Goal: Task Accomplishment & Management: Use online tool/utility

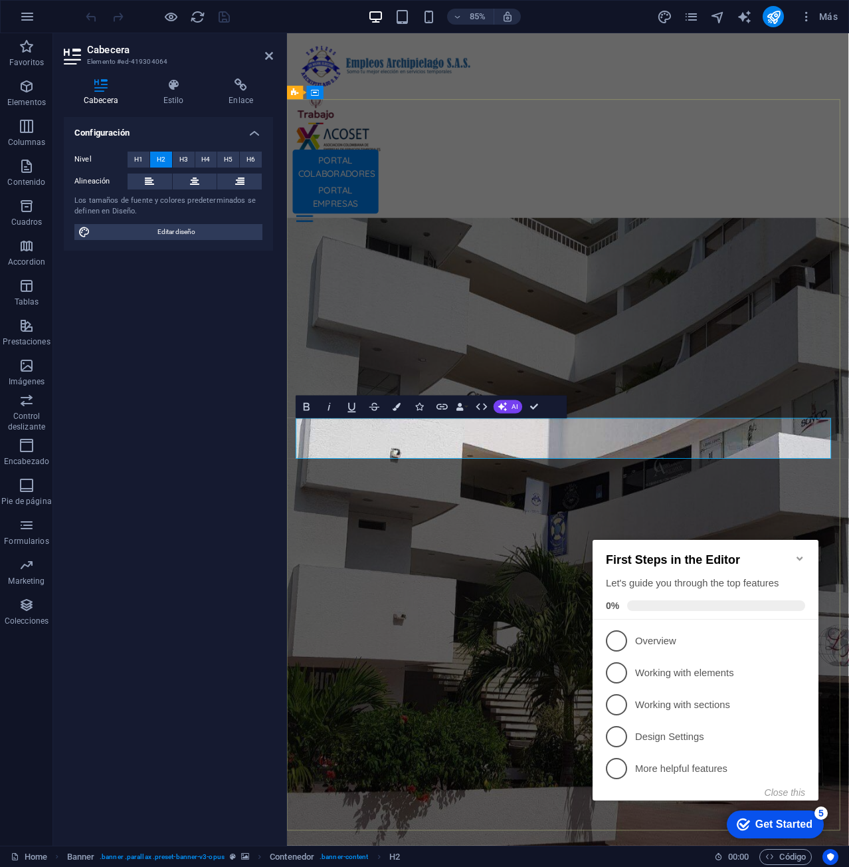
drag, startPoint x: 352, startPoint y: 505, endPoint x: 883, endPoint y: 504, distance: 531.6
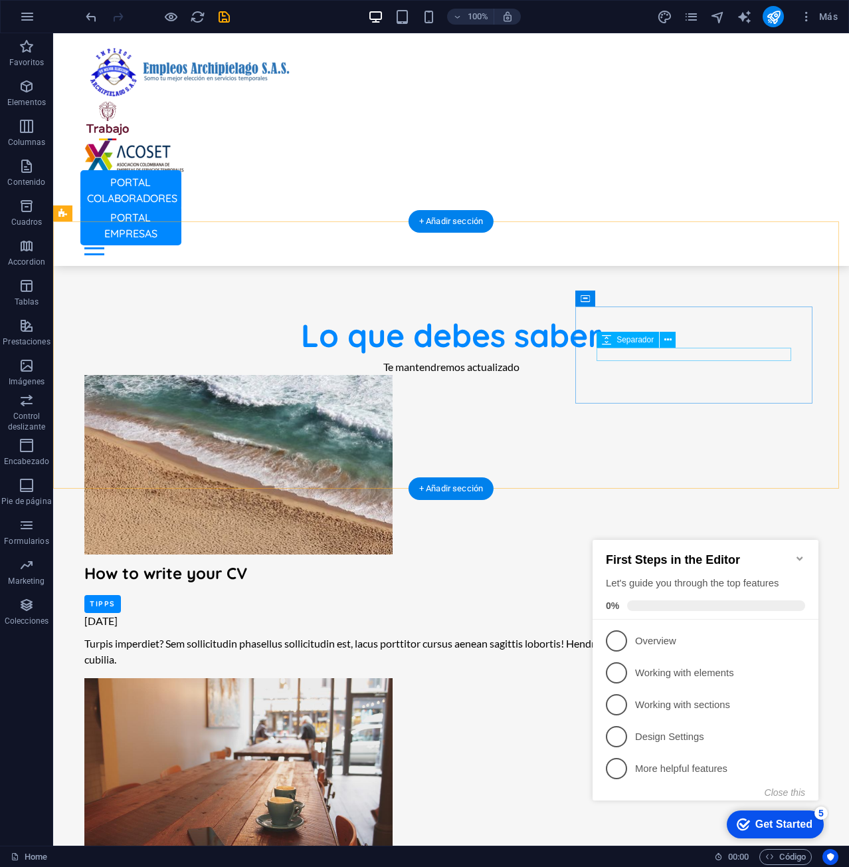
scroll to position [2459, 0]
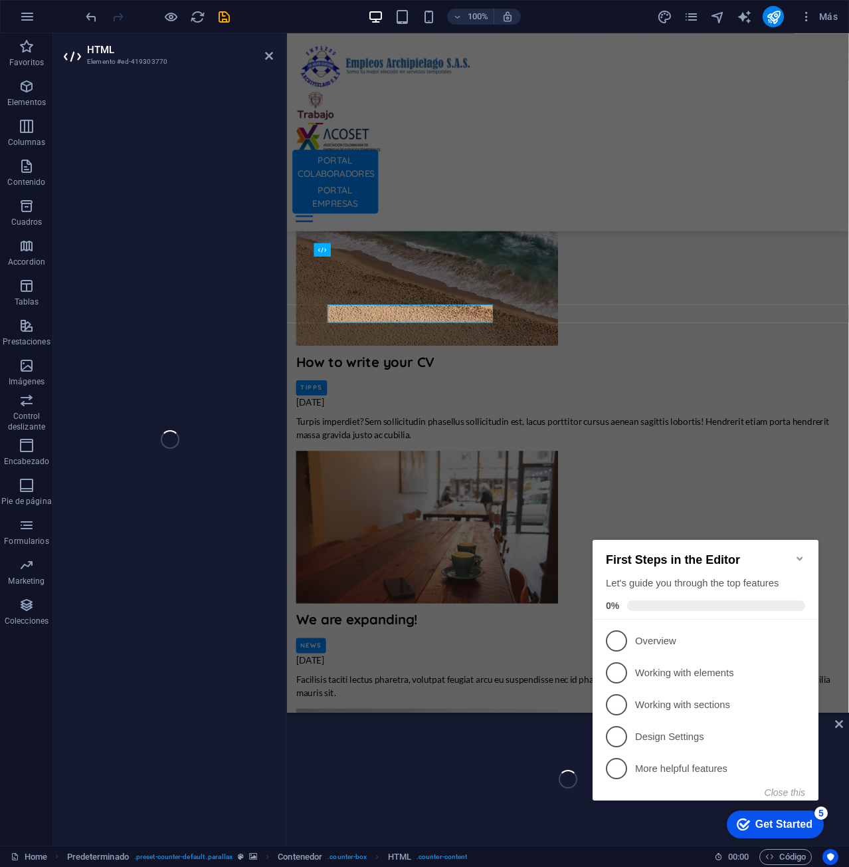
scroll to position [2423, 0]
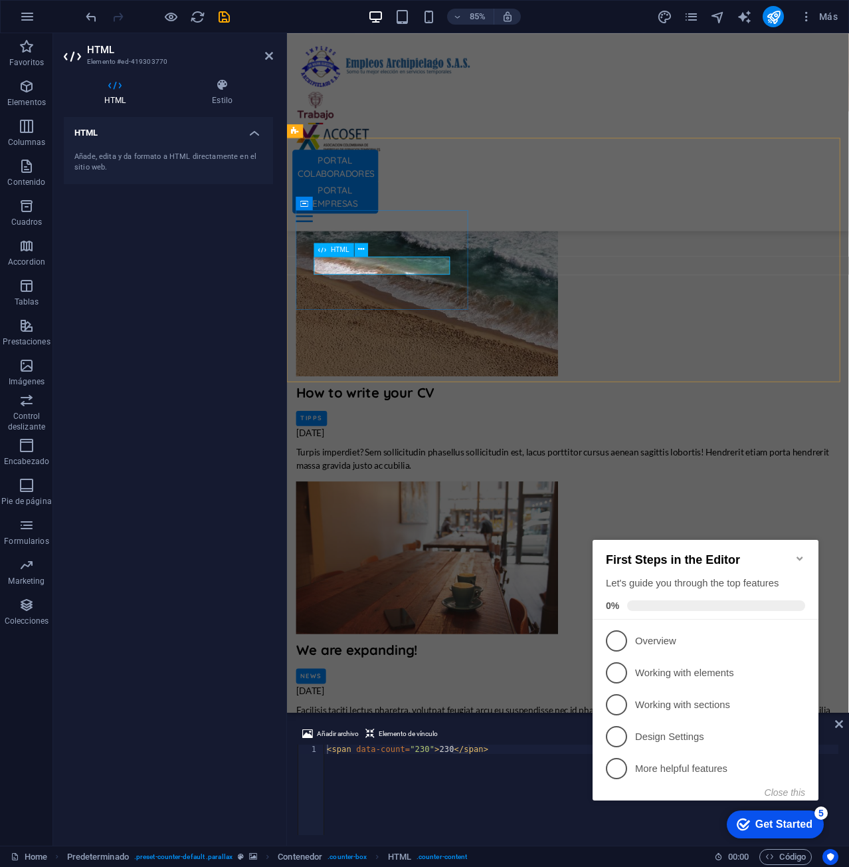
click at [159, 147] on div "Añade, edita y da formato a HTML directamente en el sitio web." at bounding box center [168, 162] width 209 height 43
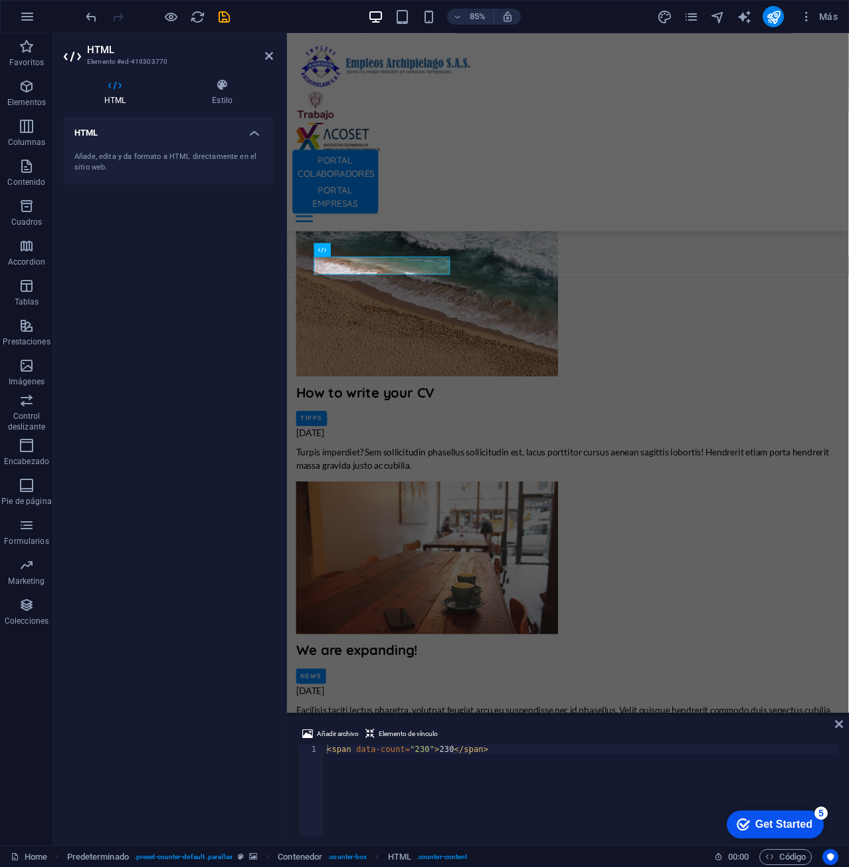
click at [257, 130] on h4 "HTML" at bounding box center [168, 129] width 209 height 24
click at [257, 130] on h4 "HTML" at bounding box center [168, 133] width 209 height 32
click at [366, 247] on button at bounding box center [361, 249] width 13 height 13
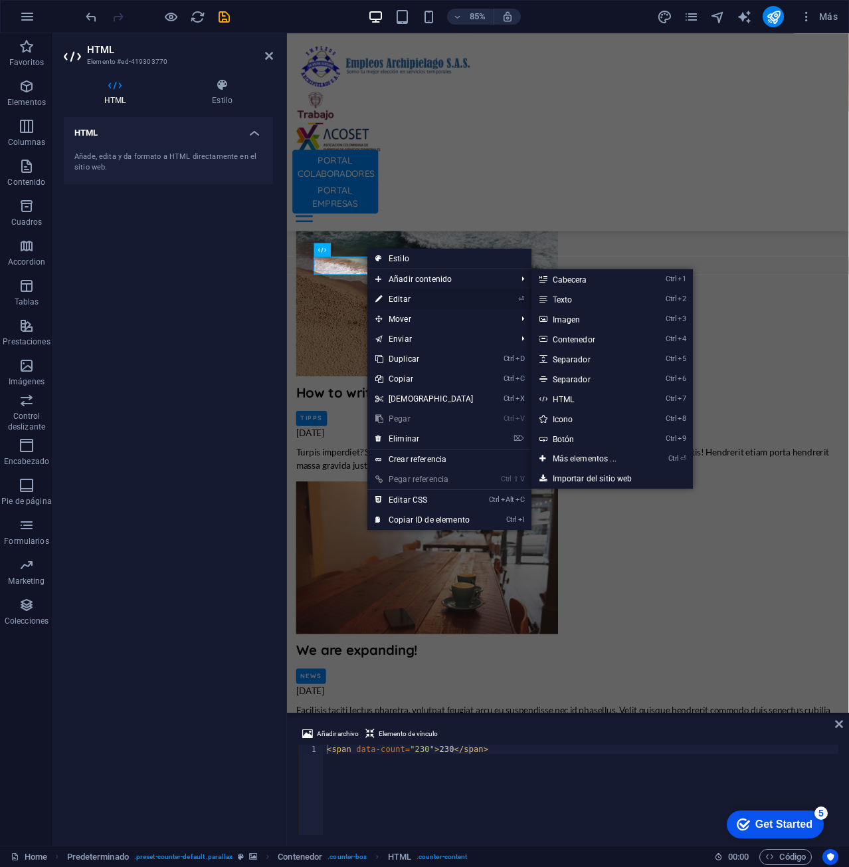
click at [423, 298] on link "⏎ Editar" at bounding box center [424, 299] width 114 height 20
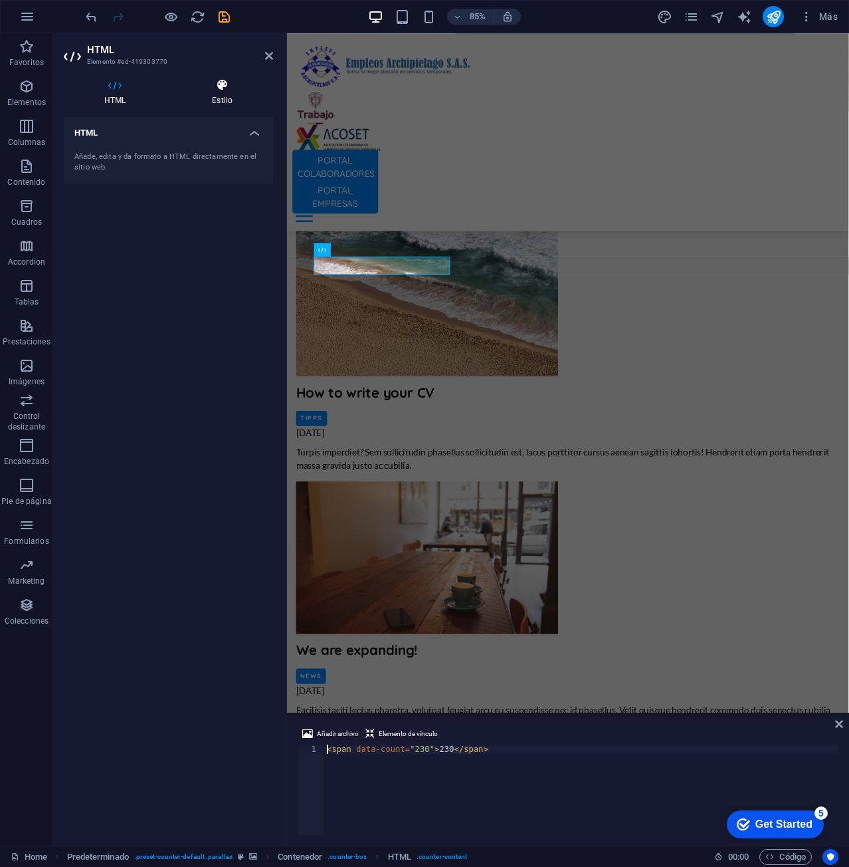
click at [229, 88] on icon at bounding box center [222, 84] width 102 height 13
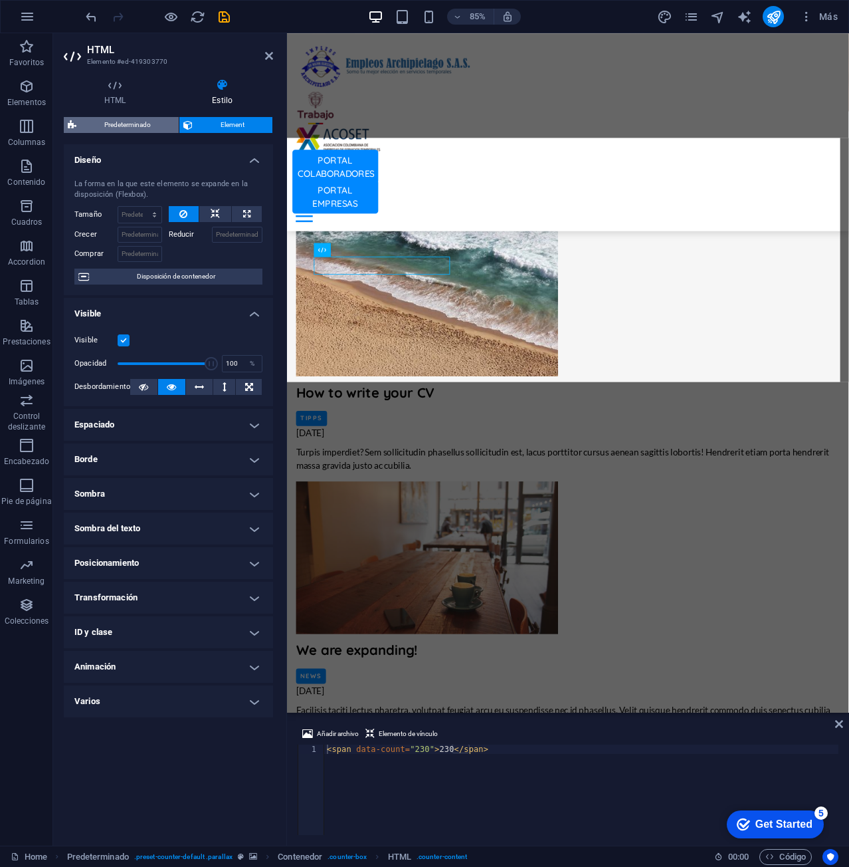
click at [141, 122] on span "Predeterminado" at bounding box center [127, 125] width 94 height 16
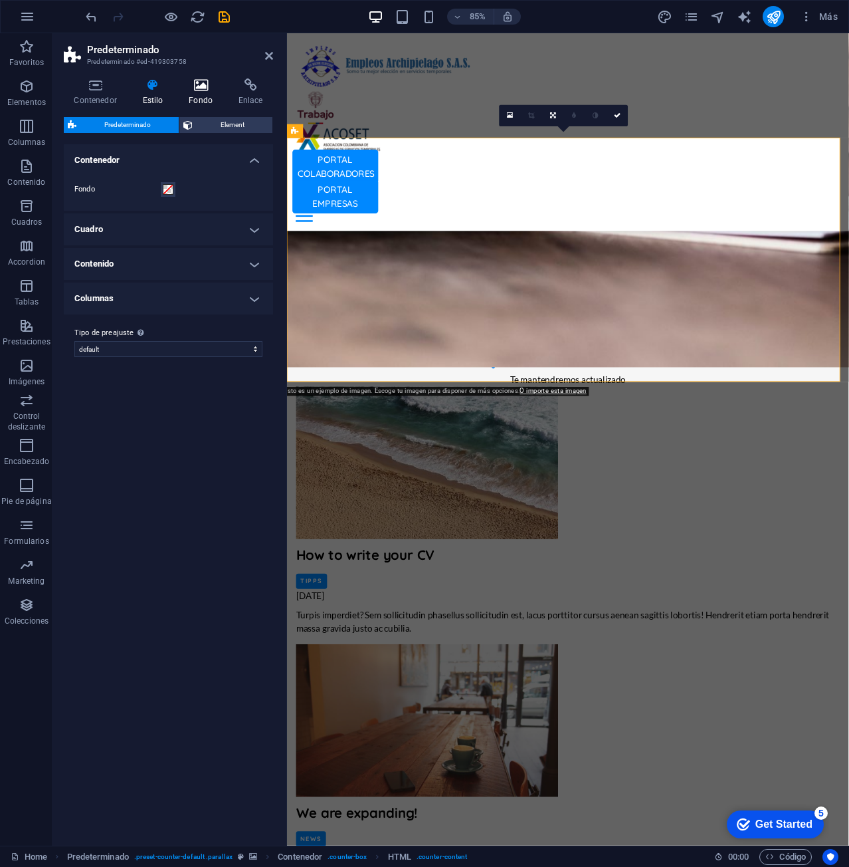
scroll to position [2564, 0]
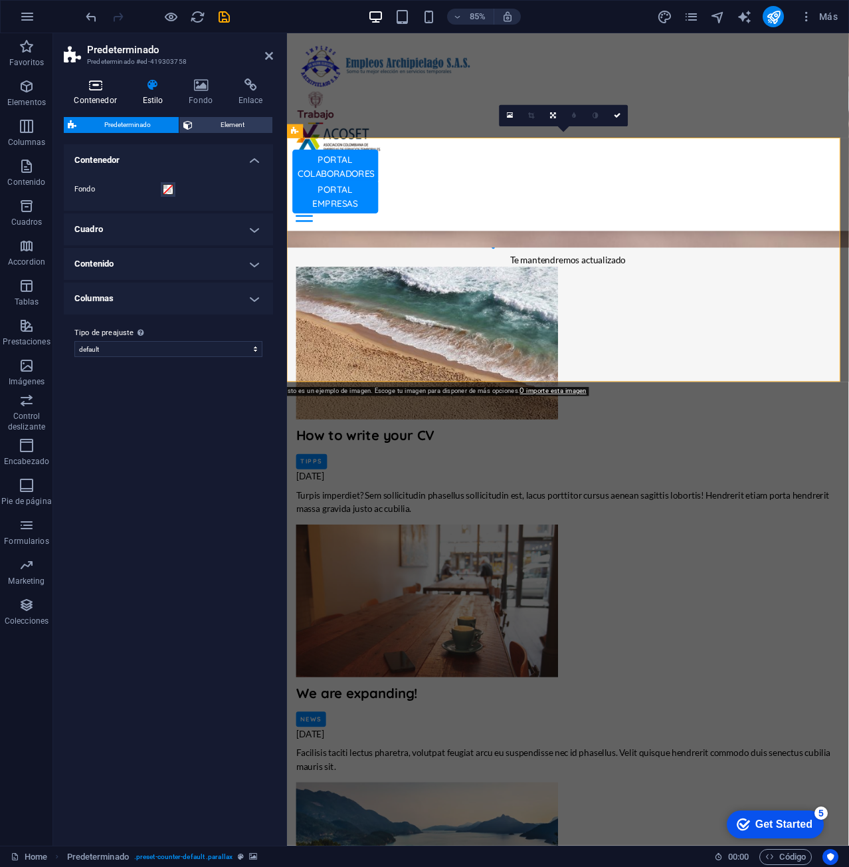
click at [93, 87] on icon at bounding box center [95, 84] width 63 height 13
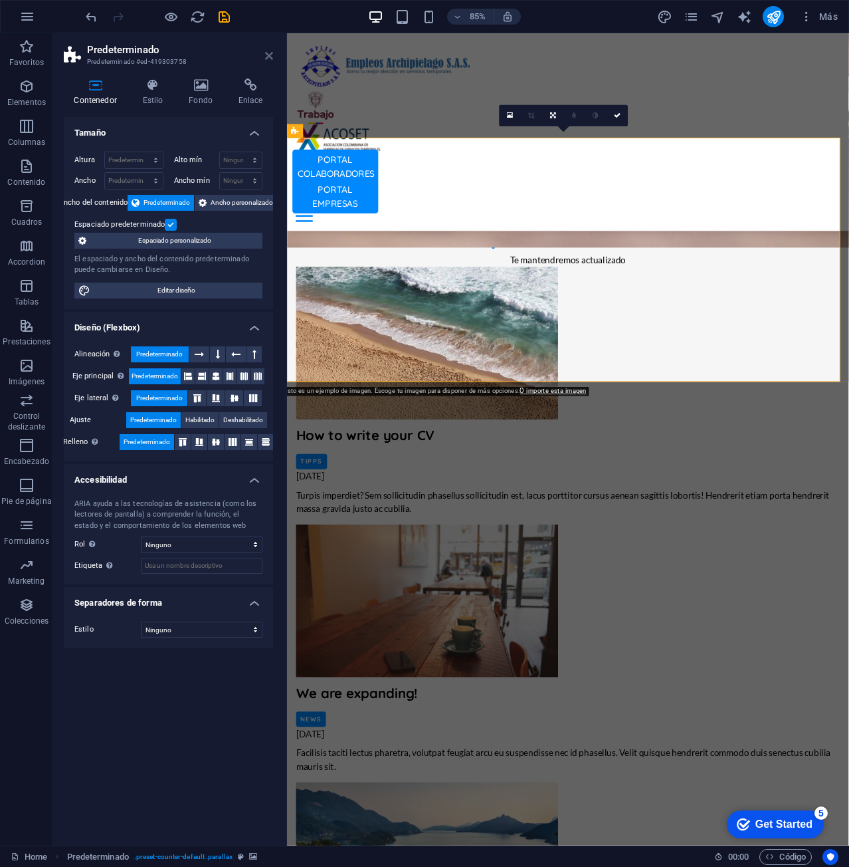
click at [268, 56] on icon at bounding box center [269, 56] width 8 height 11
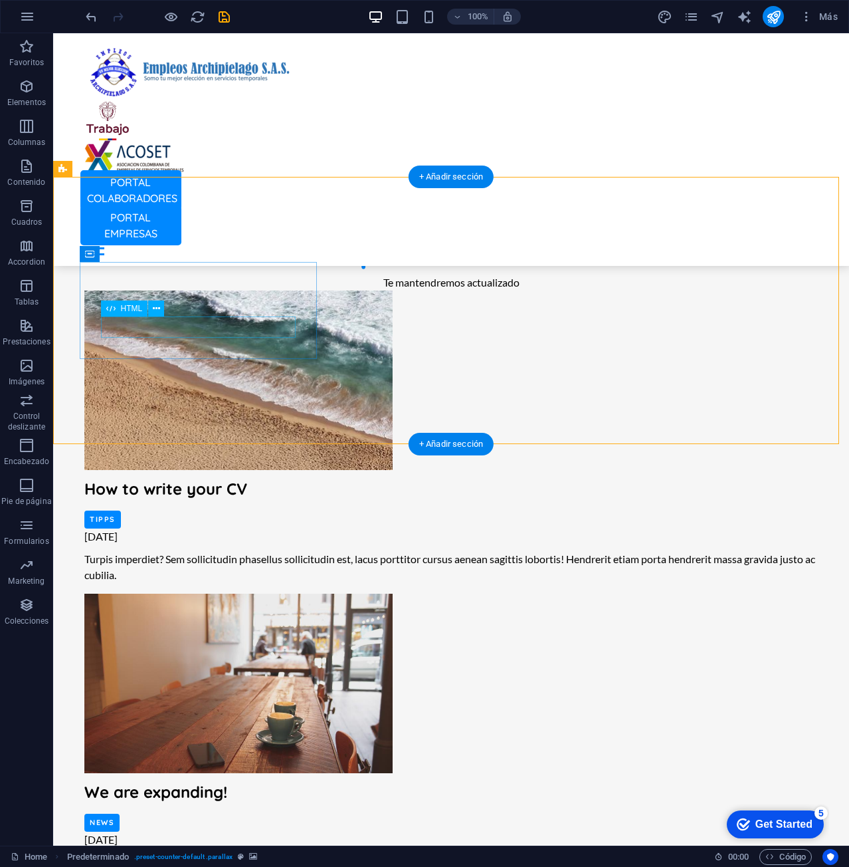
click at [158, 308] on icon at bounding box center [156, 309] width 7 height 14
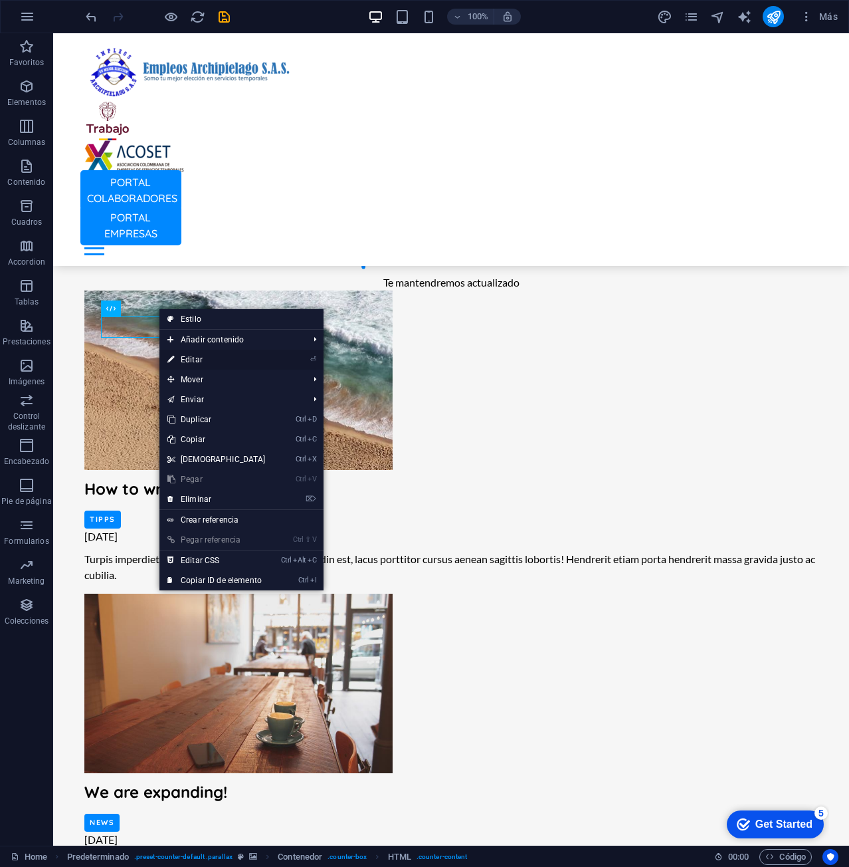
click at [211, 362] on link "⏎ Editar" at bounding box center [216, 360] width 114 height 20
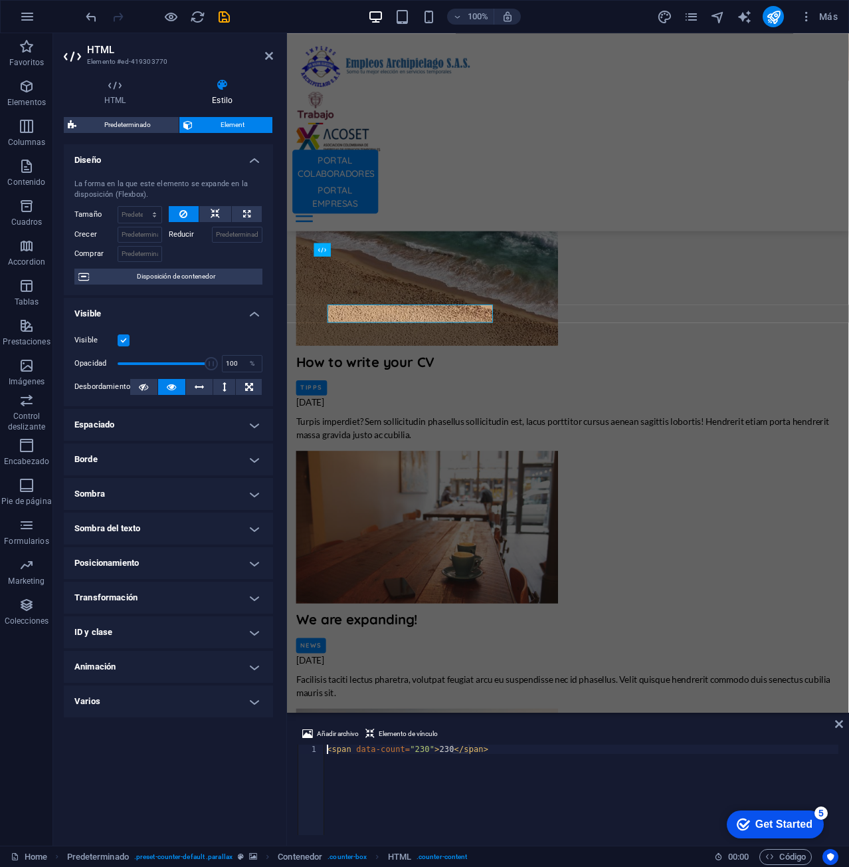
scroll to position [2423, 0]
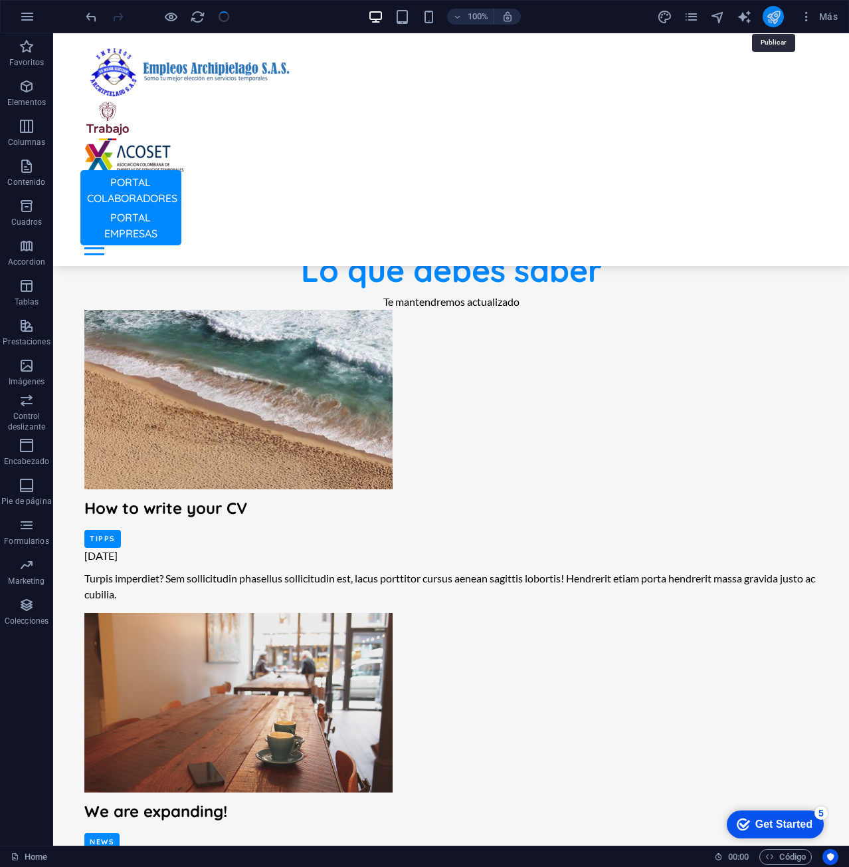
scroll to position [2459, 0]
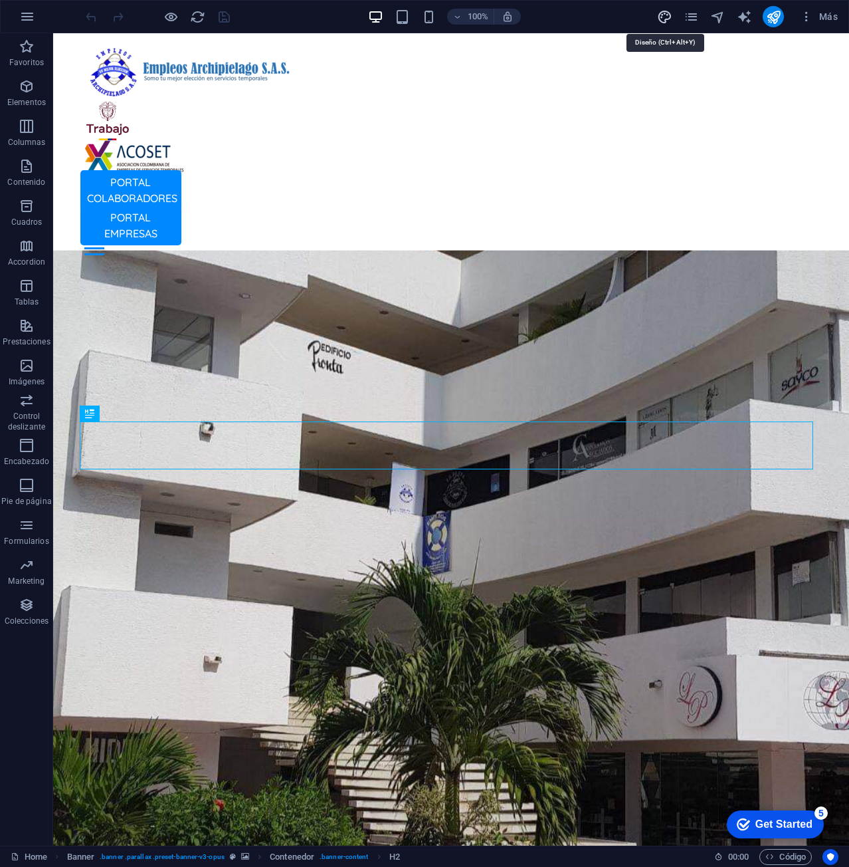
click at [667, 21] on icon "design" at bounding box center [664, 16] width 15 height 15
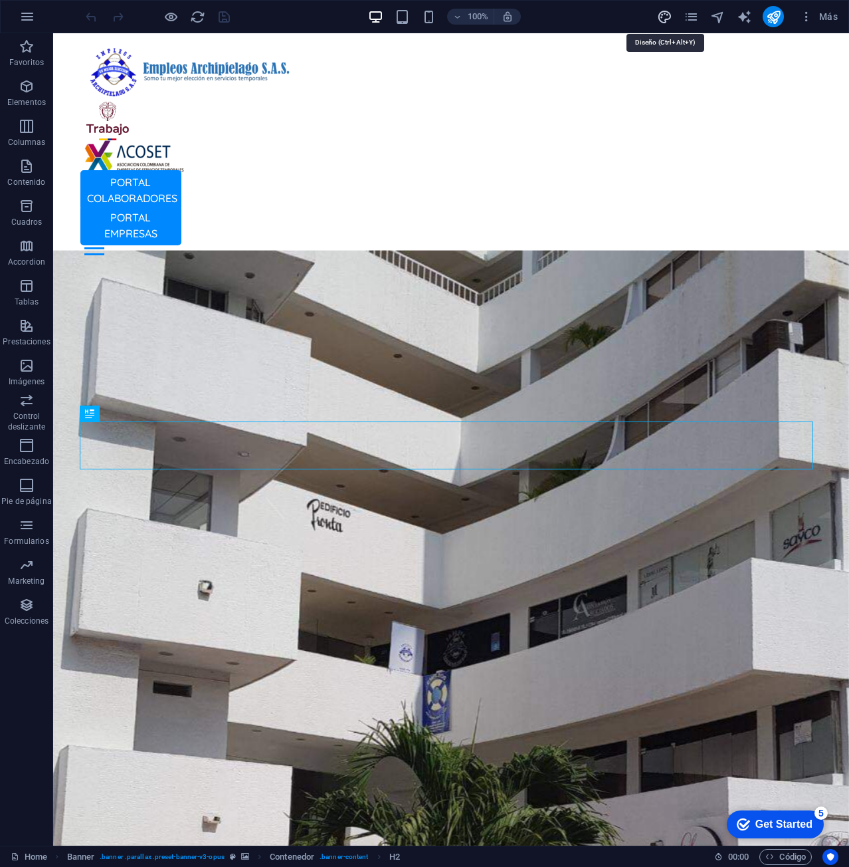
select select "px"
select select "400"
select select "px"
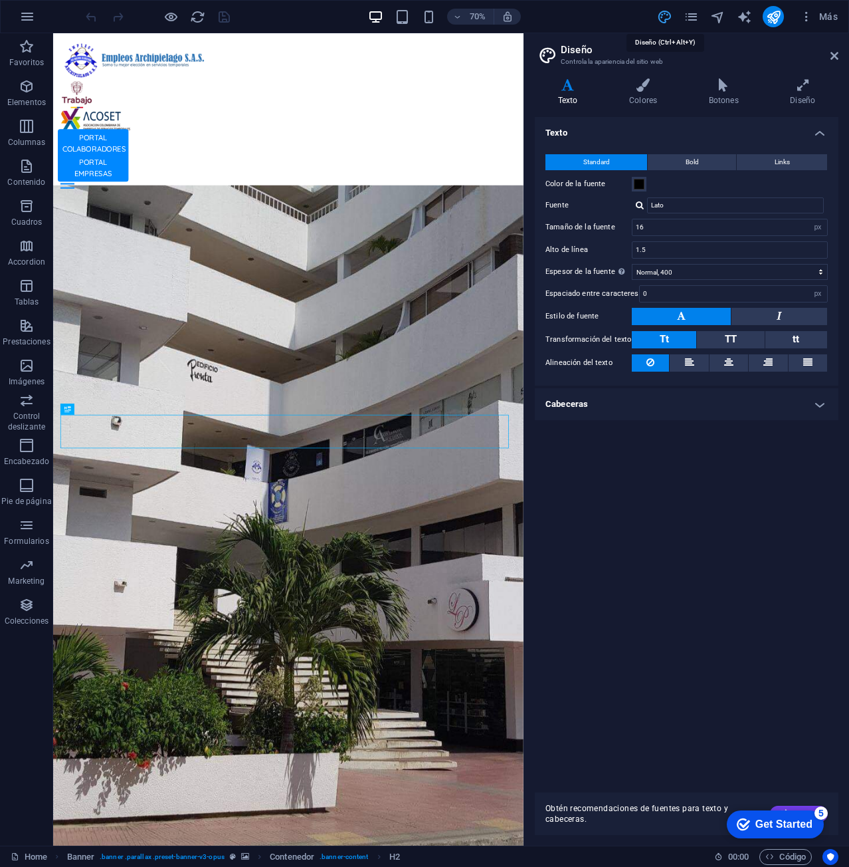
click at [667, 21] on icon "design" at bounding box center [664, 16] width 15 height 15
click at [831, 55] on icon at bounding box center [835, 56] width 8 height 11
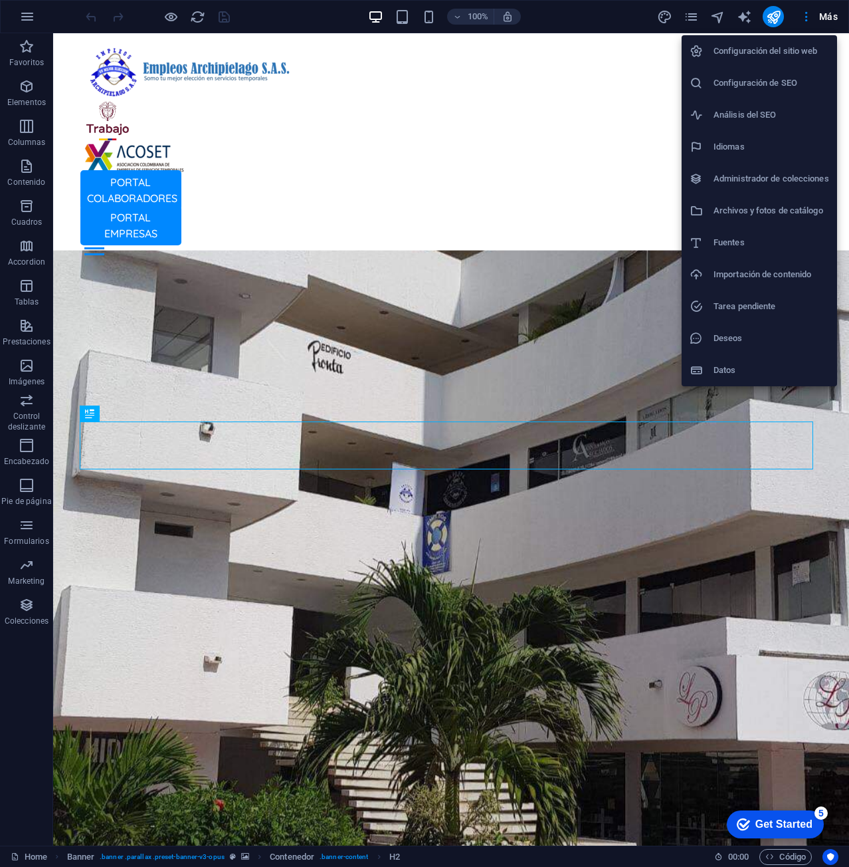
click at [791, 91] on li "Configuración de SEO" at bounding box center [759, 83] width 155 height 32
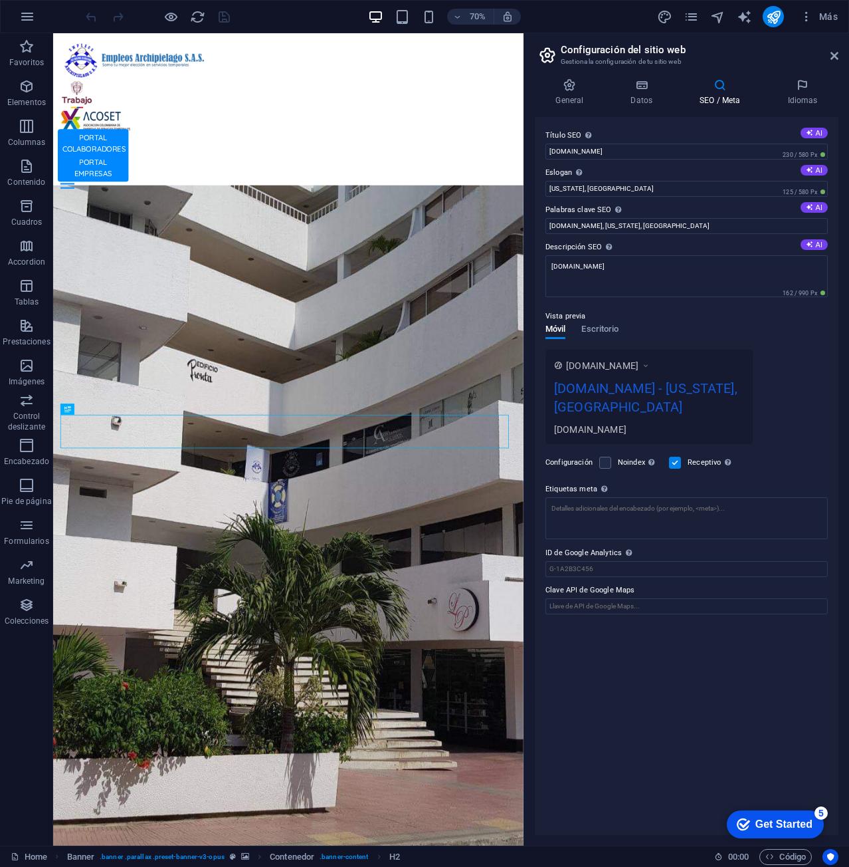
click at [618, 321] on div "Vista previa" at bounding box center [687, 316] width 282 height 16
click at [616, 321] on div "Vista previa" at bounding box center [687, 316] width 282 height 16
click at [601, 334] on span "Escritorio" at bounding box center [599, 330] width 37 height 19
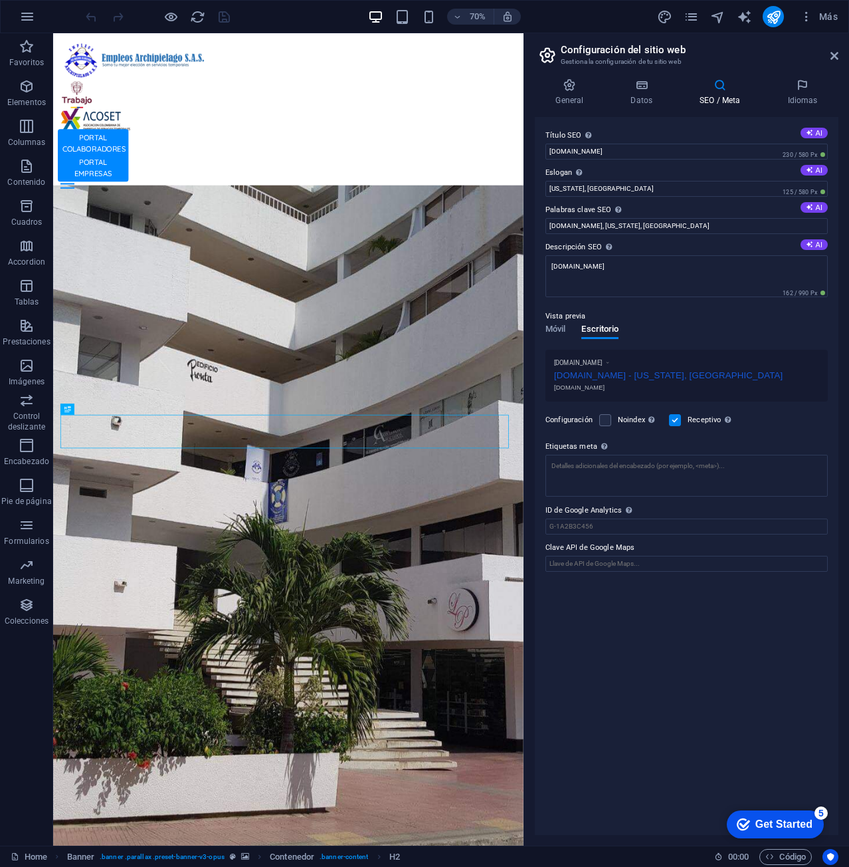
click at [554, 321] on p "Vista previa" at bounding box center [566, 316] width 40 height 16
click at [553, 330] on span "Móvil" at bounding box center [556, 330] width 20 height 19
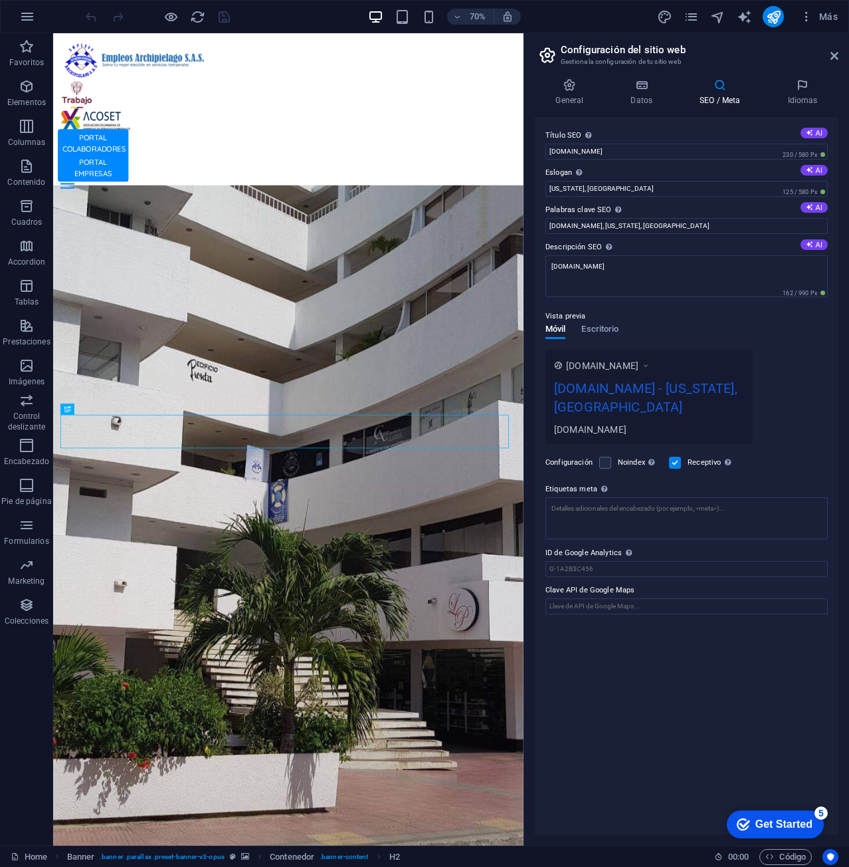
click at [658, 394] on div "empleosarchipielago.com - New York, NY" at bounding box center [649, 400] width 190 height 45
click at [626, 195] on input "New York, NY" at bounding box center [687, 189] width 282 height 16
drag, startPoint x: 631, startPoint y: 187, endPoint x: 527, endPoint y: 192, distance: 104.5
click at [527, 192] on div "General Datos SEO / Meta Idiomas Nombre del sitio web [DOMAIN_NAME] Logo Arrast…" at bounding box center [686, 456] width 325 height 777
type input "S"
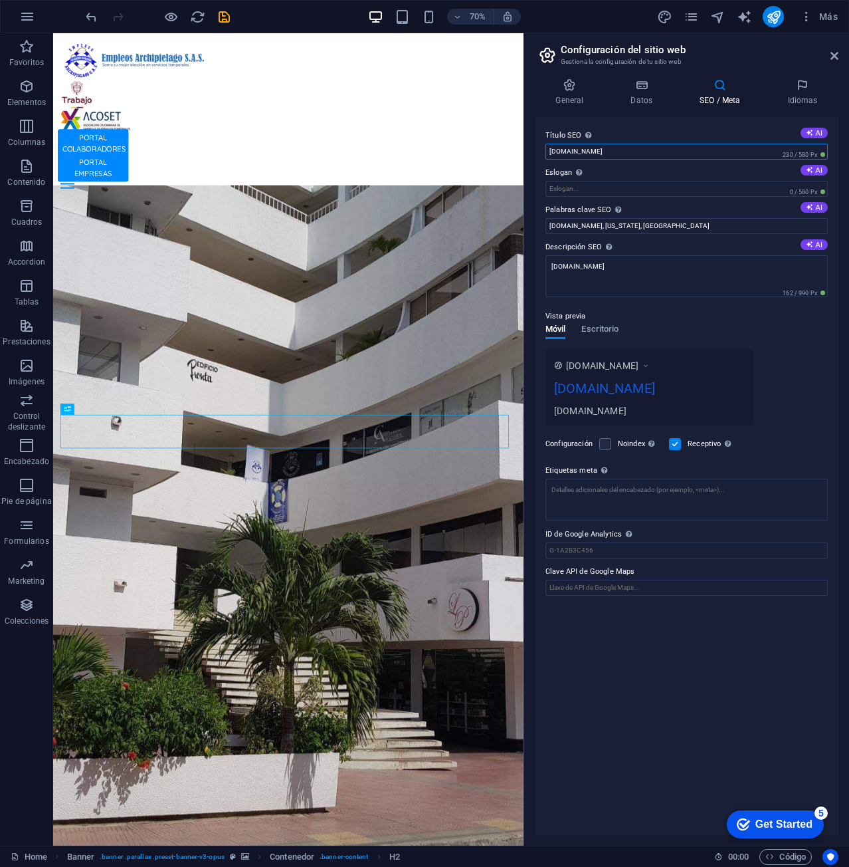
drag, startPoint x: 646, startPoint y: 151, endPoint x: 533, endPoint y: 146, distance: 113.1
click at [533, 146] on div "General Datos SEO / Meta Idiomas Nombre del sitio web [DOMAIN_NAME] Logo Arrast…" at bounding box center [686, 456] width 325 height 777
paste input "Empleos Archipiélago | Ofertas de Trabajo en [GEOGRAPHIC_DATA][PERSON_NAME] y P…"
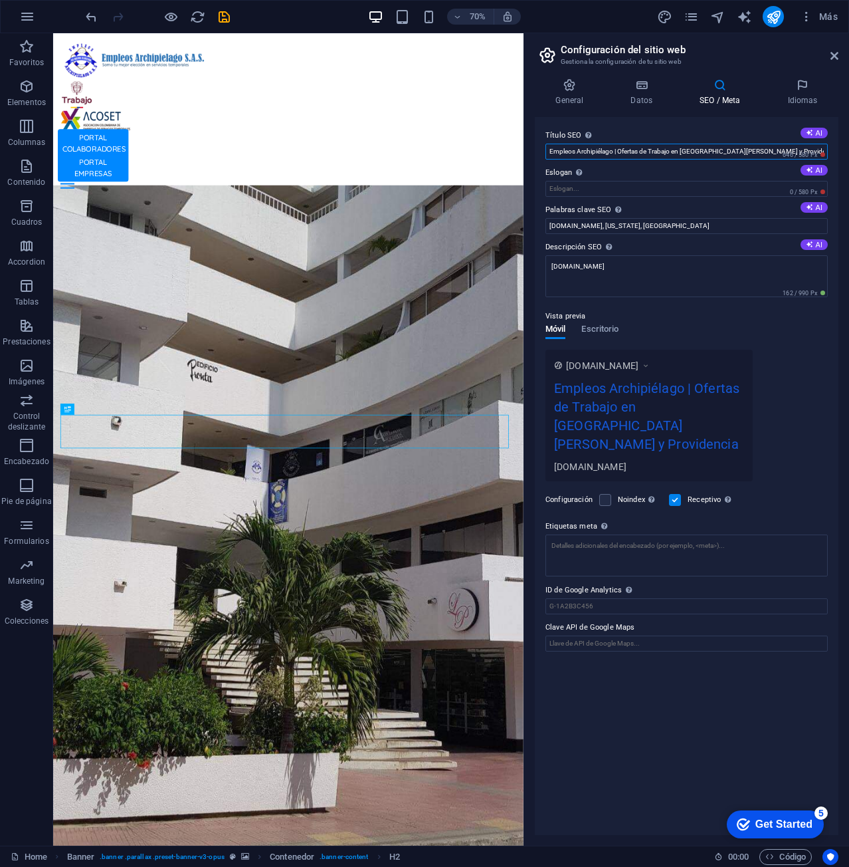
type input "Empleos Archipiélago | Ofertas de Trabajo en [GEOGRAPHIC_DATA][PERSON_NAME] y P…"
click at [705, 190] on input "Eslogan El eslogan de tu sitio web. AI" at bounding box center [687, 189] width 282 height 16
paste input "Conectamos el talento local con empresas que generan oportunidades en el Archip…"
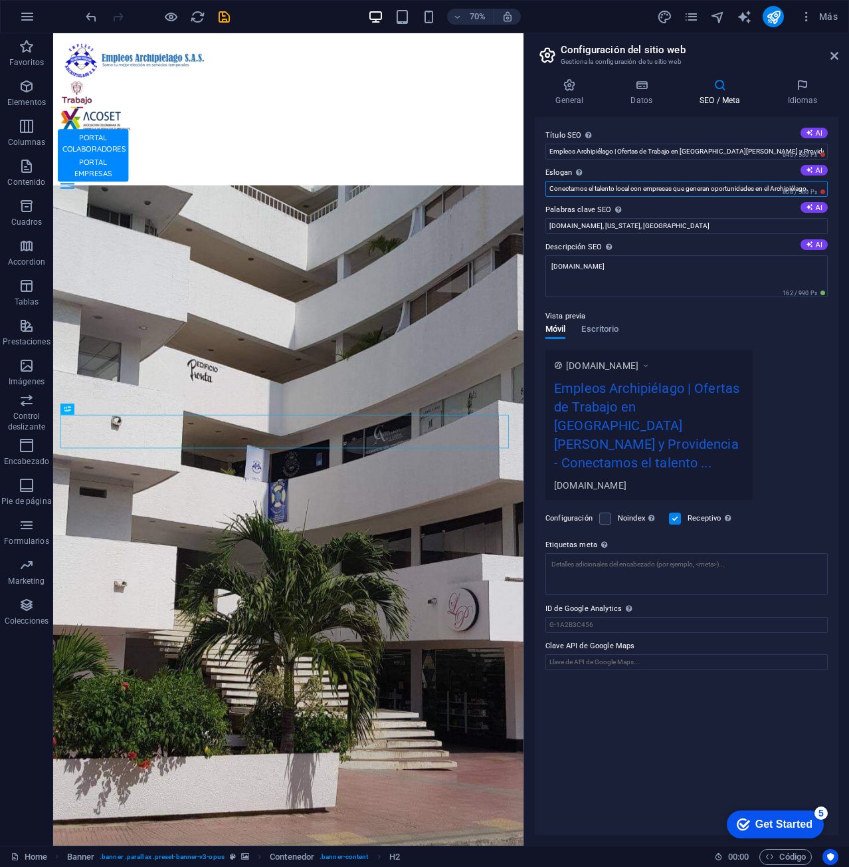
type input "Conectamos el talento local con empresas que generan oportunidades en el Archip…"
click at [683, 225] on input "empleosarchipielago.com, New York, NY" at bounding box center [687, 226] width 282 height 16
drag, startPoint x: 751, startPoint y: 258, endPoint x: 668, endPoint y: 300, distance: 93.3
click at [687, 225] on input "empleosarchipielago.com, New York, NY" at bounding box center [687, 226] width 282 height 16
click at [698, 226] on input "empleosarchipielago.com, New York, NY" at bounding box center [687, 226] width 282 height 16
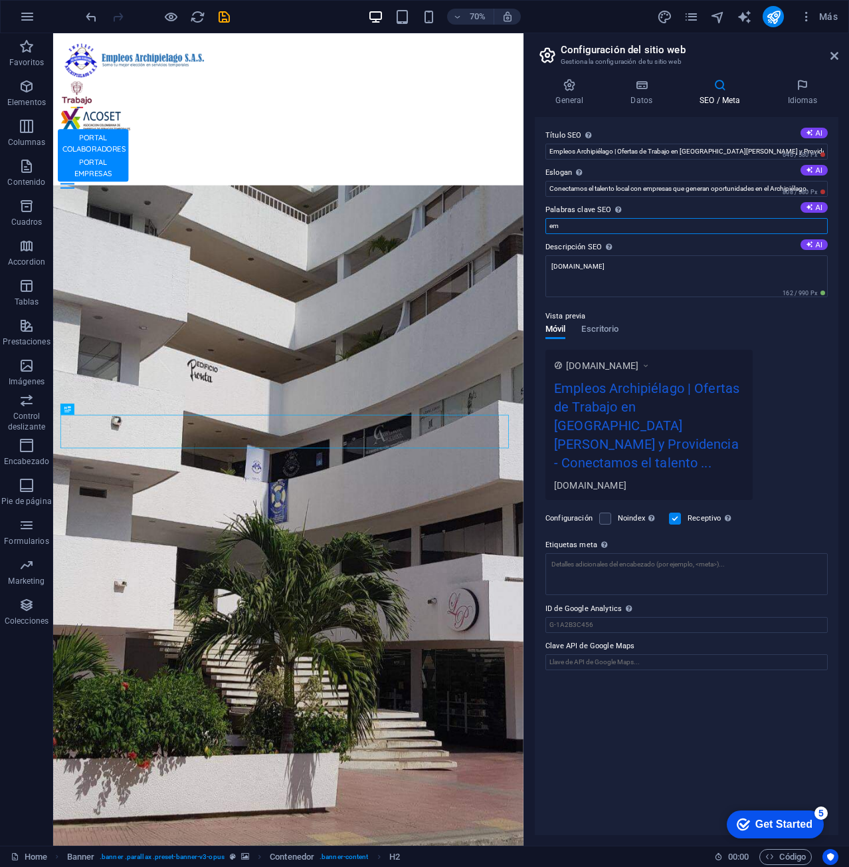
type input "e"
paste input "empleos [GEOGRAPHIC_DATA][PERSON_NAME], ofertas laborales archipiélago, trabajo…"
type input "empleos [GEOGRAPHIC_DATA][PERSON_NAME], ofertas laborales archipiélago, trabajo…"
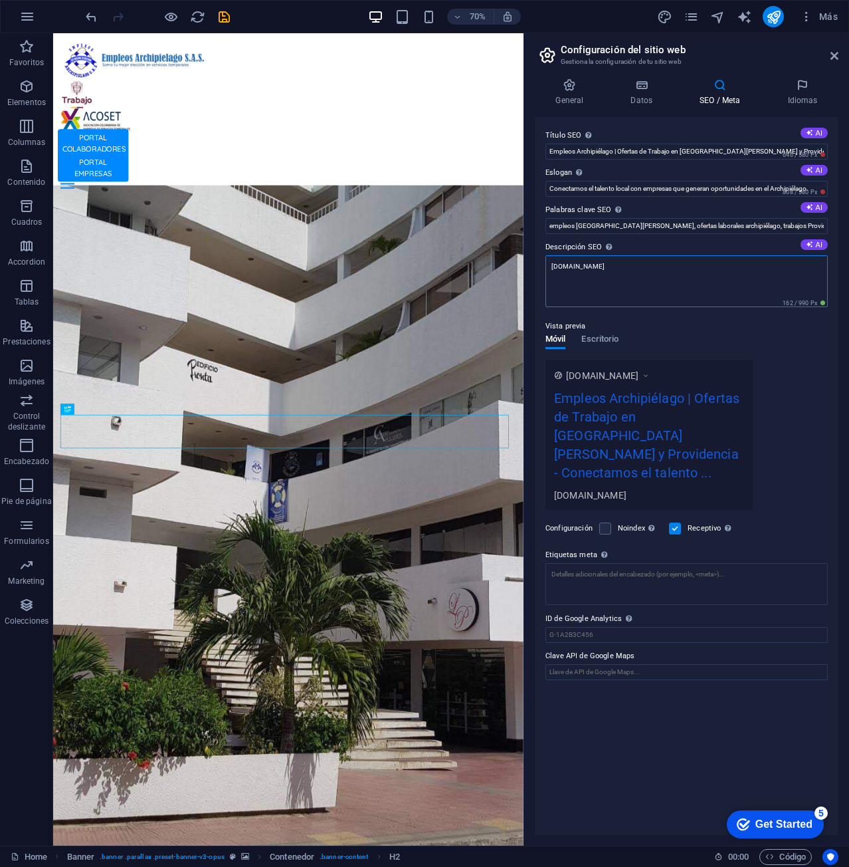
click at [713, 265] on textarea "[DOMAIN_NAME]" at bounding box center [687, 281] width 282 height 52
type textarea "e"
paste textarea "Encuentra ofertas de empleo en [GEOGRAPHIC_DATA][PERSON_NAME] y Providencia. Re…"
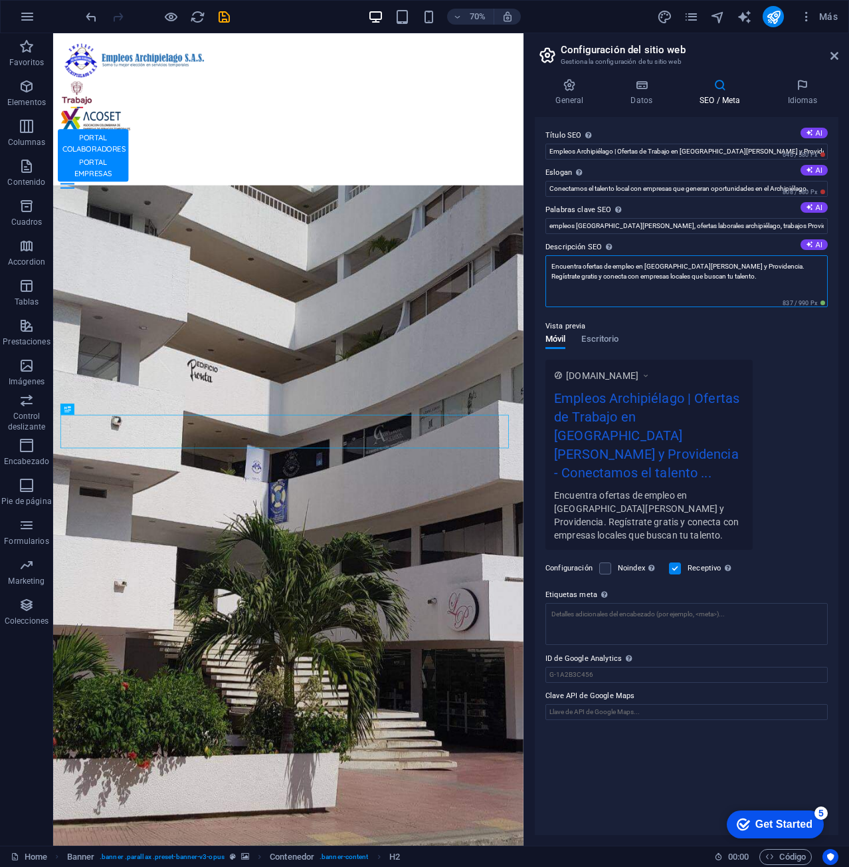
type textarea "Encuentra ofertas de empleo en [GEOGRAPHIC_DATA][PERSON_NAME] y Providencia. Re…"
click at [649, 96] on h4 "Datos" at bounding box center [644, 92] width 69 height 28
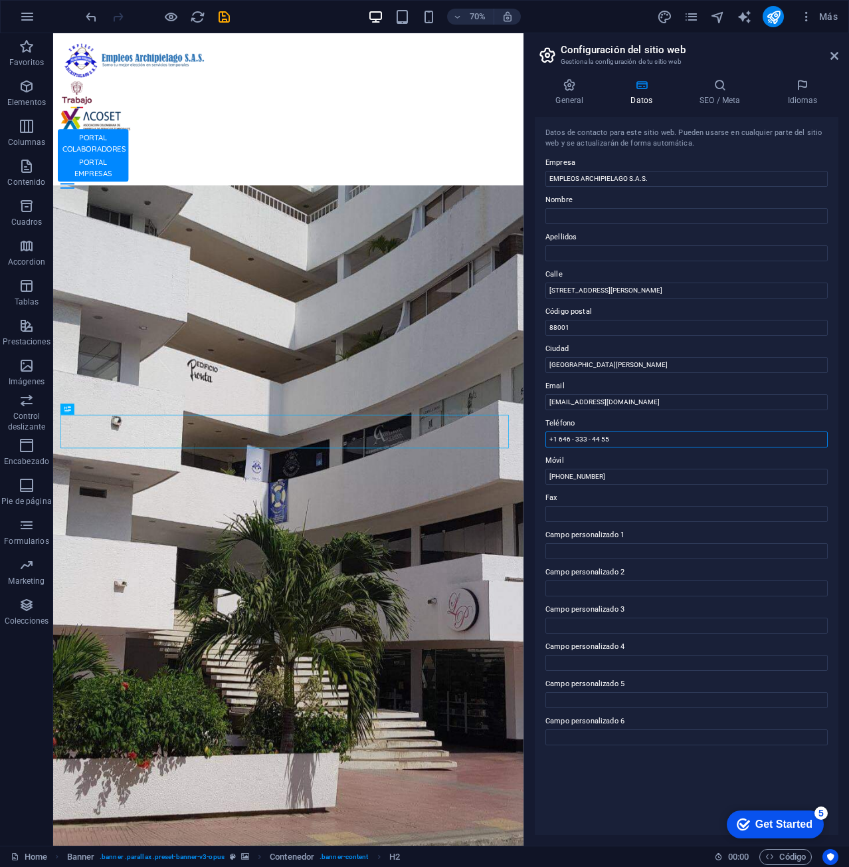
click at [622, 444] on input "+1 646 - 333 - 44 55" at bounding box center [687, 439] width 282 height 16
drag, startPoint x: 626, startPoint y: 444, endPoint x: 548, endPoint y: 450, distance: 78.0
click at [548, 450] on div "Datos de contacto para este sitio web. Pueden usarse en cualquier parte del sit…" at bounding box center [687, 476] width 304 height 718
drag, startPoint x: 656, startPoint y: 511, endPoint x: 716, endPoint y: 657, distance: 158.2
drag, startPoint x: 637, startPoint y: 443, endPoint x: 531, endPoint y: 445, distance: 106.4
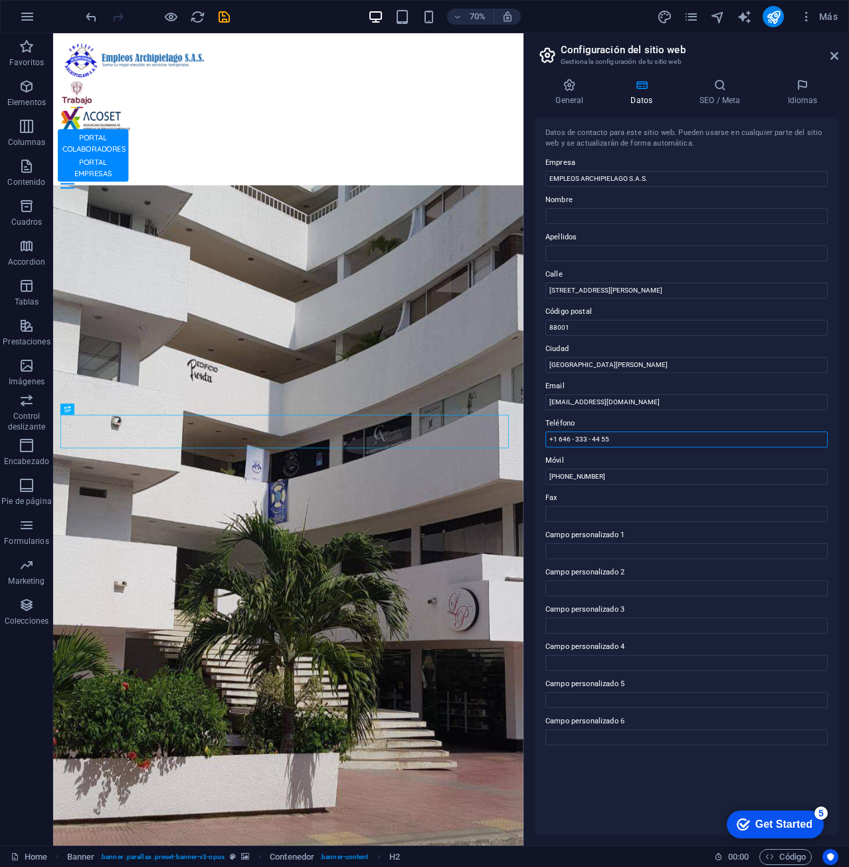
click at [531, 445] on div "General Datos SEO / Meta Idiomas Nombre del sitio web [DOMAIN_NAME] Logo Arrast…" at bounding box center [686, 456] width 325 height 777
paste input "[PHONE_NUMBER]"
type input "[PHONE_NUMBER]"
click at [635, 472] on input "[PHONE_NUMBER]" at bounding box center [687, 476] width 282 height 16
click at [576, 94] on h4 "General" at bounding box center [572, 92] width 75 height 28
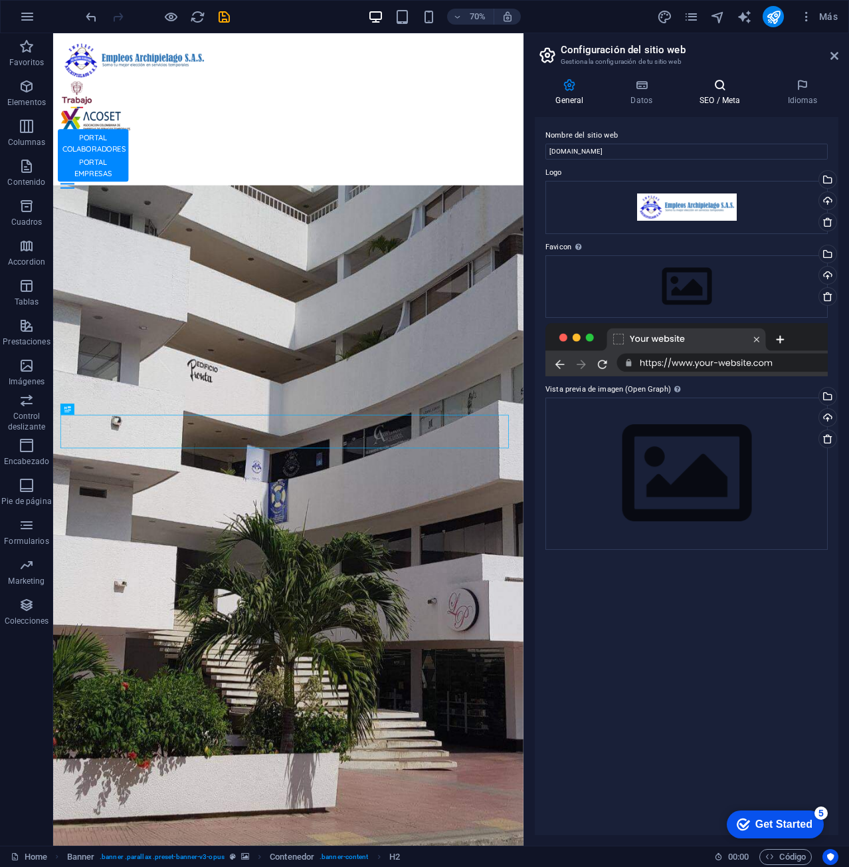
click at [724, 86] on icon at bounding box center [720, 84] width 82 height 13
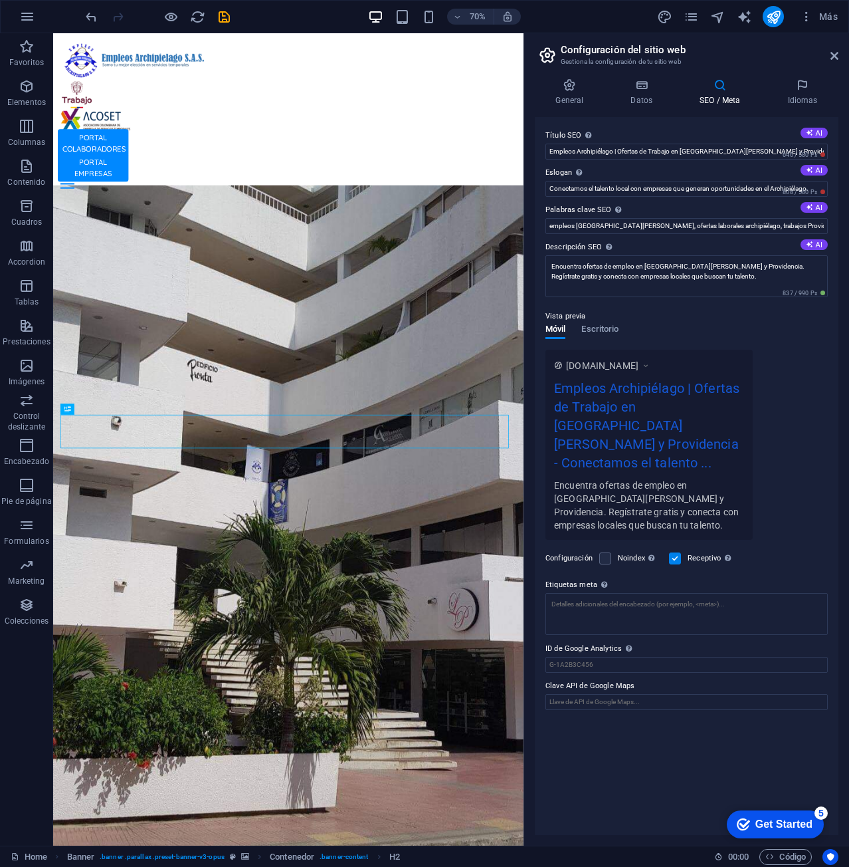
click at [782, 819] on div "Get Started" at bounding box center [784, 824] width 57 height 12
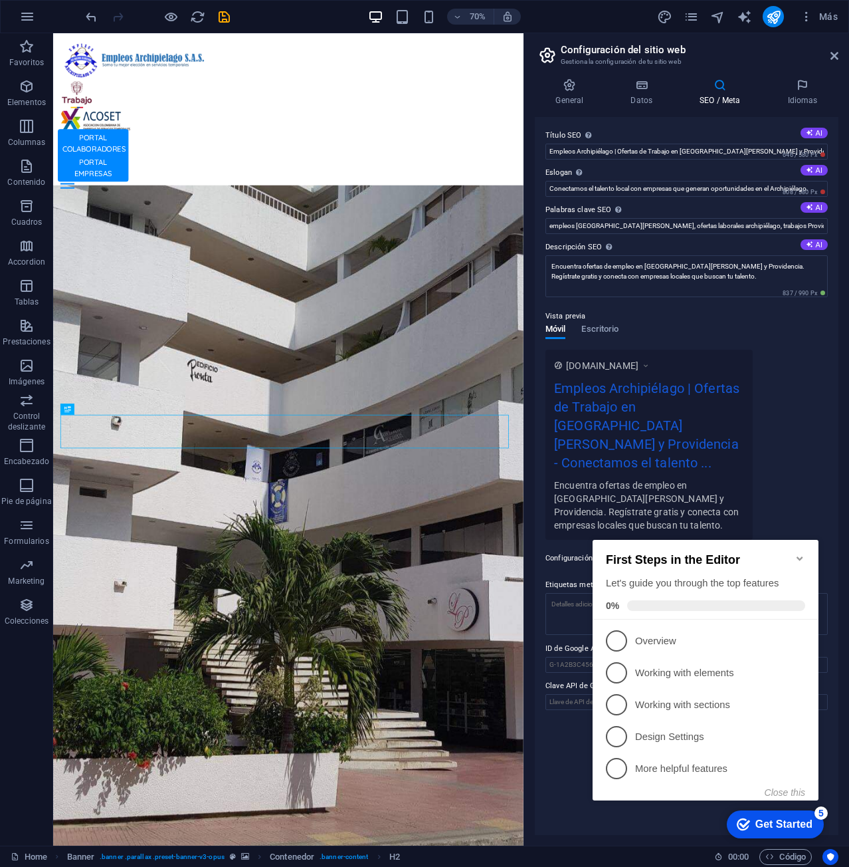
click at [797, 553] on icon "Minimize checklist" at bounding box center [800, 558] width 11 height 11
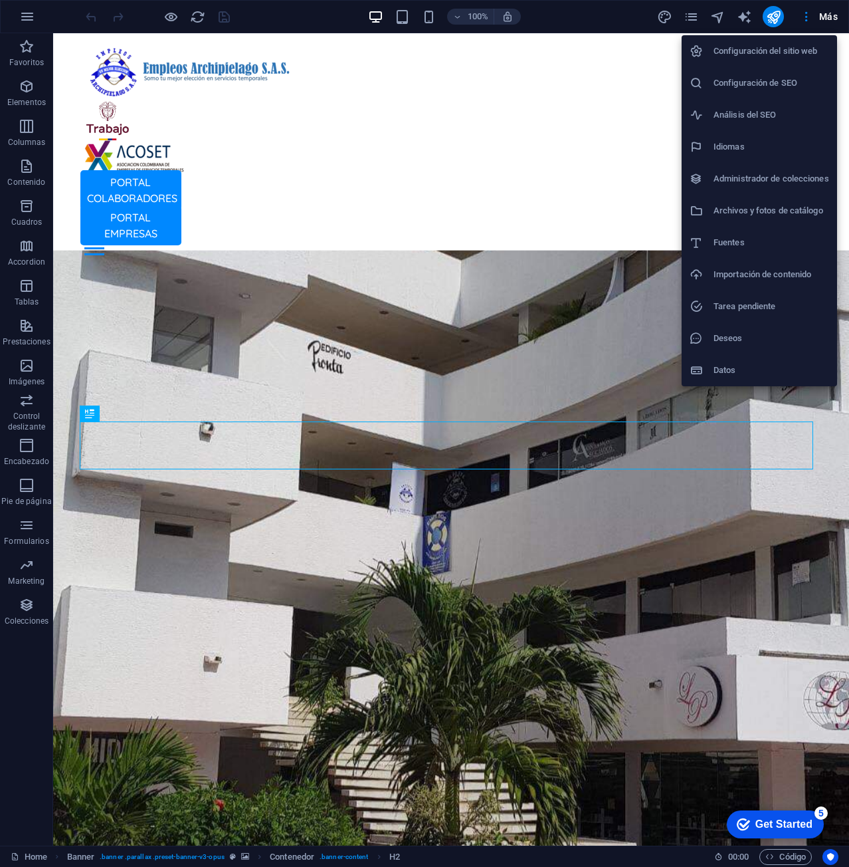
click at [790, 85] on h6 "Configuración de SEO" at bounding box center [772, 83] width 116 height 16
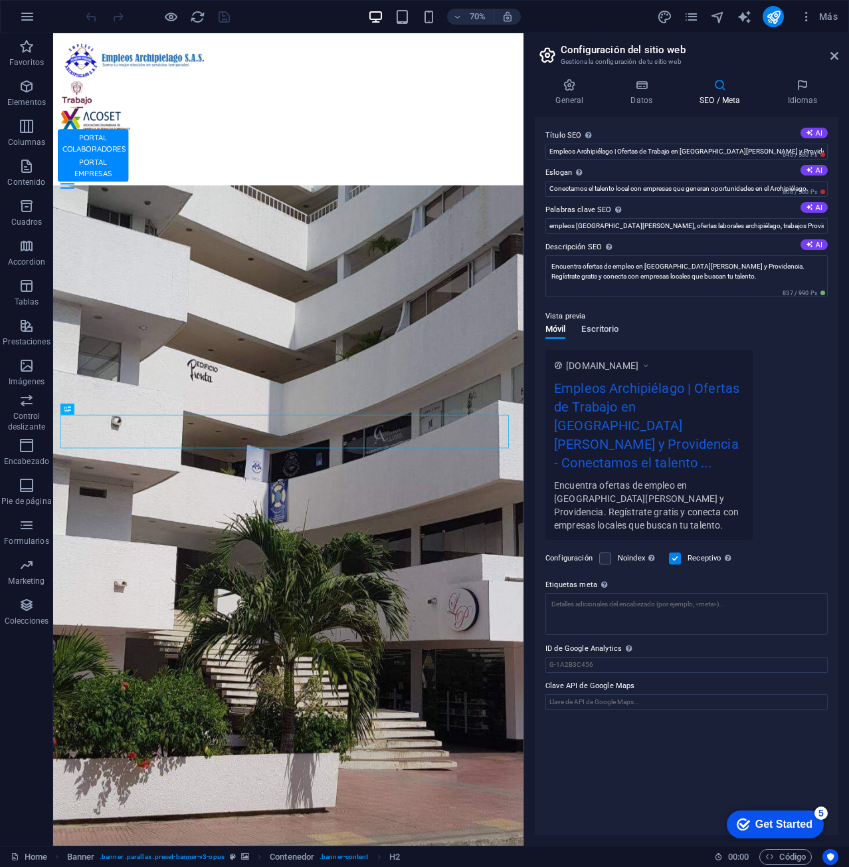
click at [598, 332] on span "Escritorio" at bounding box center [599, 330] width 37 height 19
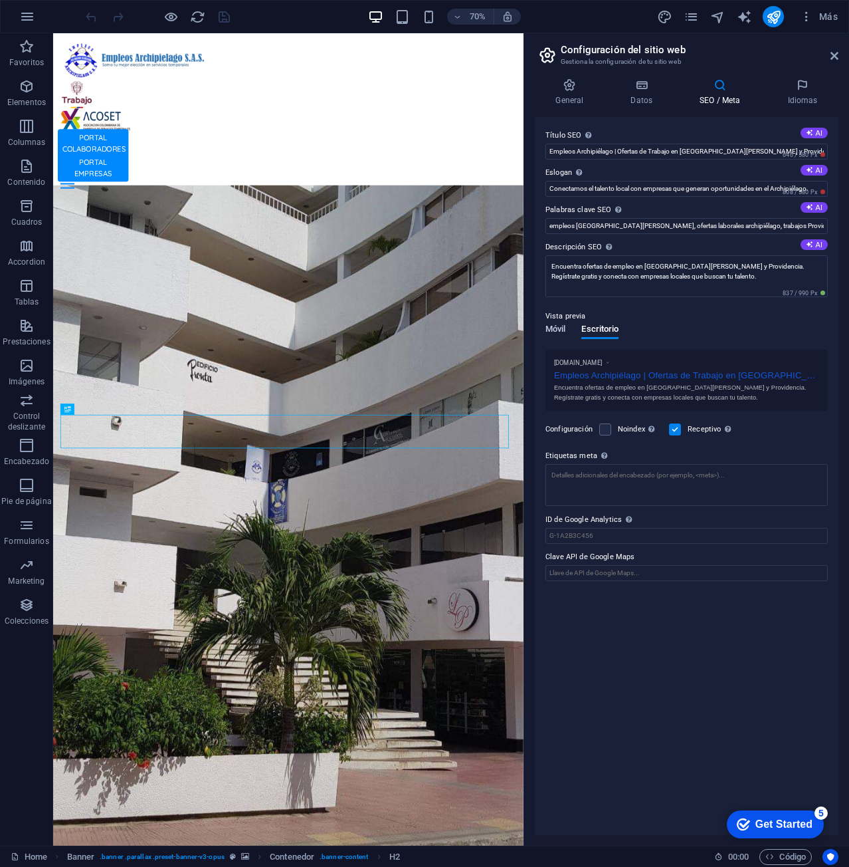
click at [560, 333] on span "Móvil" at bounding box center [556, 330] width 20 height 19
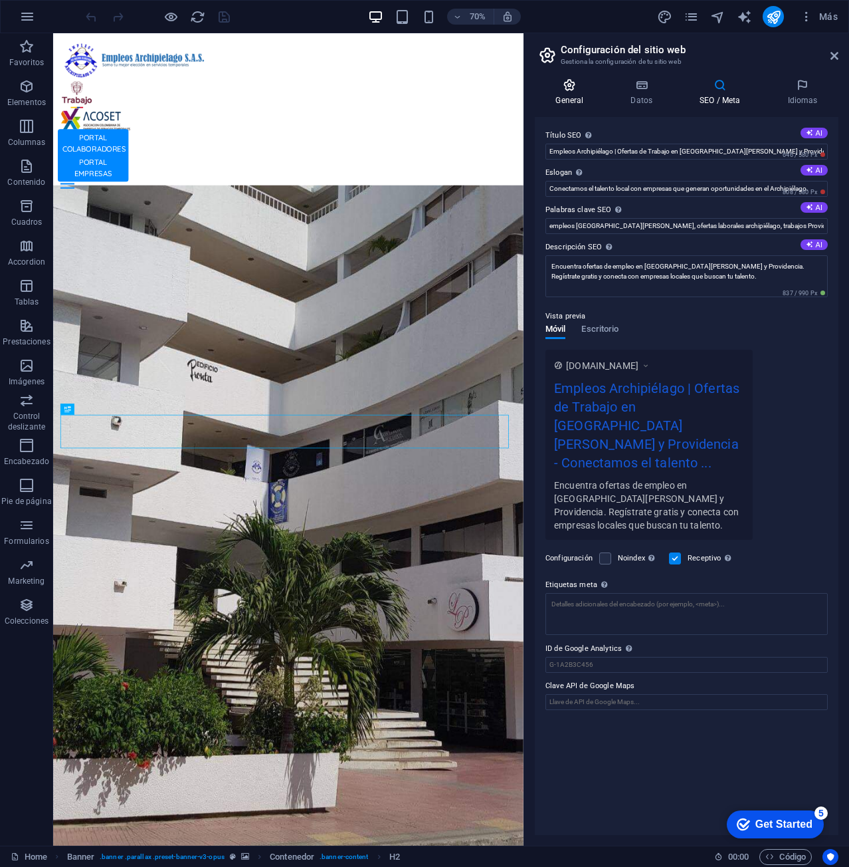
click at [572, 88] on icon at bounding box center [570, 84] width 70 height 13
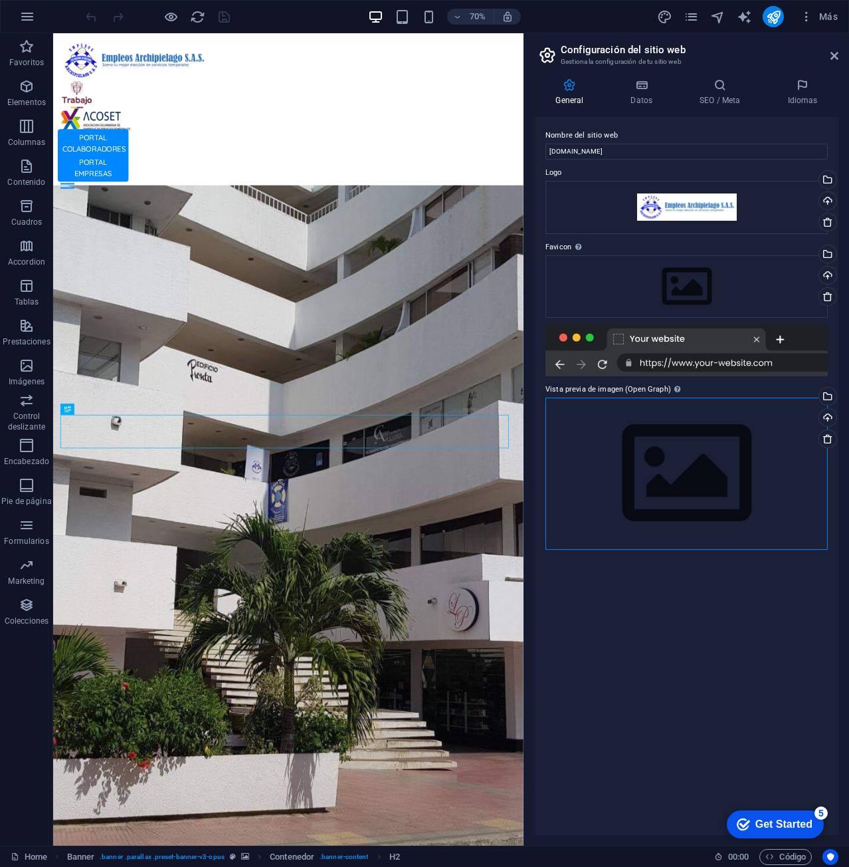
click at [722, 497] on div "Arrastra archivos aquí, haz clic para escoger archivos o selecciona archivos de…" at bounding box center [687, 473] width 282 height 152
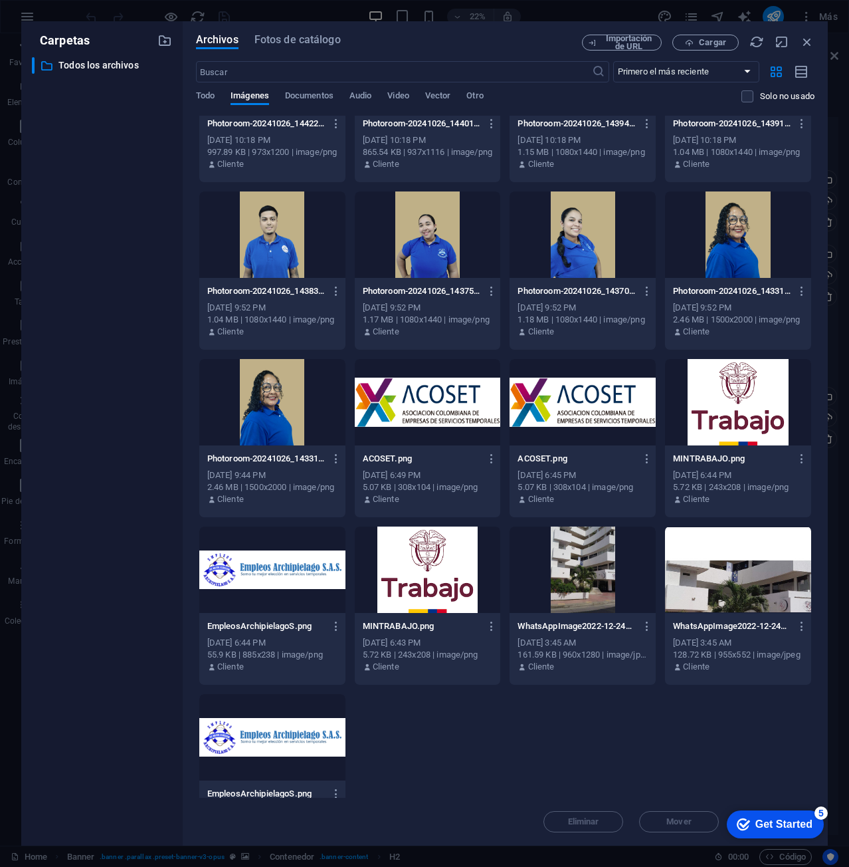
scroll to position [315, 0]
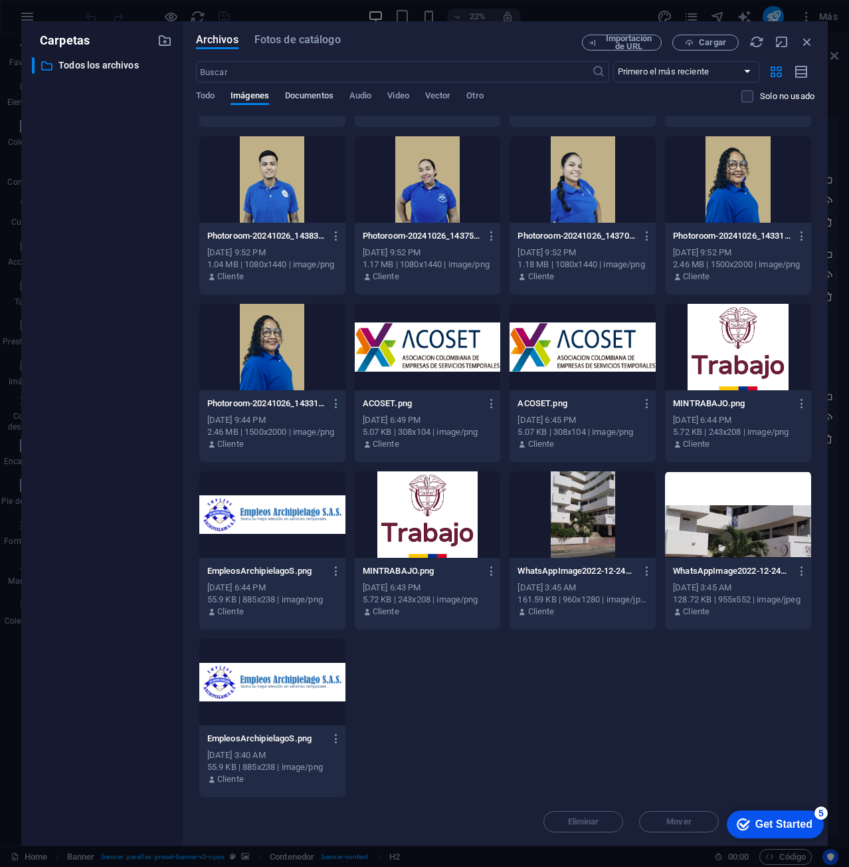
click at [296, 98] on span "Documentos" at bounding box center [309, 97] width 49 height 19
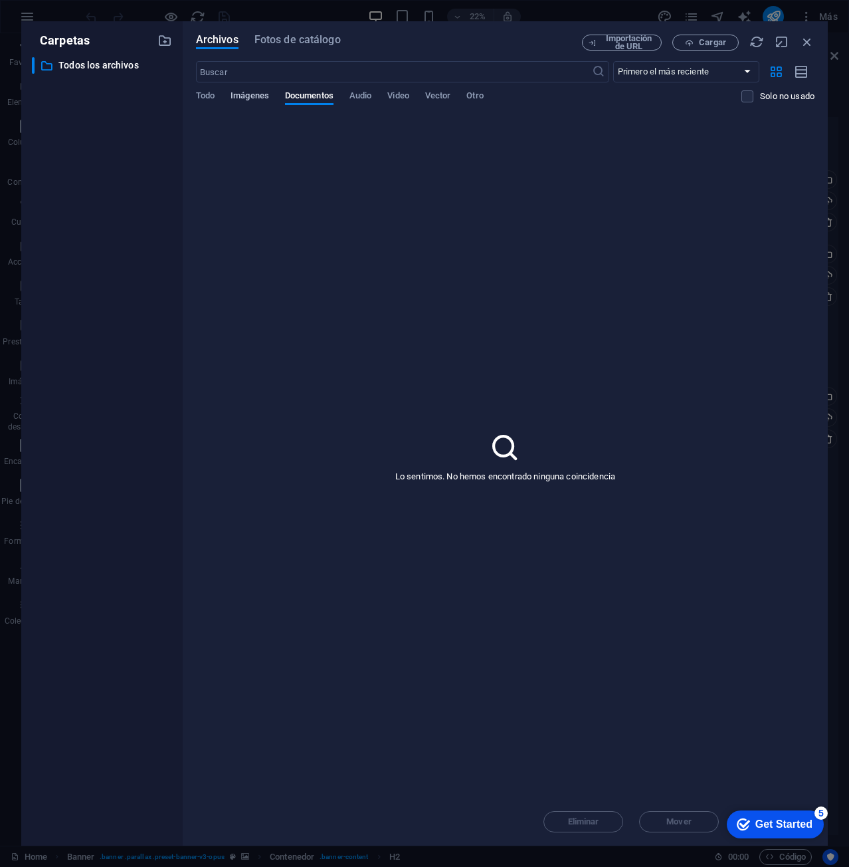
click at [257, 100] on span "Imágenes" at bounding box center [250, 97] width 39 height 19
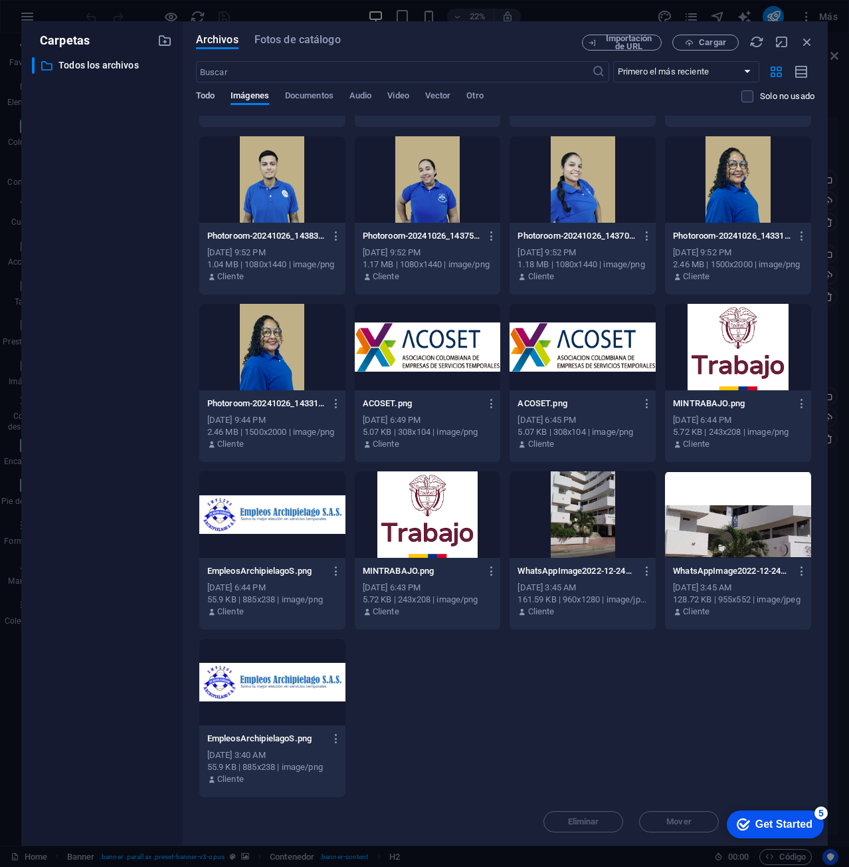
click at [206, 100] on span "Todo" at bounding box center [205, 97] width 19 height 19
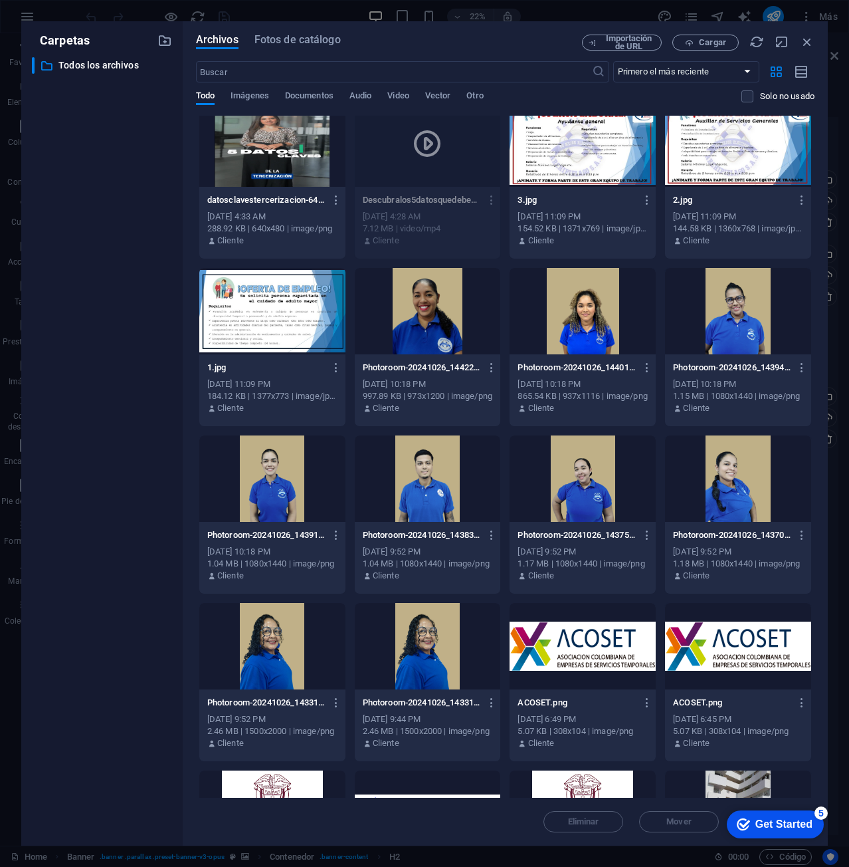
scroll to position [0, 0]
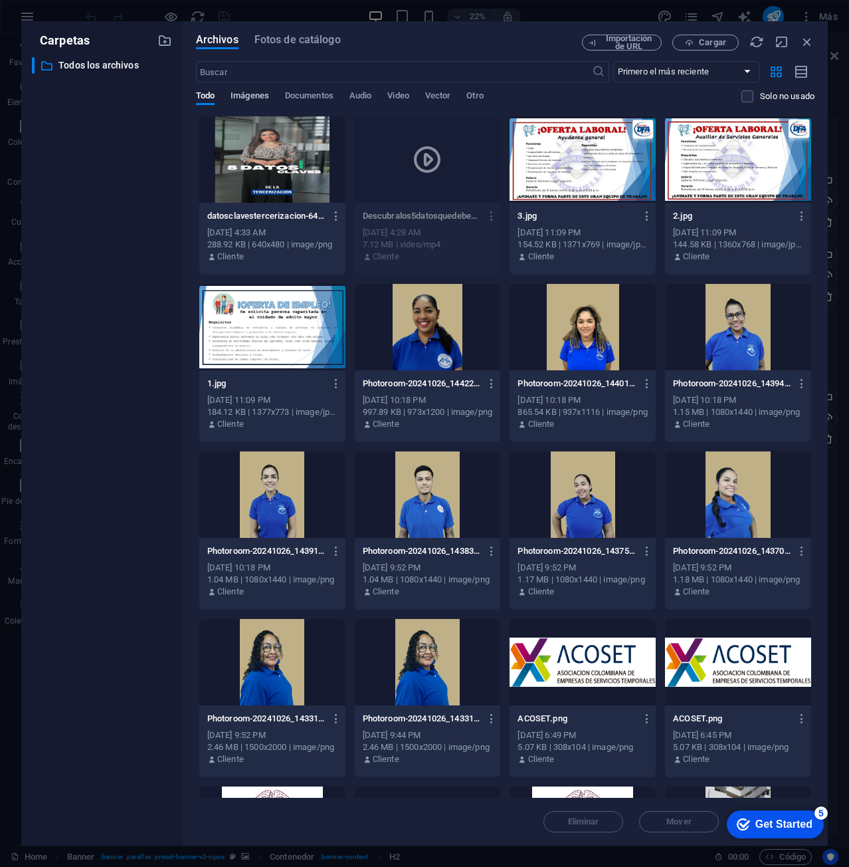
click at [252, 91] on span "Imágenes" at bounding box center [250, 97] width 39 height 19
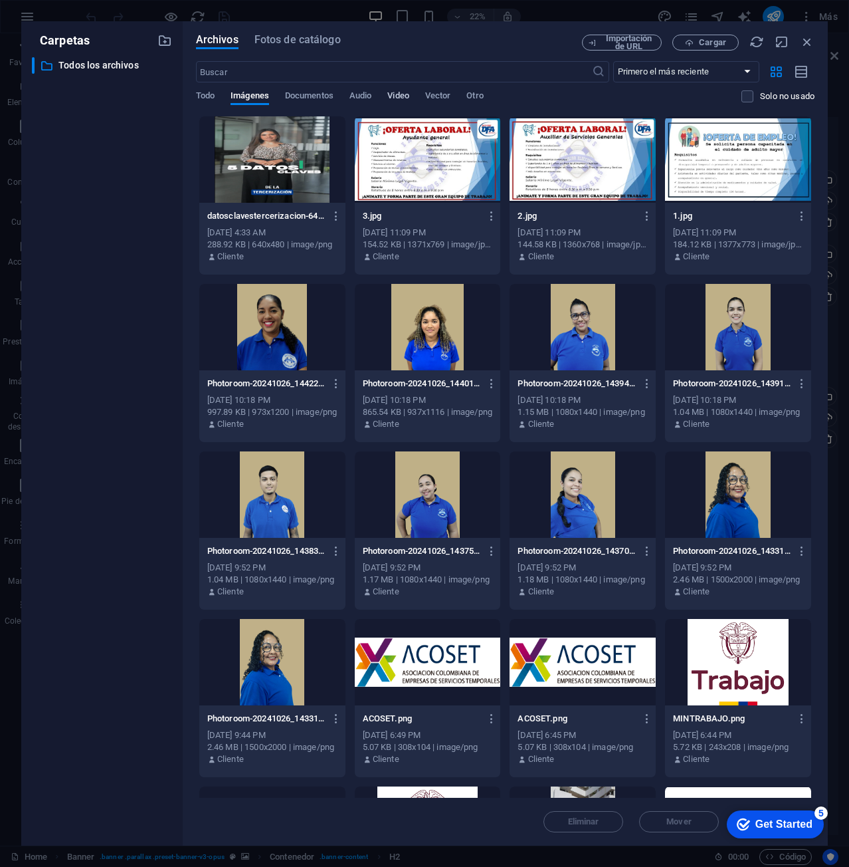
click at [393, 94] on span "Video" at bounding box center [397, 97] width 21 height 19
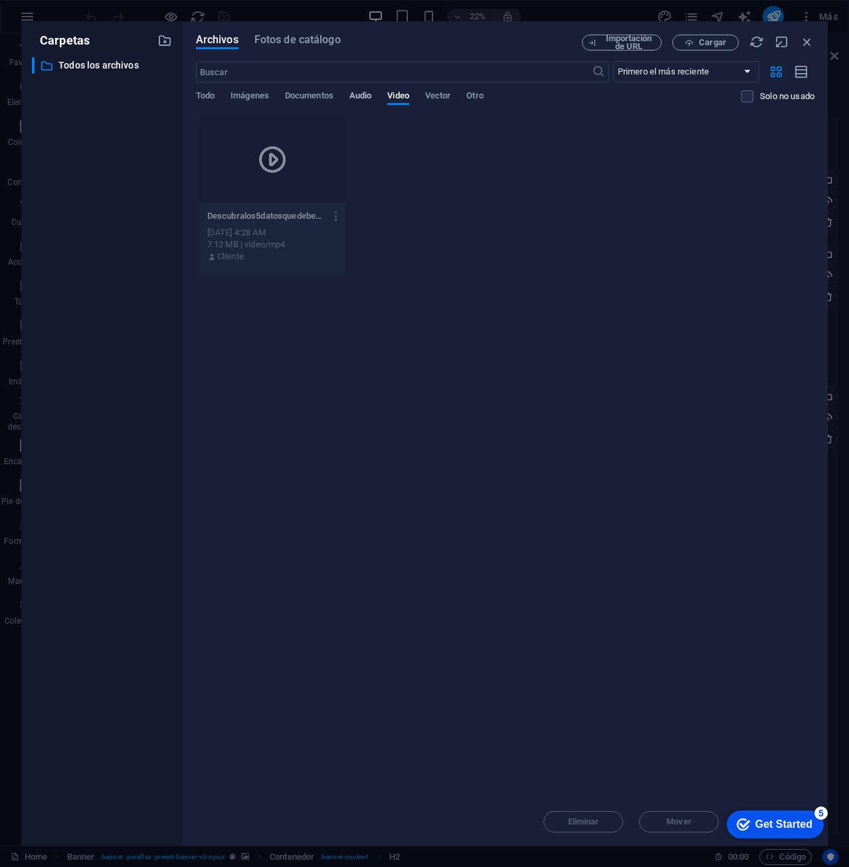
click at [369, 97] on span "Audio" at bounding box center [361, 97] width 22 height 19
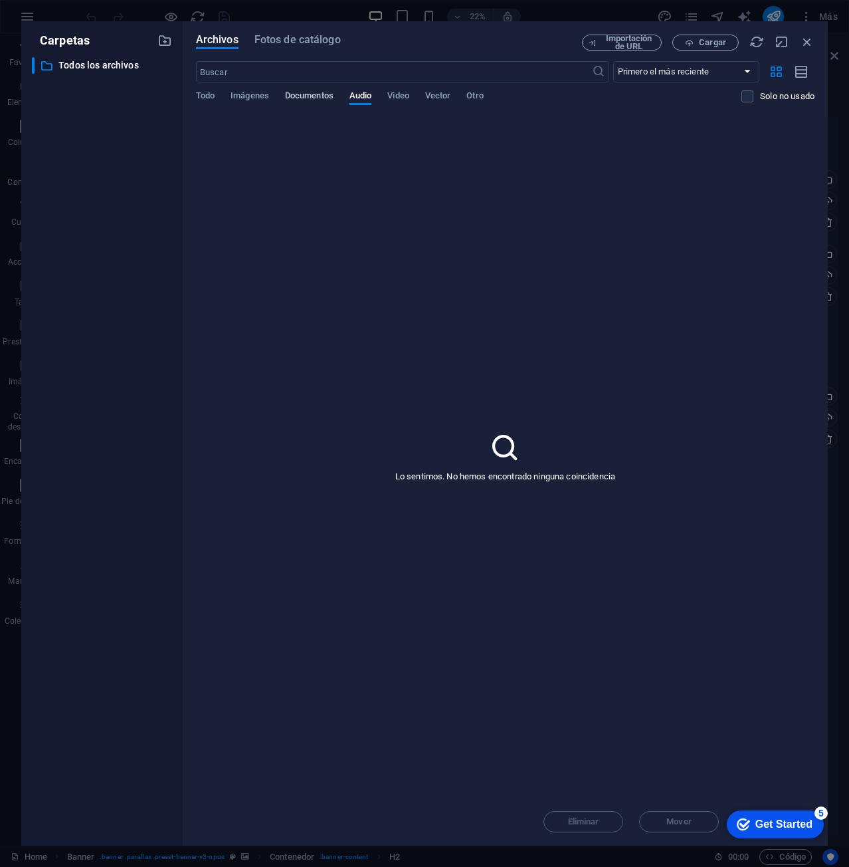
click at [309, 95] on span "Documentos" at bounding box center [309, 97] width 49 height 19
click at [259, 104] on button "Imágenes" at bounding box center [250, 97] width 39 height 15
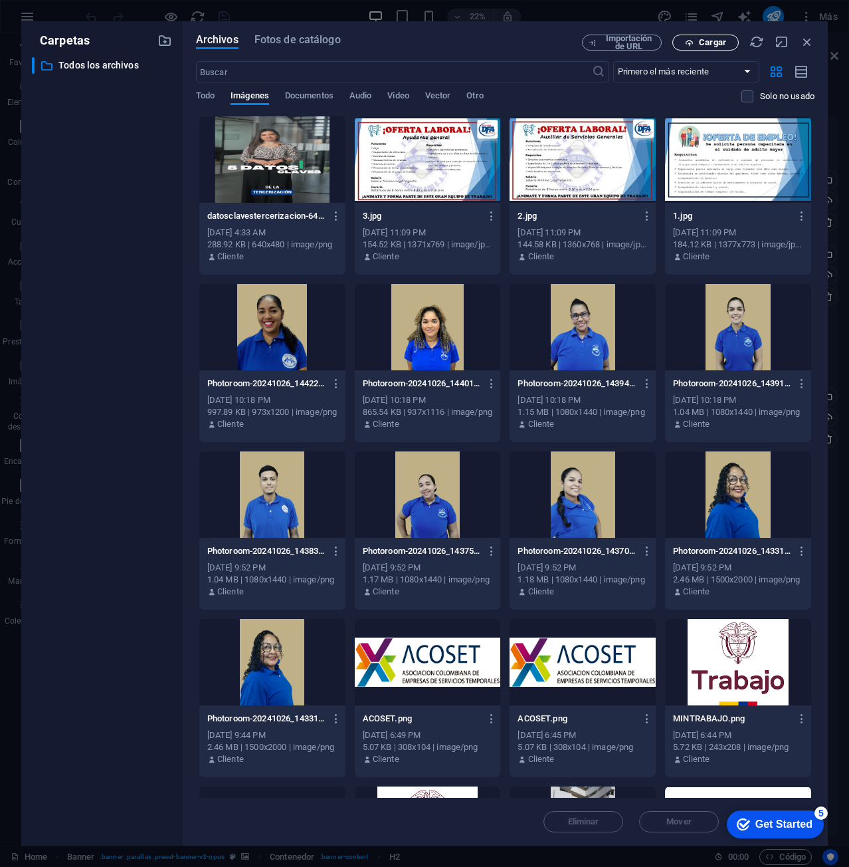
click at [692, 41] on icon "button" at bounding box center [689, 43] width 9 height 9
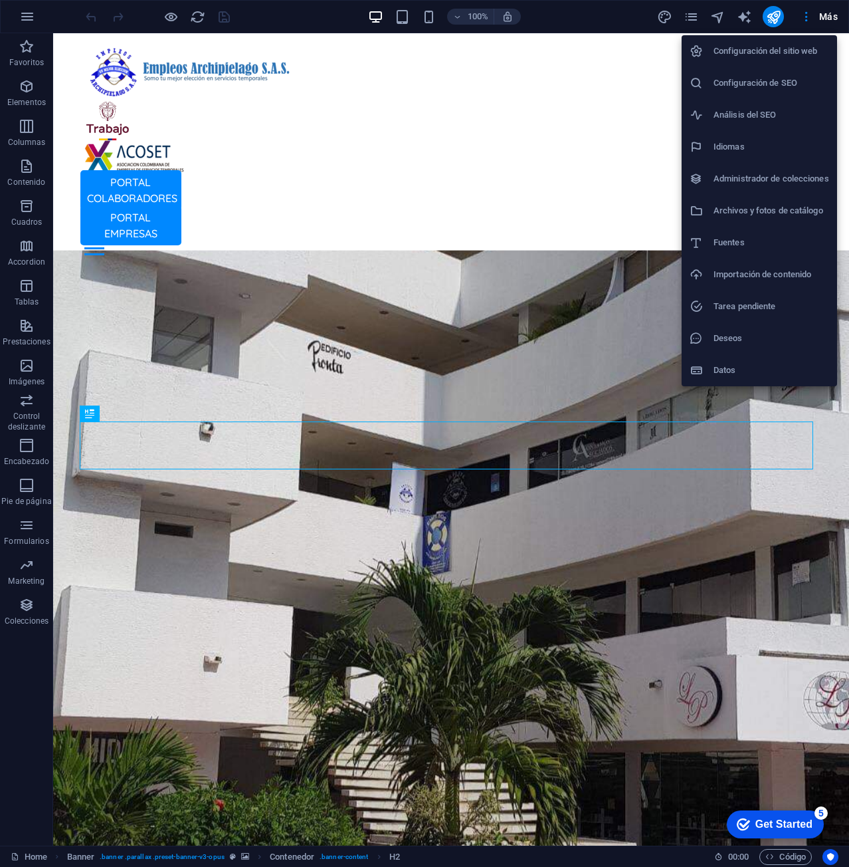
click at [779, 57] on h6 "Configuración del sitio web" at bounding box center [772, 51] width 116 height 16
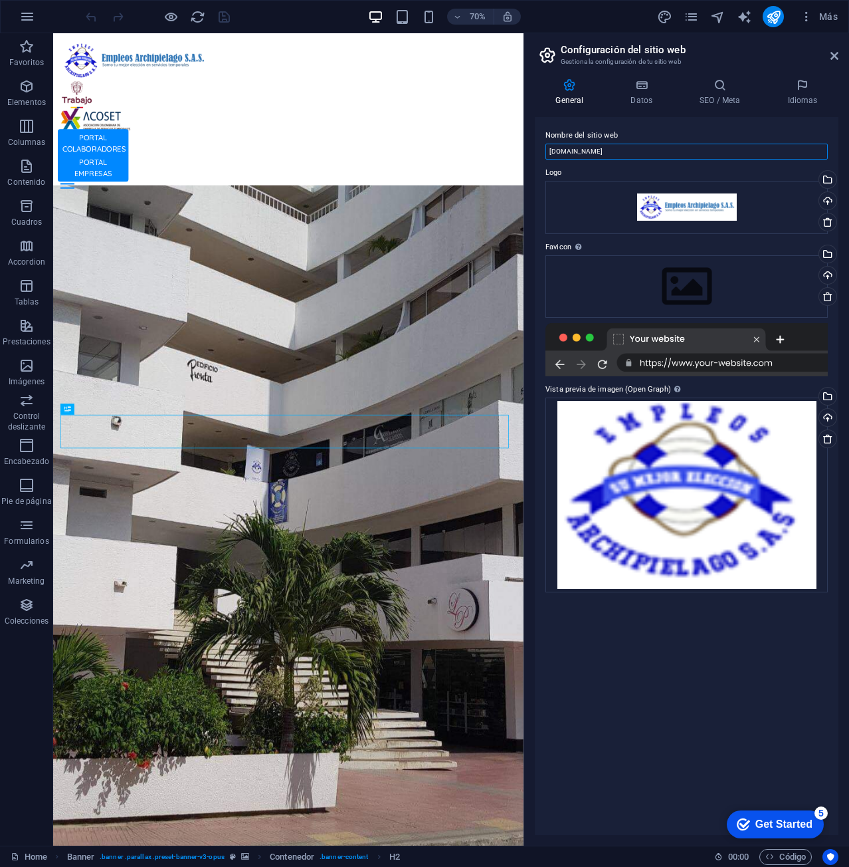
click at [642, 153] on input "[DOMAIN_NAME]" at bounding box center [687, 152] width 282 height 16
click at [647, 97] on h4 "Datos" at bounding box center [644, 92] width 69 height 28
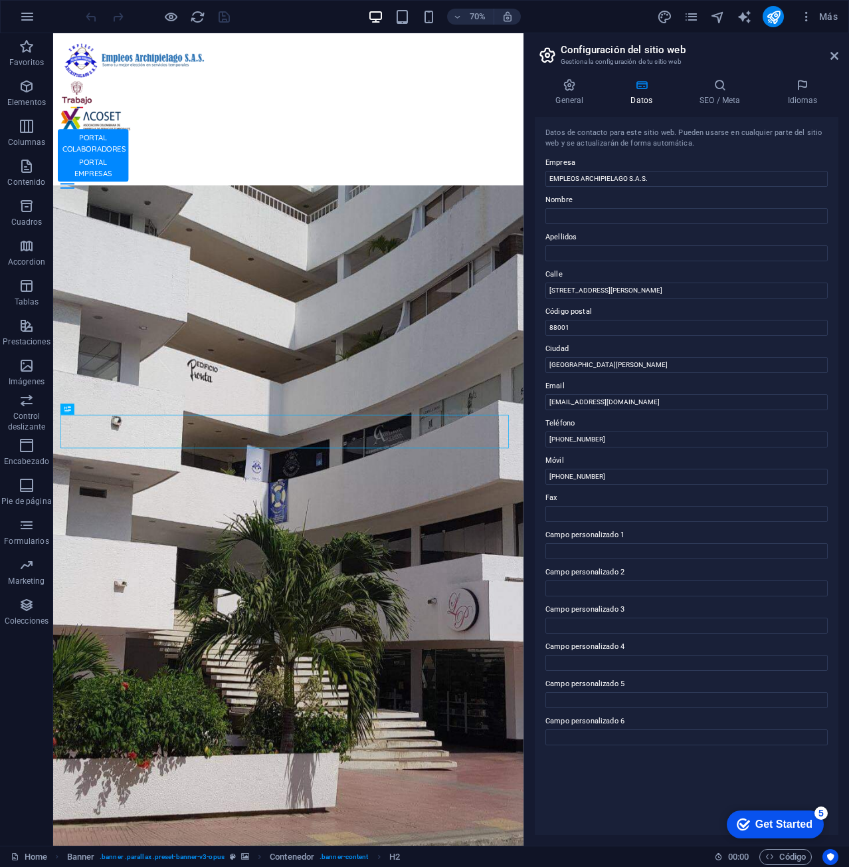
click at [734, 78] on div "General Datos SEO / Meta Idiomas Nombre del sitio web [DOMAIN_NAME] Logo Arrast…" at bounding box center [686, 456] width 325 height 777
click at [734, 80] on icon at bounding box center [720, 84] width 82 height 13
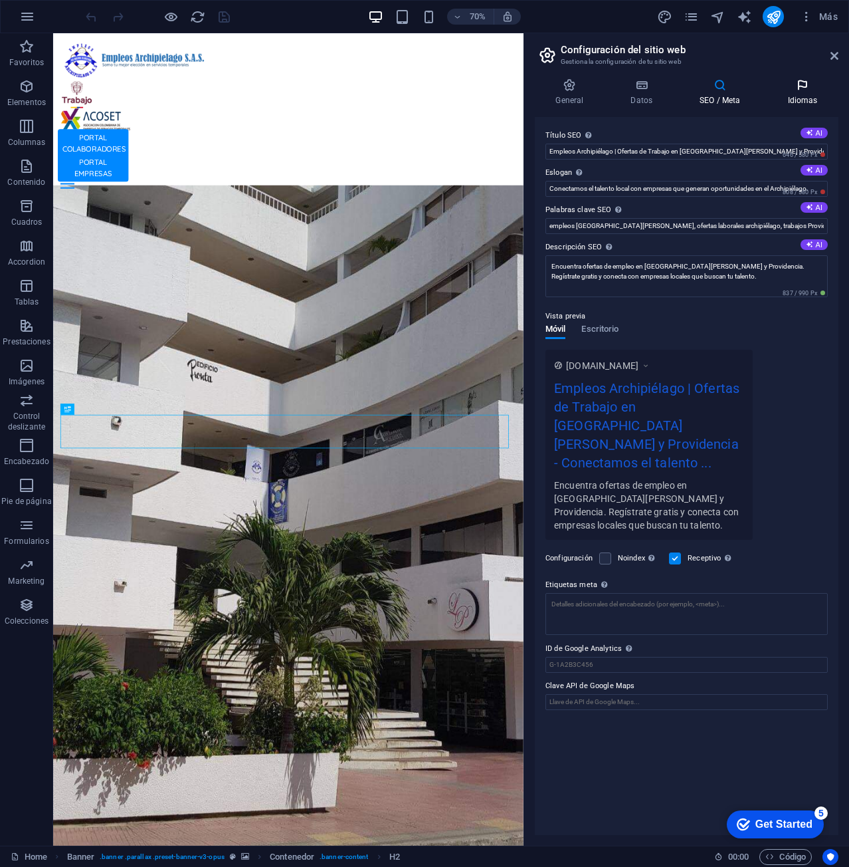
click at [801, 87] on icon at bounding box center [803, 84] width 72 height 13
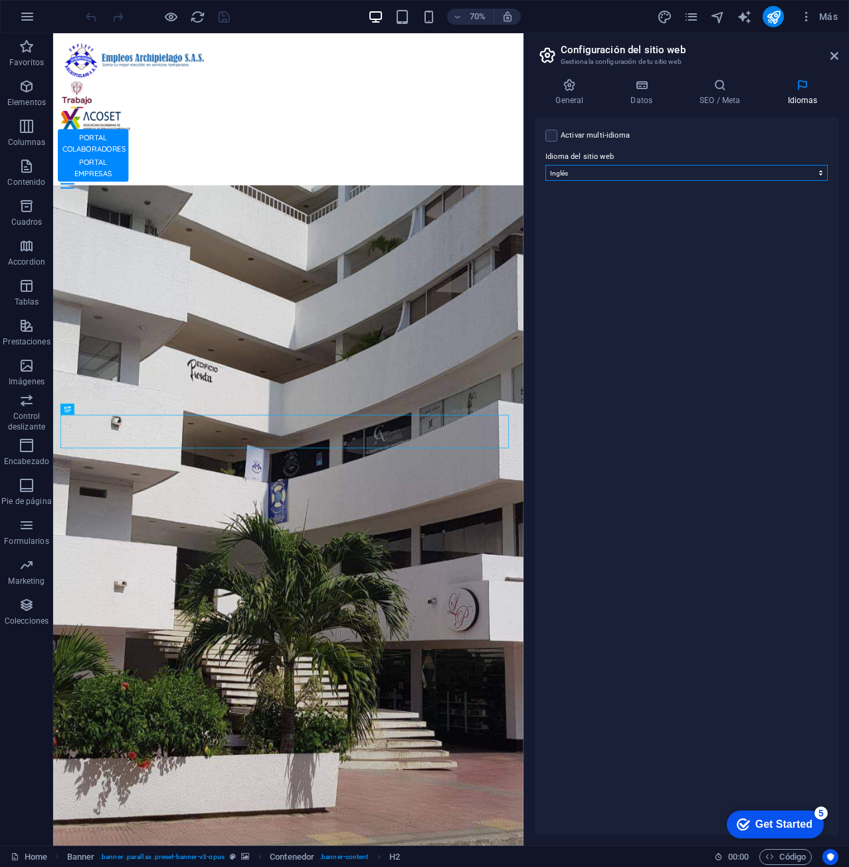
click at [692, 174] on select "Abkhazian Afar Afrikaans Akan Albanés Alemán Amharic Árabe Aragonese Armenian A…" at bounding box center [687, 173] width 282 height 16
click at [696, 175] on select "Abkhazian Afar Afrikaans Akan Albanés Alemán Amharic Árabe Aragonese Armenian A…" at bounding box center [687, 173] width 282 height 16
select select "44"
click at [546, 165] on select "Abkhazian Afar Afrikaans Akan Albanés Alemán Amharic Árabe Aragonese Armenian A…" at bounding box center [687, 173] width 282 height 16
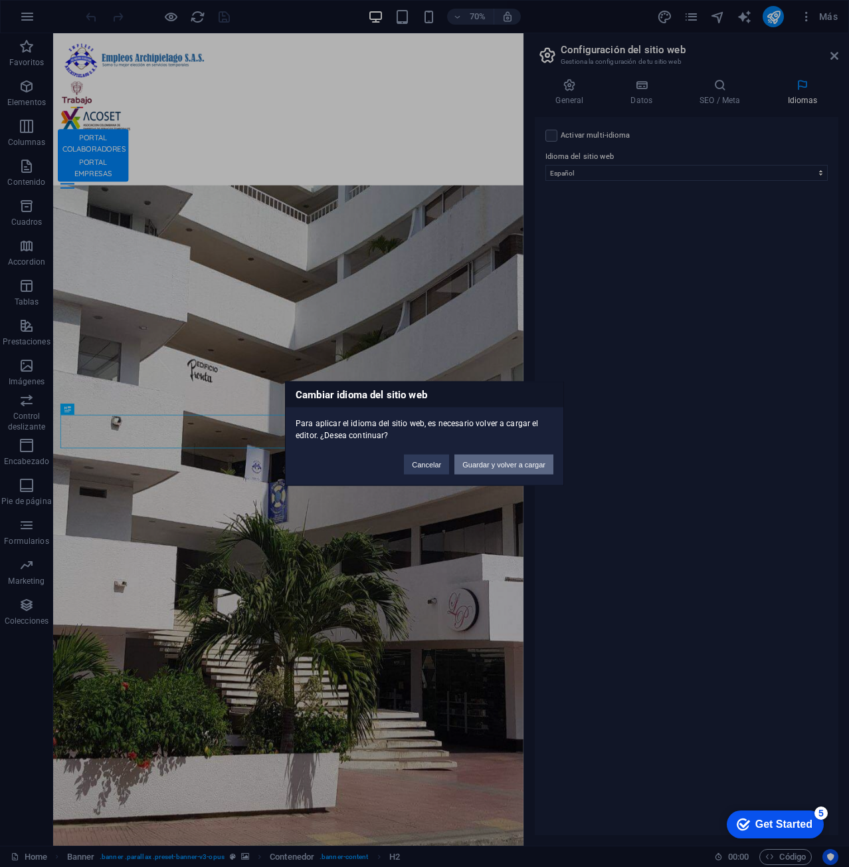
click at [528, 460] on button "Guardar y volver a cargar" at bounding box center [504, 465] width 99 height 20
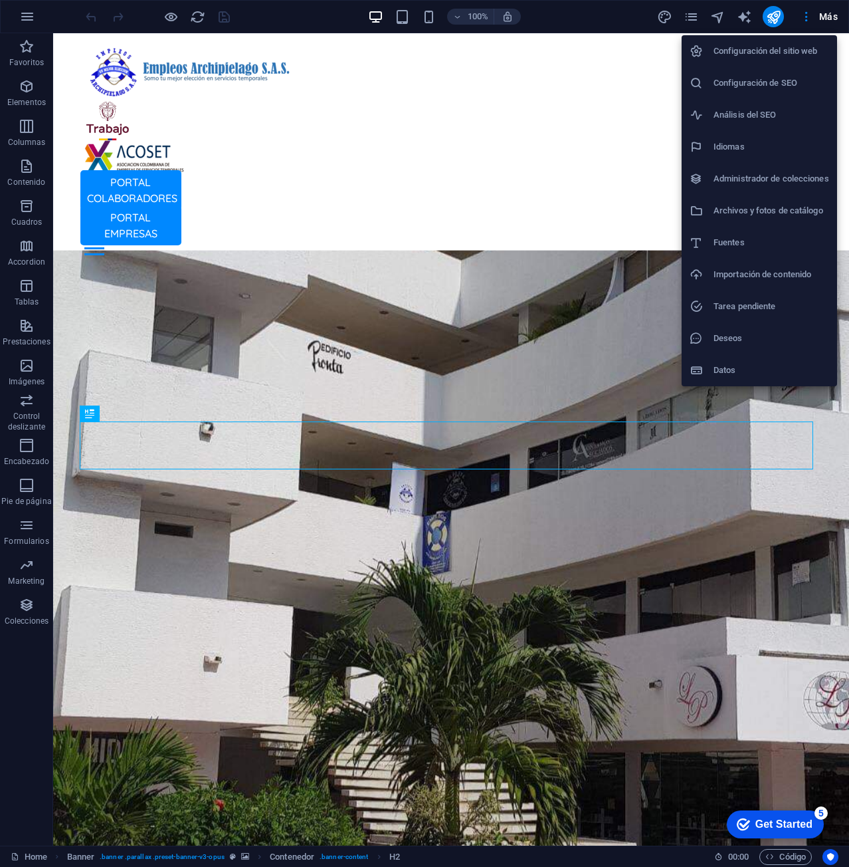
click at [817, 46] on h6 "Configuración del sitio web" at bounding box center [772, 51] width 116 height 16
select select "44"
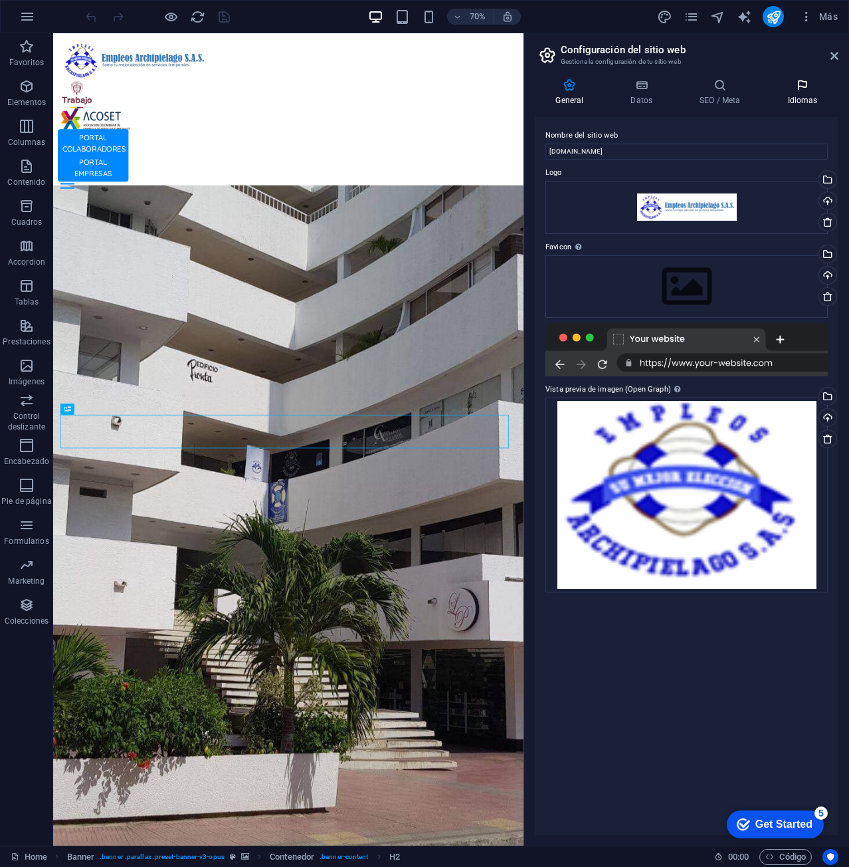
click at [798, 92] on h4 "Idiomas" at bounding box center [803, 92] width 72 height 28
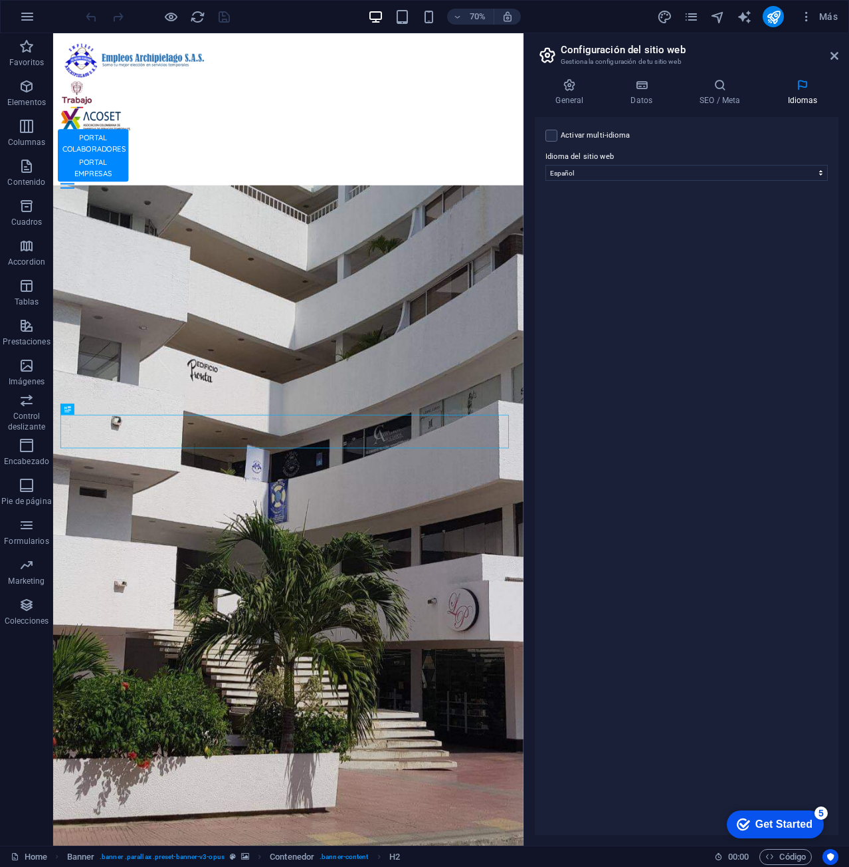
click at [598, 136] on label "Activar multi-idioma Para desactivar la opción multi-idioma, elimine todos los …" at bounding box center [595, 136] width 69 height 16
click at [0, 0] on input "Activar multi-idioma Para desactivar la opción multi-idioma, elimine todos los …" at bounding box center [0, 0] width 0 height 0
click at [625, 235] on select "Abkhazian Afar Afrikaans Akan Albanés Alemán Amharic Árabe Aragonese Armenian A…" at bounding box center [686, 237] width 221 height 16
select select "73"
click at [576, 229] on select "Abkhazian Afar Afrikaans Akan Albanés Alemán Amharic Árabe Aragonese Armenian A…" at bounding box center [686, 237] width 221 height 16
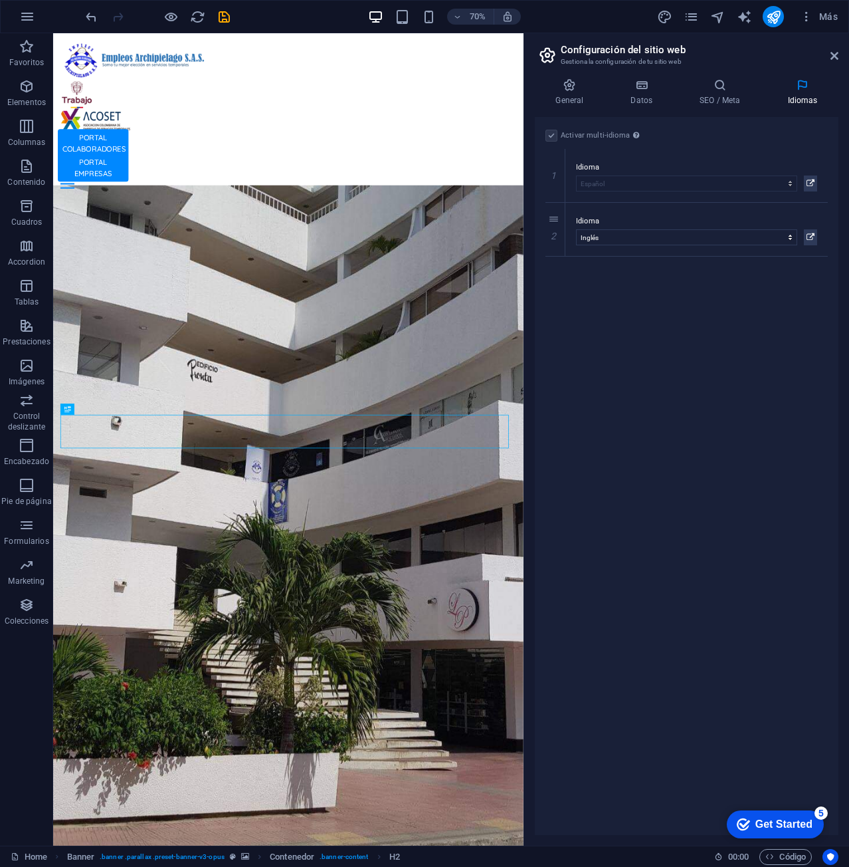
click at [730, 94] on h4 "SEO / Meta" at bounding box center [723, 92] width 88 height 28
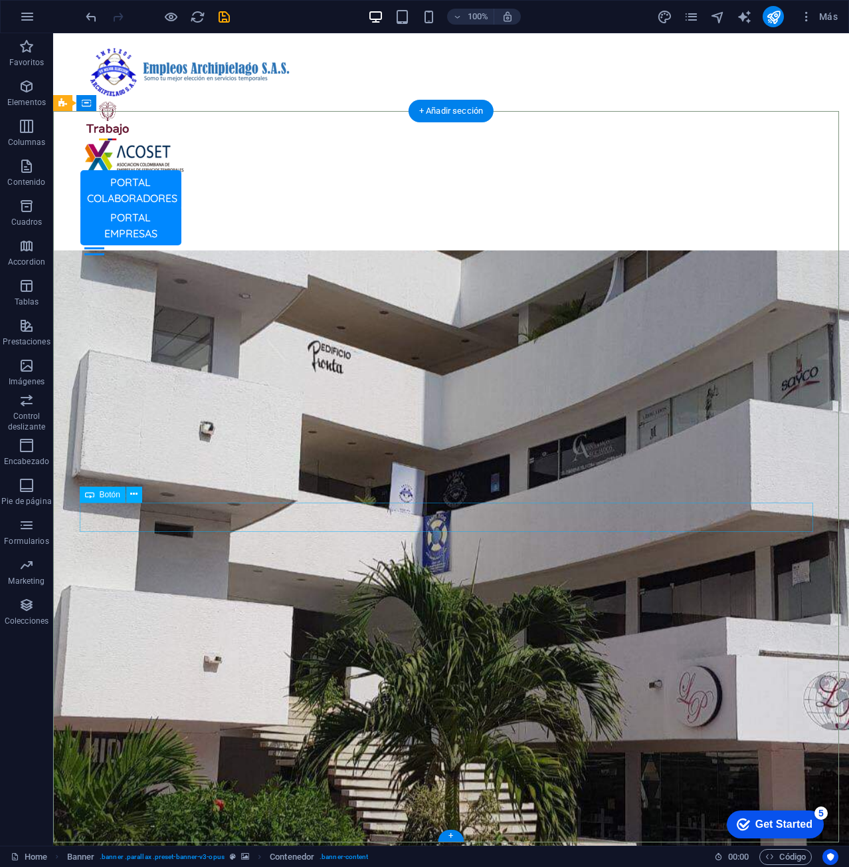
click at [132, 496] on icon at bounding box center [133, 494] width 7 height 14
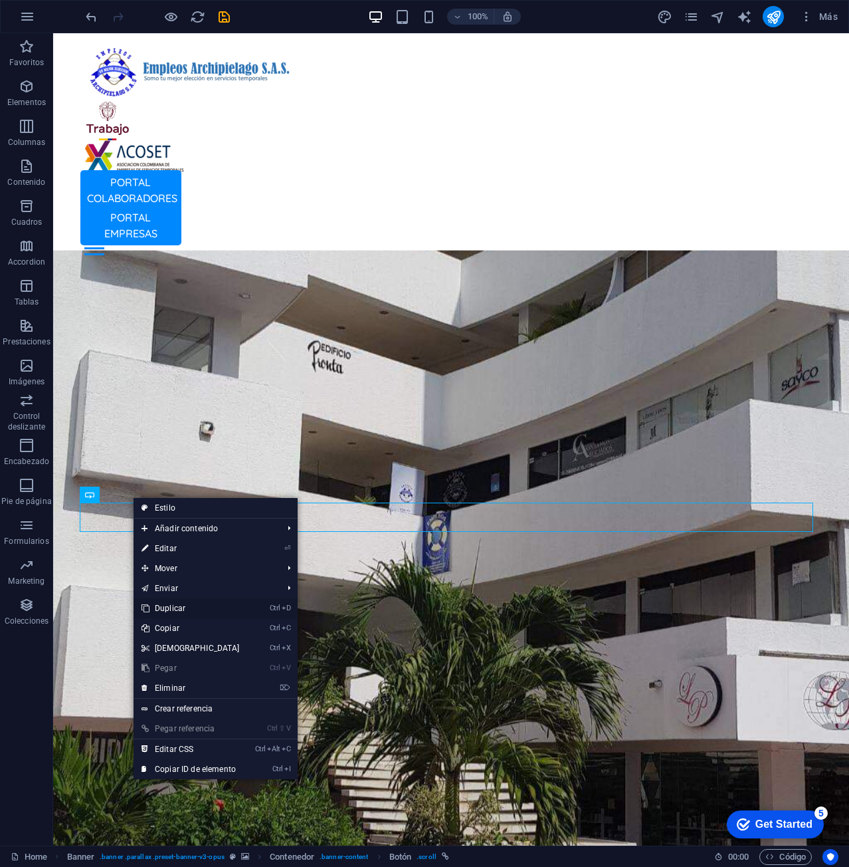
click at [203, 610] on link "Ctrl D Duplicar" at bounding box center [191, 608] width 114 height 20
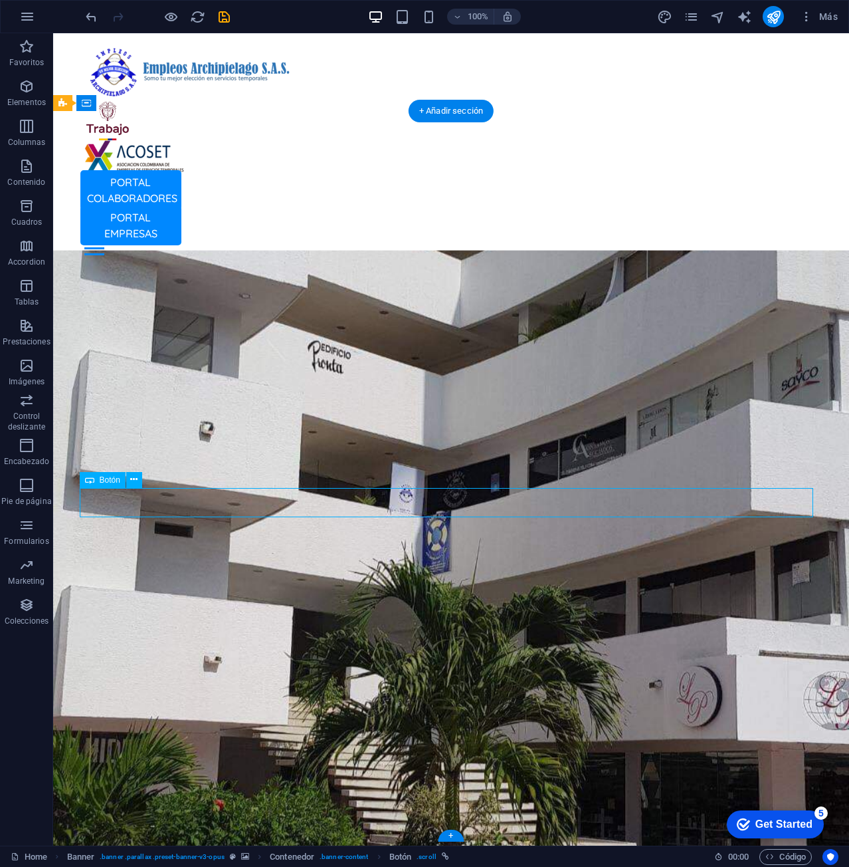
click at [109, 478] on span "Botón" at bounding box center [110, 480] width 21 height 8
click at [140, 479] on button at bounding box center [134, 480] width 16 height 16
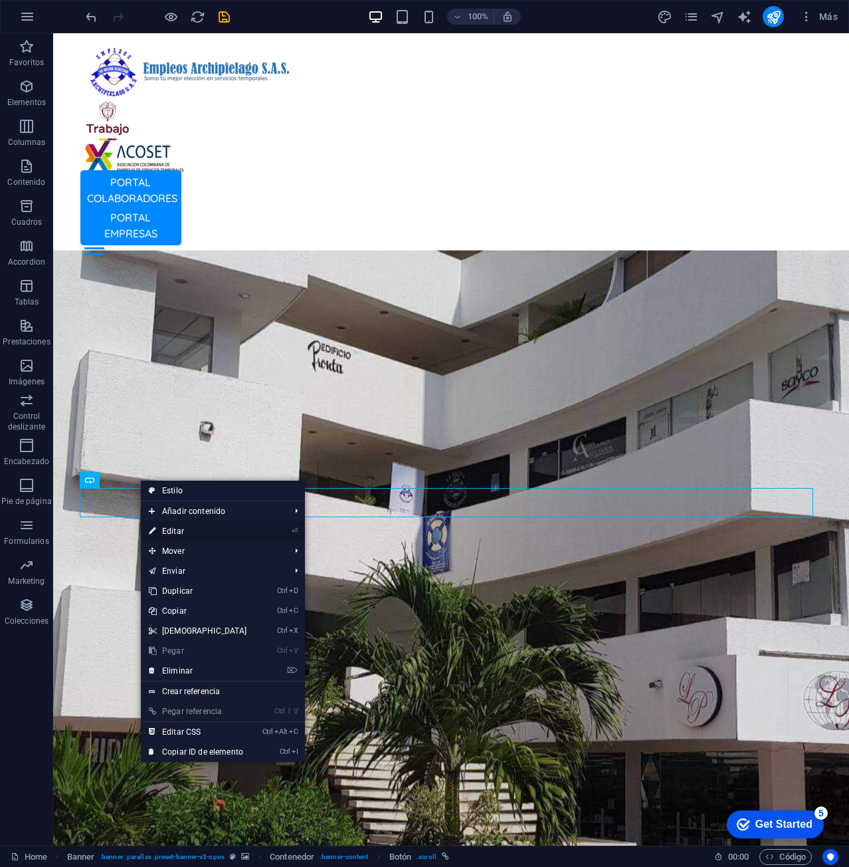
click at [226, 531] on link "⏎ Editar" at bounding box center [198, 531] width 114 height 20
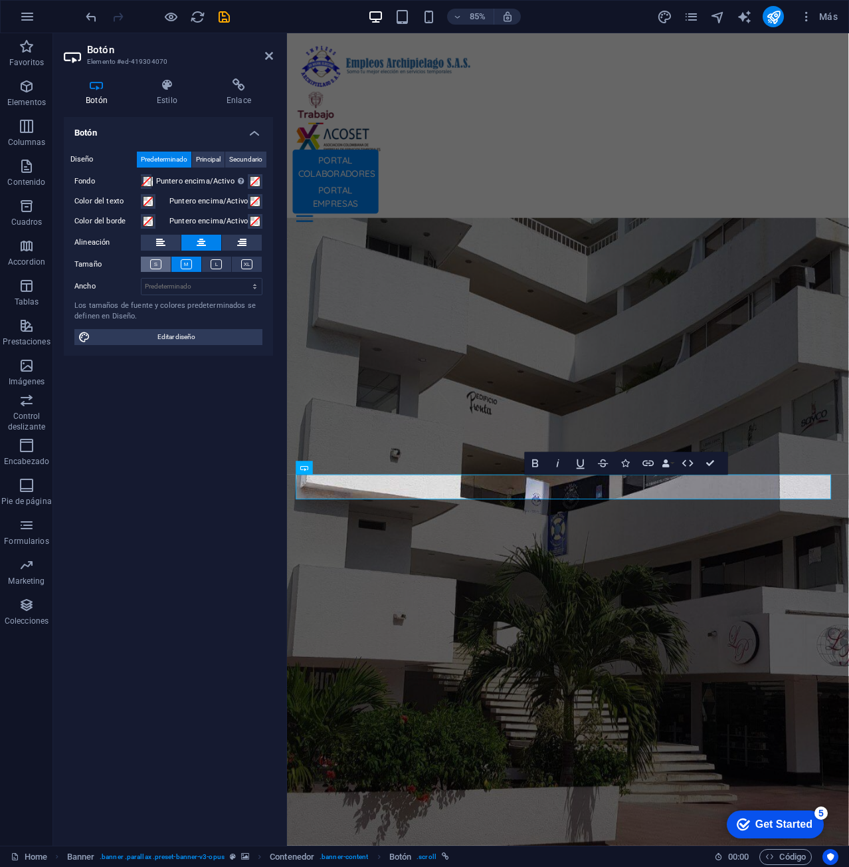
click at [158, 266] on icon at bounding box center [155, 264] width 11 height 10
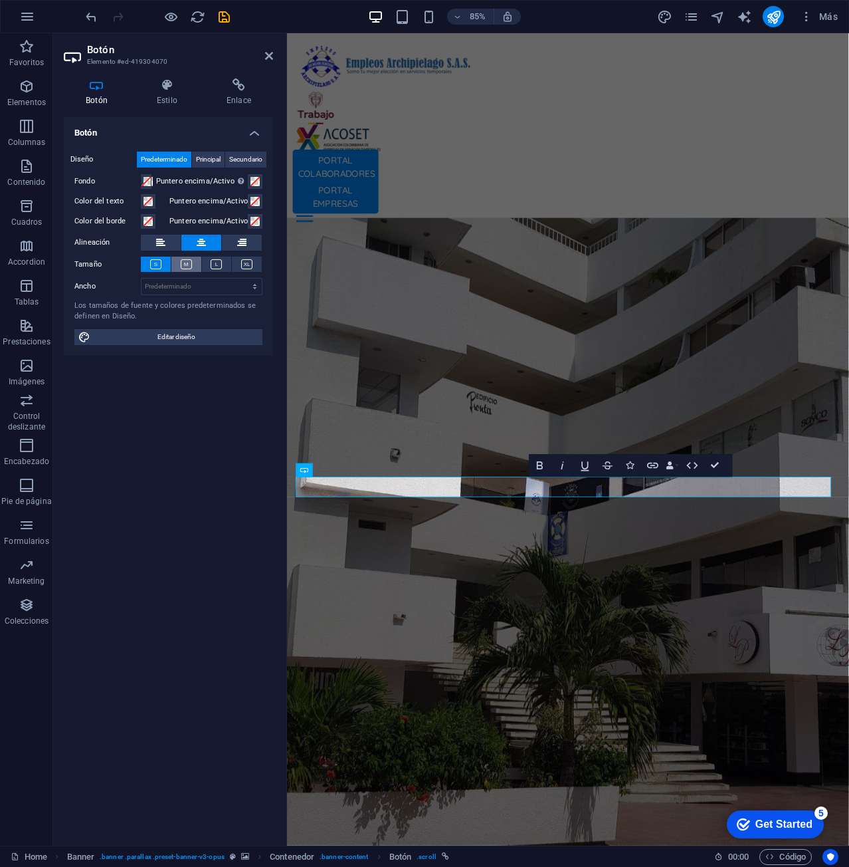
click at [177, 263] on button at bounding box center [186, 264] width 30 height 15
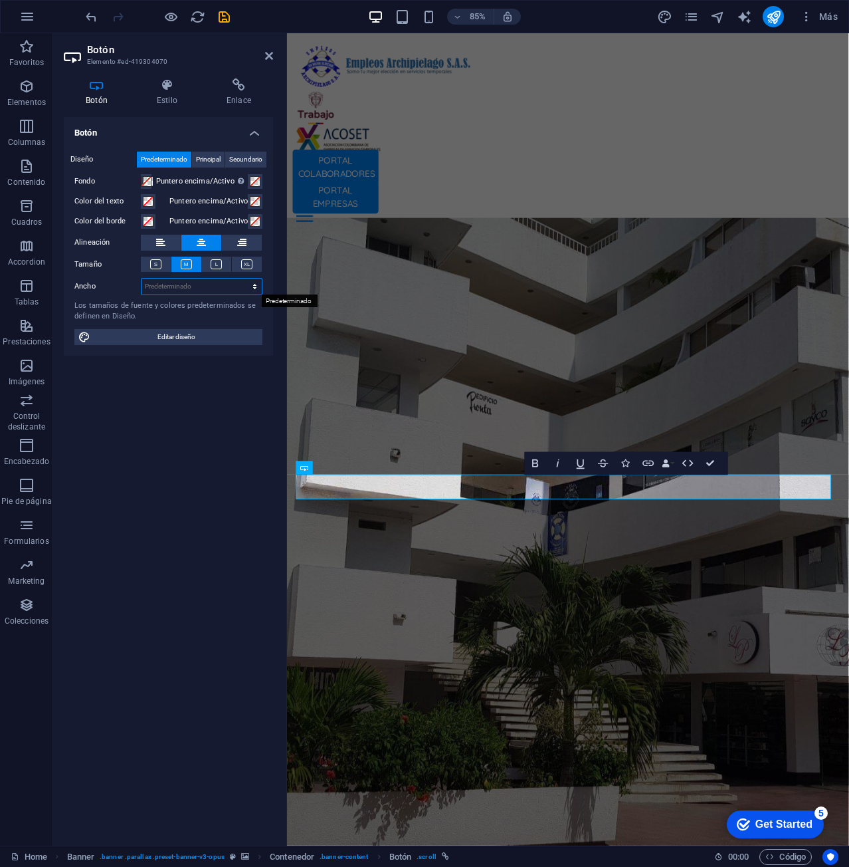
click at [213, 284] on select "Predeterminado px rem % em vh vw" at bounding box center [202, 286] width 120 height 16
select select "px"
click at [243, 278] on select "Predeterminado px rem % em vh vw" at bounding box center [202, 286] width 120 height 16
click at [110, 433] on div "Botón Diseño Predeterminado Principal Secundario Fondo Puntero encima/Activo Ca…" at bounding box center [168, 476] width 209 height 718
click at [201, 286] on input "139" at bounding box center [202, 286] width 120 height 16
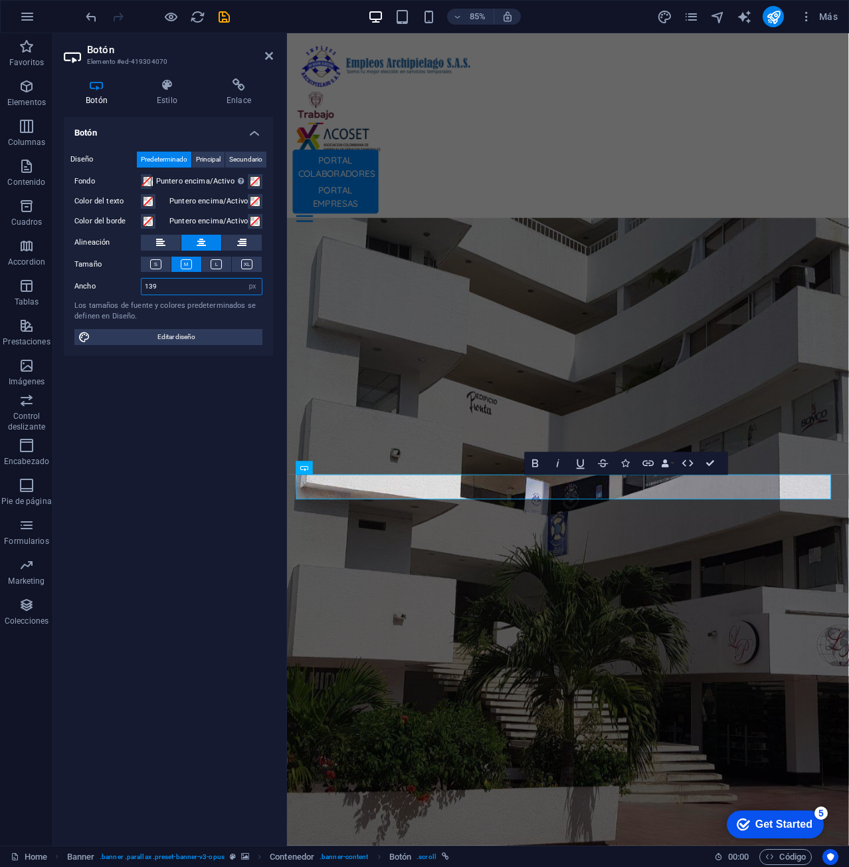
drag, startPoint x: 201, startPoint y: 286, endPoint x: 100, endPoint y: 293, distance: 101.3
click at [100, 293] on div "Ancho 139 Predeterminado px rem % em vh vw" at bounding box center [168, 286] width 188 height 17
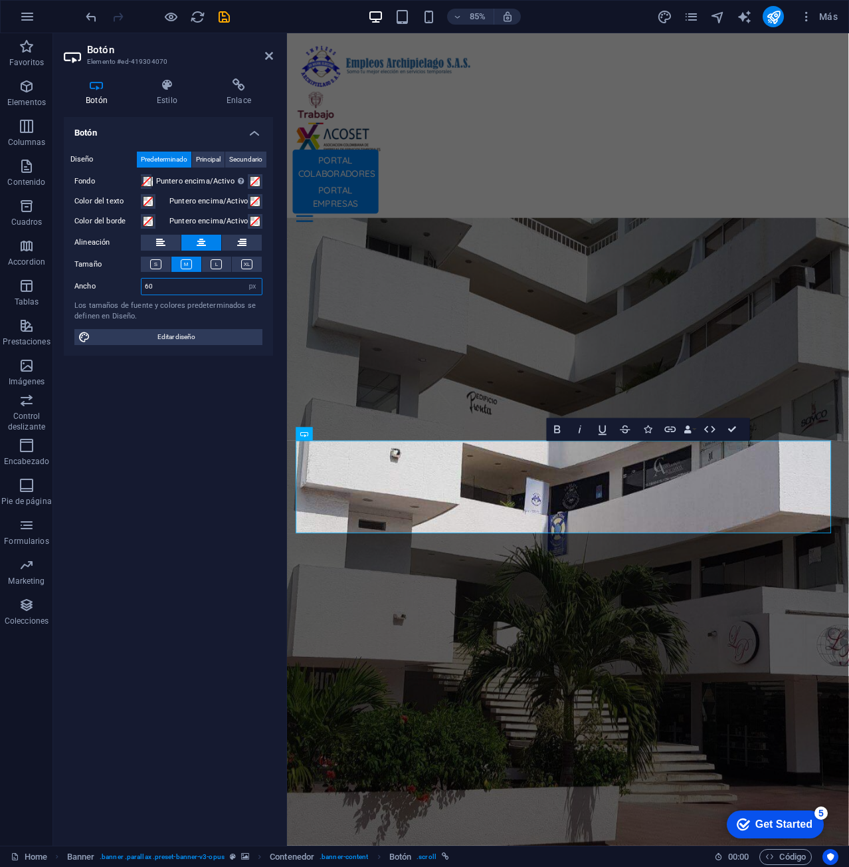
drag, startPoint x: 168, startPoint y: 284, endPoint x: 114, endPoint y: 281, distance: 53.9
click at [114, 281] on div "Ancho 60 Predeterminado px rem % em vh vw" at bounding box center [168, 286] width 188 height 17
type input "139"
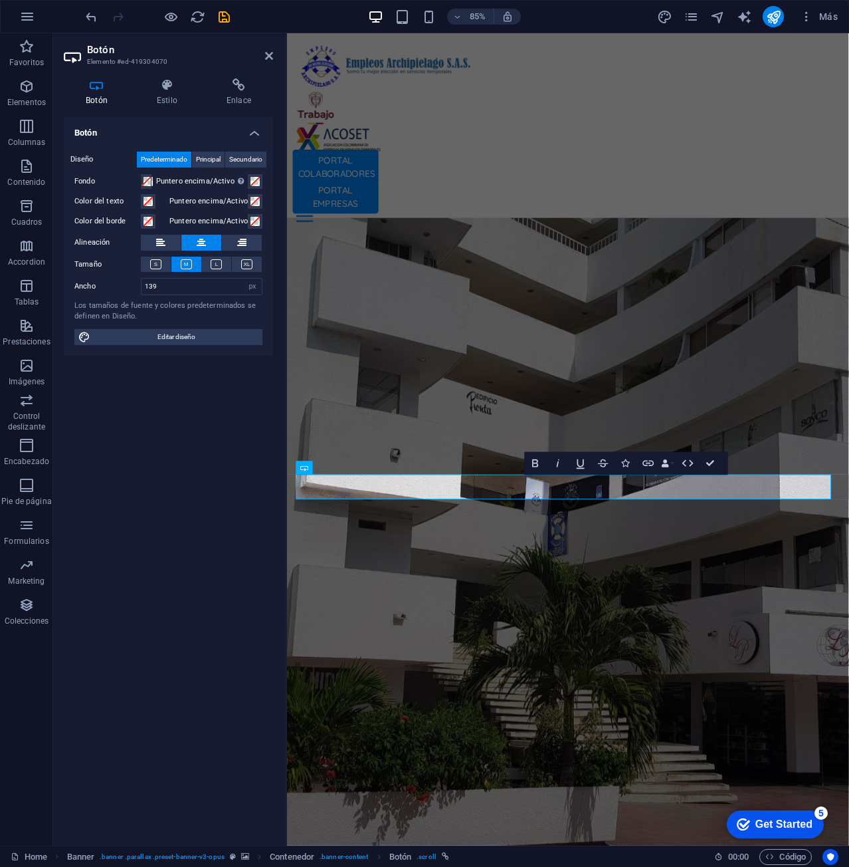
click at [195, 439] on div "Botón Diseño Predeterminado Principal Secundario Fondo Puntero encima/Activo Ca…" at bounding box center [168, 476] width 209 height 718
click at [208, 163] on span "Principal" at bounding box center [208, 160] width 25 height 16
click at [243, 162] on span "Secundario" at bounding box center [245, 160] width 33 height 16
click at [172, 153] on span "Predeterminado" at bounding box center [164, 160] width 47 height 16
click at [239, 95] on h4 "Enlace" at bounding box center [239, 92] width 68 height 28
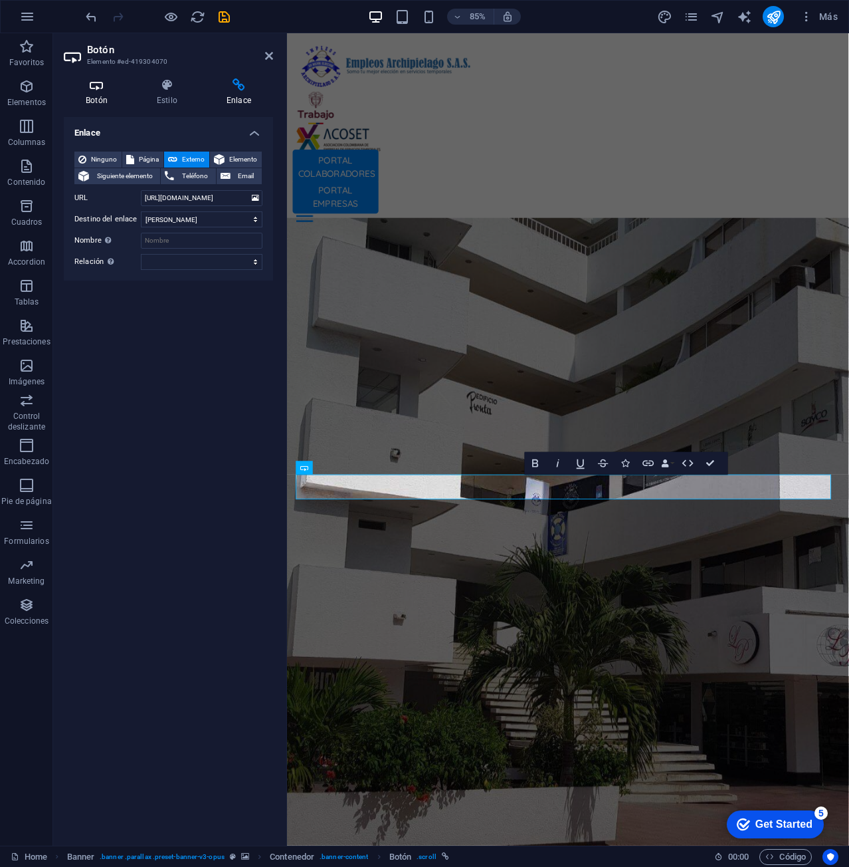
click at [100, 87] on icon at bounding box center [97, 84] width 66 height 13
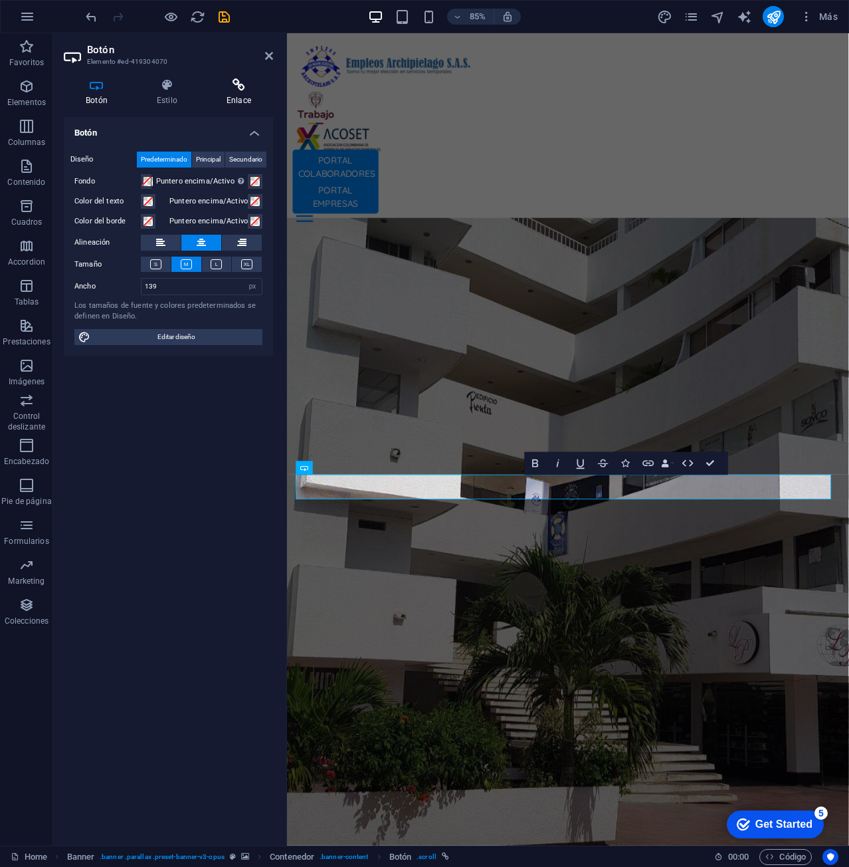
click at [244, 87] on icon at bounding box center [239, 84] width 68 height 13
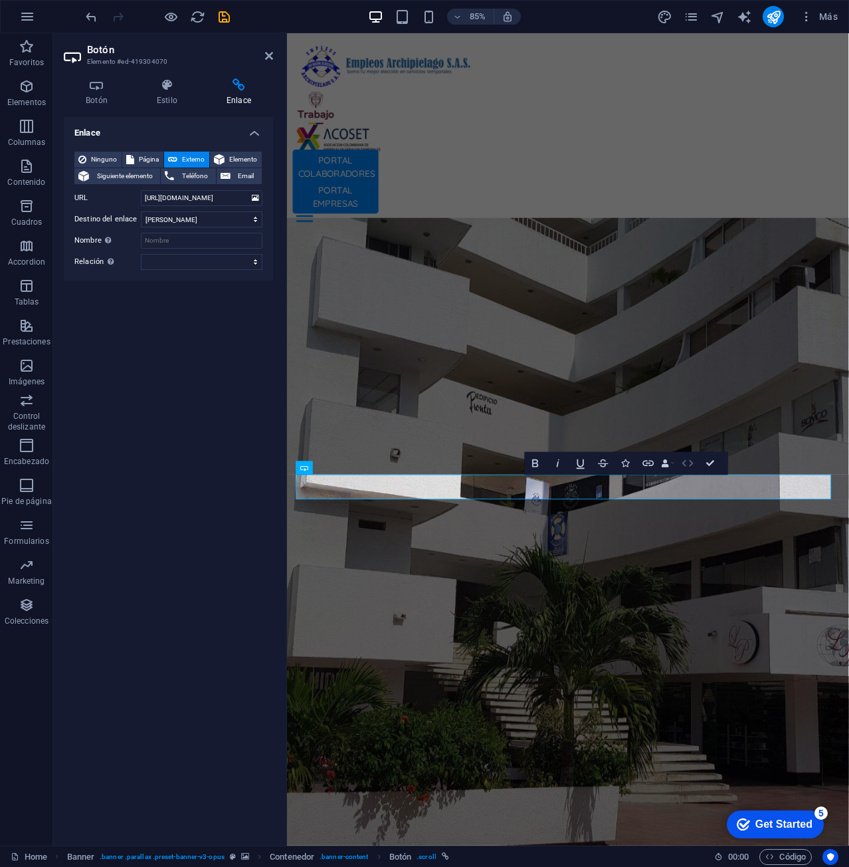
click at [693, 466] on icon "button" at bounding box center [687, 463] width 13 height 13
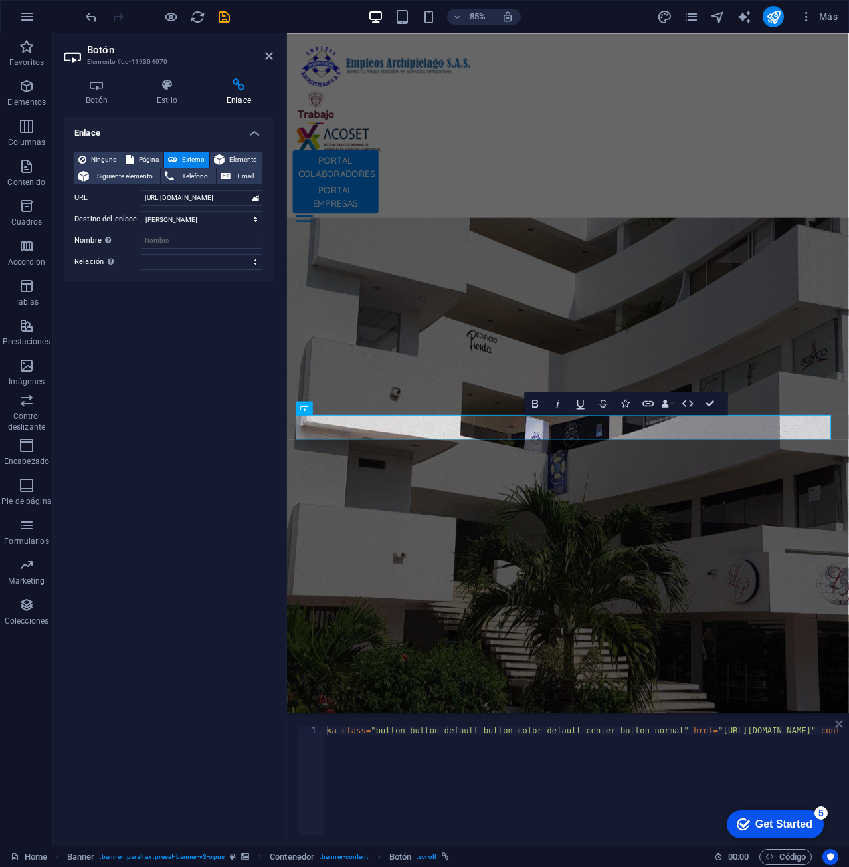
click at [839, 724] on icon at bounding box center [839, 723] width 8 height 11
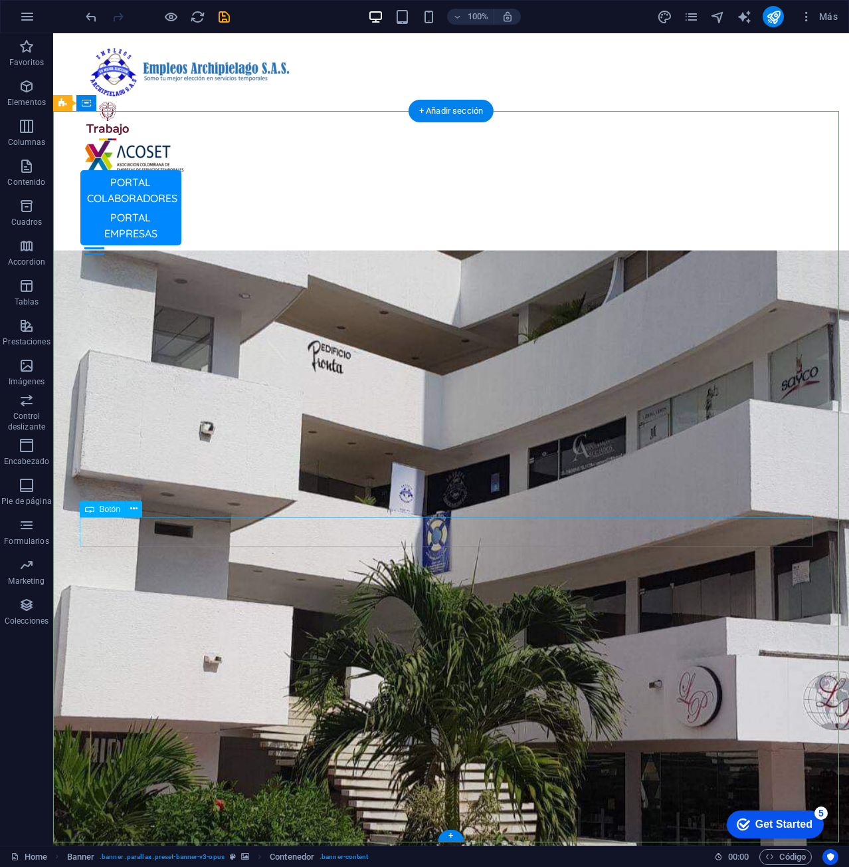
click at [134, 506] on icon at bounding box center [133, 509] width 7 height 14
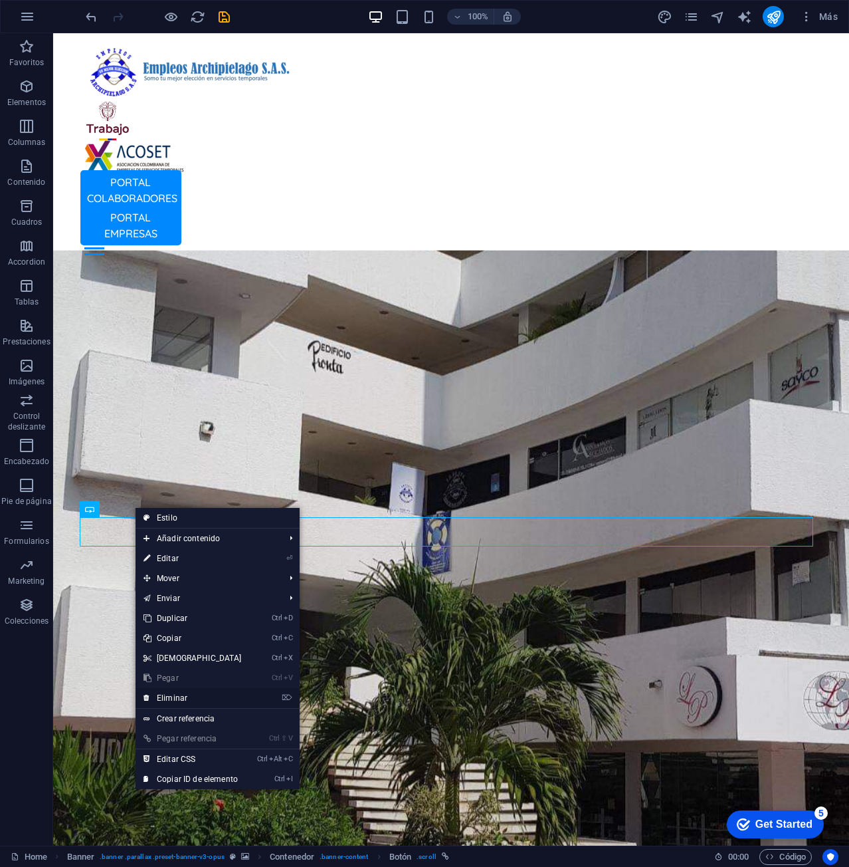
click at [190, 696] on link "⌦ Eliminar" at bounding box center [193, 698] width 114 height 20
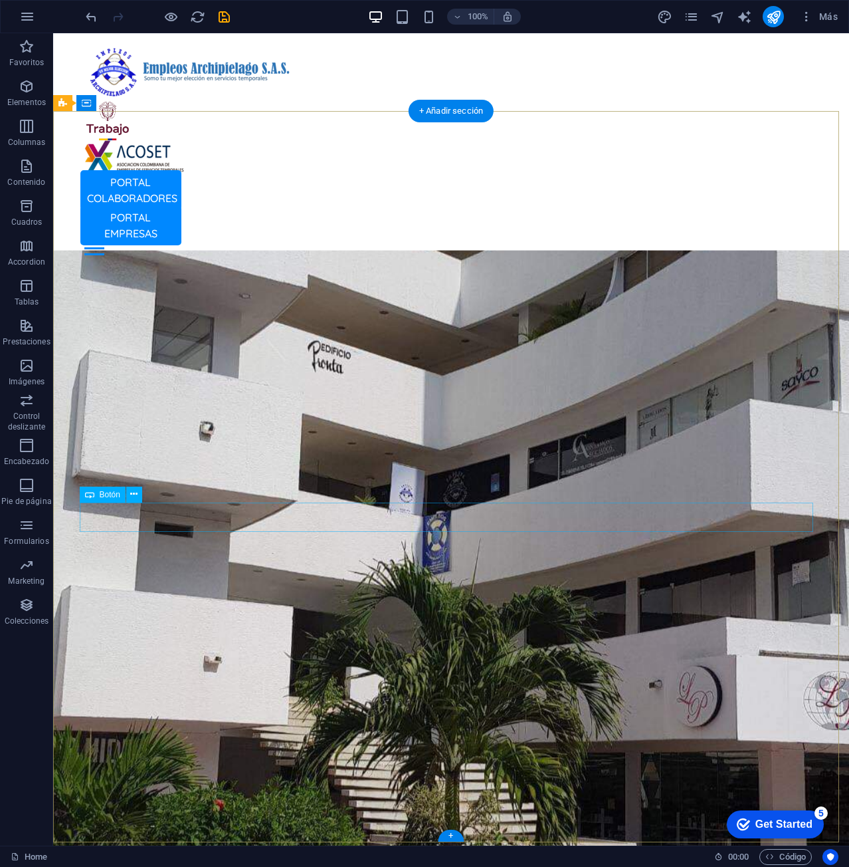
click at [134, 491] on icon at bounding box center [133, 494] width 7 height 14
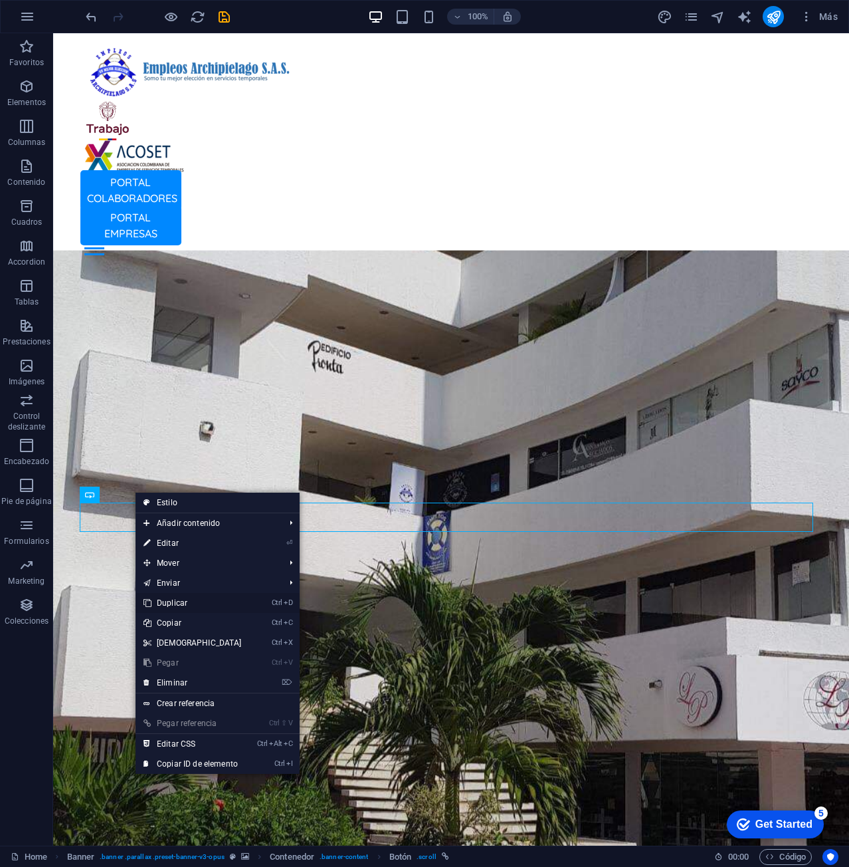
click at [188, 601] on link "Ctrl D Duplicar" at bounding box center [193, 603] width 114 height 20
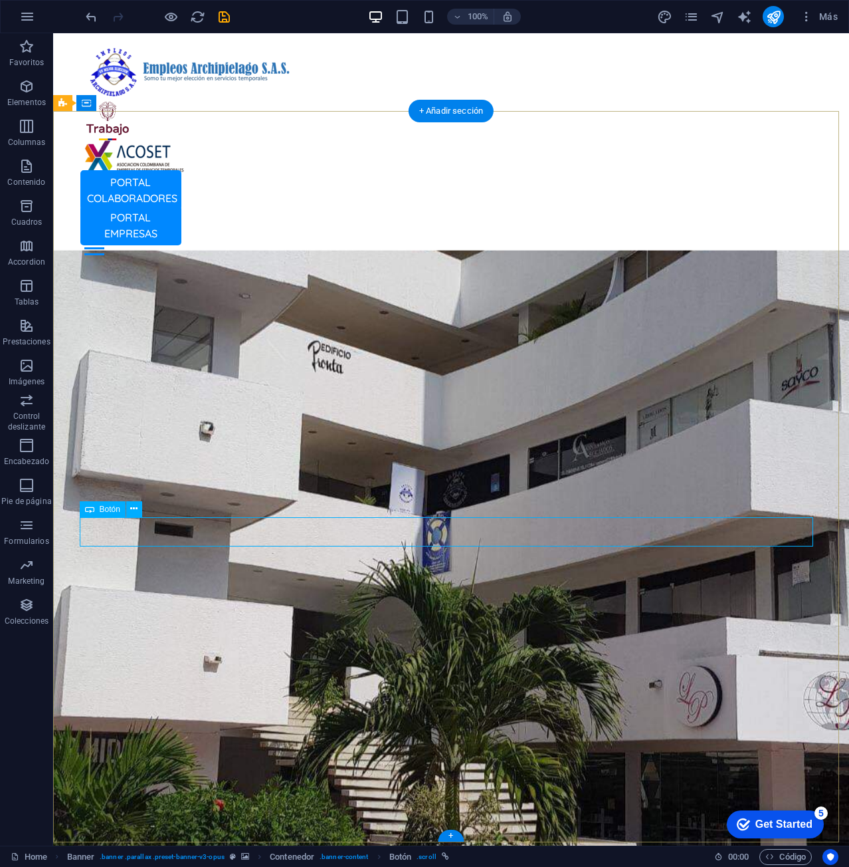
select select "px"
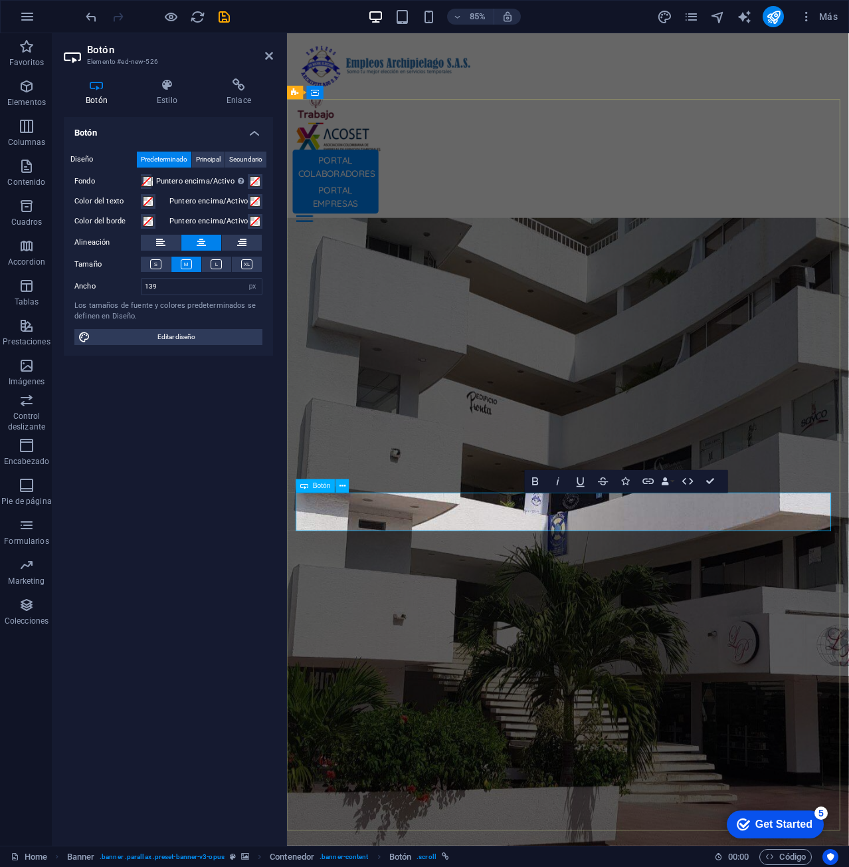
click at [180, 288] on input "139" at bounding box center [202, 286] width 120 height 16
click at [176, 478] on div "Botón Diseño Predeterminado Principal Secundario Fondo Puntero encima/Activo Ca…" at bounding box center [168, 476] width 209 height 718
click at [179, 284] on input "170" at bounding box center [202, 286] width 120 height 16
drag, startPoint x: 179, startPoint y: 284, endPoint x: 110, endPoint y: 287, distance: 69.2
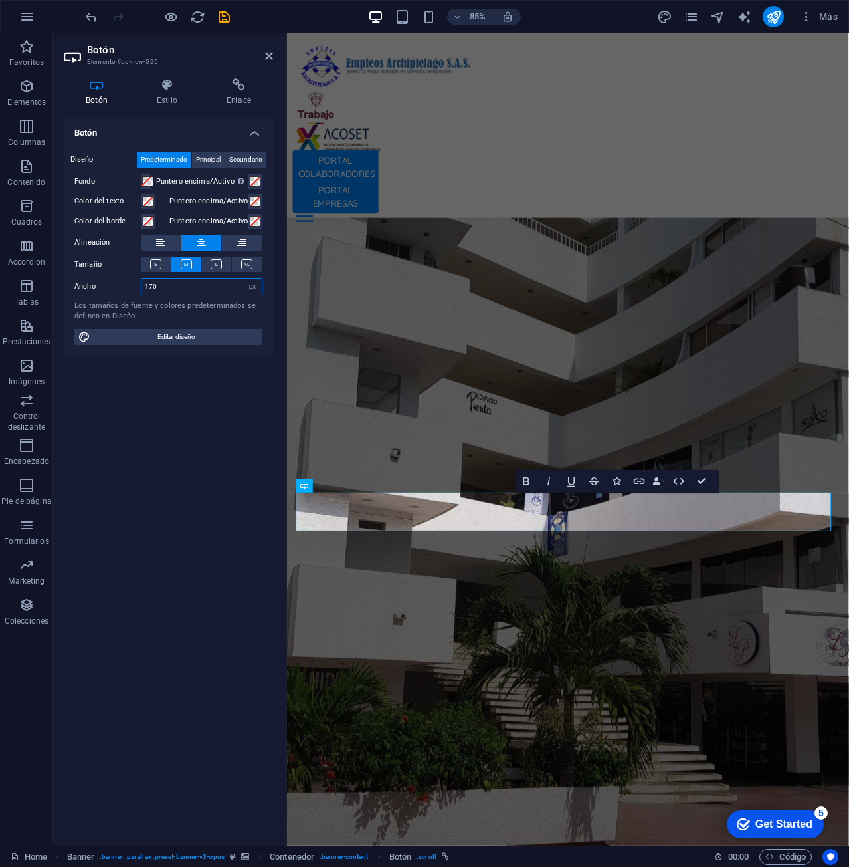
click at [110, 287] on div "Ancho 170 Predeterminado px rem % em vh vw" at bounding box center [168, 286] width 188 height 17
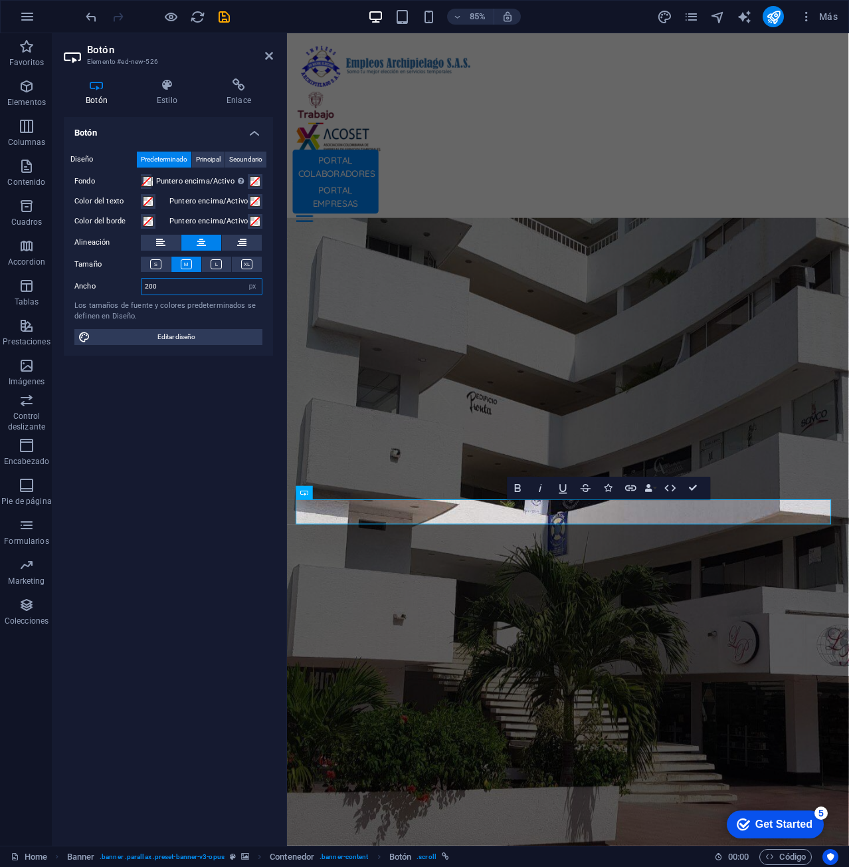
type input "200"
click at [187, 457] on div "Botón Diseño Predeterminado Principal Secundario Fondo Puntero encima/Activo Ca…" at bounding box center [168, 476] width 209 height 718
click at [231, 502] on div "Botón Diseño Predeterminado Principal Secundario Fondo Puntero encima/Activo Ca…" at bounding box center [168, 476] width 209 height 718
click at [185, 527] on div "Botón Diseño Predeterminado Principal Secundario Fondo Puntero encima/Activo Ca…" at bounding box center [168, 476] width 209 height 718
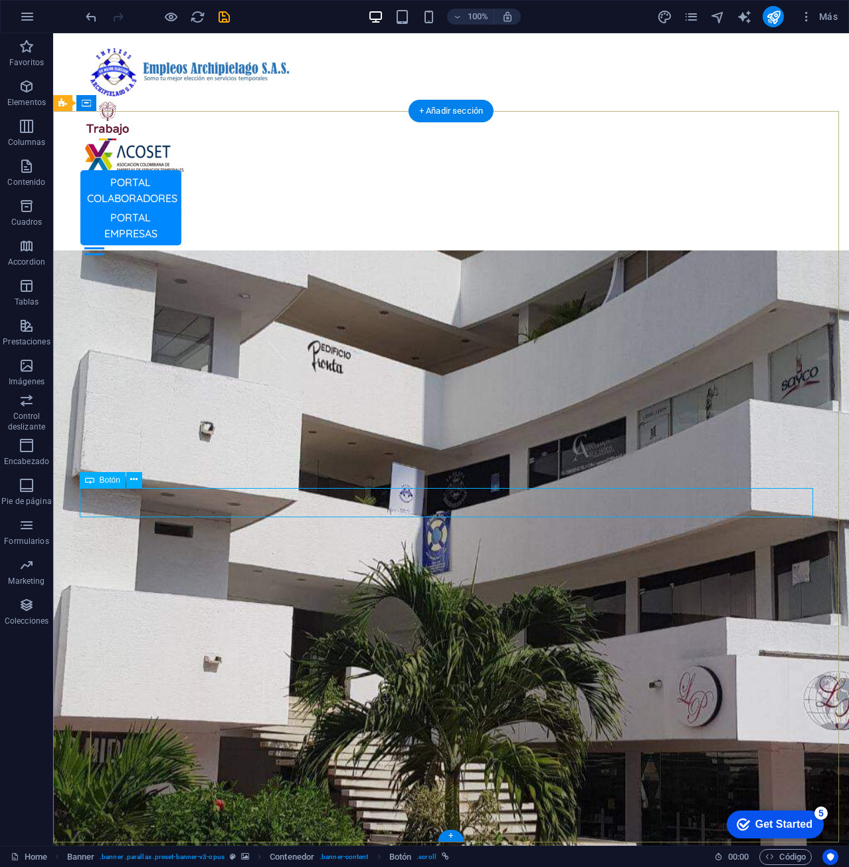
click at [138, 474] on icon at bounding box center [133, 479] width 7 height 14
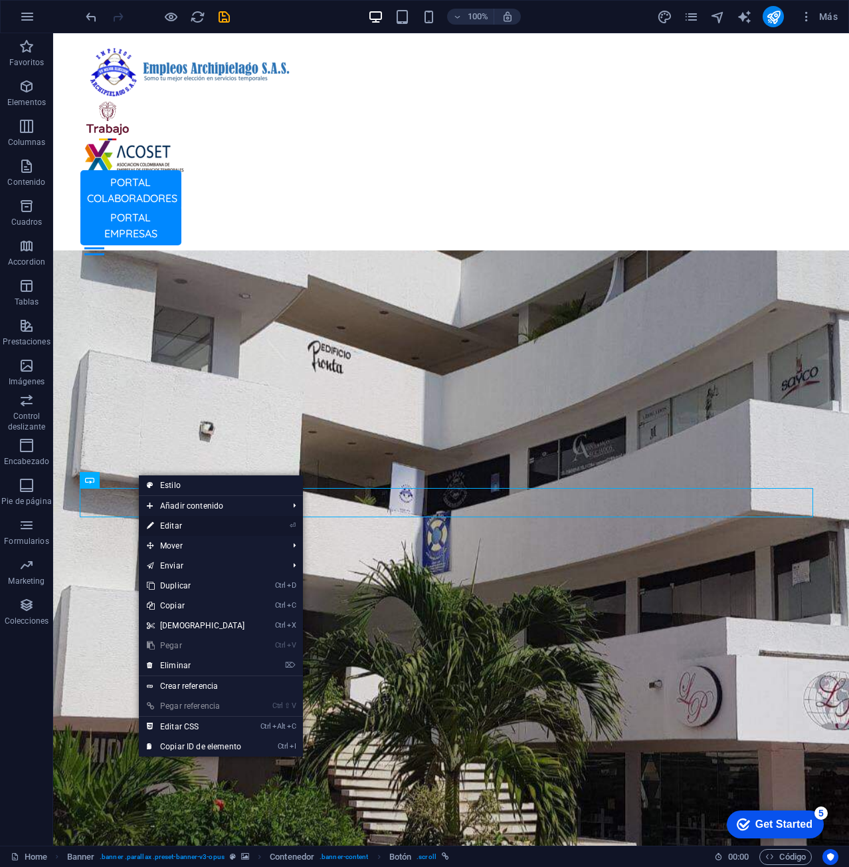
click at [204, 528] on link "⏎ Editar" at bounding box center [196, 526] width 114 height 20
select select
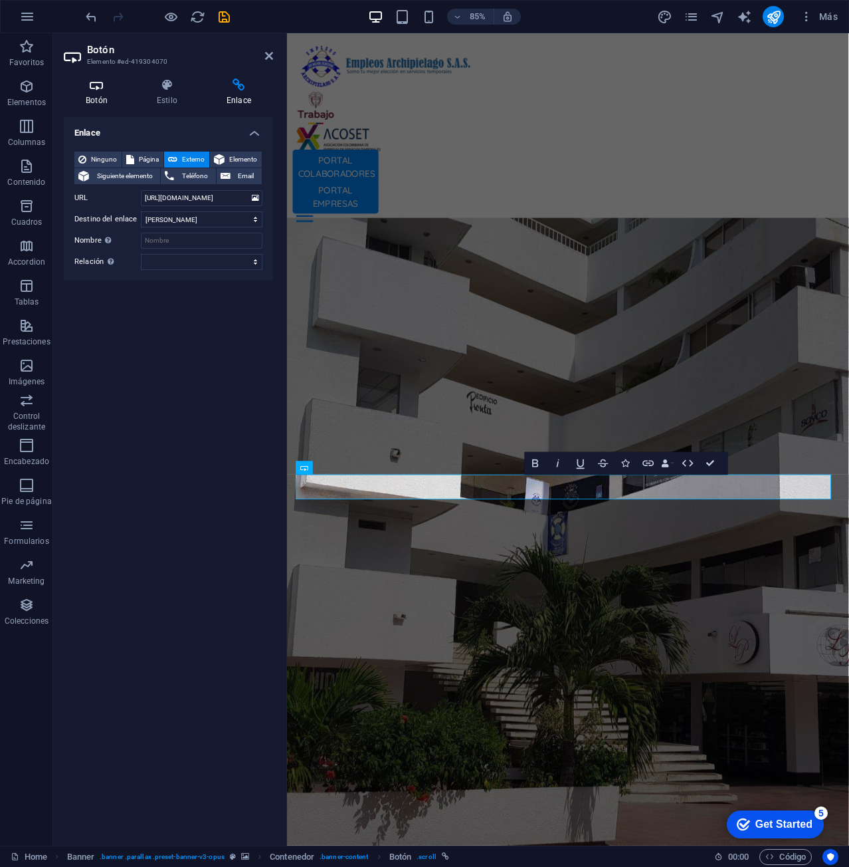
click at [98, 88] on icon at bounding box center [97, 84] width 66 height 13
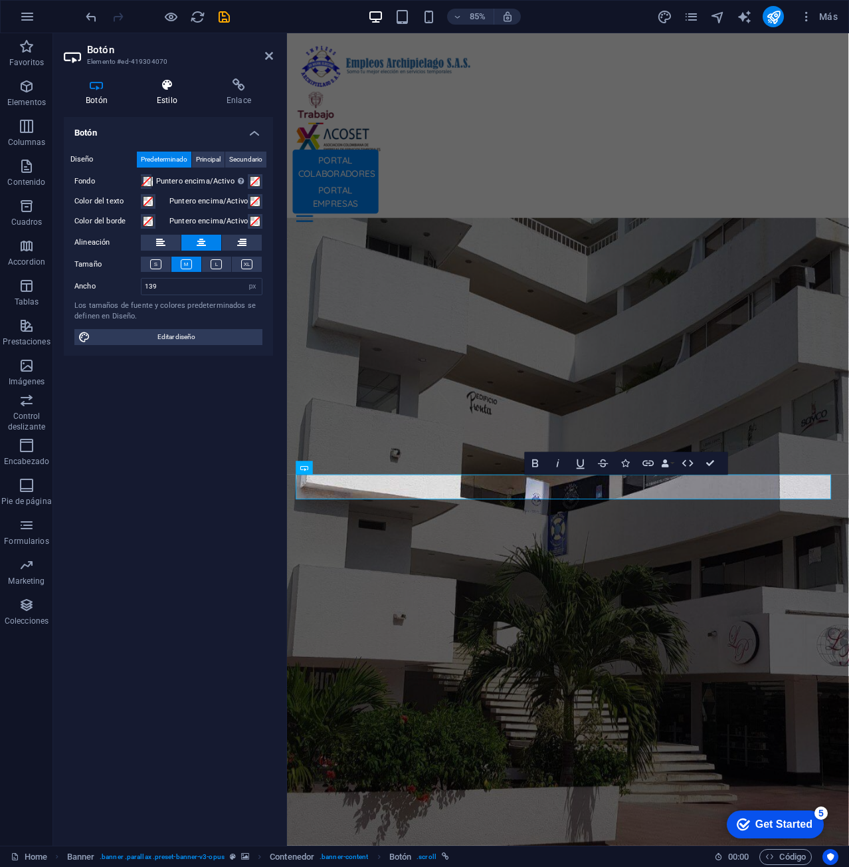
click at [157, 93] on h4 "Estilo" at bounding box center [170, 92] width 70 height 28
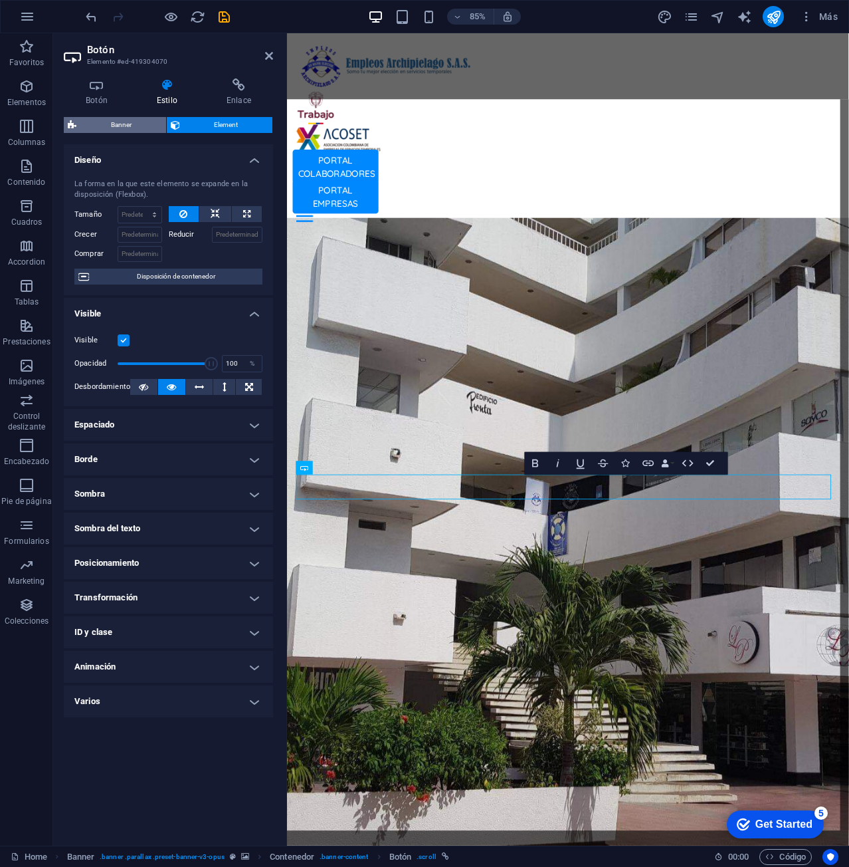
click at [121, 126] on span "Banner" at bounding box center [121, 125] width 82 height 16
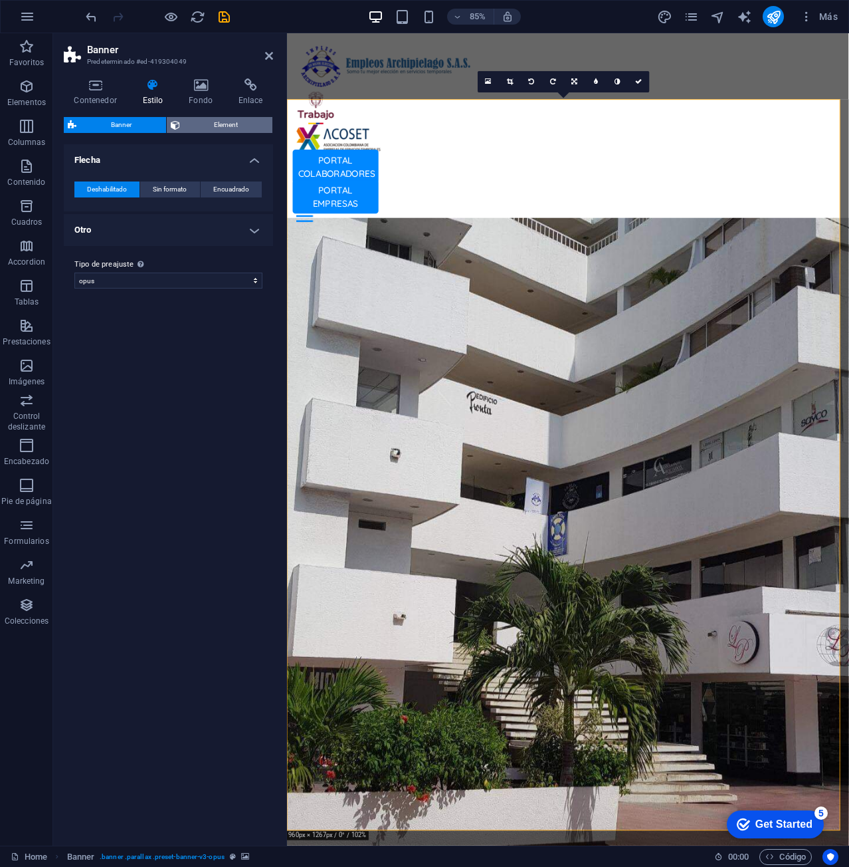
click at [213, 124] on span "Element" at bounding box center [226, 125] width 85 height 16
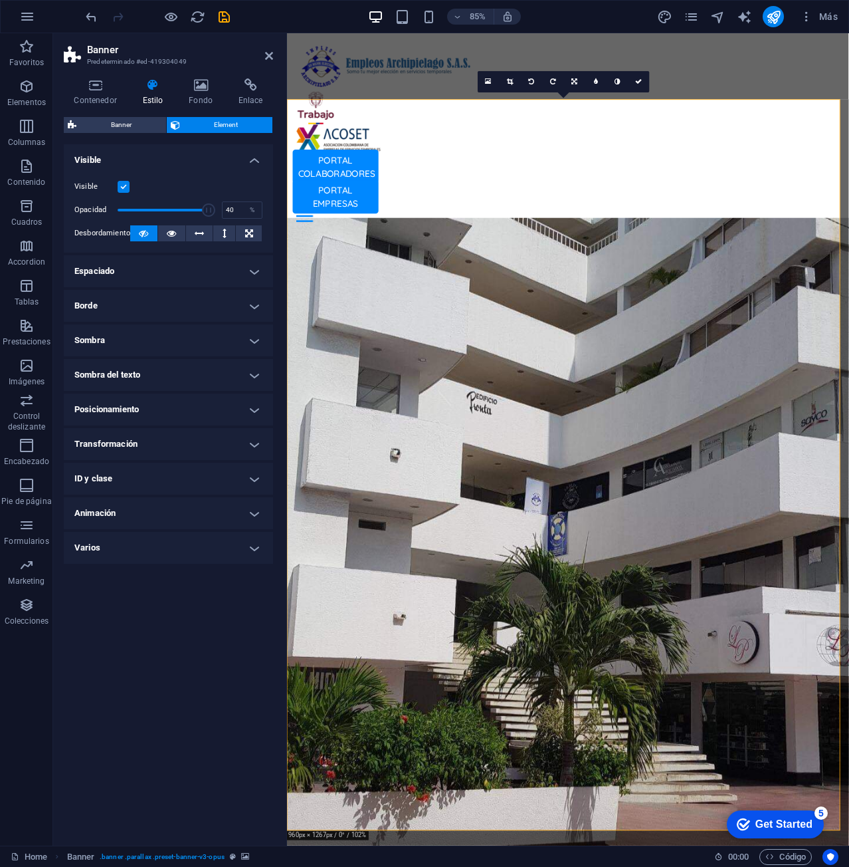
drag, startPoint x: 209, startPoint y: 211, endPoint x: 155, endPoint y: 215, distance: 54.6
click at [202, 215] on span at bounding box center [208, 209] width 13 height 13
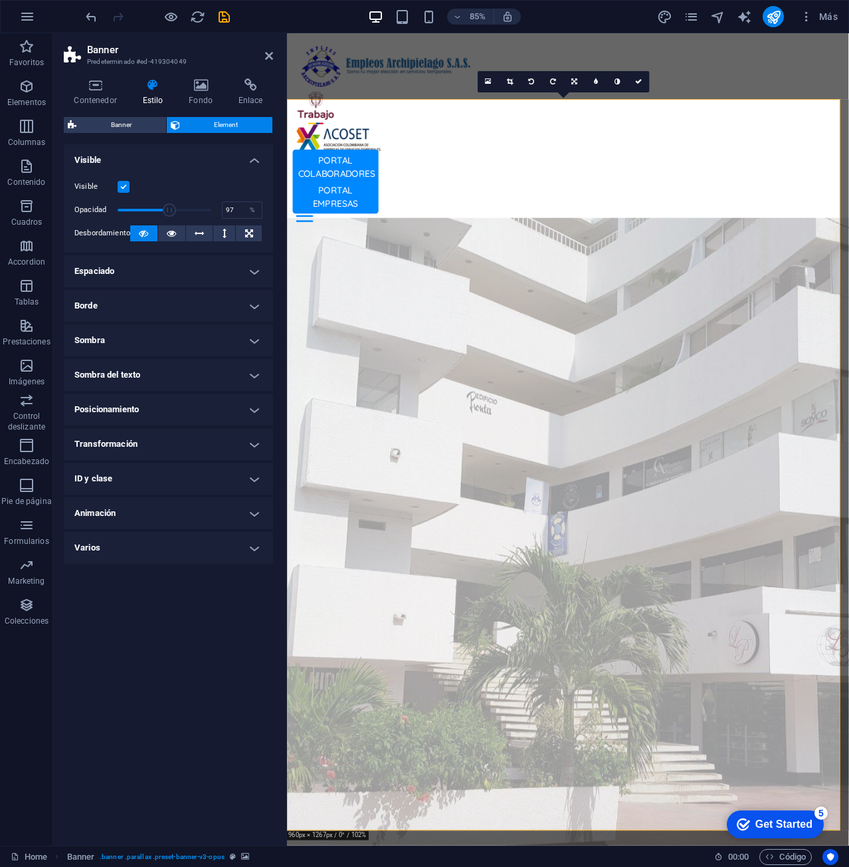
type input "100"
drag, startPoint x: 155, startPoint y: 215, endPoint x: 218, endPoint y: 217, distance: 63.1
click at [218, 217] on span at bounding box center [211, 209] width 13 height 13
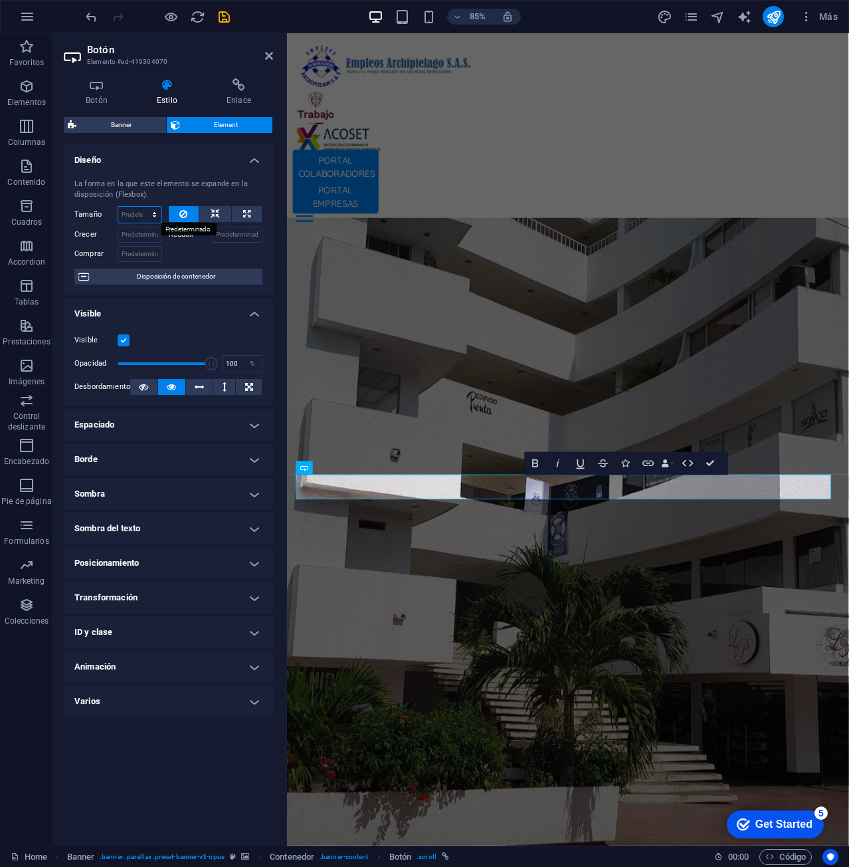
click at [138, 213] on select "Predeterminado automático px % 1/1 1/2 1/3 1/4 1/5 1/6 1/7 1/8 1/9 1/10" at bounding box center [139, 215] width 43 height 16
select select "px"
click at [142, 207] on select "Predeterminado automático px % 1/1 1/2 1/3 1/4 1/5 1/6 1/7 1/8 1/9 1/10" at bounding box center [139, 215] width 43 height 16
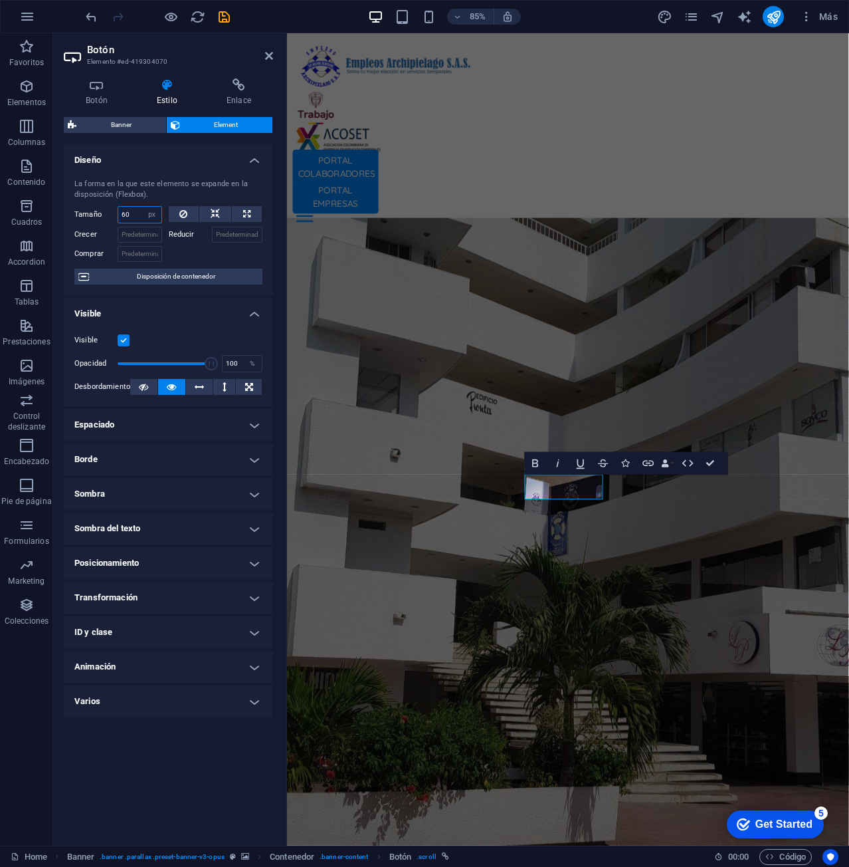
type input "60"
click at [233, 329] on div "Visible Opacidad 100 % Desbordamiento" at bounding box center [168, 364] width 209 height 84
click at [130, 240] on input "Crecer" at bounding box center [140, 235] width 45 height 16
click at [139, 215] on input "60" at bounding box center [139, 215] width 43 height 16
click at [146, 630] on h4 "ID y clase" at bounding box center [168, 632] width 209 height 32
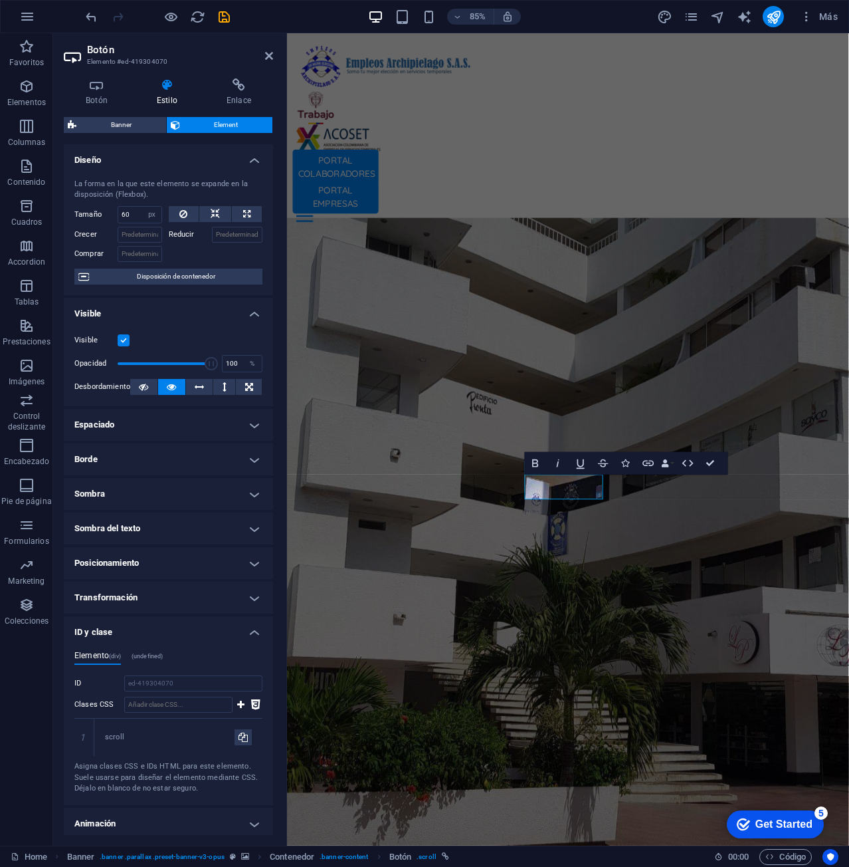
click at [146, 630] on h4 "ID y clase" at bounding box center [168, 628] width 209 height 24
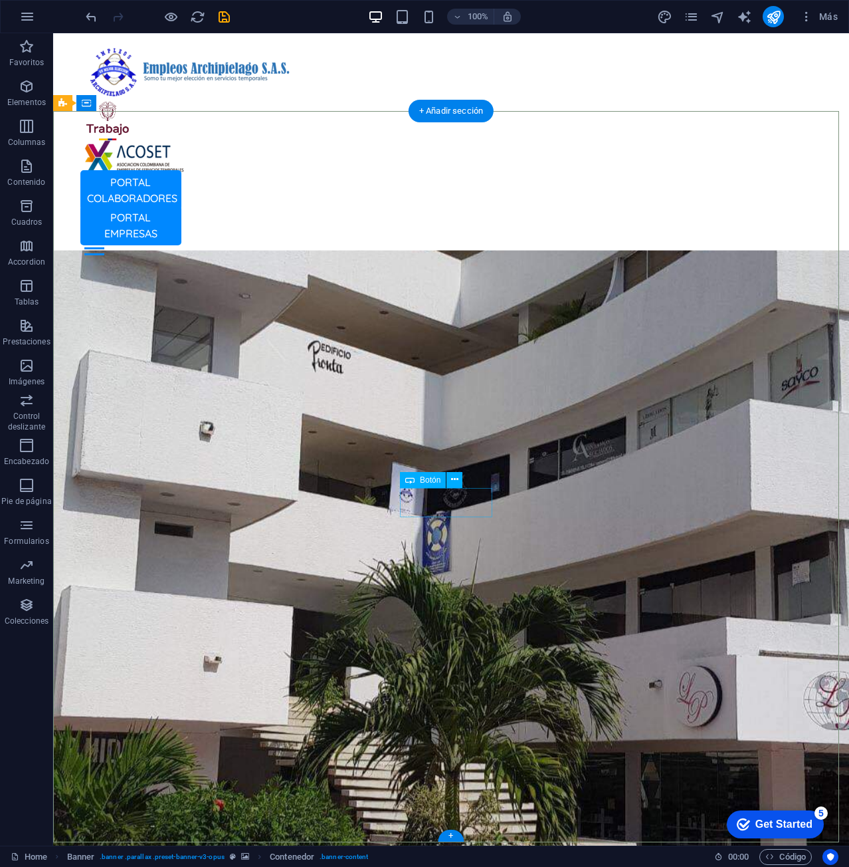
click at [455, 482] on icon at bounding box center [454, 479] width 7 height 14
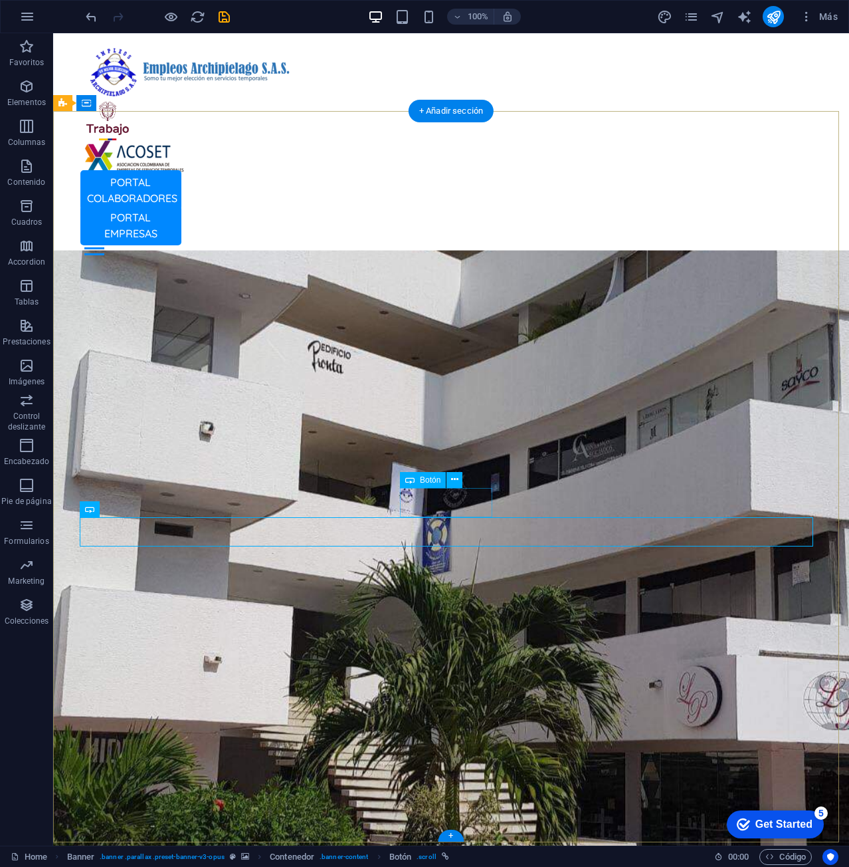
drag, startPoint x: 456, startPoint y: 530, endPoint x: 503, endPoint y: 520, distance: 48.2
click at [134, 510] on icon at bounding box center [133, 509] width 7 height 14
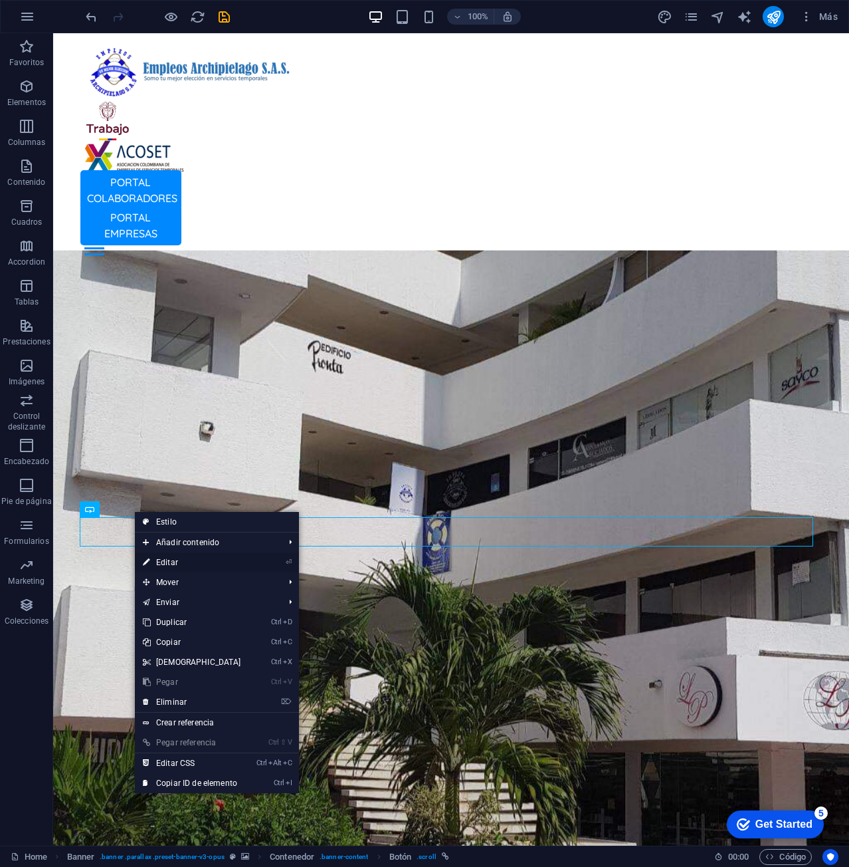
click at [189, 565] on link "⏎ Editar" at bounding box center [192, 562] width 114 height 20
select select "px"
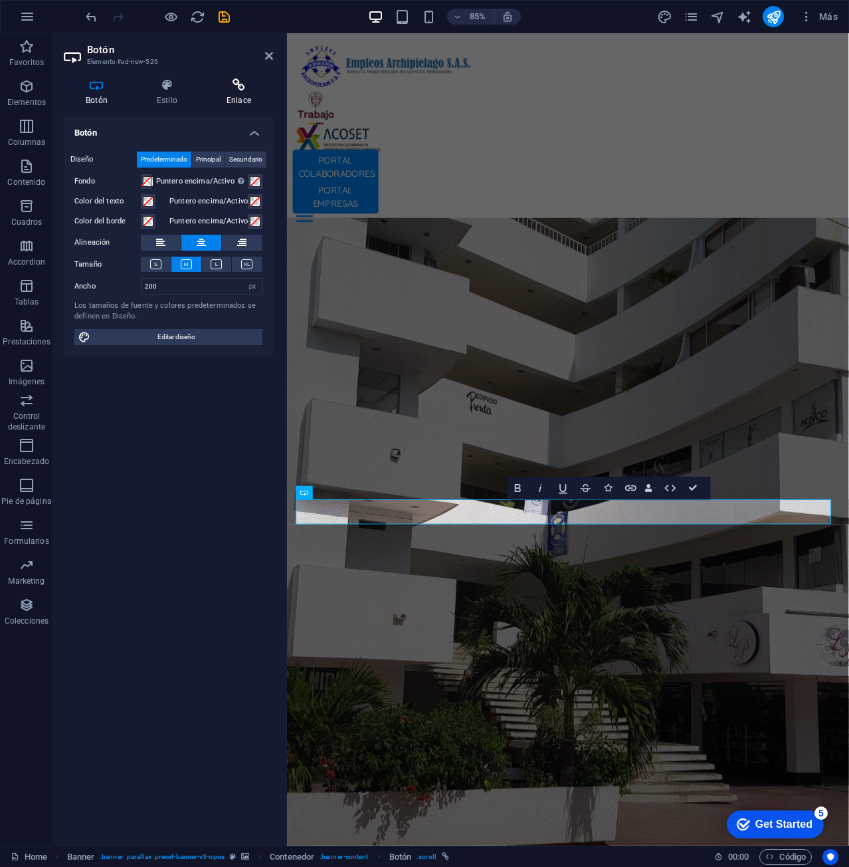
click at [240, 100] on h4 "Enlace" at bounding box center [239, 92] width 68 height 28
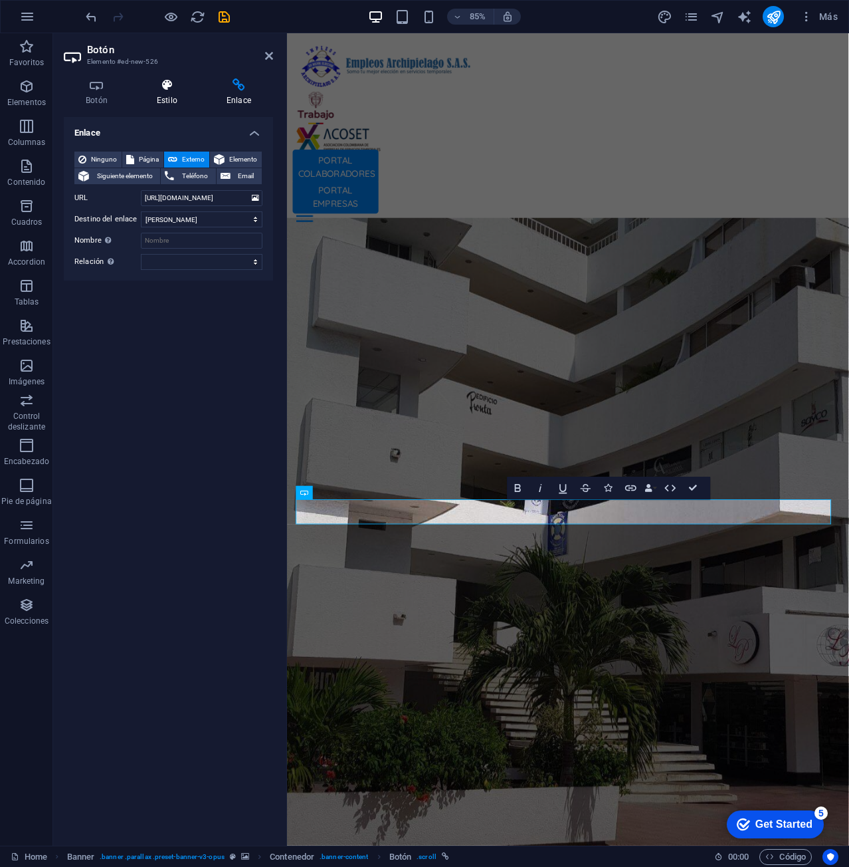
click at [173, 86] on icon at bounding box center [167, 84] width 64 height 13
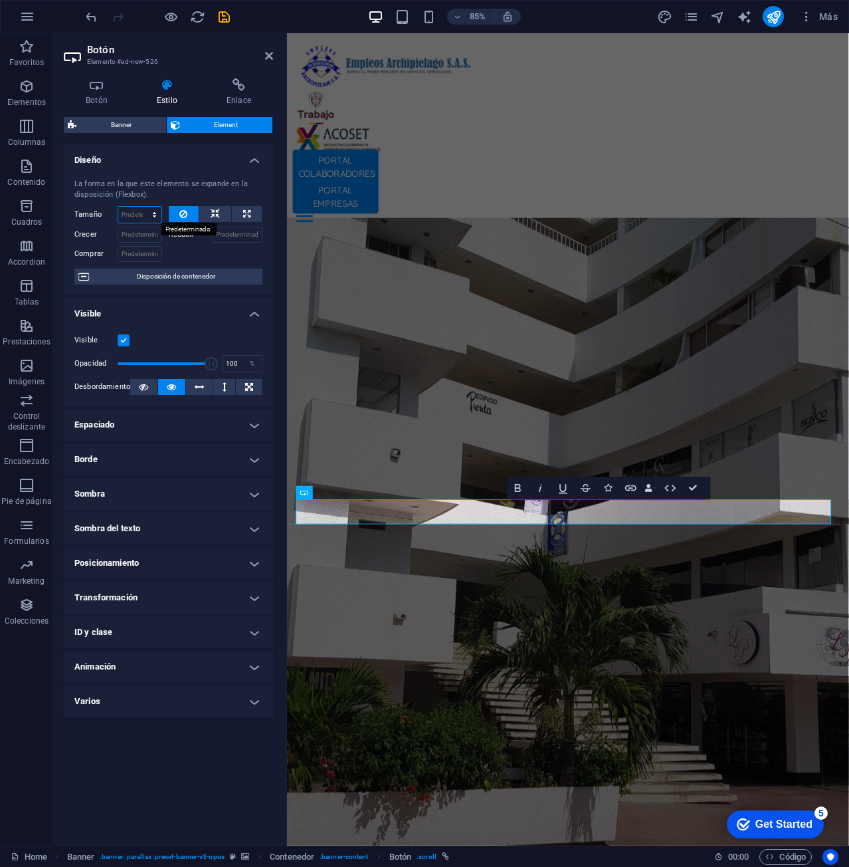
click at [130, 207] on select "Predeterminado automático px % 1/1 1/2 1/3 1/4 1/5 1/6 1/7 1/8 1/9 1/10" at bounding box center [139, 215] width 43 height 16
select select "px"
click at [142, 207] on select "Predeterminado automático px % 1/1 1/2 1/3 1/4 1/5 1/6 1/7 1/8 1/9 1/10" at bounding box center [139, 215] width 43 height 16
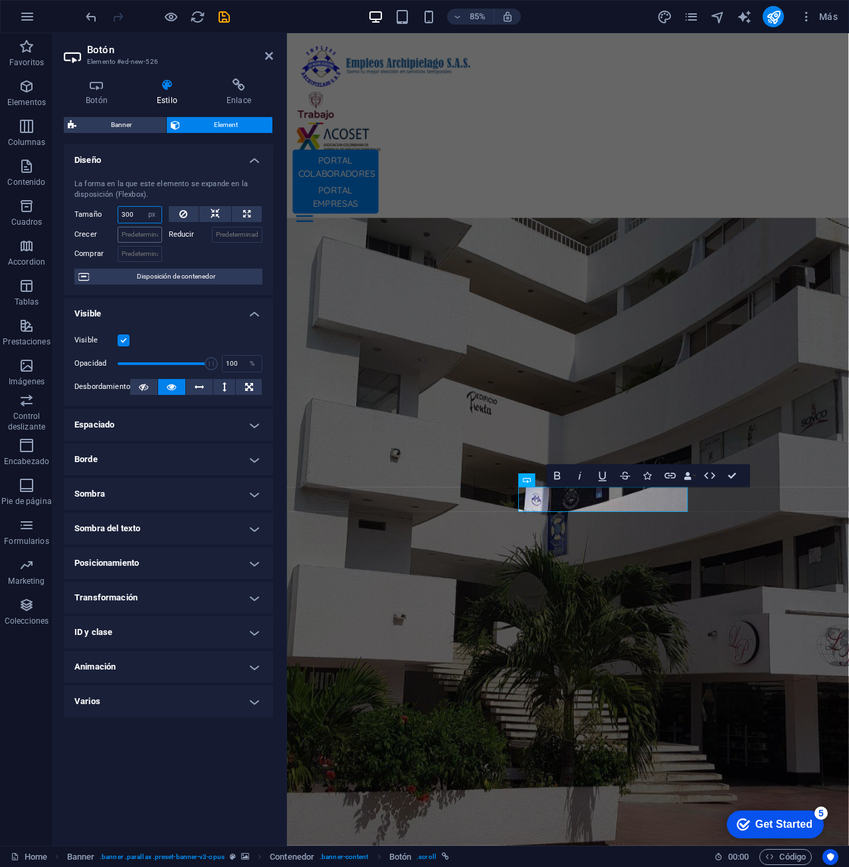
type input "300"
click at [144, 237] on input "Crecer" at bounding box center [140, 235] width 45 height 16
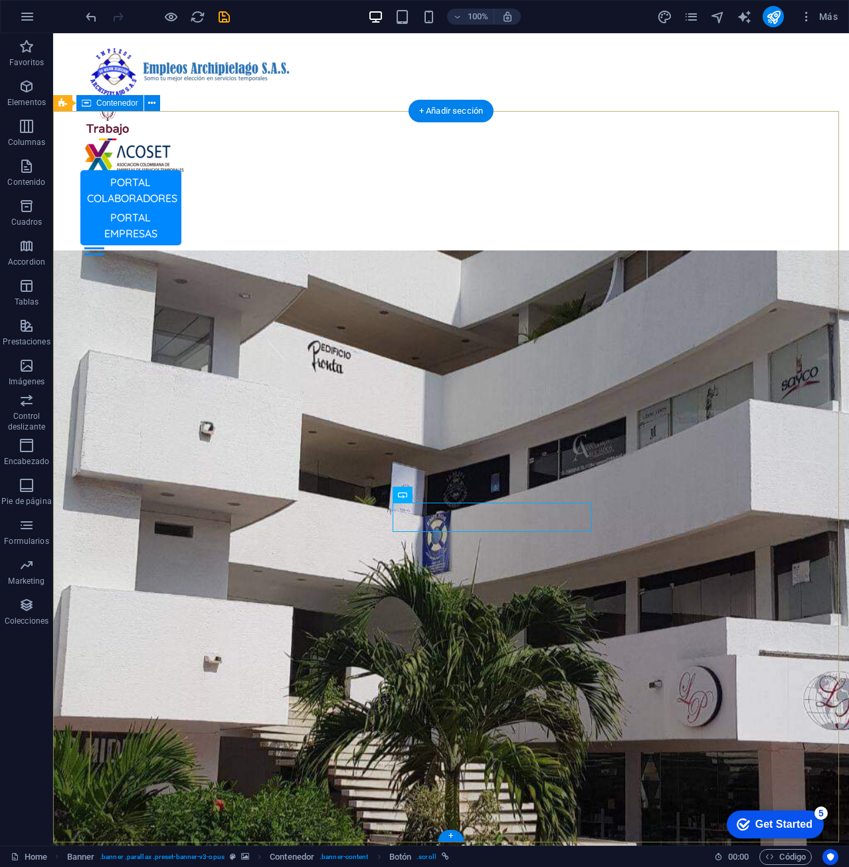
click at [444, 496] on icon at bounding box center [447, 494] width 7 height 14
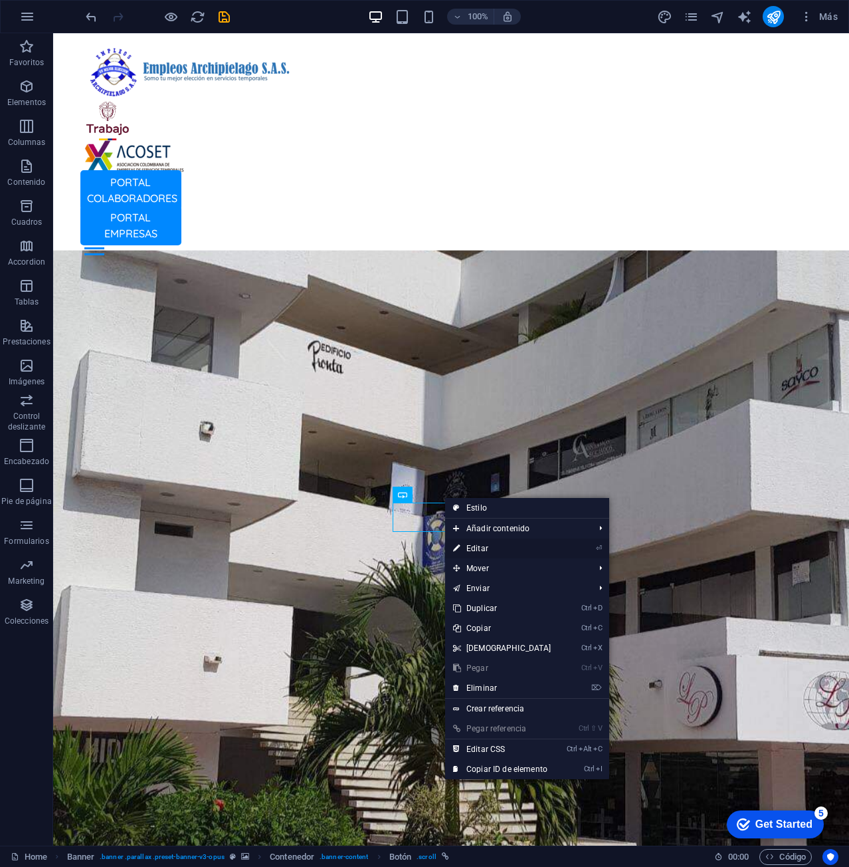
click at [504, 547] on link "⏎ Editar" at bounding box center [502, 548] width 114 height 20
select select "px"
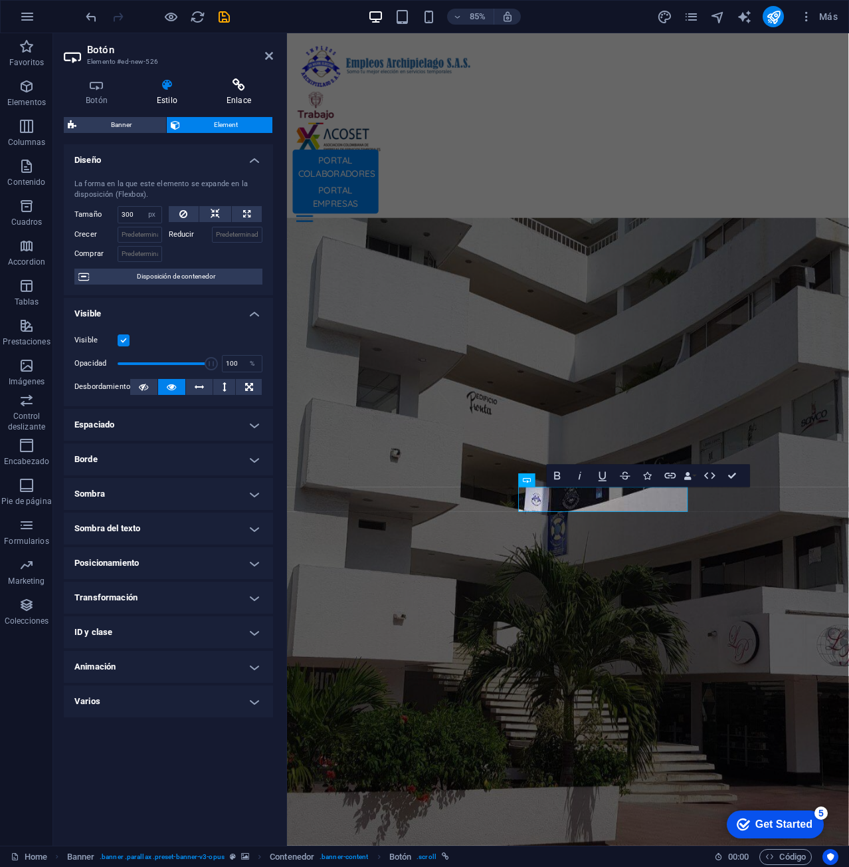
click at [234, 84] on icon at bounding box center [239, 84] width 68 height 13
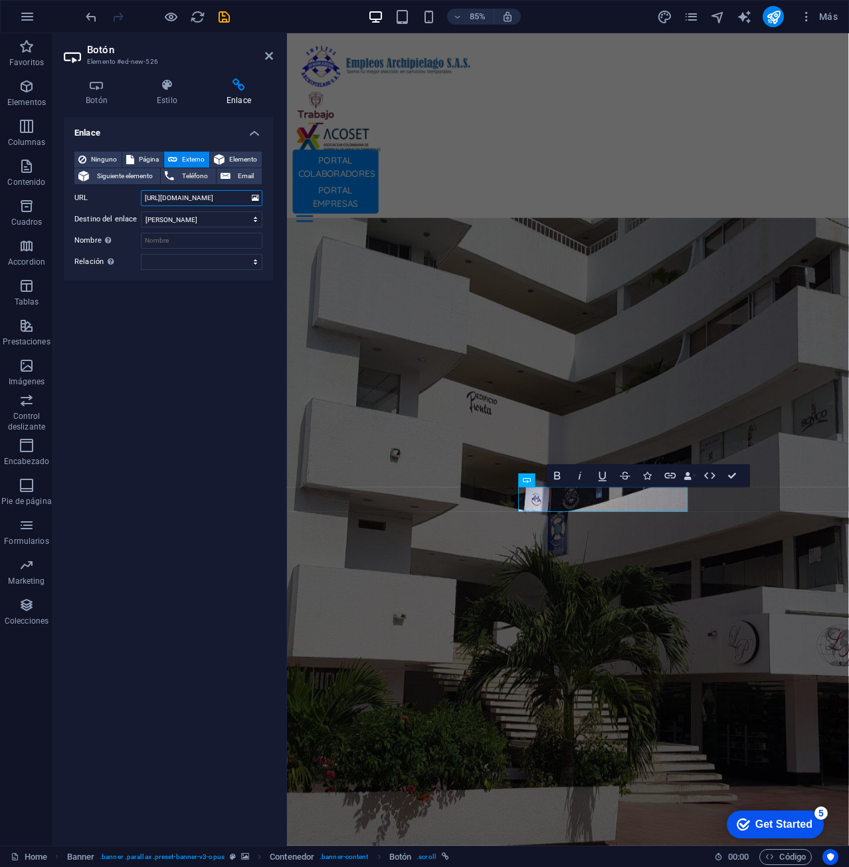
click at [235, 203] on input "https://www.sorttime.co/PortalAspirante/Portal/APG/Ofertas/lst_ofertas.aspx" at bounding box center [202, 198] width 122 height 16
paste input "https://www.sorttime.co/PortalAspirante/Portal/APG/index.aspx"
type input "https://www.sorttime.co/PortalAspirante/Portal/APG/index.aspx"
click at [229, 352] on div "Enlace Ninguno Página Externo Elemento Siguiente elemento Teléfono Email Página…" at bounding box center [168, 476] width 209 height 718
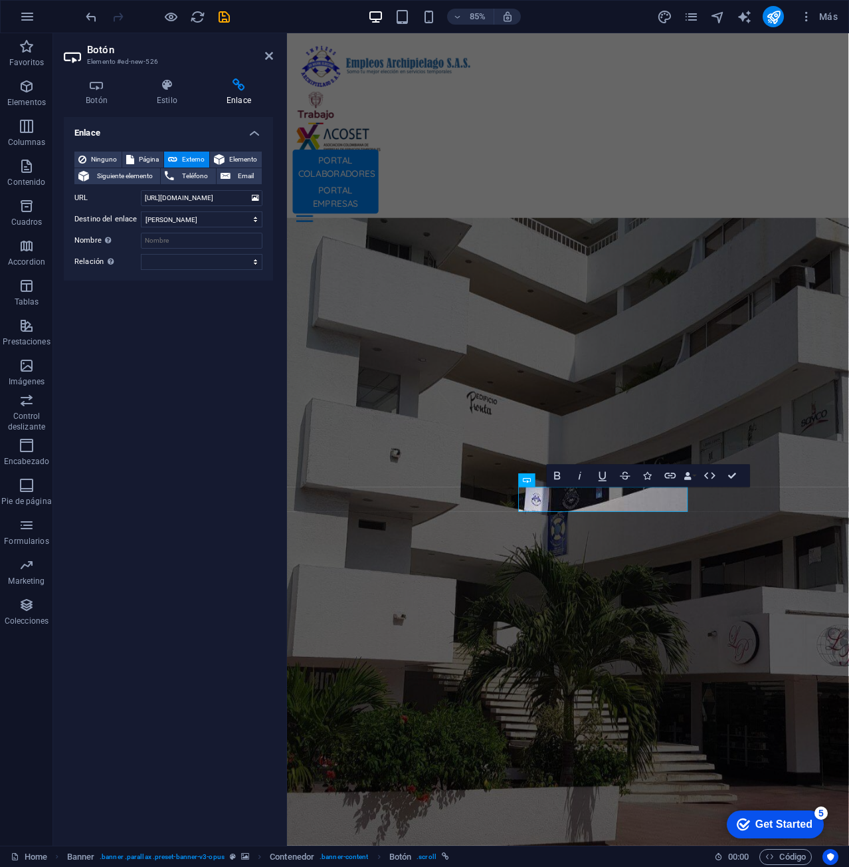
scroll to position [0, 0]
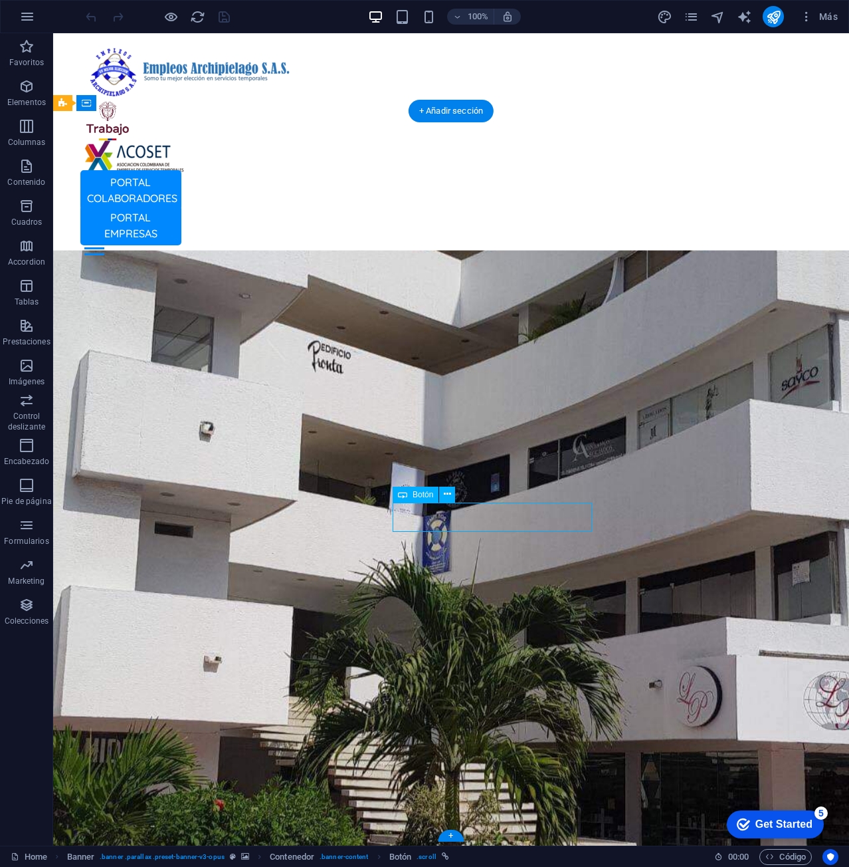
select select "px"
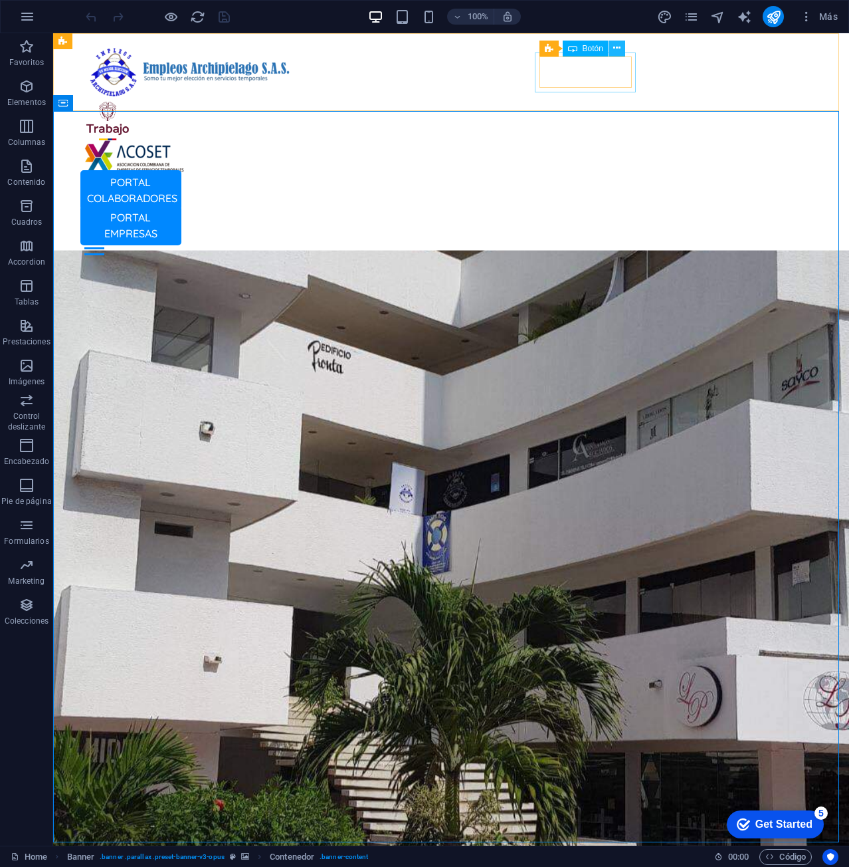
click at [615, 47] on icon at bounding box center [616, 48] width 7 height 14
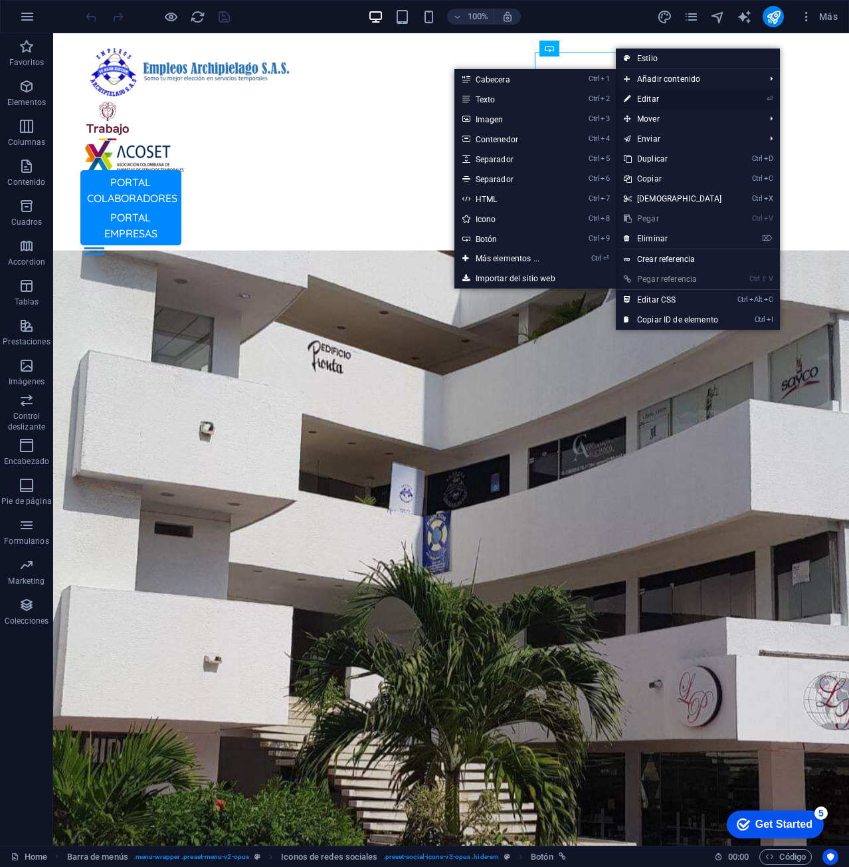
click at [661, 97] on link "⏎ Editar" at bounding box center [673, 99] width 114 height 20
select select "px"
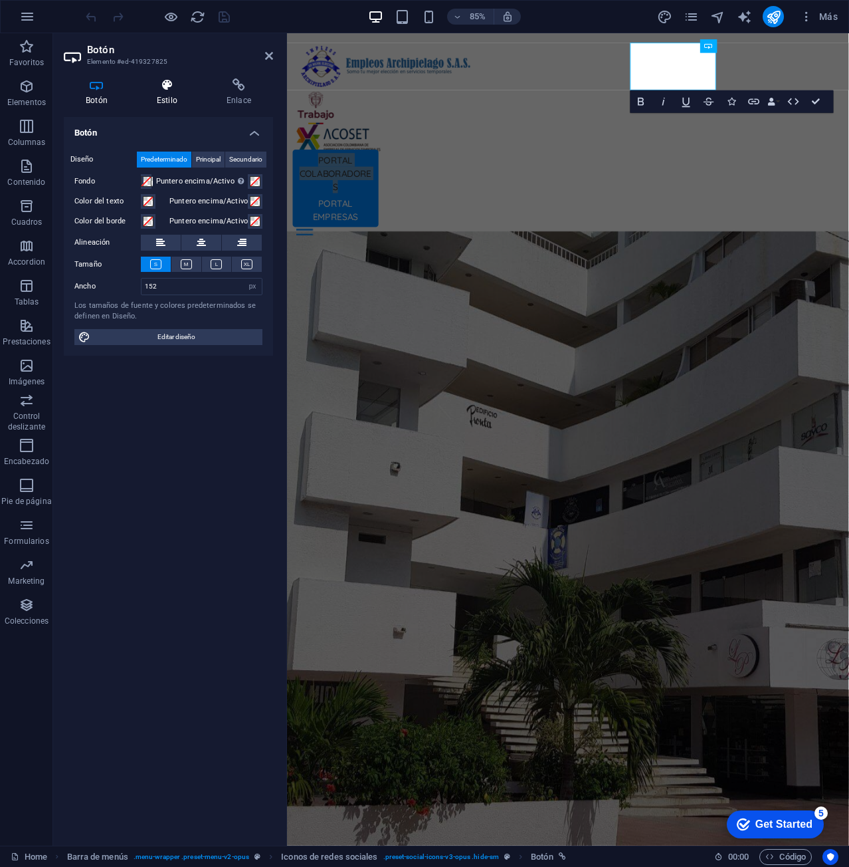
click at [175, 103] on h4 "Estilo" at bounding box center [170, 92] width 70 height 28
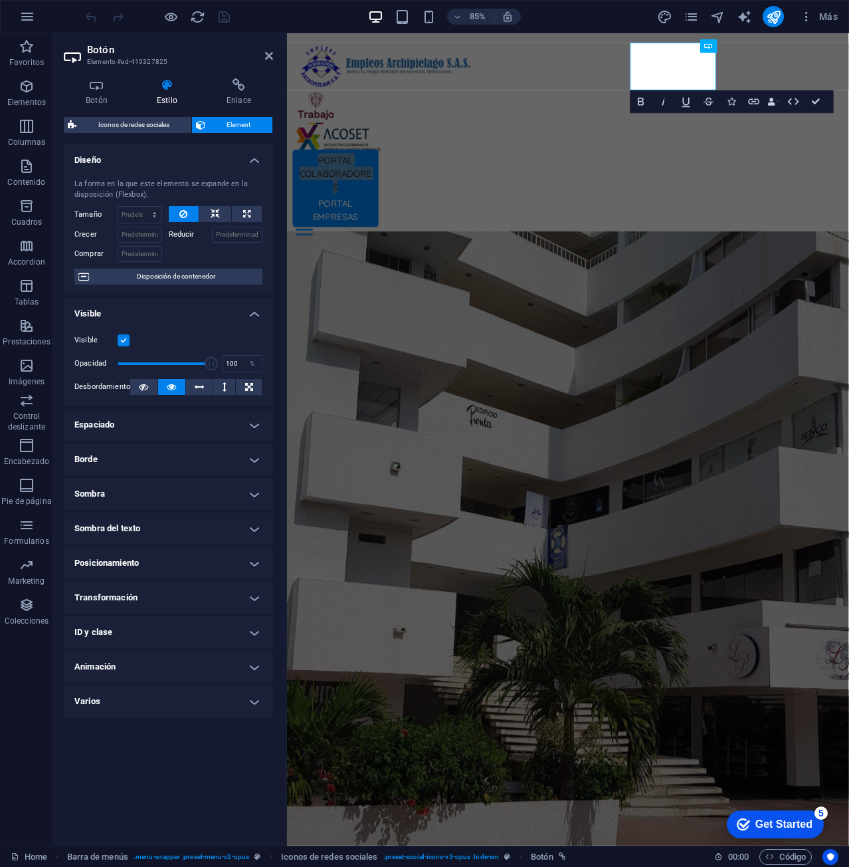
click at [199, 496] on h4 "Sombra" at bounding box center [168, 494] width 209 height 32
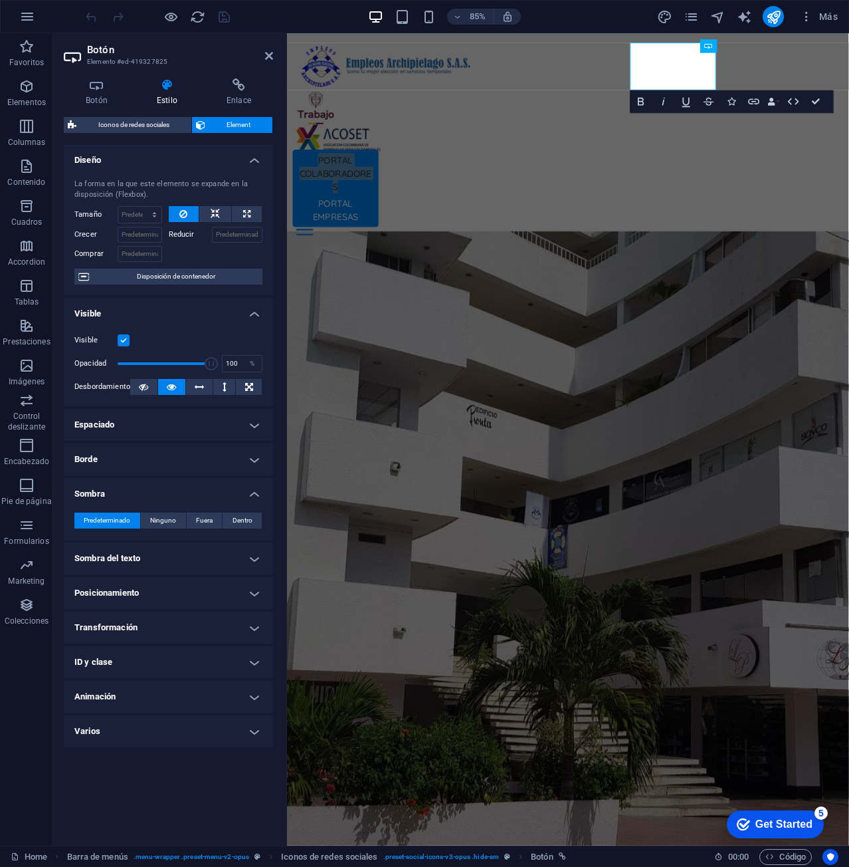
click at [199, 496] on h4 "Sombra" at bounding box center [168, 490] width 209 height 24
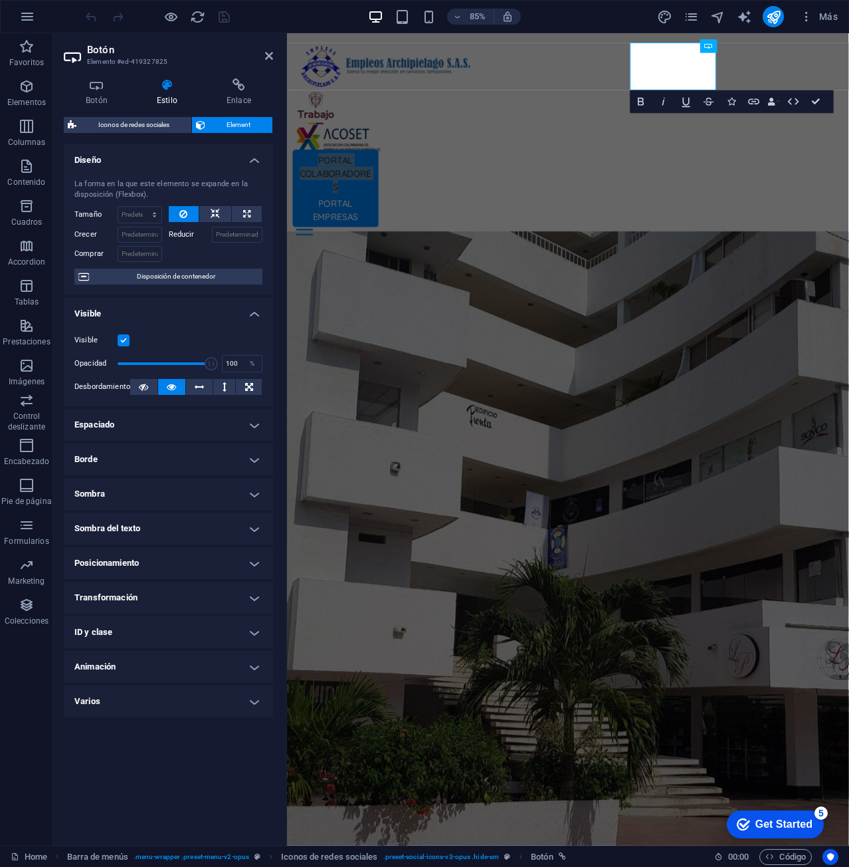
click at [195, 461] on h4 "Borde" at bounding box center [168, 459] width 209 height 32
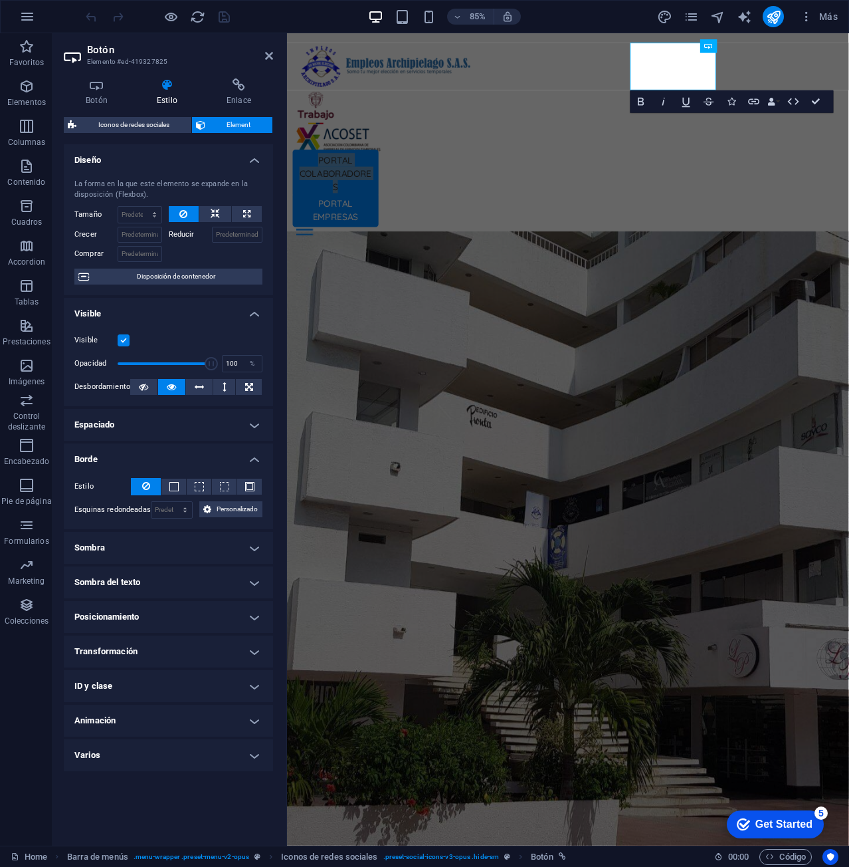
click at [195, 461] on h4 "Borde" at bounding box center [168, 455] width 209 height 24
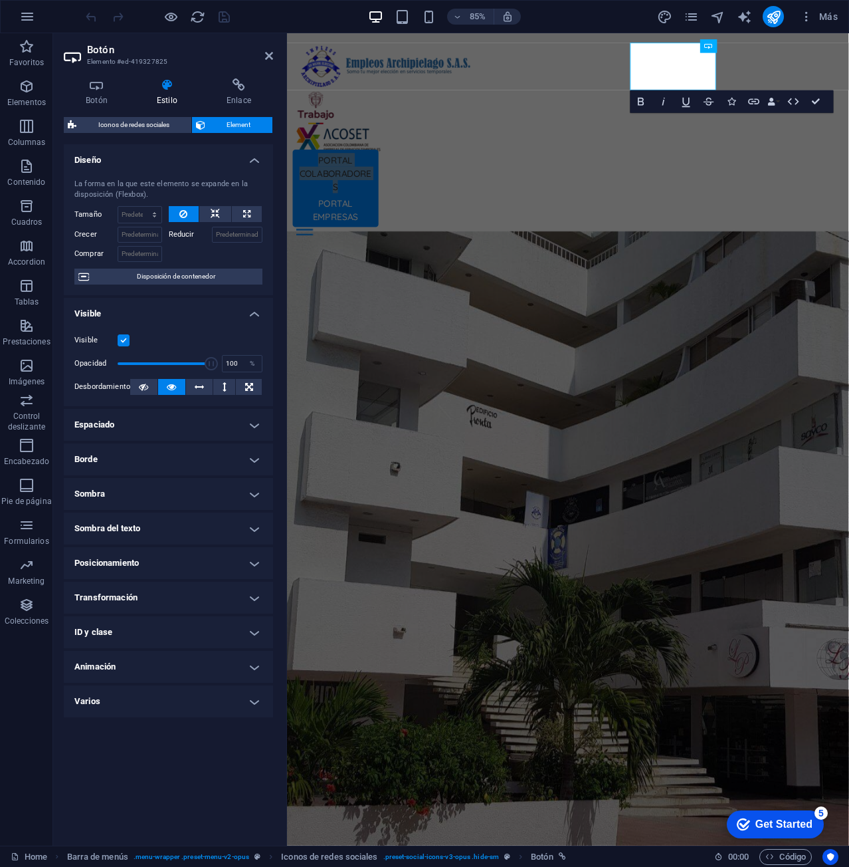
click at [179, 499] on h4 "Sombra" at bounding box center [168, 494] width 209 height 32
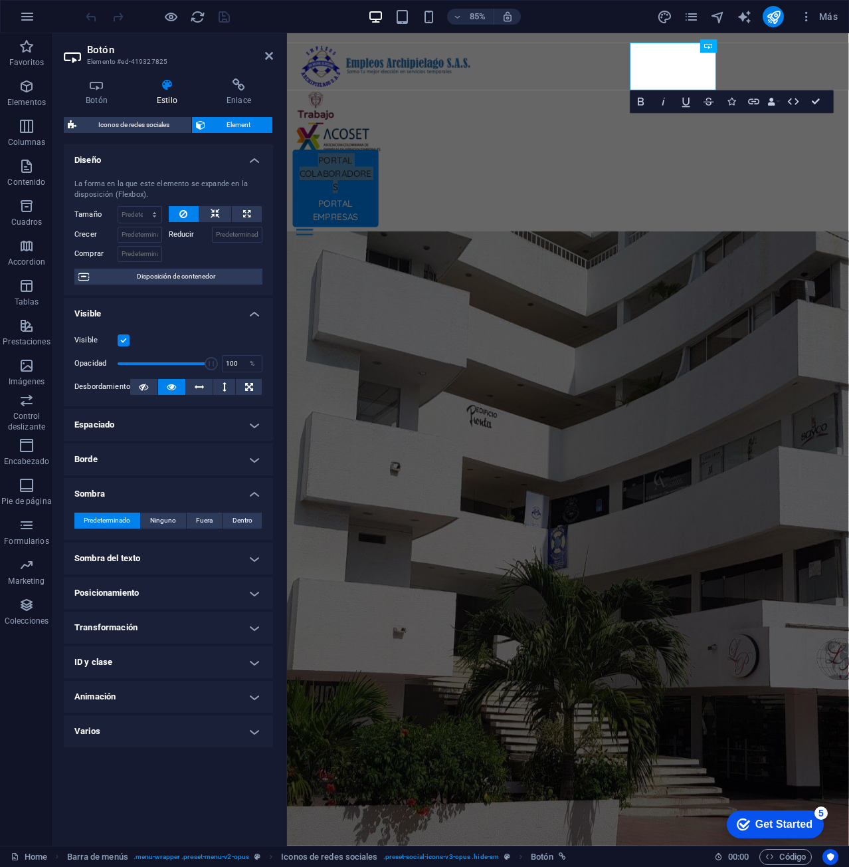
click at [136, 635] on h4 "Transformación" at bounding box center [168, 627] width 209 height 32
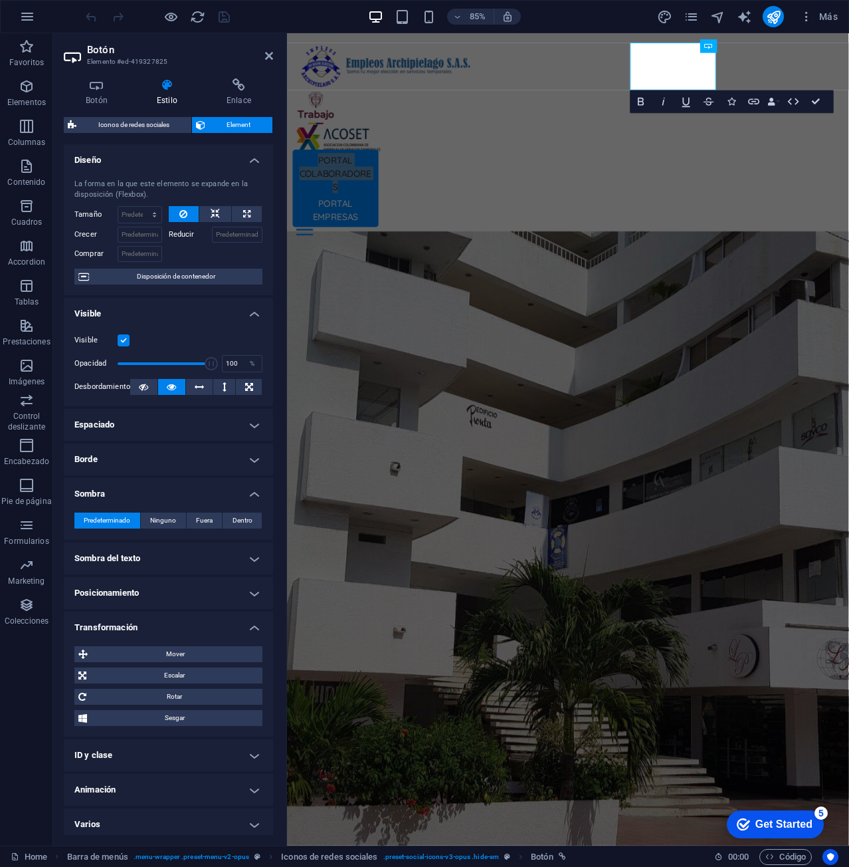
click at [196, 619] on h4 "Transformación" at bounding box center [168, 623] width 209 height 24
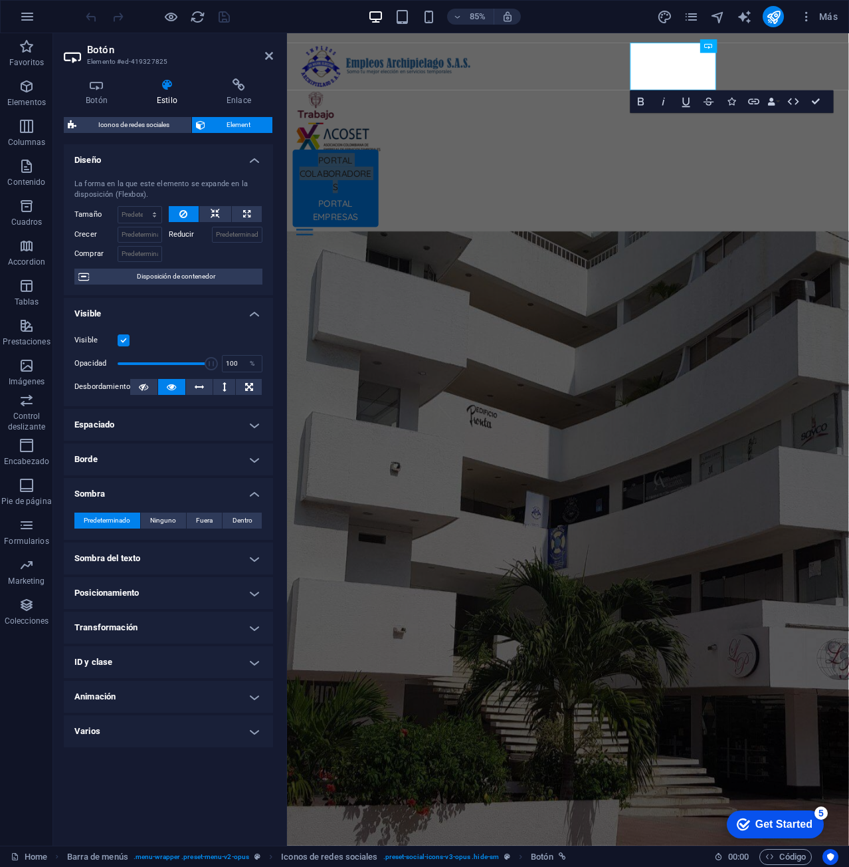
click at [201, 593] on h4 "Posicionamiento" at bounding box center [168, 593] width 209 height 32
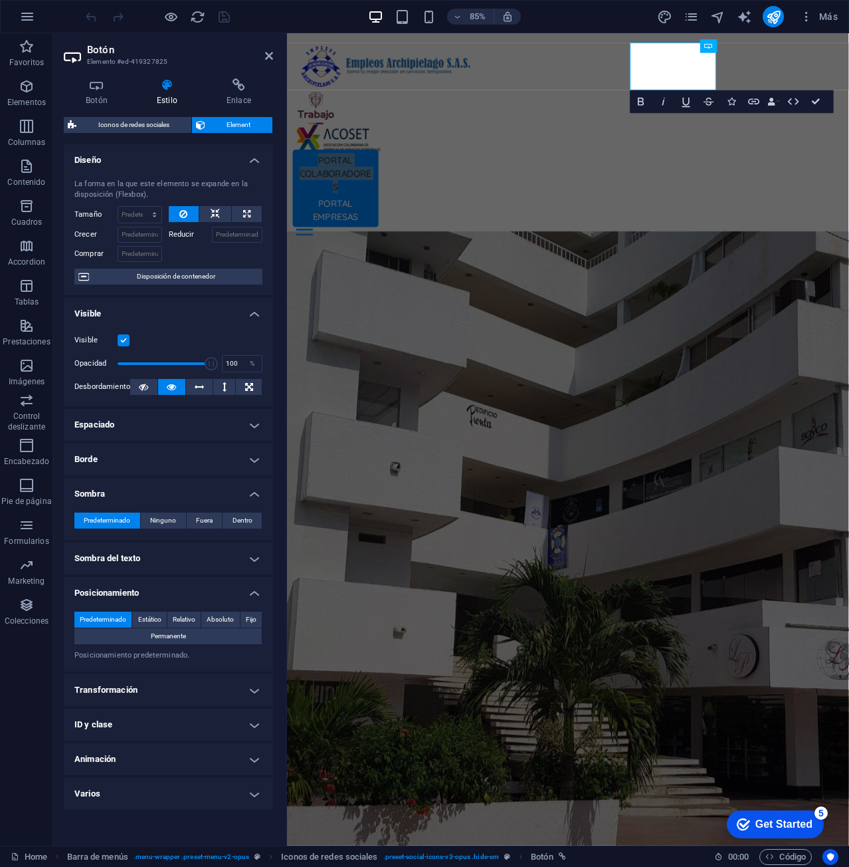
click at [201, 593] on h4 "Posicionamiento" at bounding box center [168, 589] width 209 height 24
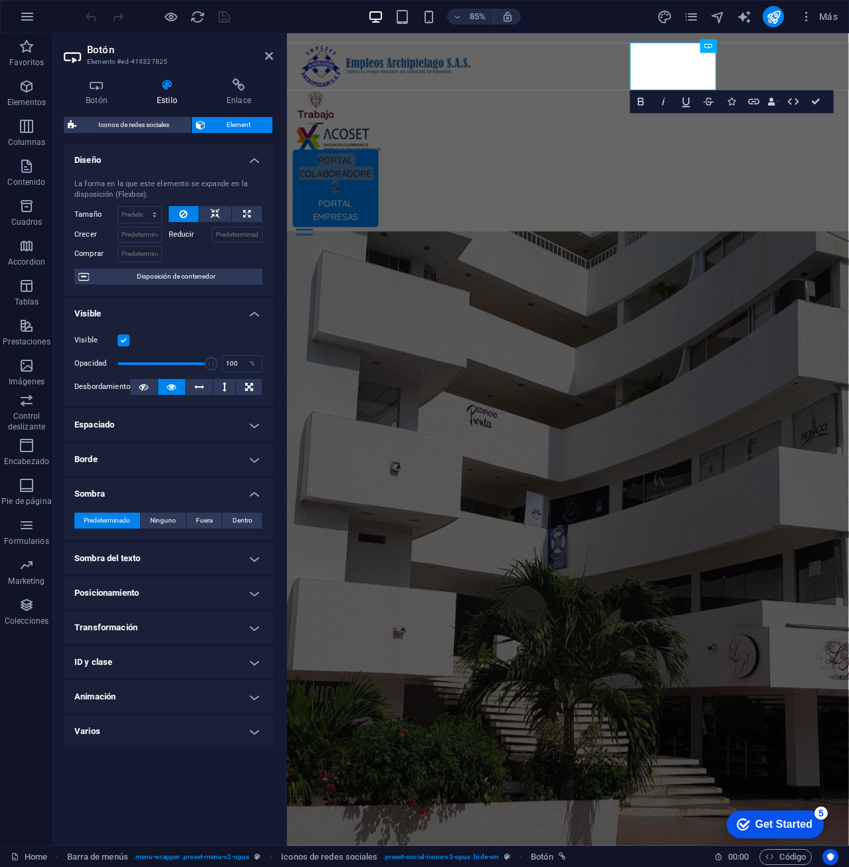
click at [155, 695] on h4 "Animación" at bounding box center [168, 696] width 209 height 32
click at [173, 685] on h4 "Animación" at bounding box center [168, 692] width 209 height 24
click at [169, 661] on h4 "ID y clase" at bounding box center [168, 662] width 209 height 32
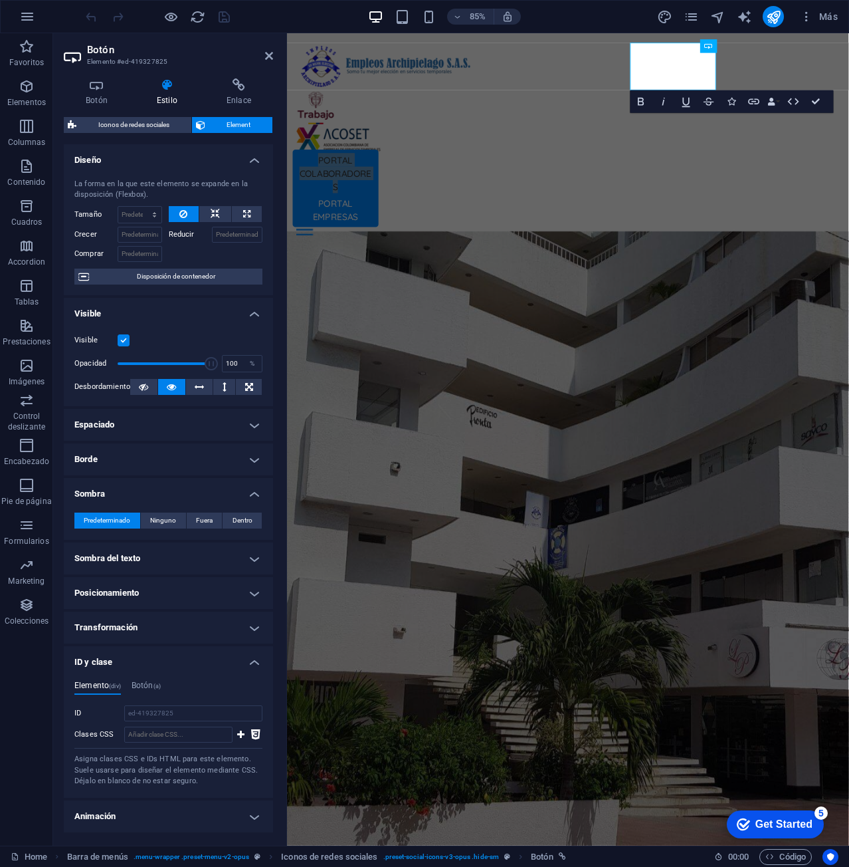
click at [169, 661] on h4 "ID y clase" at bounding box center [168, 658] width 209 height 24
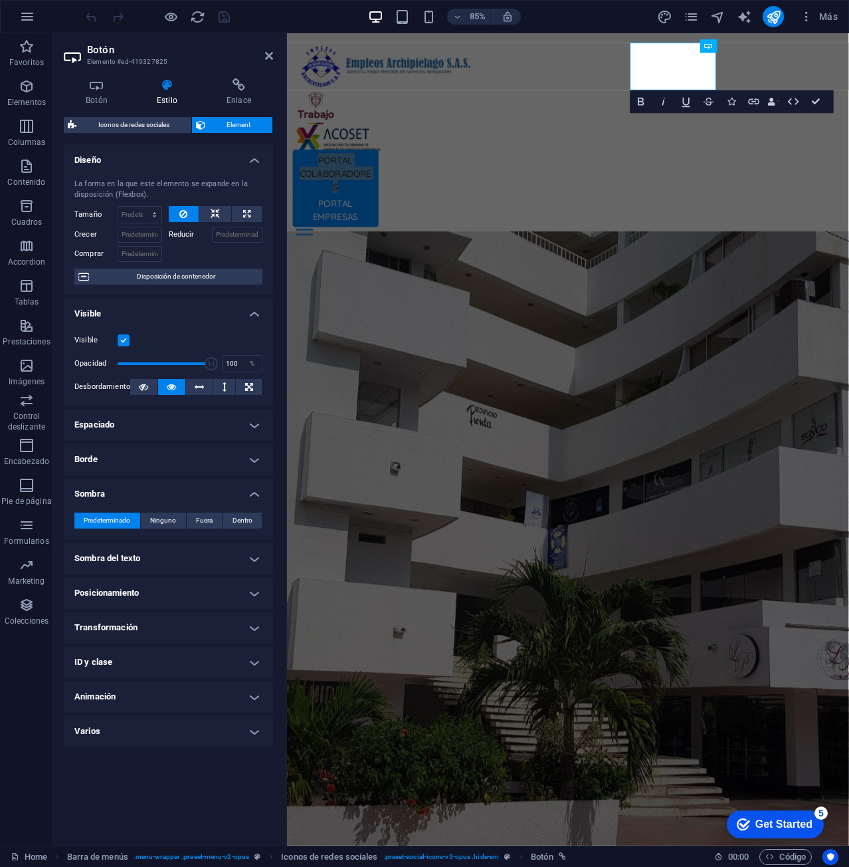
click at [130, 730] on h4 "Varios" at bounding box center [168, 731] width 209 height 32
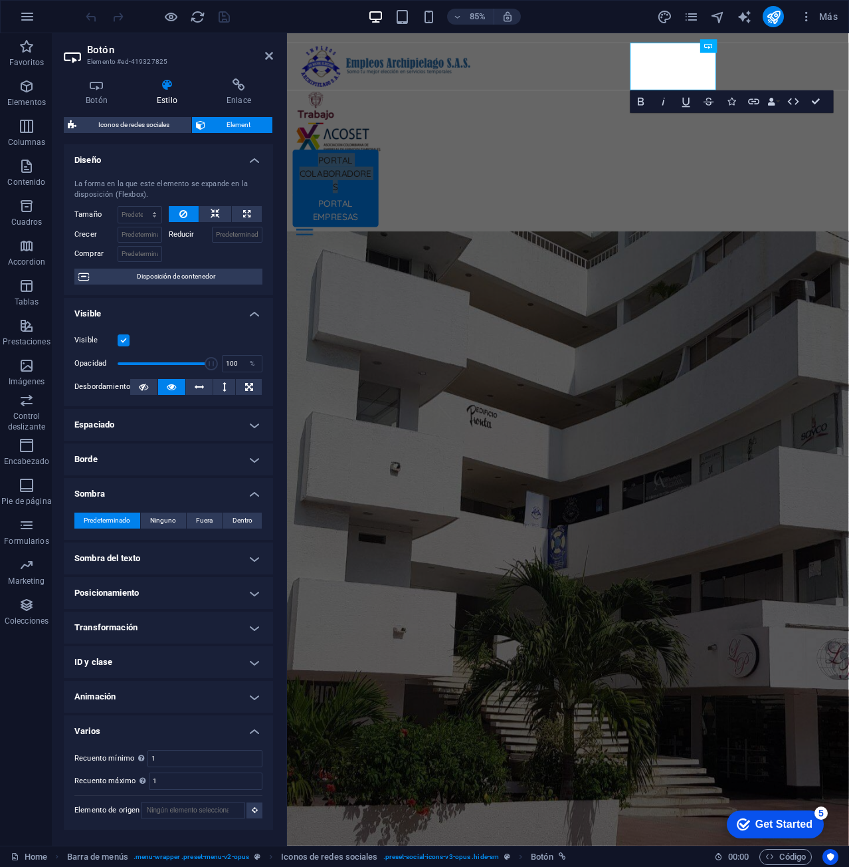
click at [130, 730] on h4 "Varios" at bounding box center [168, 727] width 209 height 24
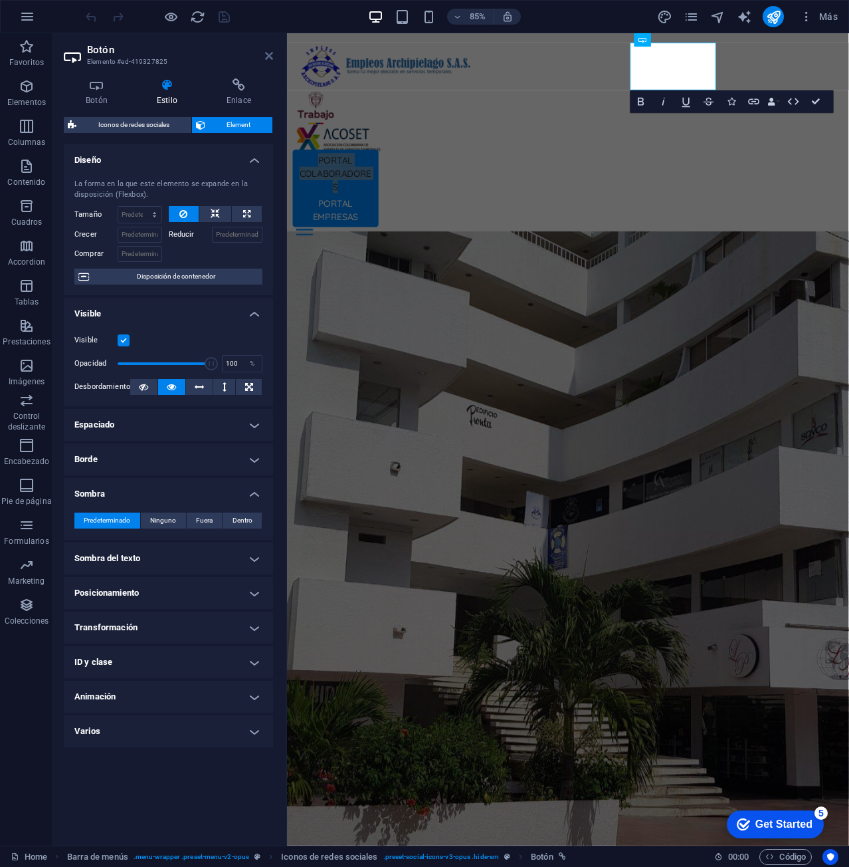
click at [268, 54] on icon at bounding box center [269, 56] width 8 height 11
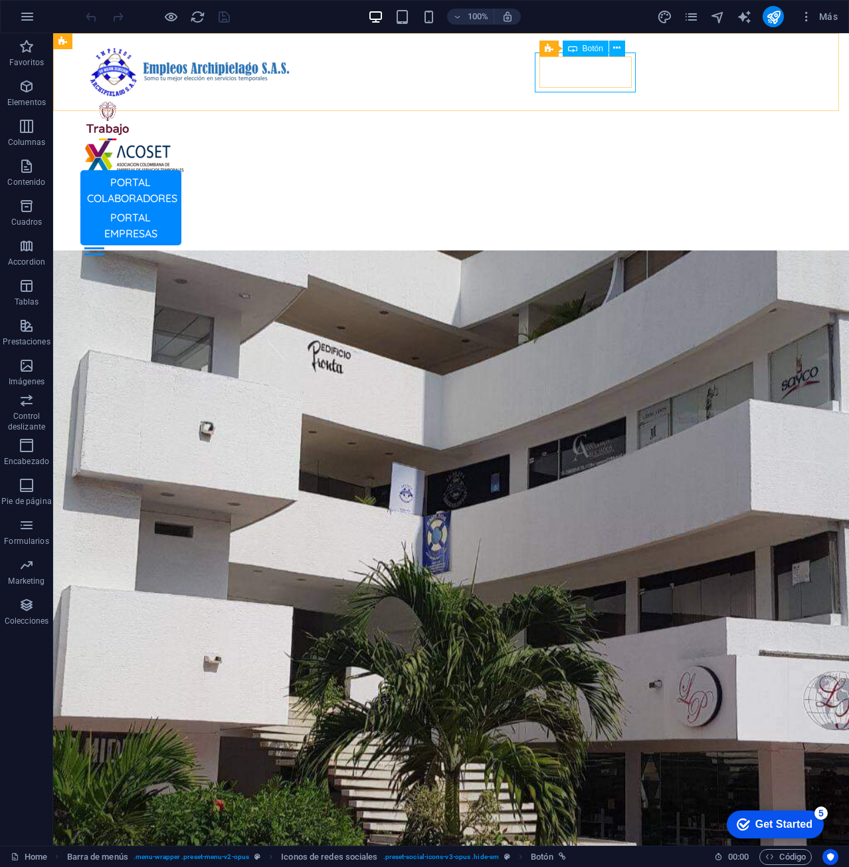
click at [592, 45] on span "Botón" at bounding box center [593, 49] width 21 height 8
click at [619, 49] on icon at bounding box center [616, 48] width 7 height 14
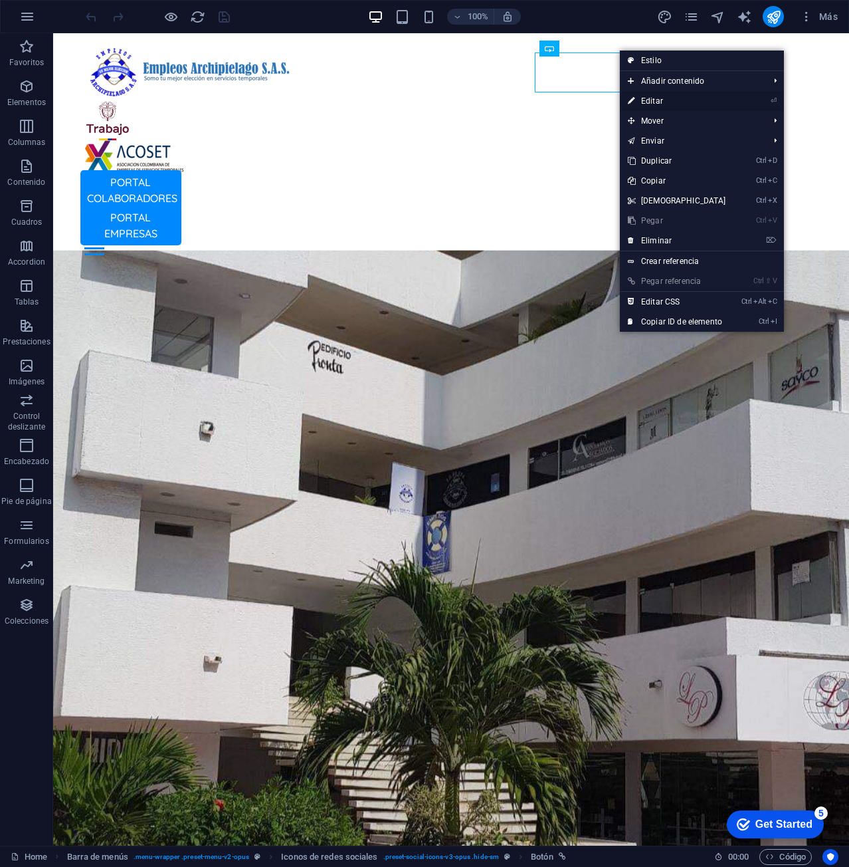
click at [680, 105] on link "⏎ Editar" at bounding box center [677, 101] width 114 height 20
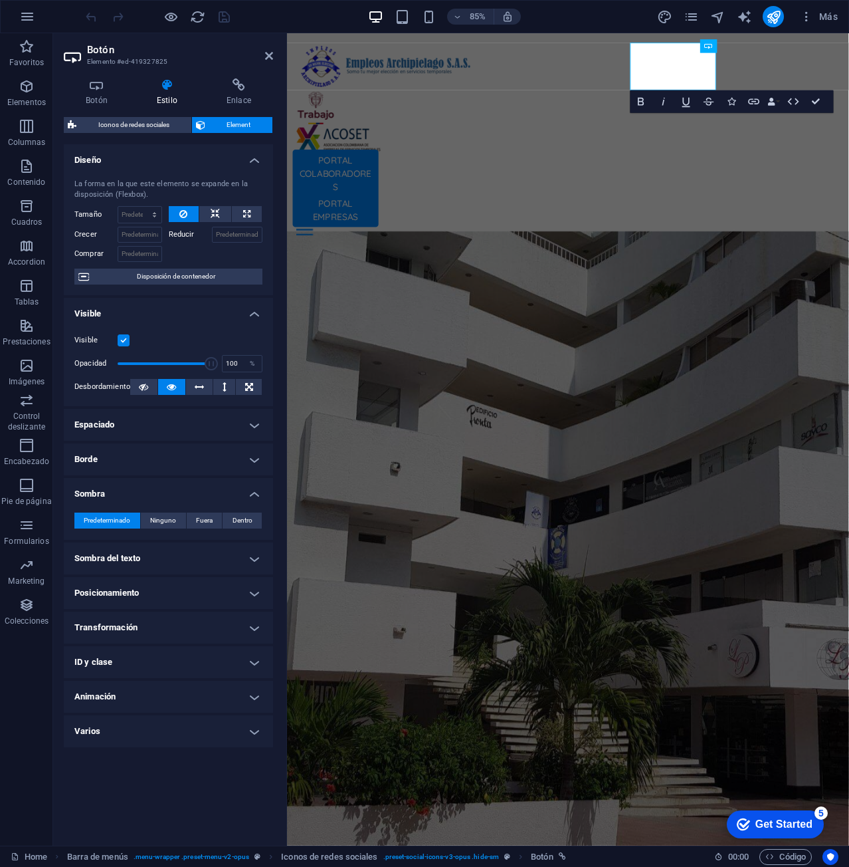
click at [215, 458] on h4 "Borde" at bounding box center [168, 459] width 209 height 32
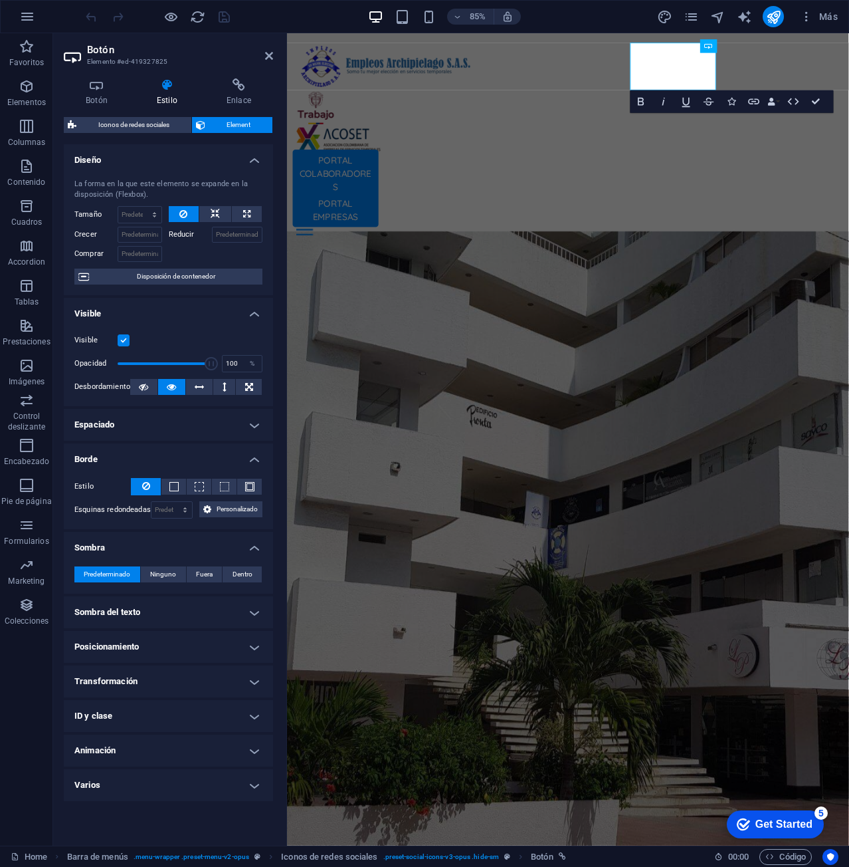
click at [215, 458] on h4 "Borde" at bounding box center [168, 455] width 209 height 24
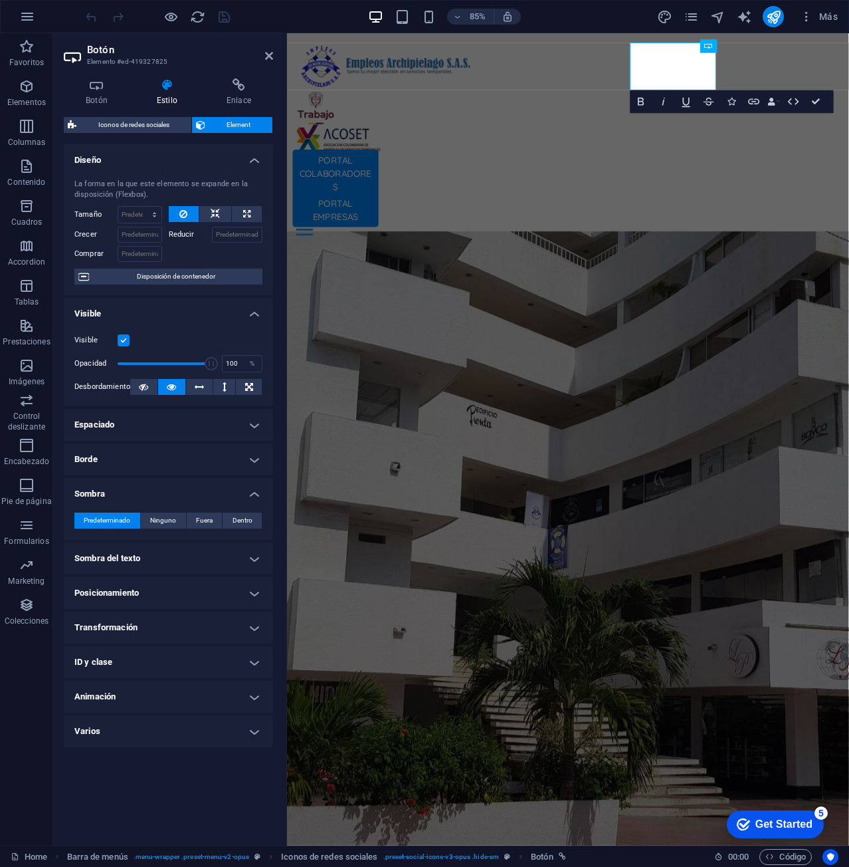
click at [223, 428] on h4 "Espaciado" at bounding box center [168, 425] width 209 height 32
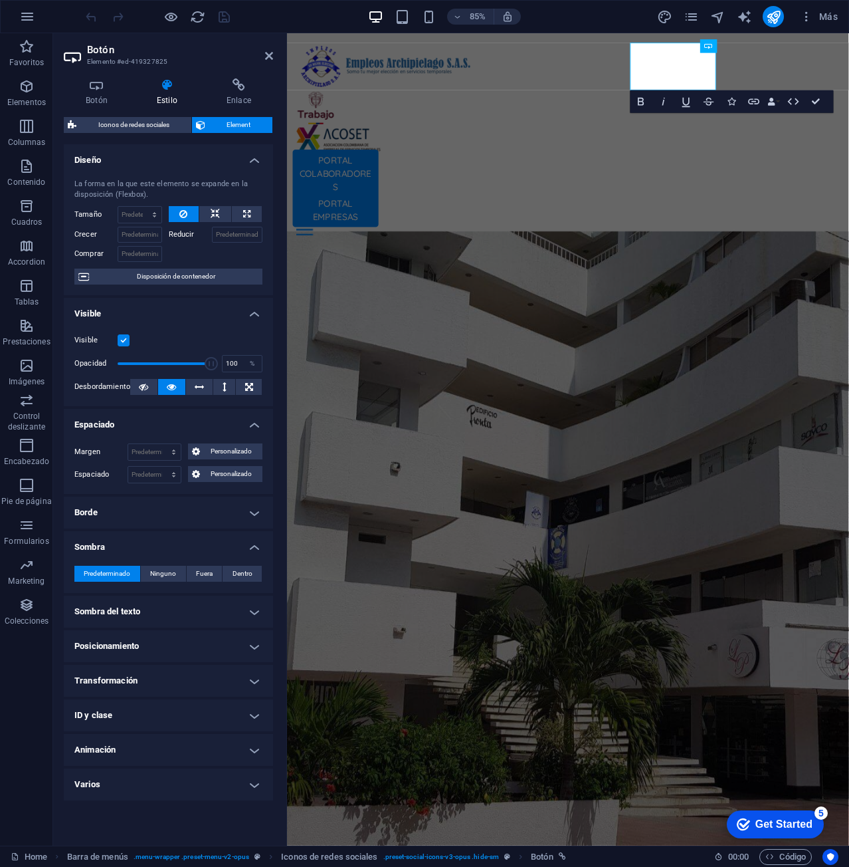
click at [223, 428] on h4 "Espaciado" at bounding box center [168, 421] width 209 height 24
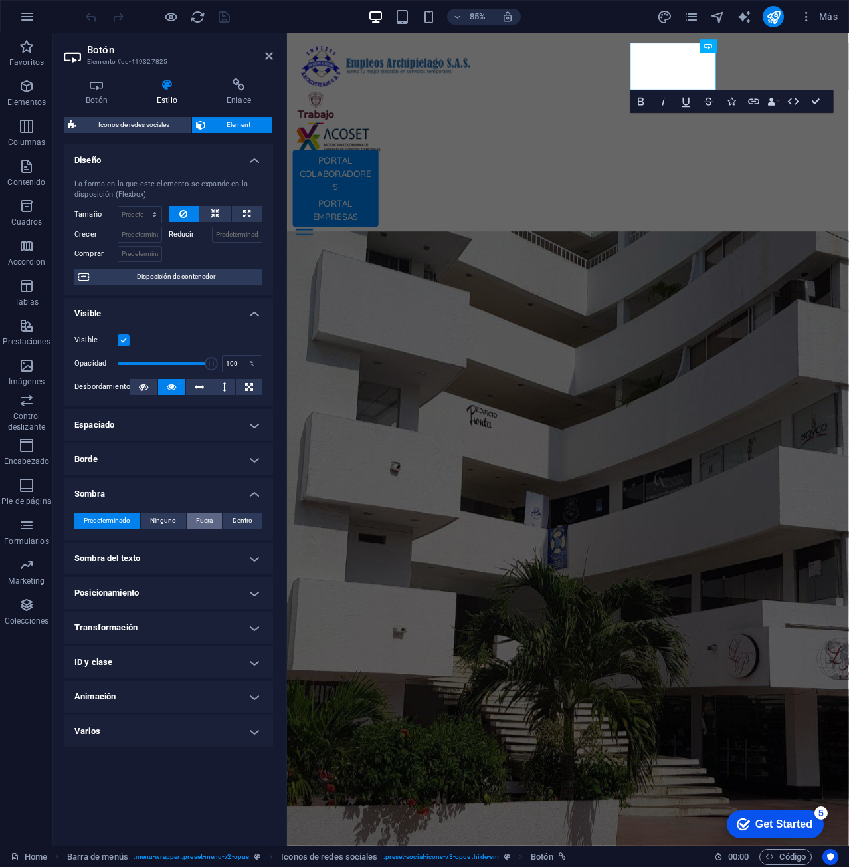
click at [209, 520] on span "Fuera" at bounding box center [204, 520] width 17 height 16
type input "2"
type input "4"
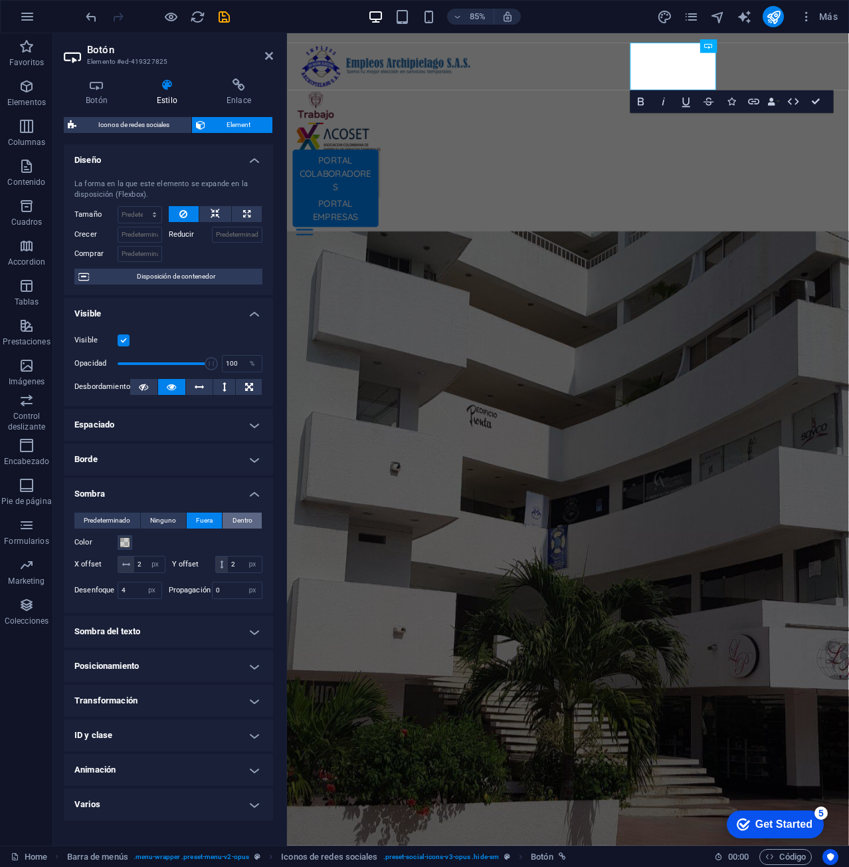
click at [237, 520] on span "Dentro" at bounding box center [243, 520] width 20 height 16
click at [116, 515] on span "Predeterminado" at bounding box center [107, 520] width 47 height 16
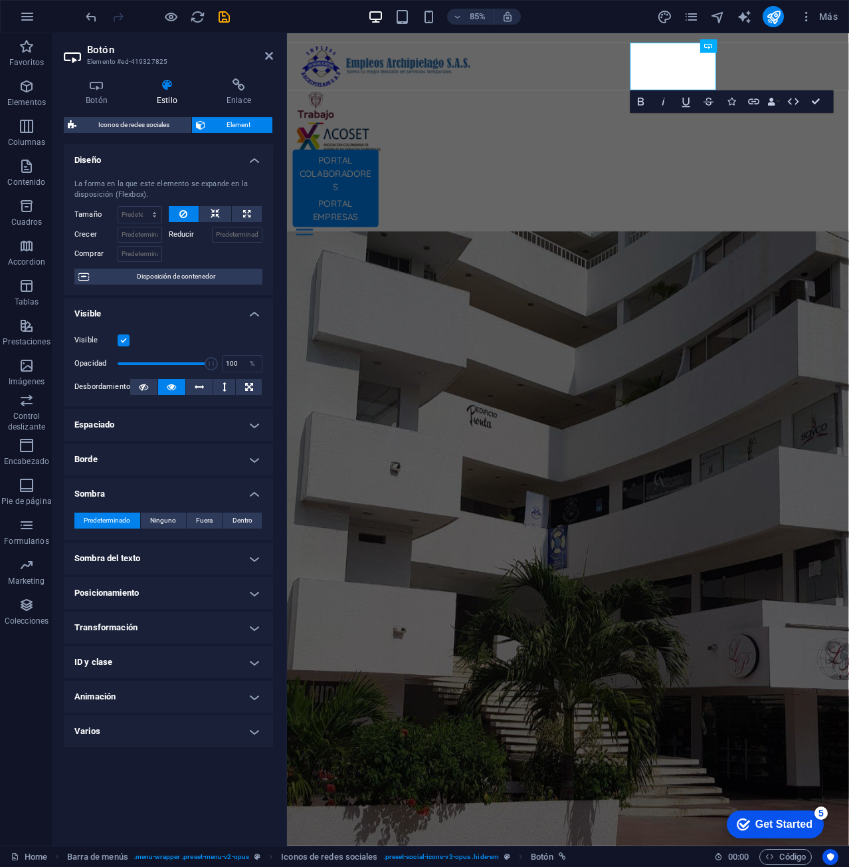
click at [250, 494] on h4 "Sombra" at bounding box center [168, 490] width 209 height 24
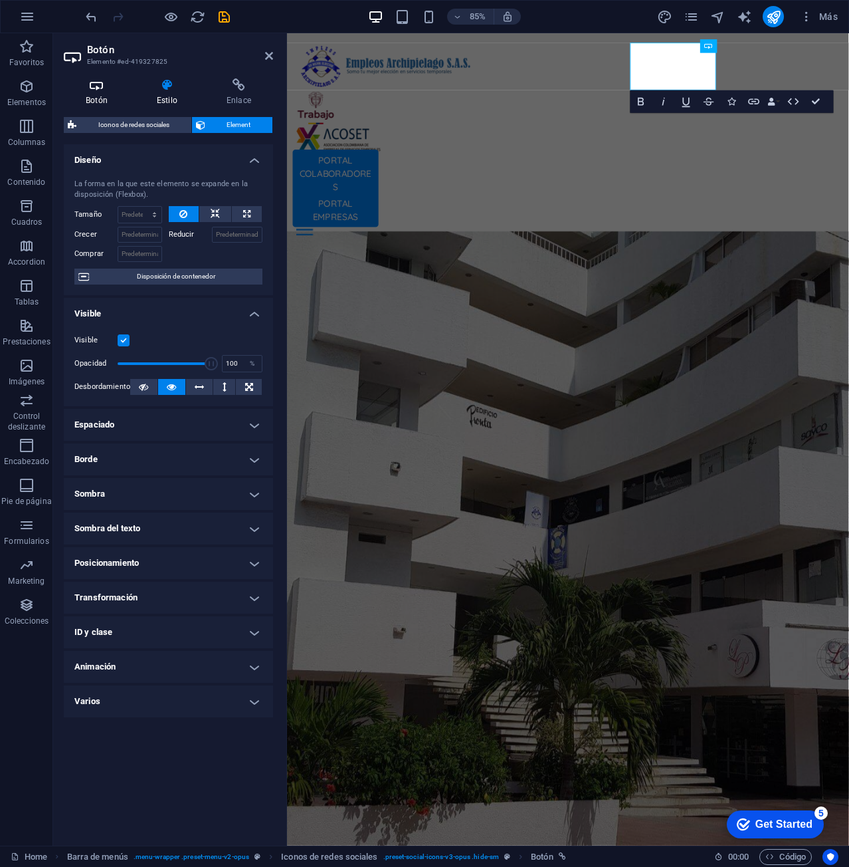
click at [98, 90] on icon at bounding box center [97, 84] width 66 height 13
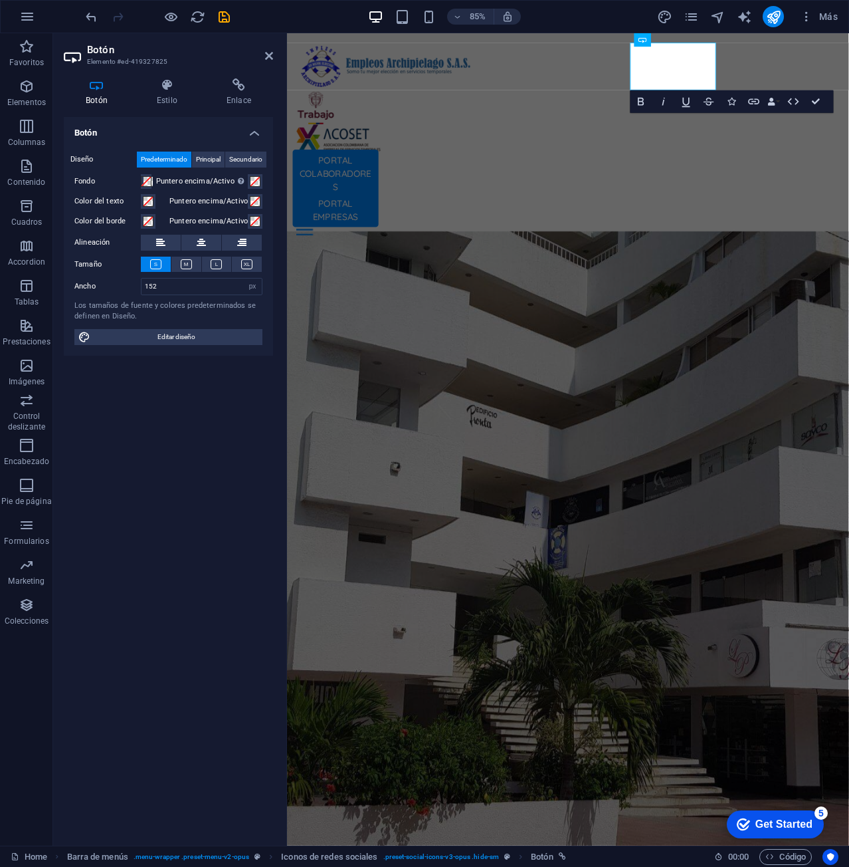
click at [264, 51] on h2 "Botón" at bounding box center [180, 50] width 186 height 12
click at [268, 53] on icon at bounding box center [269, 56] width 8 height 11
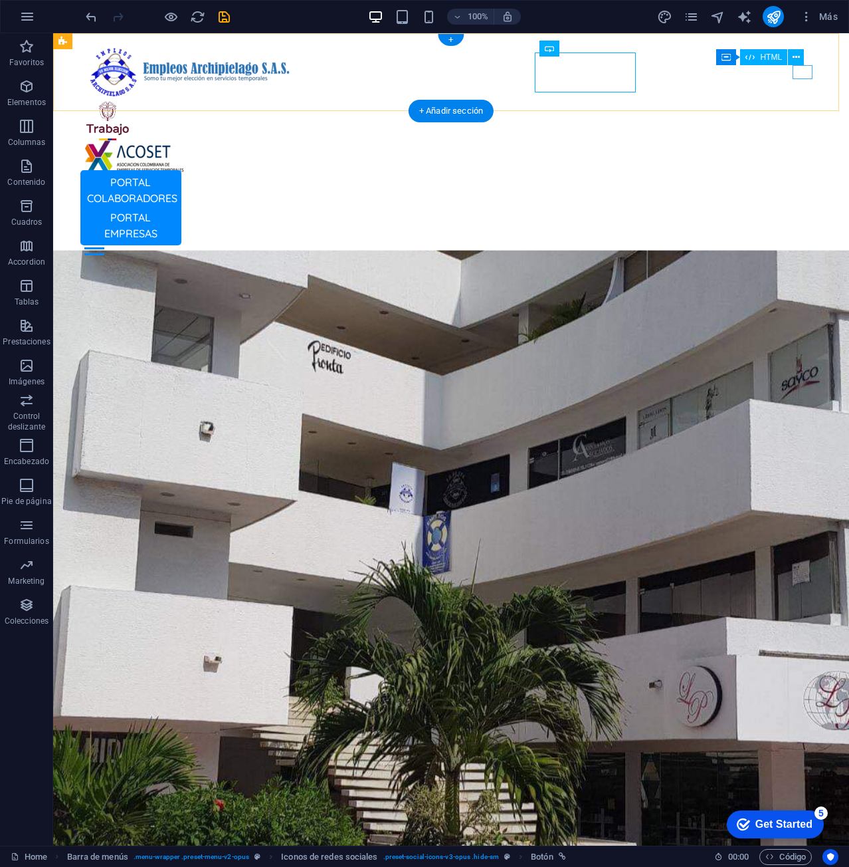
click at [803, 241] on div at bounding box center [451, 248] width 734 height 14
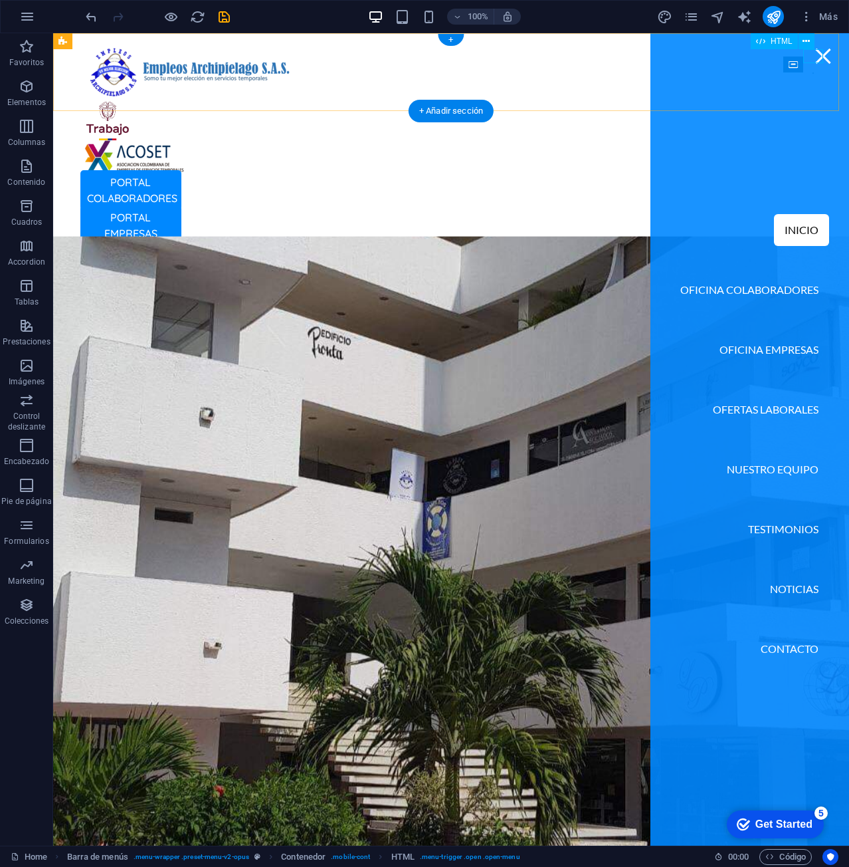
click at [817, 52] on div at bounding box center [823, 56] width 20 height 14
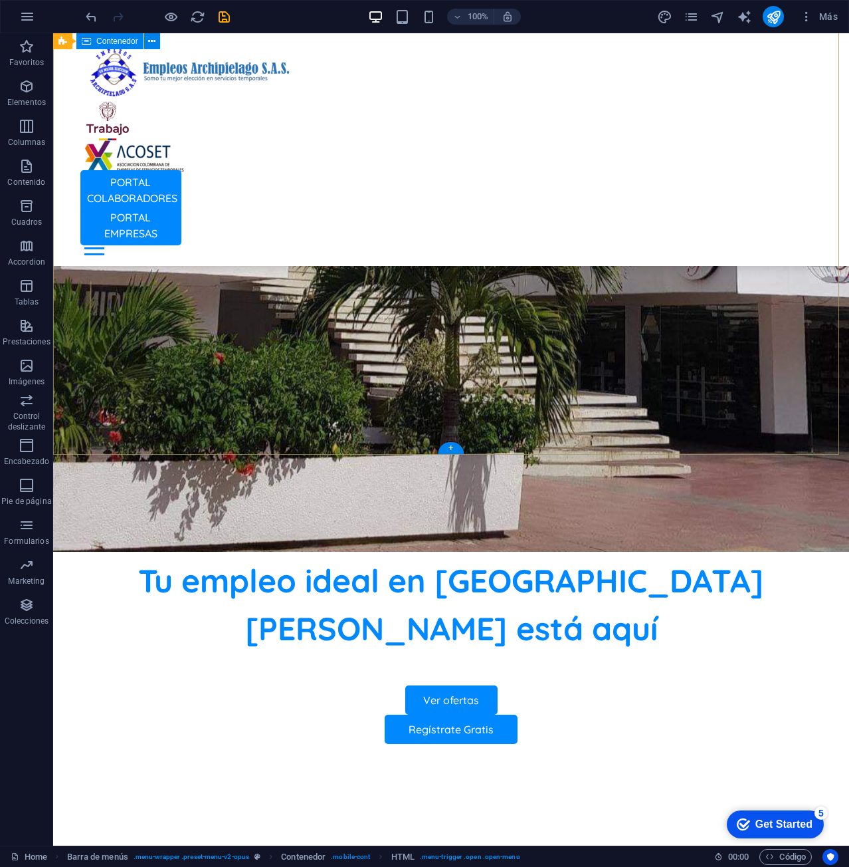
scroll to position [532, 0]
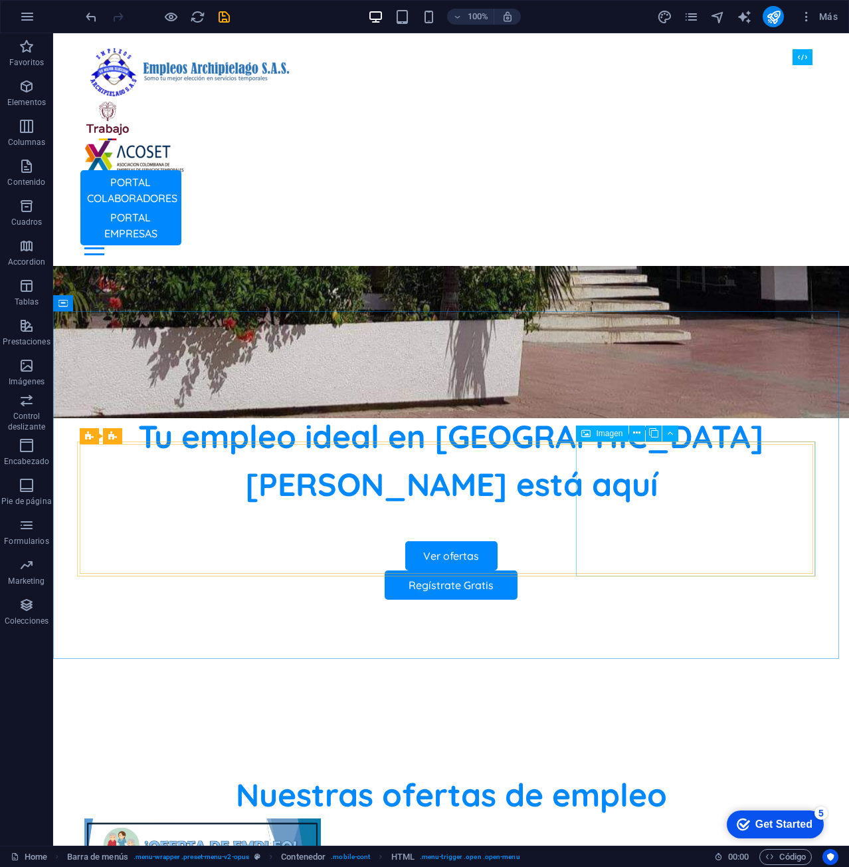
click at [619, 770] on div "Nuestras ofertas de empleo" at bounding box center [451, 794] width 734 height 48
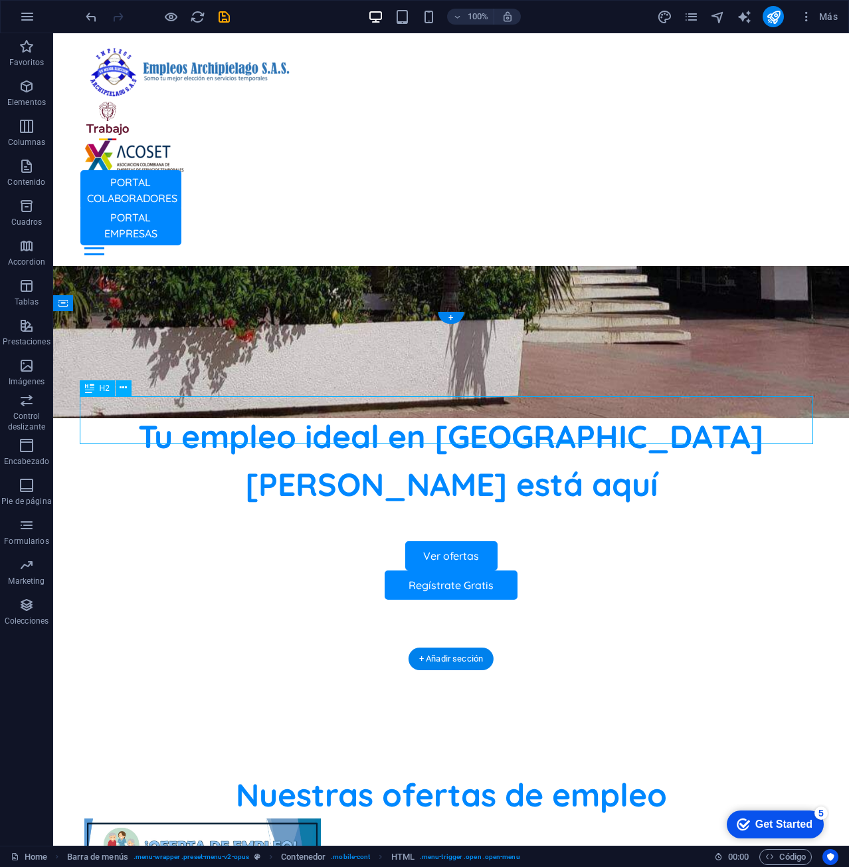
click at [619, 770] on div "Nuestras ofertas de empleo" at bounding box center [451, 794] width 734 height 48
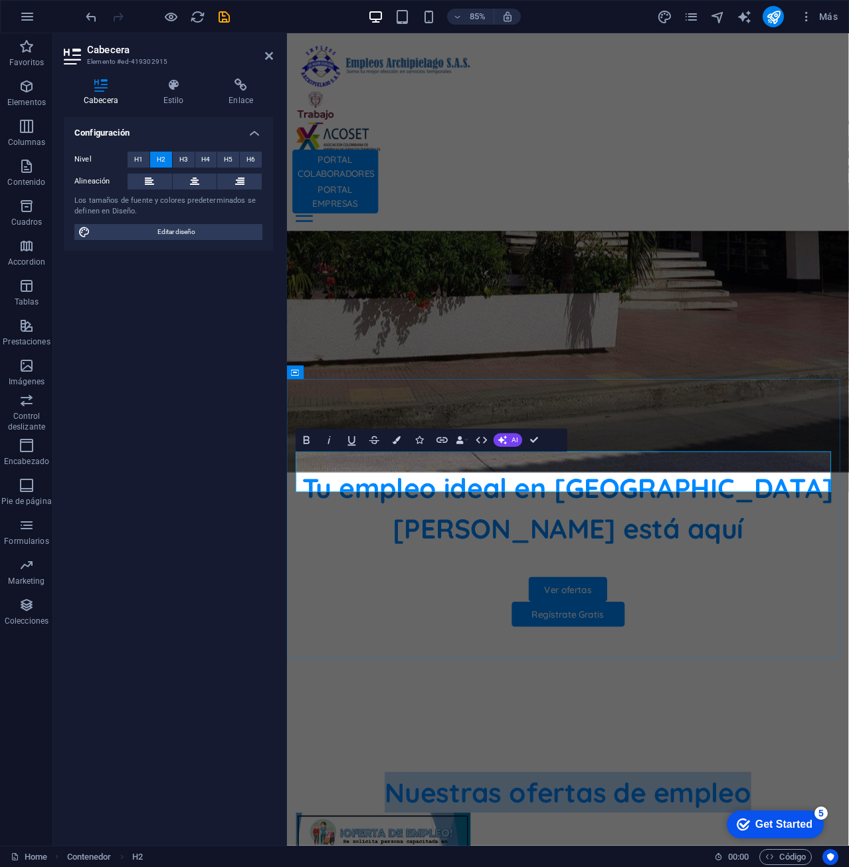
drag, startPoint x: 851, startPoint y: 558, endPoint x: 404, endPoint y: 538, distance: 447.0
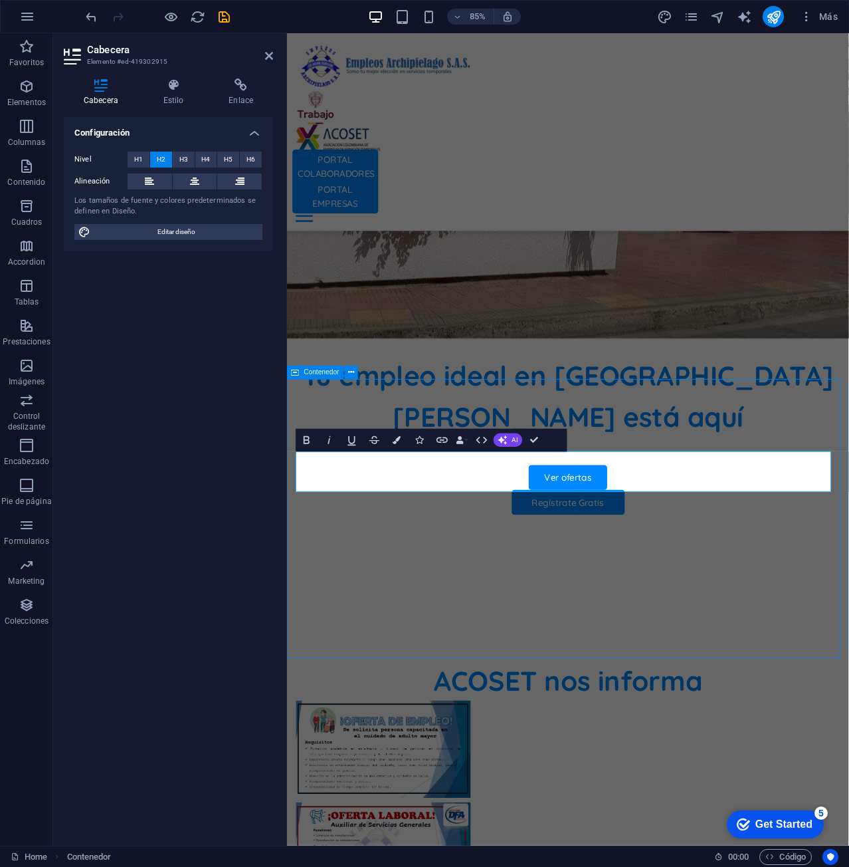
scroll to position [403, 0]
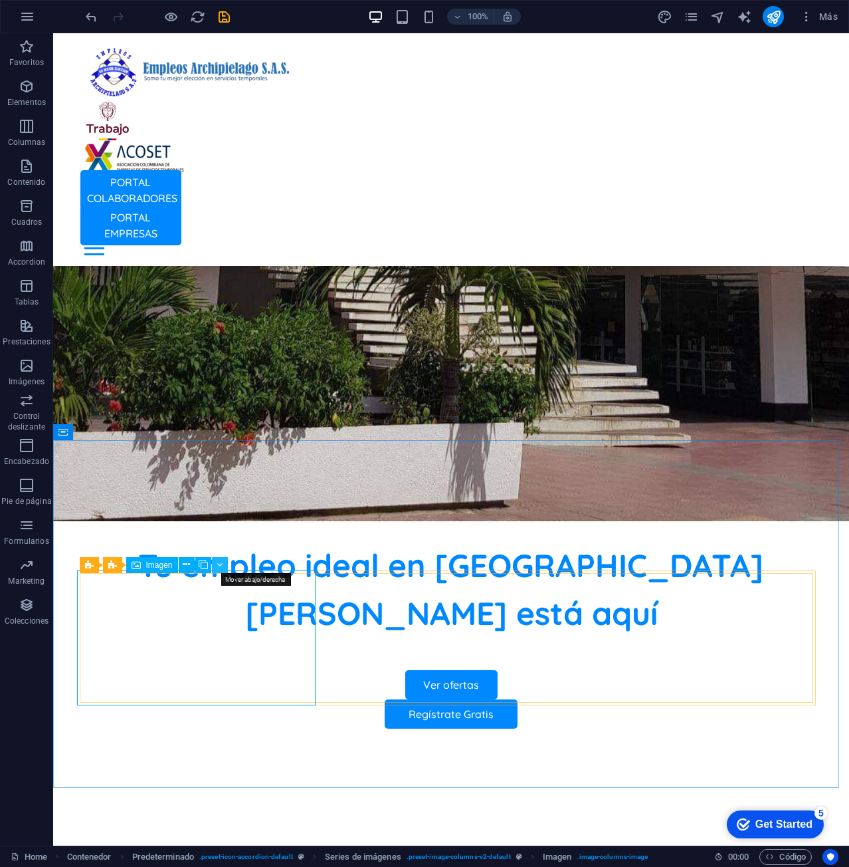
click at [219, 564] on icon at bounding box center [220, 565] width 6 height 14
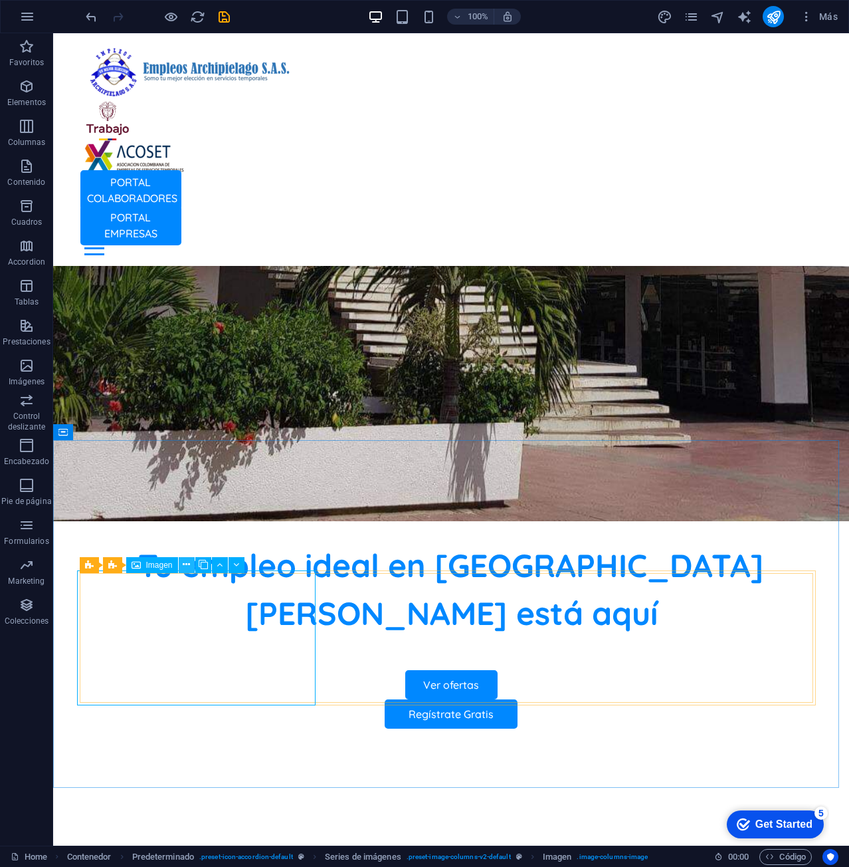
click at [183, 564] on icon at bounding box center [186, 565] width 7 height 14
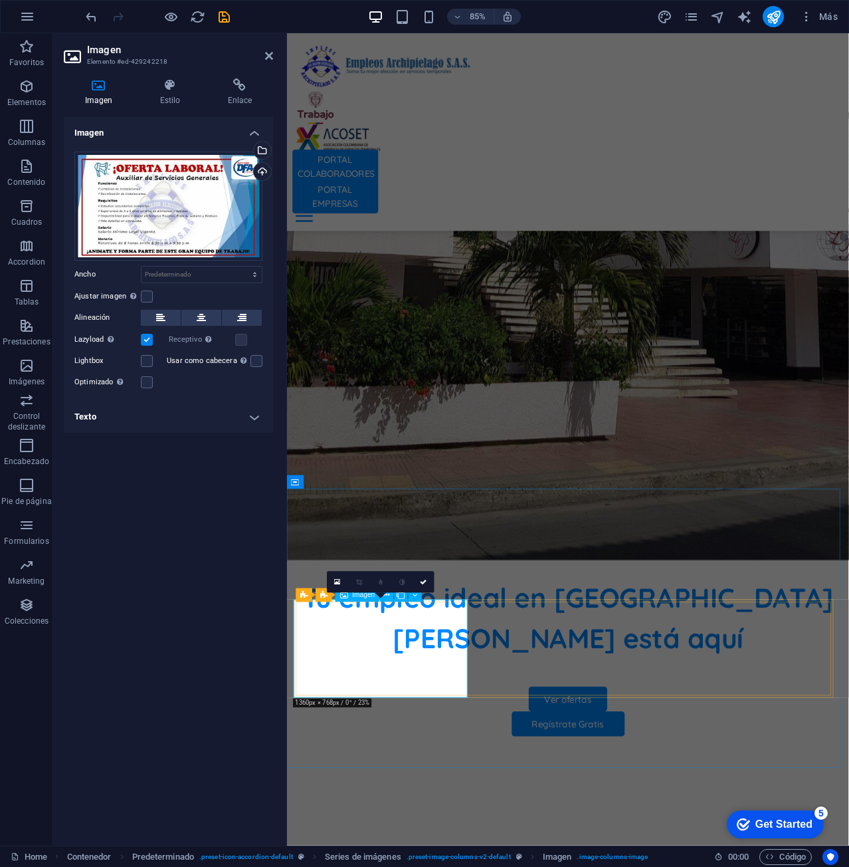
click at [236, 86] on icon at bounding box center [240, 84] width 66 height 13
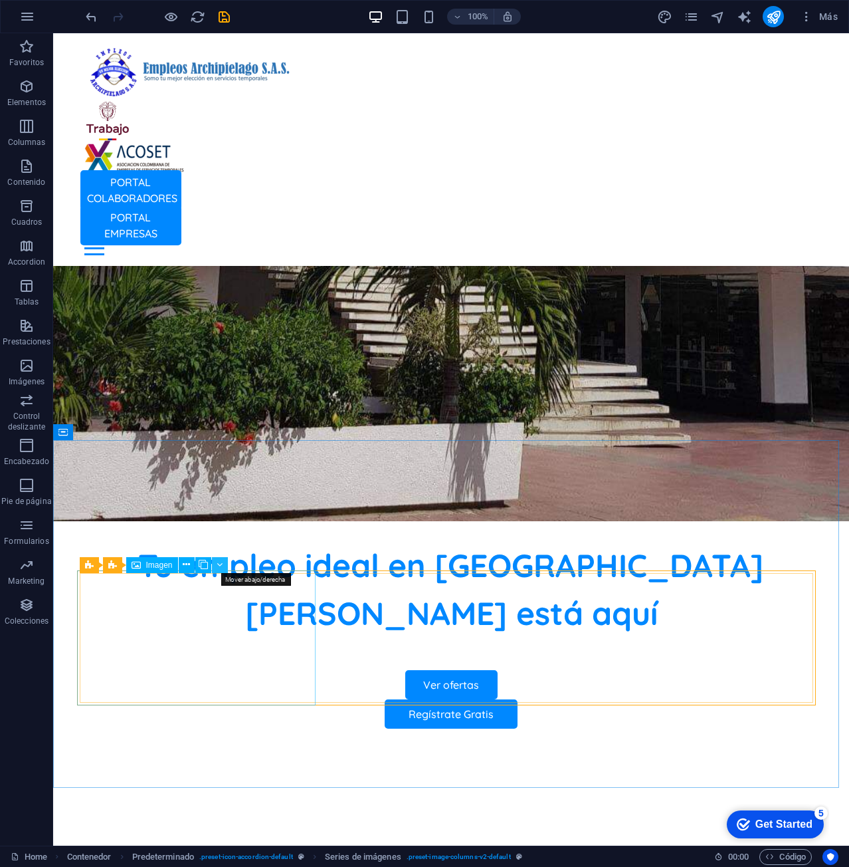
click at [220, 562] on icon at bounding box center [220, 565] width 6 height 14
click at [191, 561] on button at bounding box center [187, 565] width 16 height 16
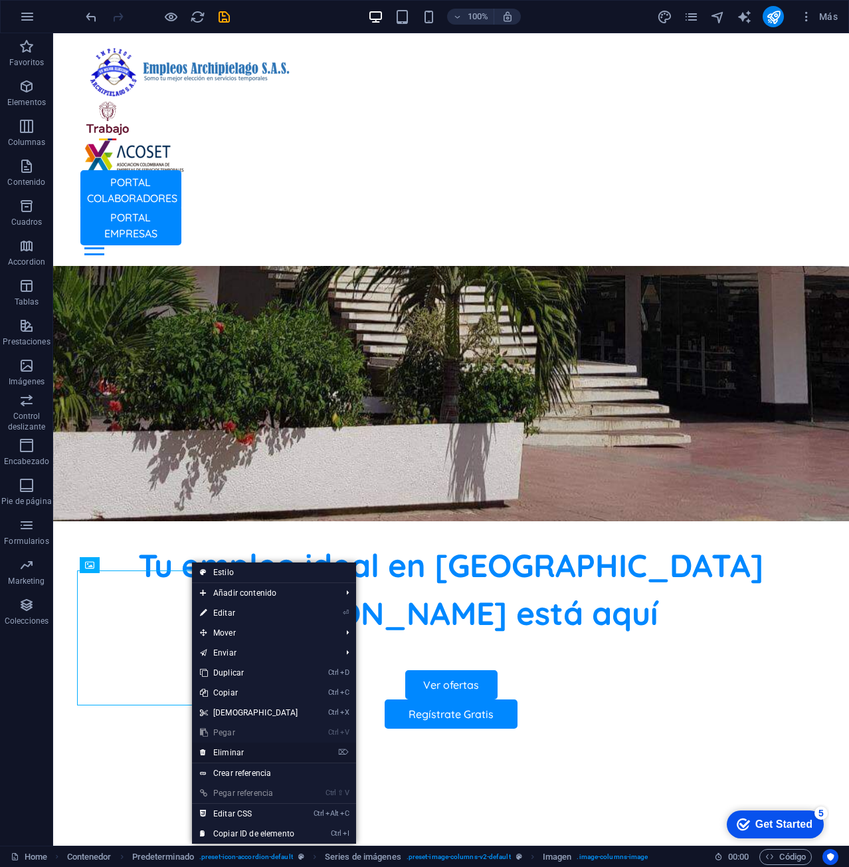
click at [240, 752] on link "⌦ Eliminar" at bounding box center [249, 752] width 114 height 20
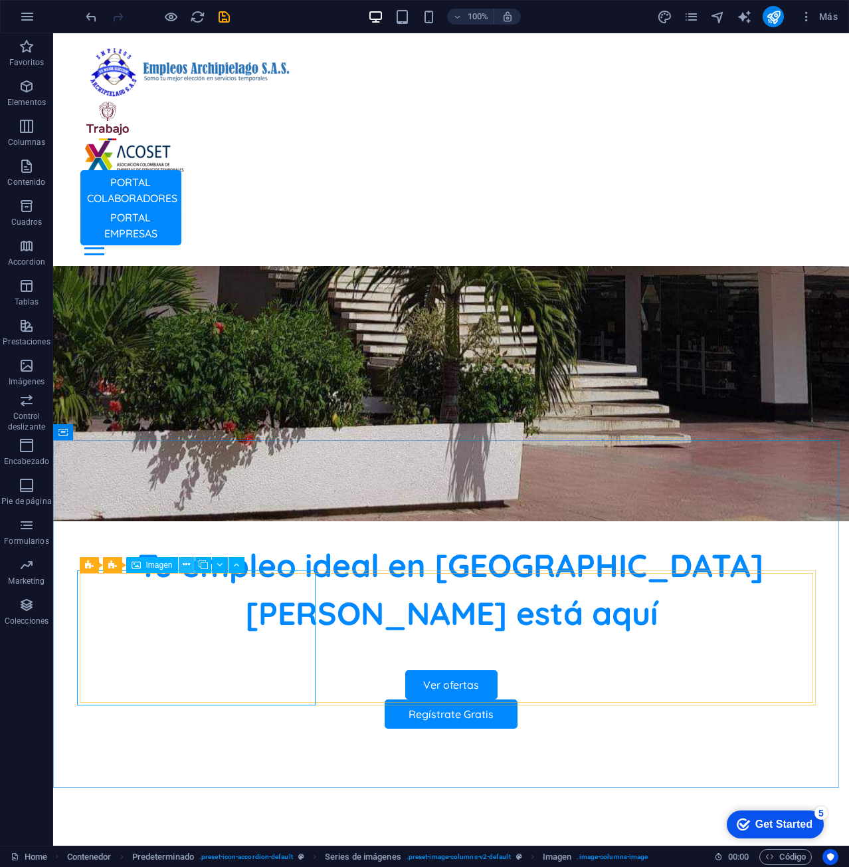
click at [185, 563] on icon at bounding box center [186, 565] width 7 height 14
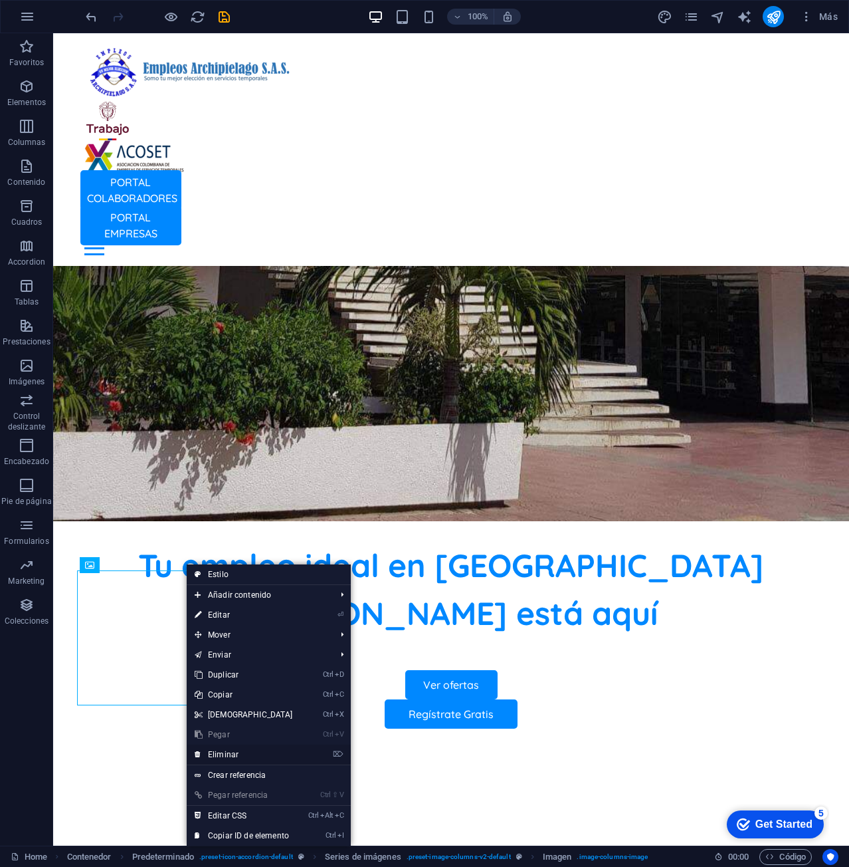
click at [232, 752] on link "⌦ Eliminar" at bounding box center [244, 754] width 114 height 20
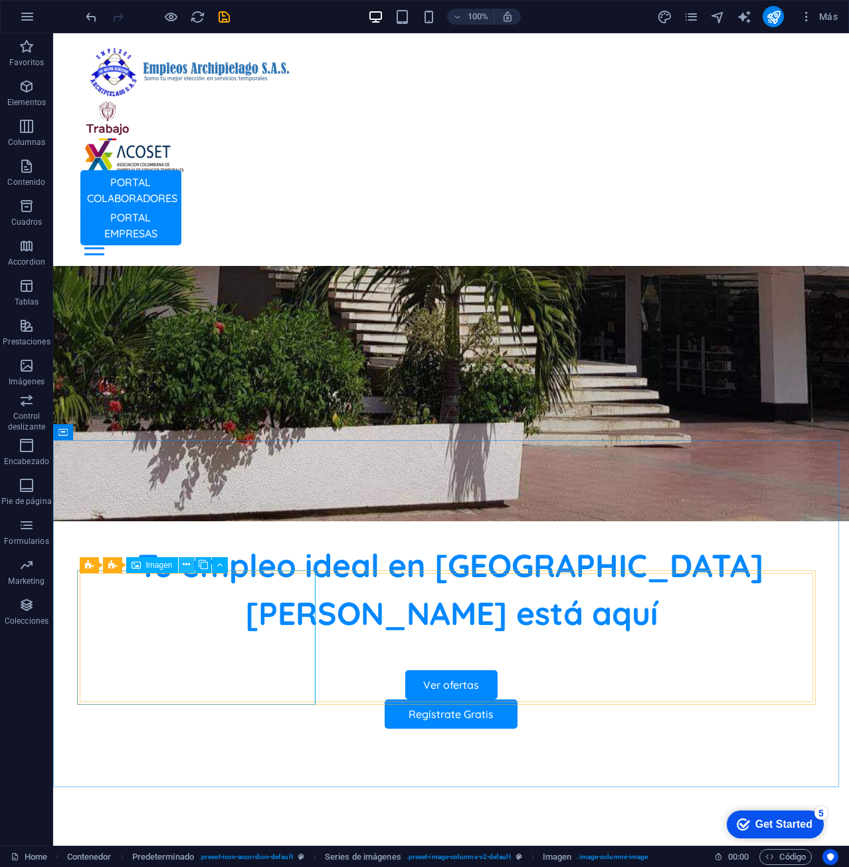
click at [189, 566] on icon at bounding box center [186, 565] width 7 height 14
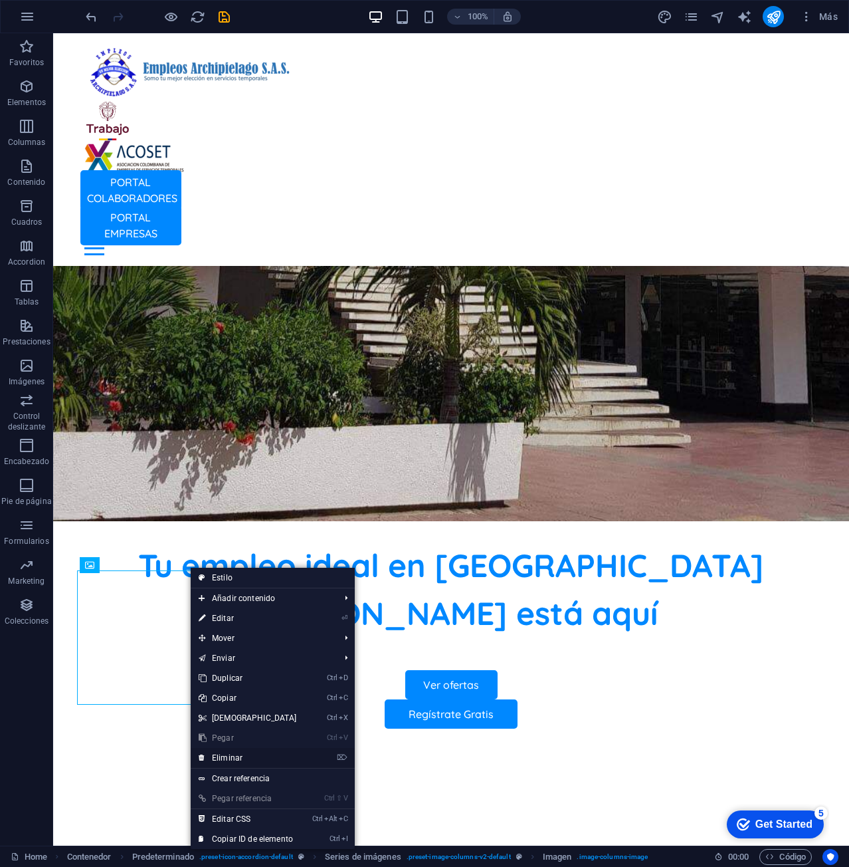
click at [268, 754] on link "⌦ Eliminar" at bounding box center [248, 758] width 114 height 20
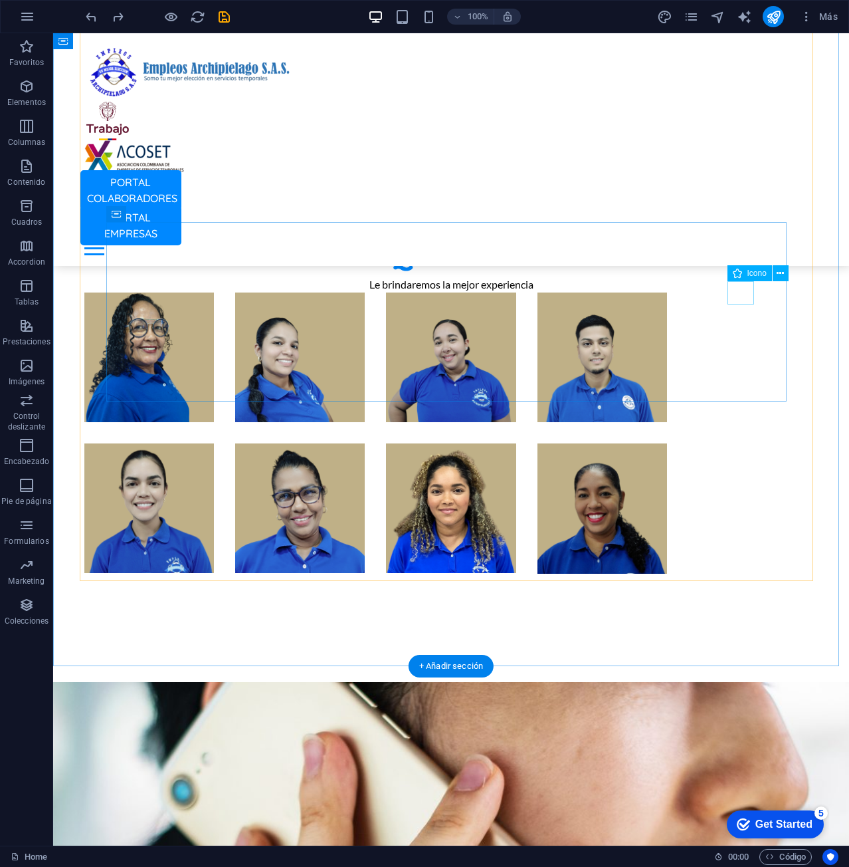
scroll to position [3551, 0]
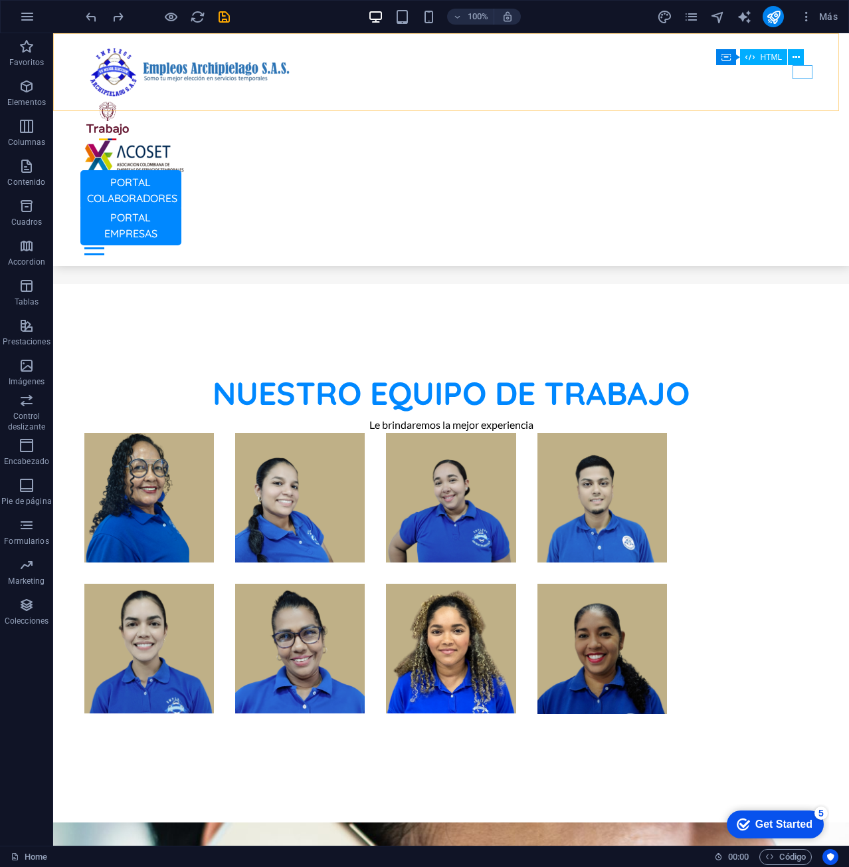
drag, startPoint x: 855, startPoint y: 102, endPoint x: 801, endPoint y: 68, distance: 62.7
click at [801, 241] on div at bounding box center [451, 248] width 734 height 14
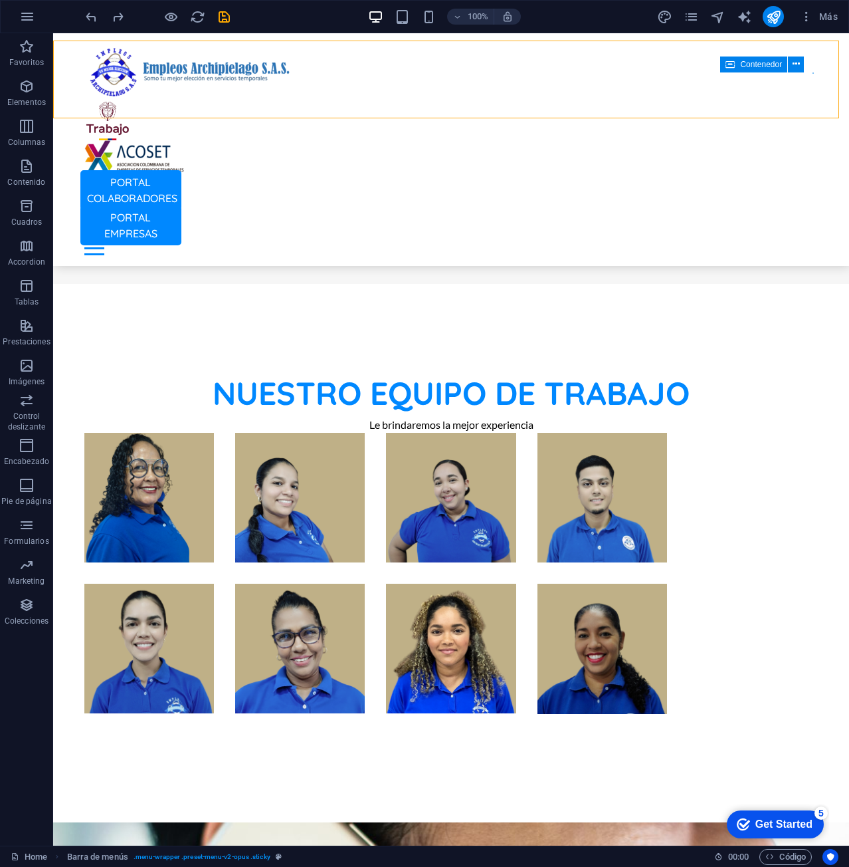
scroll to position [3544, 0]
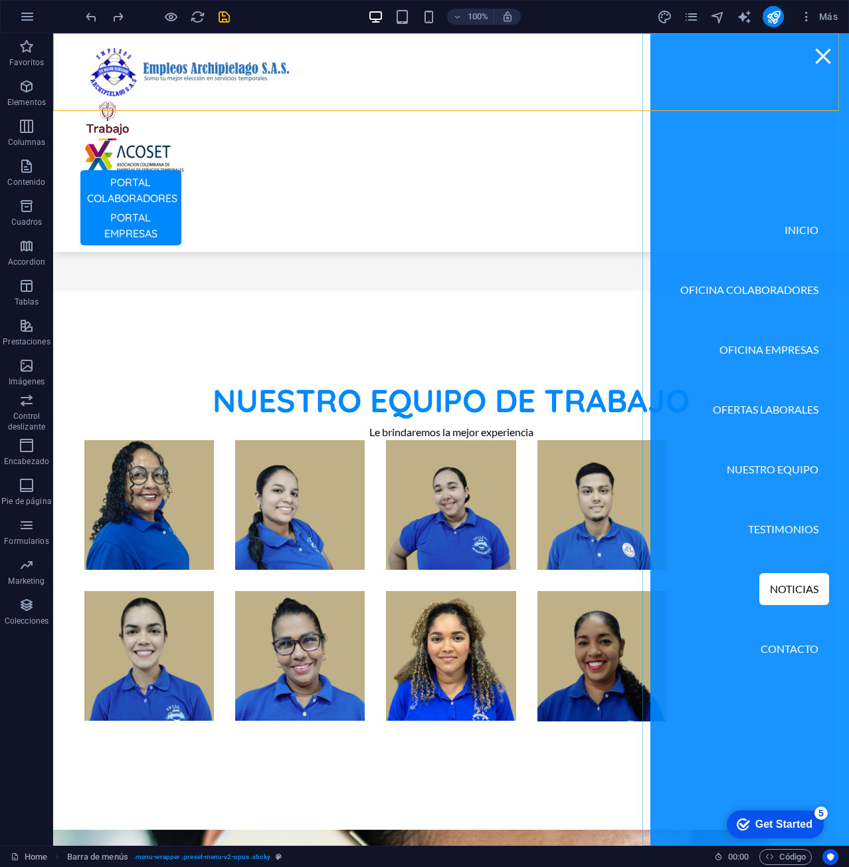
click at [794, 645] on nav "Inicio Oficina Colaboradores Oficina Empresas Ofertas Laborales Nuestro Equipo …" at bounding box center [750, 439] width 199 height 812
click at [815, 52] on div at bounding box center [823, 56] width 20 height 14
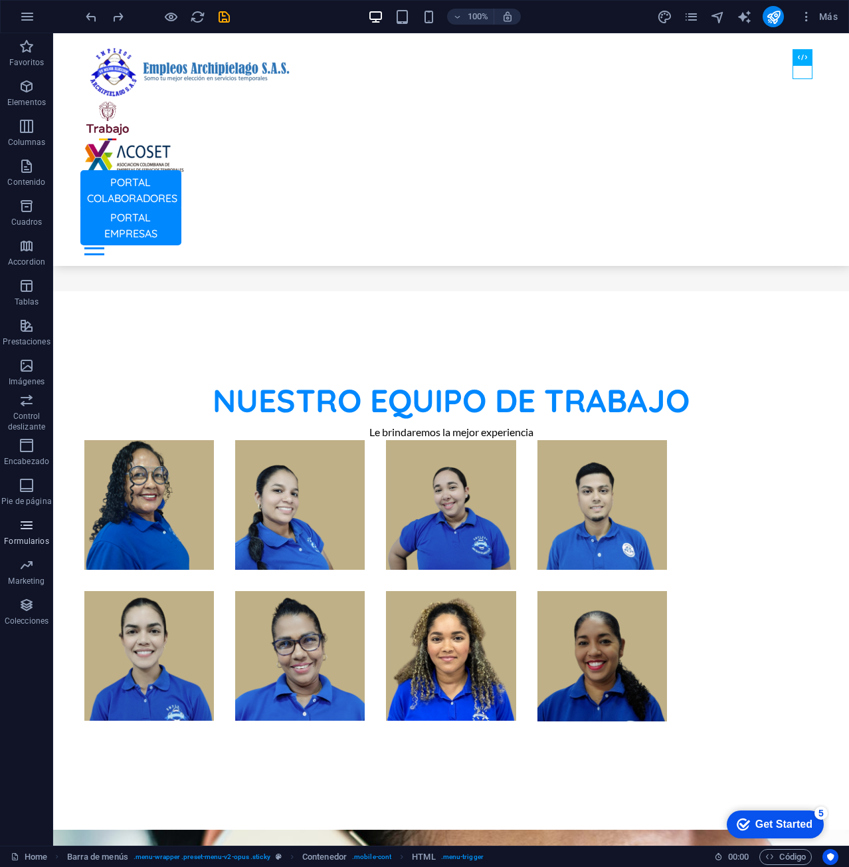
click at [30, 527] on icon "button" at bounding box center [27, 525] width 16 height 16
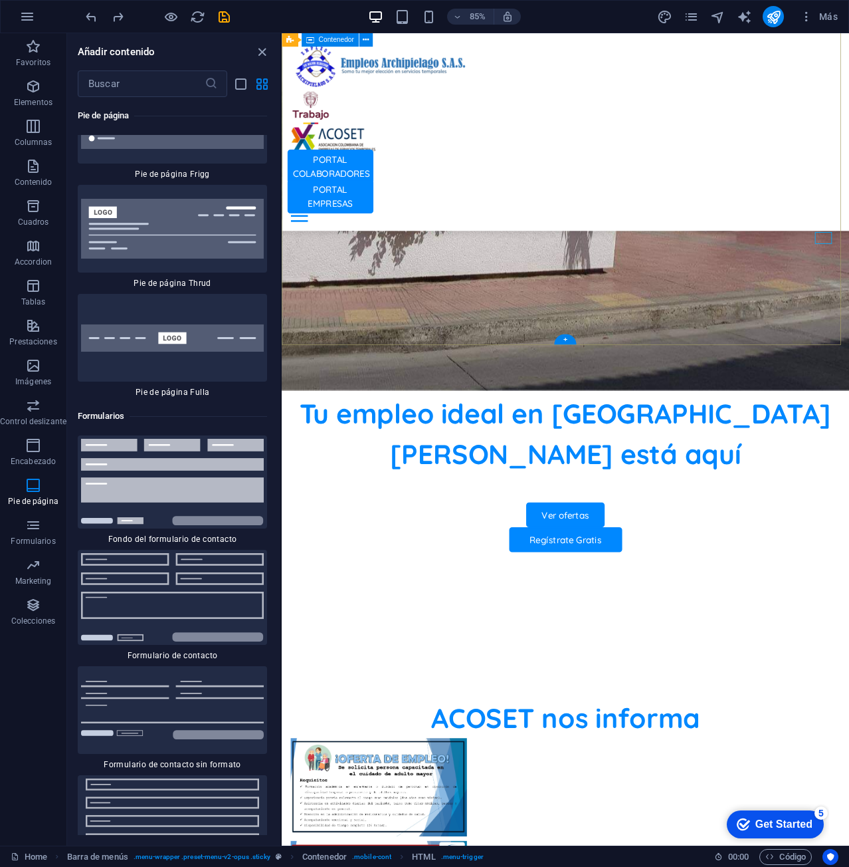
scroll to position [487, 0]
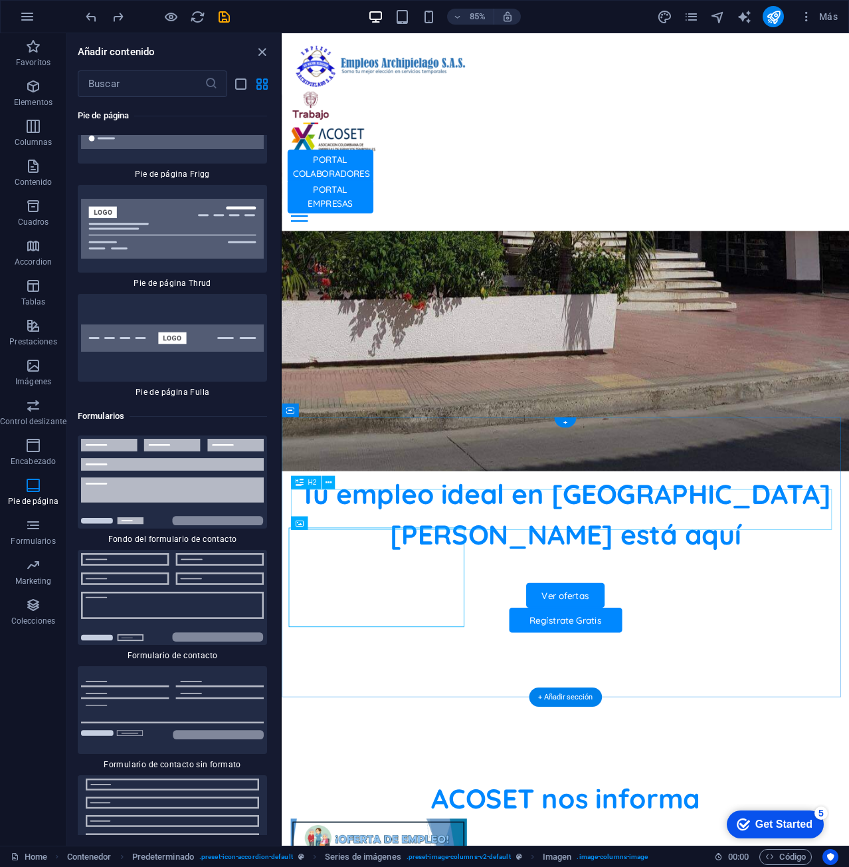
scroll to position [620, 0]
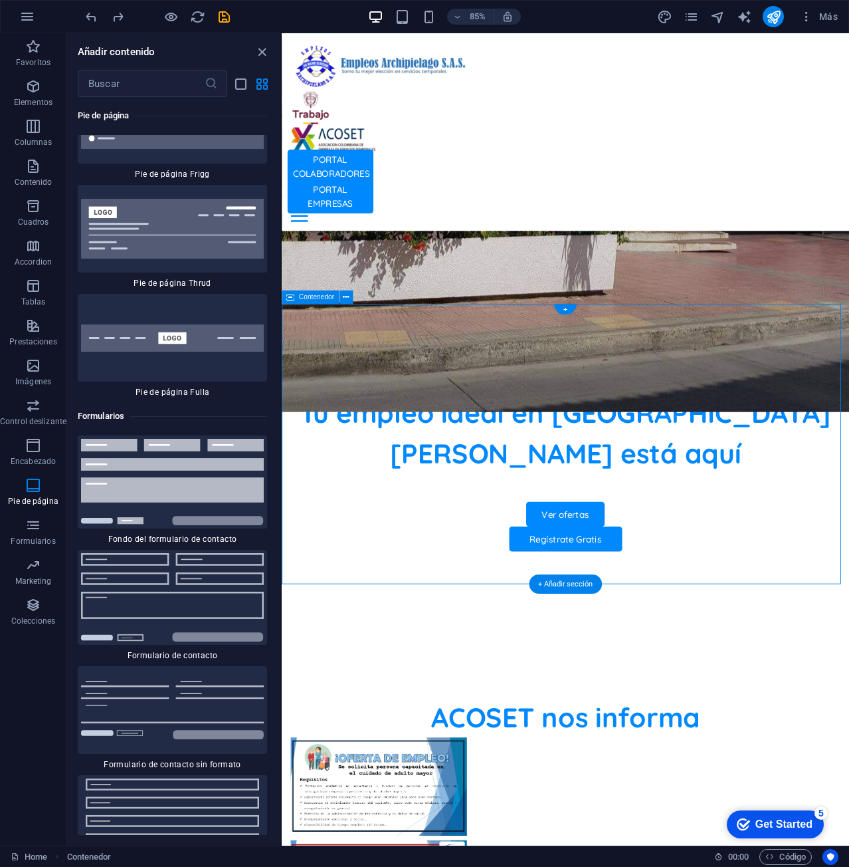
click at [541, 813] on div "ACOSET nos informa" at bounding box center [615, 837] width 647 height 48
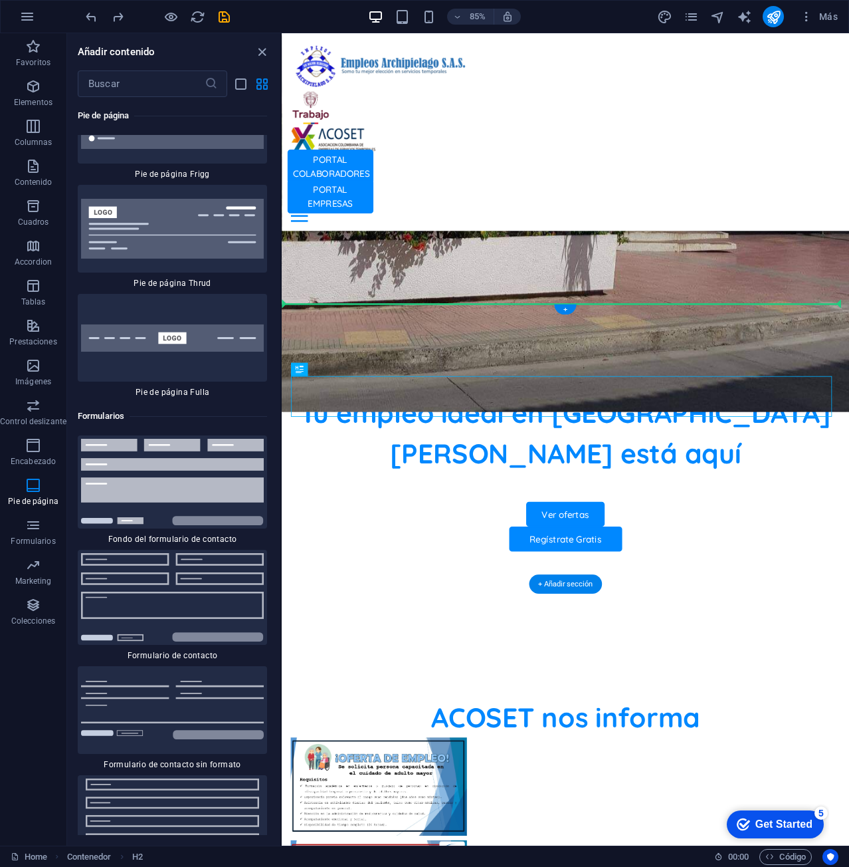
drag, startPoint x: 529, startPoint y: 437, endPoint x: 524, endPoint y: 395, distance: 42.1
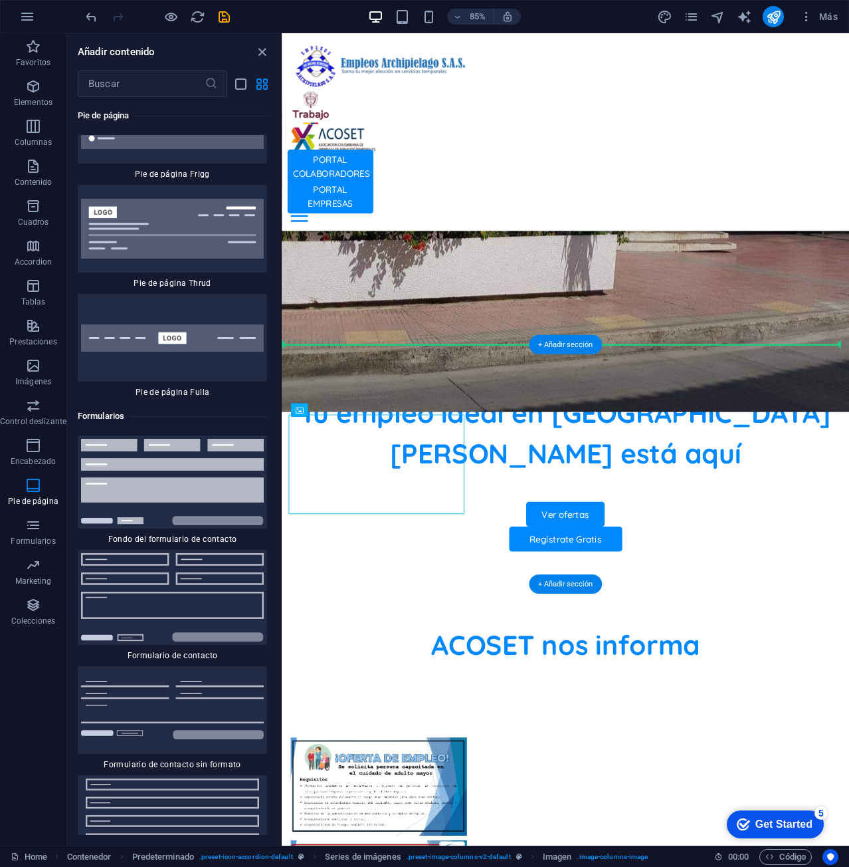
drag, startPoint x: 433, startPoint y: 531, endPoint x: 425, endPoint y: 460, distance: 71.5
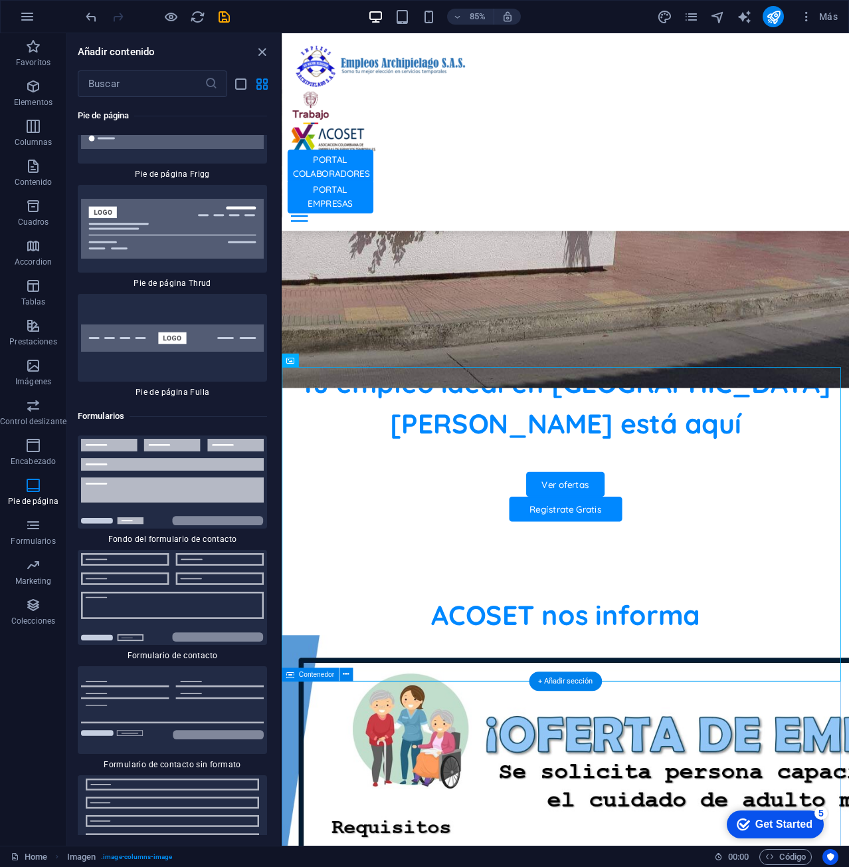
scroll to position [686, 0]
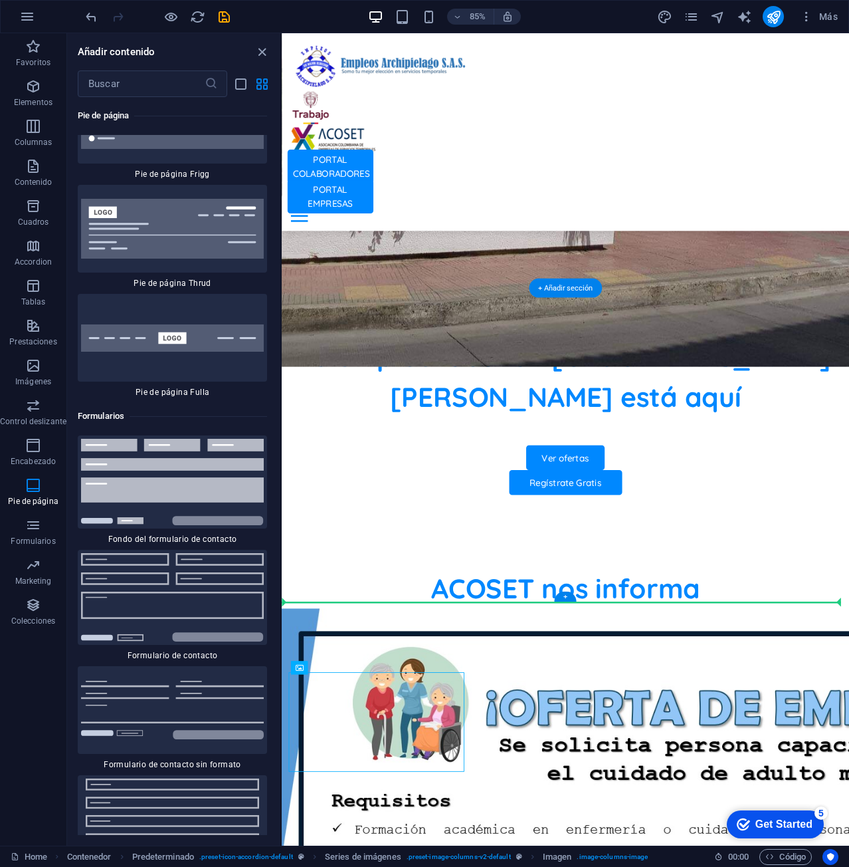
drag, startPoint x: 395, startPoint y: 832, endPoint x: 534, endPoint y: 562, distance: 303.4
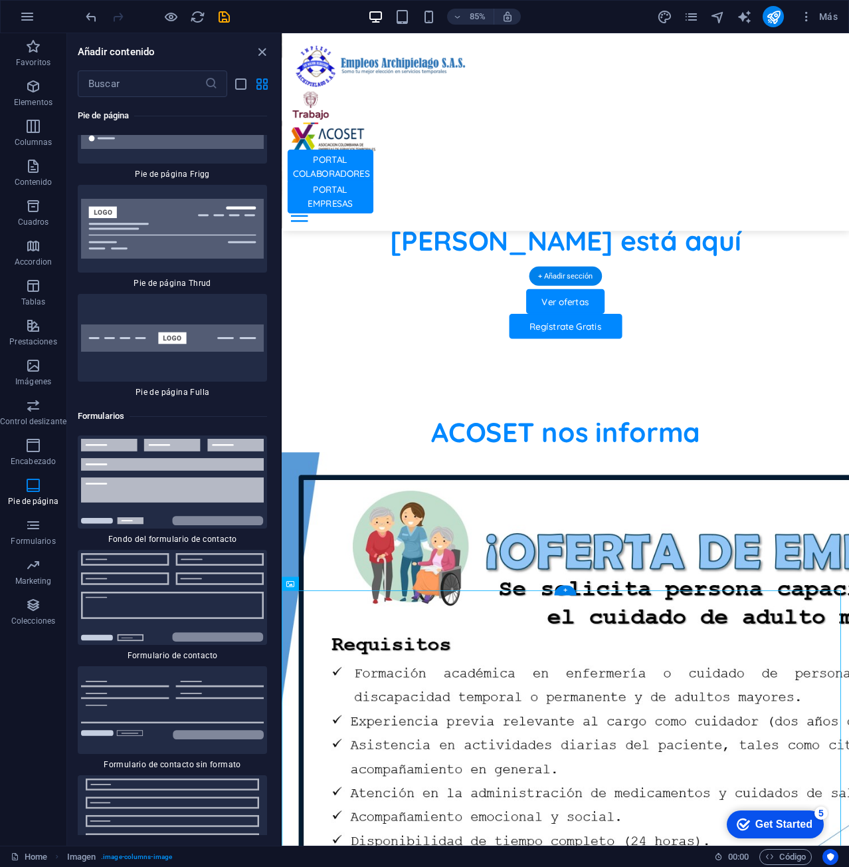
scroll to position [886, 0]
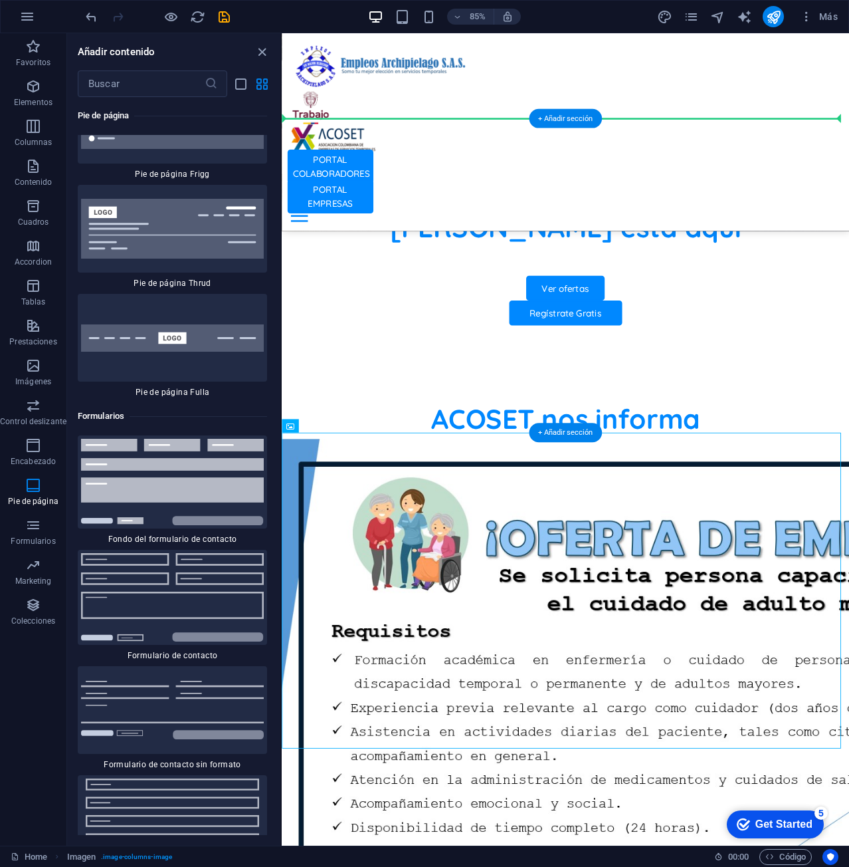
drag, startPoint x: 394, startPoint y: 688, endPoint x: 797, endPoint y: 247, distance: 597.8
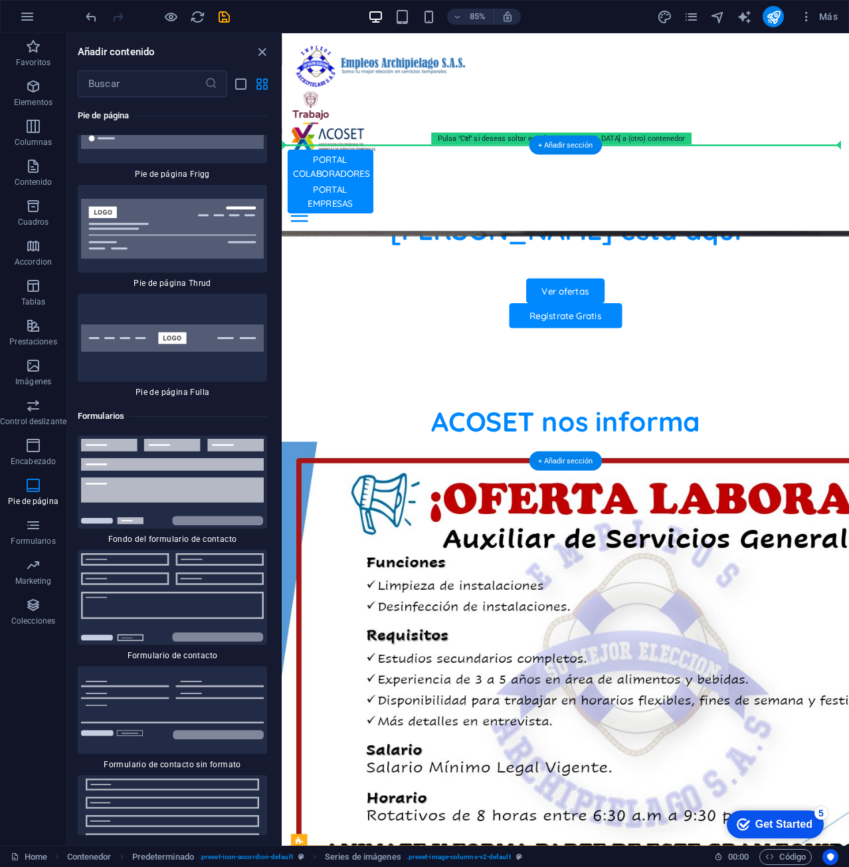
scroll to position [855, 0]
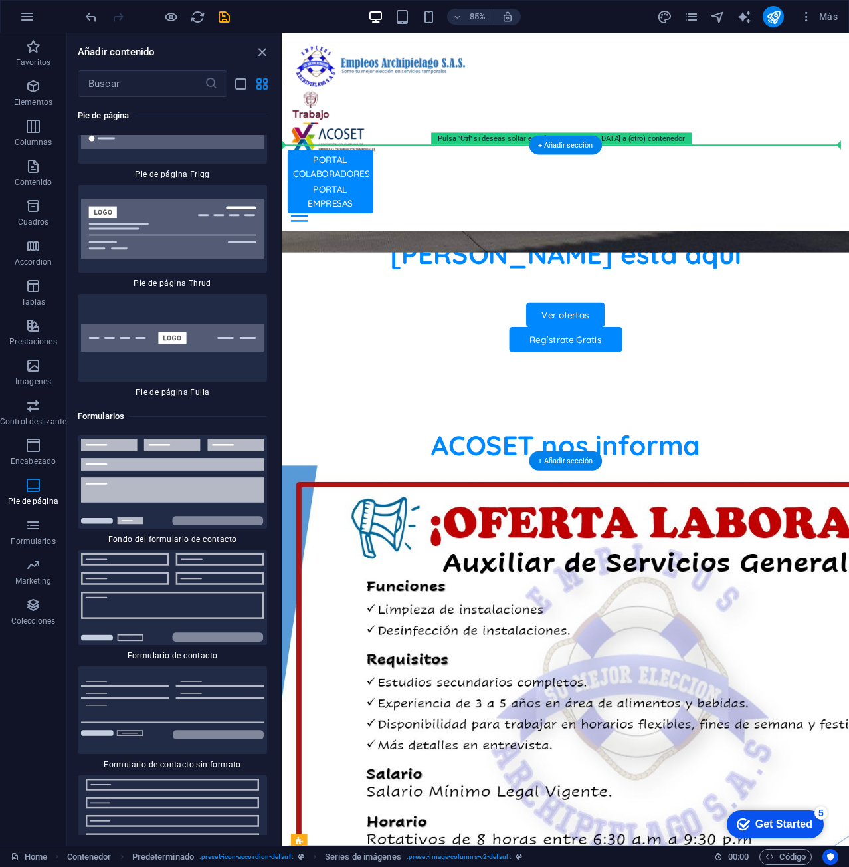
drag, startPoint x: 605, startPoint y: 680, endPoint x: 496, endPoint y: 252, distance: 441.6
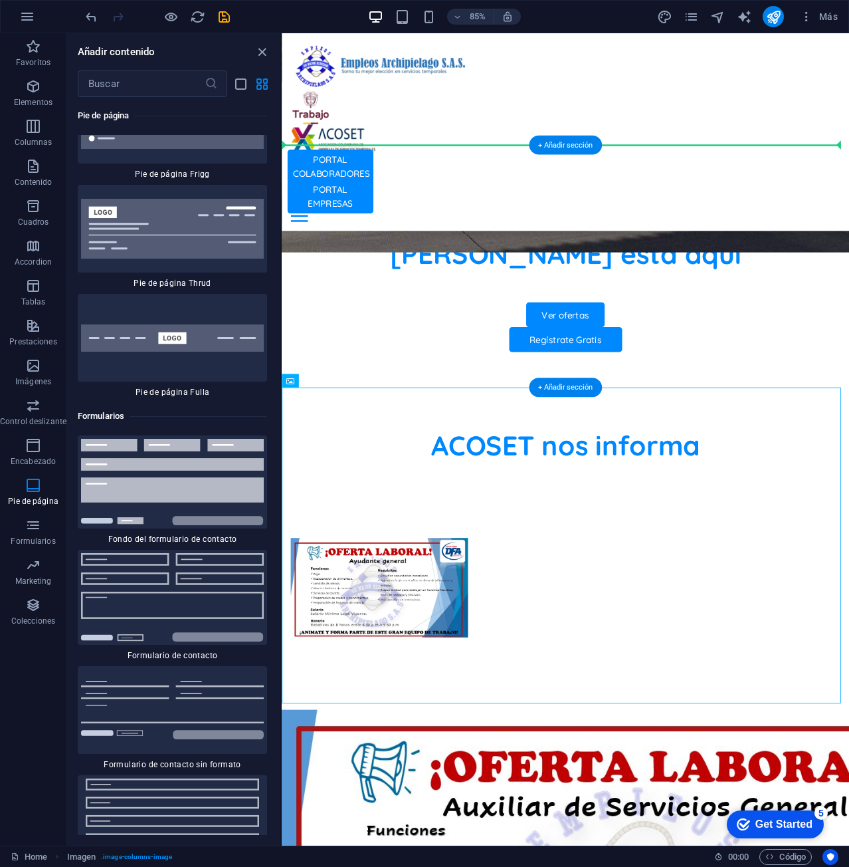
drag, startPoint x: 538, startPoint y: 577, endPoint x: 624, endPoint y: 293, distance: 297.2
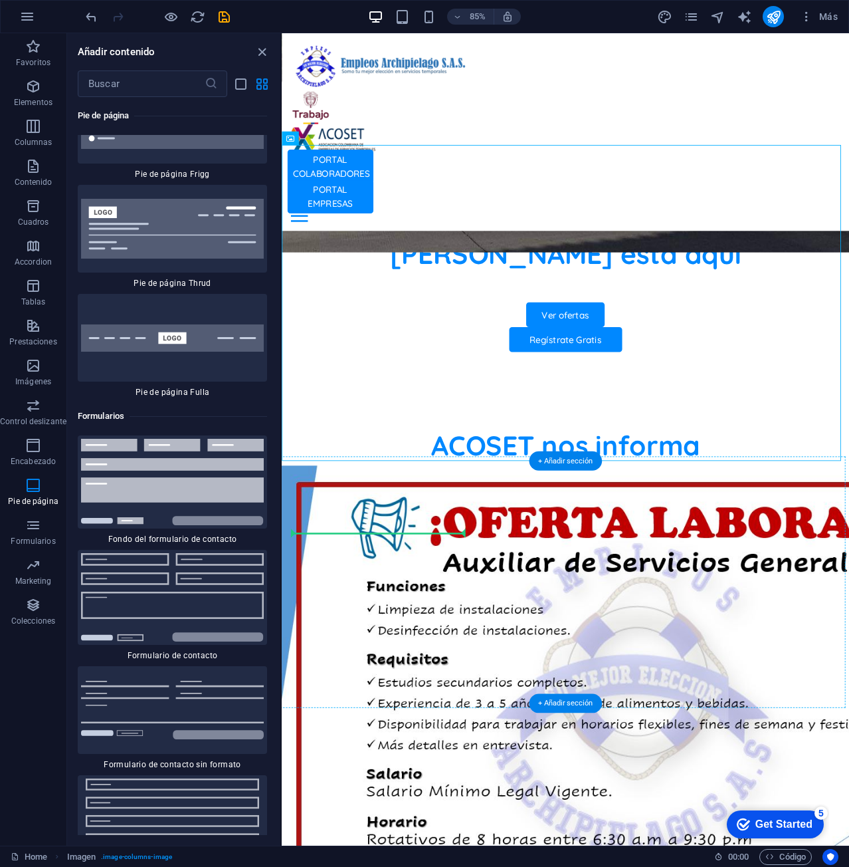
drag, startPoint x: 533, startPoint y: 373, endPoint x: 360, endPoint y: 672, distance: 345.7
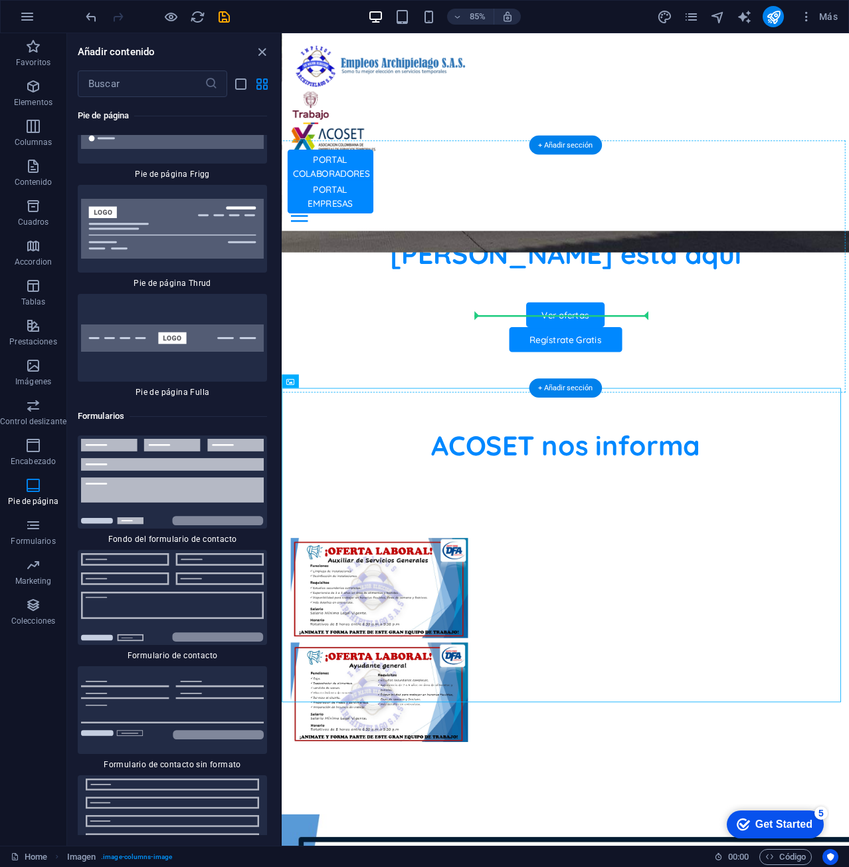
drag, startPoint x: 443, startPoint y: 558, endPoint x: 575, endPoint y: 320, distance: 271.6
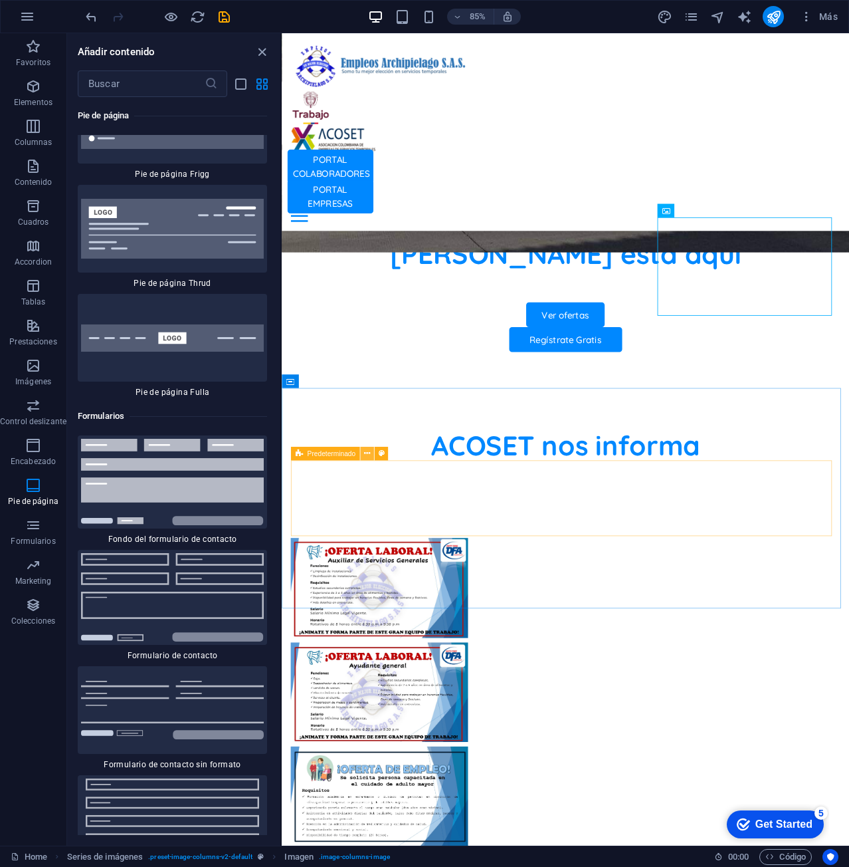
click at [367, 452] on icon at bounding box center [367, 454] width 6 height 12
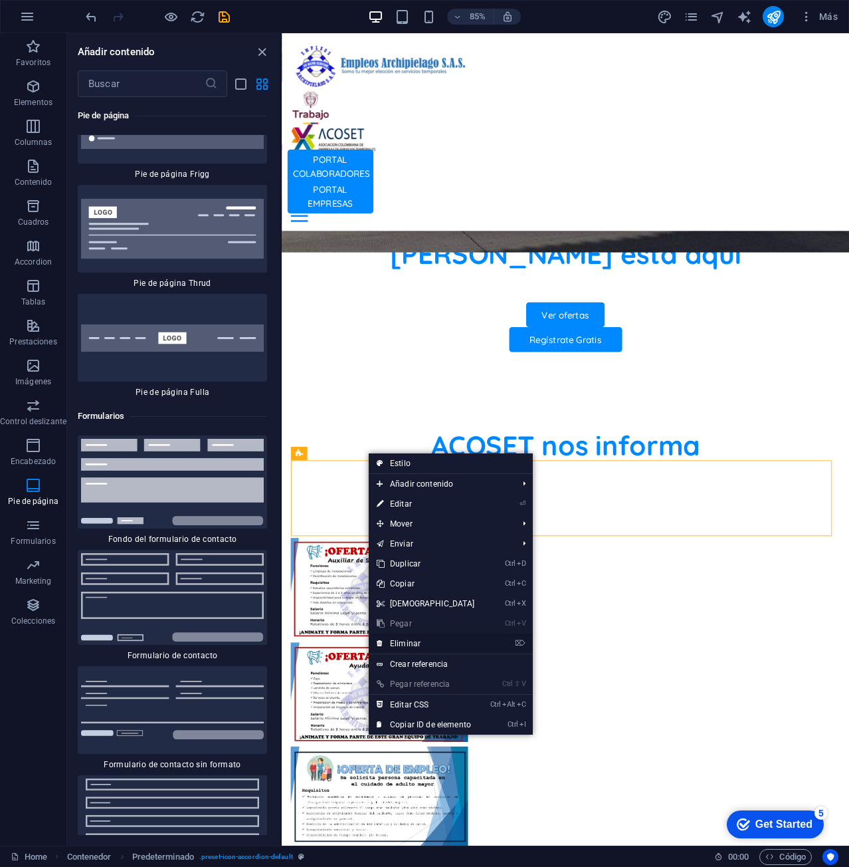
click at [437, 638] on link "⌦ Eliminar" at bounding box center [426, 643] width 114 height 20
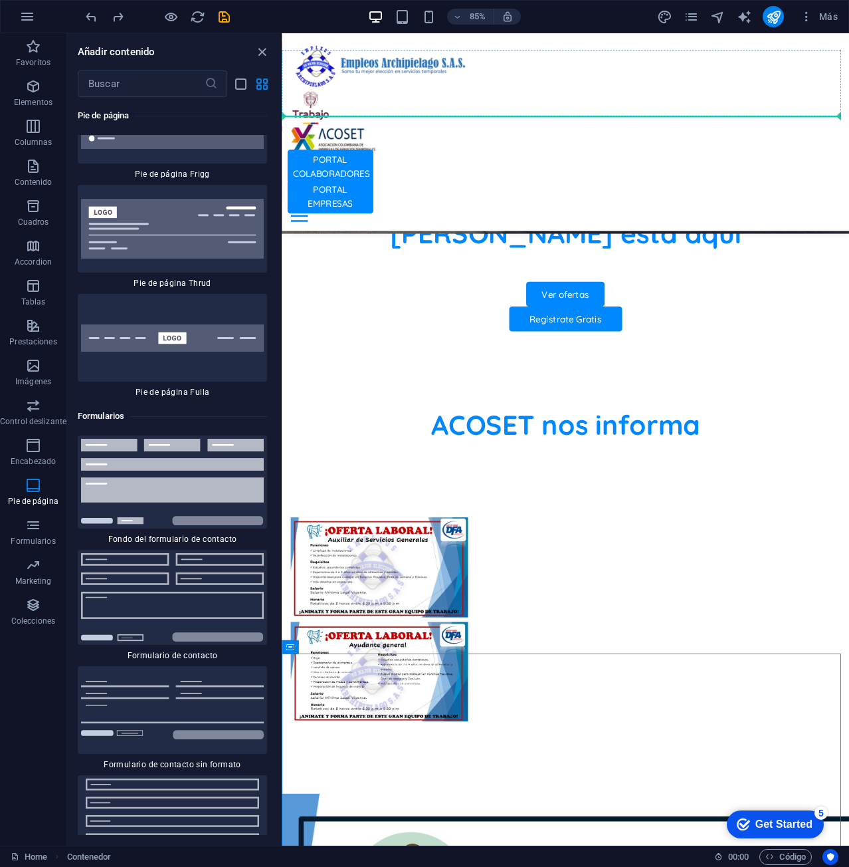
scroll to position [808, 0]
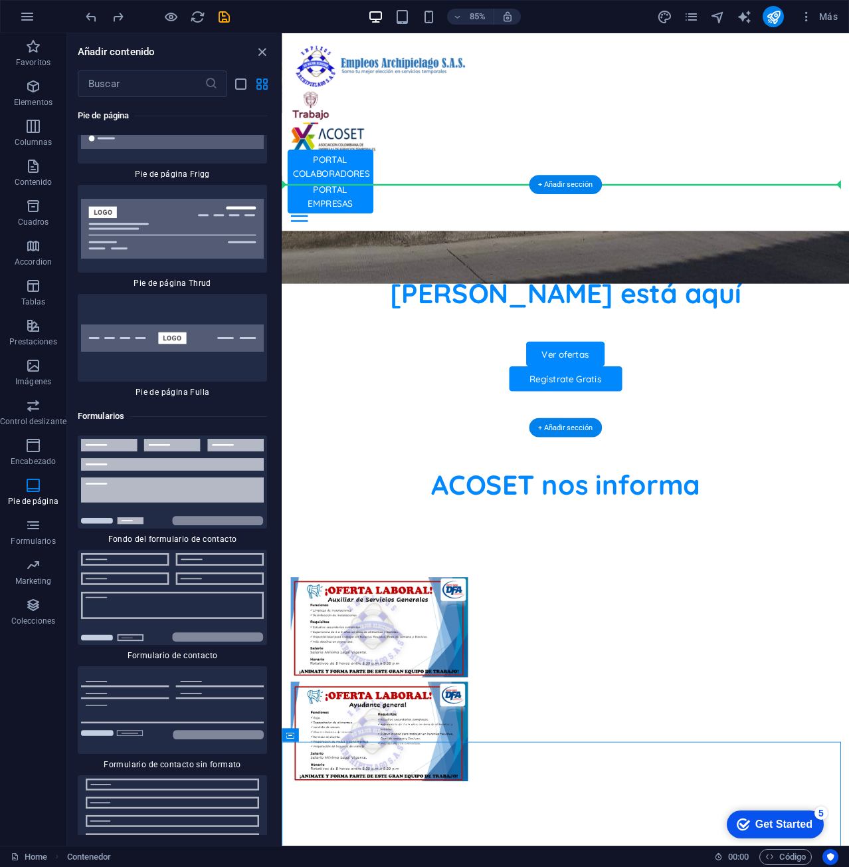
drag, startPoint x: 610, startPoint y: 635, endPoint x: 443, endPoint y: 260, distance: 409.9
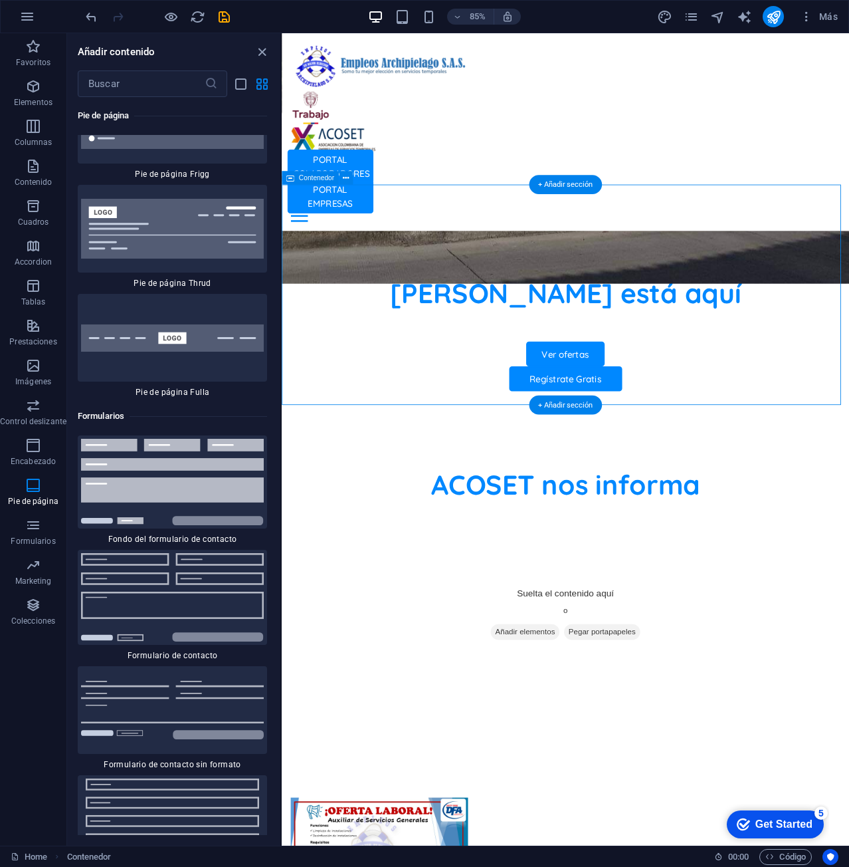
drag, startPoint x: 585, startPoint y: 502, endPoint x: 340, endPoint y: 221, distance: 373.0
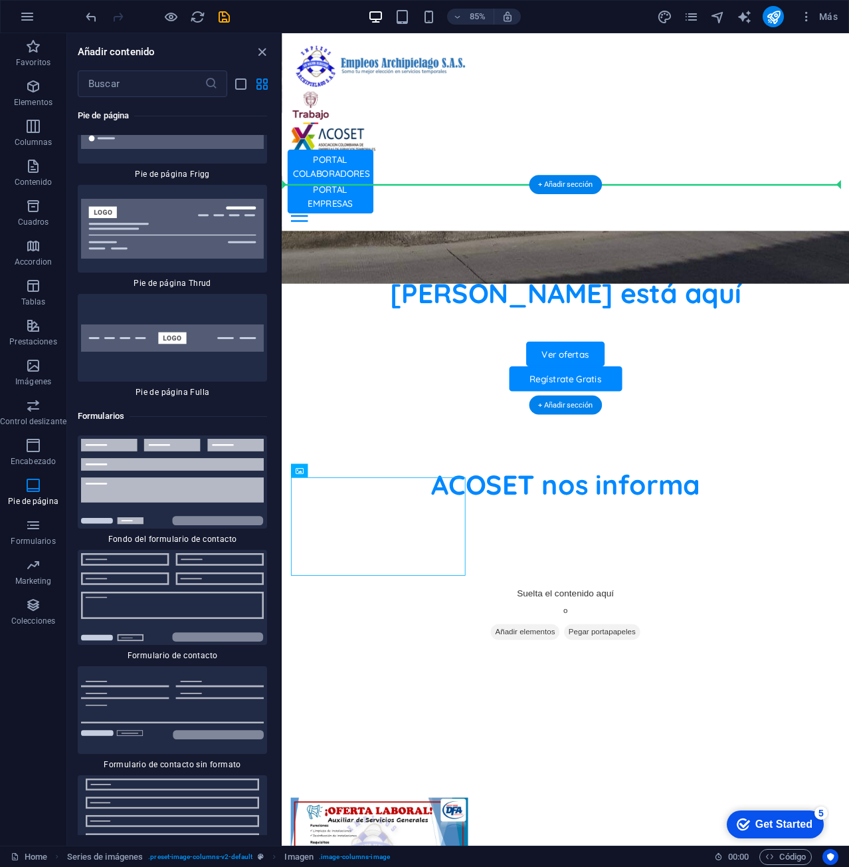
drag, startPoint x: 595, startPoint y: 504, endPoint x: 454, endPoint y: 229, distance: 309.1
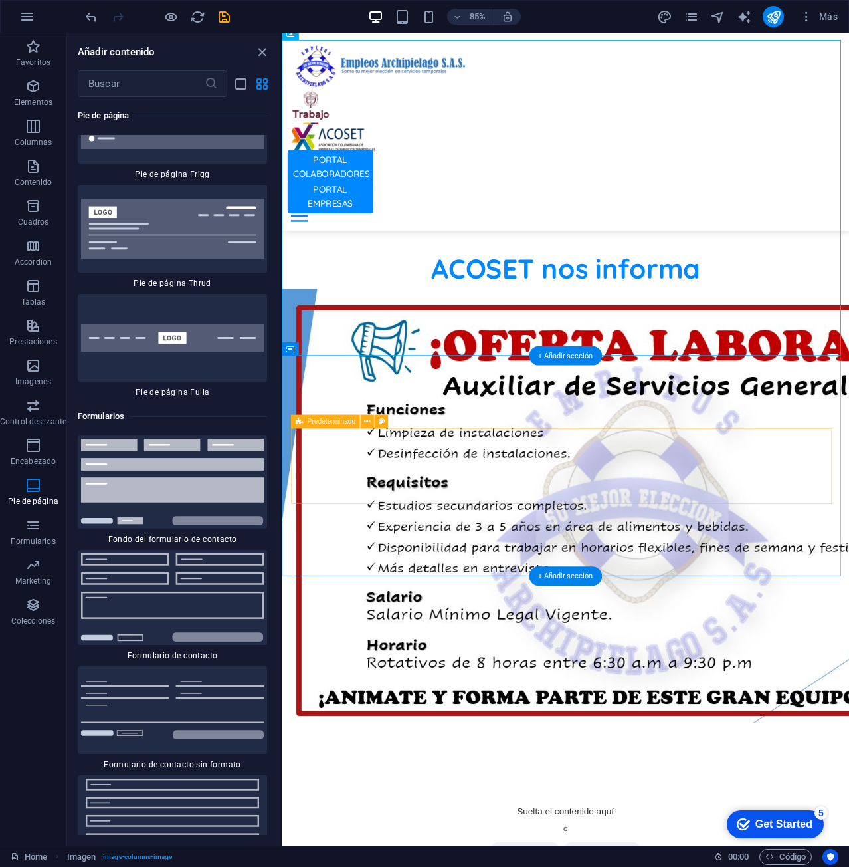
scroll to position [1074, 0]
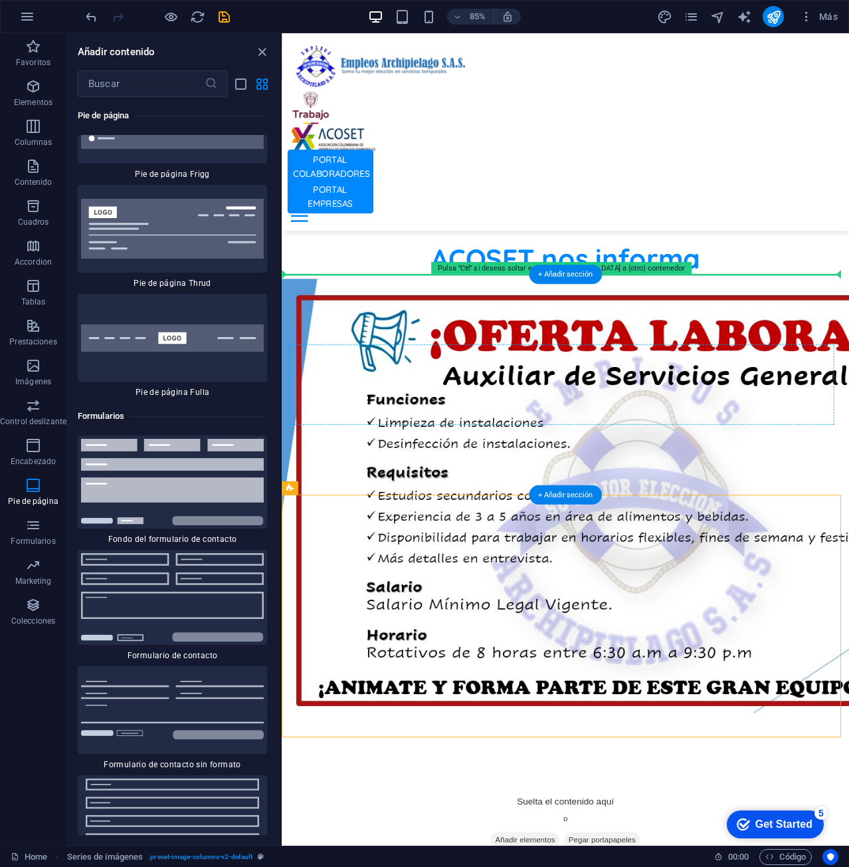
drag, startPoint x: 595, startPoint y: 523, endPoint x: 524, endPoint y: 433, distance: 114.6
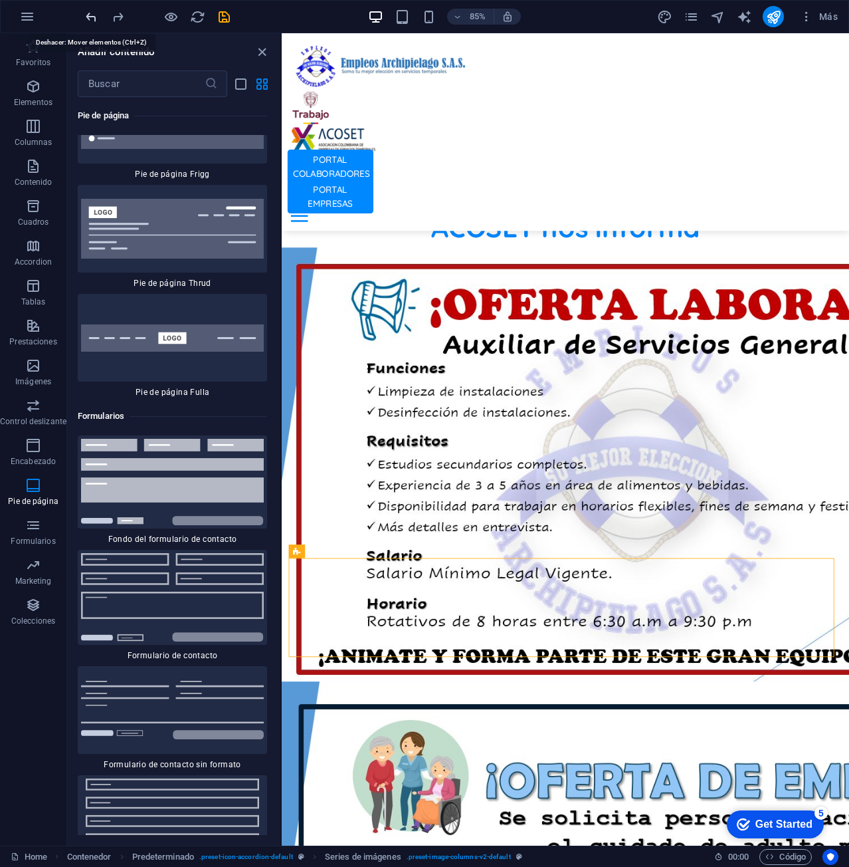
scroll to position [1018, 0]
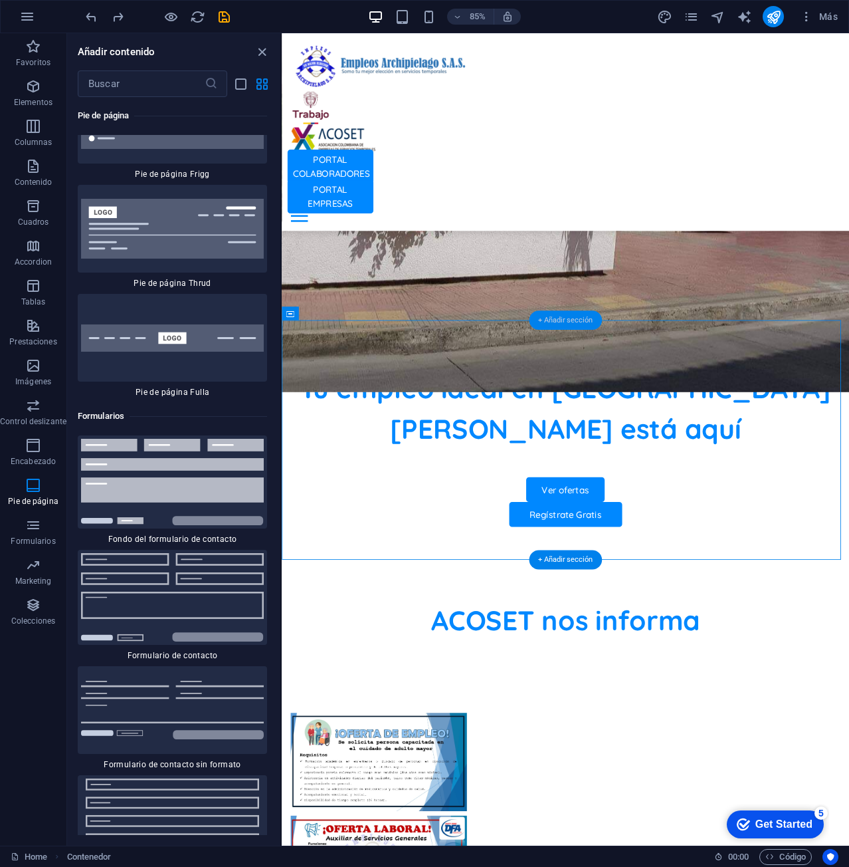
click at [563, 320] on div "+ Añadir sección" at bounding box center [566, 320] width 72 height 19
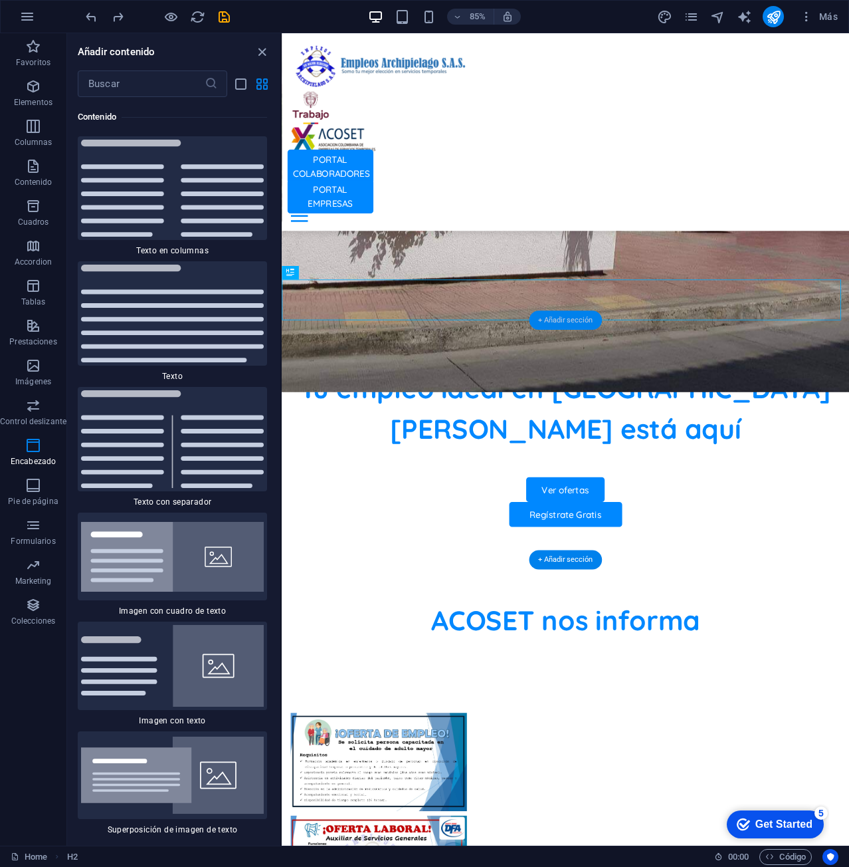
scroll to position [4507, 0]
click at [31, 366] on icon "button" at bounding box center [33, 366] width 16 height 16
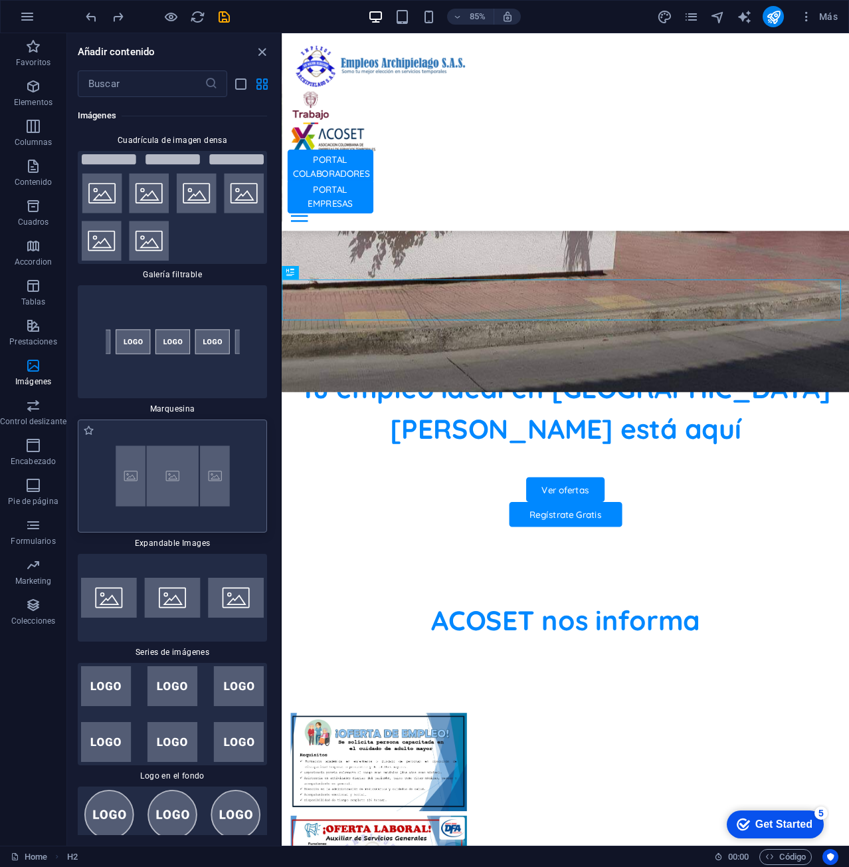
scroll to position [14132, 0]
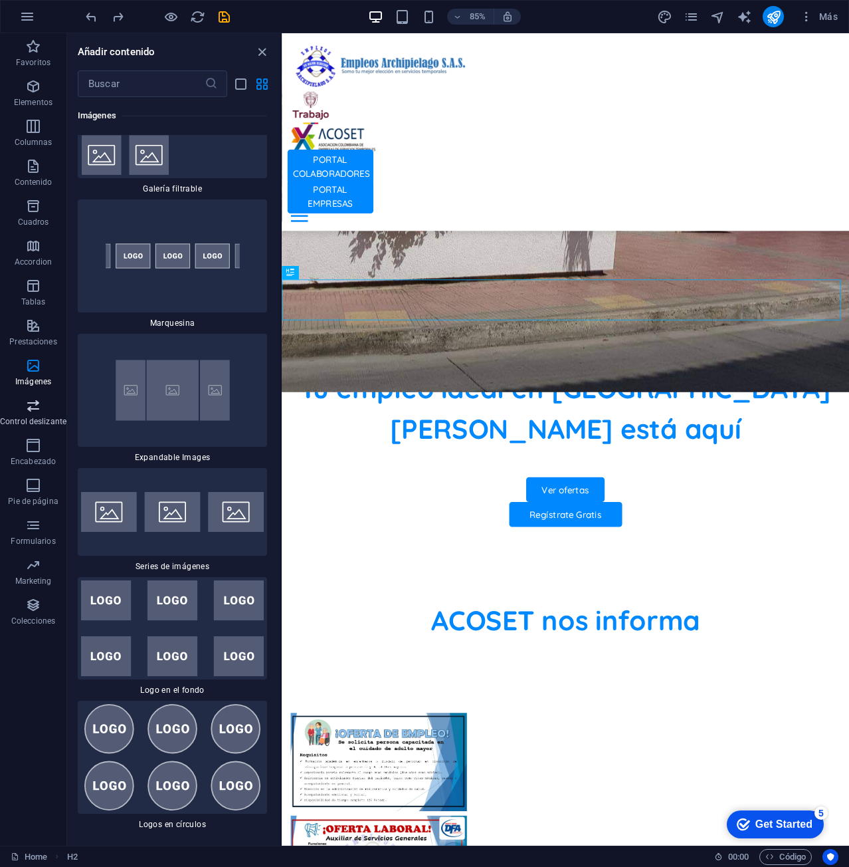
click at [33, 414] on span "Control deslizante" at bounding box center [33, 413] width 66 height 32
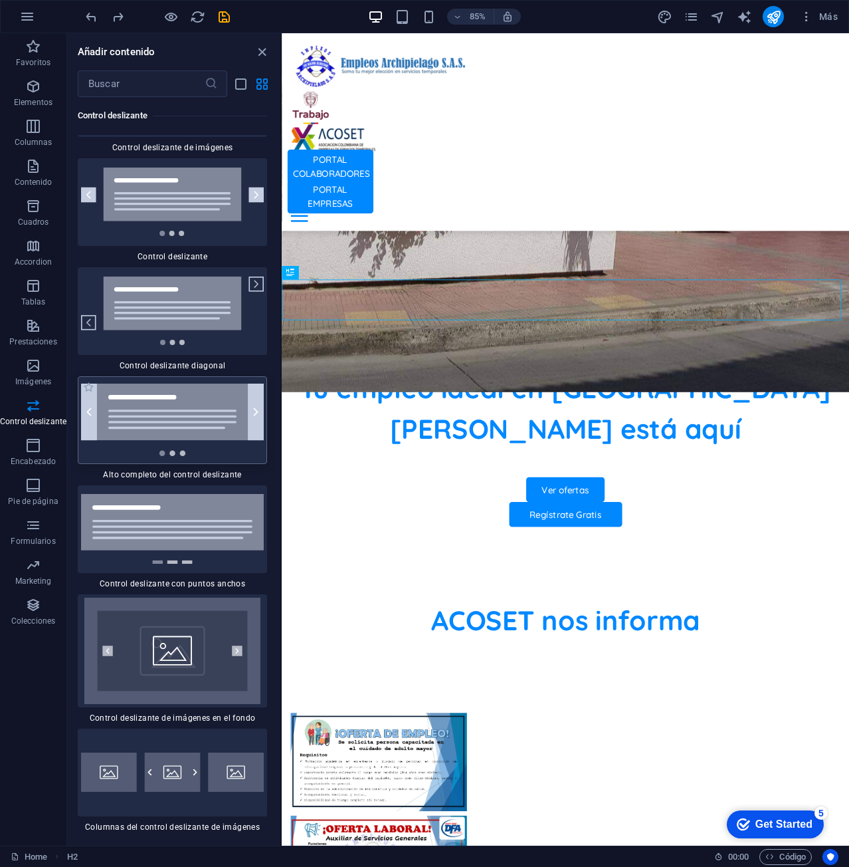
scroll to position [15401, 0]
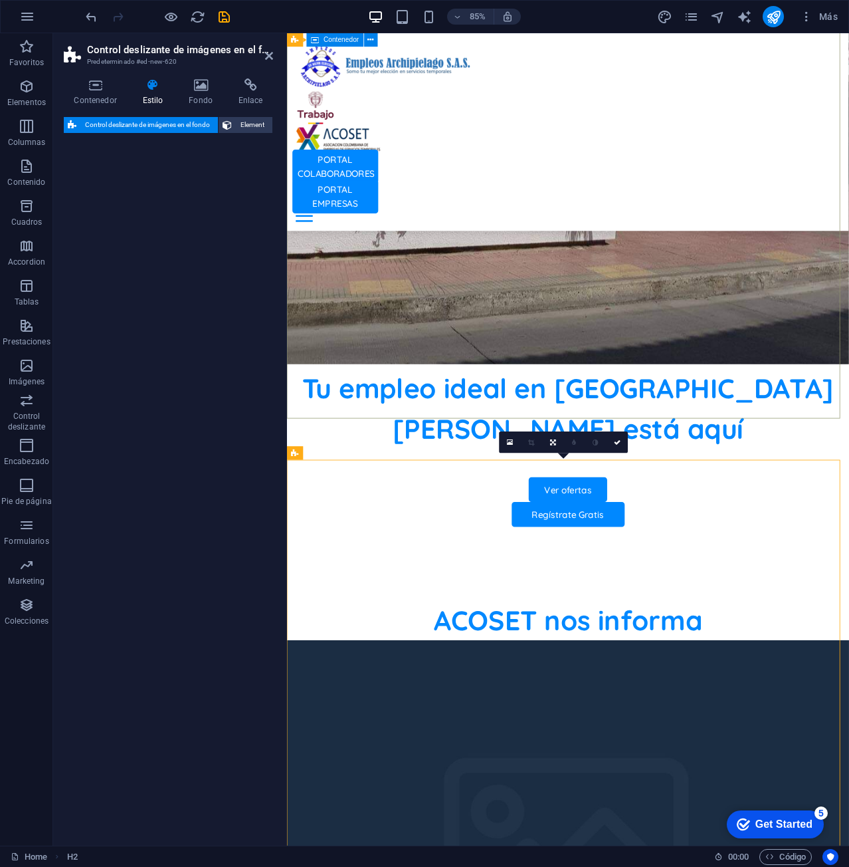
select select "rem"
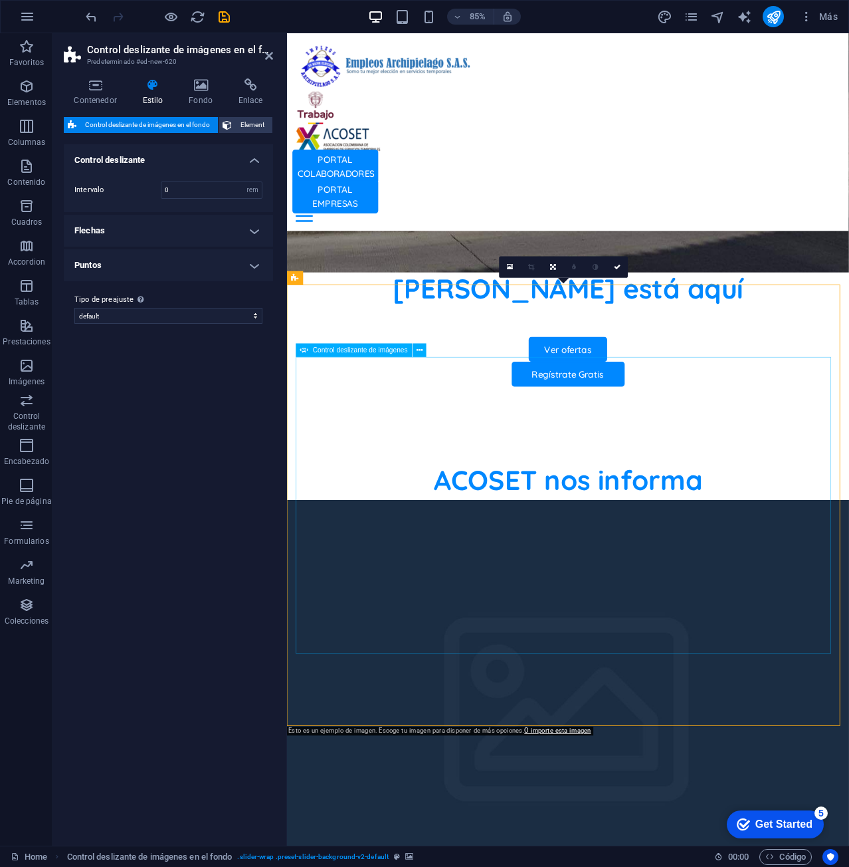
scroll to position [817, 0]
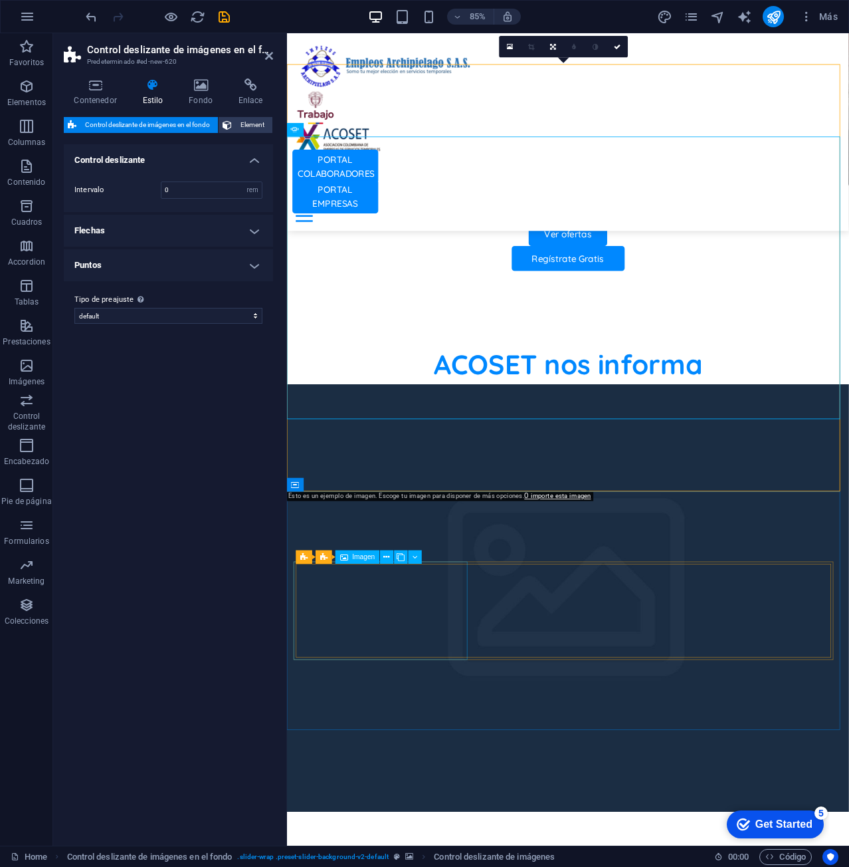
scroll to position [821, 0]
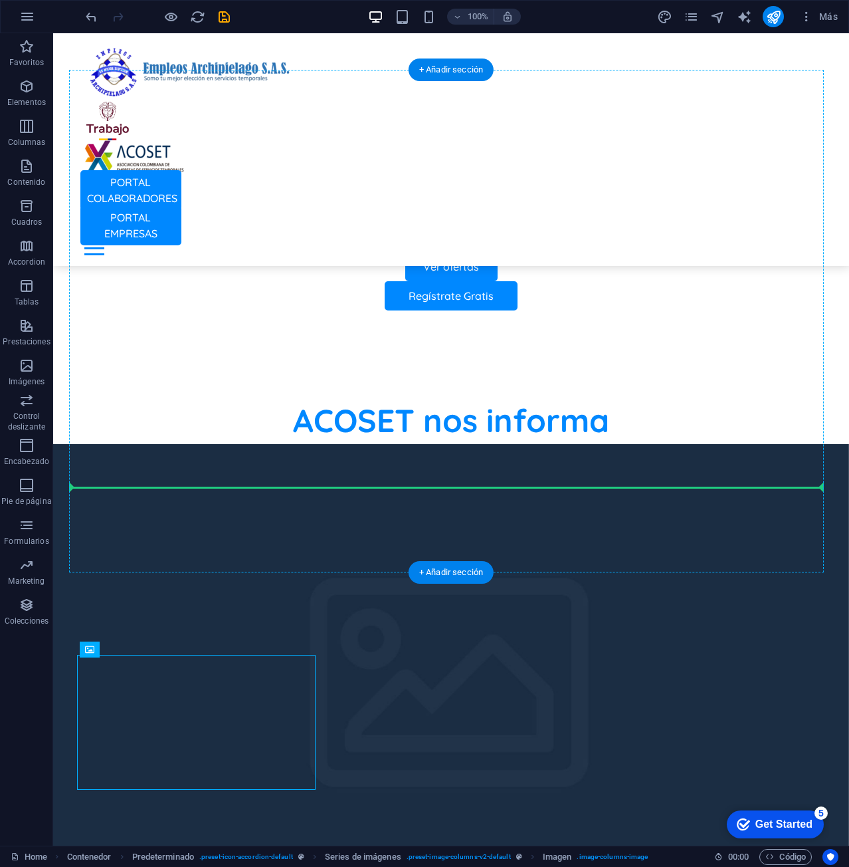
drag, startPoint x: 132, startPoint y: 748, endPoint x: 429, endPoint y: 336, distance: 507.8
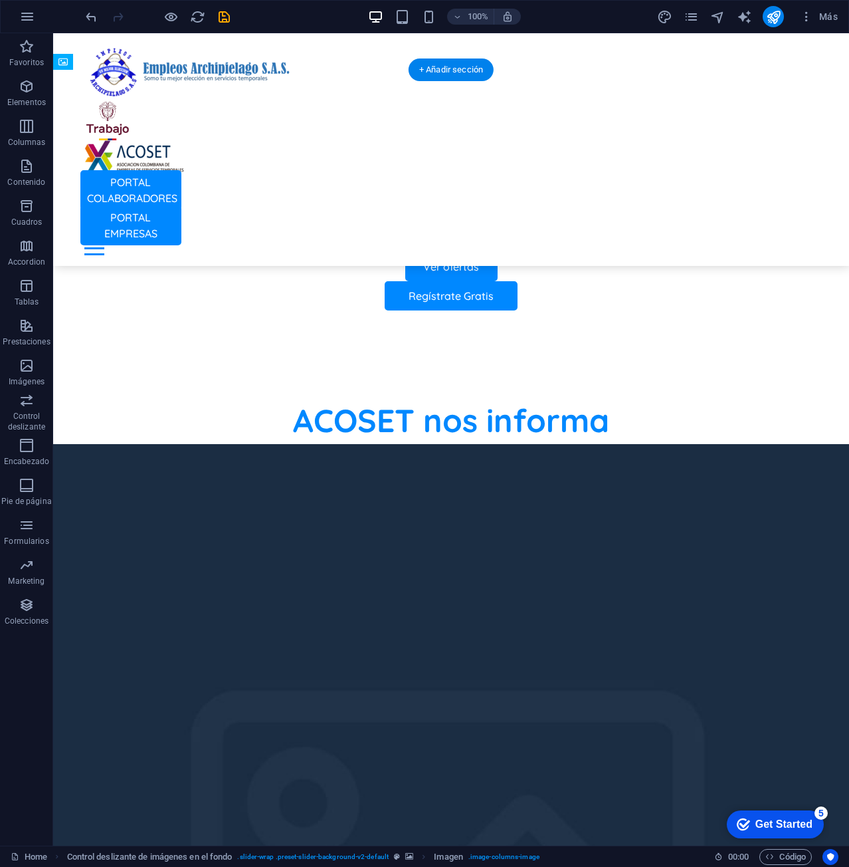
drag, startPoint x: 368, startPoint y: 589, endPoint x: 447, endPoint y: 306, distance: 293.1
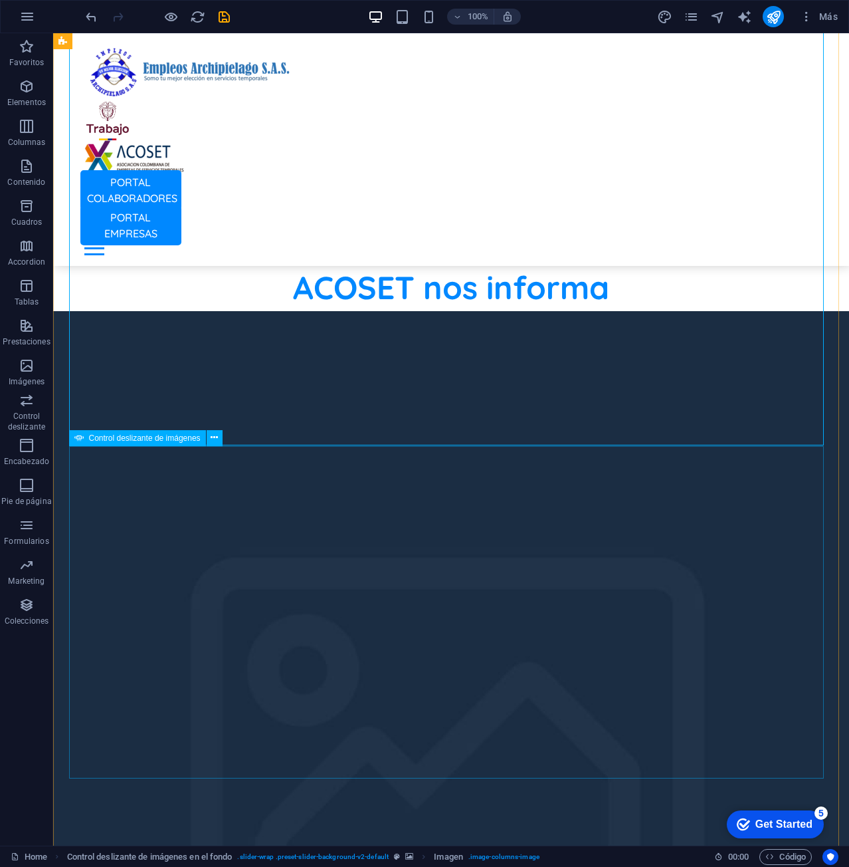
scroll to position [1219, 0]
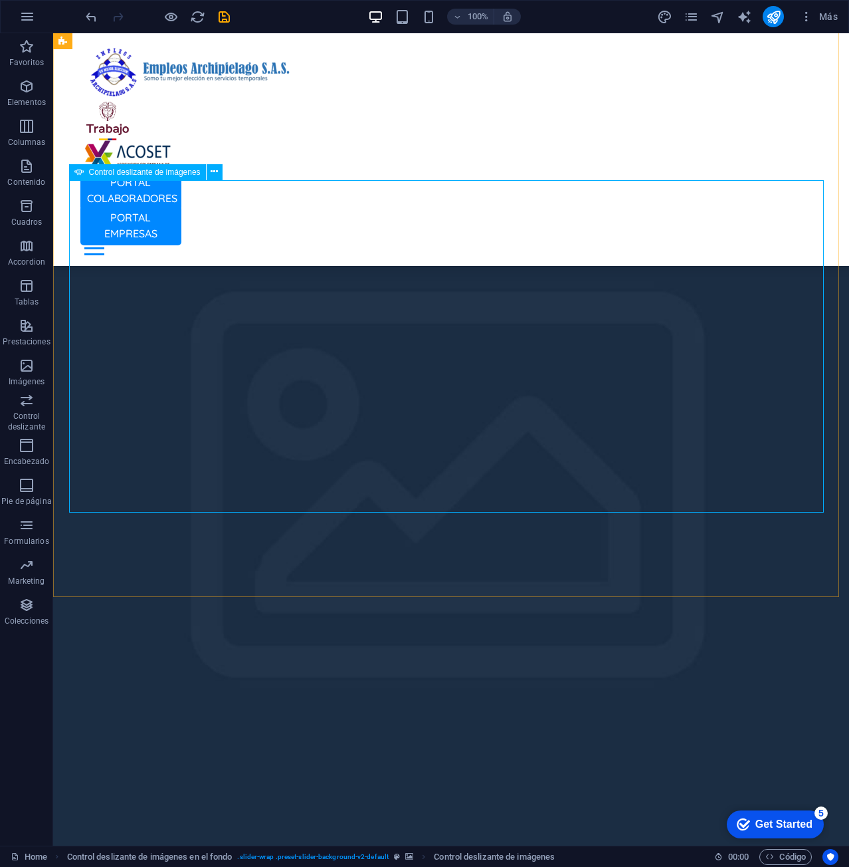
click at [154, 169] on span "Control deslizante de imágenes" at bounding box center [145, 172] width 112 height 8
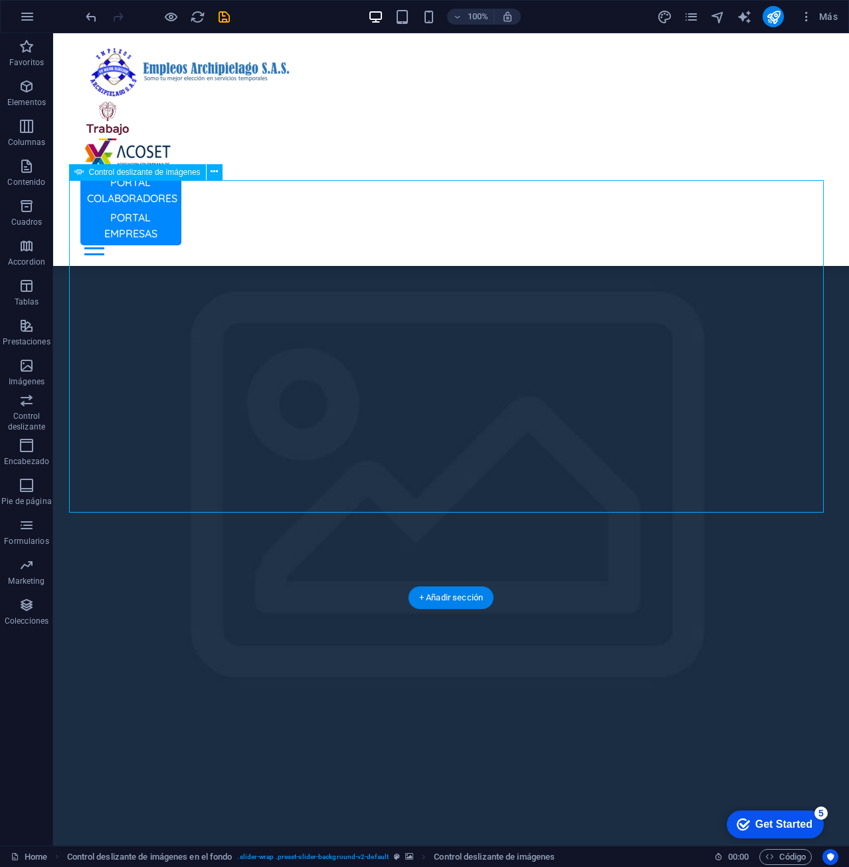
select select "px"
select select "ms"
select select "s"
select select "progressive"
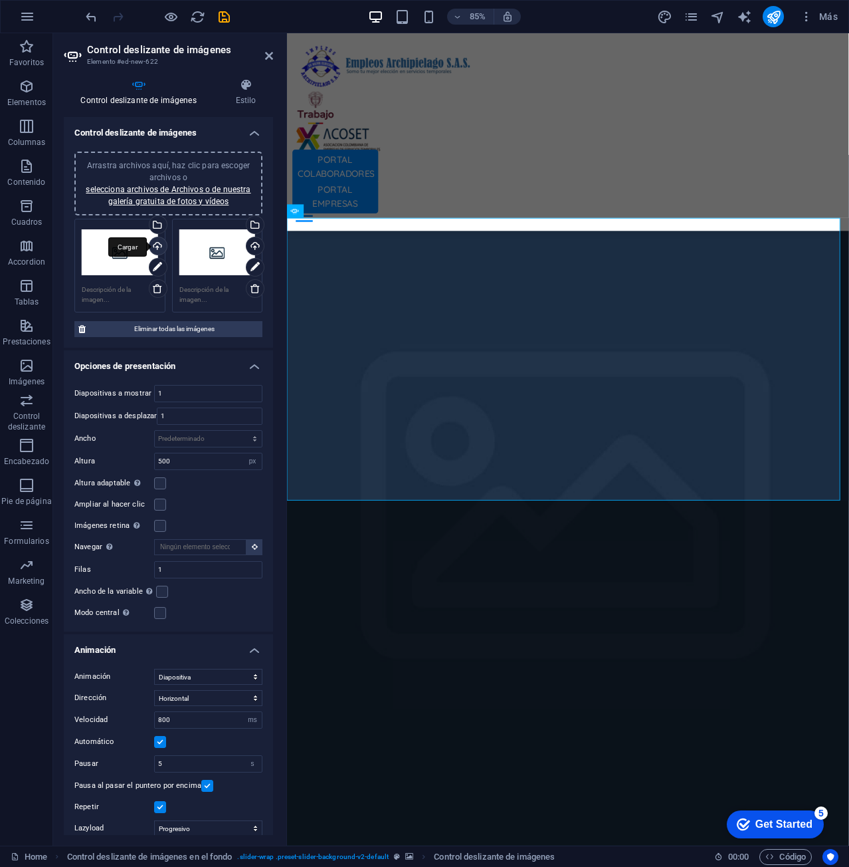
click at [159, 246] on div "Cargar" at bounding box center [157, 247] width 20 height 20
click at [253, 223] on div "Selecciona archivos del administrador de archivos, de la galería de fotos o car…" at bounding box center [254, 226] width 20 height 20
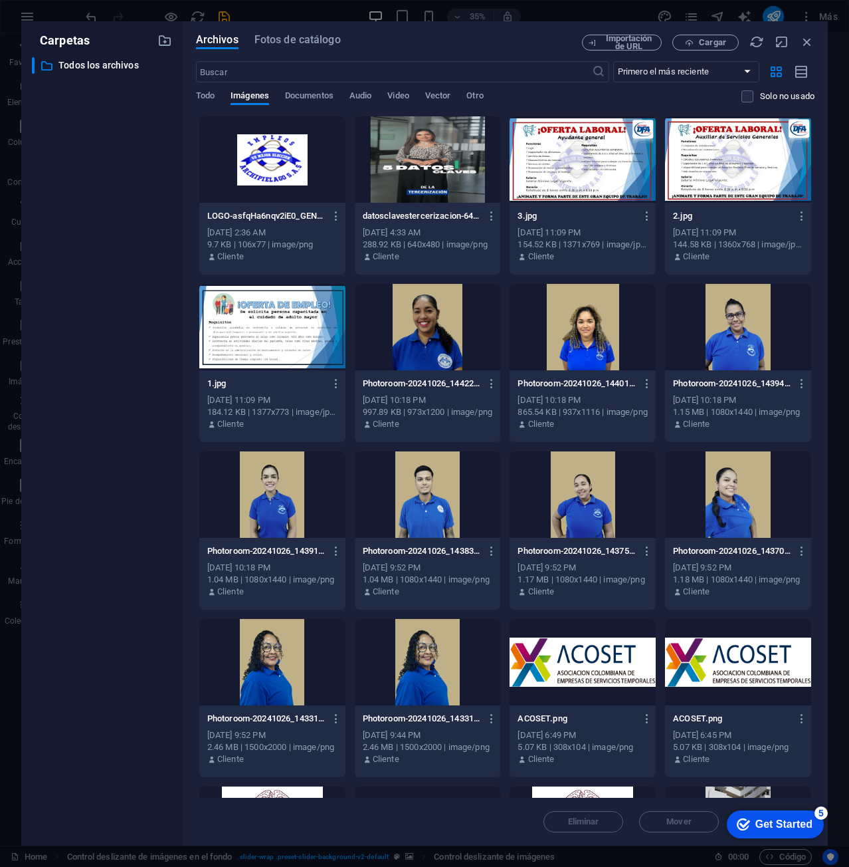
click at [564, 134] on div at bounding box center [583, 159] width 146 height 86
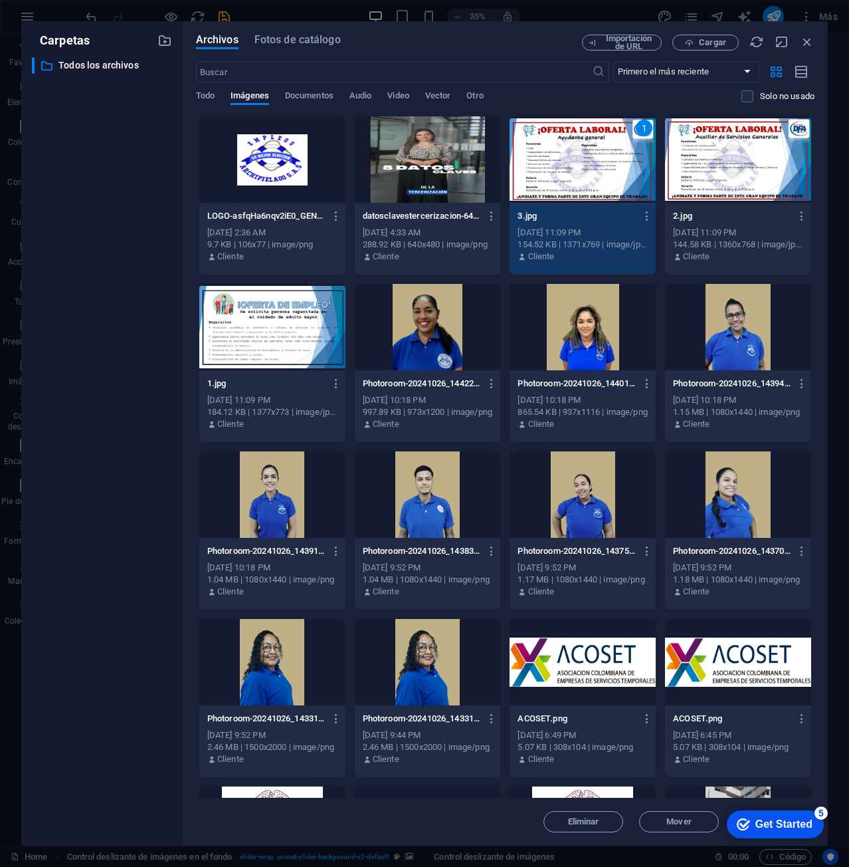
click at [579, 173] on div "1" at bounding box center [583, 159] width 146 height 86
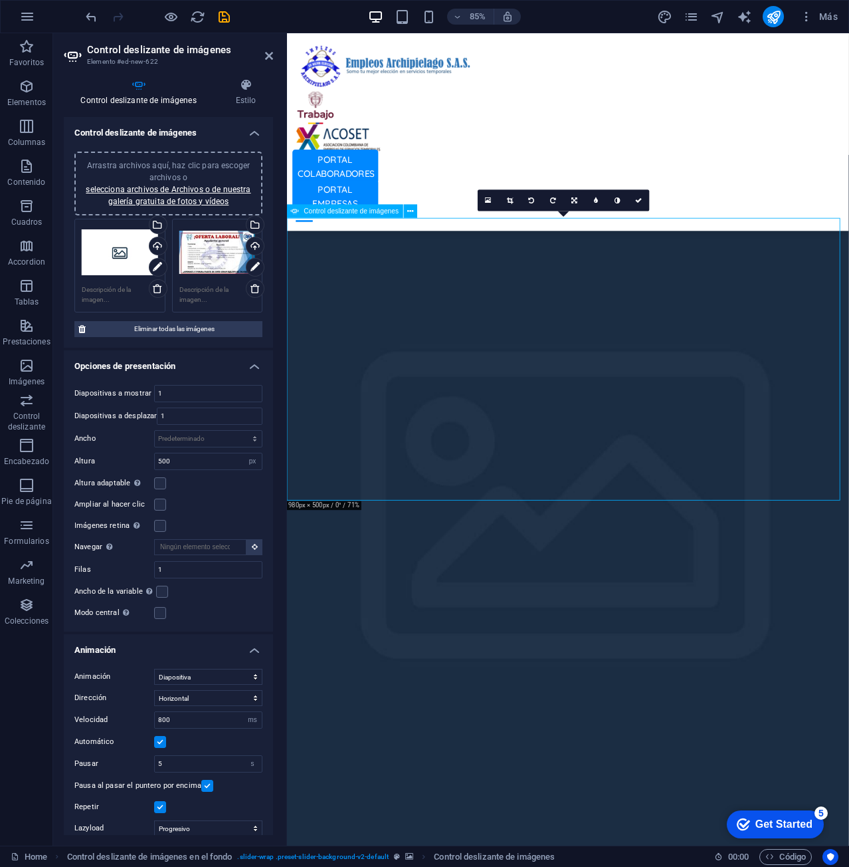
drag, startPoint x: 550, startPoint y: 416, endPoint x: 541, endPoint y: 399, distance: 19.0
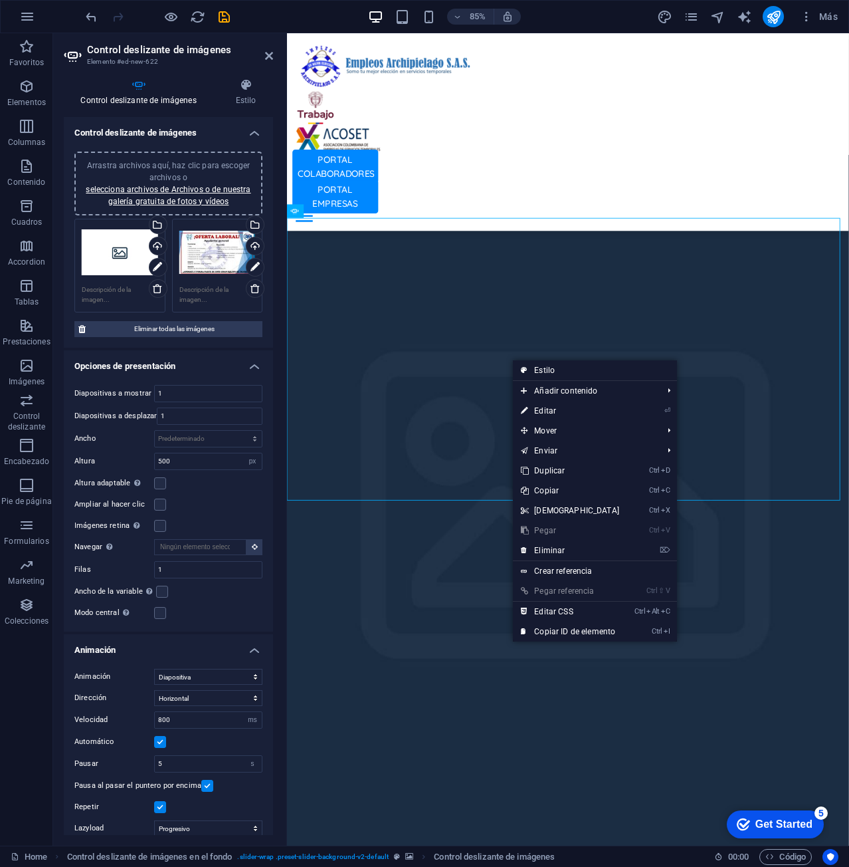
click at [211, 255] on div "Arrastra archivos aquí, haz clic para escoger archivos o selecciona archivos de…" at bounding box center [217, 252] width 76 height 53
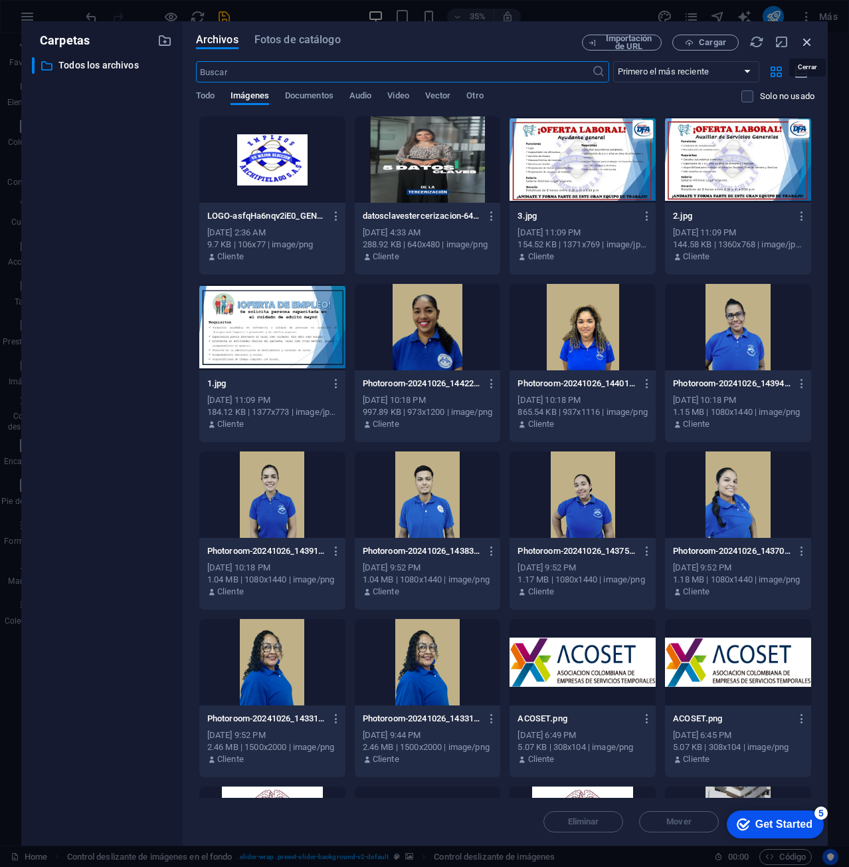
click at [807, 43] on icon "button" at bounding box center [807, 42] width 15 height 15
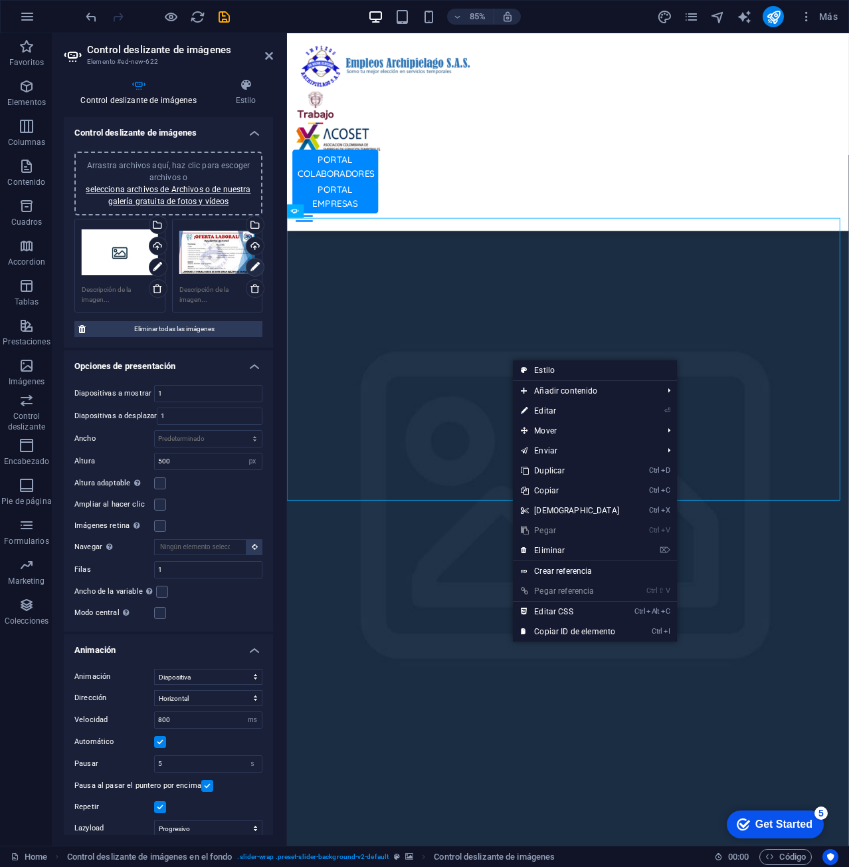
click at [252, 266] on icon at bounding box center [255, 267] width 9 height 16
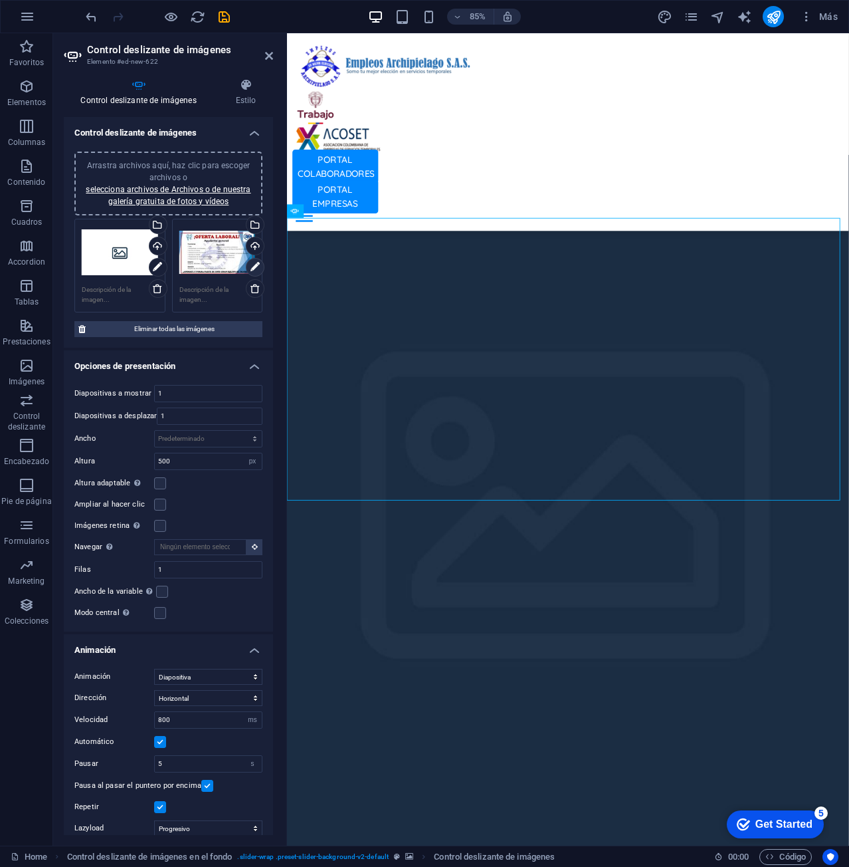
click at [252, 266] on icon at bounding box center [255, 267] width 9 height 16
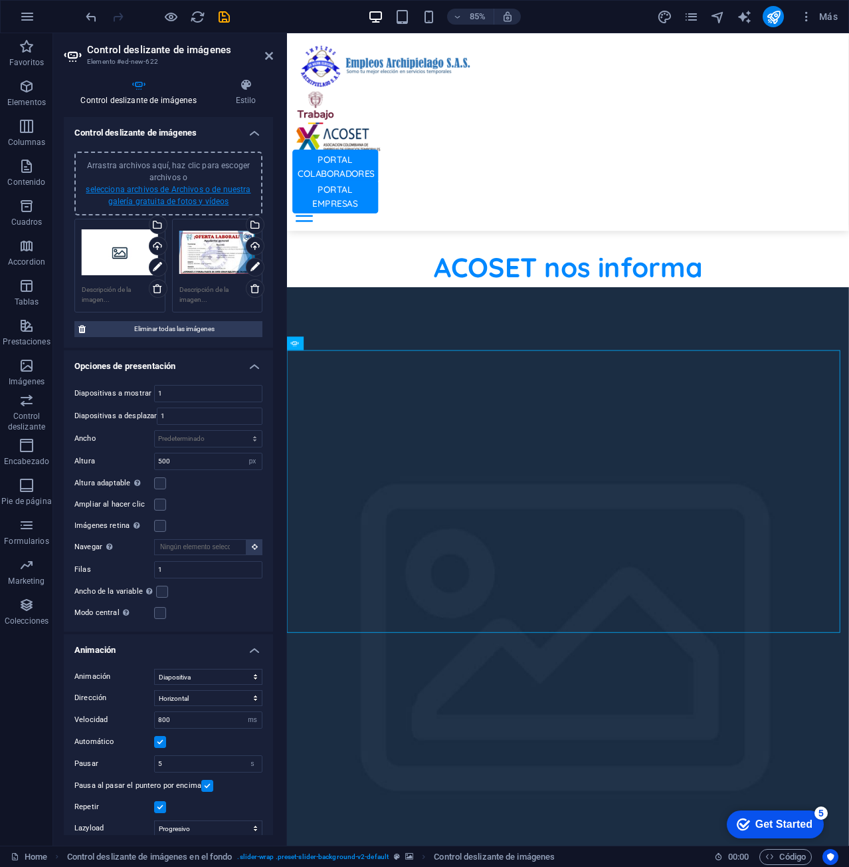
click at [215, 199] on link "selecciona archivos de Archivos o de nuestra galería gratuita de fotos y vídeos" at bounding box center [168, 195] width 165 height 21
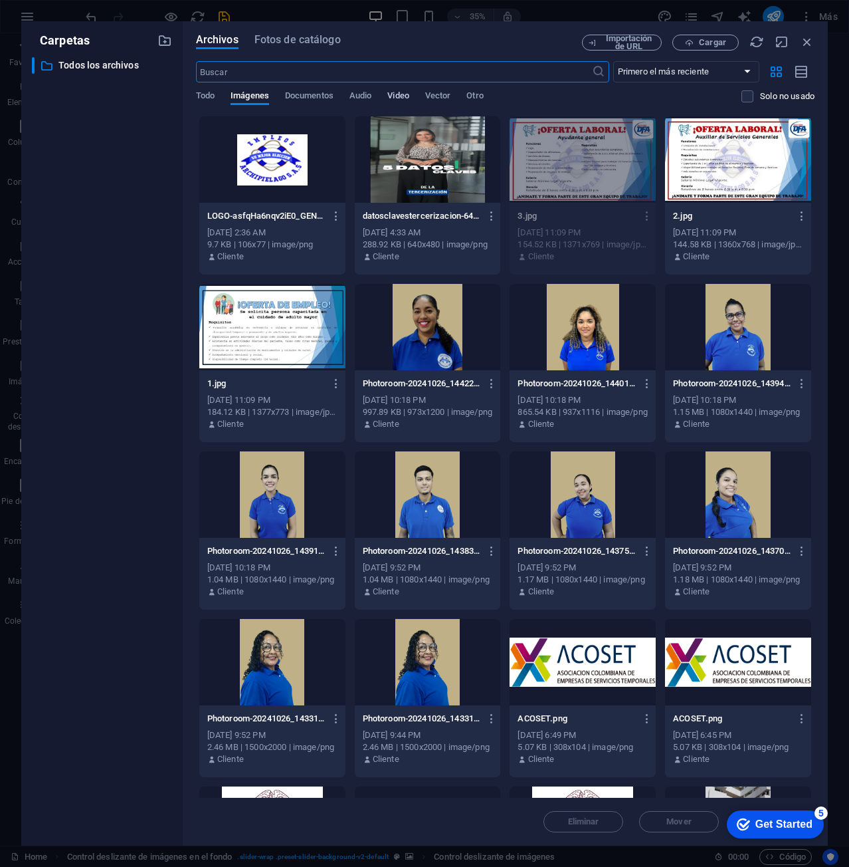
click at [400, 97] on span "Video" at bounding box center [397, 97] width 21 height 19
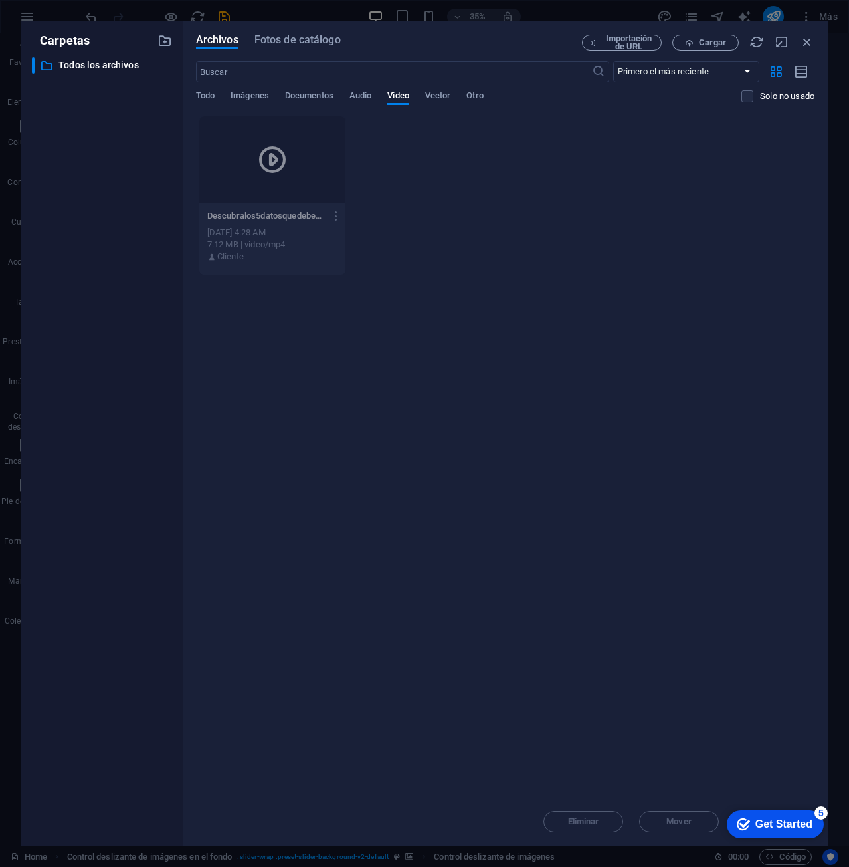
click at [257, 195] on div at bounding box center [272, 159] width 146 height 86
click at [257, 147] on icon at bounding box center [273, 160] width 32 height 32
drag, startPoint x: 322, startPoint y: 280, endPoint x: 300, endPoint y: 246, distance: 40.9
click at [324, 277] on div "Arrastra archivos aquí para cargarlos de inmediato Descubralos5datosquedebesabe…" at bounding box center [505, 457] width 619 height 682
drag, startPoint x: 301, startPoint y: 215, endPoint x: 320, endPoint y: 215, distance: 18.6
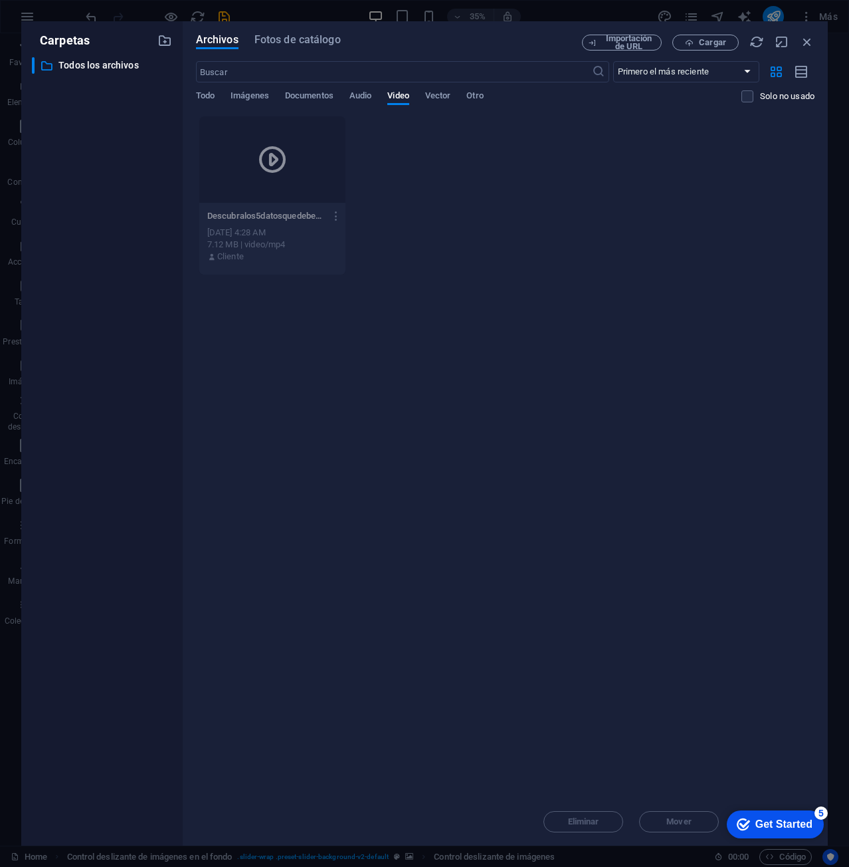
click at [303, 213] on p "Descubralos5datosquedebesabersobrelasEmpresasdeServiciosTemporalesenColombiaLa-…" at bounding box center [266, 216] width 118 height 12
click at [340, 216] on icon "button" at bounding box center [336, 216] width 13 height 12
click at [356, 274] on h6 "Obtener enlace" at bounding box center [345, 282] width 64 height 16
click at [280, 171] on icon at bounding box center [273, 160] width 32 height 32
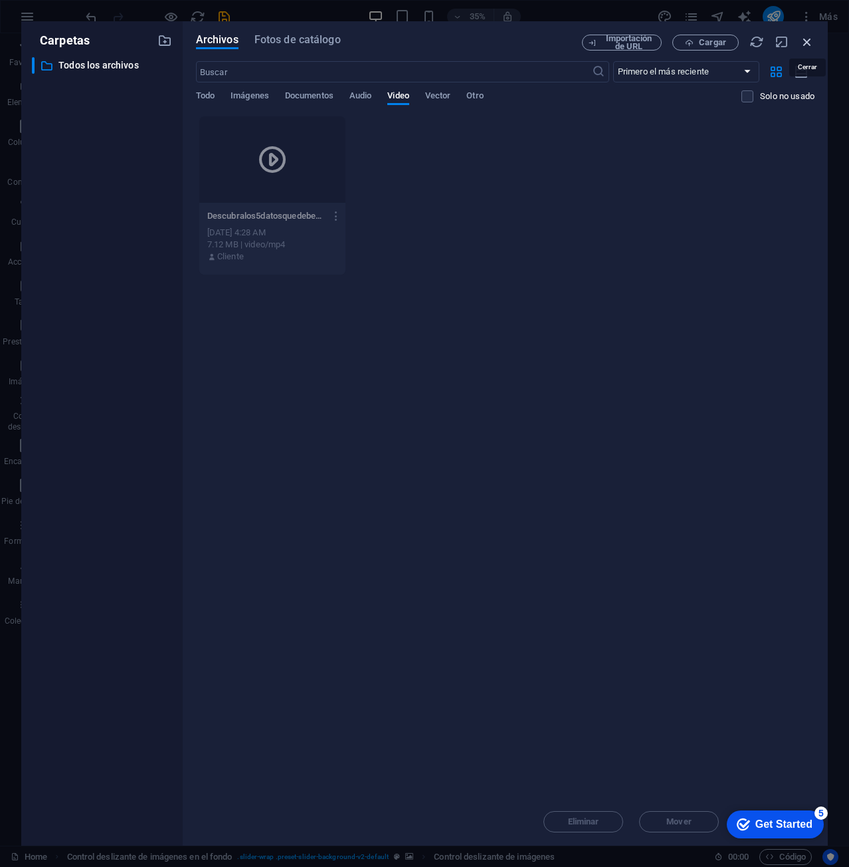
click at [804, 47] on icon "button" at bounding box center [807, 42] width 15 height 15
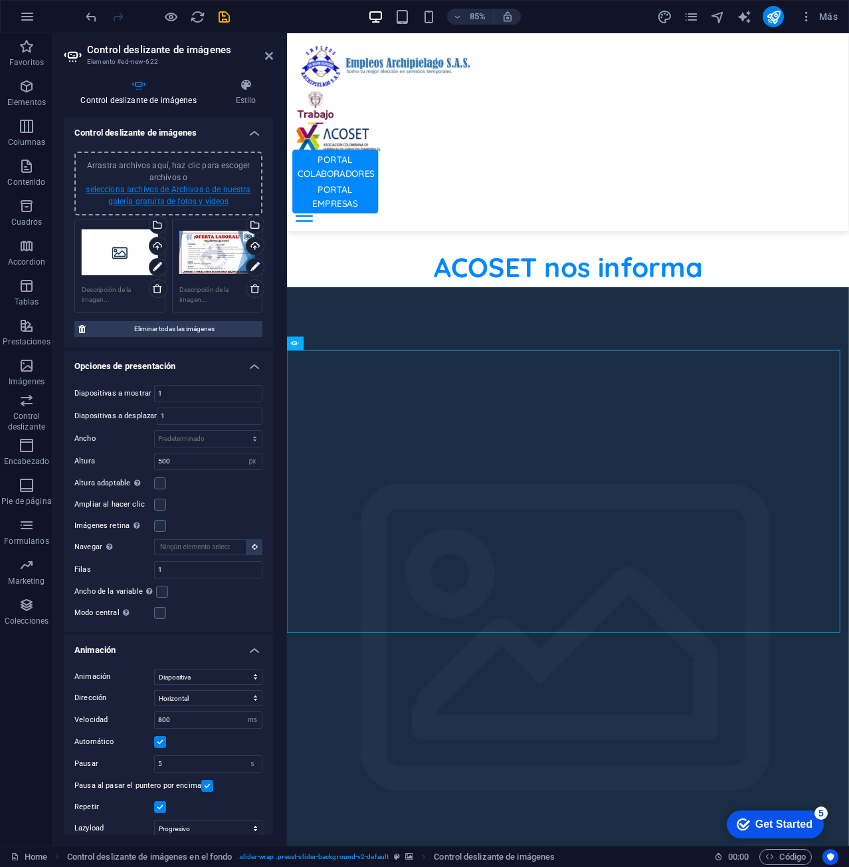
click at [169, 192] on link "selecciona archivos de Archivos o de nuestra galería gratuita de fotos y vídeos" at bounding box center [168, 195] width 165 height 21
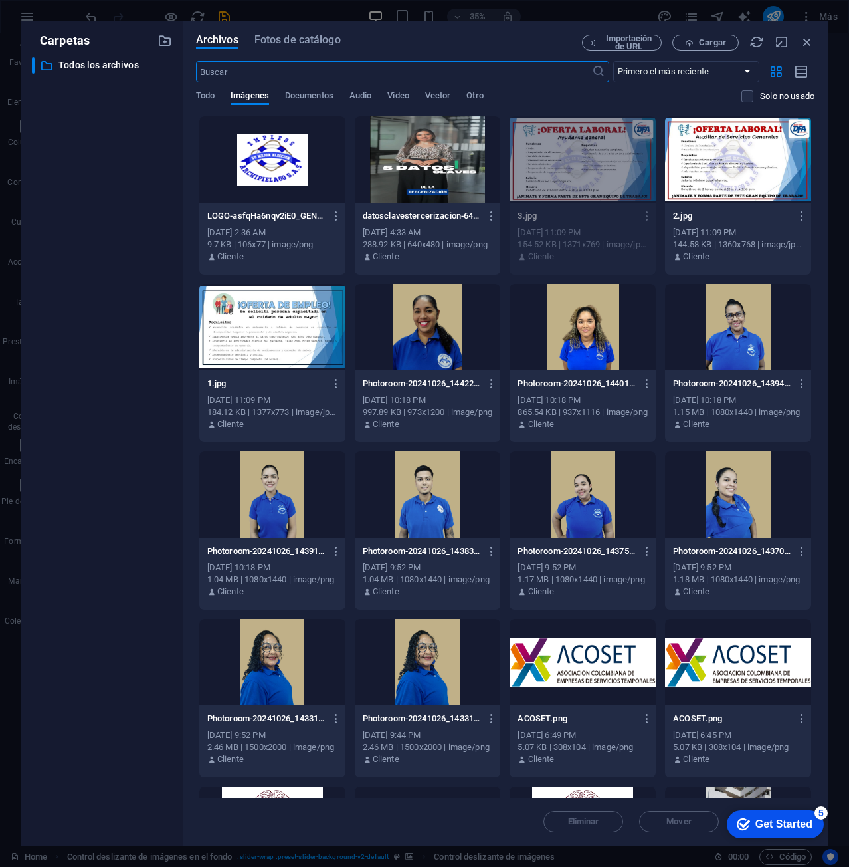
click at [433, 148] on div at bounding box center [428, 159] width 146 height 86
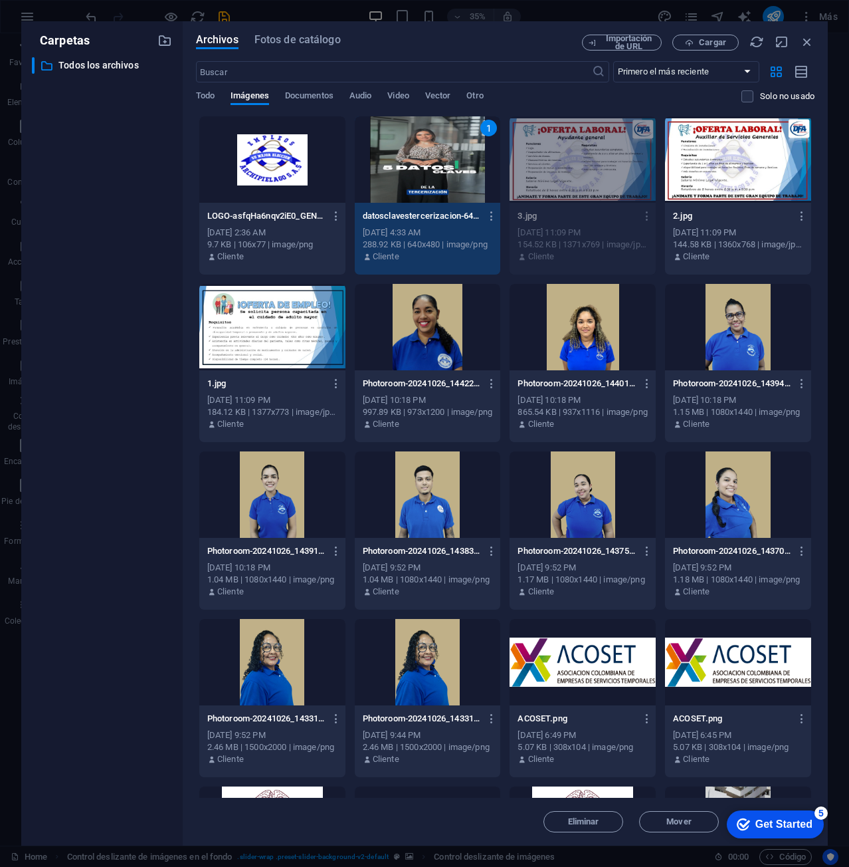
click at [400, 148] on div "1" at bounding box center [428, 159] width 146 height 86
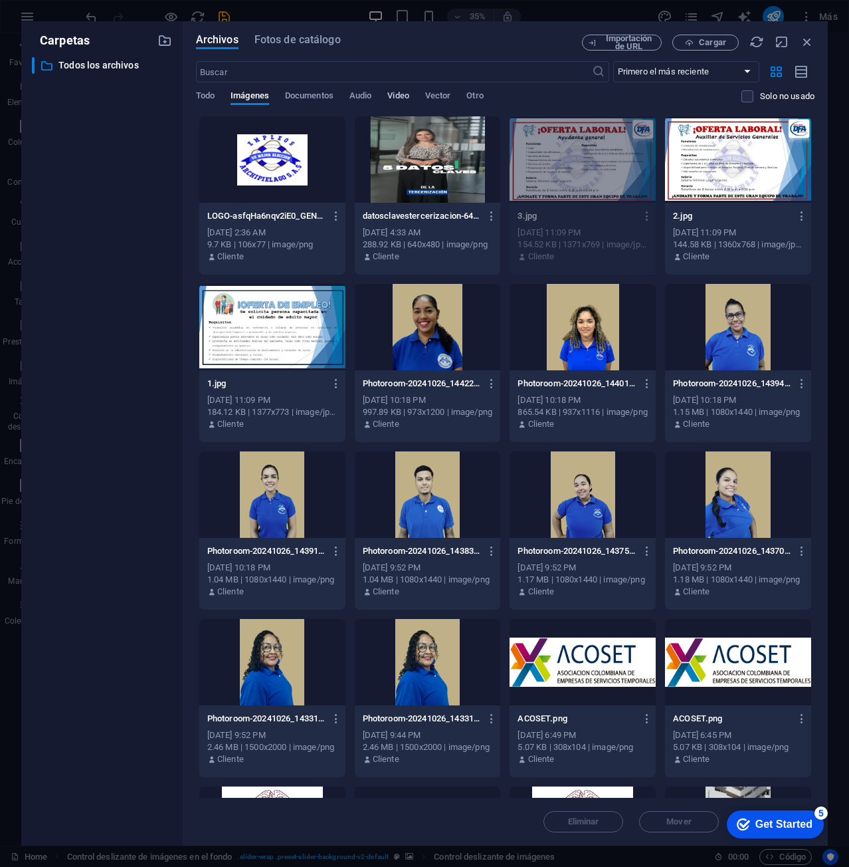
click at [398, 96] on span "Video" at bounding box center [397, 97] width 21 height 19
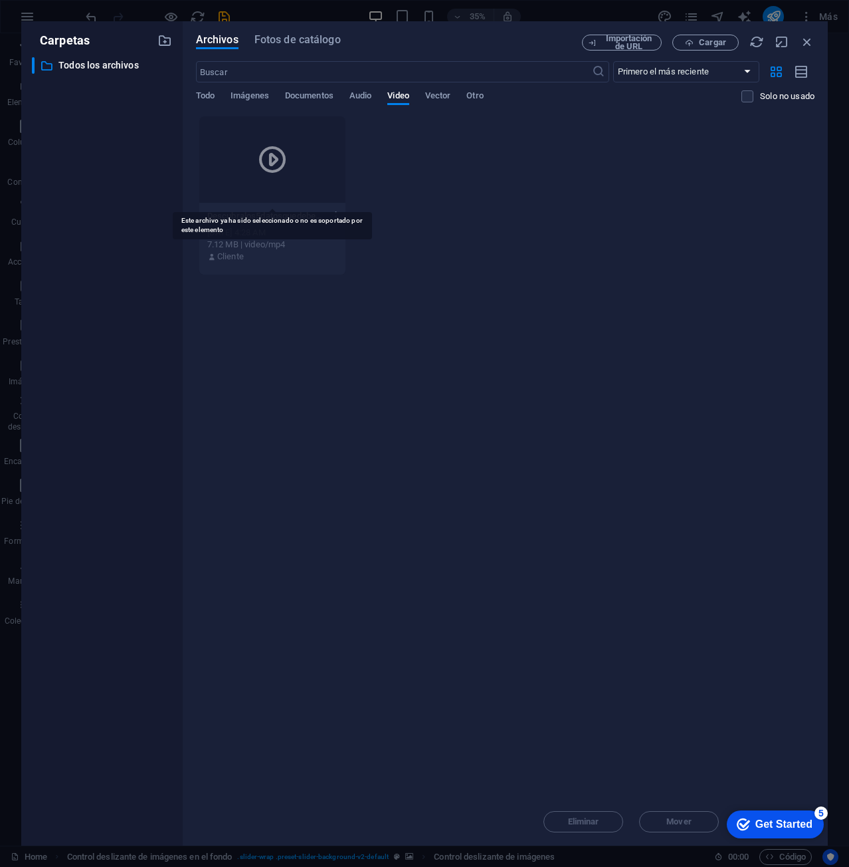
click at [292, 167] on div at bounding box center [272, 159] width 146 height 86
click at [806, 41] on icon "button" at bounding box center [807, 42] width 15 height 15
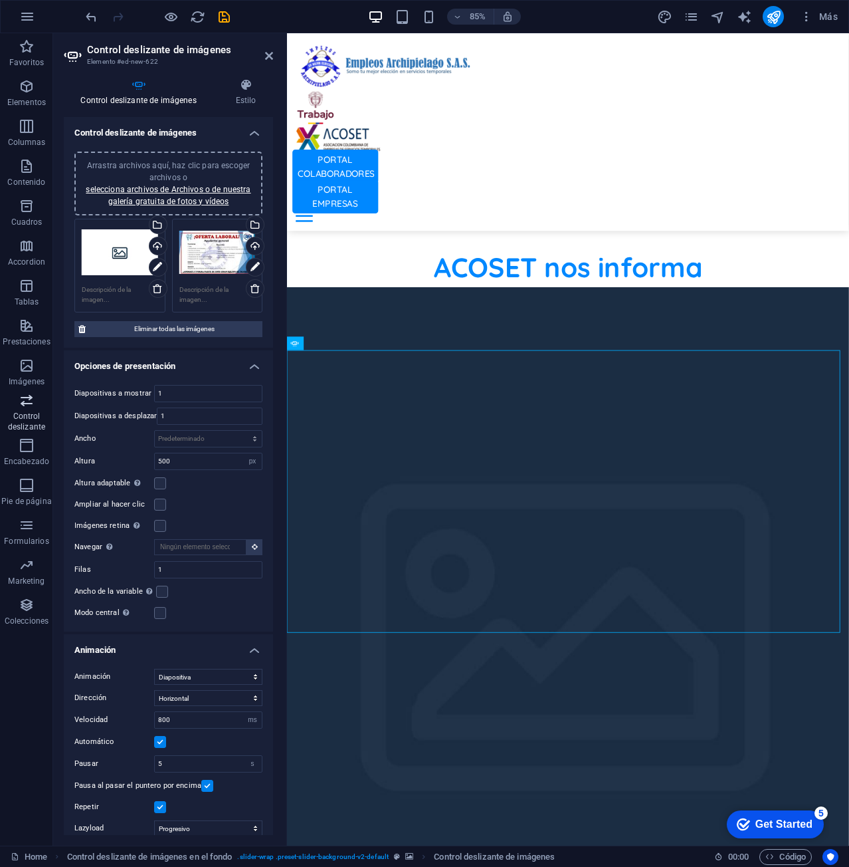
click at [19, 409] on span "Control deslizante" at bounding box center [26, 413] width 53 height 43
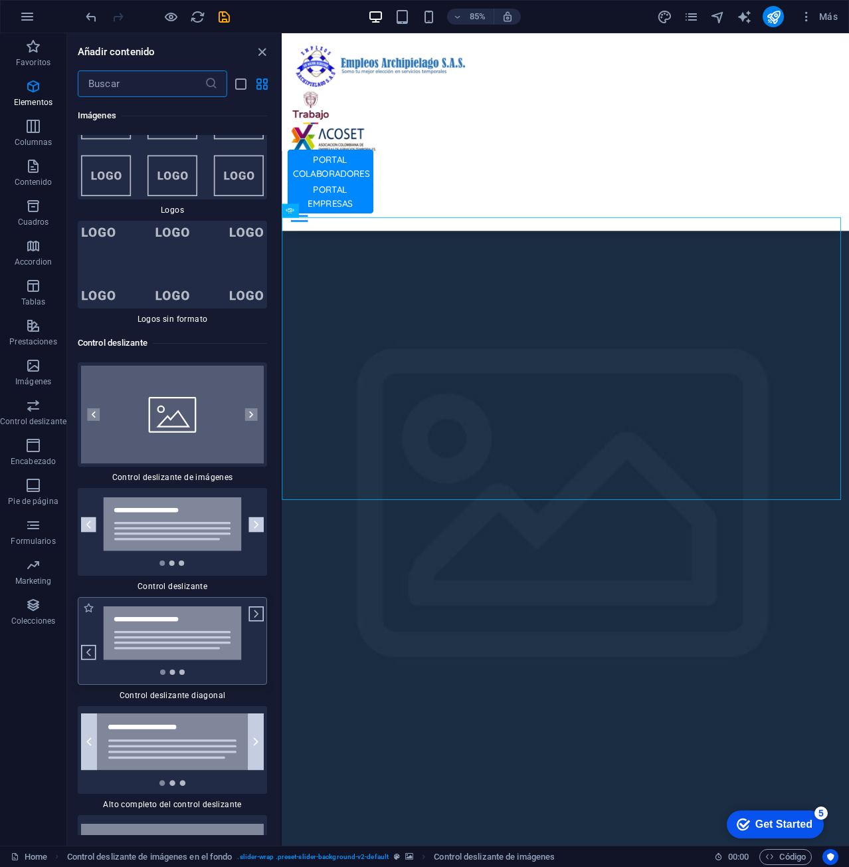
scroll to position [15069, 0]
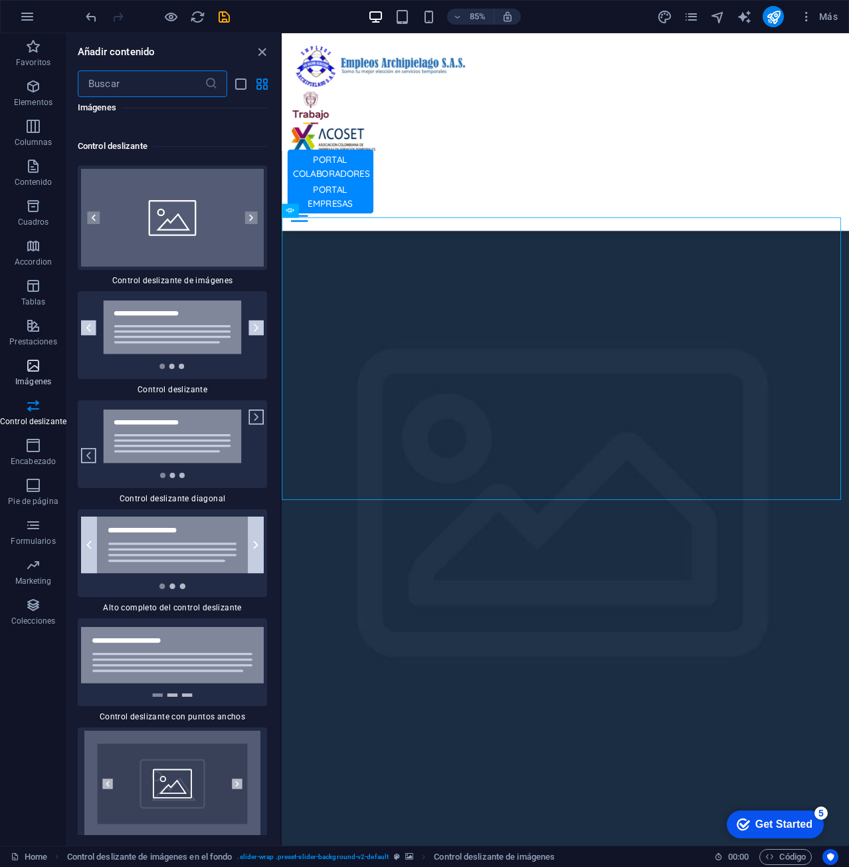
click at [47, 366] on span "Imágenes" at bounding box center [33, 374] width 66 height 32
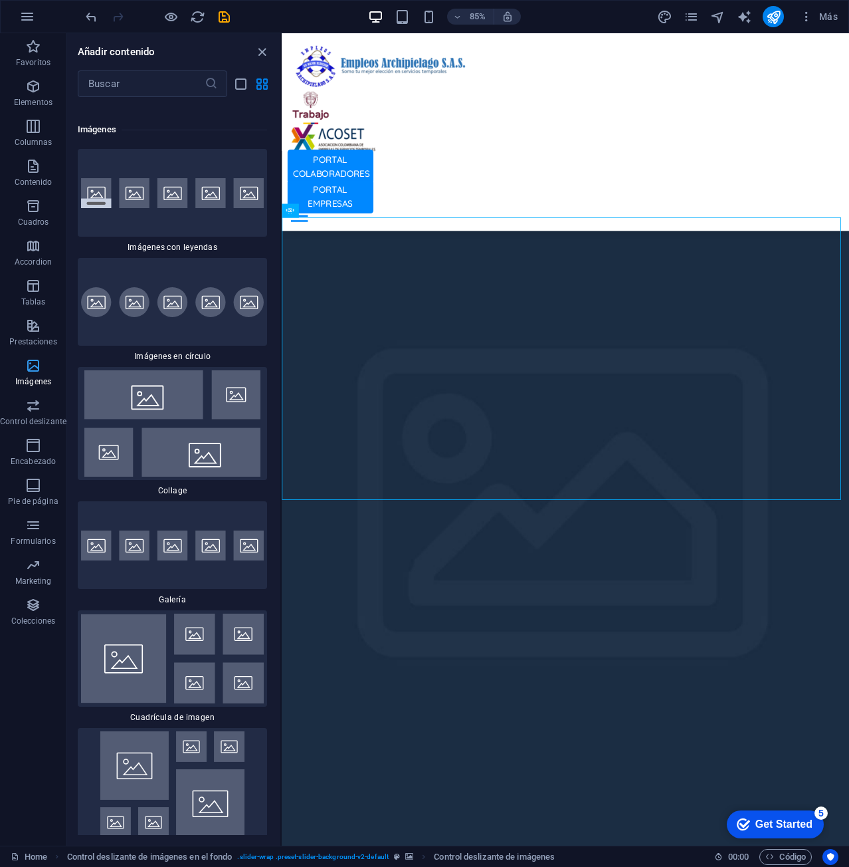
scroll to position [13335, 0]
click at [32, 415] on span "Control deslizante" at bounding box center [33, 413] width 66 height 32
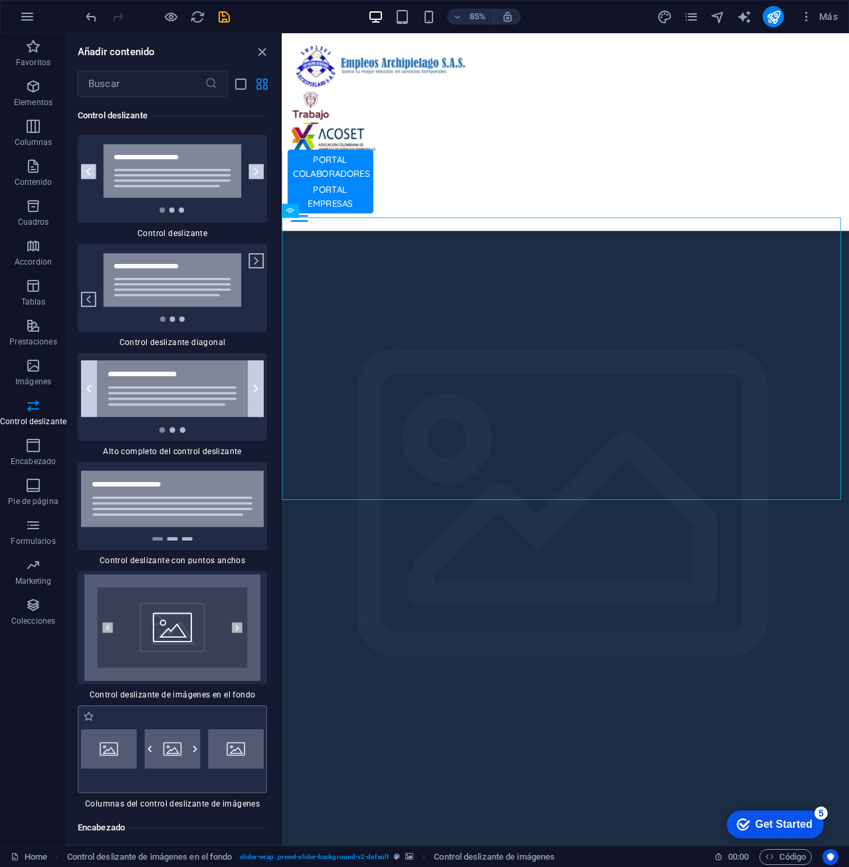
scroll to position [15135, 0]
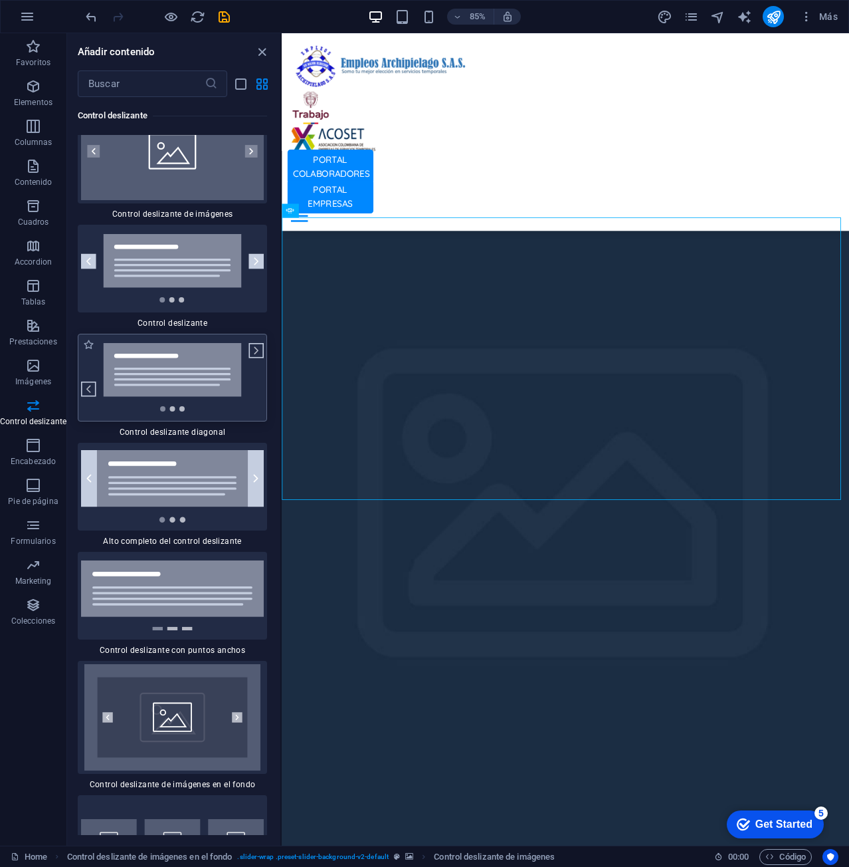
click at [187, 343] on img at bounding box center [172, 377] width 183 height 68
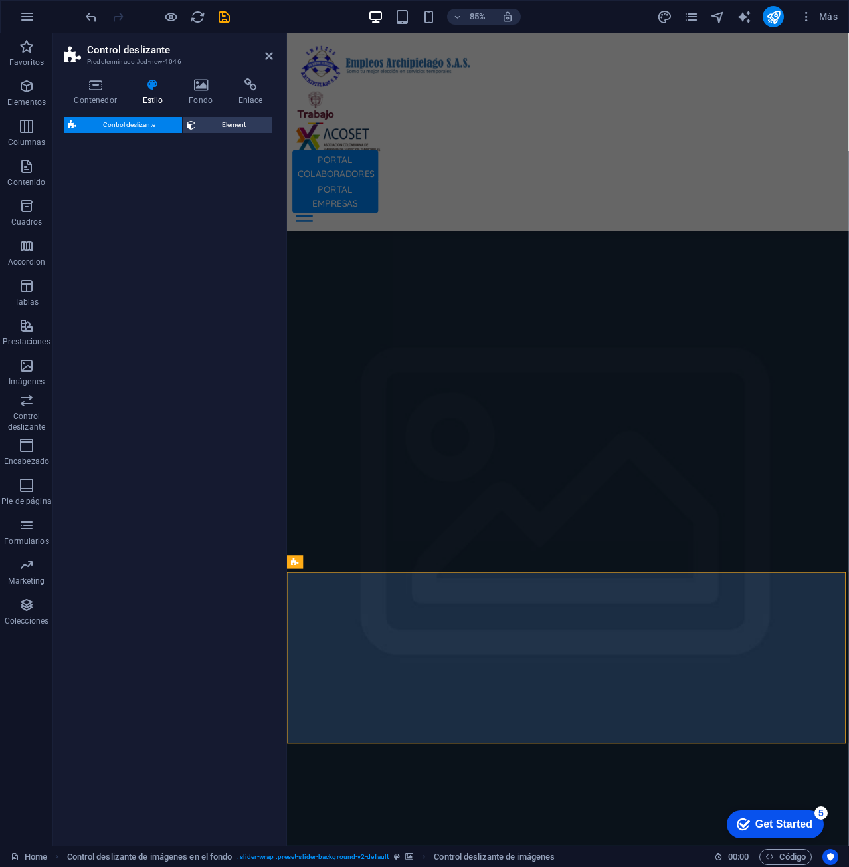
select select "rem"
select select "px"
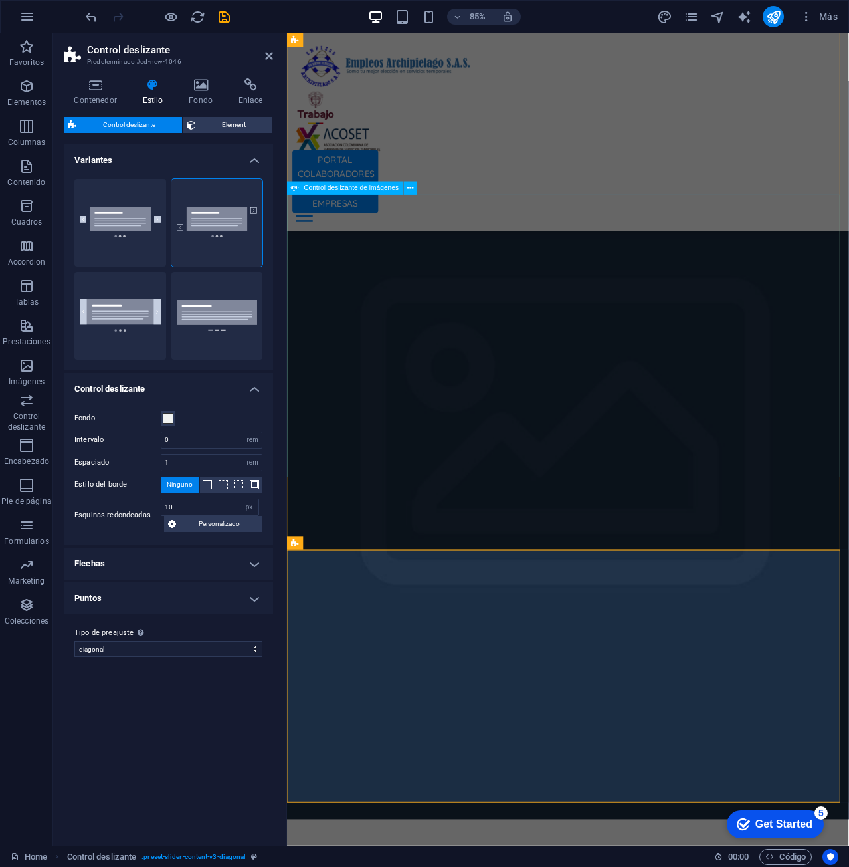
scroll to position [1357, 0]
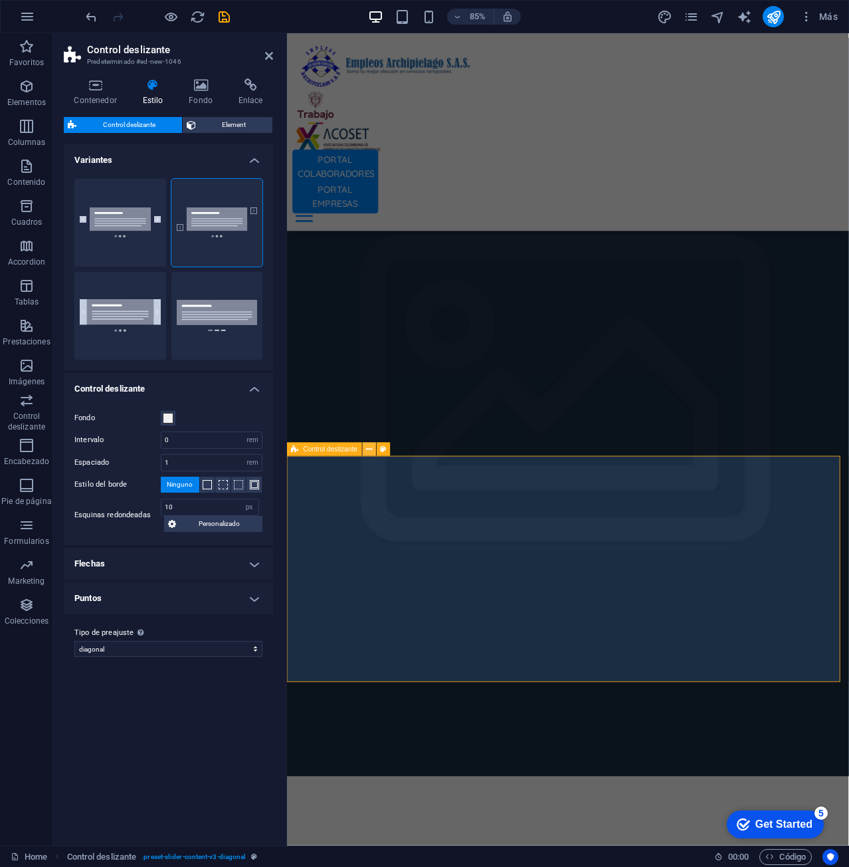
click at [371, 451] on icon at bounding box center [369, 449] width 6 height 12
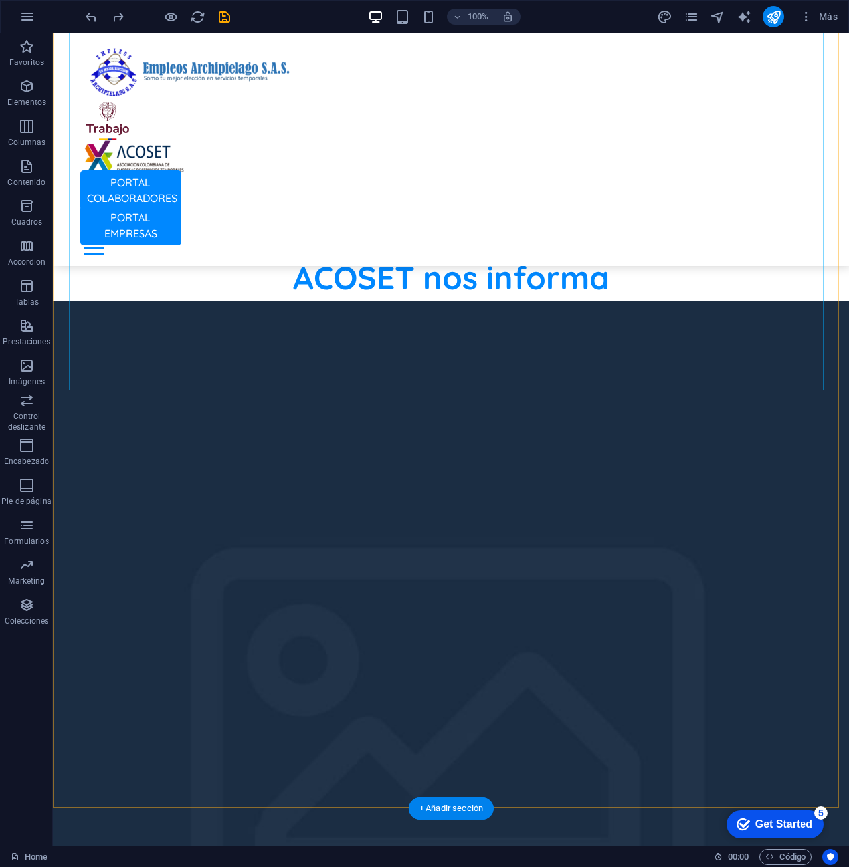
scroll to position [1091, 0]
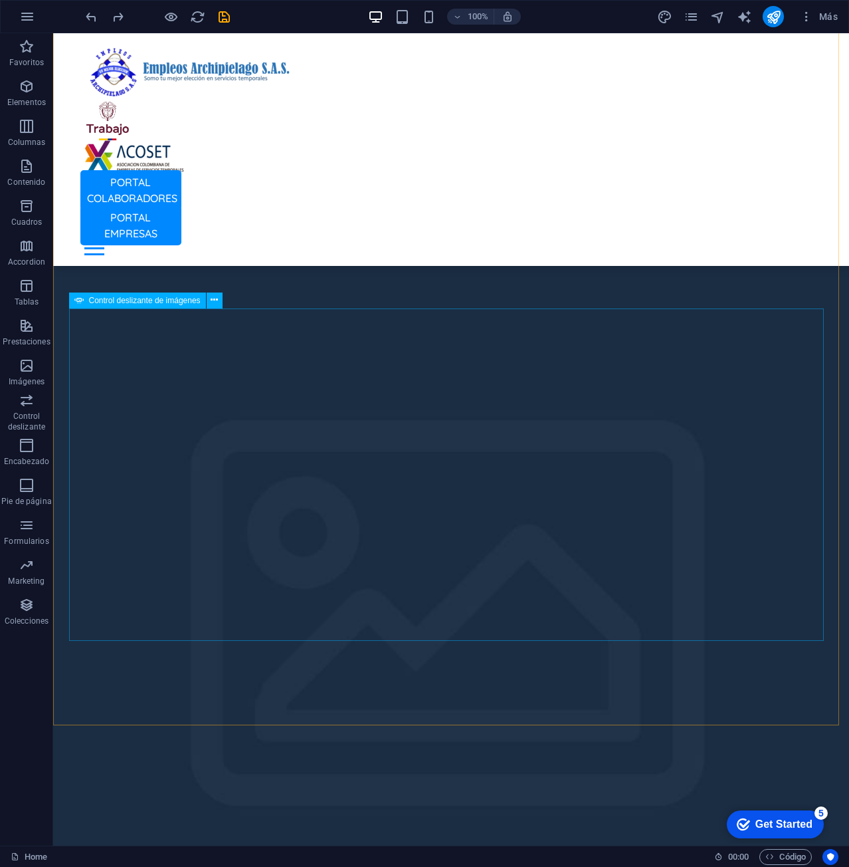
select select "px"
select select "ms"
select select "s"
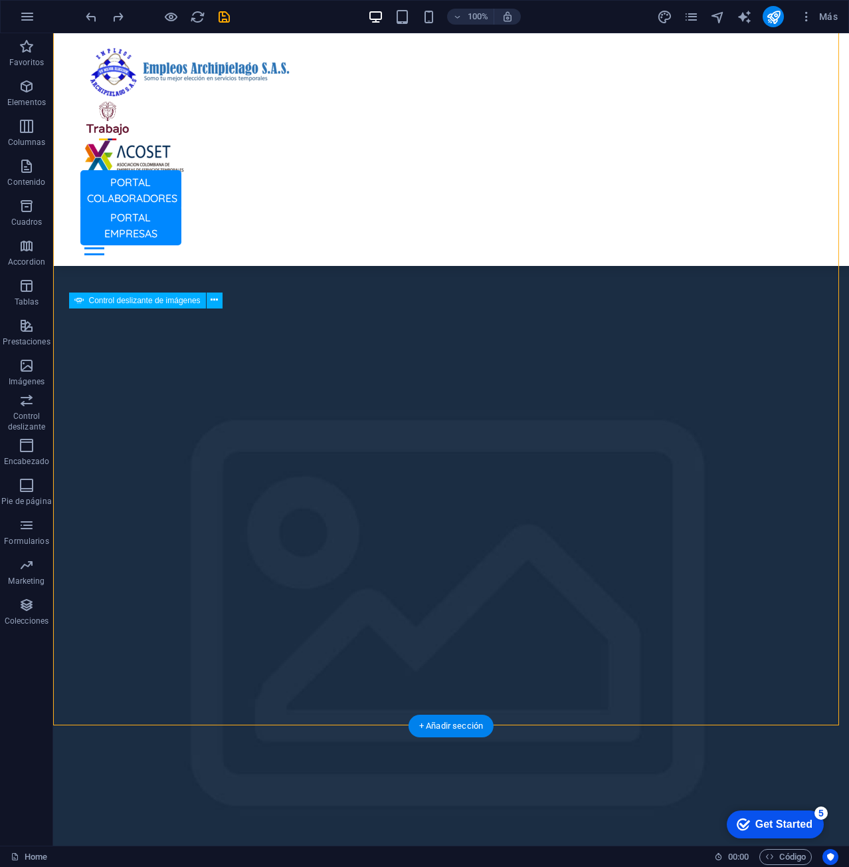
select select "progressive"
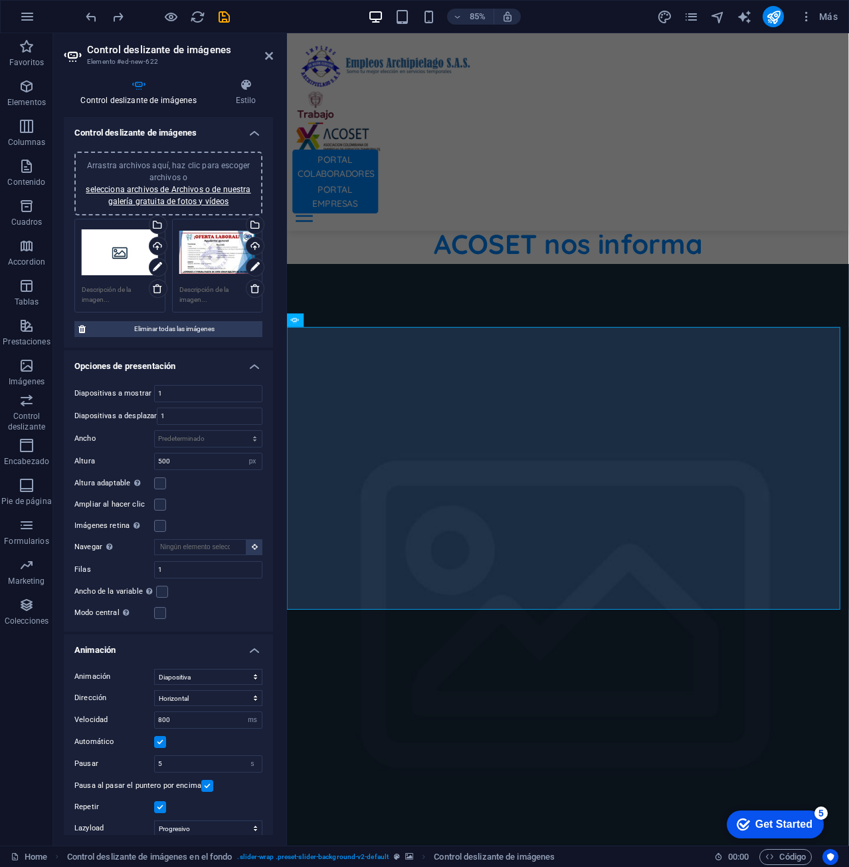
click at [201, 248] on div "Arrastra archivos aquí, haz clic para escoger archivos o selecciona archivos de…" at bounding box center [217, 252] width 76 height 53
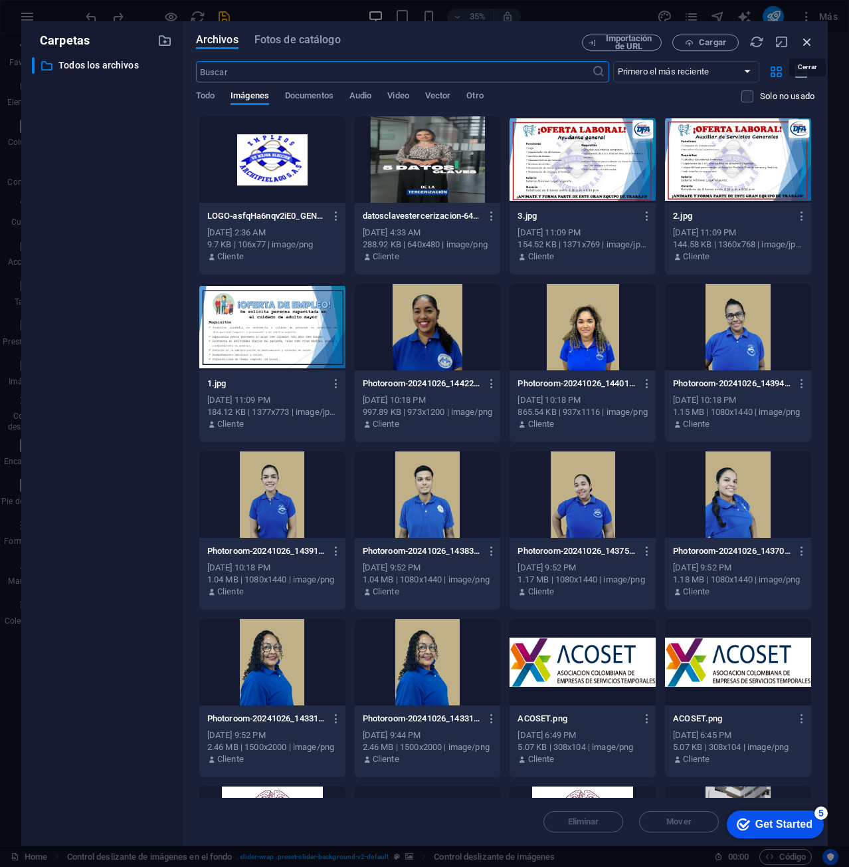
click at [809, 39] on icon "button" at bounding box center [807, 42] width 15 height 15
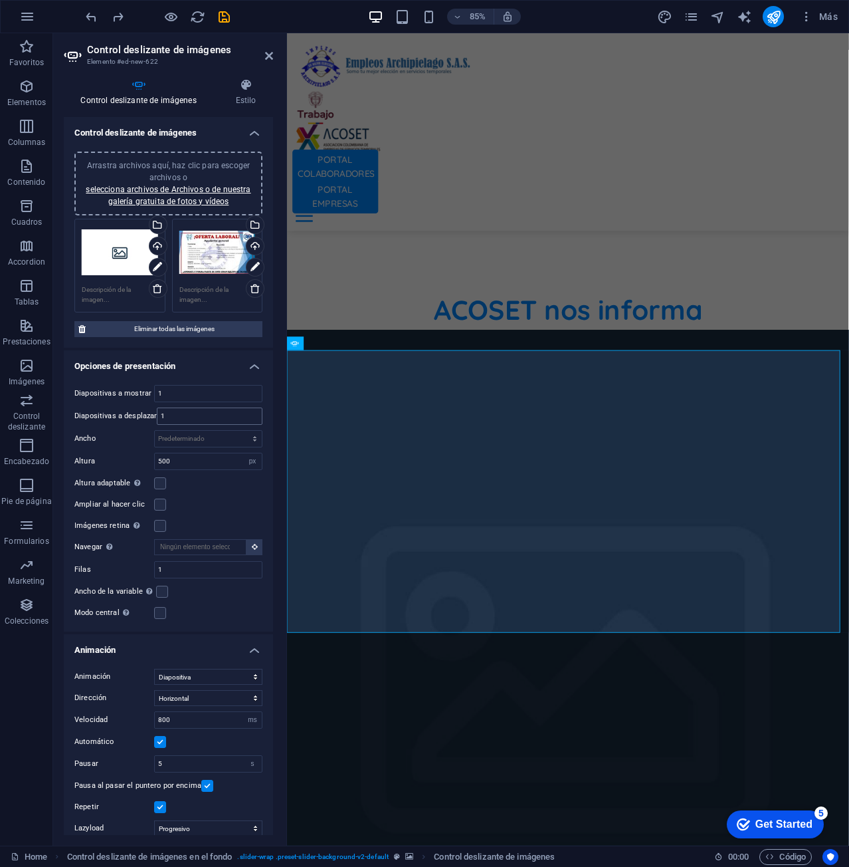
scroll to position [1013, 0]
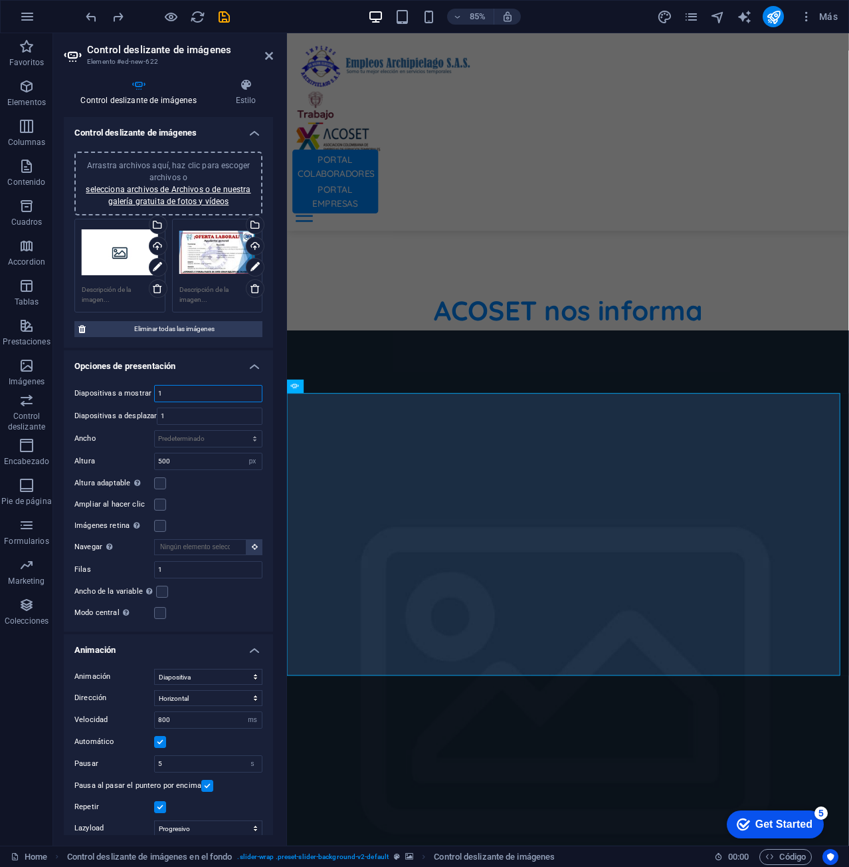
click at [192, 394] on input "1" at bounding box center [208, 393] width 107 height 16
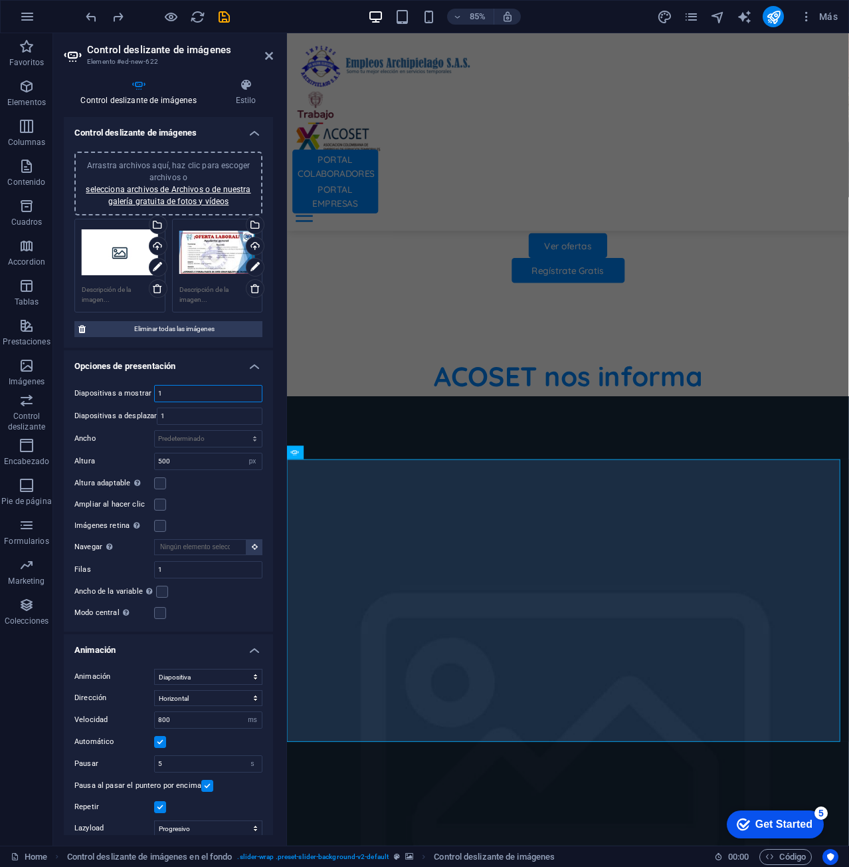
scroll to position [54, 0]
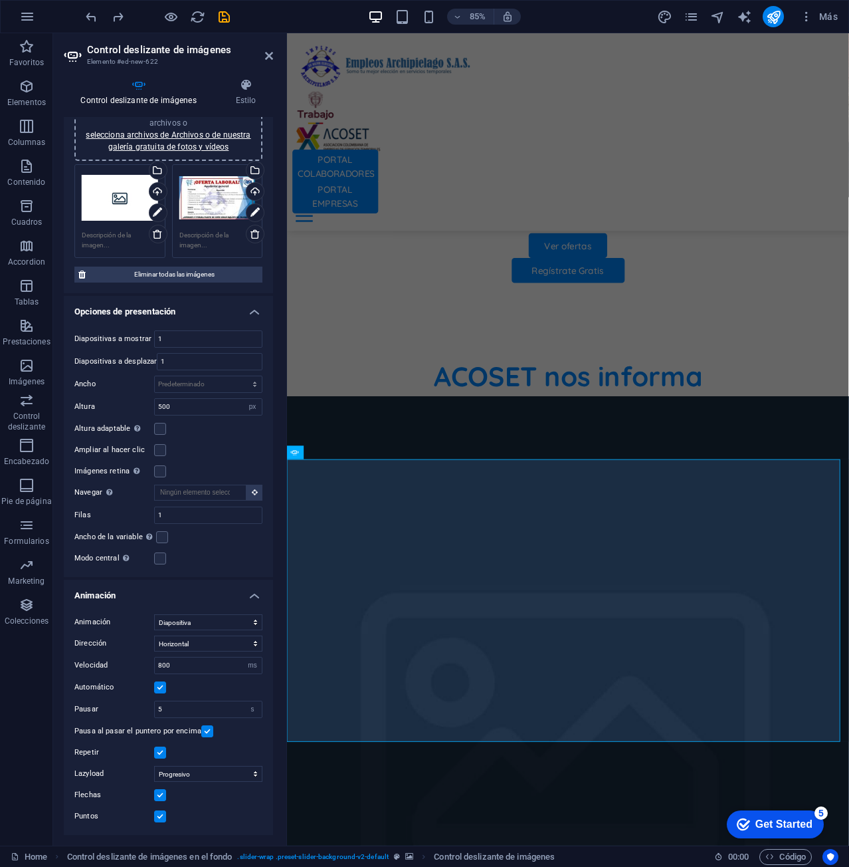
click at [162, 693] on div "Automático" at bounding box center [168, 687] width 188 height 16
click at [159, 686] on label at bounding box center [160, 687] width 12 height 12
click at [0, 0] on input "Automático" at bounding box center [0, 0] width 0 height 0
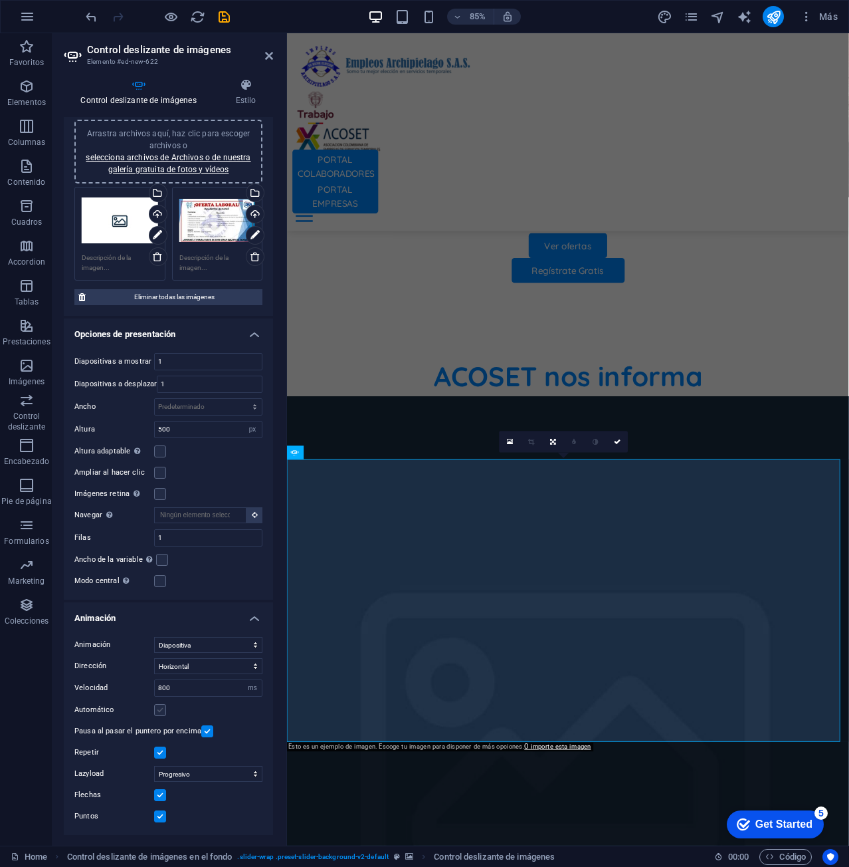
scroll to position [32, 0]
click at [161, 705] on label at bounding box center [160, 710] width 12 height 12
click at [0, 0] on input "Automático" at bounding box center [0, 0] width 0 height 0
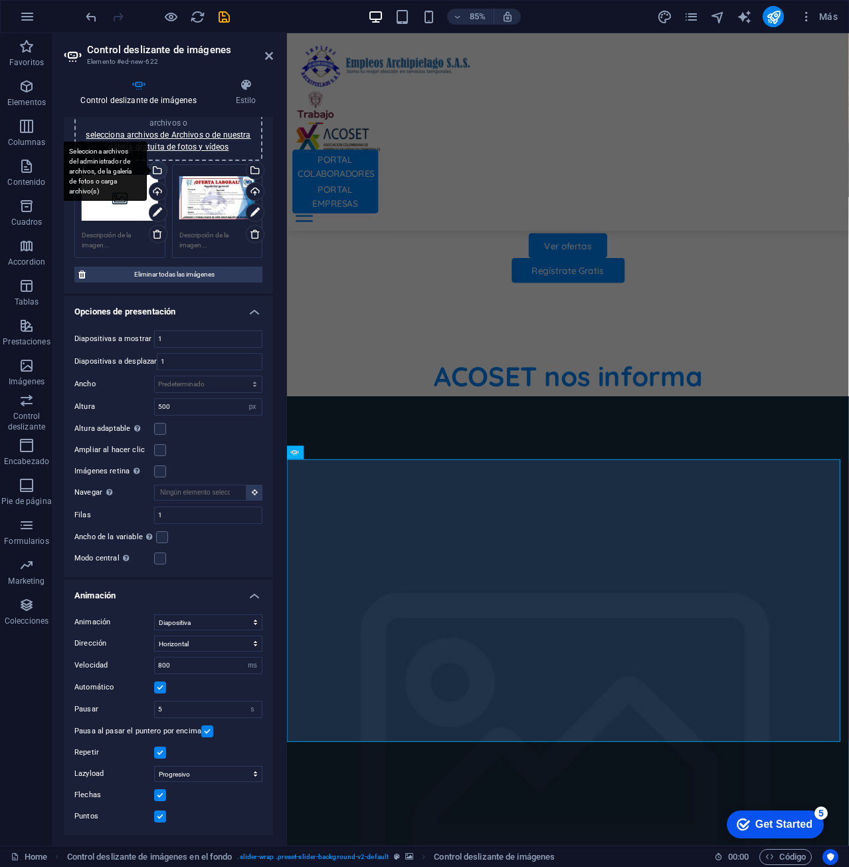
click at [159, 169] on div "Selecciona archivos del administrador de archivos, de la galería de fotos o car…" at bounding box center [157, 171] width 20 height 20
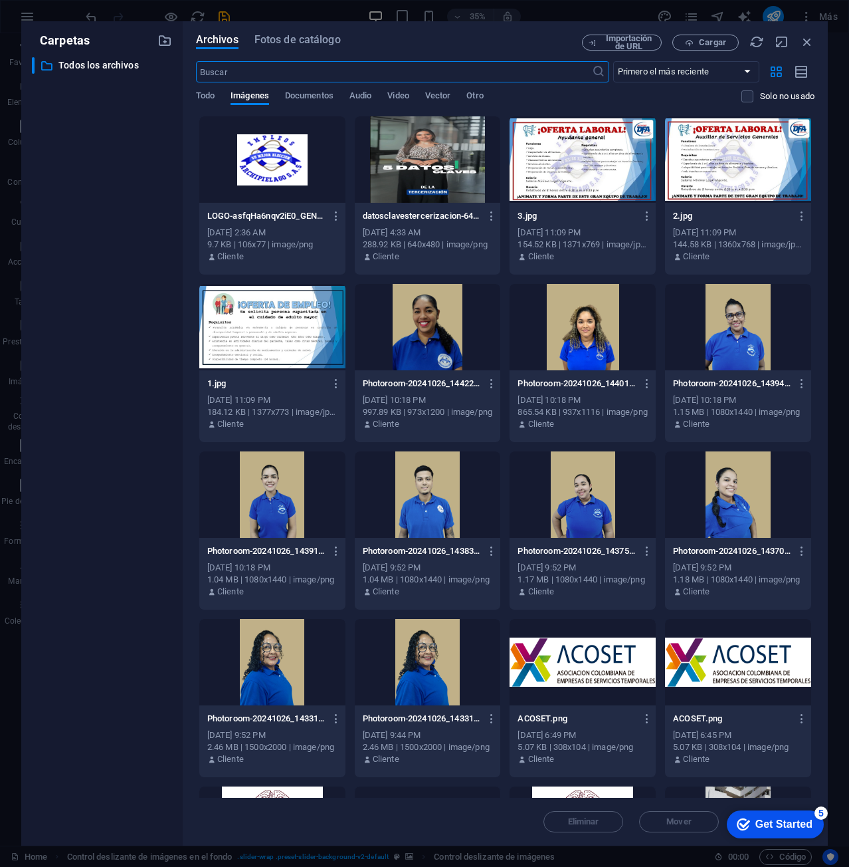
click at [599, 156] on div at bounding box center [583, 159] width 146 height 86
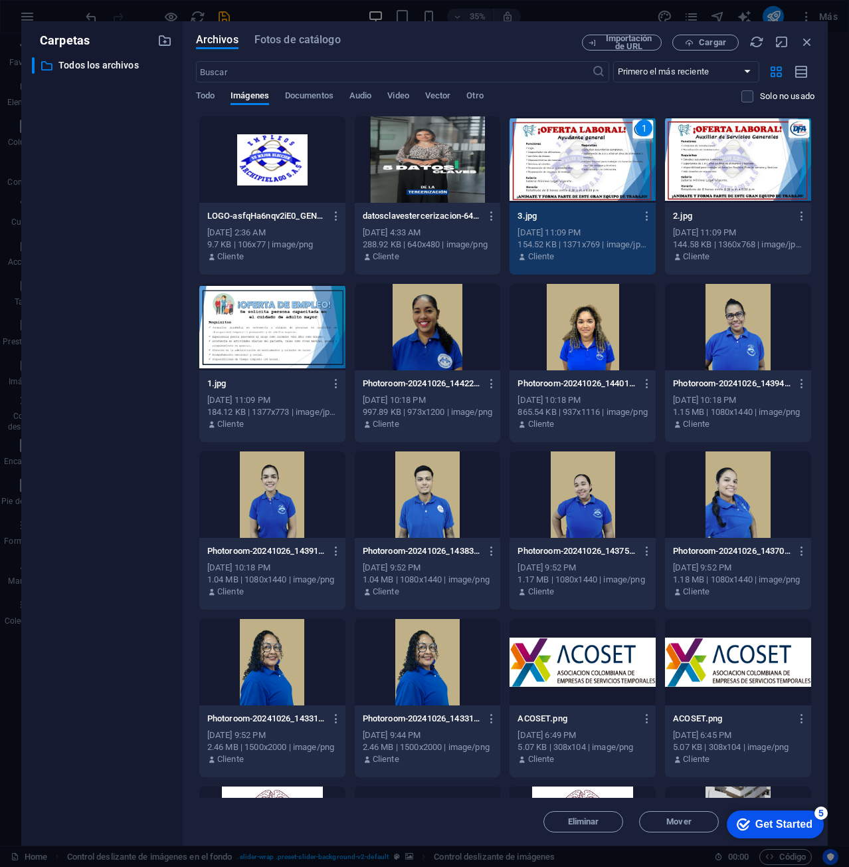
click at [599, 156] on div "1" at bounding box center [583, 159] width 146 height 86
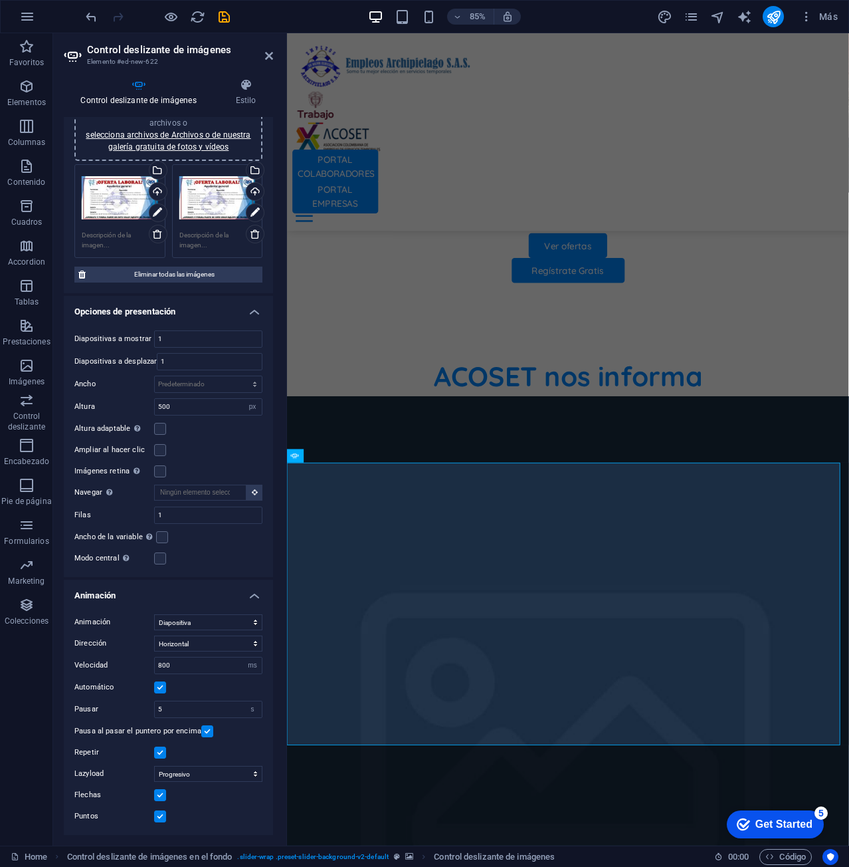
scroll to position [858, 0]
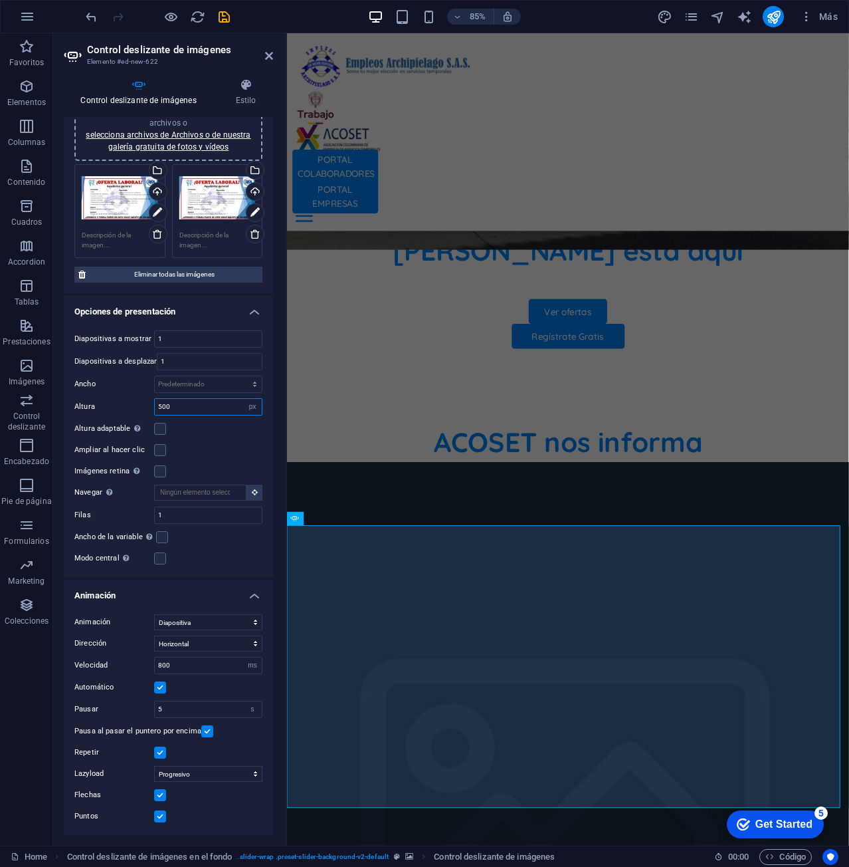
click at [192, 407] on input "500" at bounding box center [208, 407] width 107 height 16
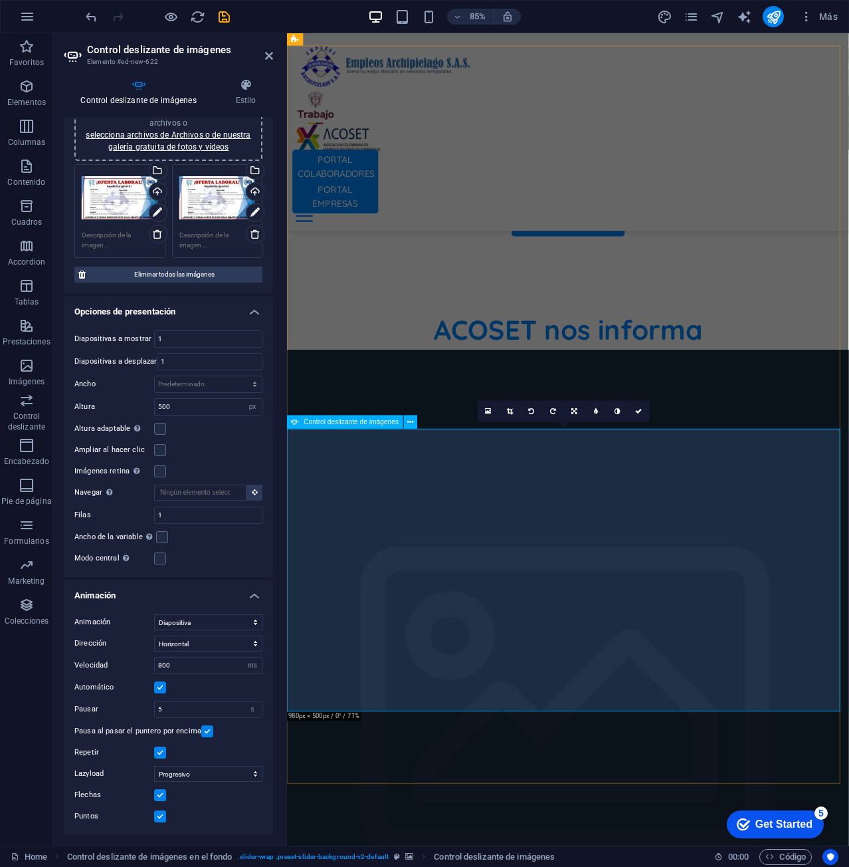
scroll to position [991, 0]
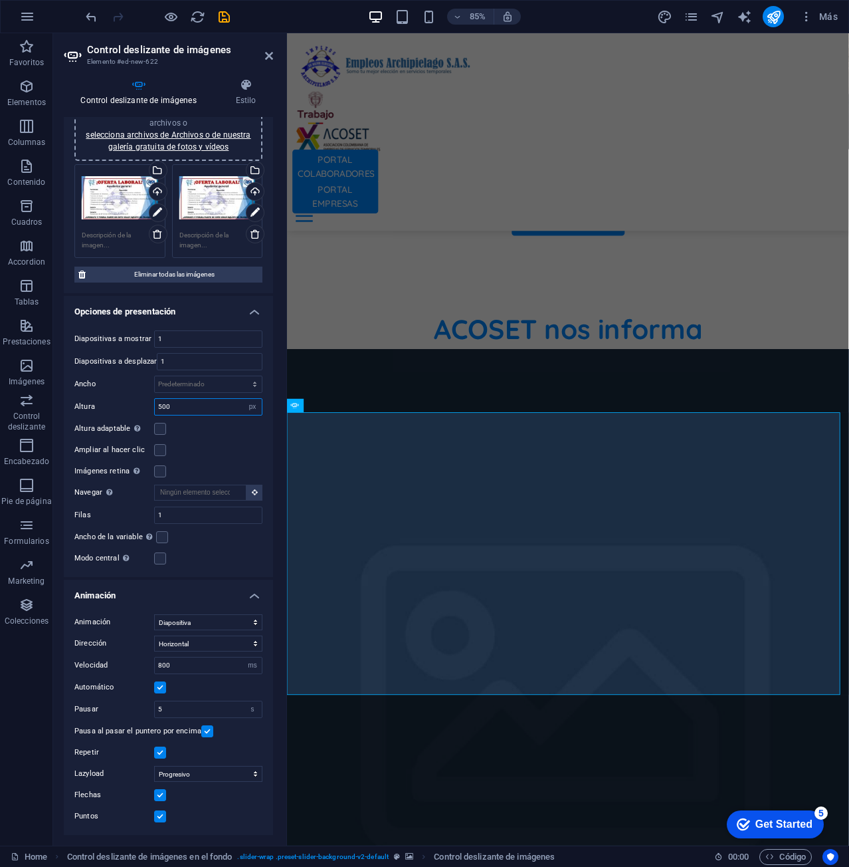
drag, startPoint x: 191, startPoint y: 403, endPoint x: 146, endPoint y: 389, distance: 47.1
click at [146, 389] on div "Diapositivas a mostrar 1 Diapositivas a desplazar 1 Ancho Predeterminado px % r…" at bounding box center [168, 448] width 209 height 257
type input "600"
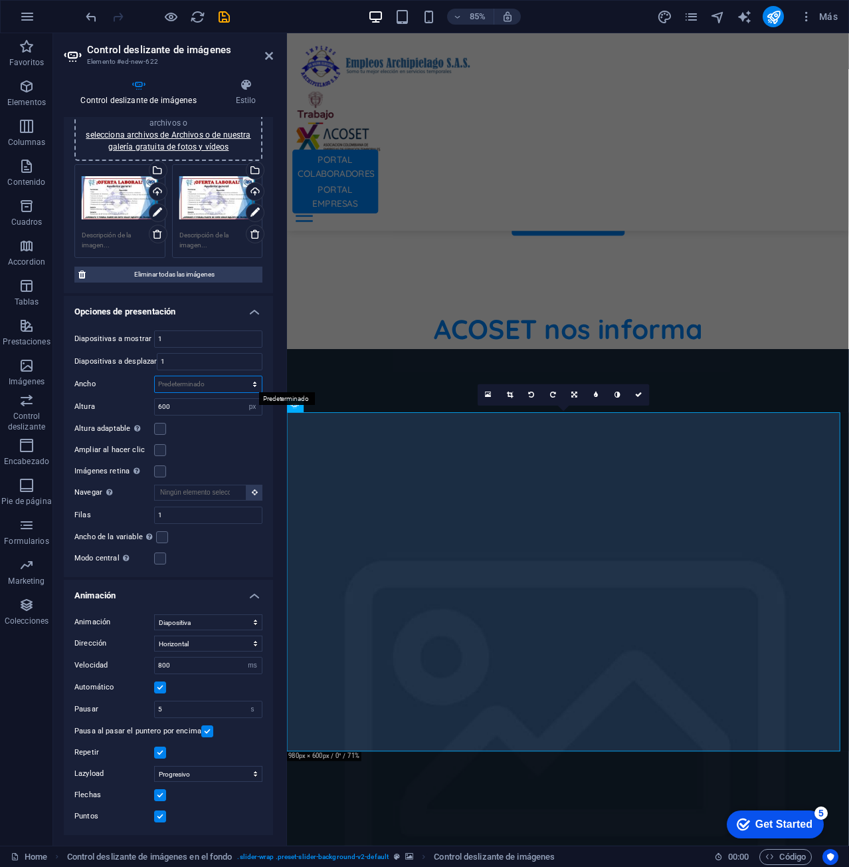
click at [179, 381] on select "Predeterminado px % rem em vw vh" at bounding box center [208, 384] width 107 height 16
click at [117, 379] on div "Ancho Predeterminado px % rem em vw vh" at bounding box center [168, 383] width 188 height 17
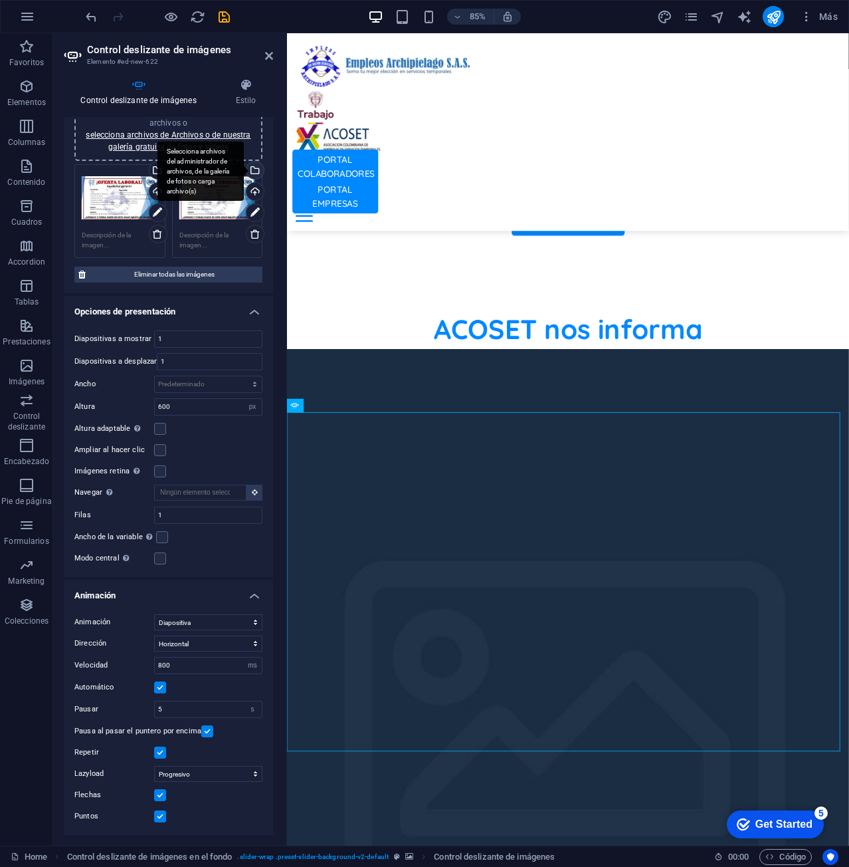
click at [255, 165] on div "Selecciona archivos del administrador de archivos, de la galería de fotos o car…" at bounding box center [254, 171] width 20 height 20
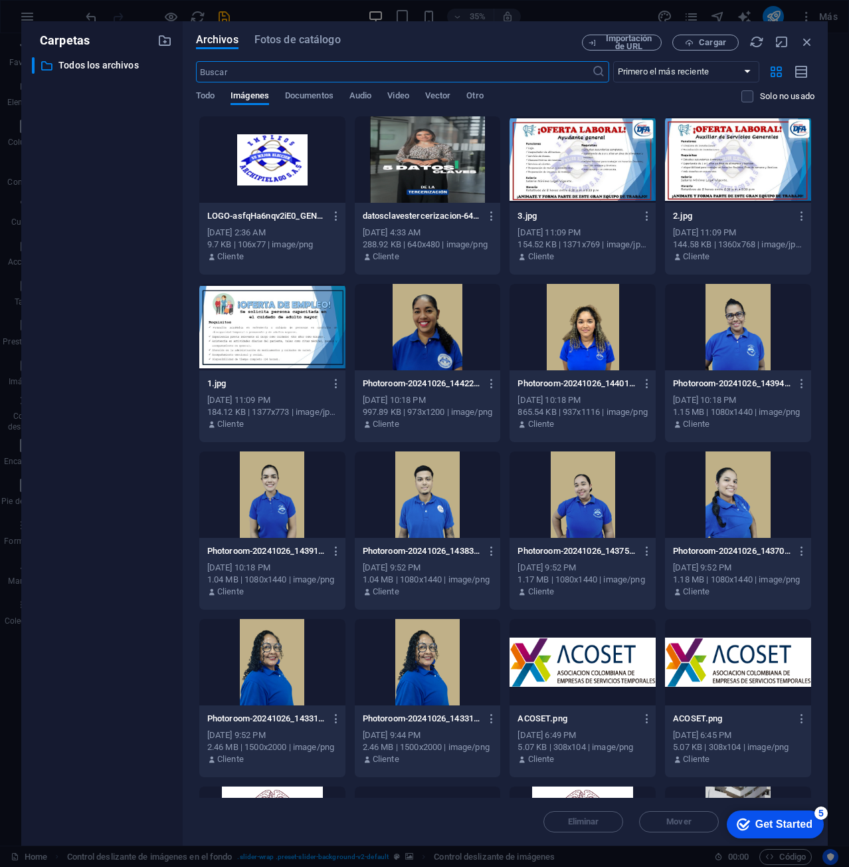
click at [815, 43] on div "Archivos Fotos de catálogo Importación de URL Cargar ​ Primero el más reciente …" at bounding box center [505, 433] width 645 height 824
click at [811, 41] on icon "button" at bounding box center [807, 42] width 15 height 15
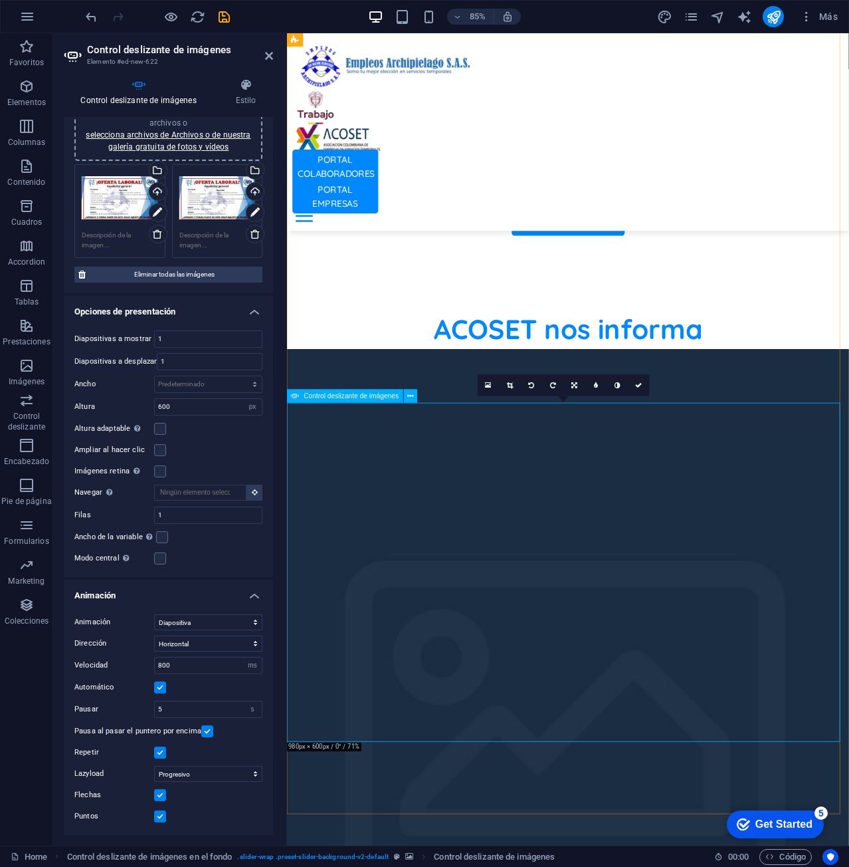
scroll to position [1124, 0]
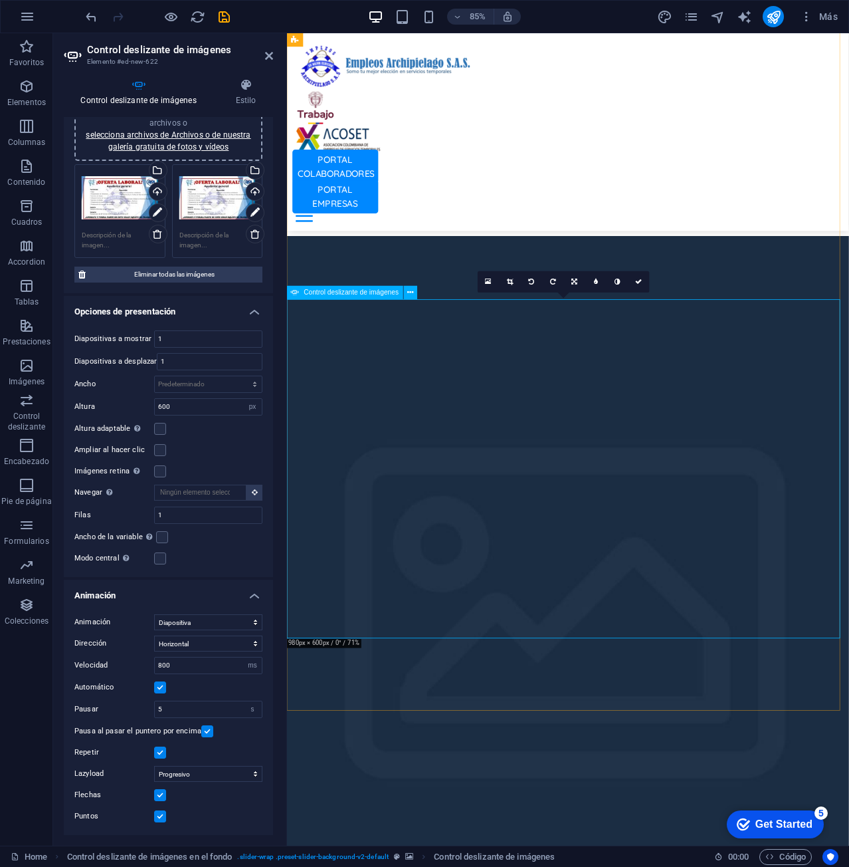
click at [189, 334] on input "1" at bounding box center [208, 339] width 107 height 16
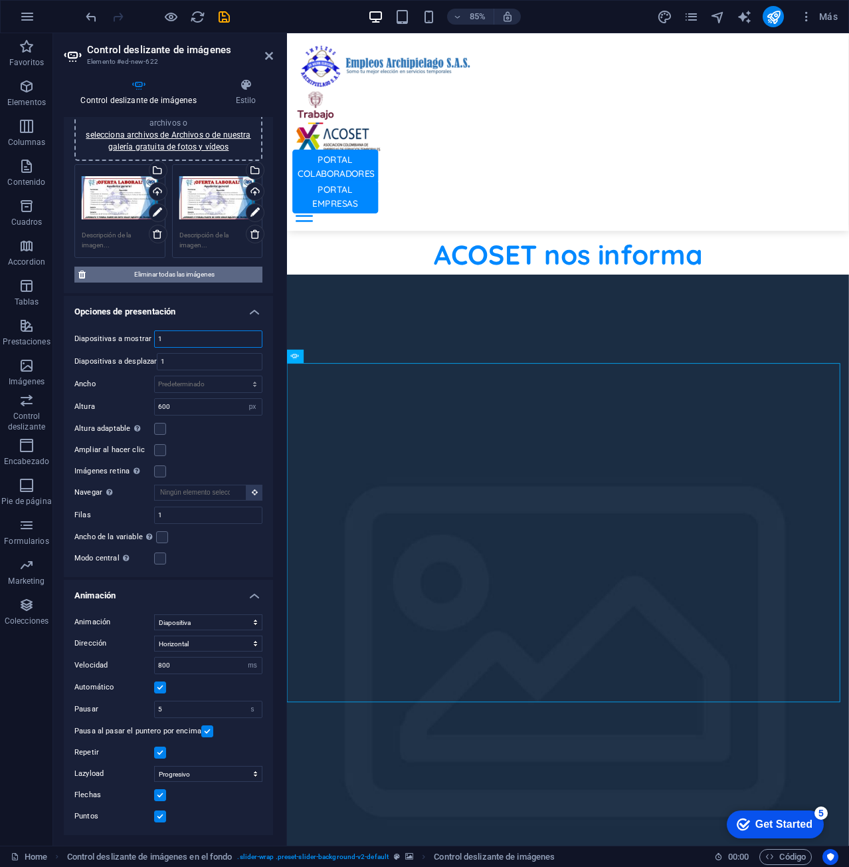
scroll to position [1046, 0]
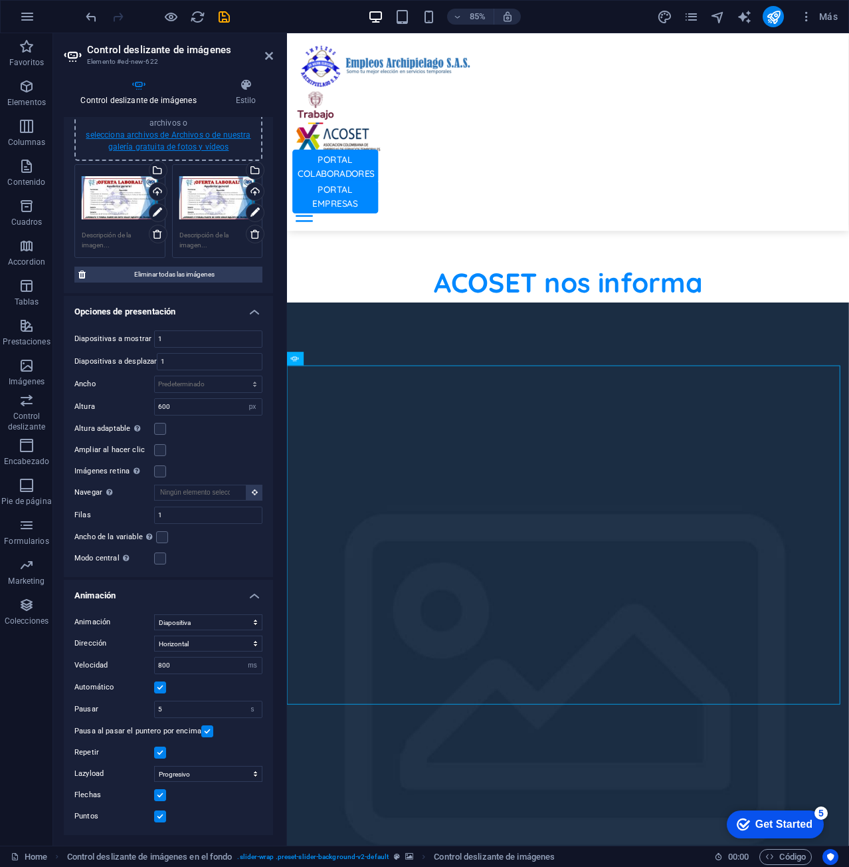
click at [217, 138] on link "selecciona archivos de Archivos o de nuestra galería gratuita de fotos y vídeos" at bounding box center [168, 140] width 165 height 21
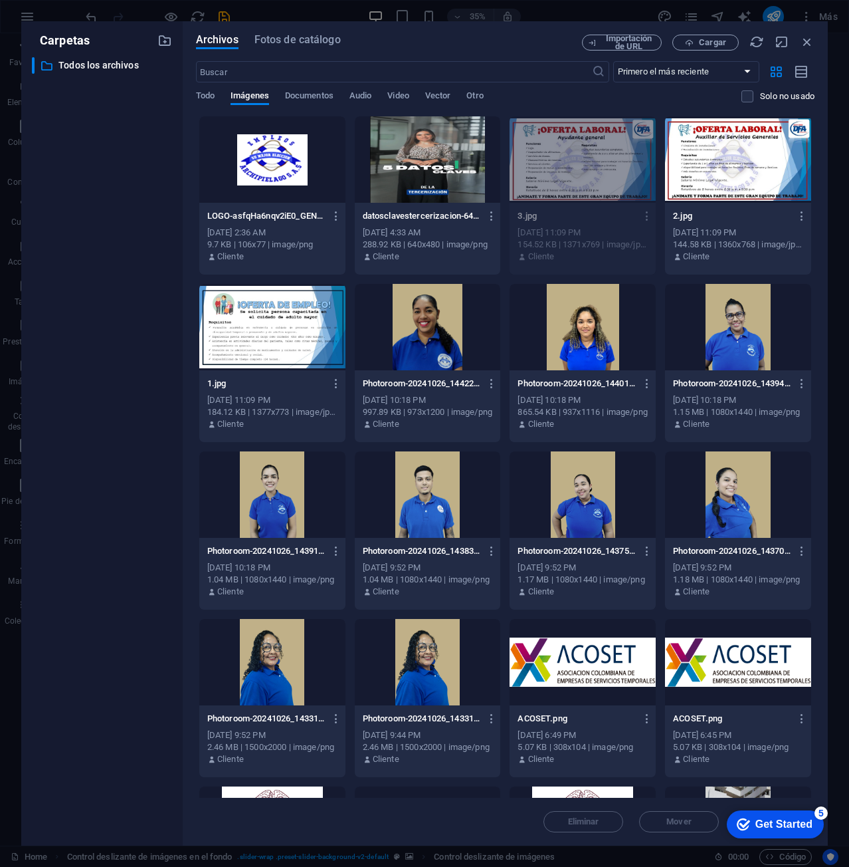
click at [746, 148] on div at bounding box center [738, 159] width 146 height 86
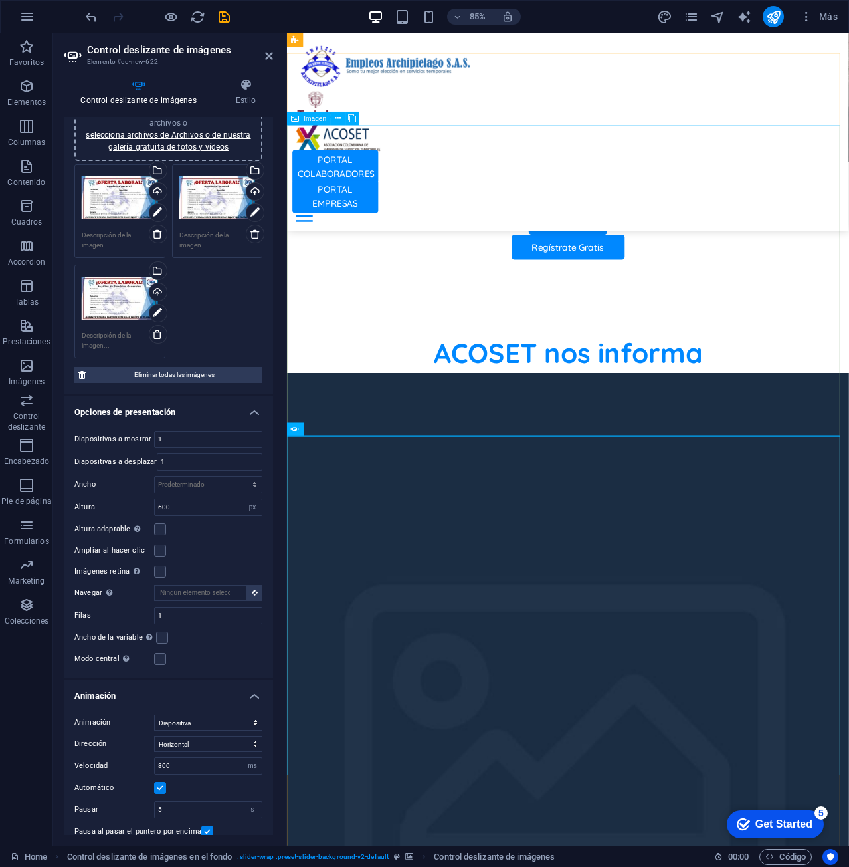
scroll to position [847, 0]
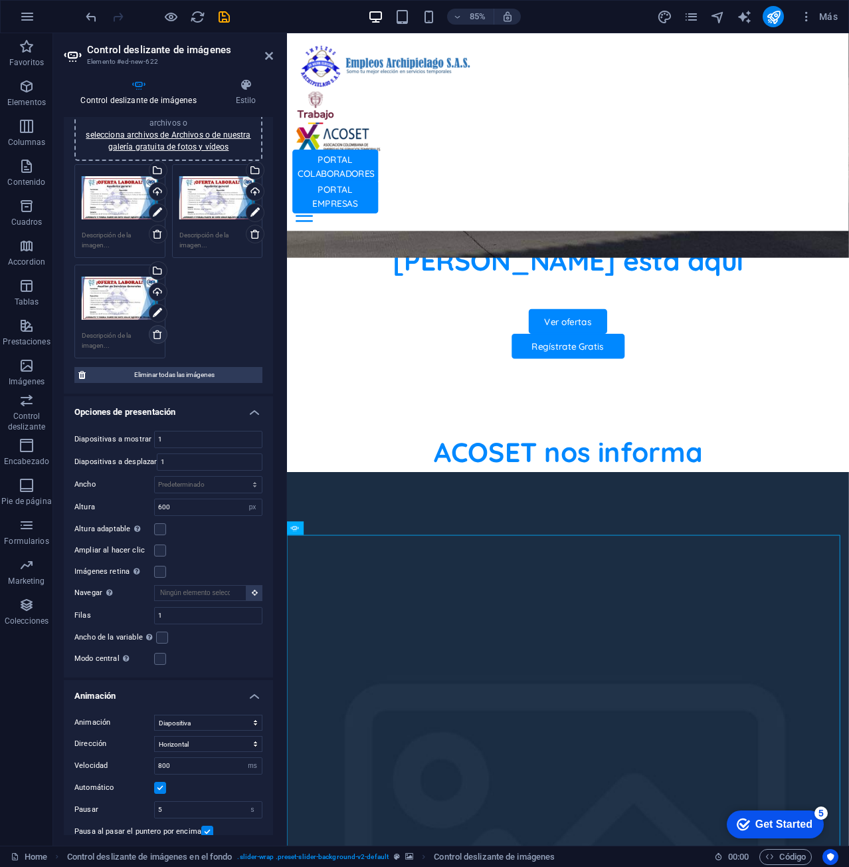
click at [157, 332] on icon at bounding box center [157, 334] width 11 height 11
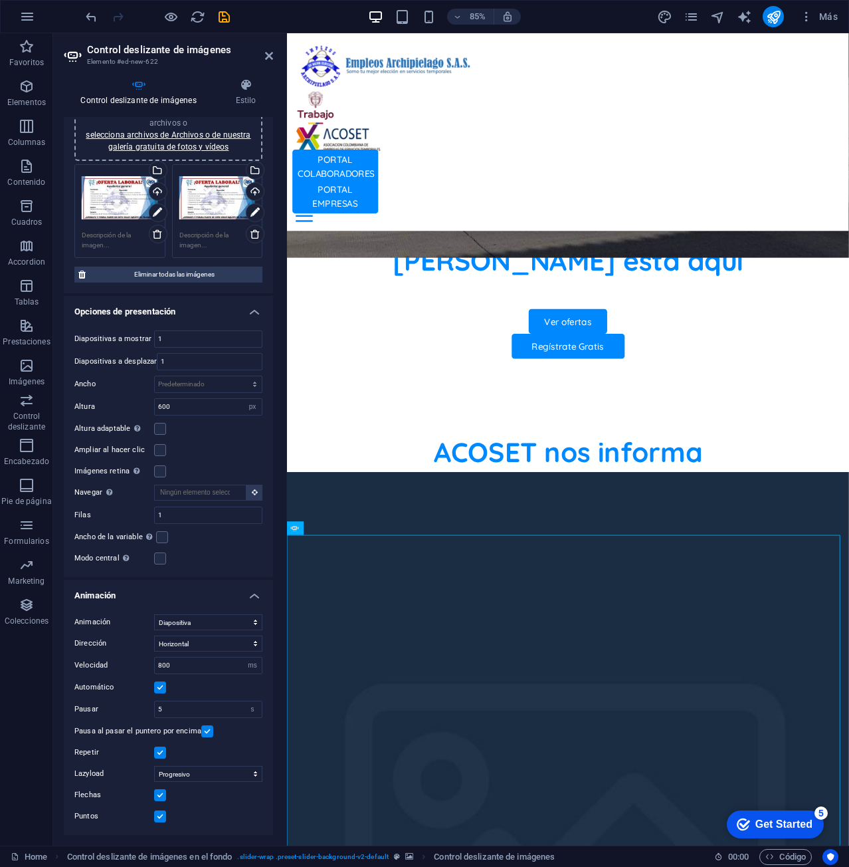
click at [198, 140] on div "Arrastra archivos aquí, haz clic para escoger archivos o selecciona archivos de…" at bounding box center [168, 129] width 172 height 48
click at [181, 138] on link "selecciona archivos de Archivos o de nuestra galería gratuita de fotos y vídeos" at bounding box center [168, 140] width 165 height 21
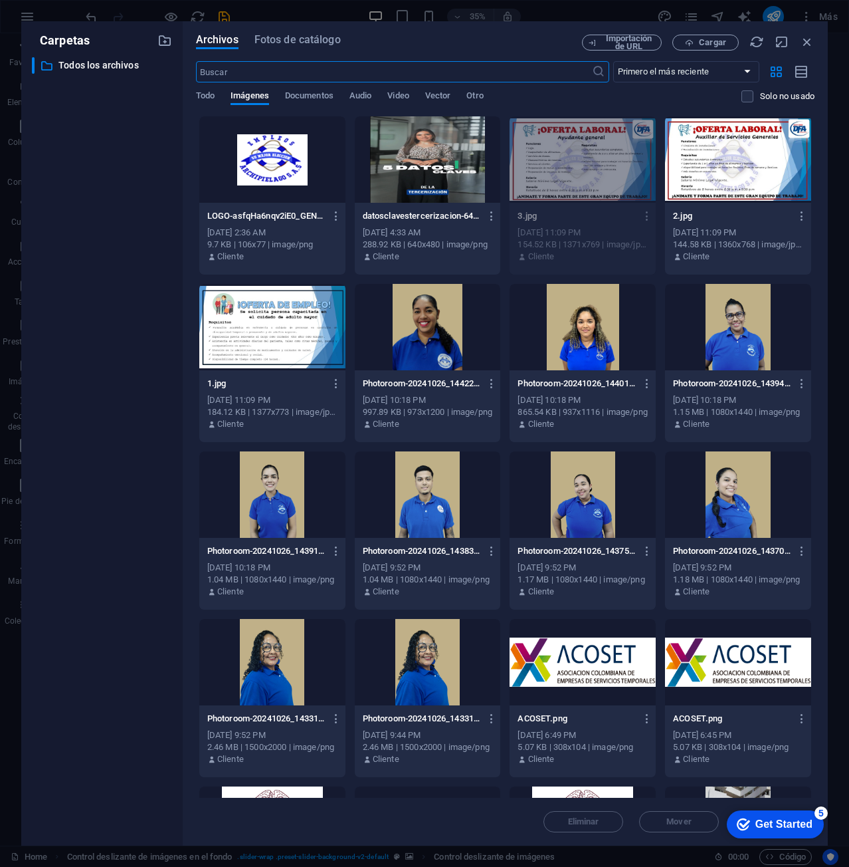
click at [264, 318] on div at bounding box center [272, 327] width 146 height 86
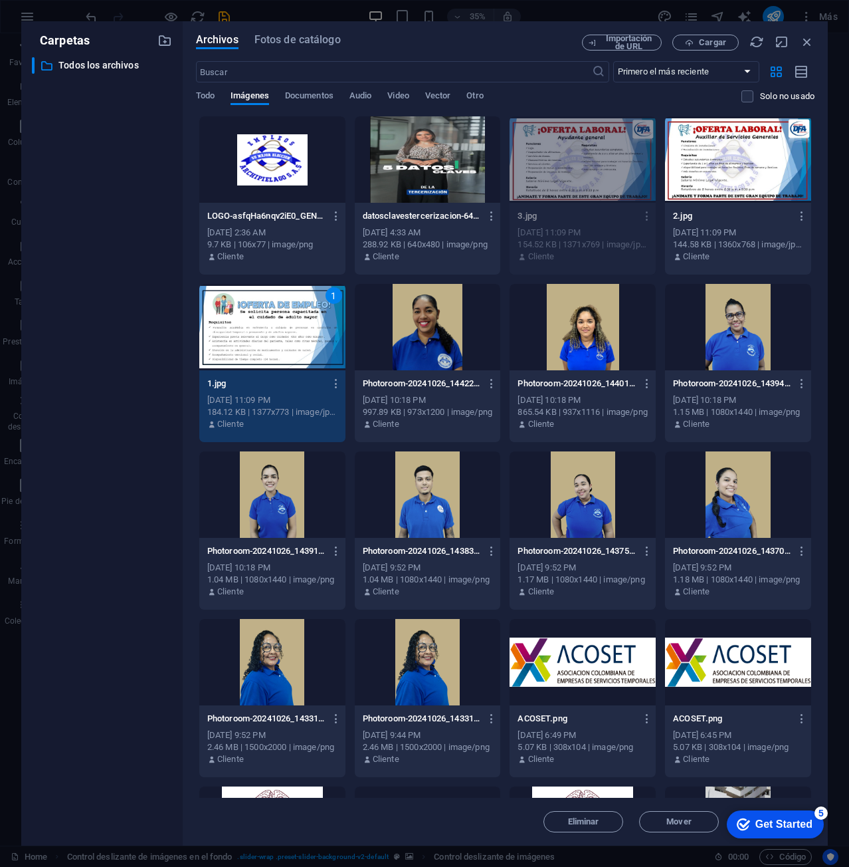
click at [264, 318] on div "1" at bounding box center [272, 327] width 146 height 86
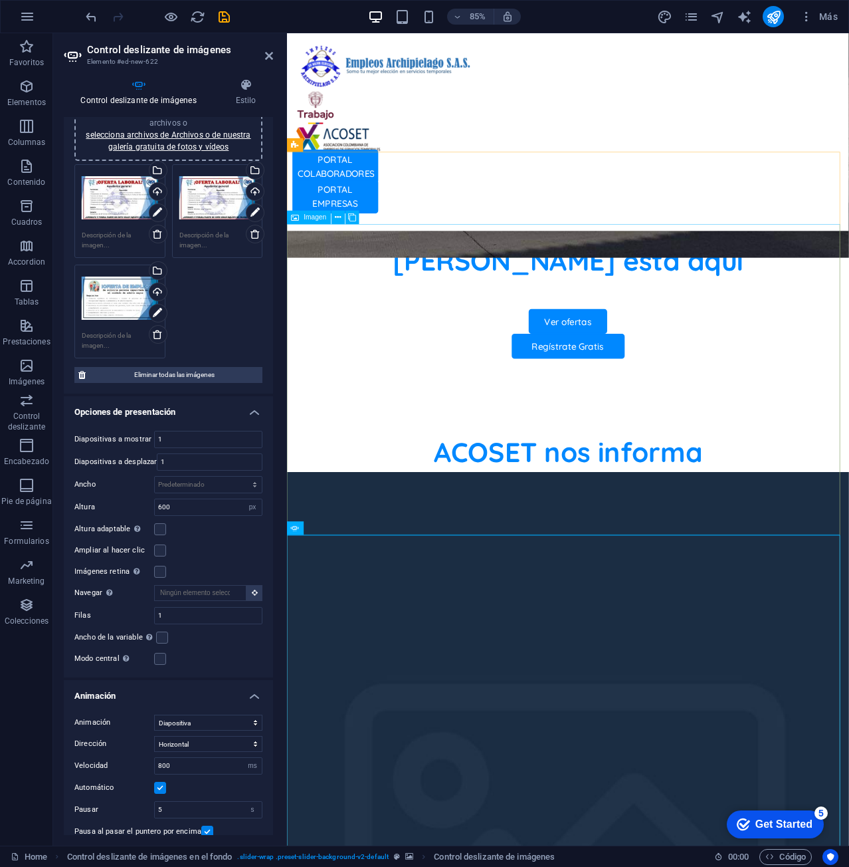
drag, startPoint x: 521, startPoint y: 322, endPoint x: 723, endPoint y: 278, distance: 206.9
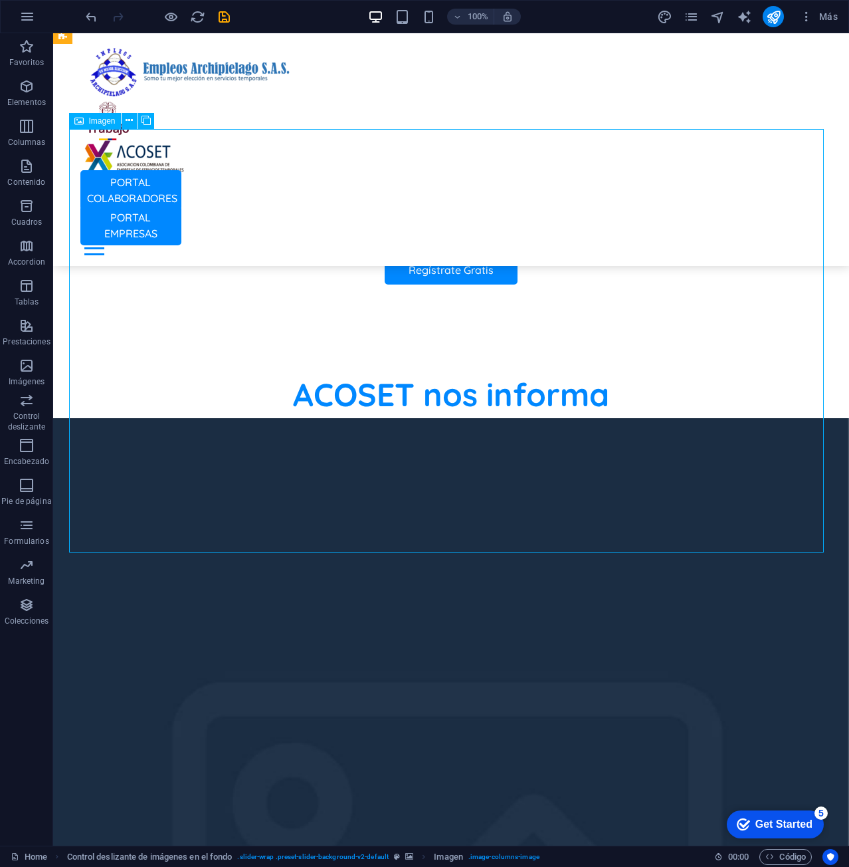
scroll to position [780, 0]
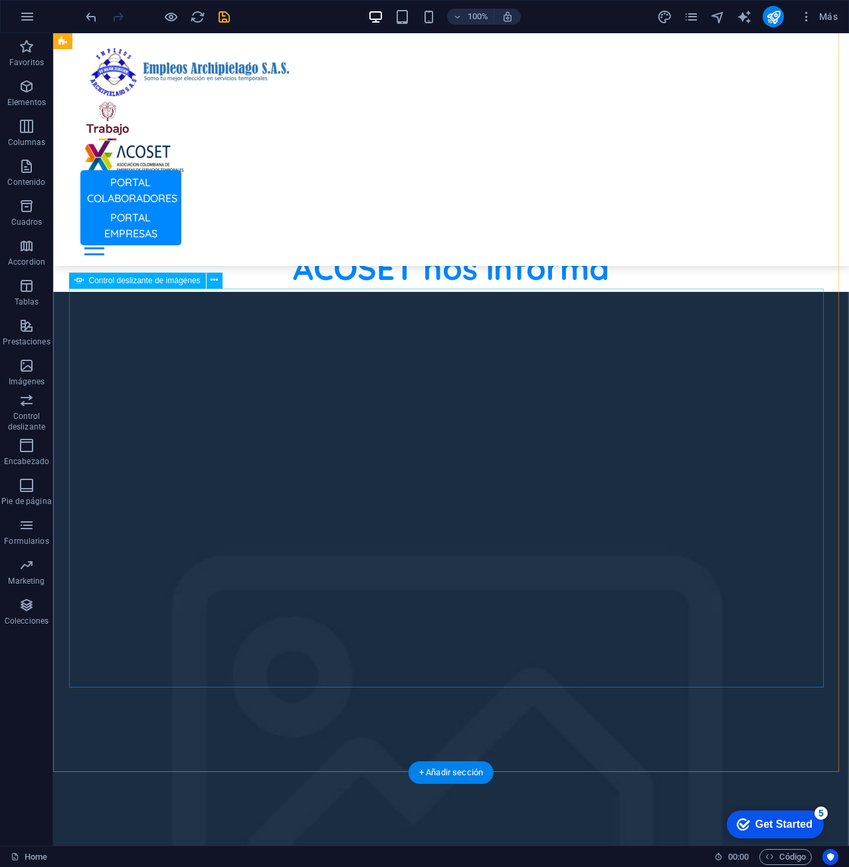
scroll to position [1112, 0]
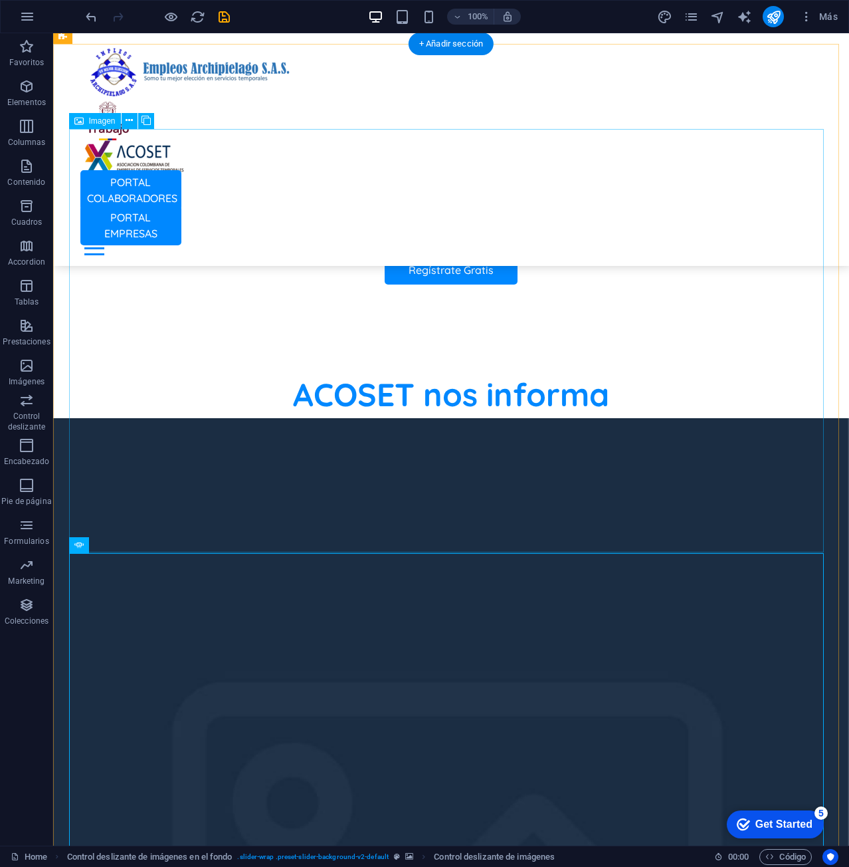
scroll to position [647, 0]
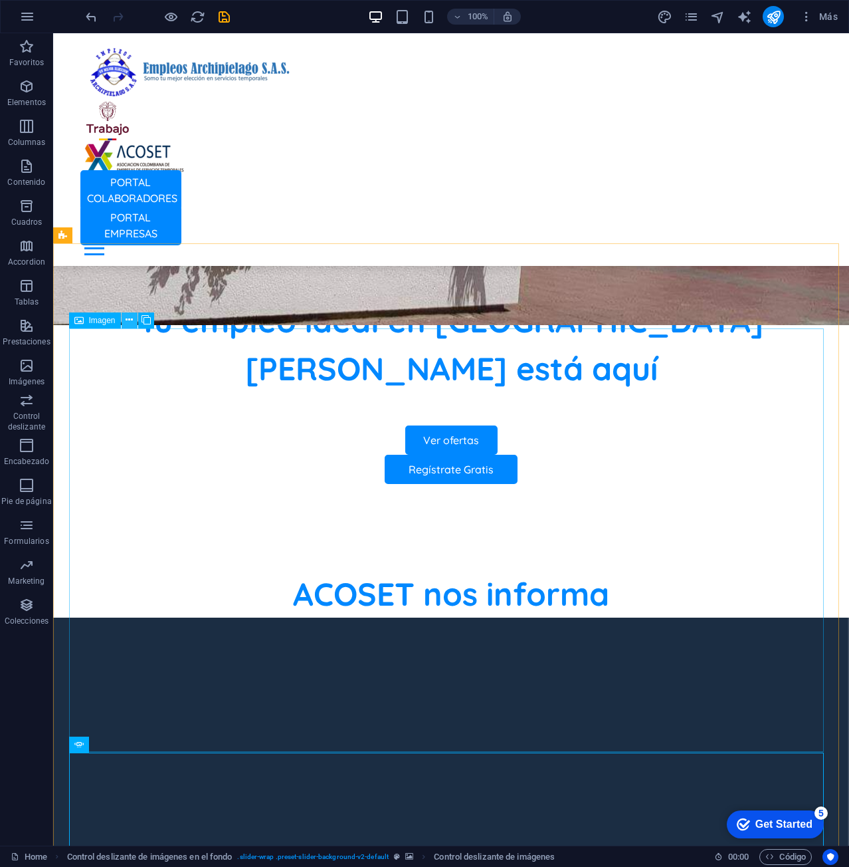
click at [127, 320] on icon at bounding box center [129, 320] width 7 height 14
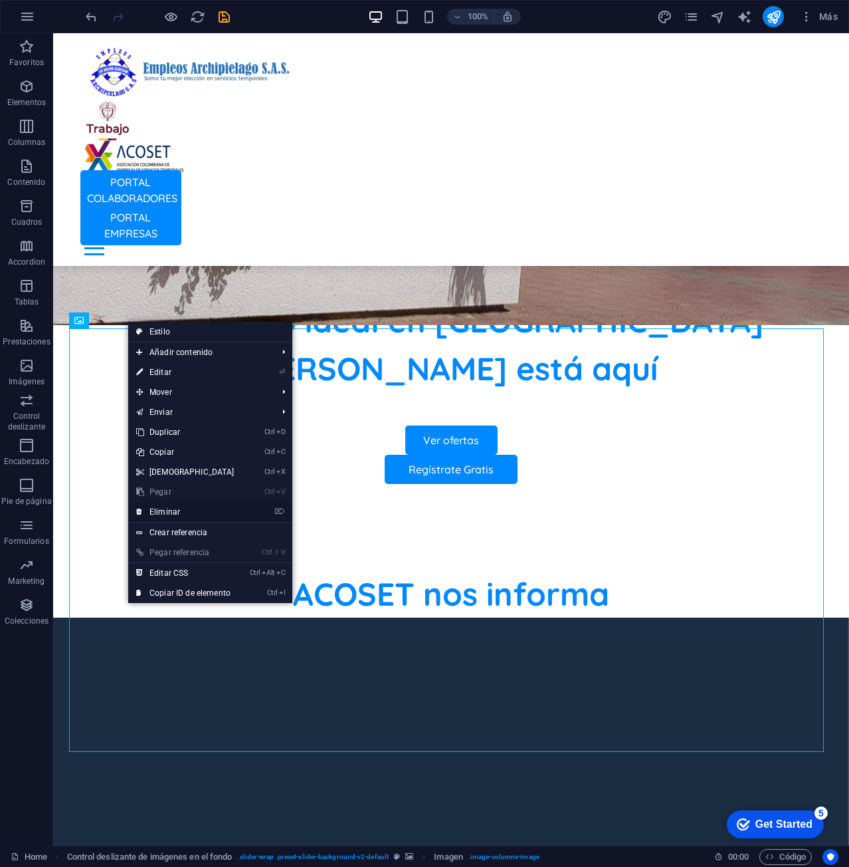
click at [201, 506] on link "⌦ Eliminar" at bounding box center [185, 512] width 114 height 20
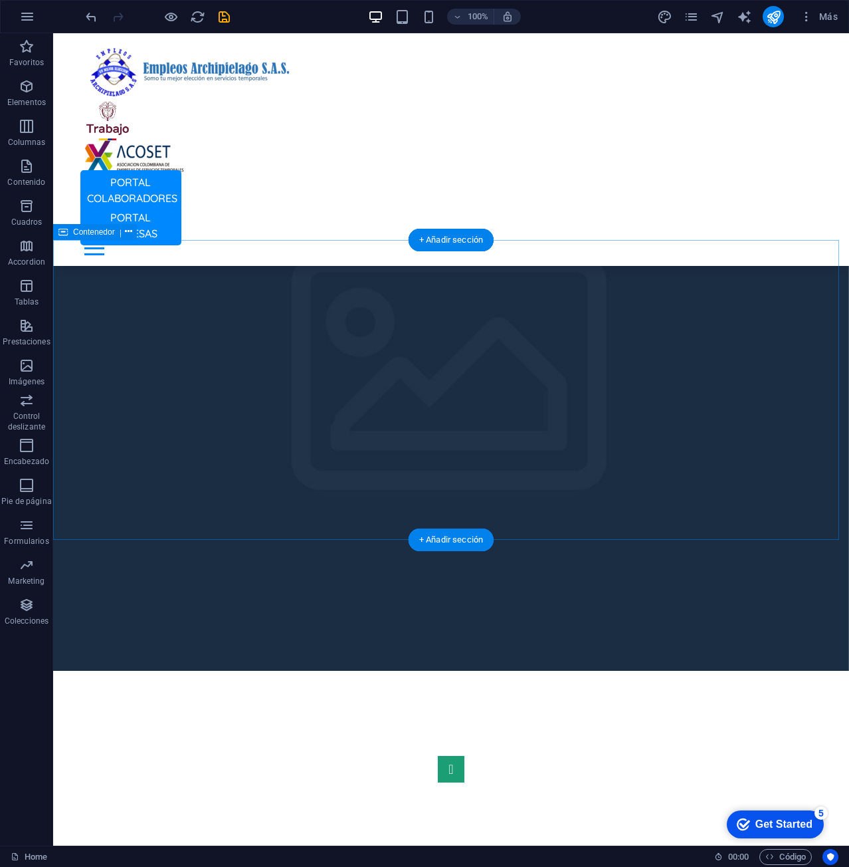
scroll to position [1245, 0]
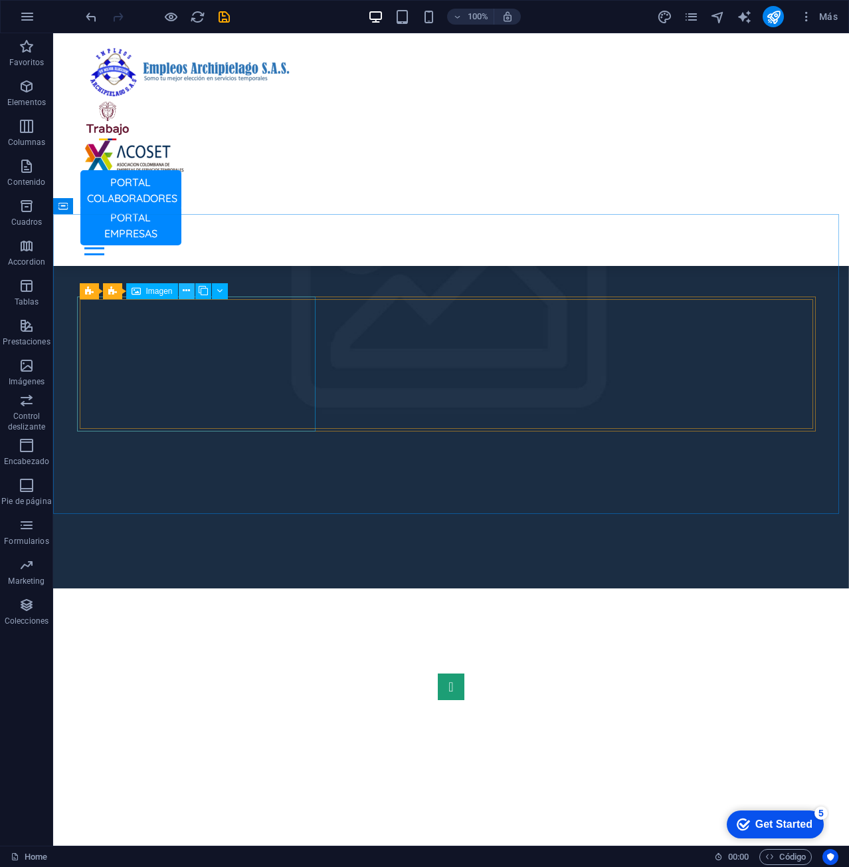
click at [181, 291] on button at bounding box center [187, 291] width 16 height 16
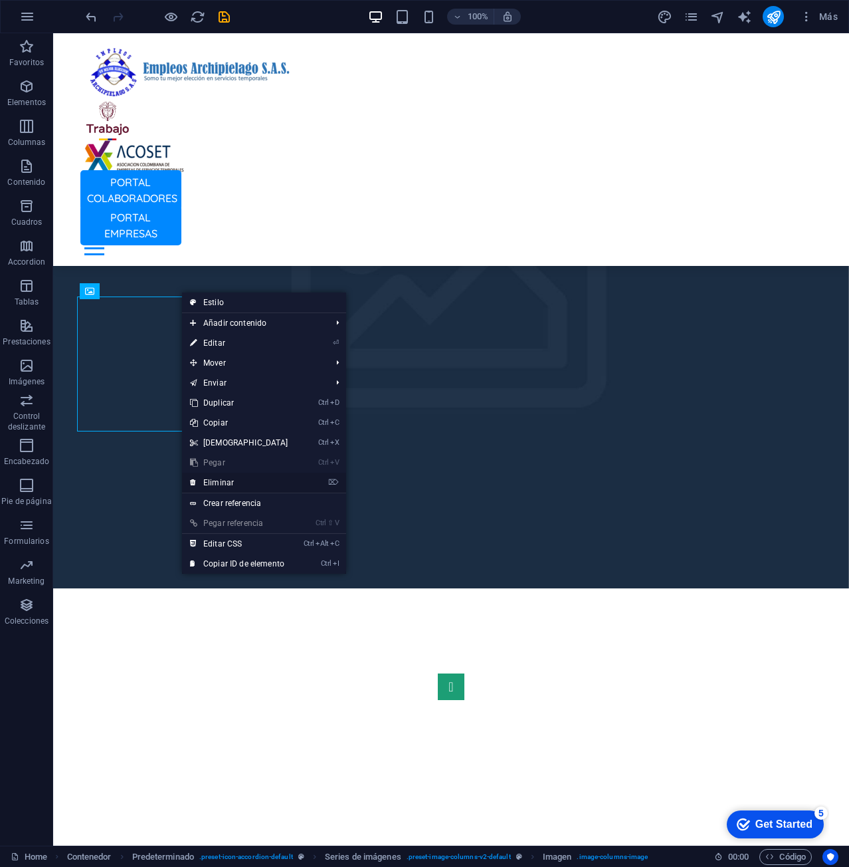
click at [257, 482] on link "⌦ Eliminar" at bounding box center [239, 482] width 114 height 20
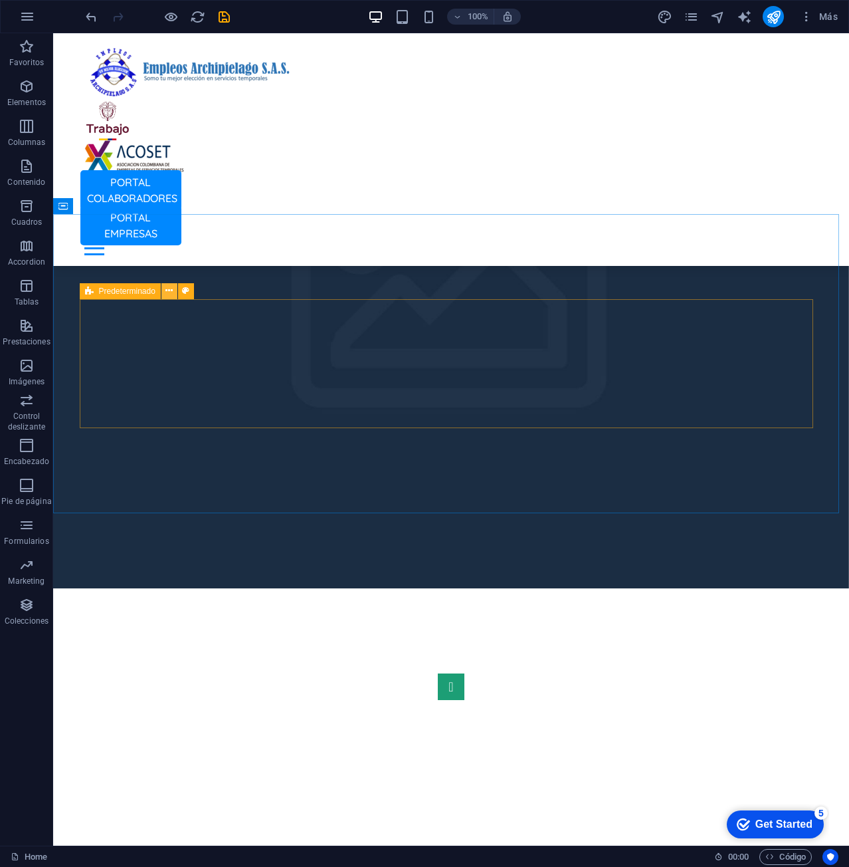
click at [165, 284] on button at bounding box center [169, 291] width 16 height 16
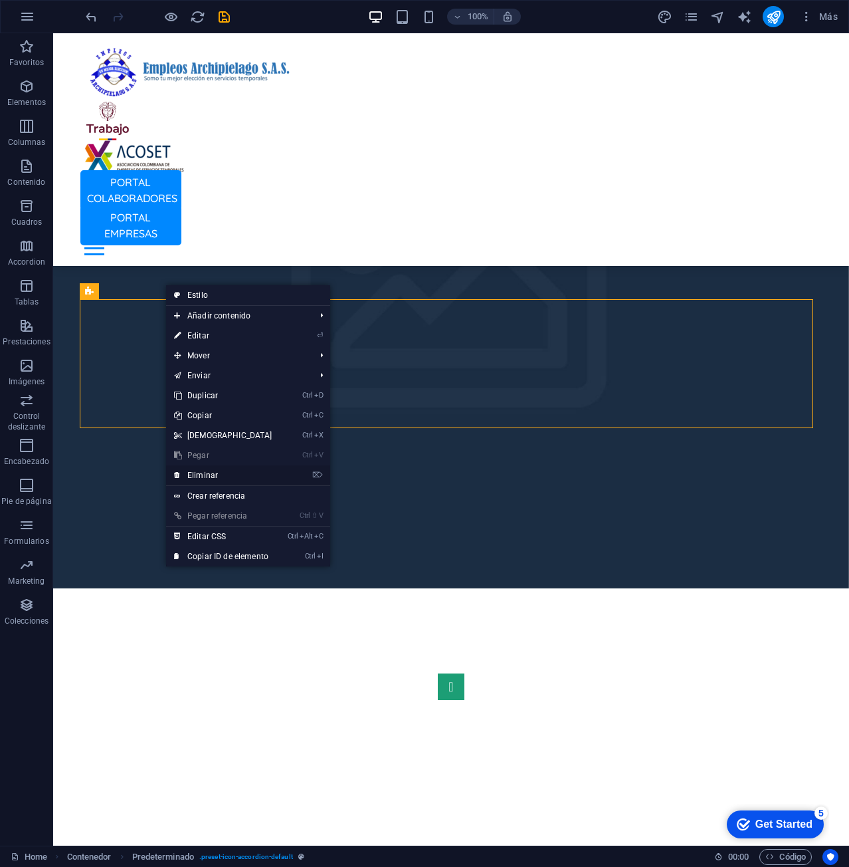
click at [216, 470] on link "⌦ Eliminar" at bounding box center [223, 475] width 114 height 20
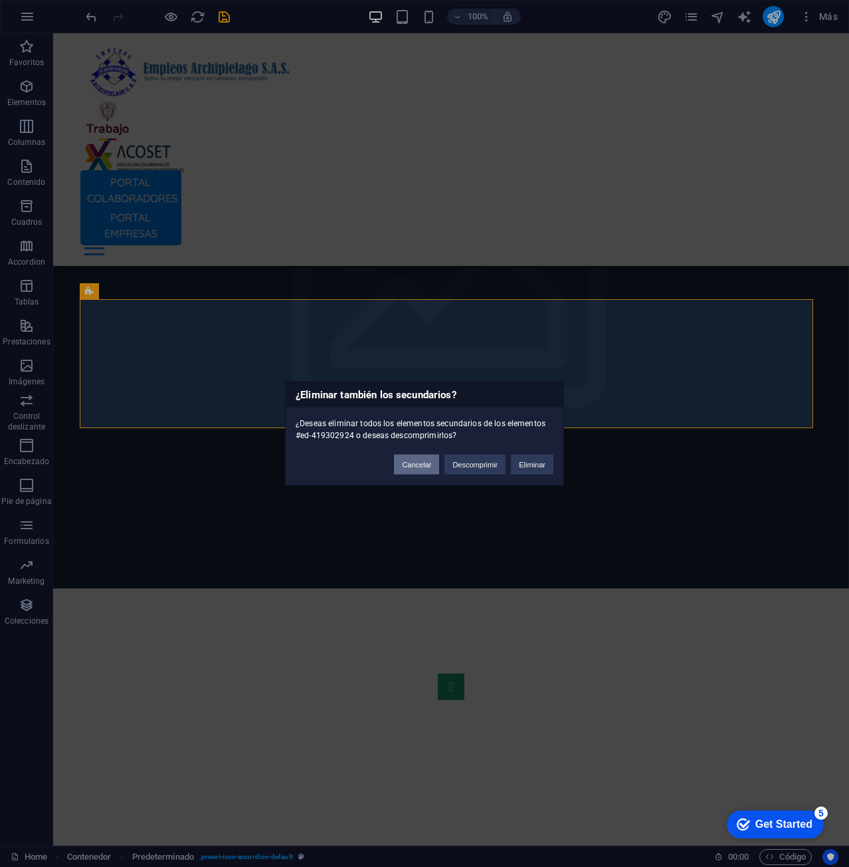
click at [424, 467] on button "Cancelar" at bounding box center [416, 465] width 45 height 20
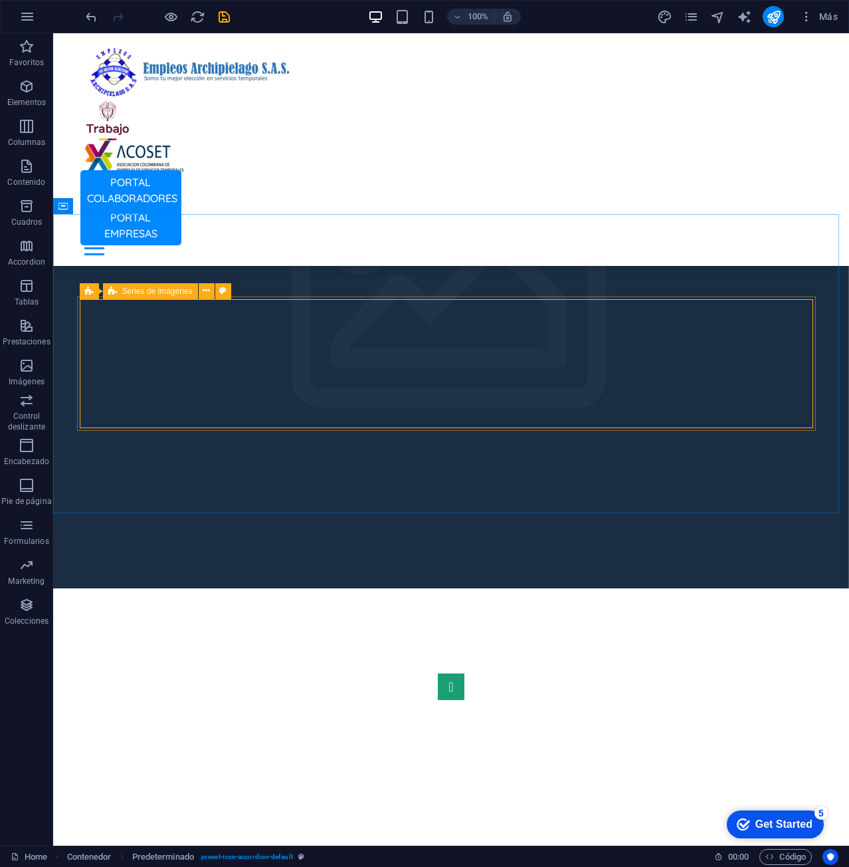
click at [167, 292] on span "Series de imágenes" at bounding box center [157, 291] width 70 height 8
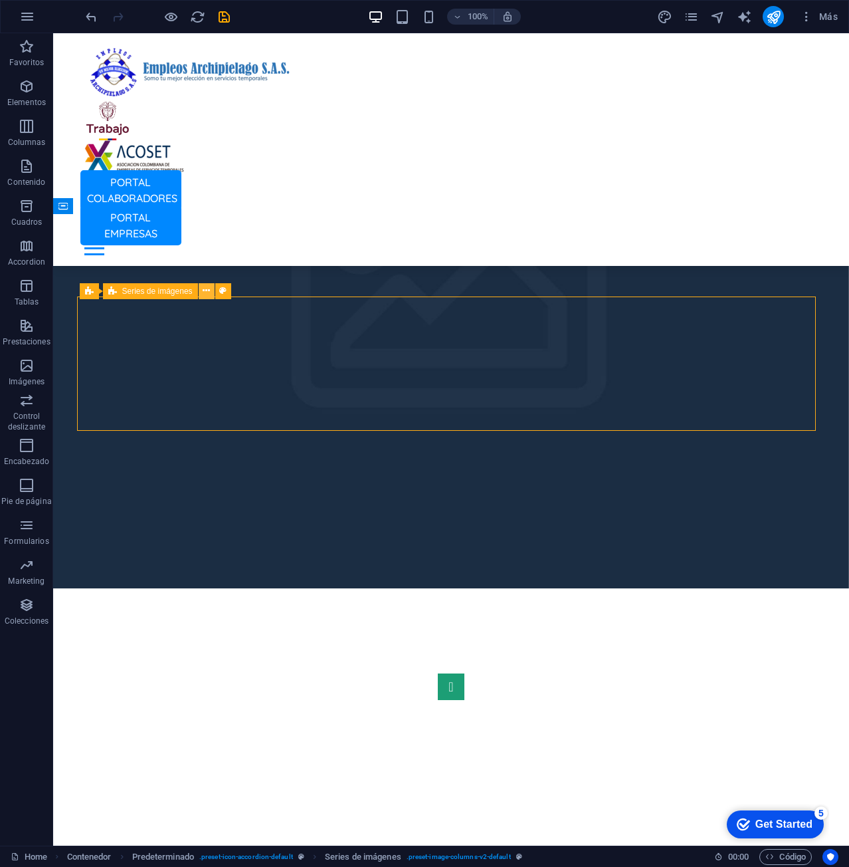
click at [210, 290] on icon at bounding box center [206, 291] width 7 height 14
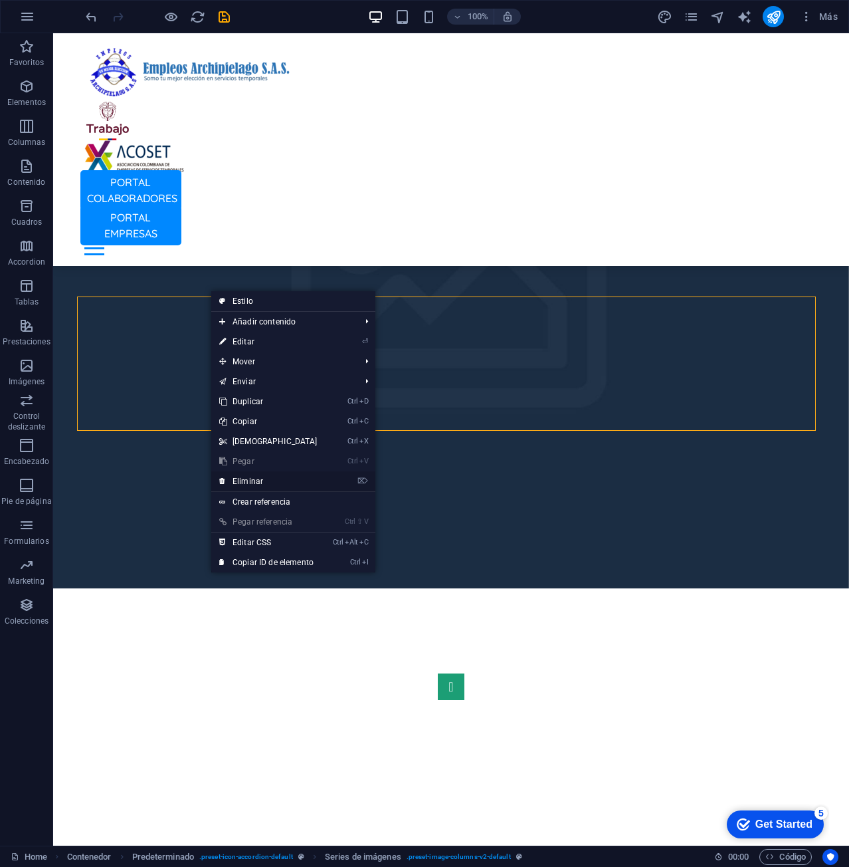
click at [280, 474] on link "⌦ Eliminar" at bounding box center [268, 481] width 114 height 20
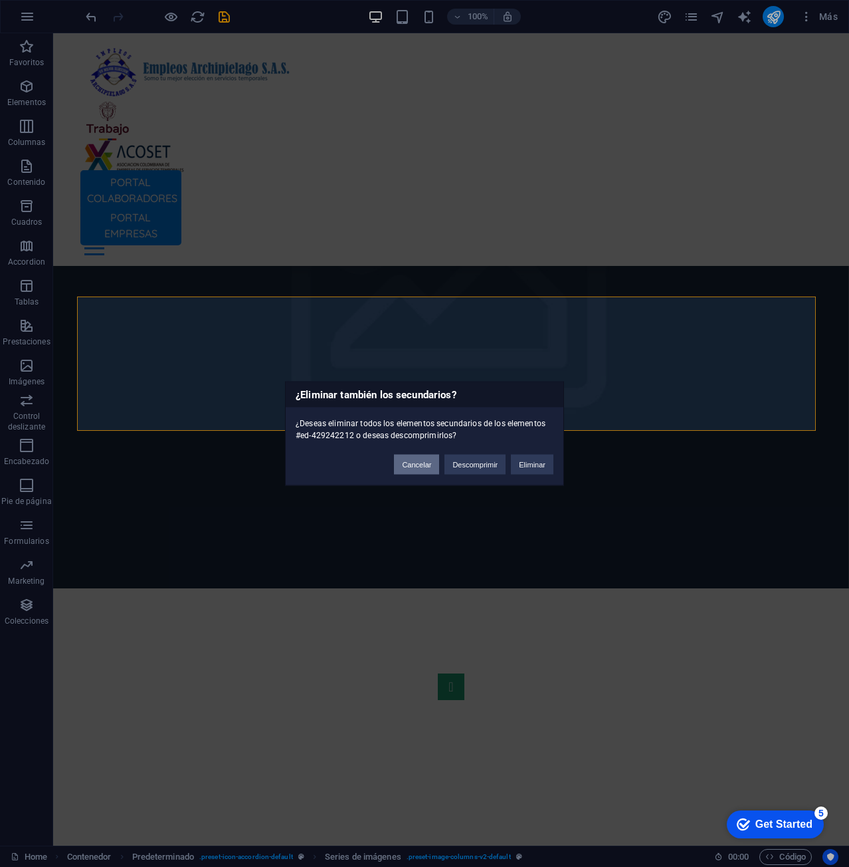
click at [414, 459] on button "Cancelar" at bounding box center [416, 465] width 45 height 20
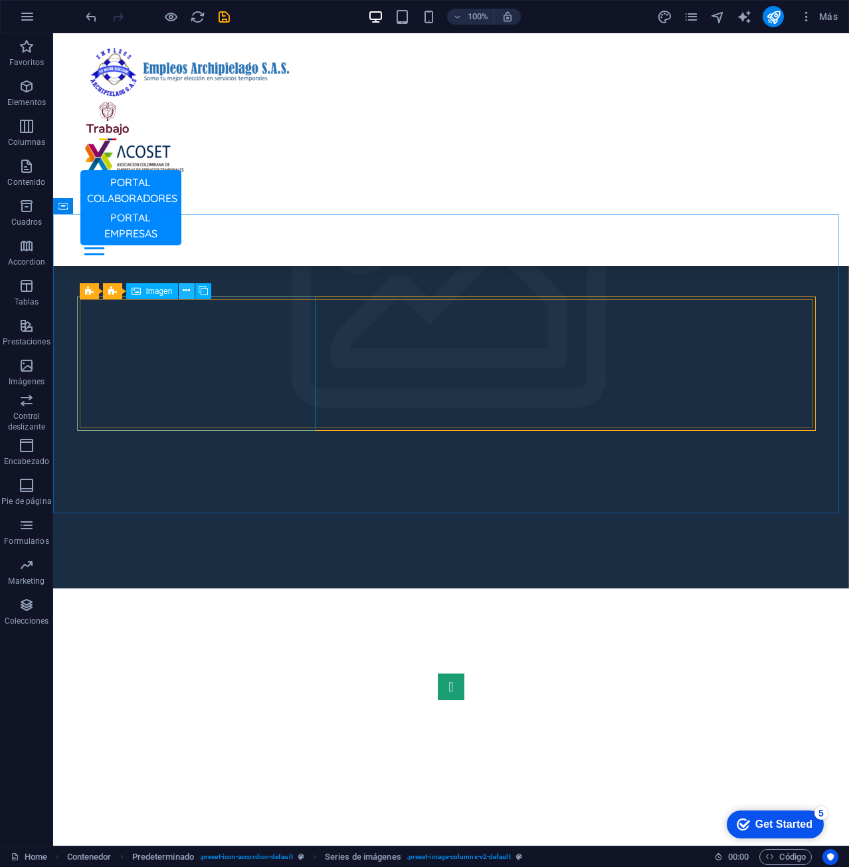
click at [185, 292] on icon at bounding box center [186, 291] width 7 height 14
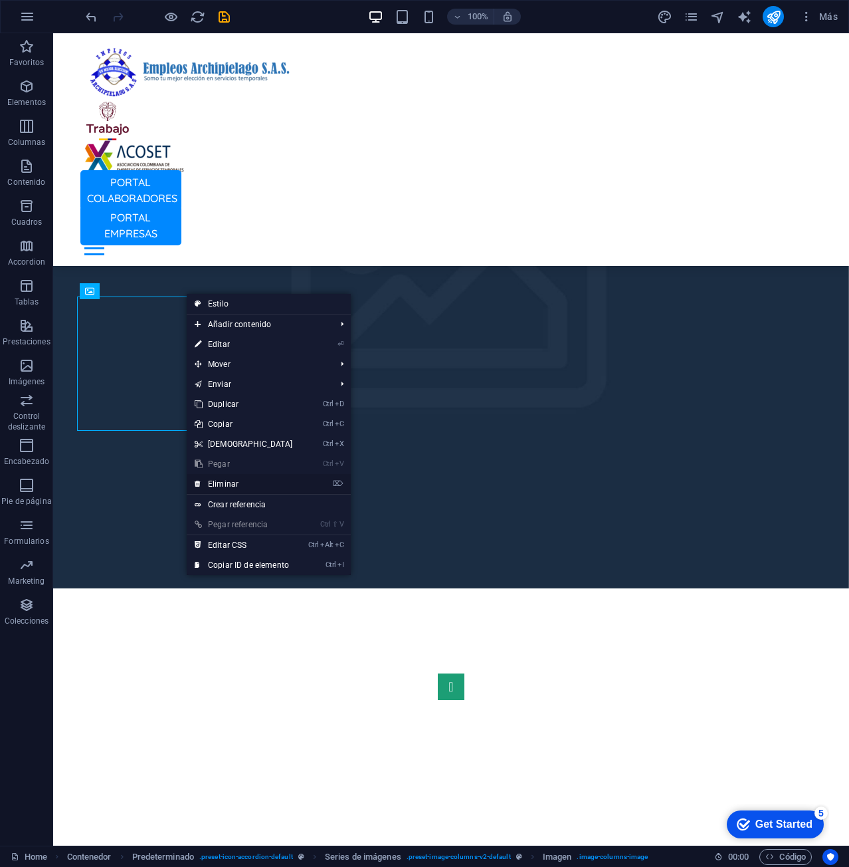
click at [237, 479] on link "⌦ Eliminar" at bounding box center [244, 484] width 114 height 20
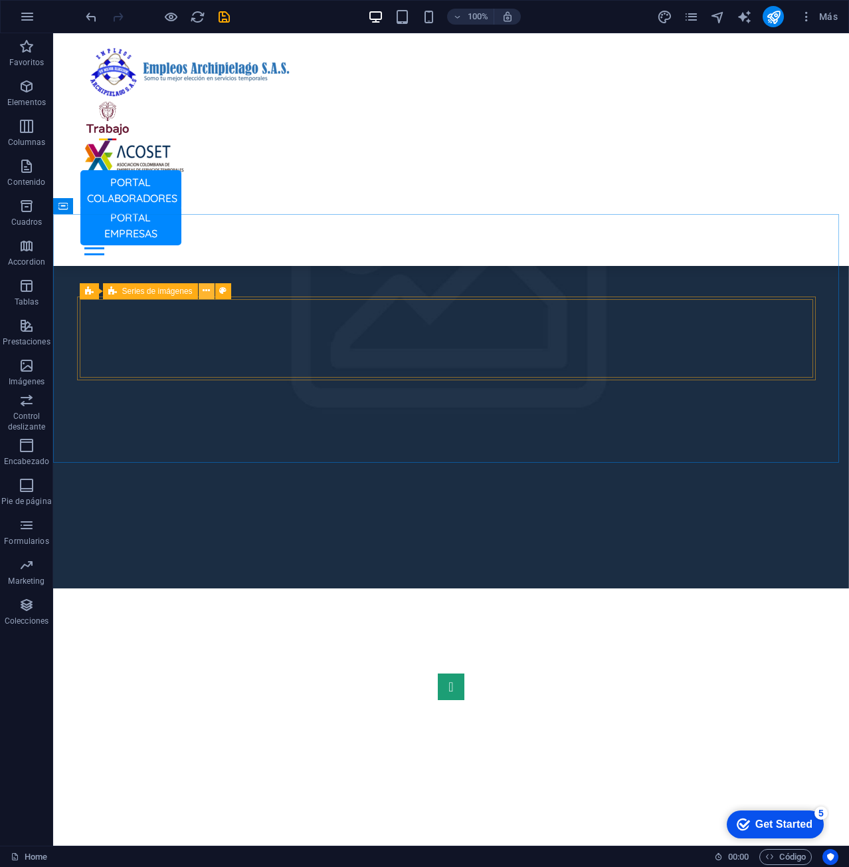
click at [208, 291] on icon at bounding box center [206, 291] width 7 height 14
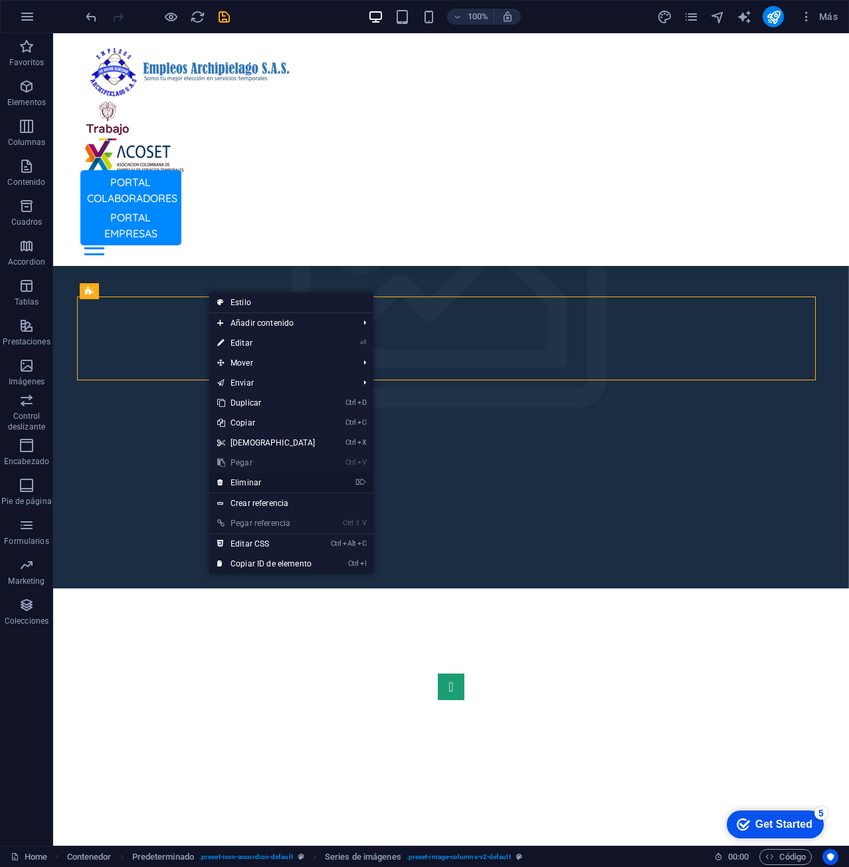
click at [258, 478] on link "⌦ Eliminar" at bounding box center [266, 482] width 114 height 20
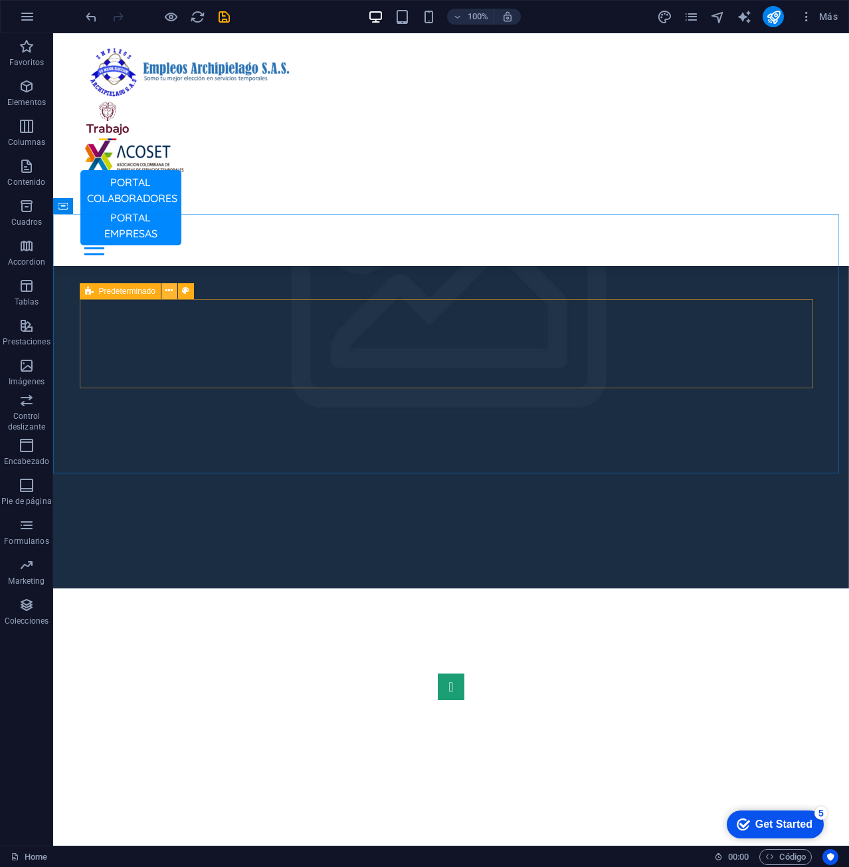
click at [170, 291] on icon at bounding box center [168, 291] width 7 height 14
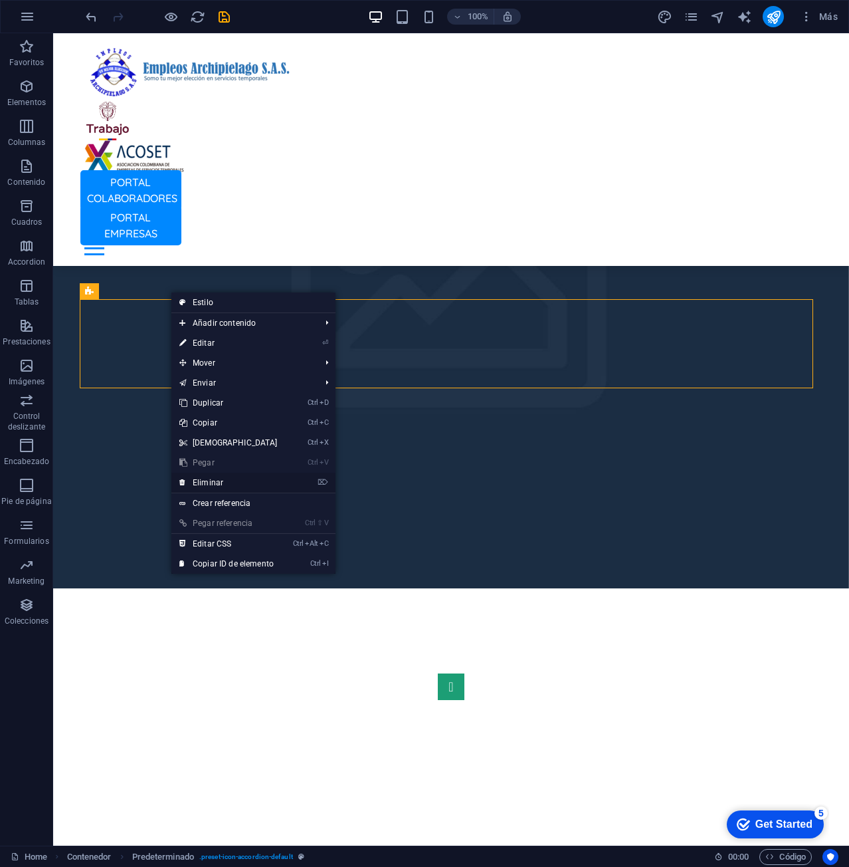
click at [233, 481] on link "⌦ Eliminar" at bounding box center [228, 482] width 114 height 20
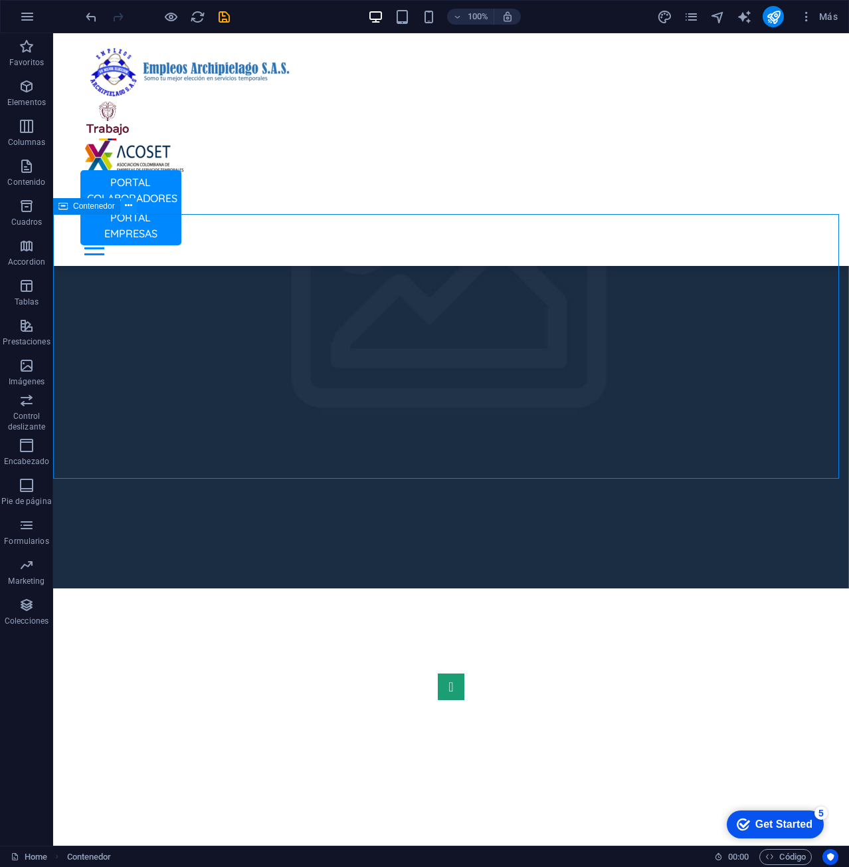
click at [128, 207] on icon at bounding box center [128, 206] width 7 height 14
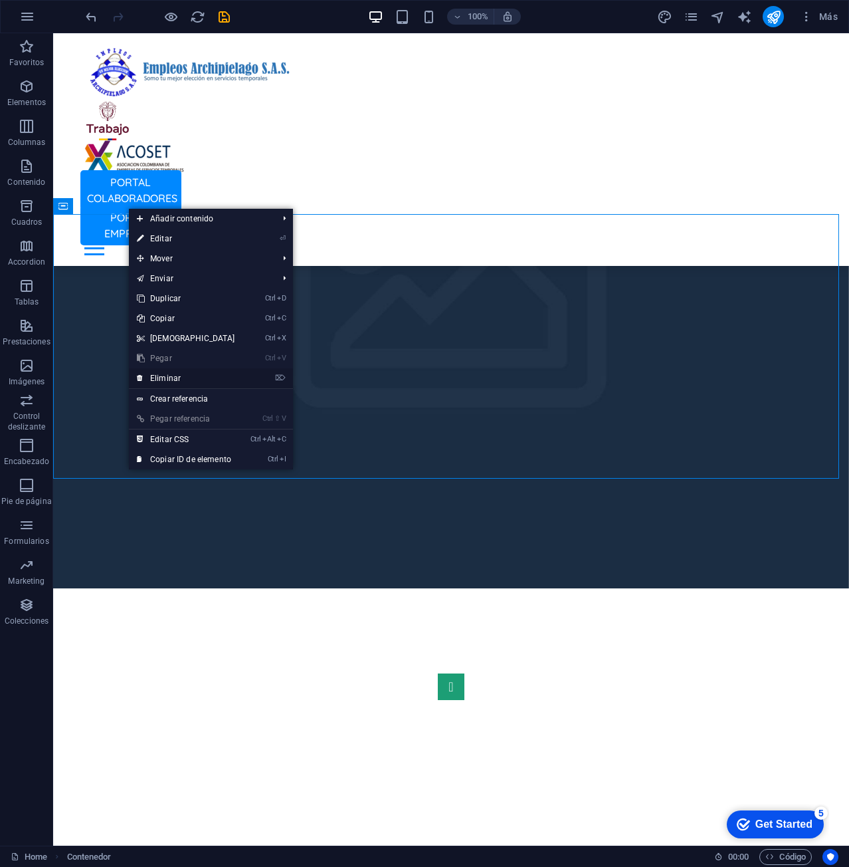
click at [184, 380] on link "⌦ Eliminar" at bounding box center [186, 378] width 114 height 20
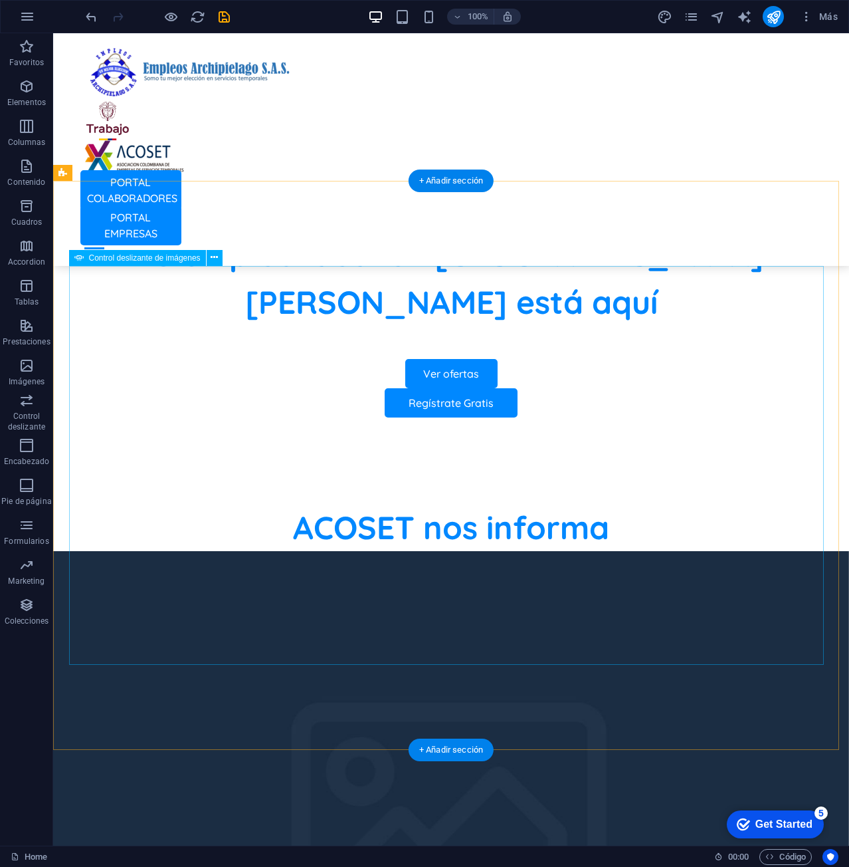
scroll to position [514, 0]
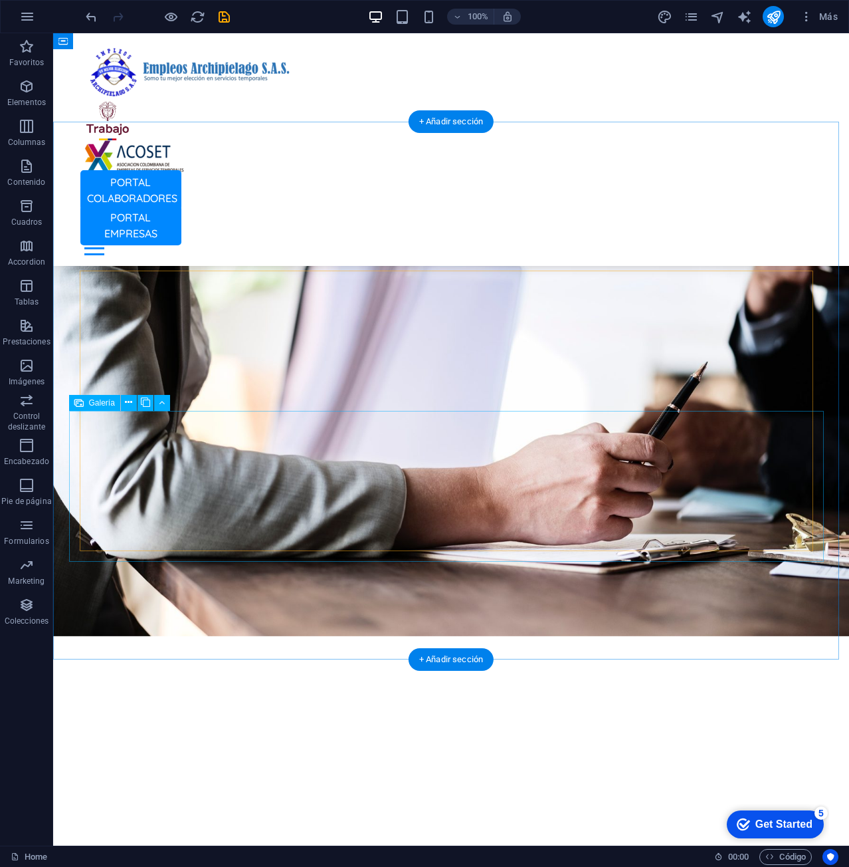
scroll to position [2242, 0]
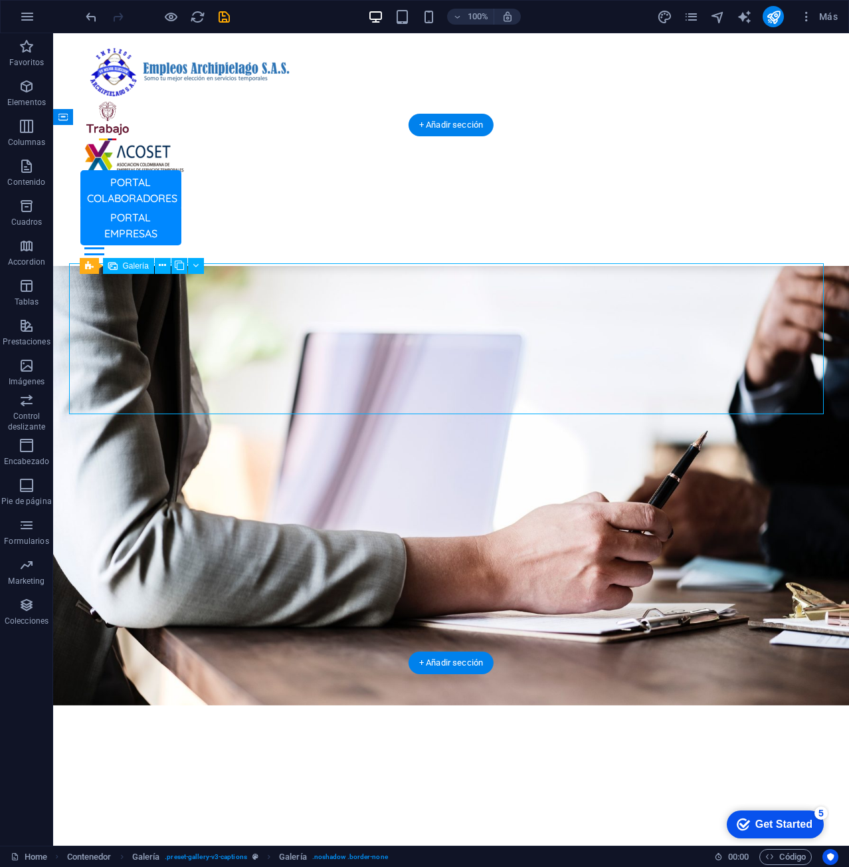
scroll to position [2387, 0]
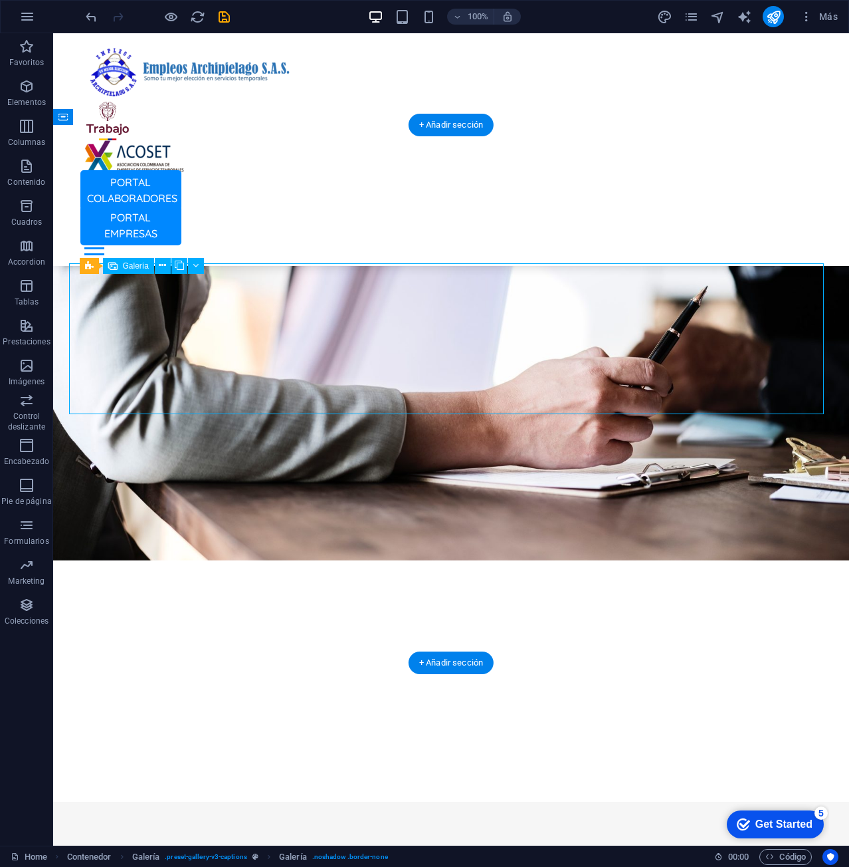
select select "4"
select select "px"
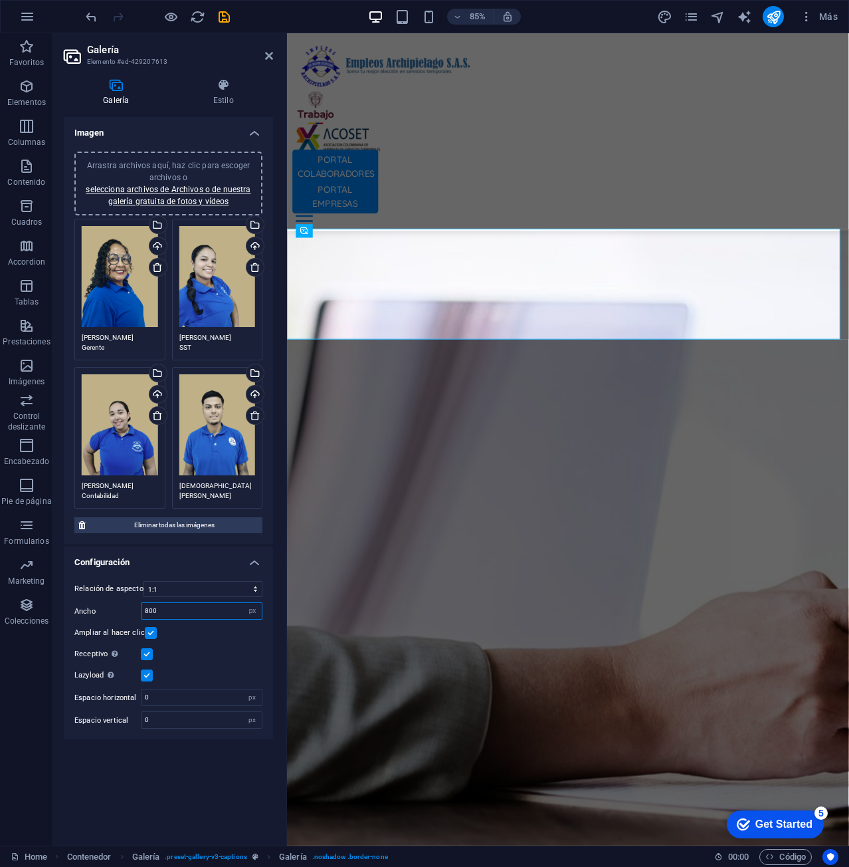
click at [208, 612] on input "800" at bounding box center [202, 611] width 120 height 16
type input "8"
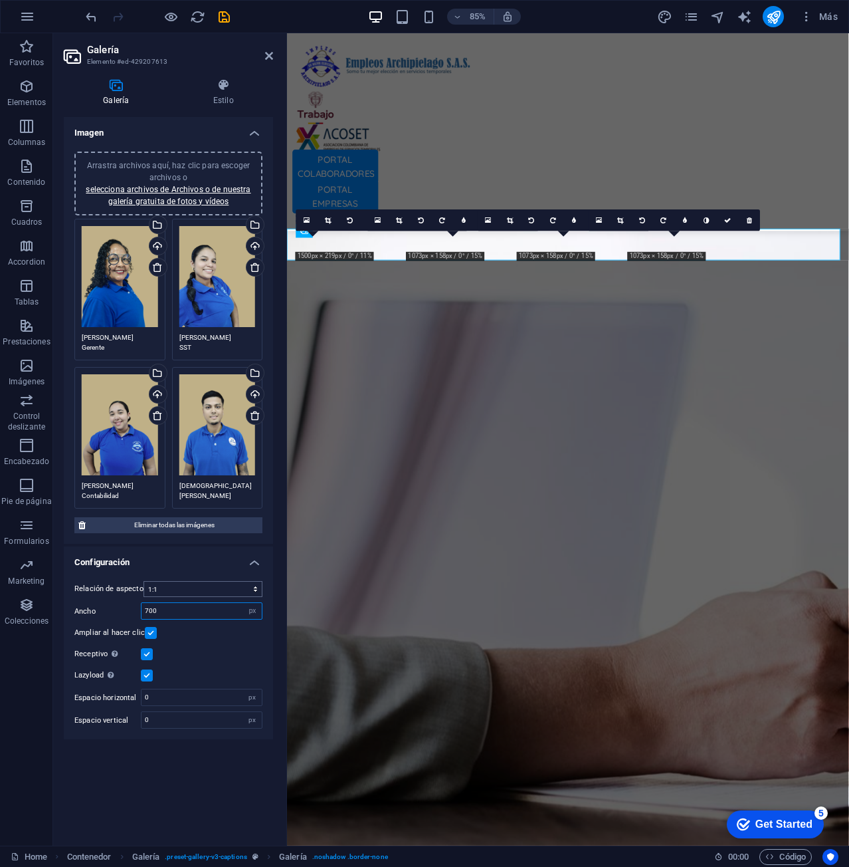
type input "700"
click at [193, 591] on select "Ninguna relación de aspecto fija 16:9 16:10 4:3 1:1 1:2 2:1" at bounding box center [203, 589] width 119 height 16
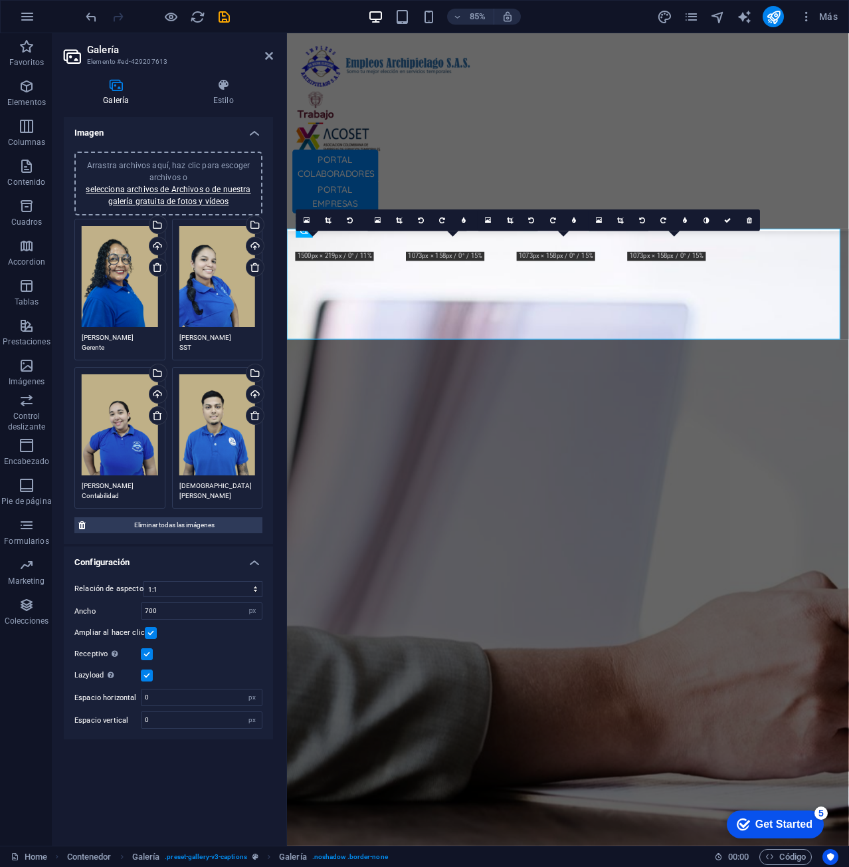
click at [198, 571] on div "Relación de aspecto Ninguna relación de aspecto fija 16:9 16:10 4:3 1:1 1:2 2:1…" at bounding box center [168, 654] width 209 height 169
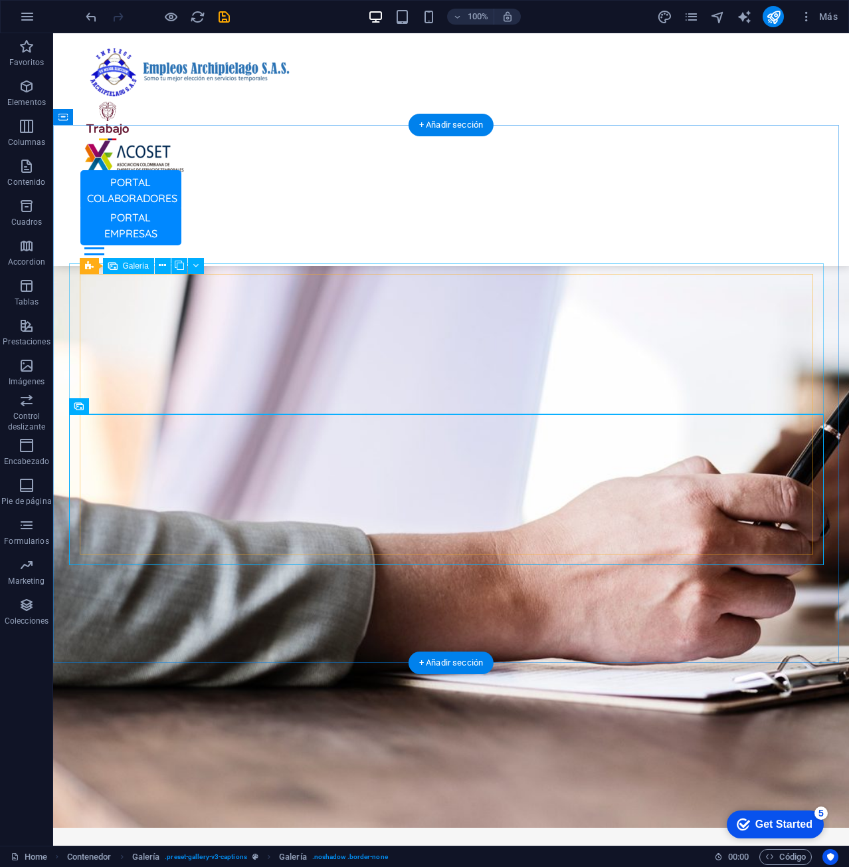
scroll to position [2242, 0]
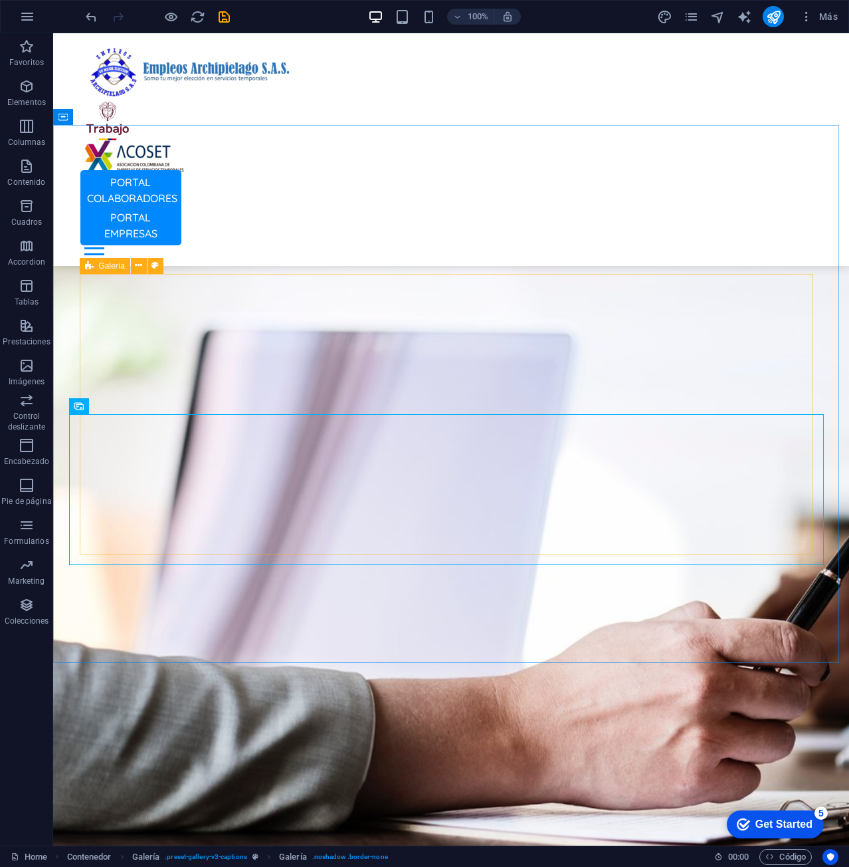
click at [83, 270] on div "Galería" at bounding box center [105, 266] width 51 height 16
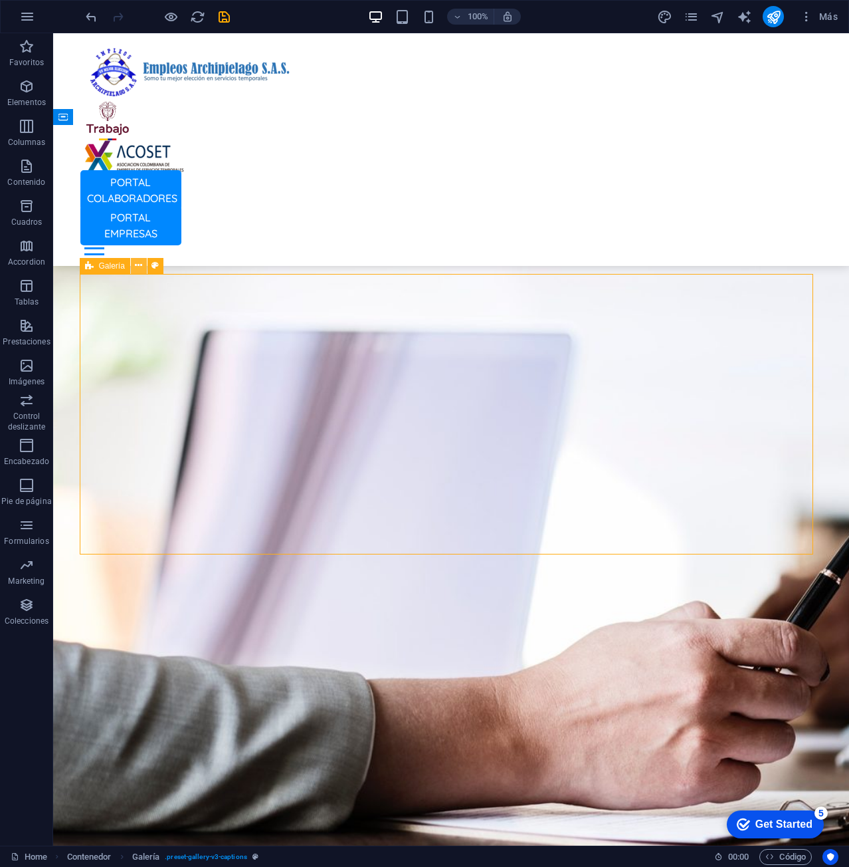
click at [136, 265] on icon at bounding box center [138, 266] width 7 height 14
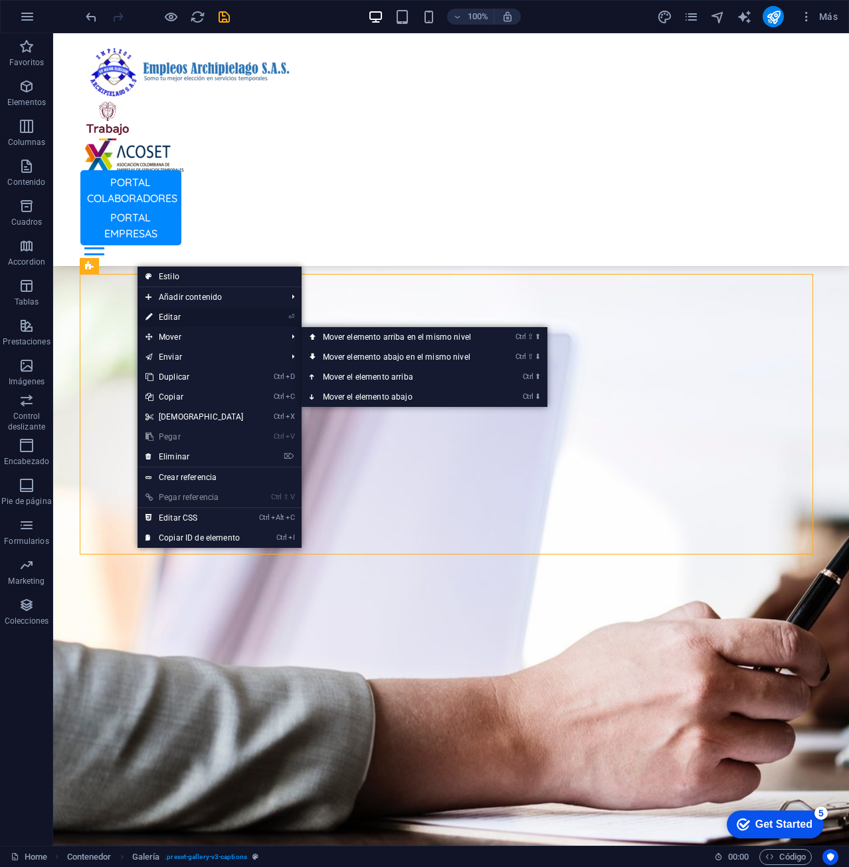
click at [196, 315] on link "⏎ Editar" at bounding box center [195, 317] width 114 height 20
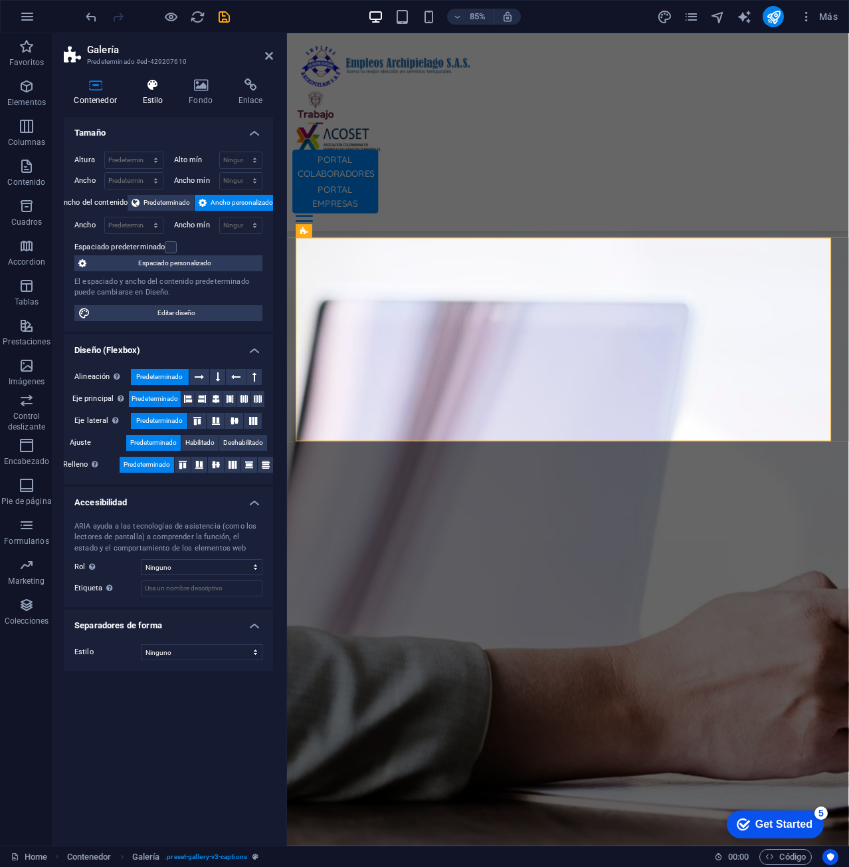
click at [167, 96] on h4 "Estilo" at bounding box center [155, 92] width 47 height 28
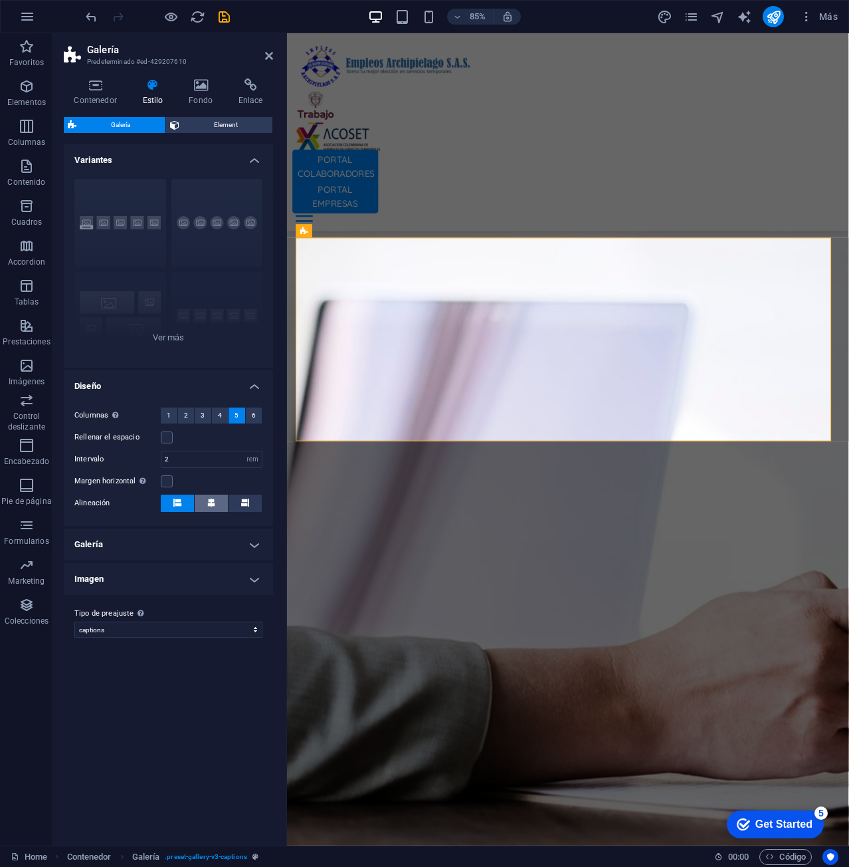
click at [205, 502] on button at bounding box center [211, 502] width 33 height 17
click at [181, 461] on input "2" at bounding box center [211, 459] width 100 height 16
click at [267, 55] on icon at bounding box center [269, 56] width 8 height 11
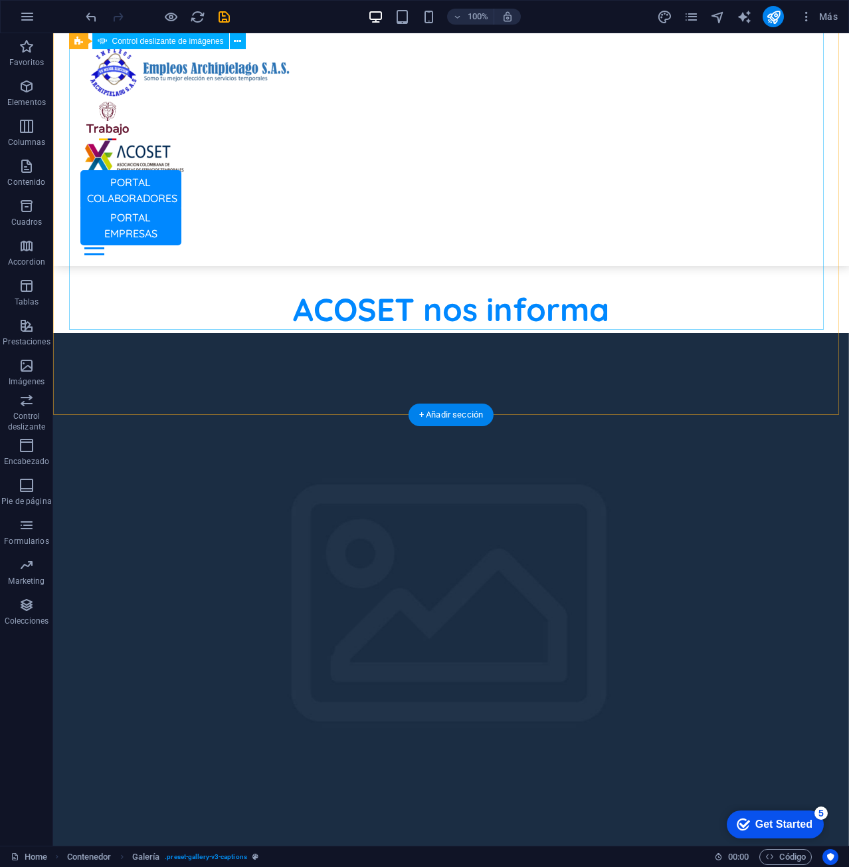
scroll to position [780, 0]
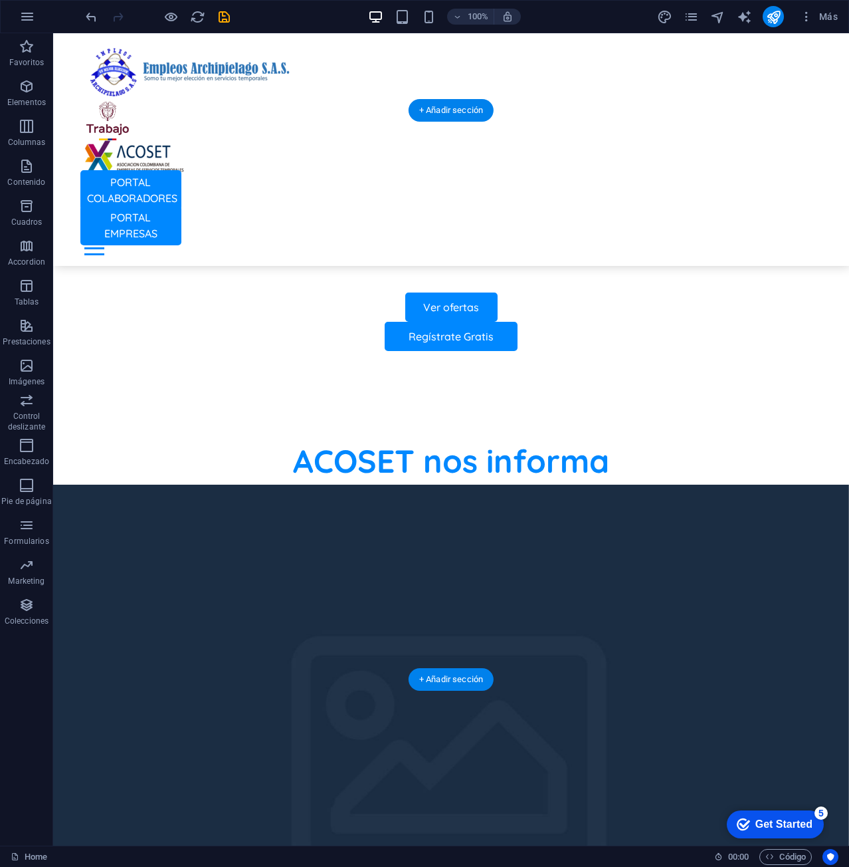
click at [465, 484] on figure at bounding box center [451, 768] width 796 height 569
click at [464, 484] on figure at bounding box center [451, 768] width 796 height 569
select select "rem"
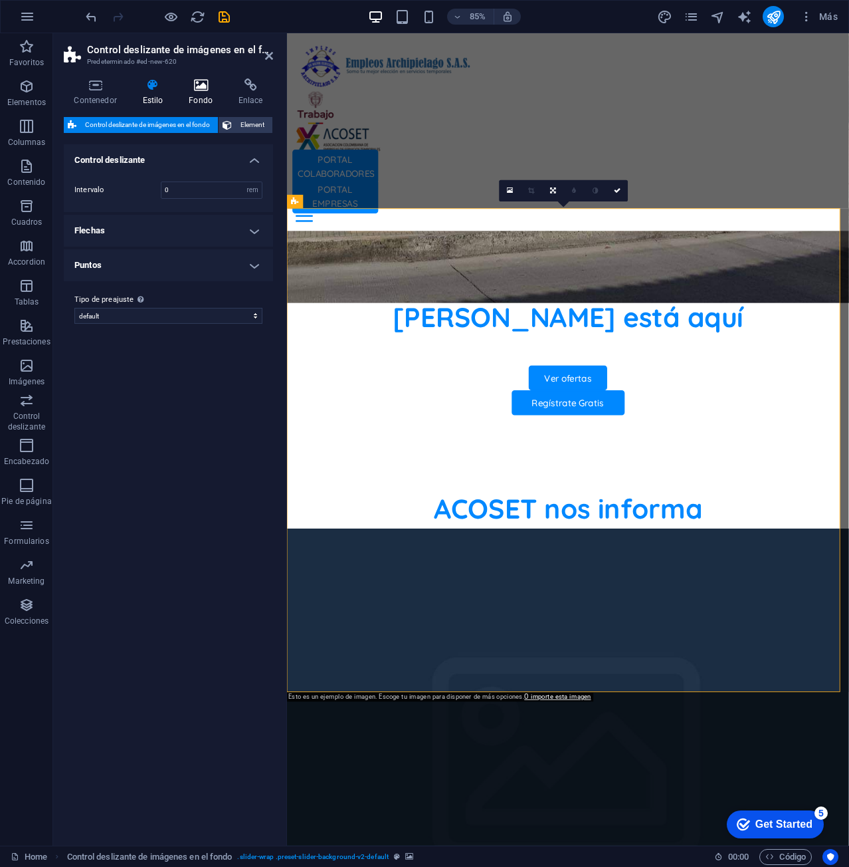
click at [199, 81] on icon at bounding box center [201, 84] width 45 height 13
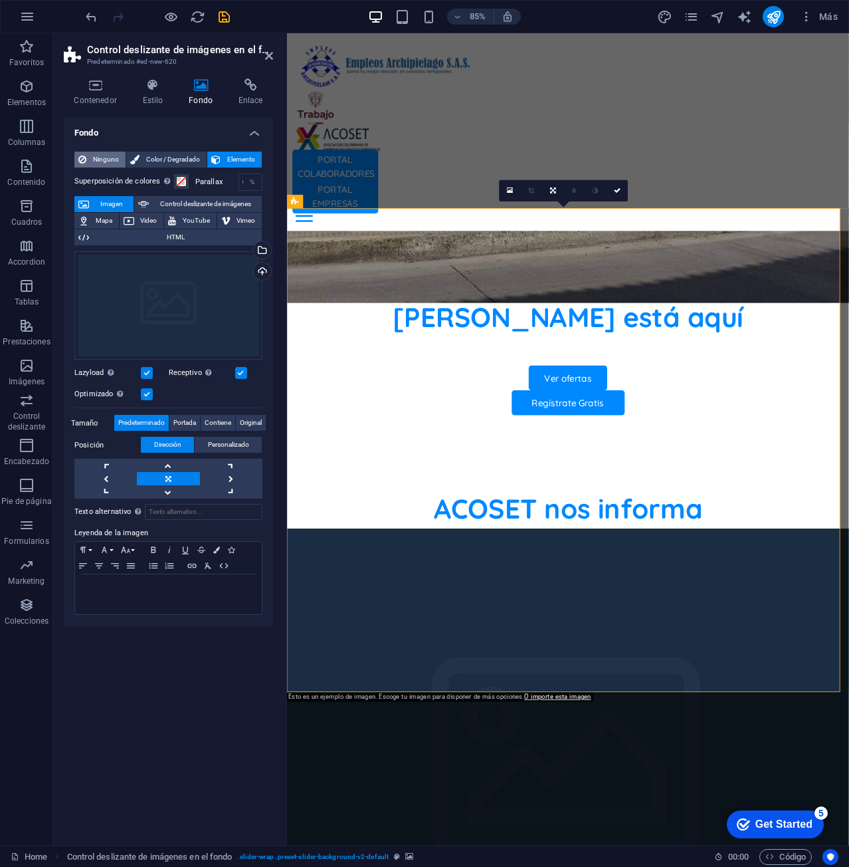
click at [80, 157] on icon at bounding box center [82, 160] width 8 height 16
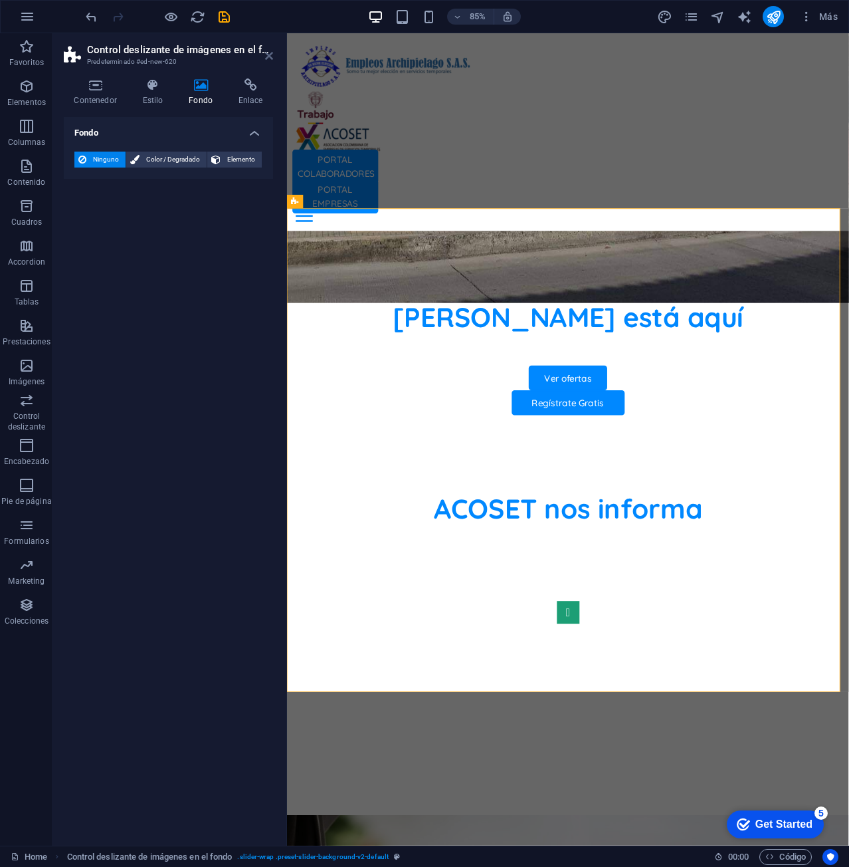
click at [268, 53] on icon at bounding box center [269, 56] width 8 height 11
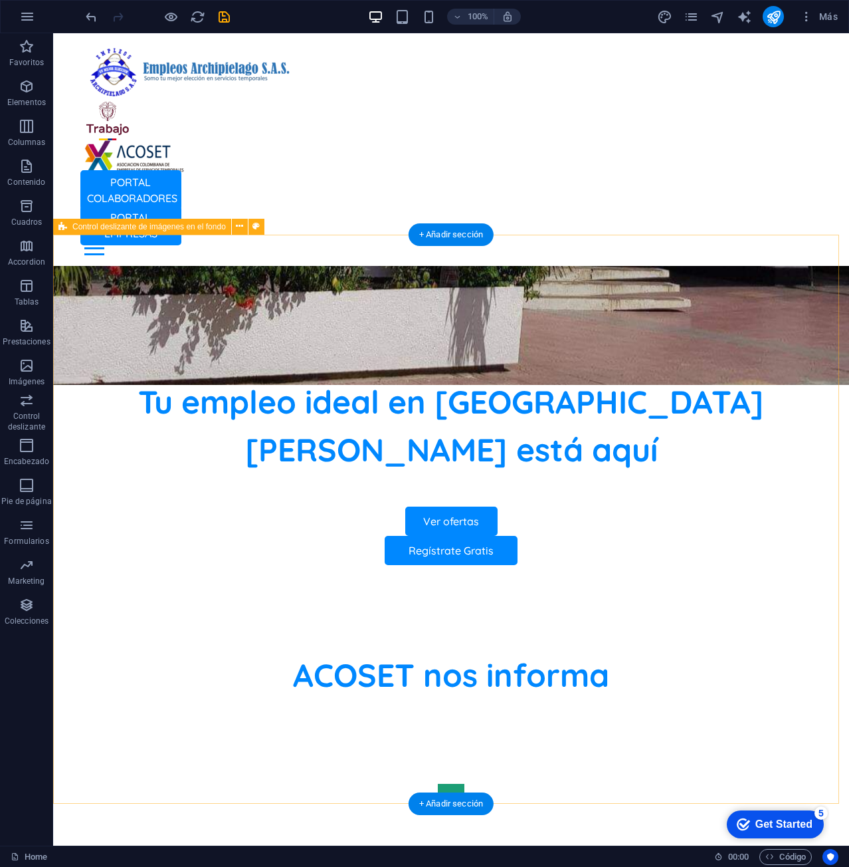
scroll to position [532, 0]
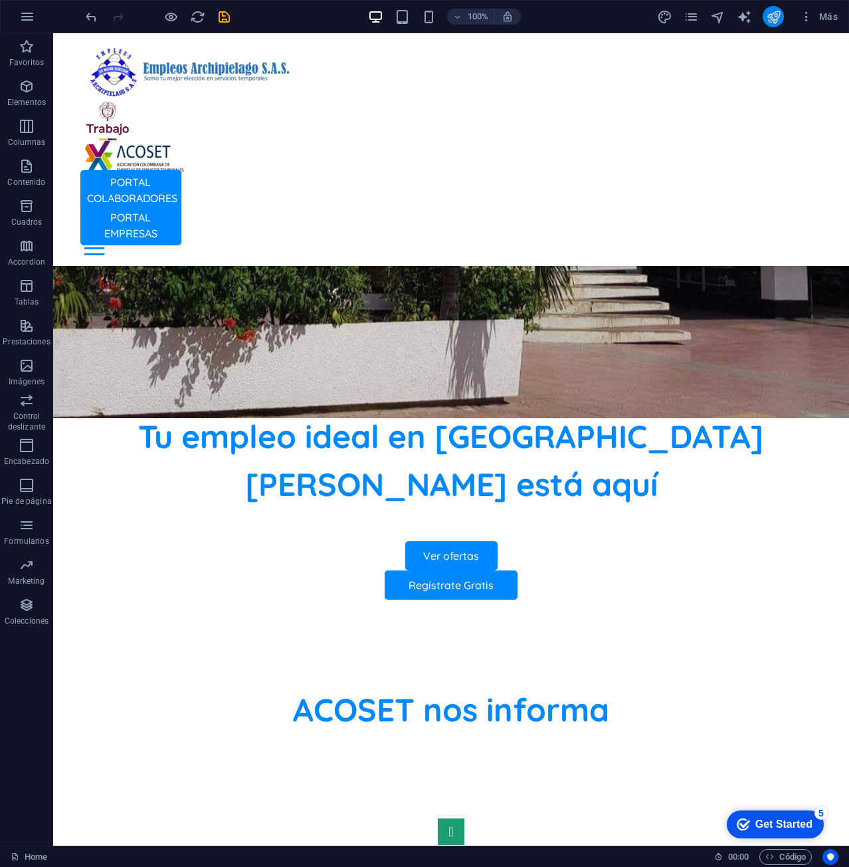
click at [781, 21] on icon "publish" at bounding box center [773, 16] width 15 height 15
click at [769, 17] on icon "publish" at bounding box center [773, 16] width 15 height 15
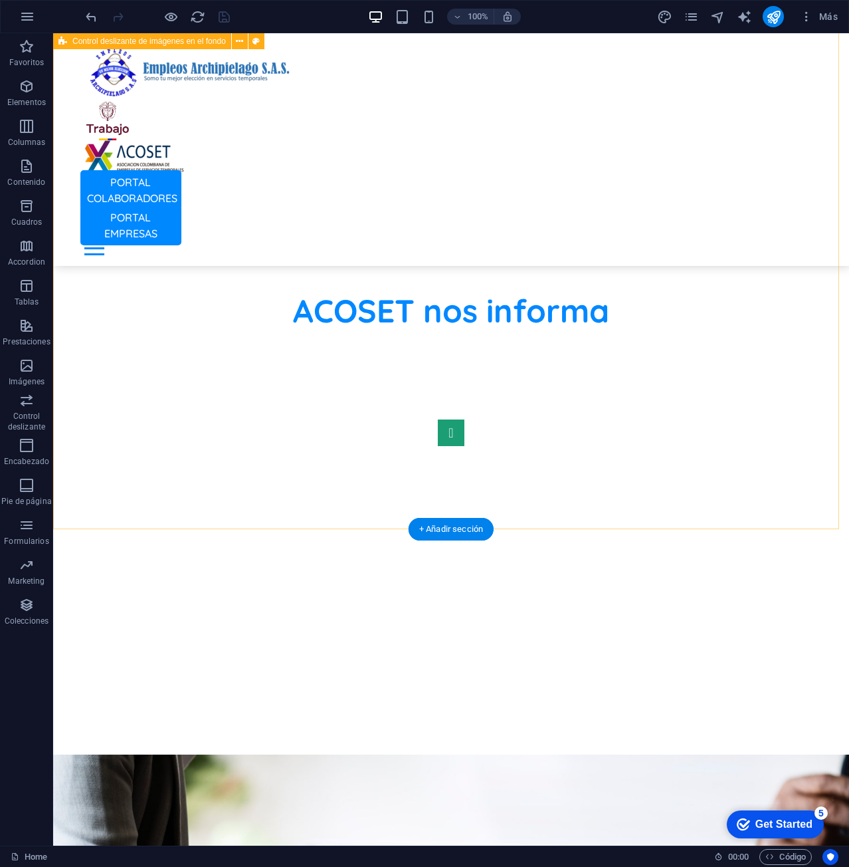
scroll to position [908, 0]
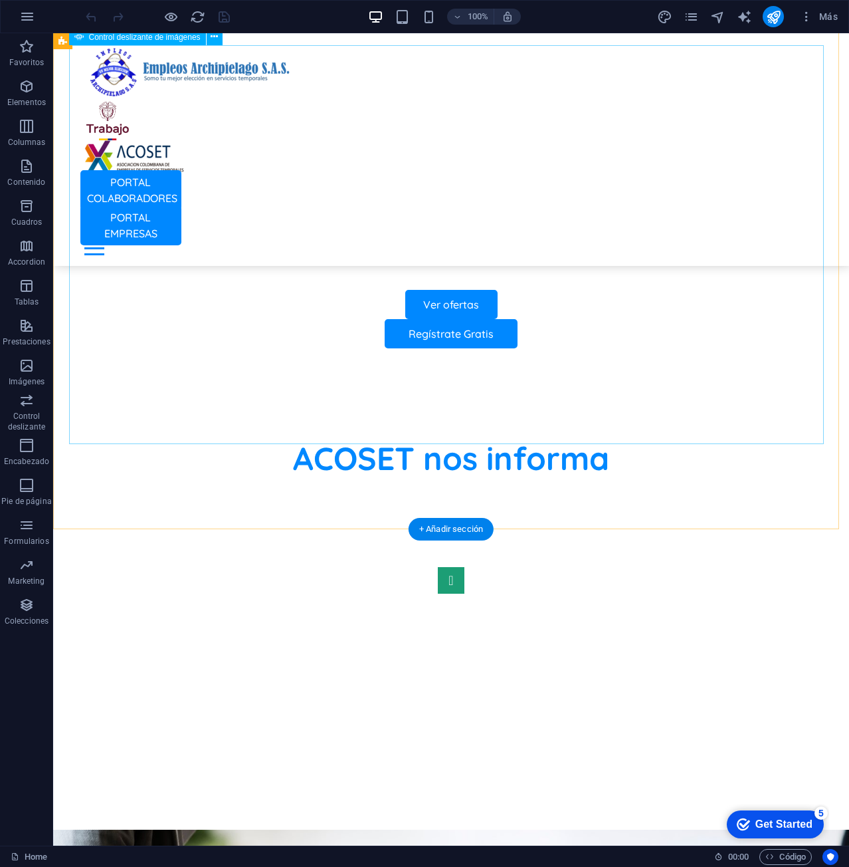
scroll to position [665, 0]
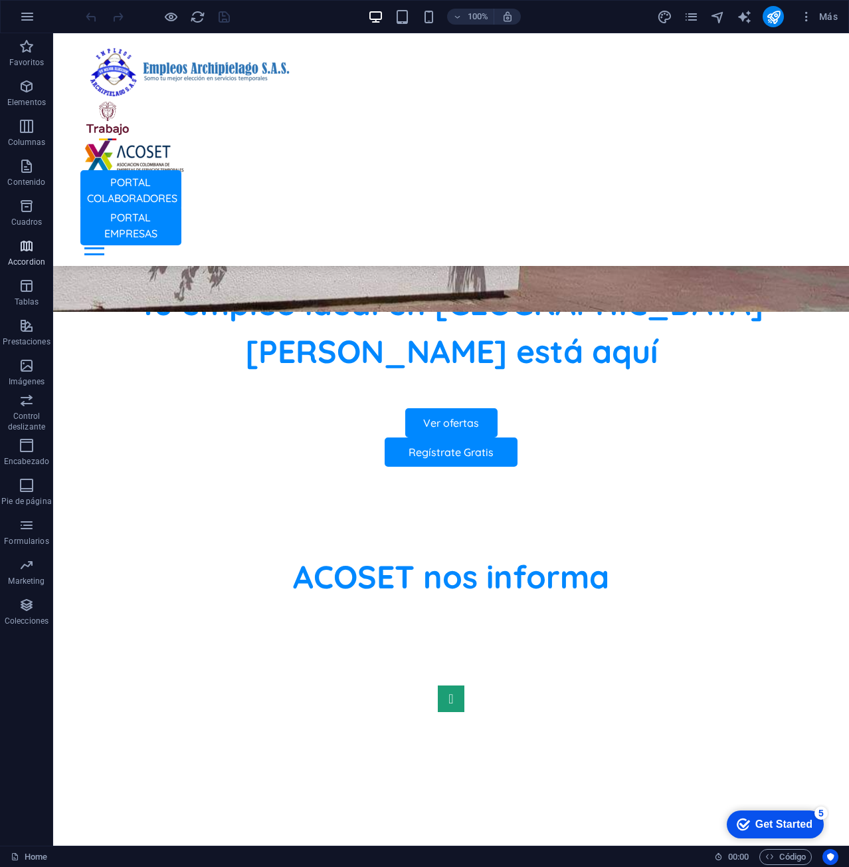
click at [27, 255] on span "Accordion" at bounding box center [26, 254] width 53 height 32
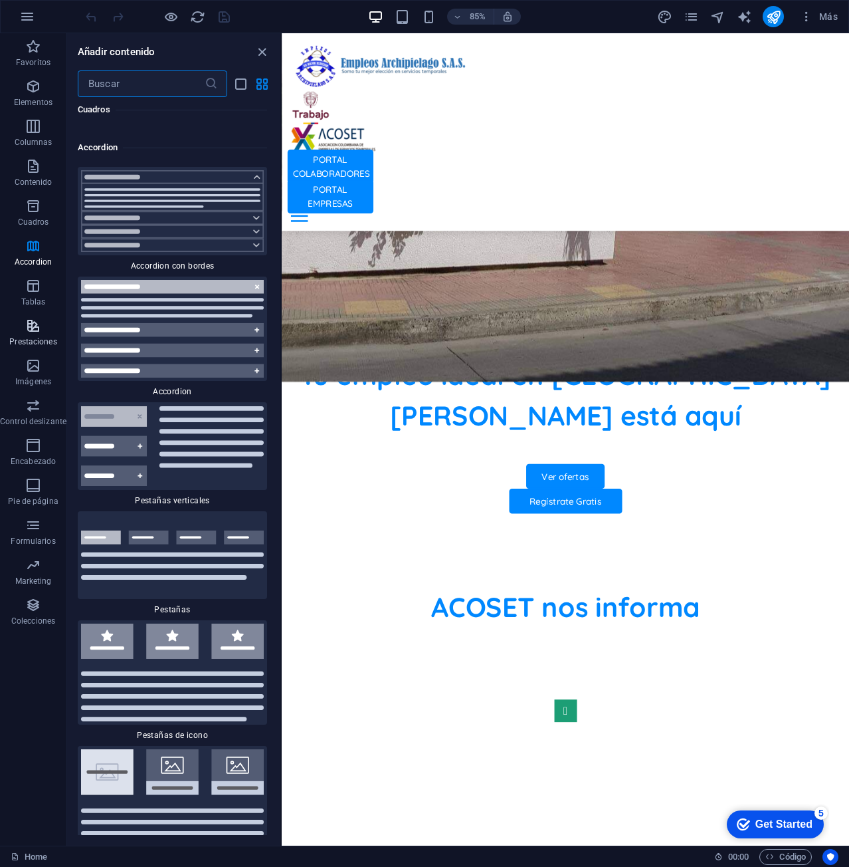
scroll to position [8254, 0]
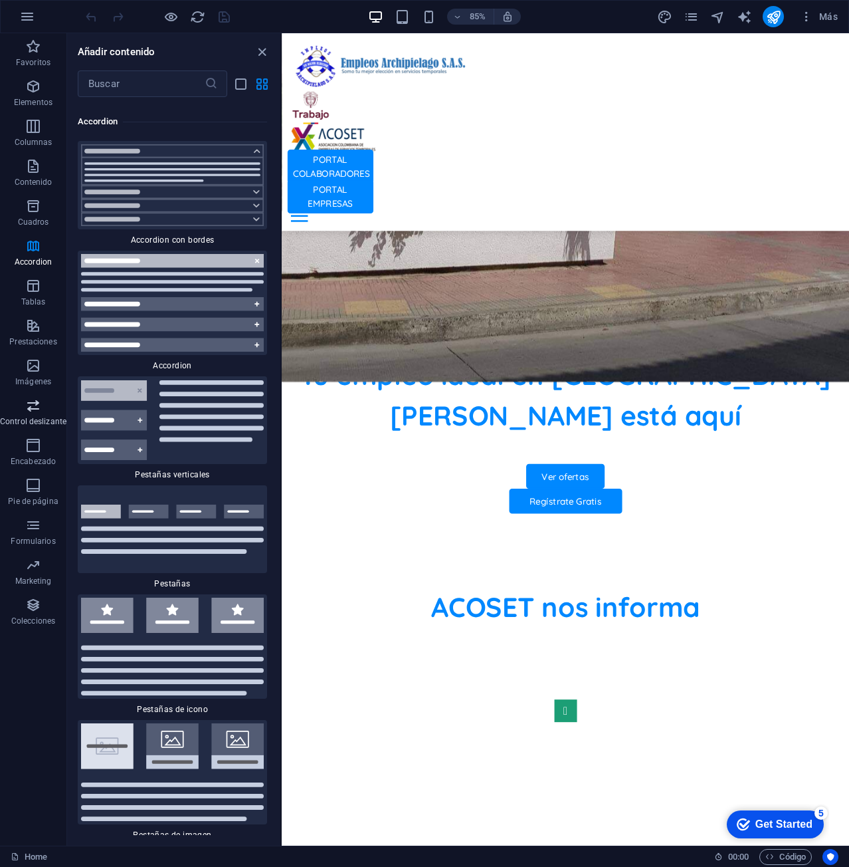
click at [35, 397] on icon "button" at bounding box center [33, 405] width 16 height 16
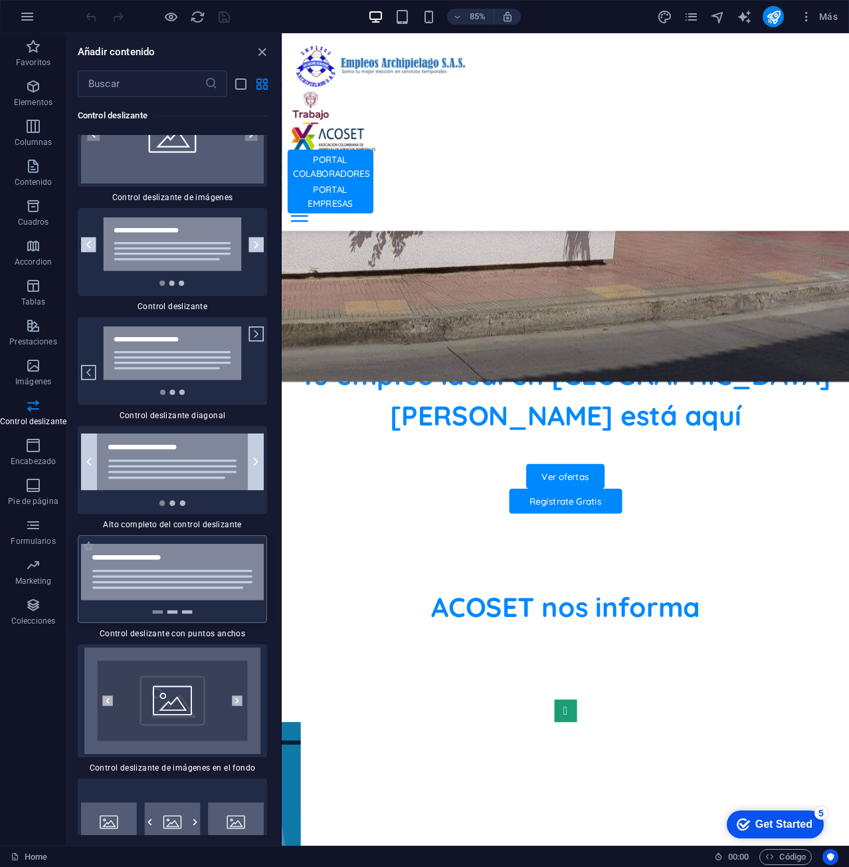
scroll to position [15268, 0]
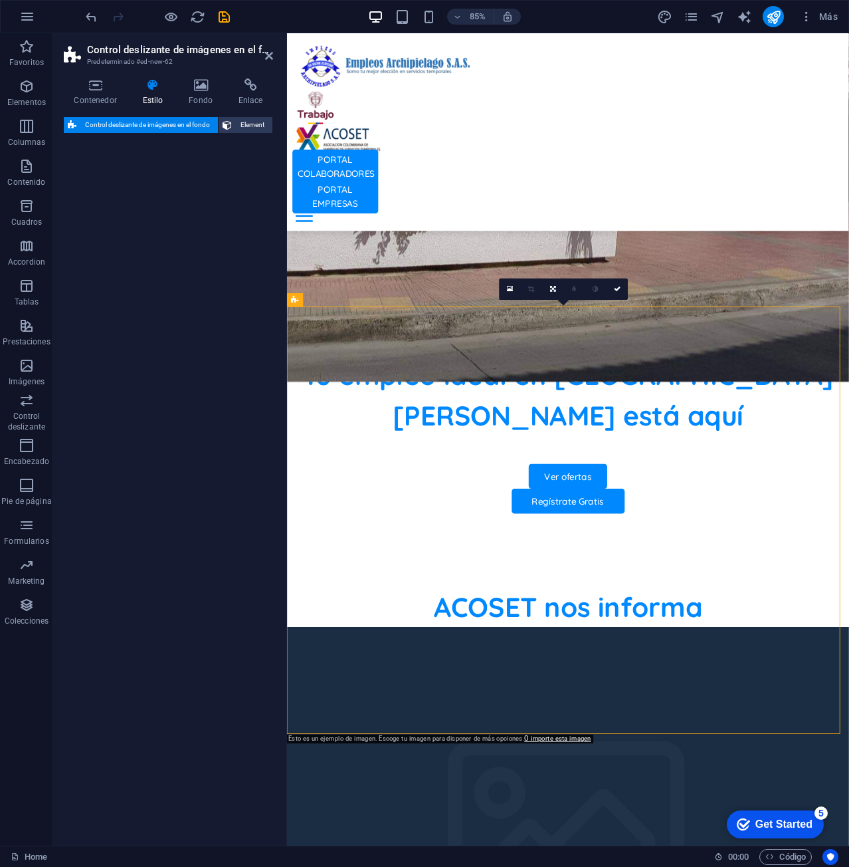
select select "rem"
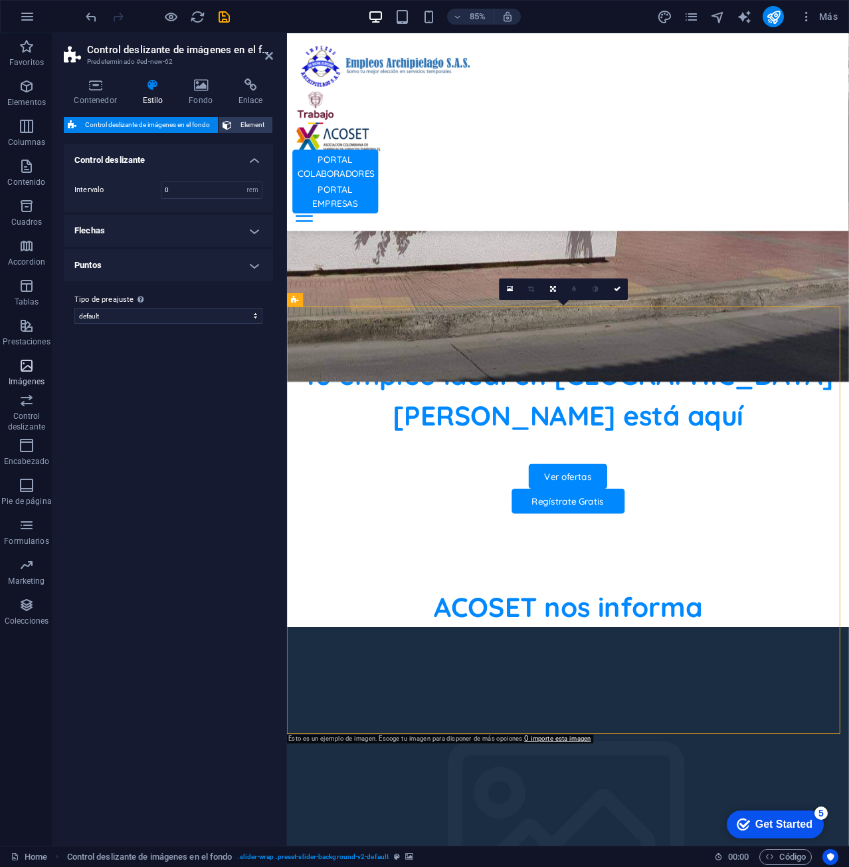
click at [37, 373] on span "Imágenes" at bounding box center [26, 374] width 53 height 32
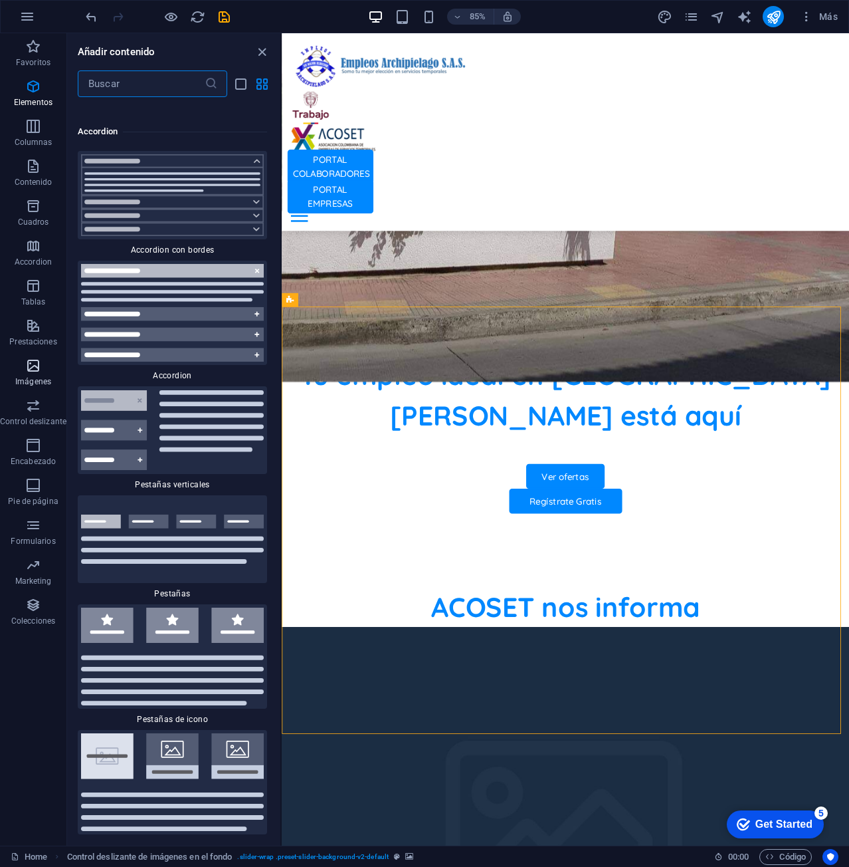
scroll to position [13335, 0]
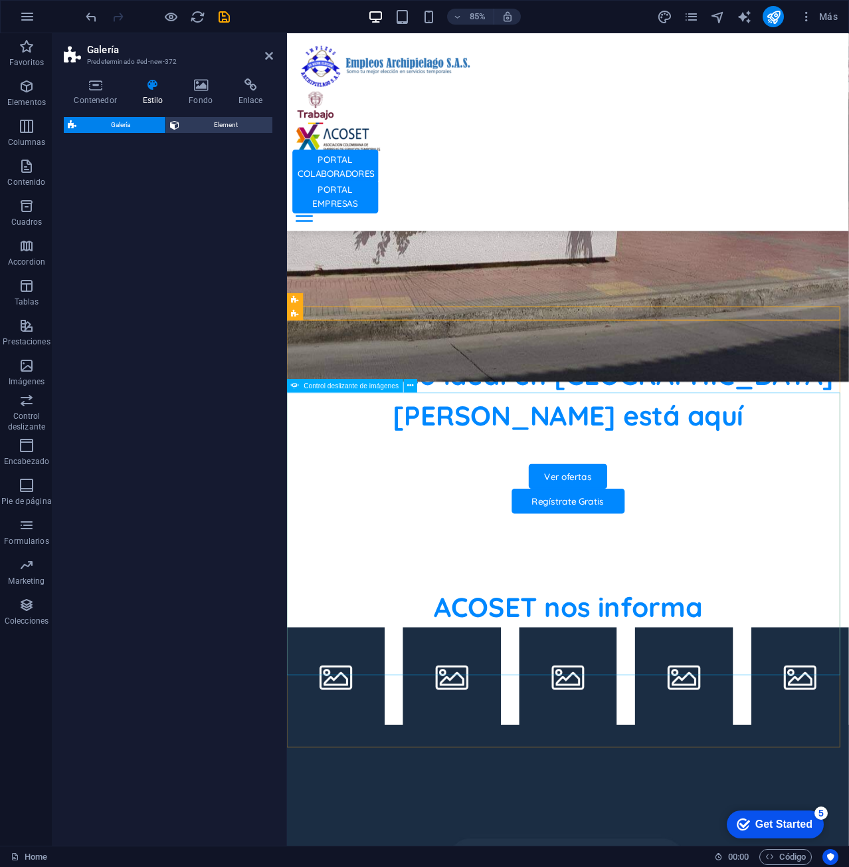
select select "rem"
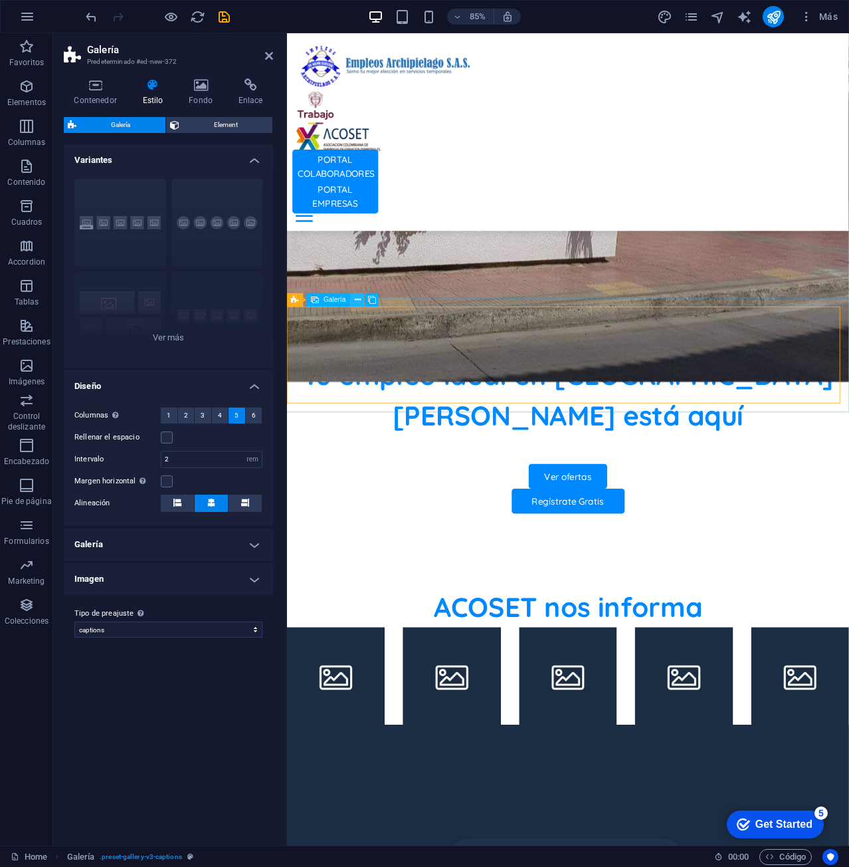
click at [358, 301] on icon at bounding box center [358, 300] width 6 height 12
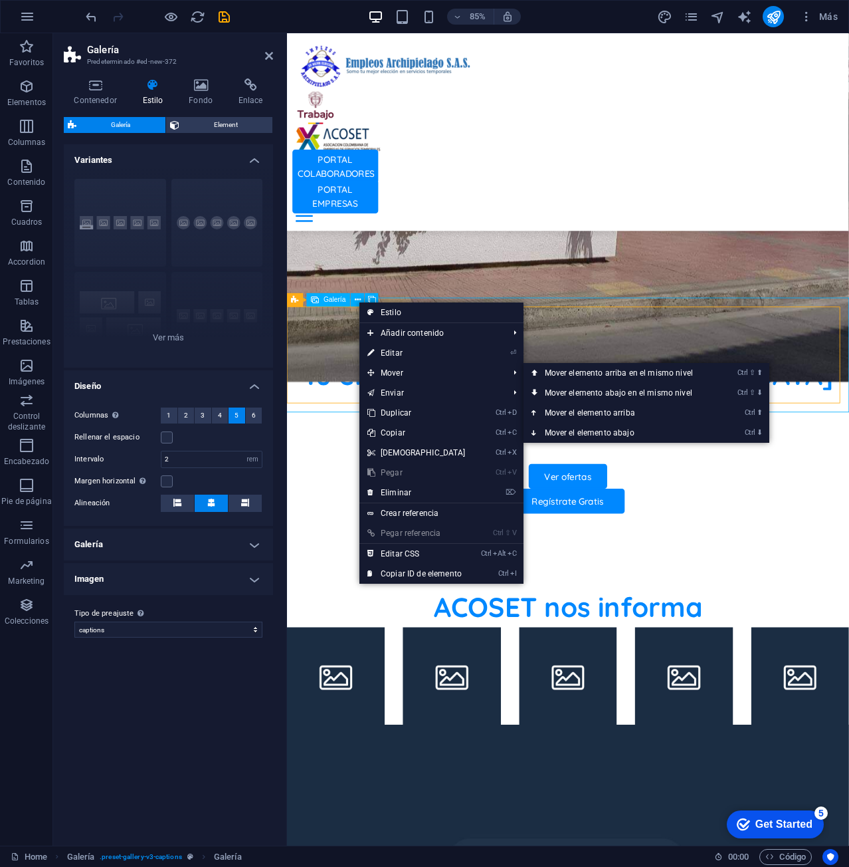
click at [335, 732] on li at bounding box center [344, 789] width 115 height 115
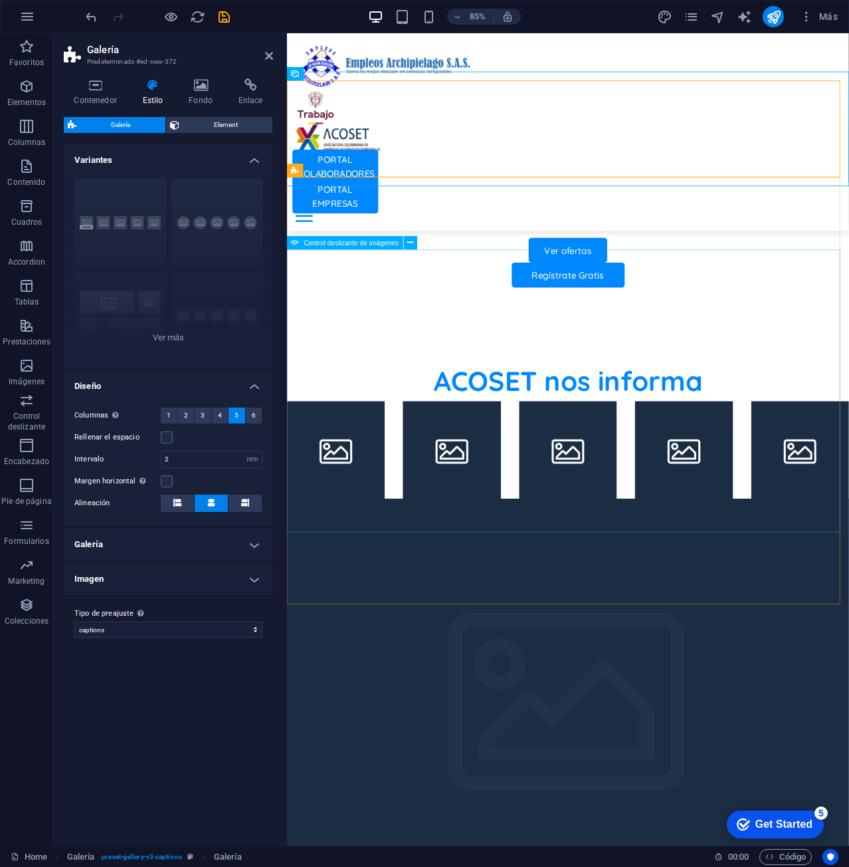
scroll to position [731, 0]
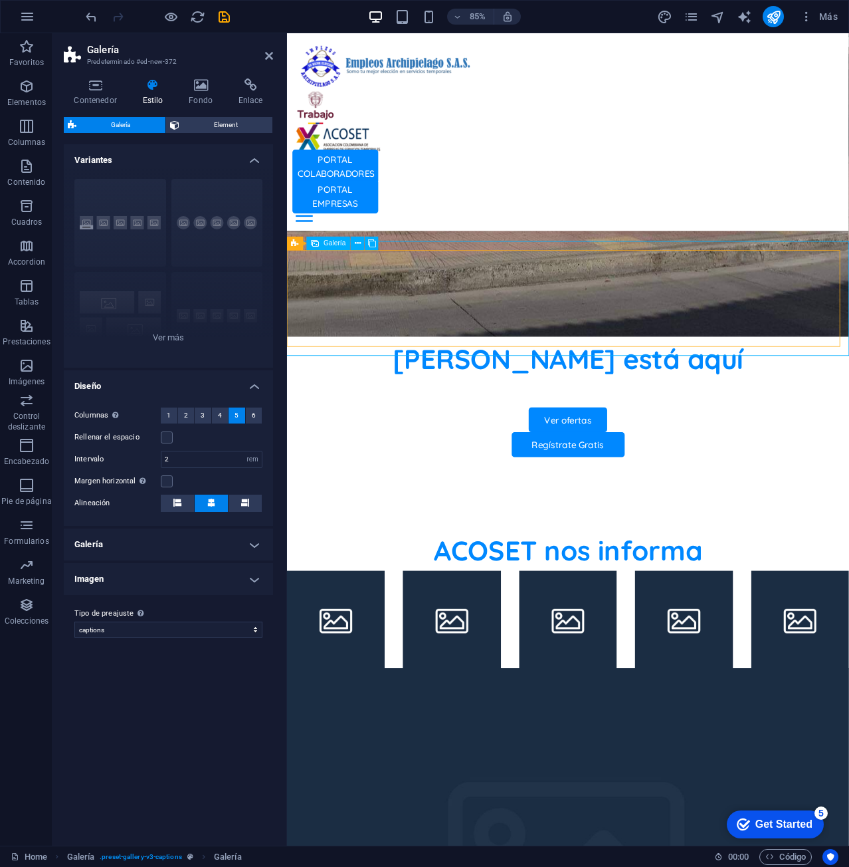
click at [439, 665] on li at bounding box center [480, 722] width 115 height 115
click at [358, 242] on icon at bounding box center [358, 243] width 6 height 12
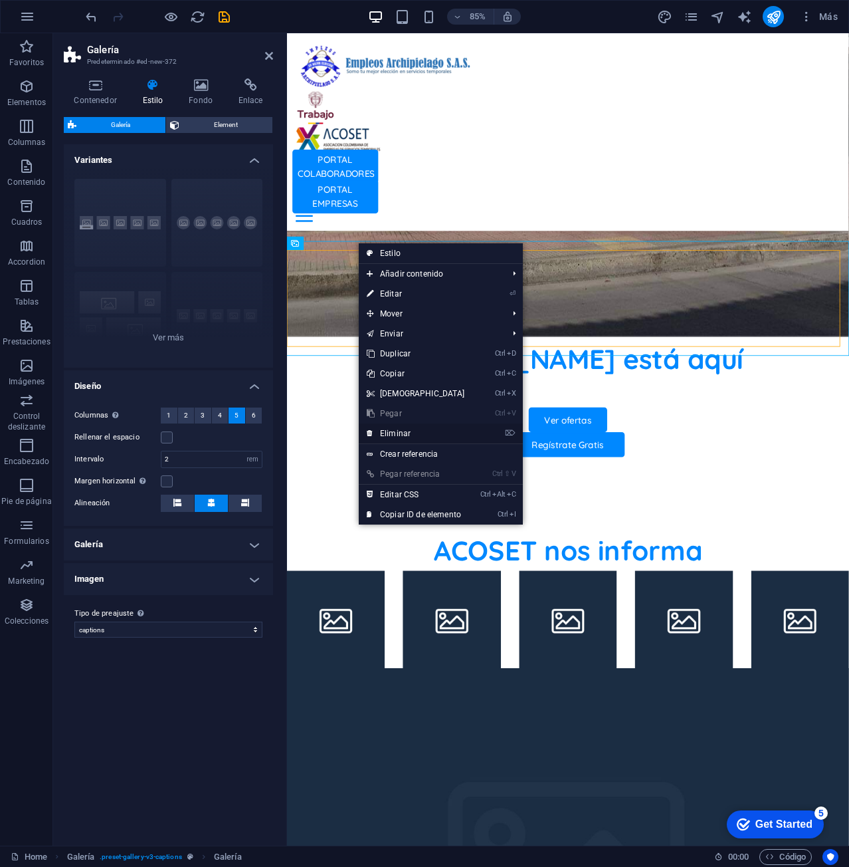
click at [397, 428] on link "⌦ Eliminar" at bounding box center [416, 433] width 114 height 20
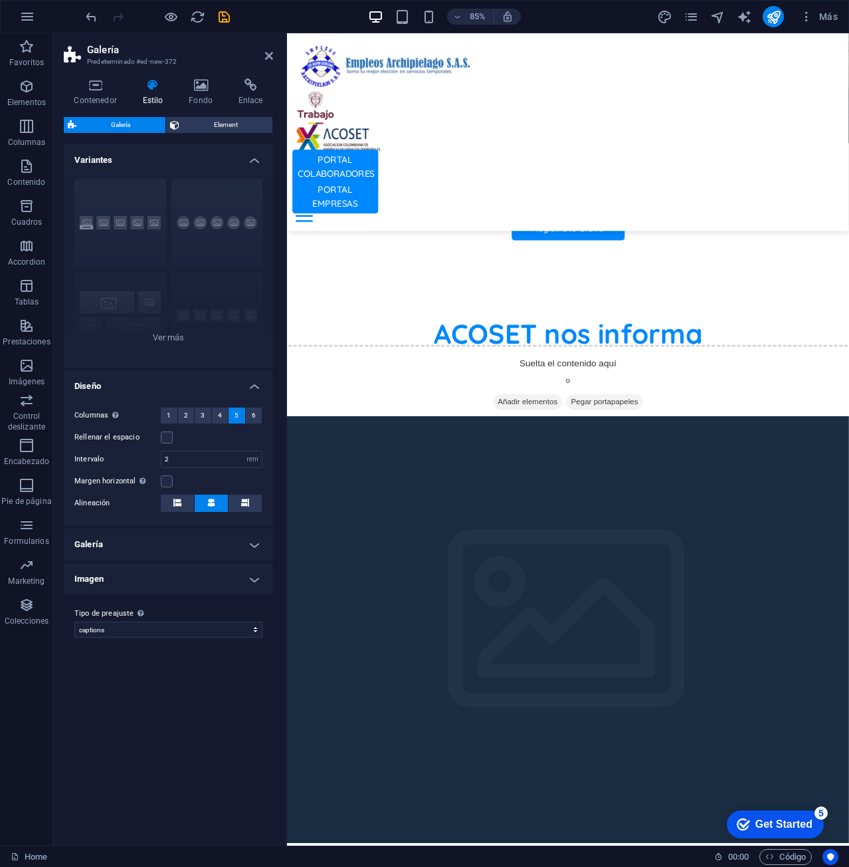
scroll to position [864, 0]
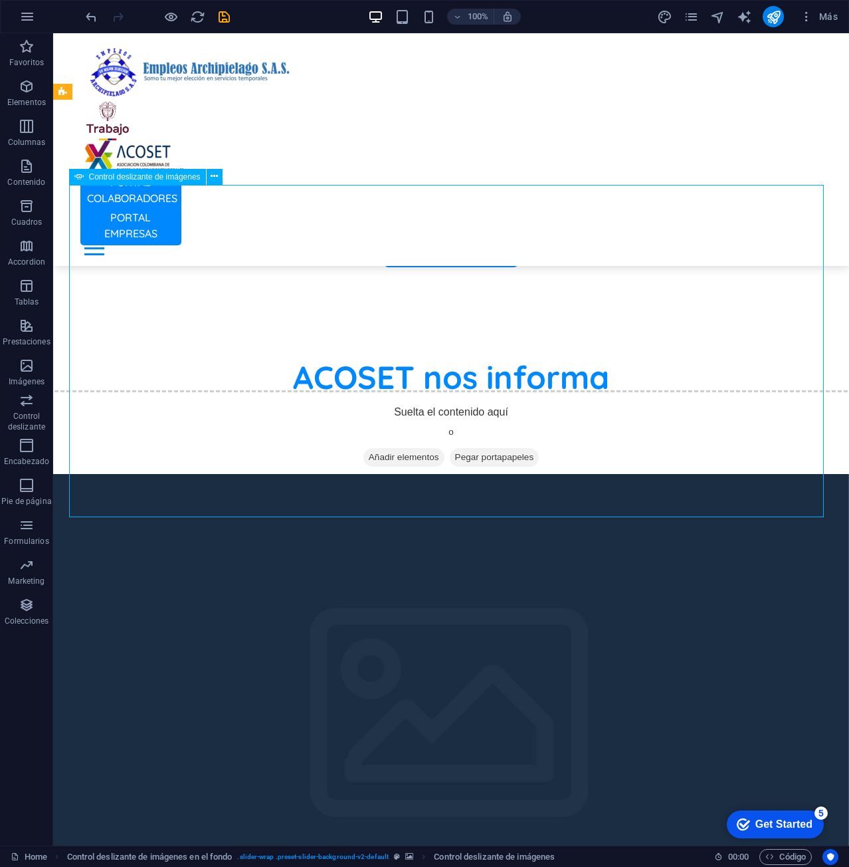
click at [215, 177] on icon at bounding box center [214, 176] width 7 height 14
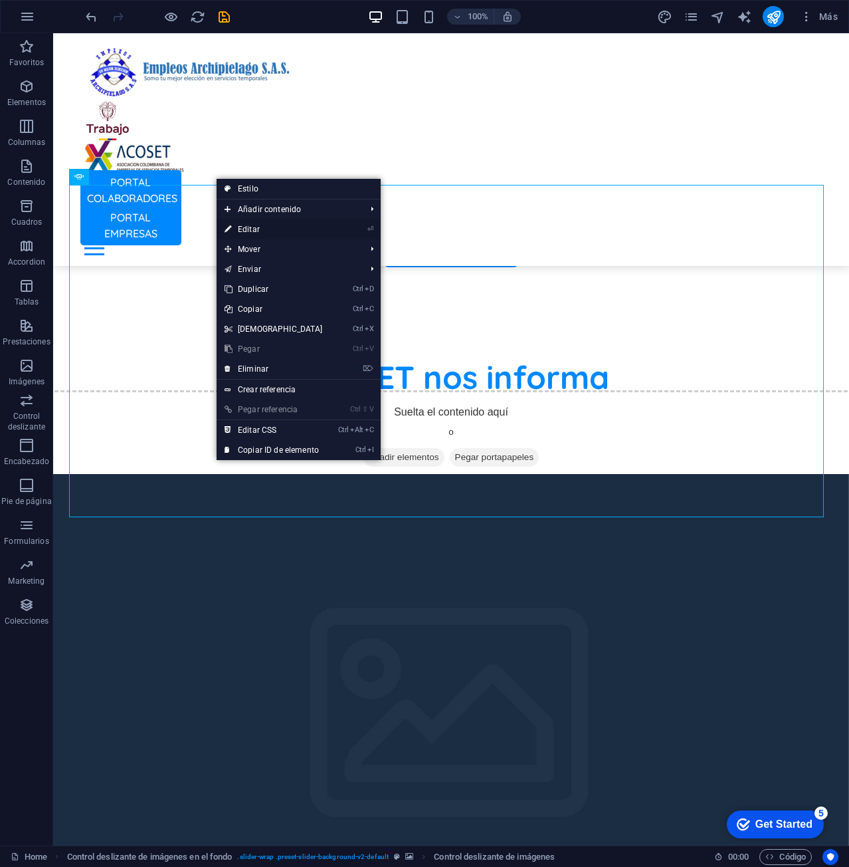
click at [282, 227] on link "⏎ Editar" at bounding box center [274, 229] width 114 height 20
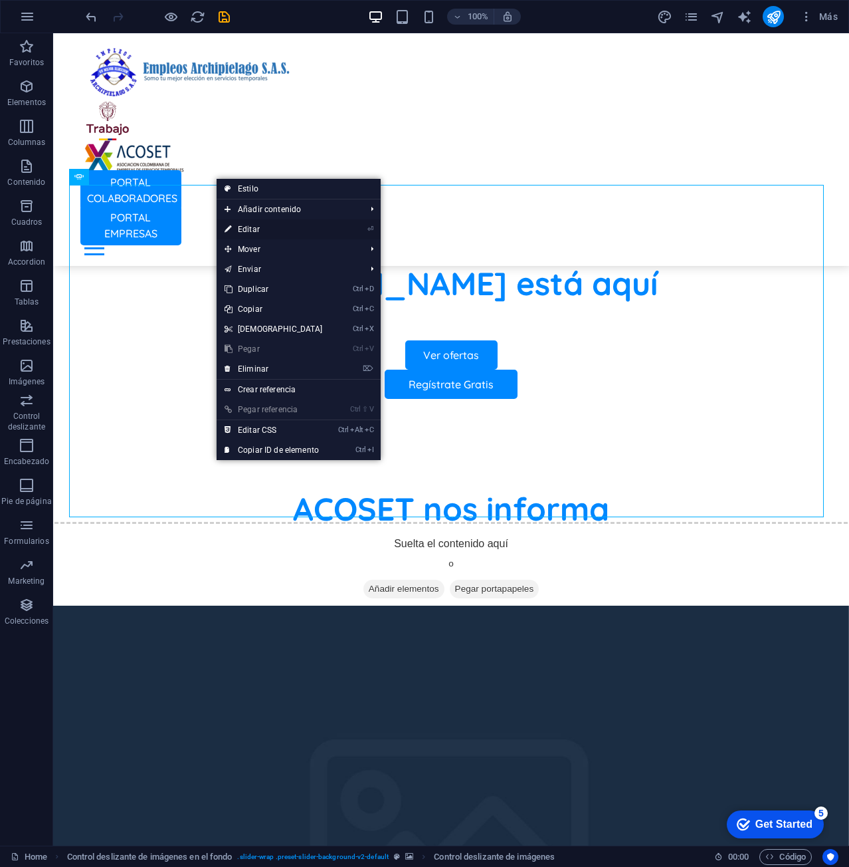
select select "px"
select select "ms"
select select "s"
select select "progressive"
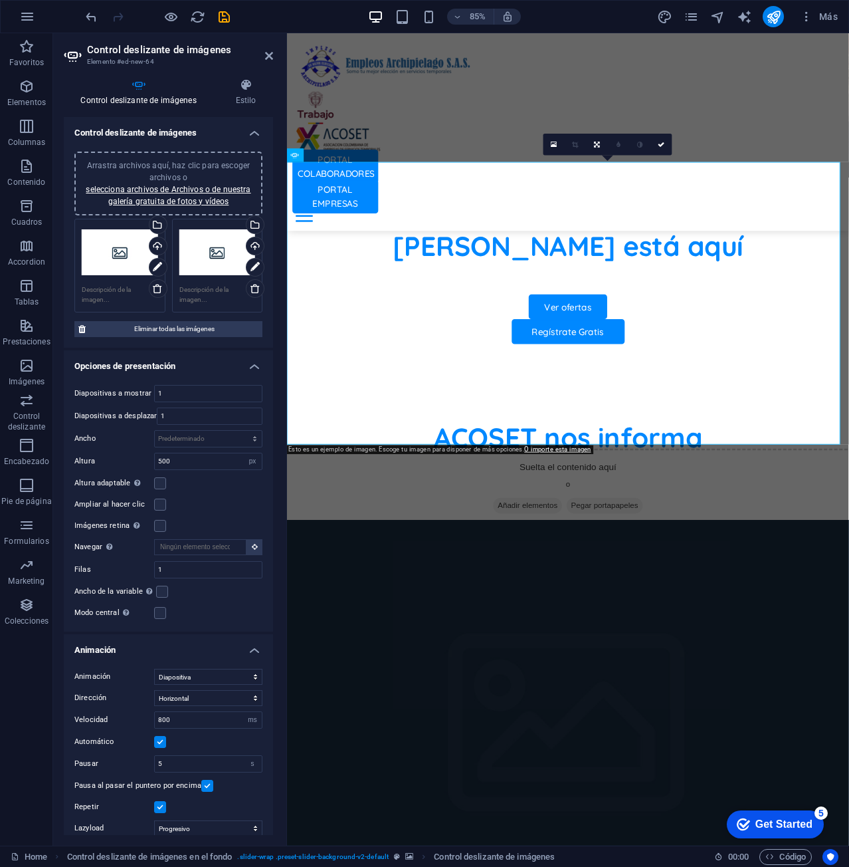
scroll to position [993, 0]
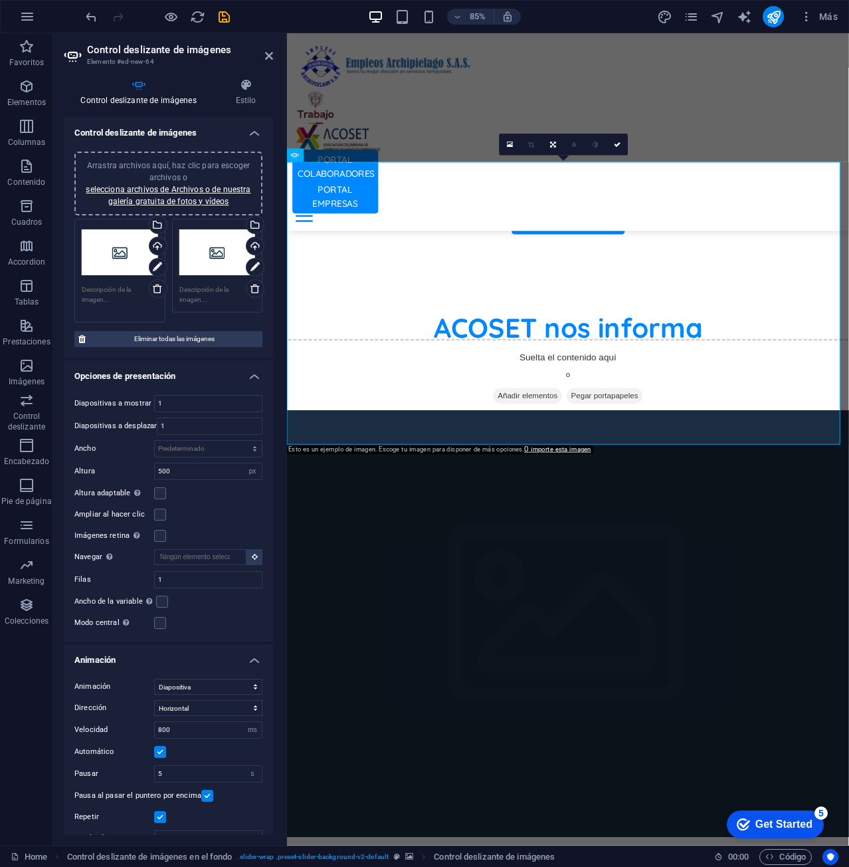
click at [115, 290] on textarea at bounding box center [120, 299] width 76 height 30
click at [116, 293] on textarea at bounding box center [120, 299] width 76 height 30
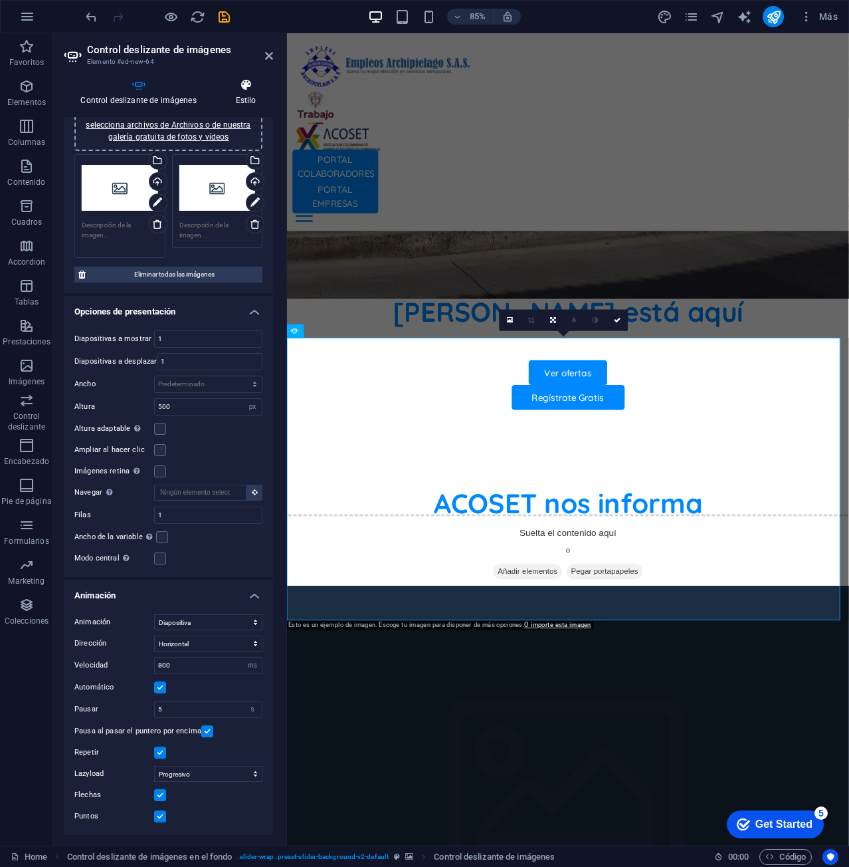
scroll to position [54, 0]
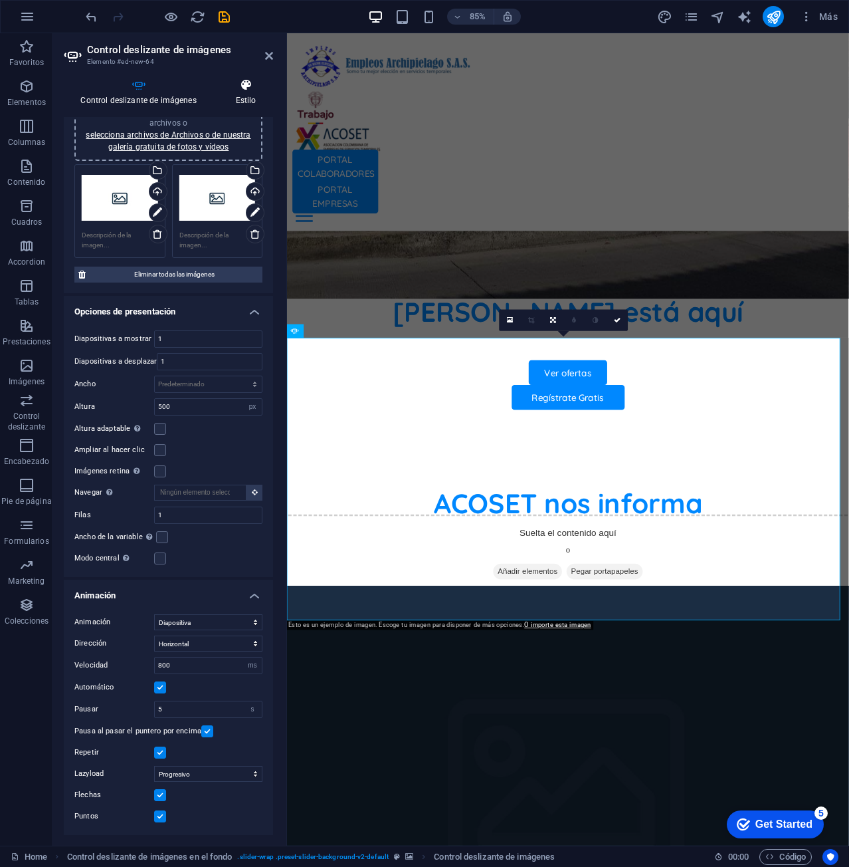
click at [238, 85] on icon at bounding box center [246, 84] width 54 height 13
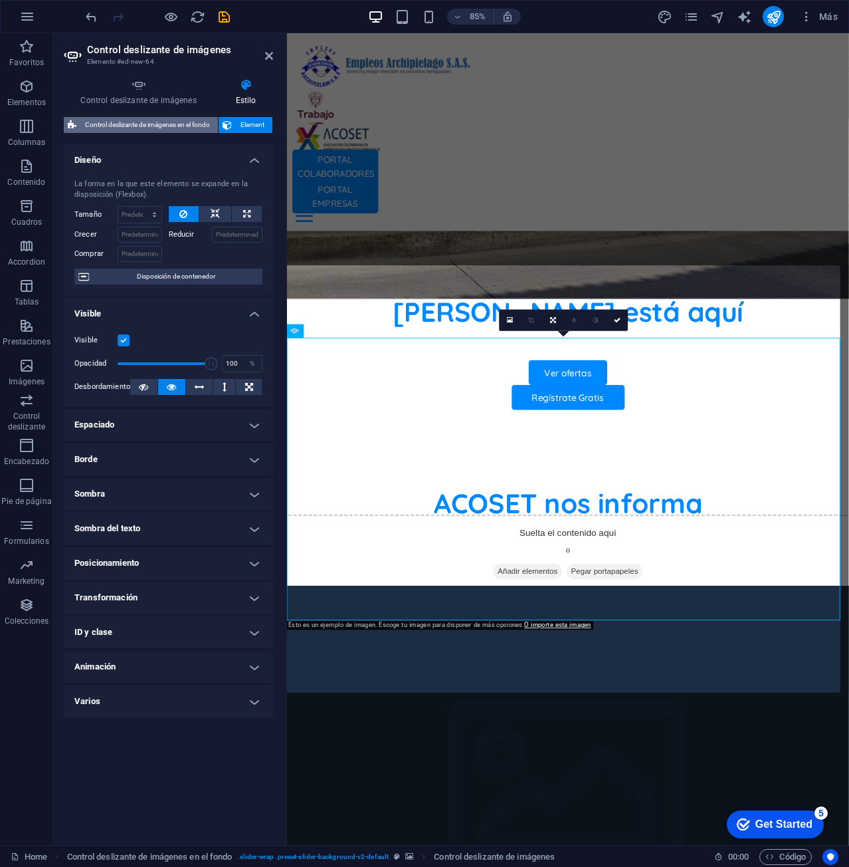
click at [149, 124] on span "Control deslizante de imágenes en el fondo" at bounding box center [147, 125] width 134 height 16
select select "rem"
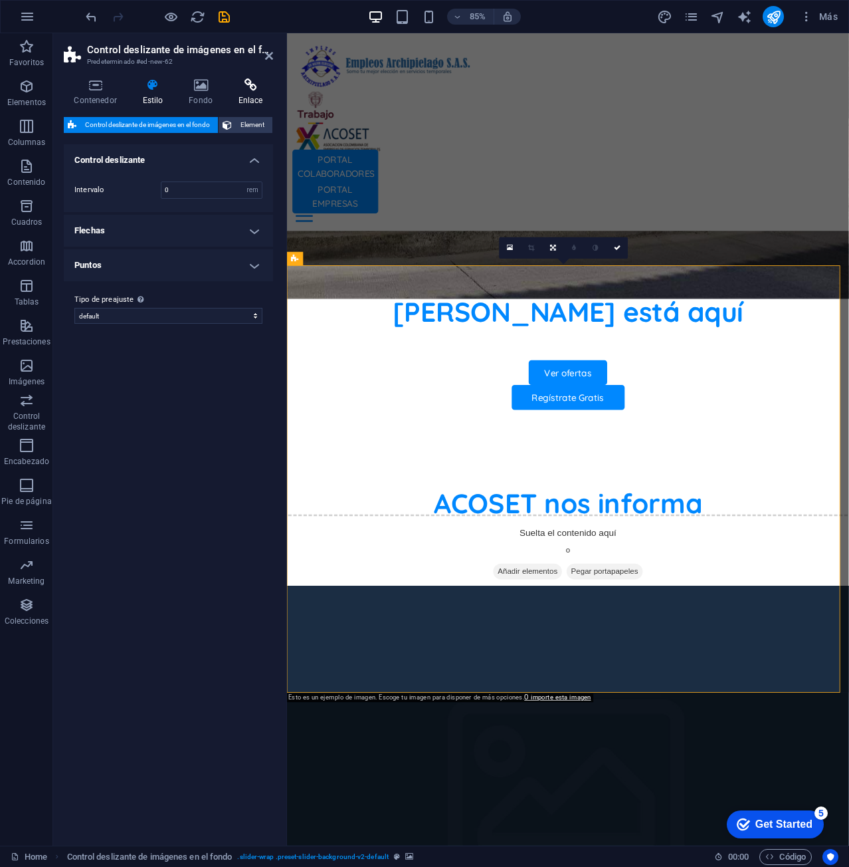
click at [250, 96] on h4 "Enlace" at bounding box center [250, 92] width 45 height 28
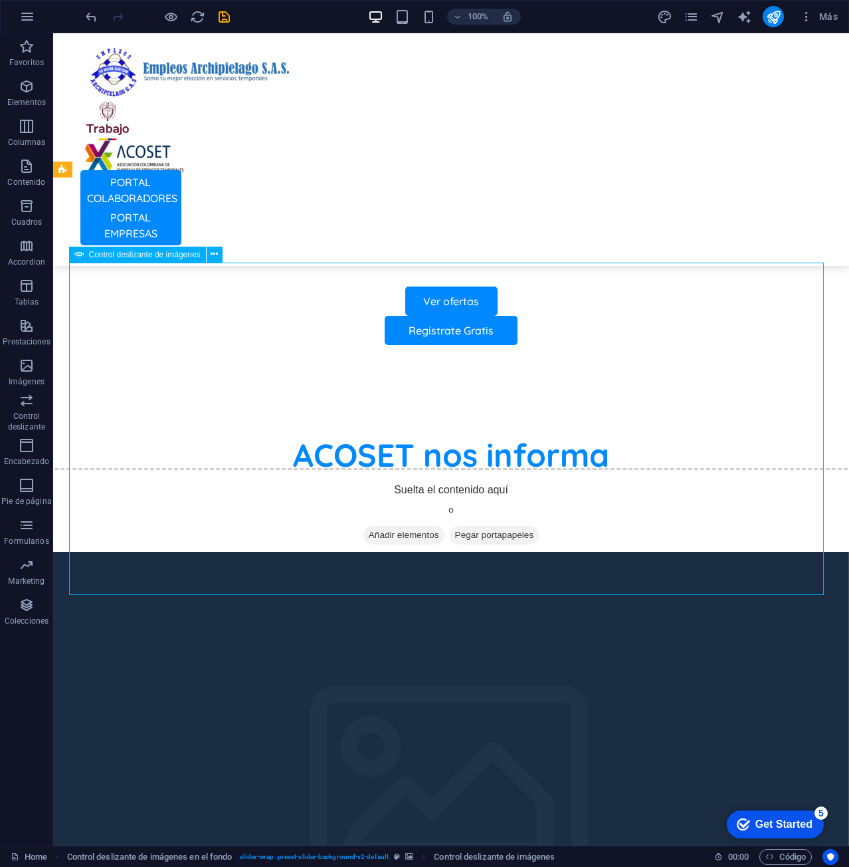
click at [185, 258] on span "Control deslizante de imágenes" at bounding box center [145, 255] width 112 height 8
click at [215, 253] on icon at bounding box center [214, 254] width 7 height 14
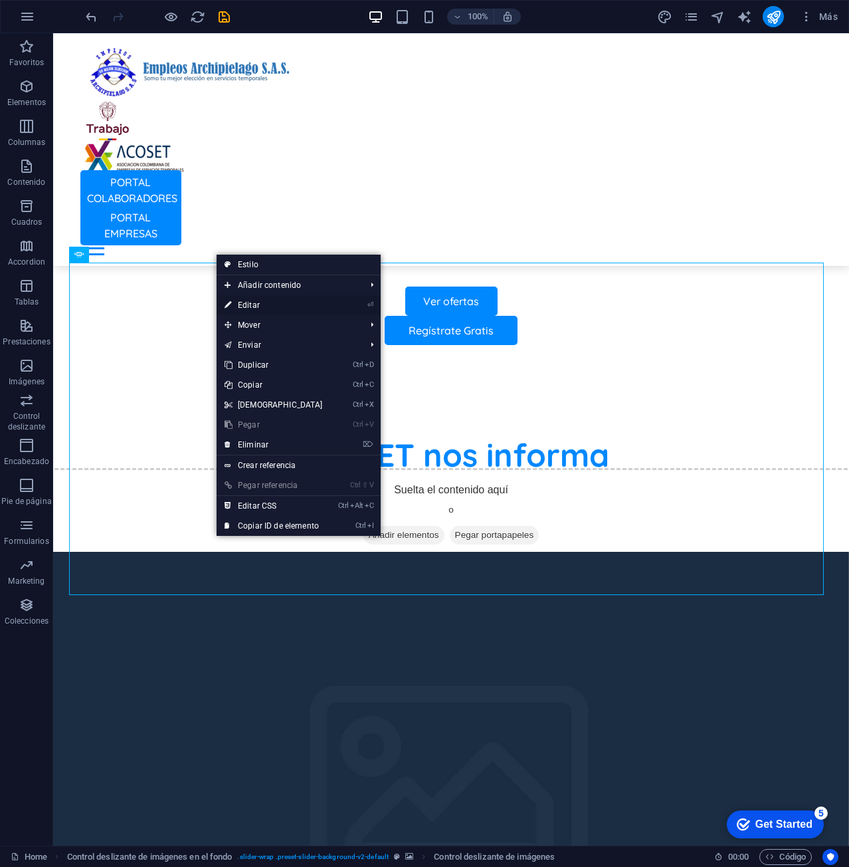
click at [263, 303] on link "⏎ Editar" at bounding box center [274, 305] width 114 height 20
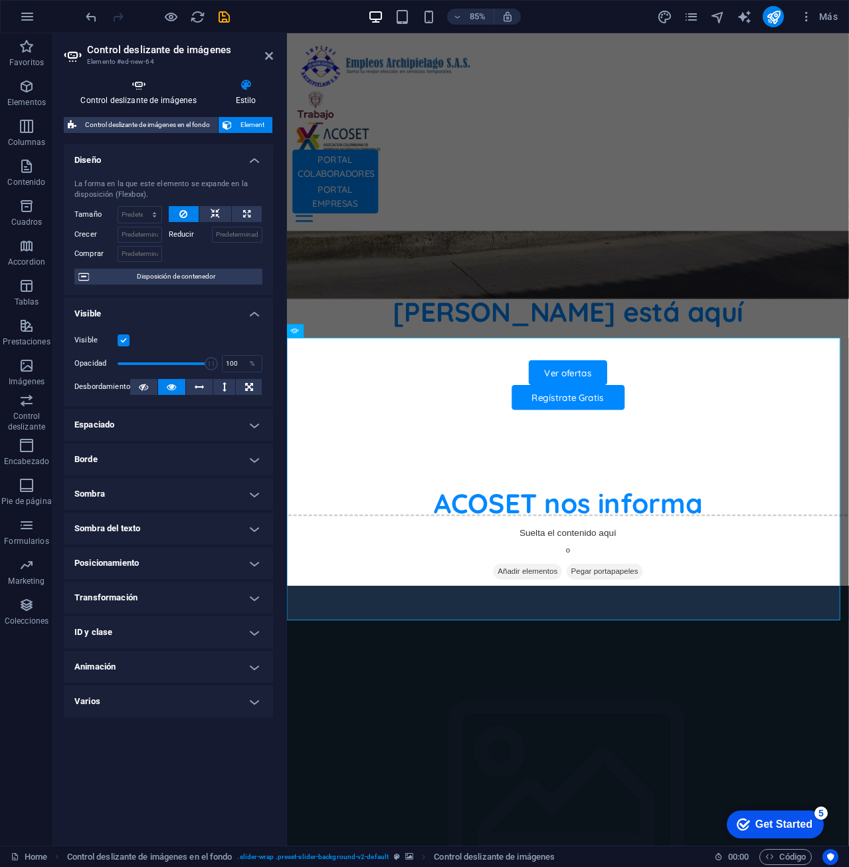
click at [138, 100] on h4 "Control deslizante de imágenes" at bounding box center [141, 92] width 155 height 28
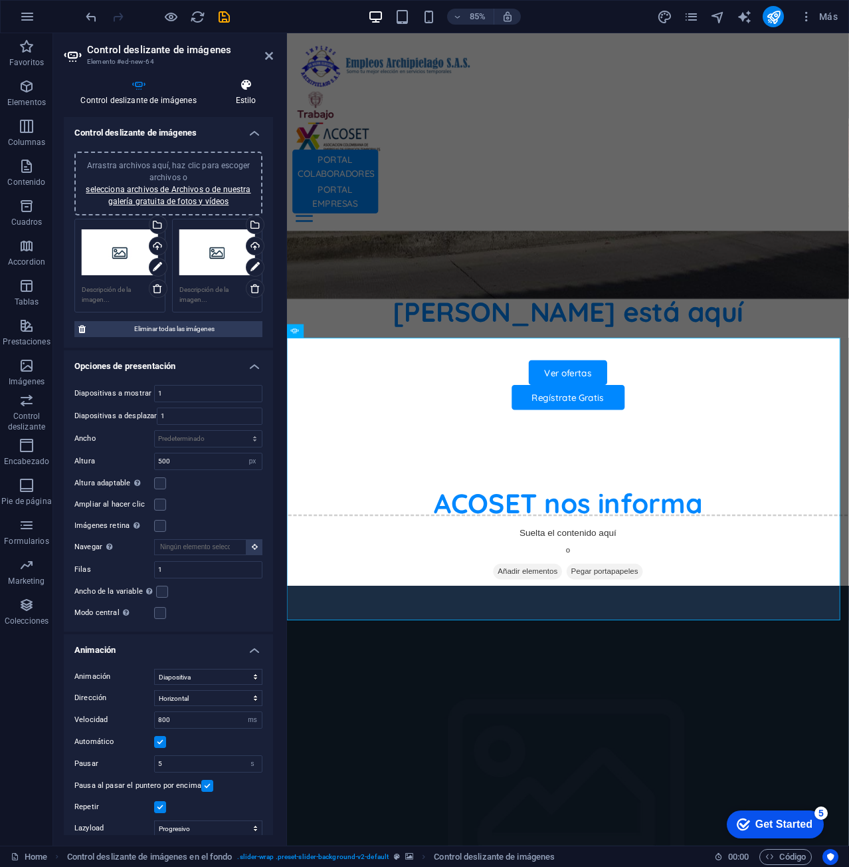
drag, startPoint x: 234, startPoint y: 87, endPoint x: 221, endPoint y: 94, distance: 14.3
click at [234, 86] on icon at bounding box center [246, 84] width 54 height 13
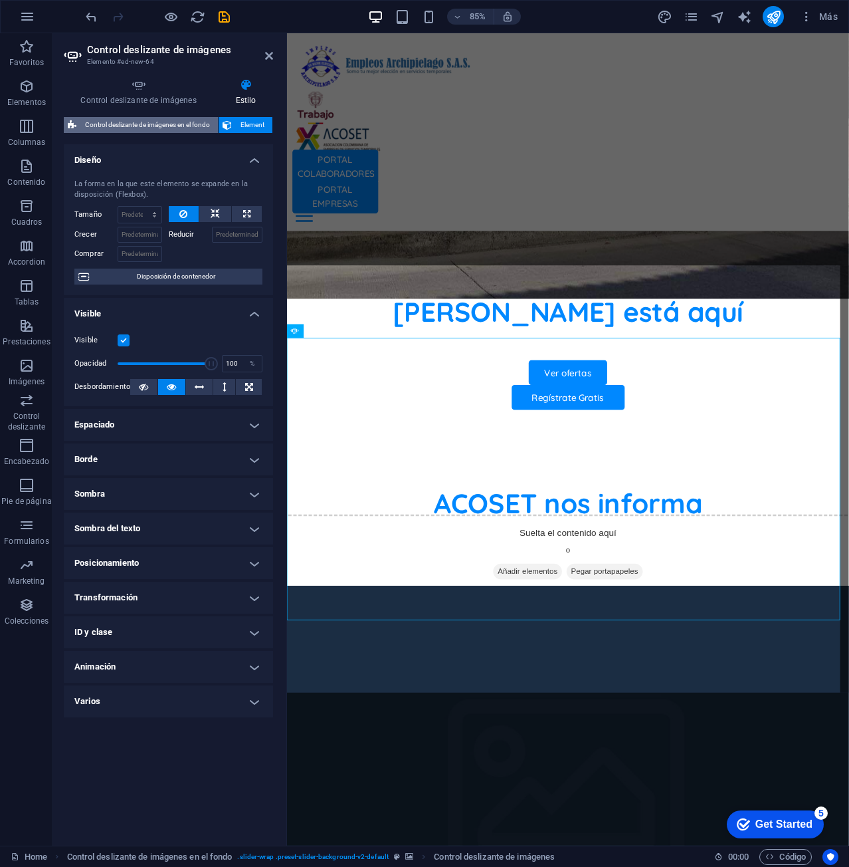
click at [175, 128] on span "Control deslizante de imágenes en el fondo" at bounding box center [147, 125] width 134 height 16
select select "rem"
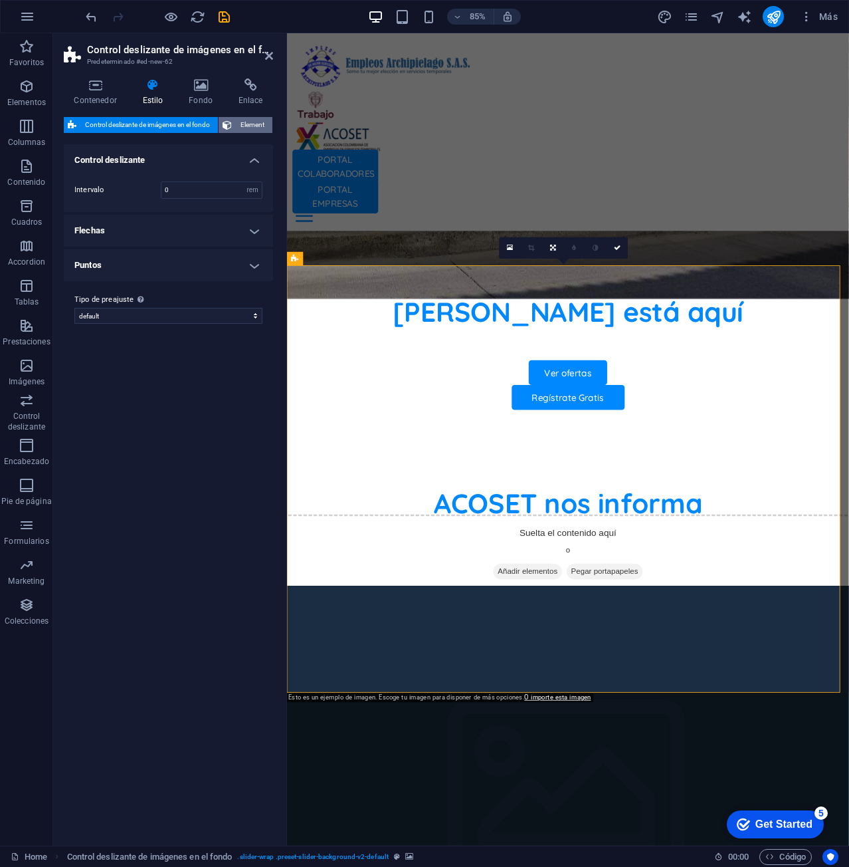
click at [246, 125] on span "Element" at bounding box center [252, 125] width 33 height 16
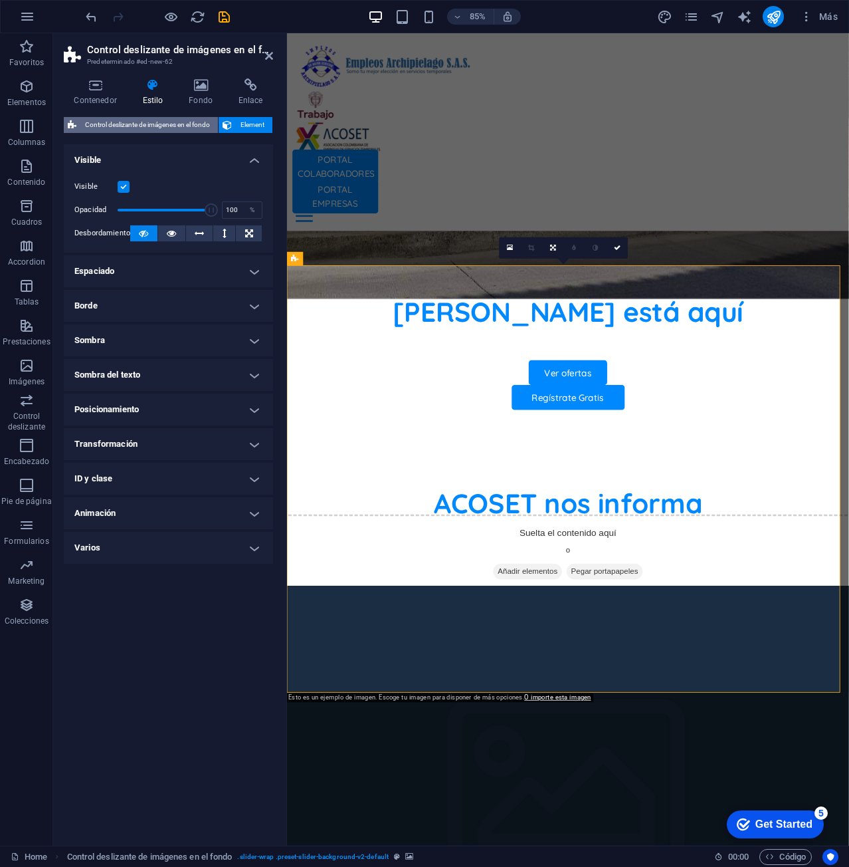
click at [181, 125] on span "Control deslizante de imágenes en el fondo" at bounding box center [147, 125] width 134 height 16
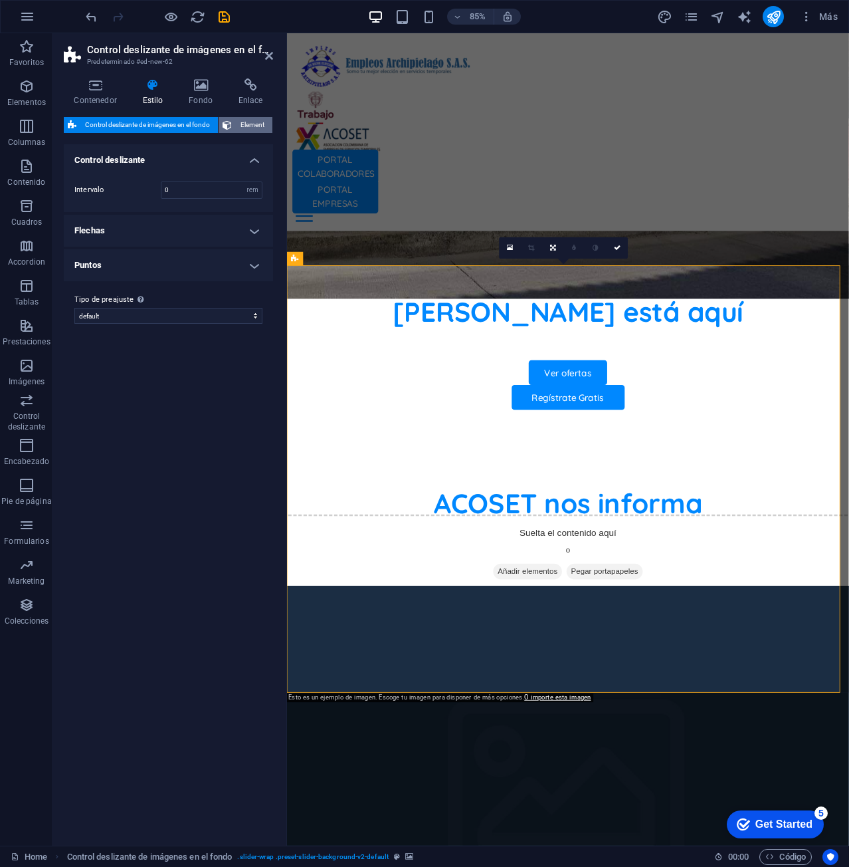
click at [253, 126] on span "Element" at bounding box center [252, 125] width 33 height 16
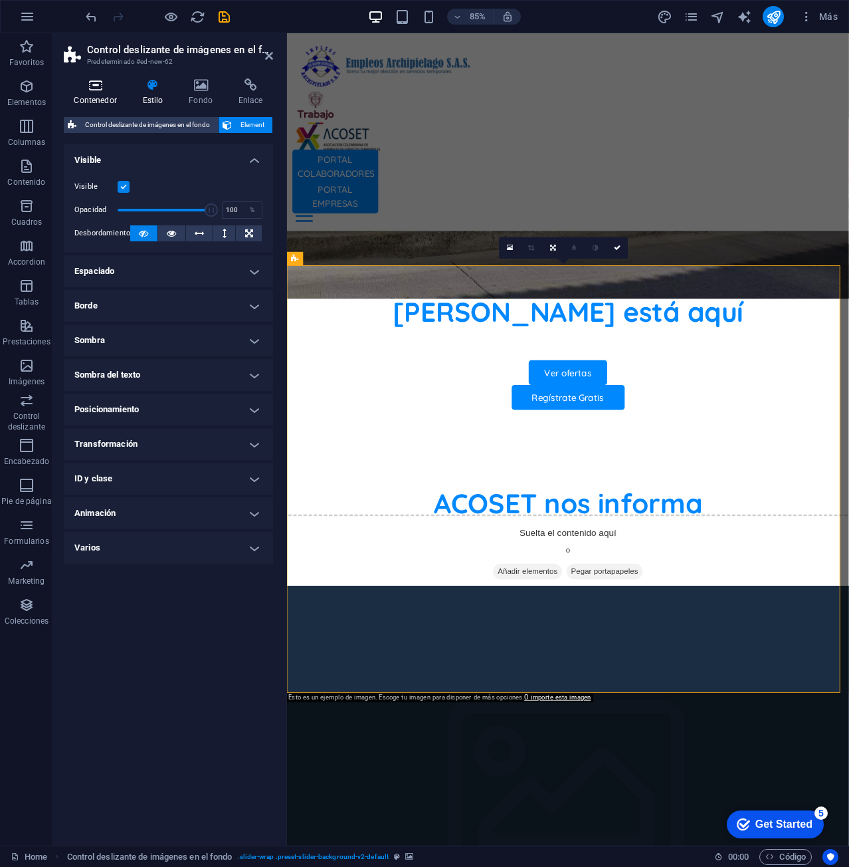
click at [93, 94] on h4 "Contenedor" at bounding box center [98, 92] width 68 height 28
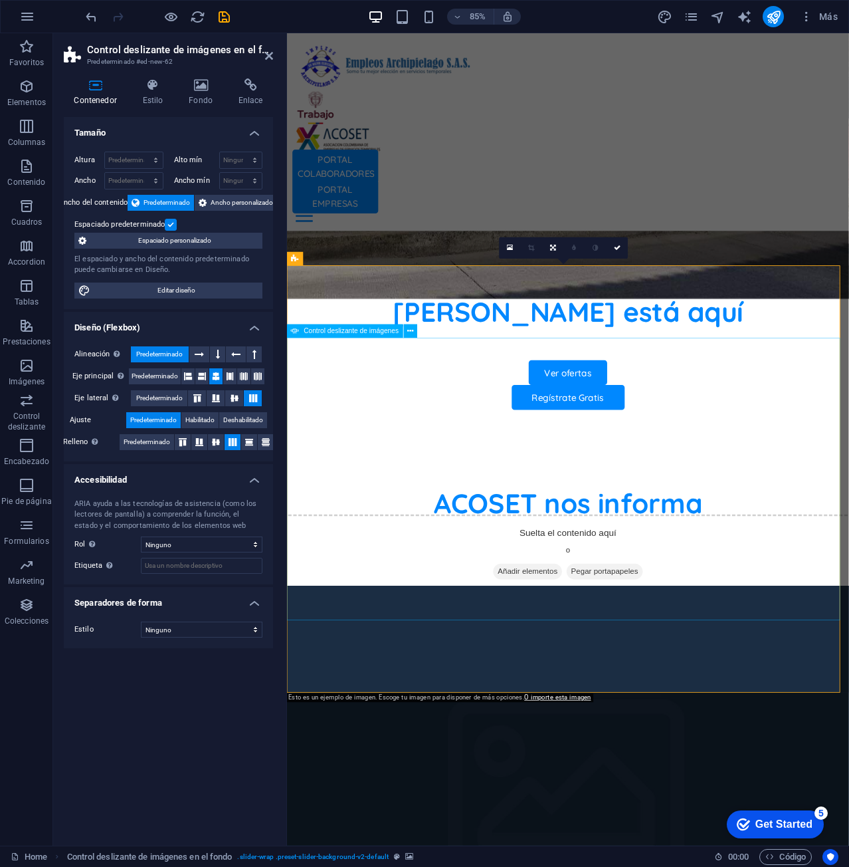
click at [411, 330] on icon at bounding box center [411, 331] width 6 height 12
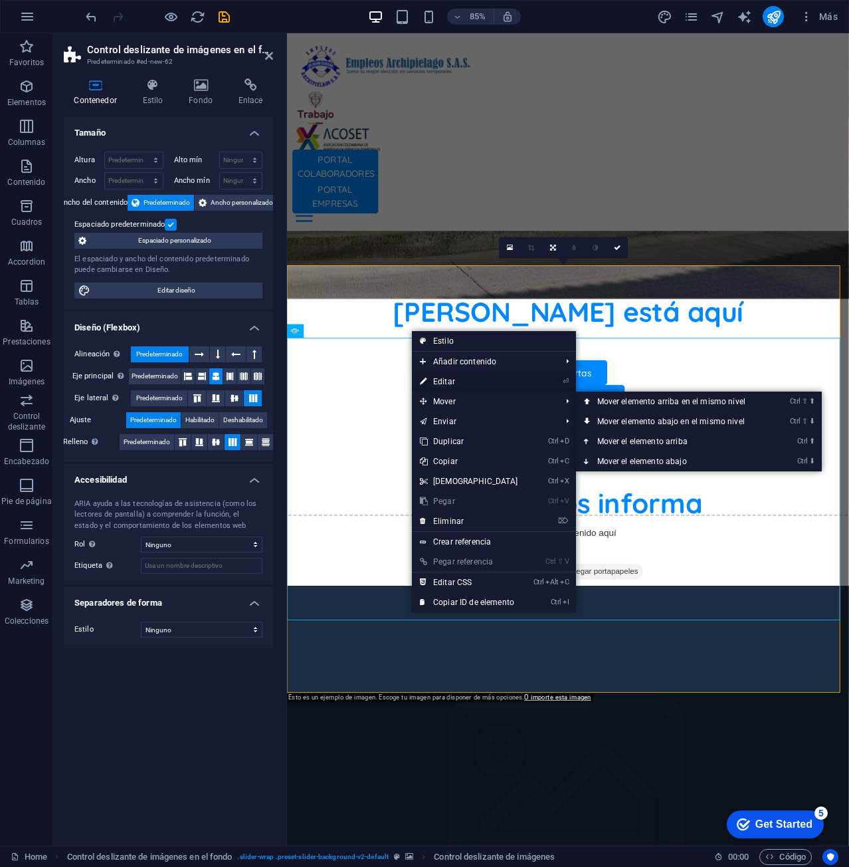
click at [456, 381] on link "⏎ Editar" at bounding box center [469, 381] width 114 height 20
select select "px"
select select "ms"
select select "s"
select select "progressive"
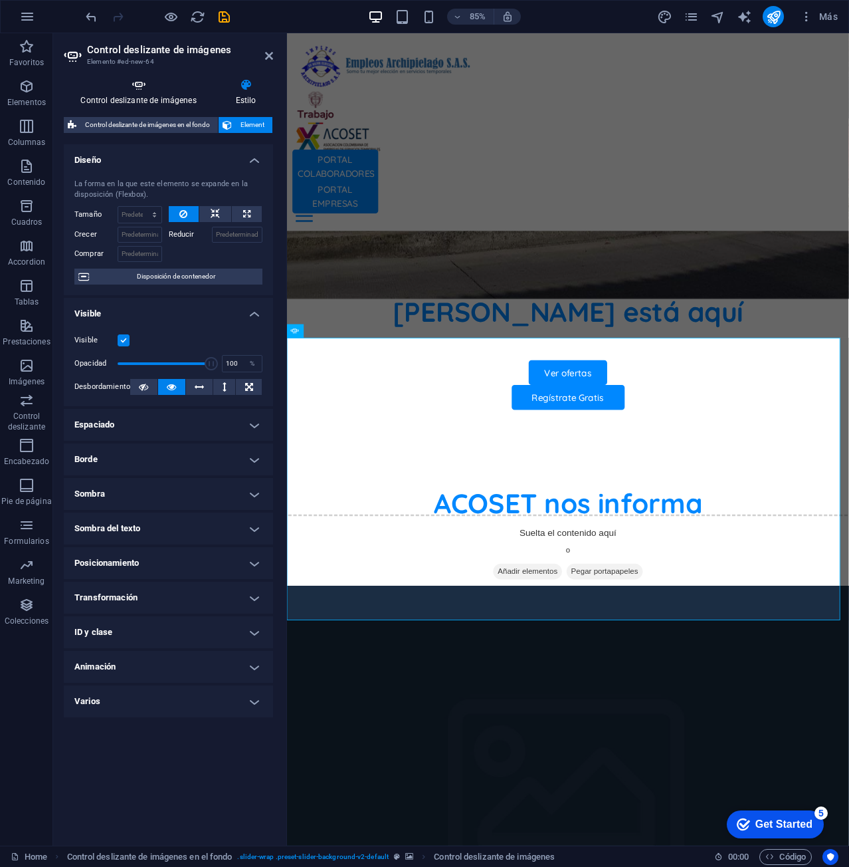
click at [142, 84] on icon at bounding box center [139, 84] width 150 height 13
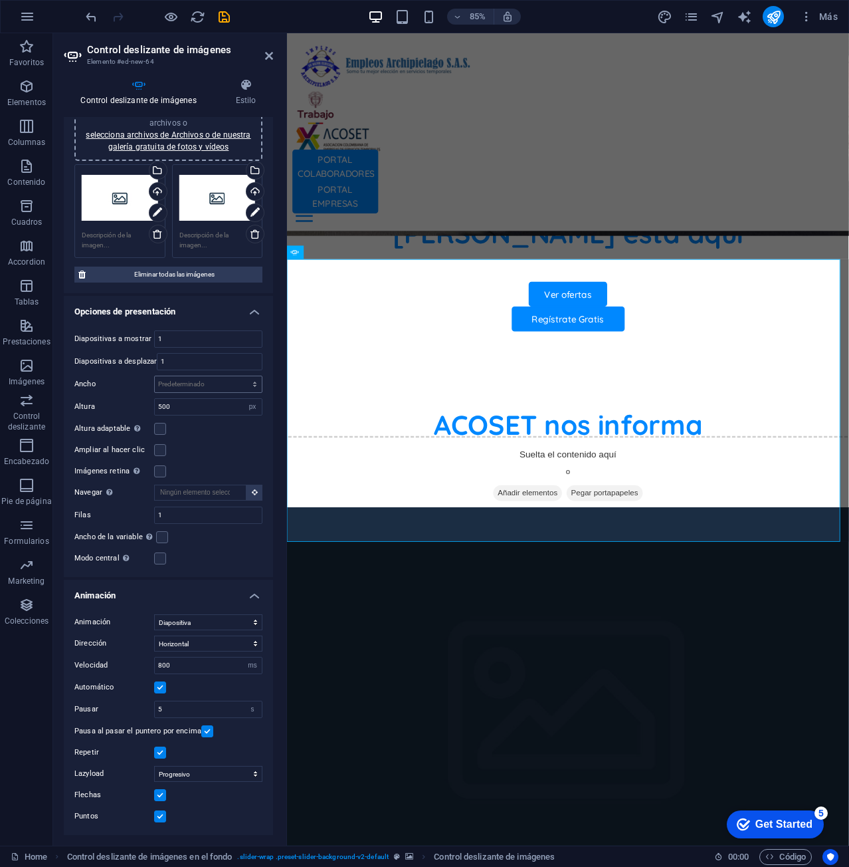
scroll to position [0, 0]
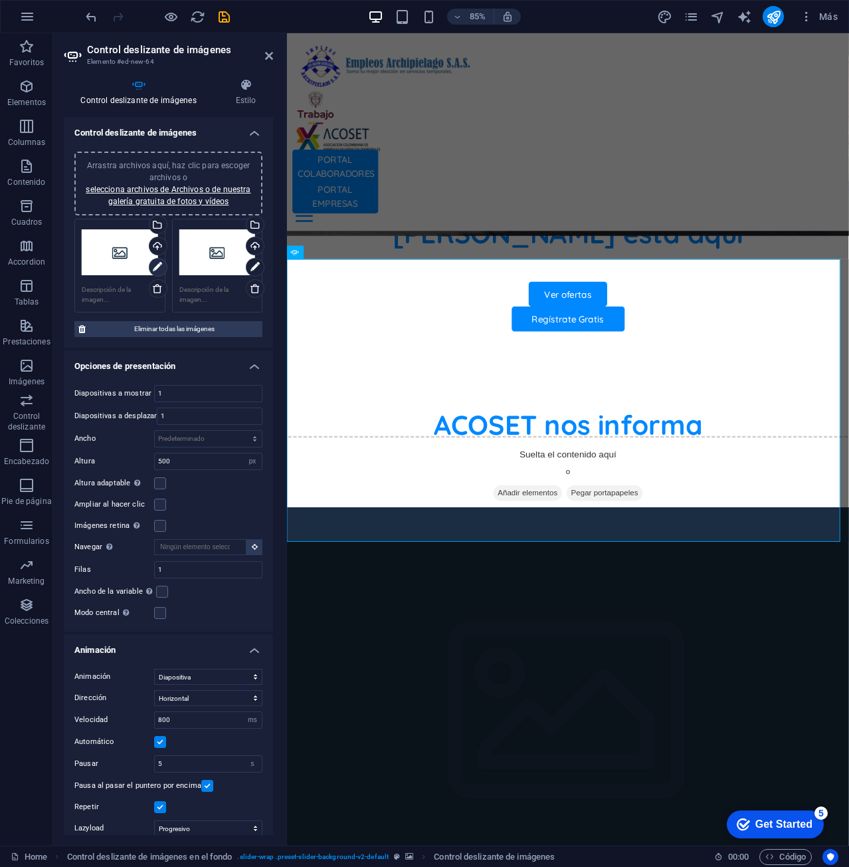
click at [161, 263] on icon at bounding box center [157, 267] width 9 height 16
click at [155, 263] on icon at bounding box center [157, 267] width 9 height 16
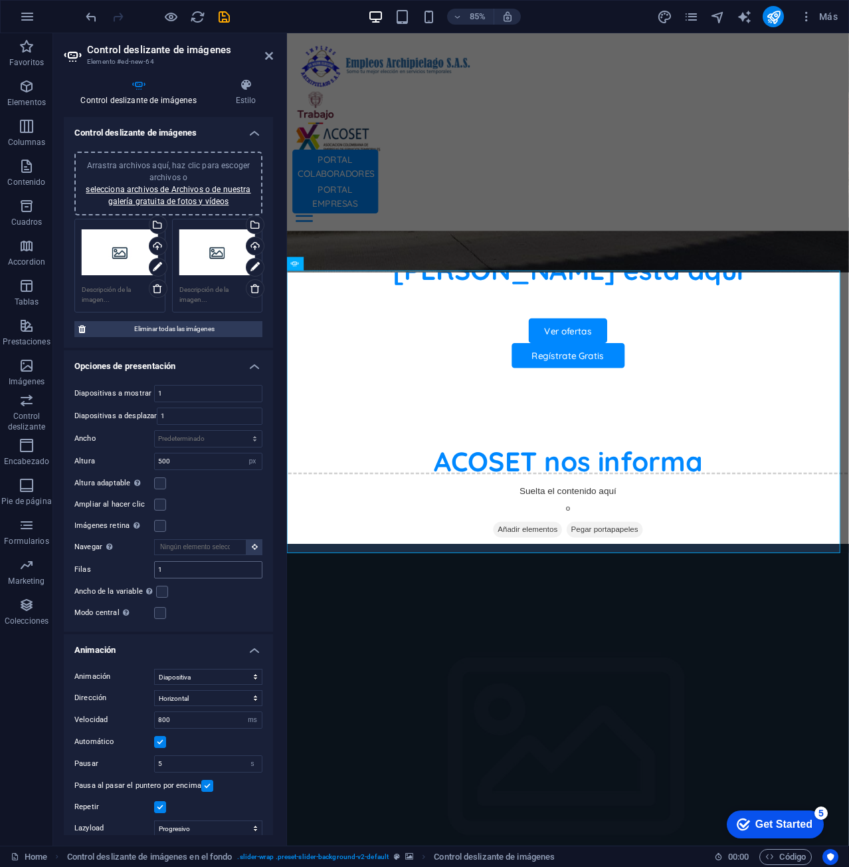
scroll to position [801, 0]
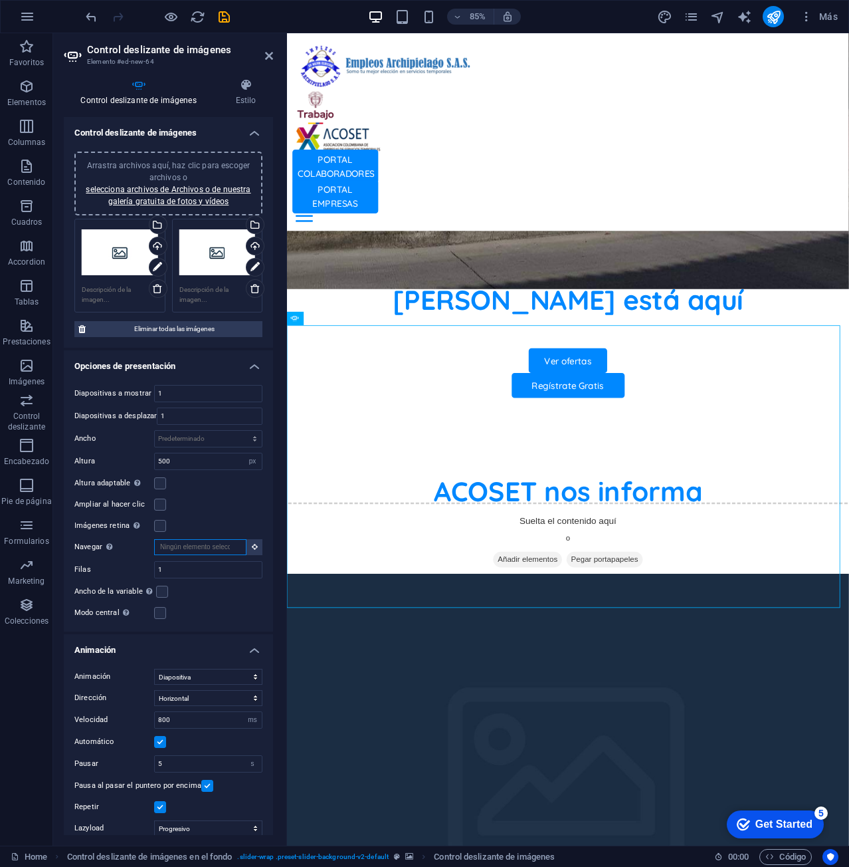
click at [201, 543] on input "Navegar Selecciona otro control deslizante que debería ser navegado por este" at bounding box center [200, 547] width 92 height 16
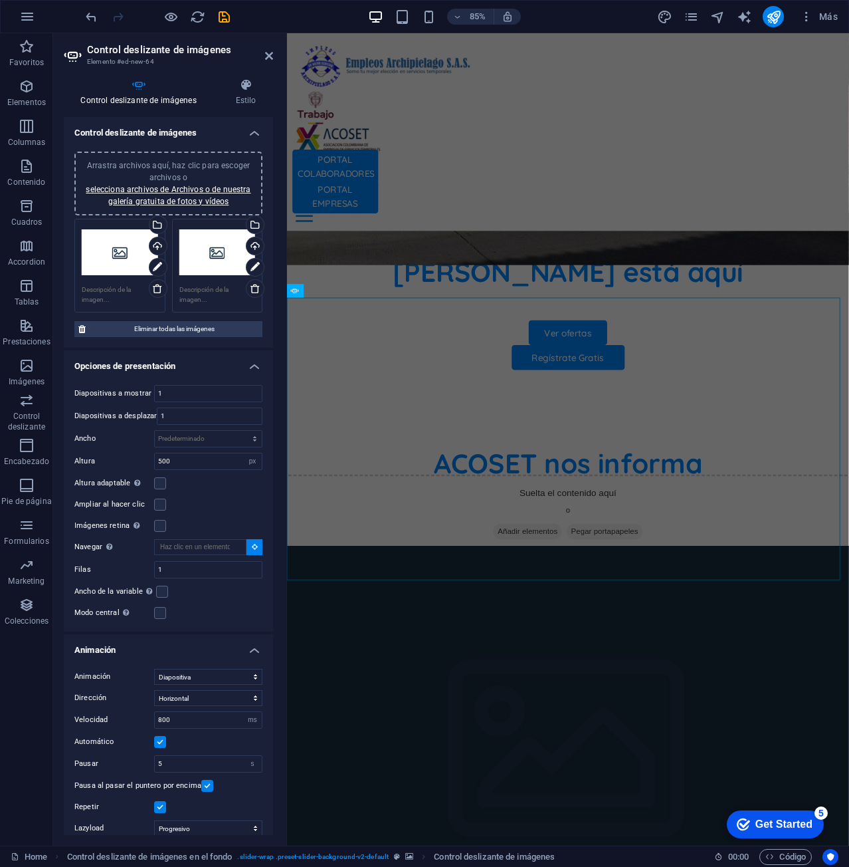
scroll to position [756, 0]
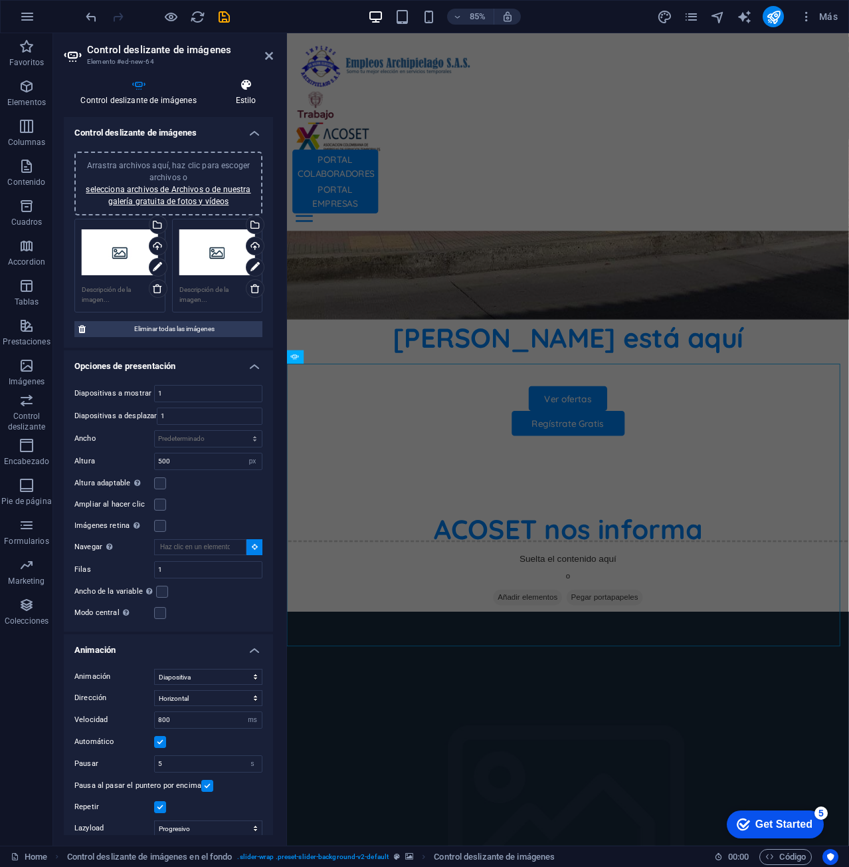
click at [248, 84] on icon at bounding box center [246, 84] width 54 height 13
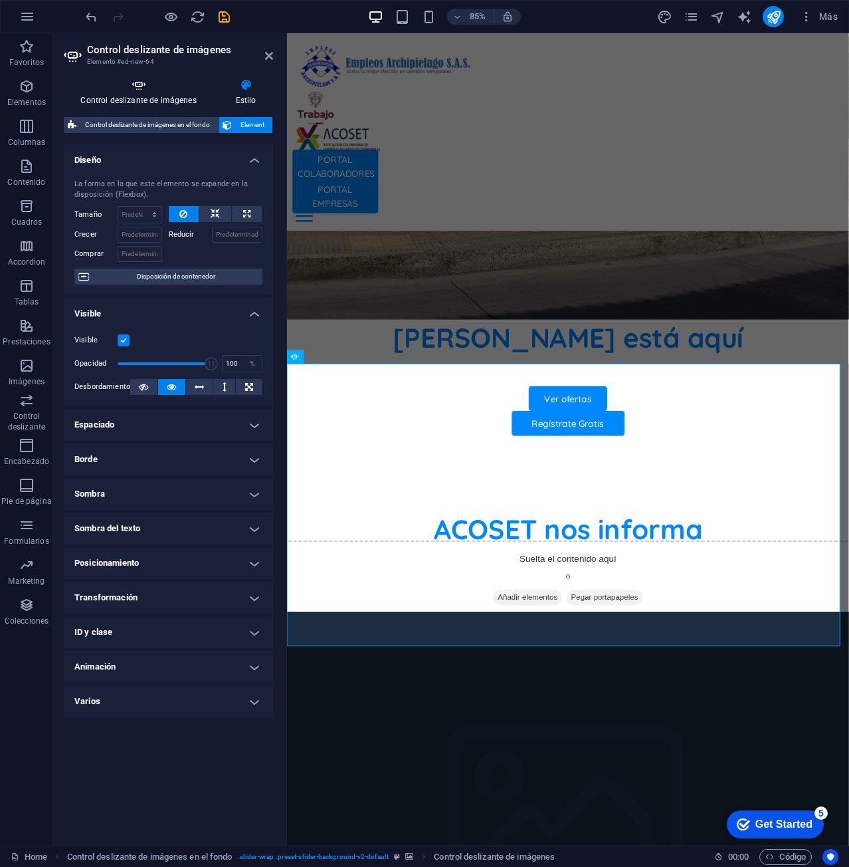
click at [134, 96] on h4 "Control deslizante de imágenes" at bounding box center [141, 92] width 155 height 28
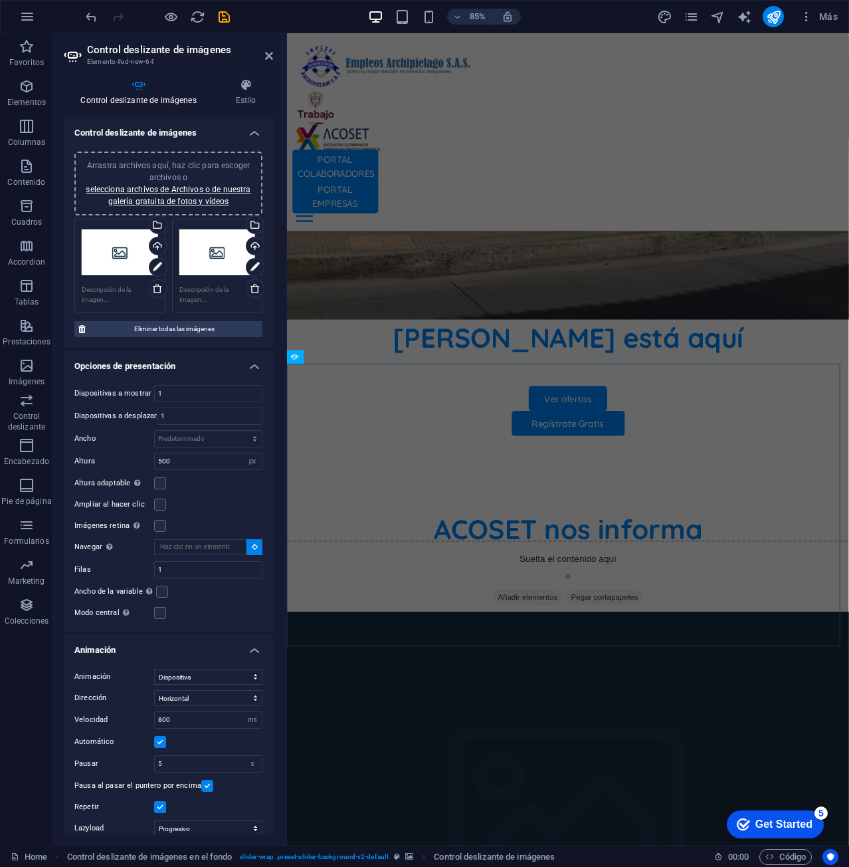
click at [130, 91] on icon at bounding box center [139, 84] width 150 height 13
click at [147, 221] on div "Selecciona archivos del administrador de archivos, de la galería de fotos o car…" at bounding box center [103, 226] width 86 height 60
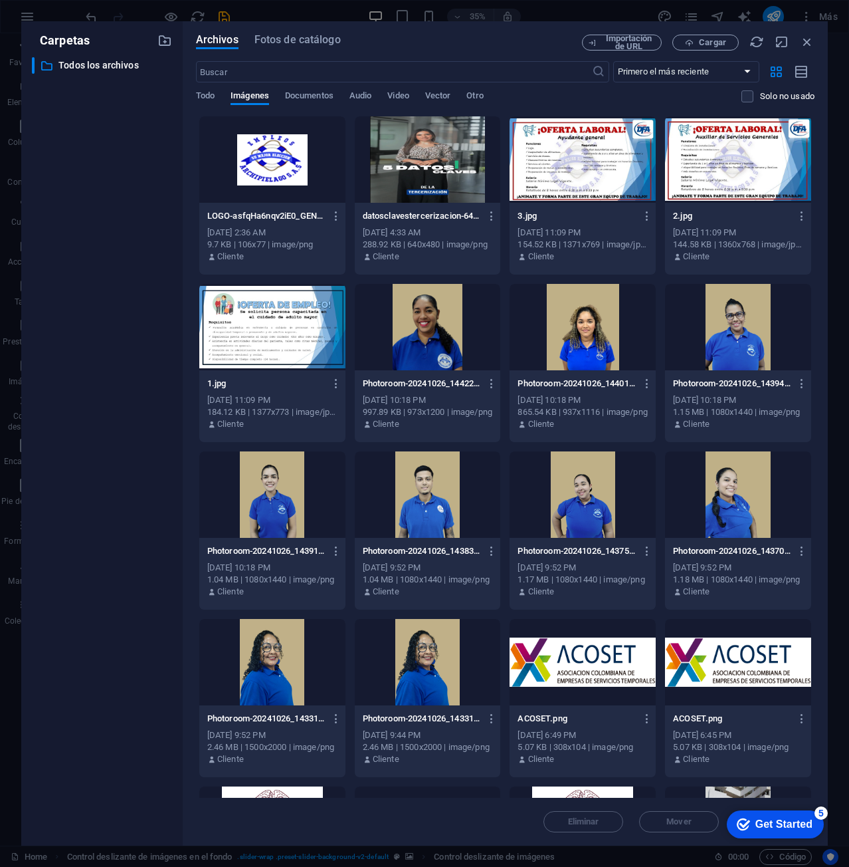
click at [593, 149] on div at bounding box center [583, 159] width 146 height 86
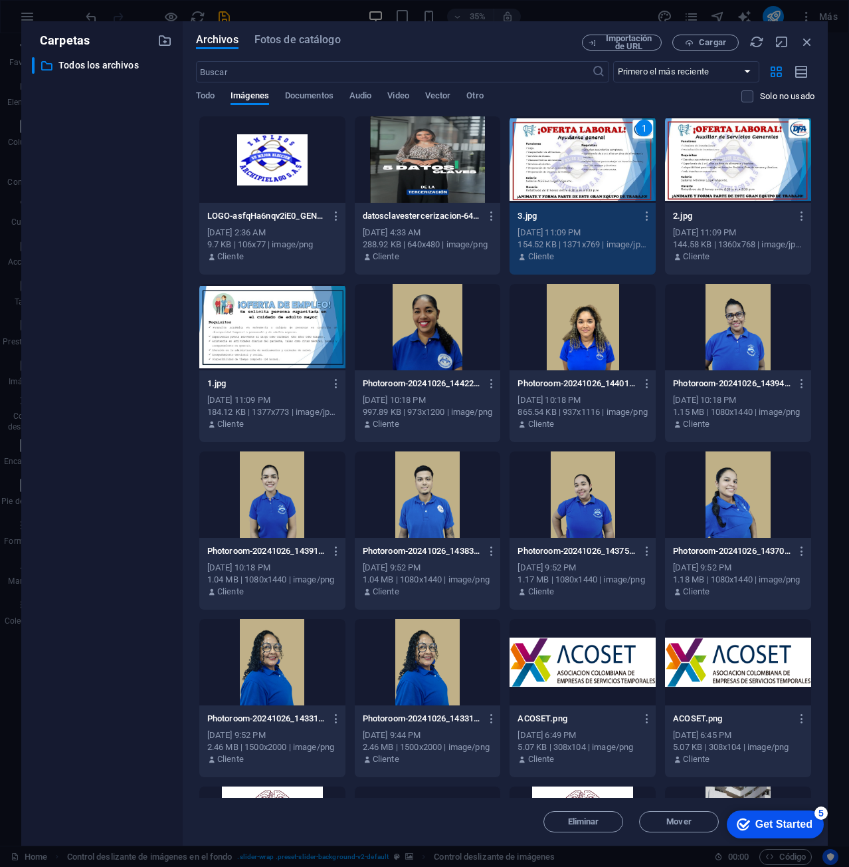
click at [599, 164] on div "1" at bounding box center [583, 159] width 146 height 86
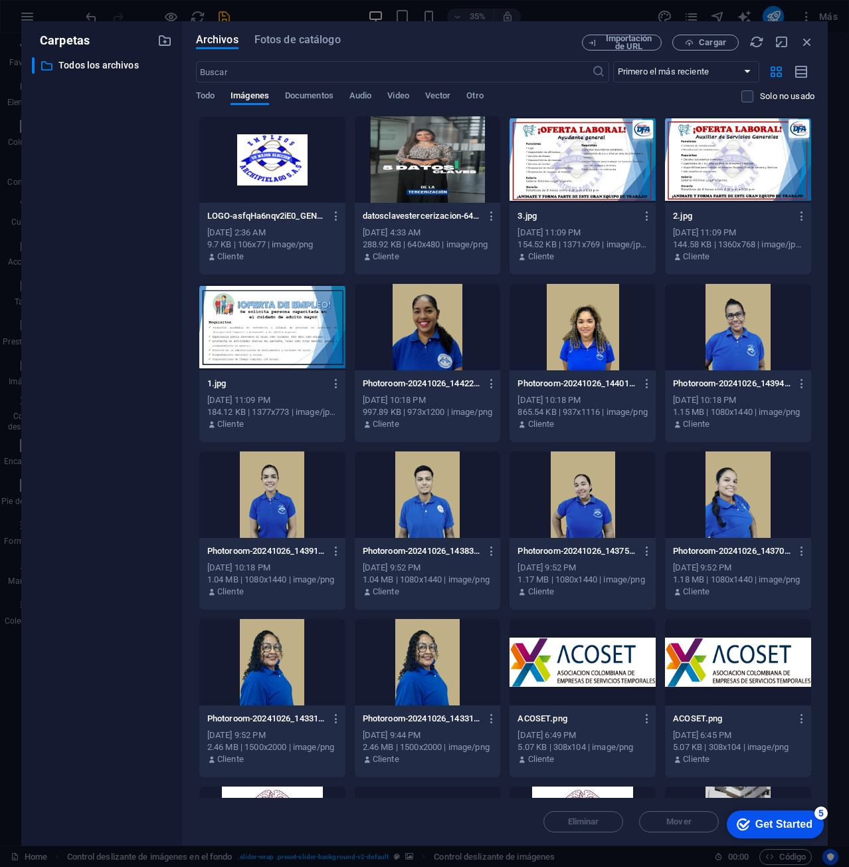
click at [599, 164] on div at bounding box center [583, 159] width 146 height 86
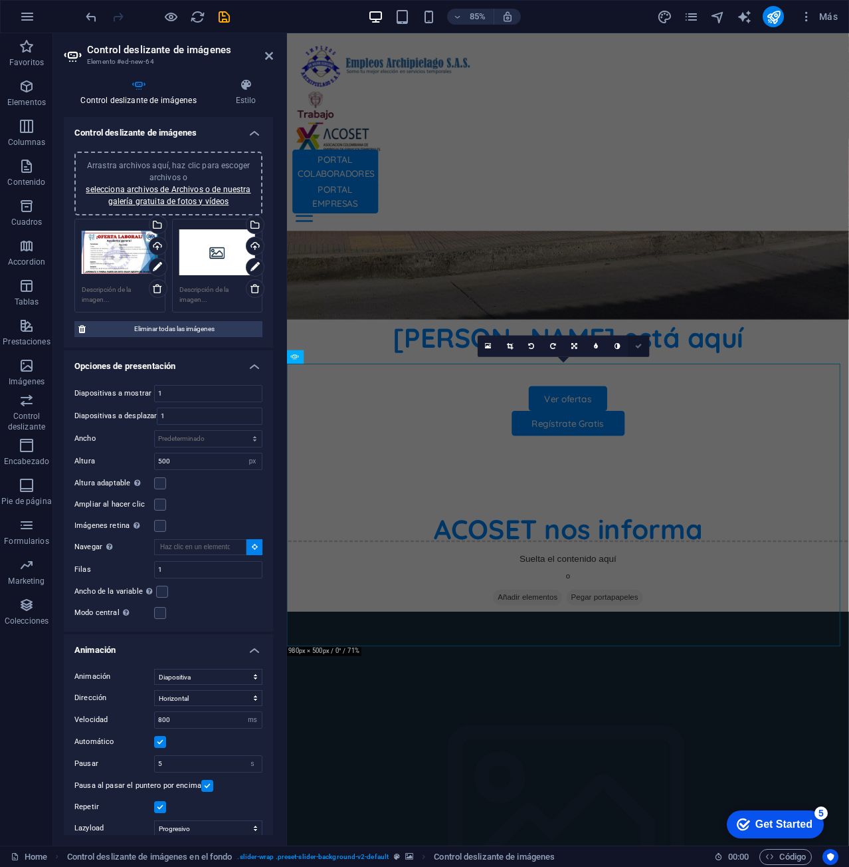
click at [636, 348] on icon at bounding box center [638, 346] width 7 height 7
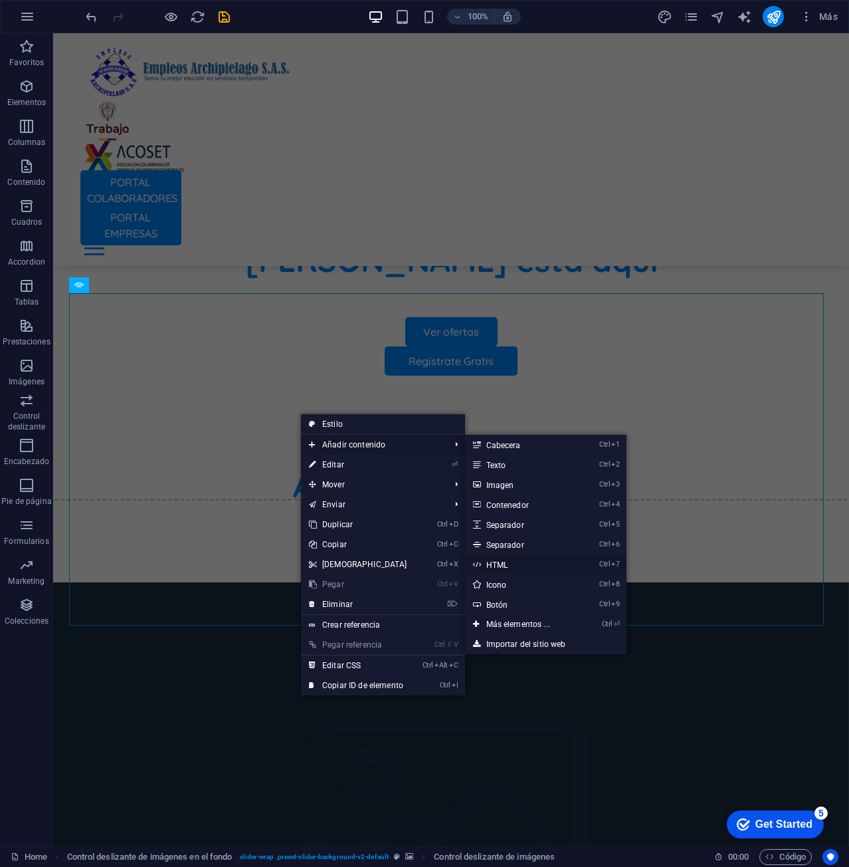
click at [540, 568] on link "Ctrl 7 HTML" at bounding box center [521, 564] width 112 height 20
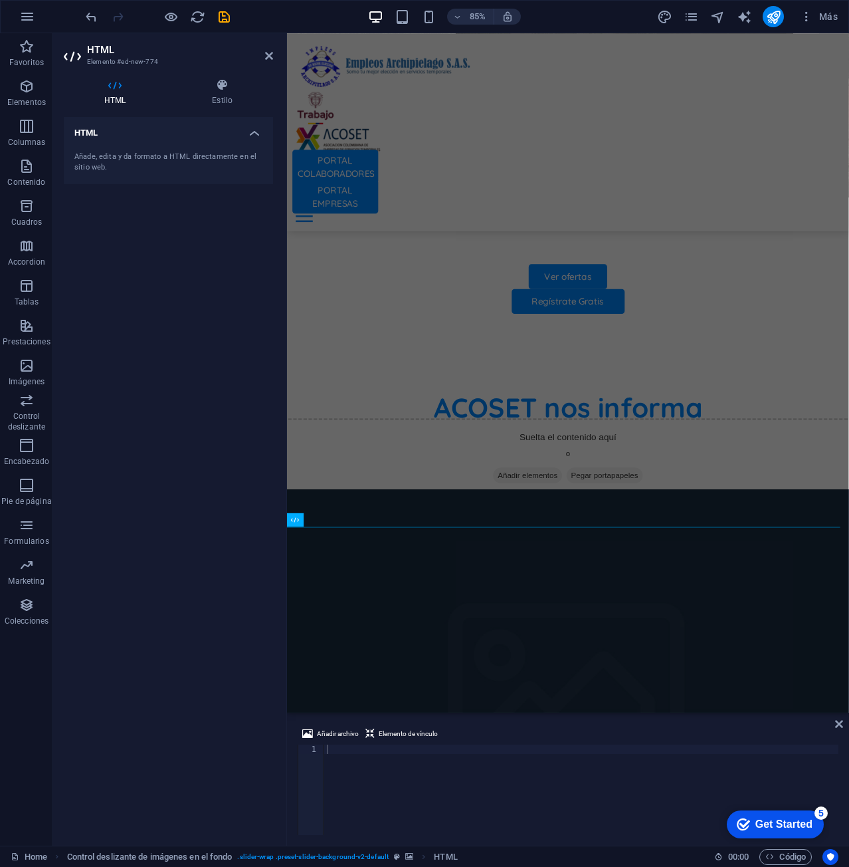
click at [183, 149] on div "Añade, edita y da formato a HTML directamente en el sitio web." at bounding box center [168, 162] width 209 height 43
drag, startPoint x: 243, startPoint y: 132, endPoint x: 250, endPoint y: 130, distance: 6.9
click at [247, 130] on h4 "HTML" at bounding box center [168, 129] width 209 height 24
click at [252, 130] on h4 "HTML" at bounding box center [168, 133] width 209 height 32
click at [223, 98] on h4 "Estilo" at bounding box center [222, 92] width 102 height 28
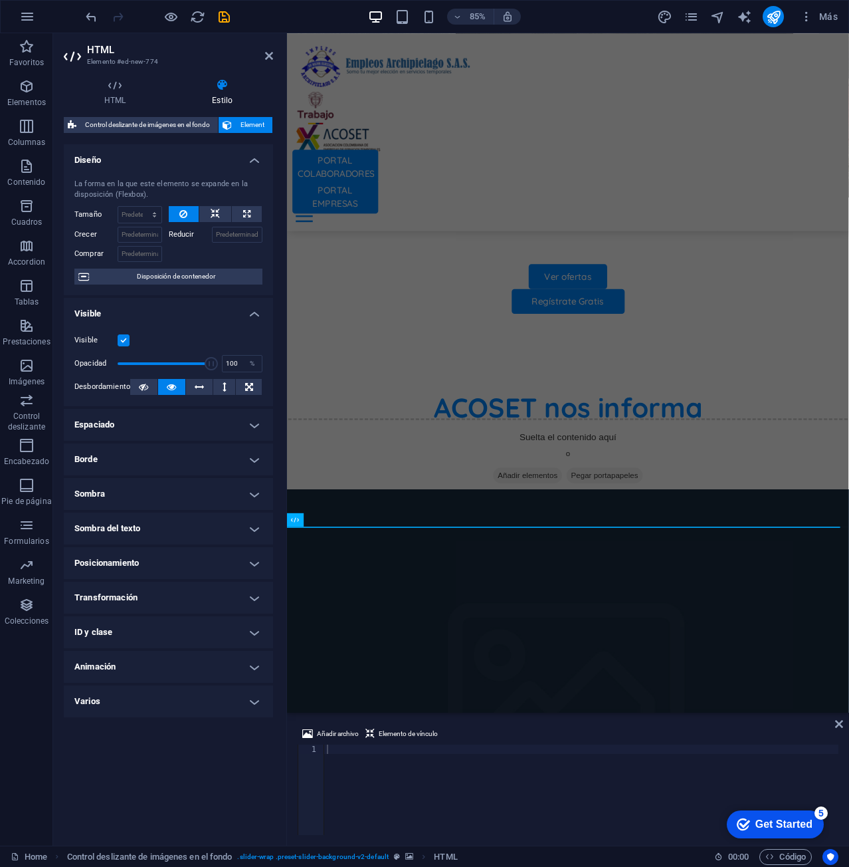
click at [213, 421] on h4 "Espaciado" at bounding box center [168, 425] width 209 height 32
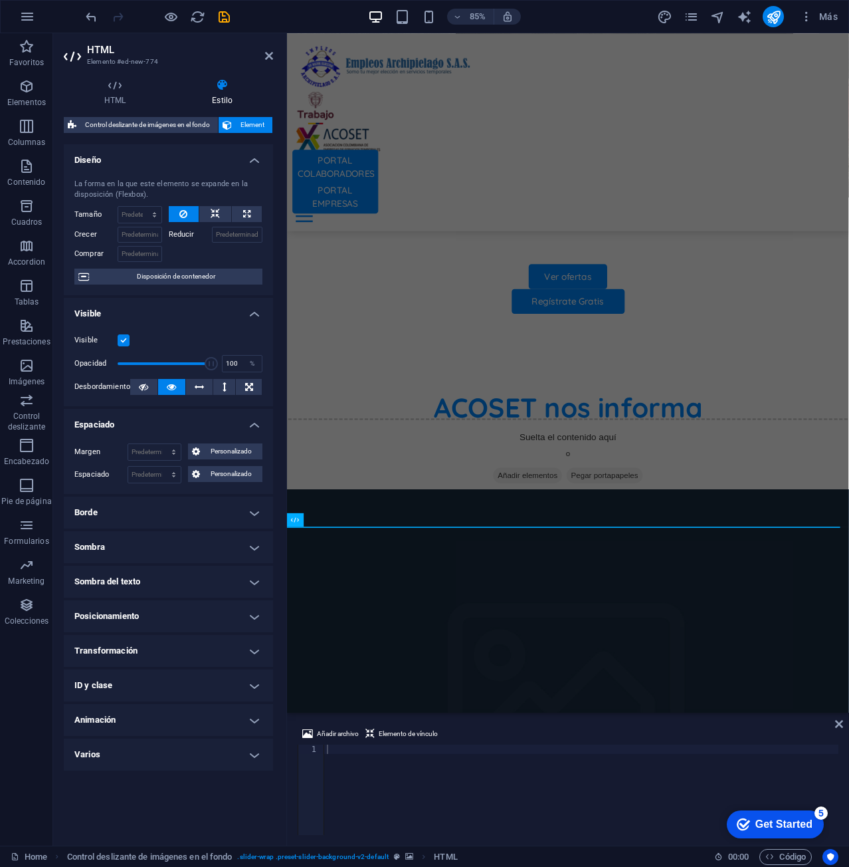
click at [213, 421] on h4 "Espaciado" at bounding box center [168, 421] width 209 height 24
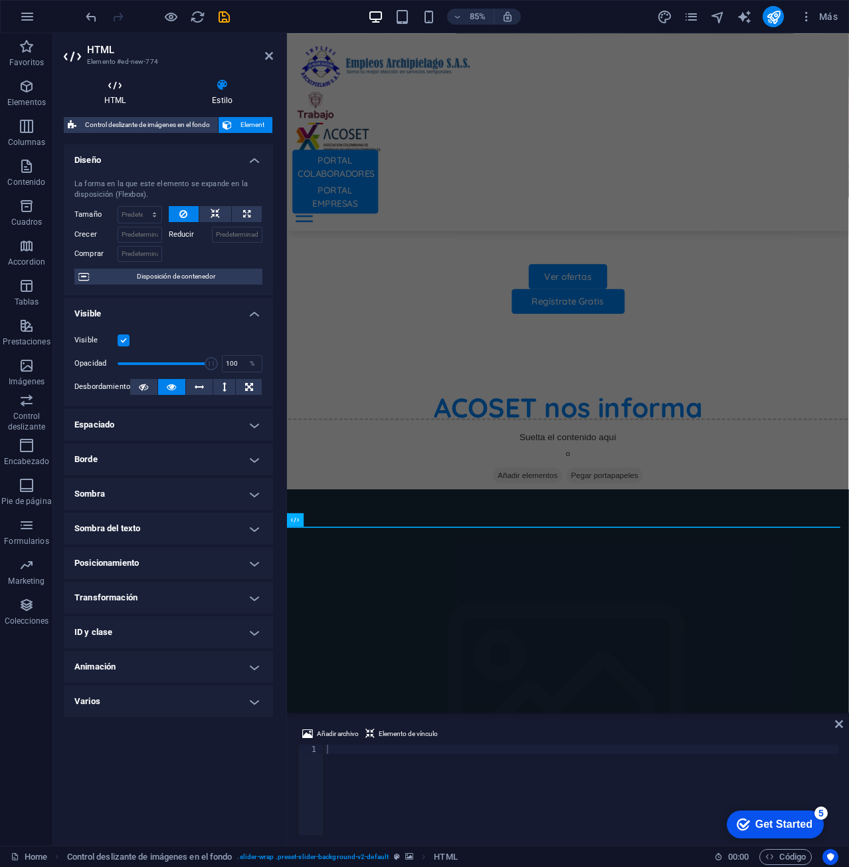
click at [119, 100] on h4 "HTML" at bounding box center [118, 92] width 108 height 28
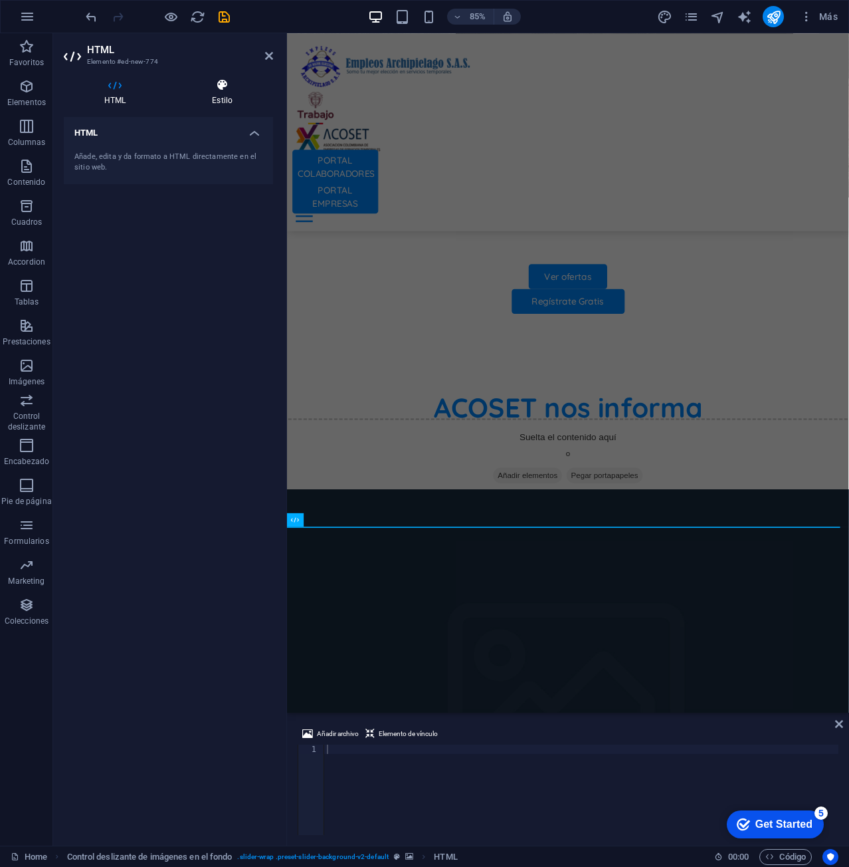
click at [224, 97] on h4 "Estilo" at bounding box center [222, 92] width 102 height 28
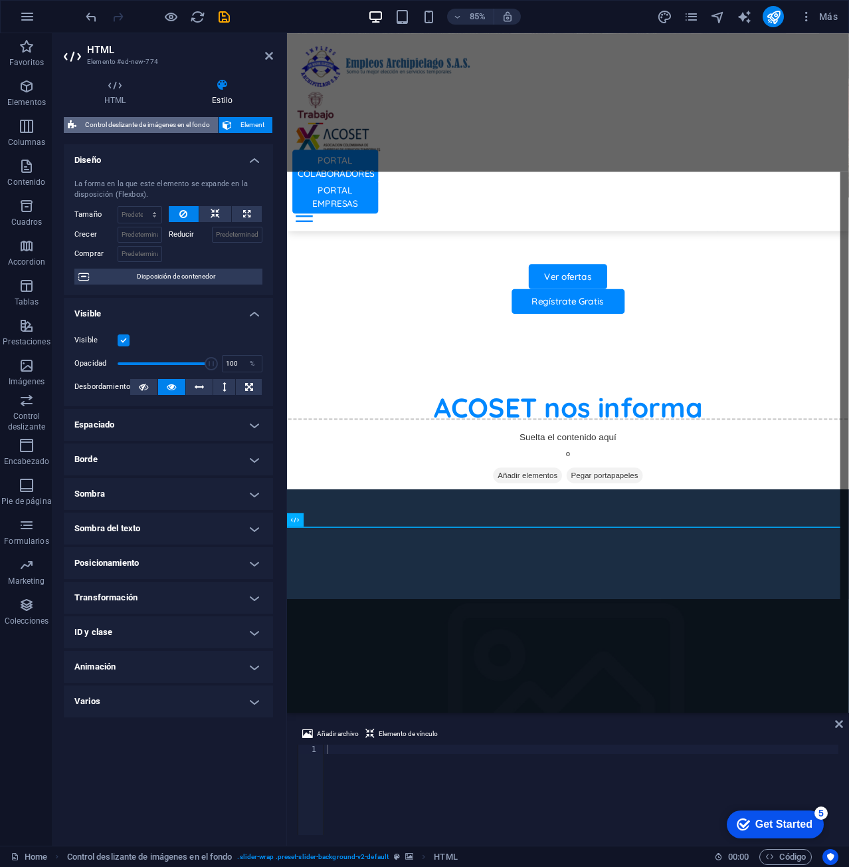
click at [128, 128] on span "Control deslizante de imágenes en el fondo" at bounding box center [147, 125] width 134 height 16
select select "rem"
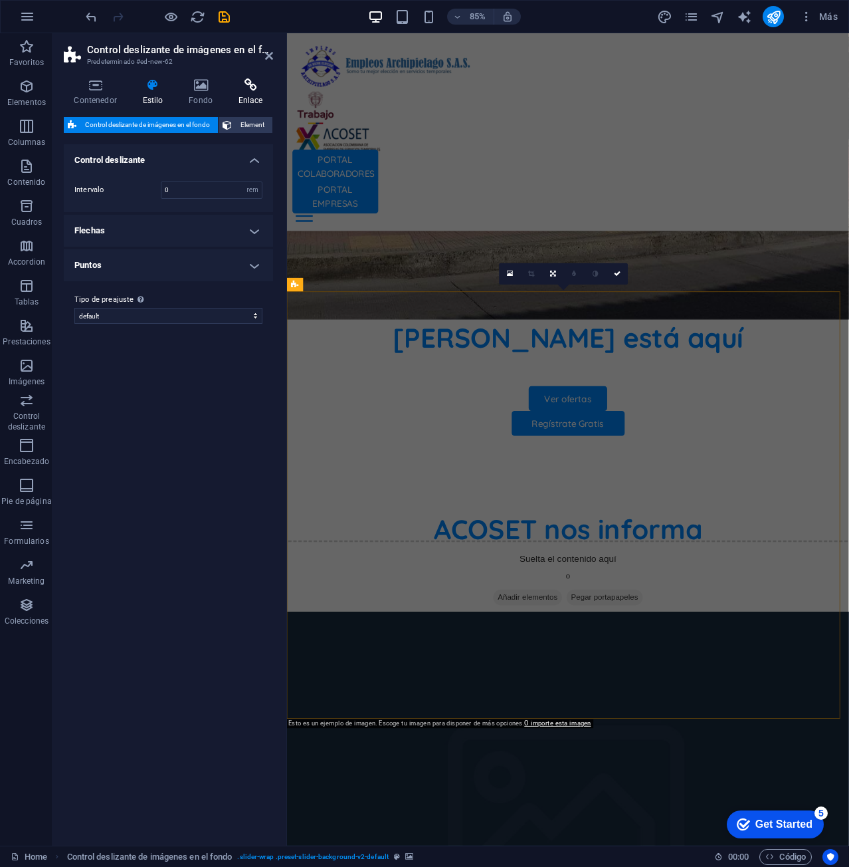
click at [260, 83] on icon at bounding box center [250, 84] width 45 height 13
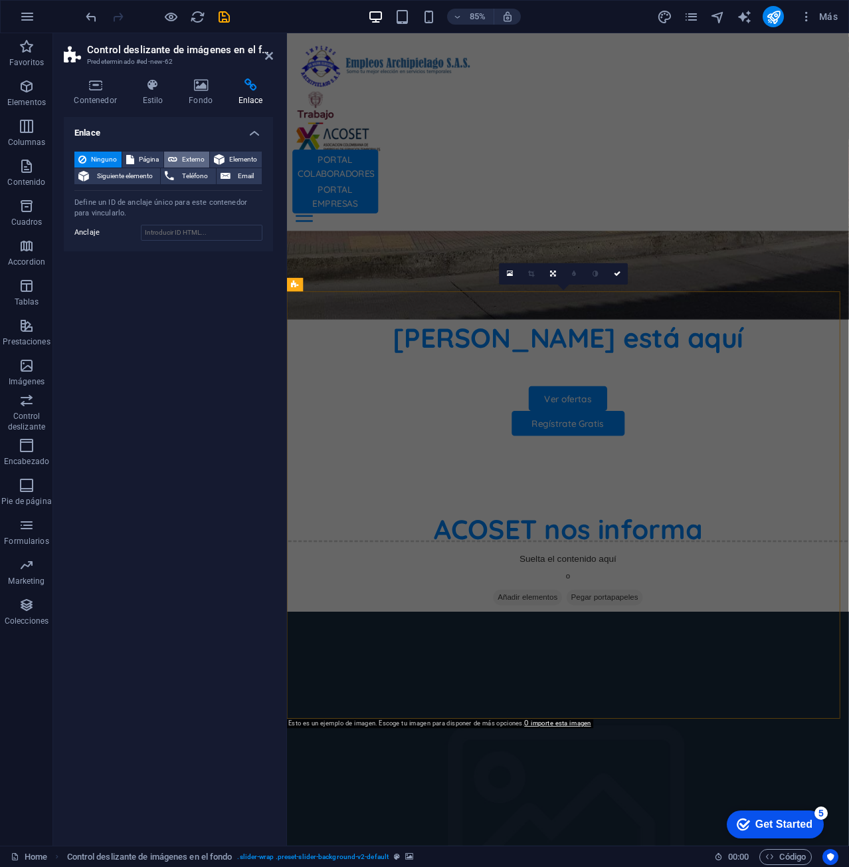
click at [193, 154] on span "Externo" at bounding box center [193, 160] width 24 height 16
select select "blank"
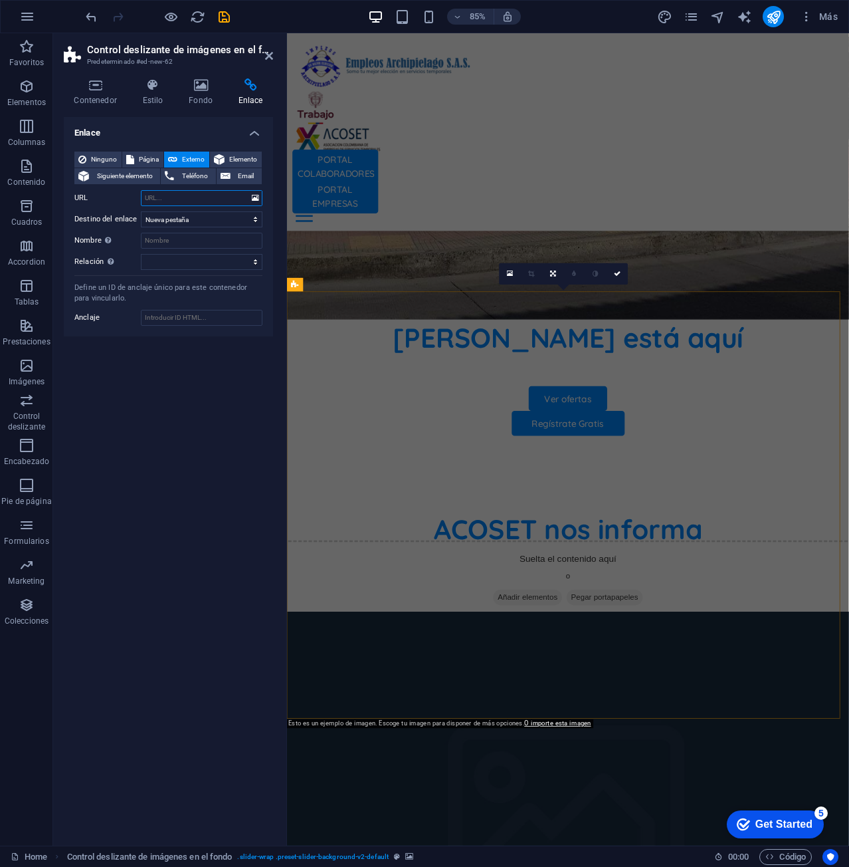
click at [185, 199] on input "URL" at bounding box center [202, 198] width 122 height 16
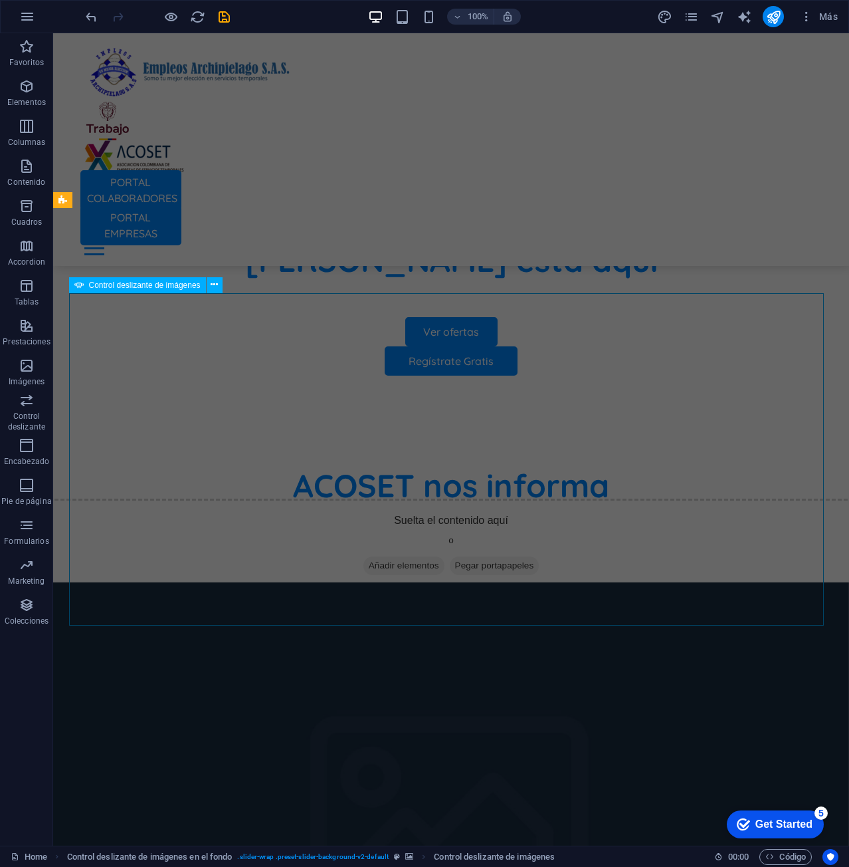
drag, startPoint x: 315, startPoint y: 499, endPoint x: 579, endPoint y: 494, distance: 263.9
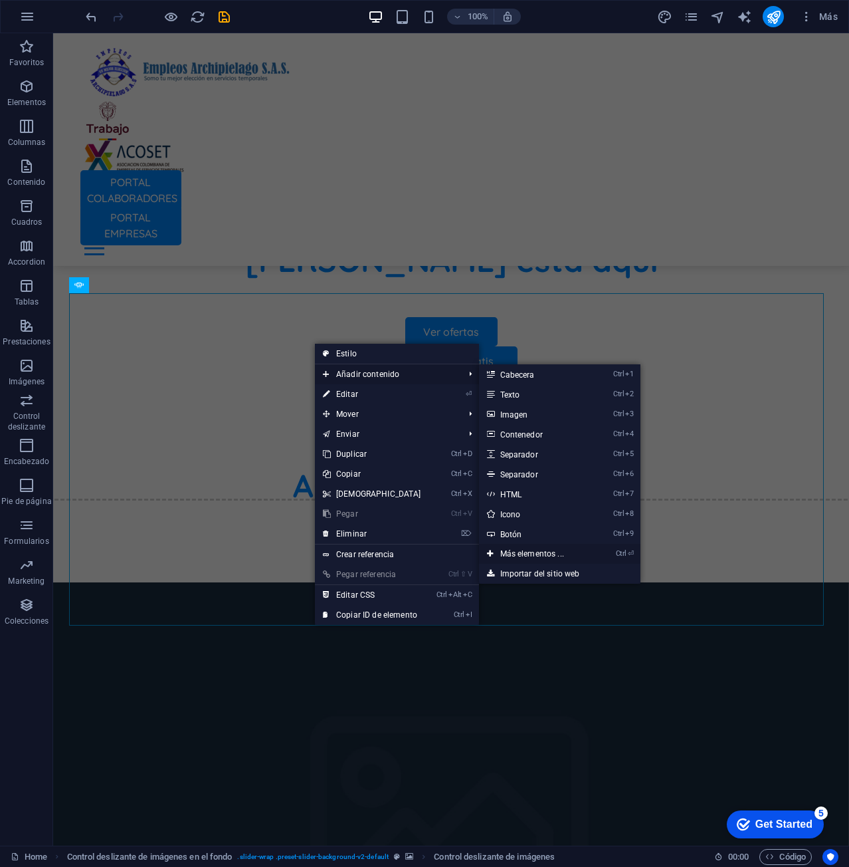
click at [541, 557] on link "Ctrl ⏎ Más elementos ..." at bounding box center [535, 554] width 112 height 20
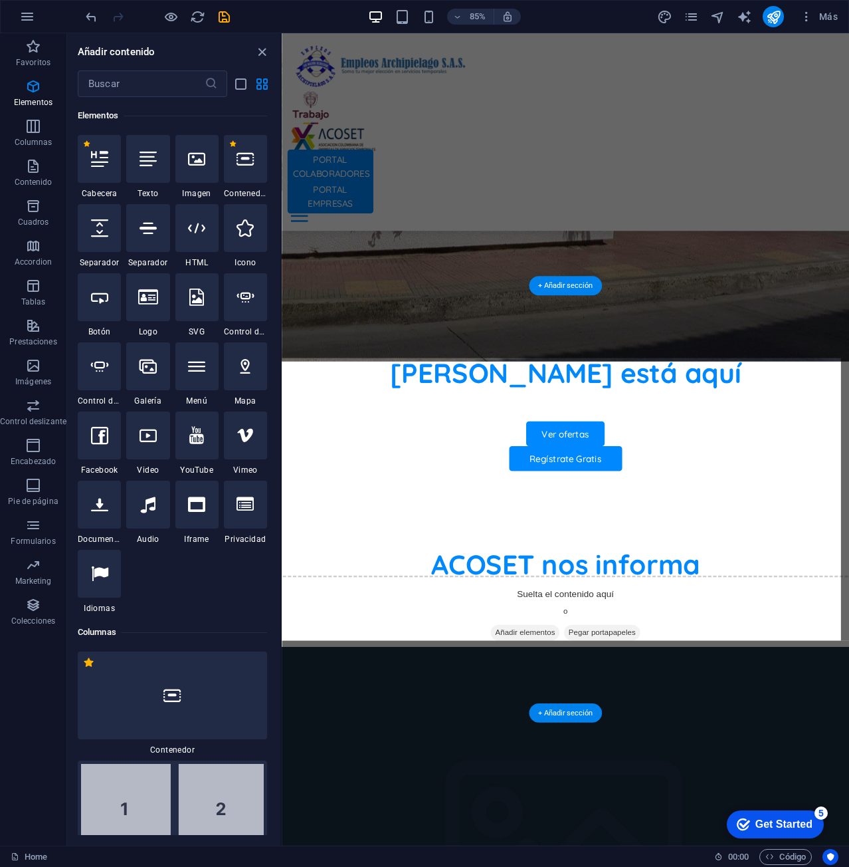
scroll to position [598, 0]
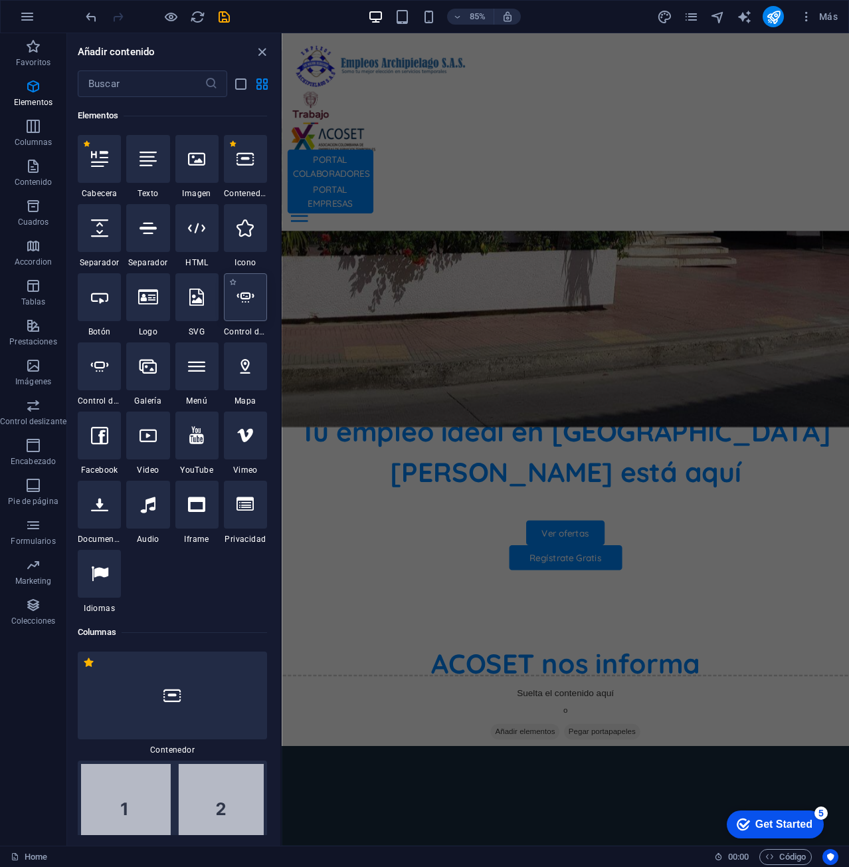
click at [247, 308] on div at bounding box center [245, 297] width 43 height 48
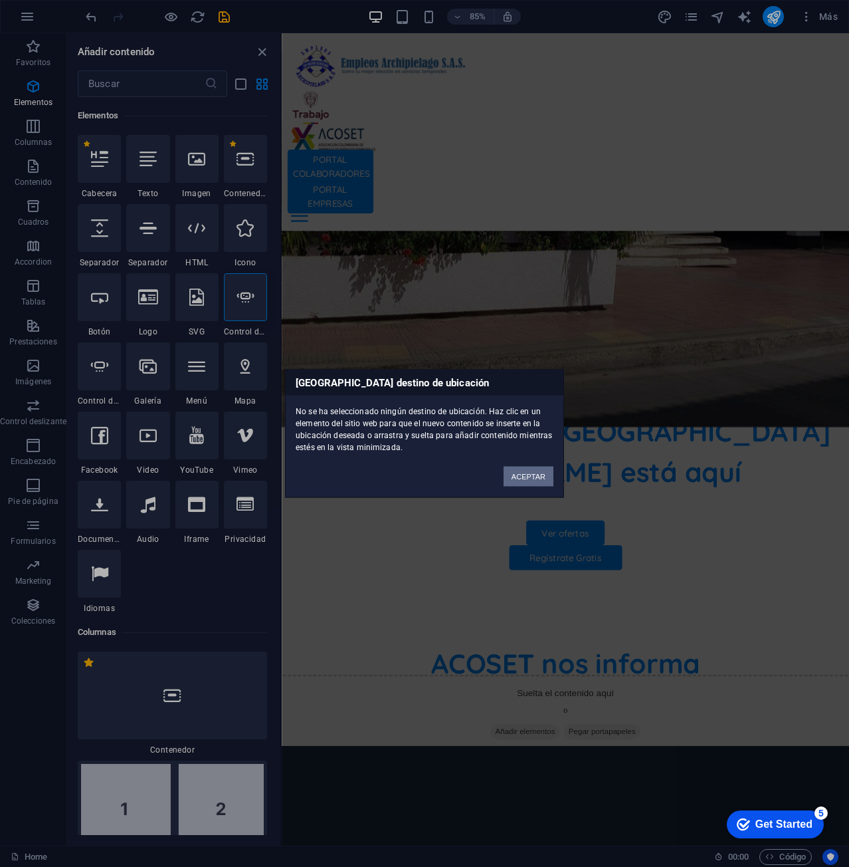
click at [530, 474] on button "ACEPTAR" at bounding box center [529, 476] width 50 height 20
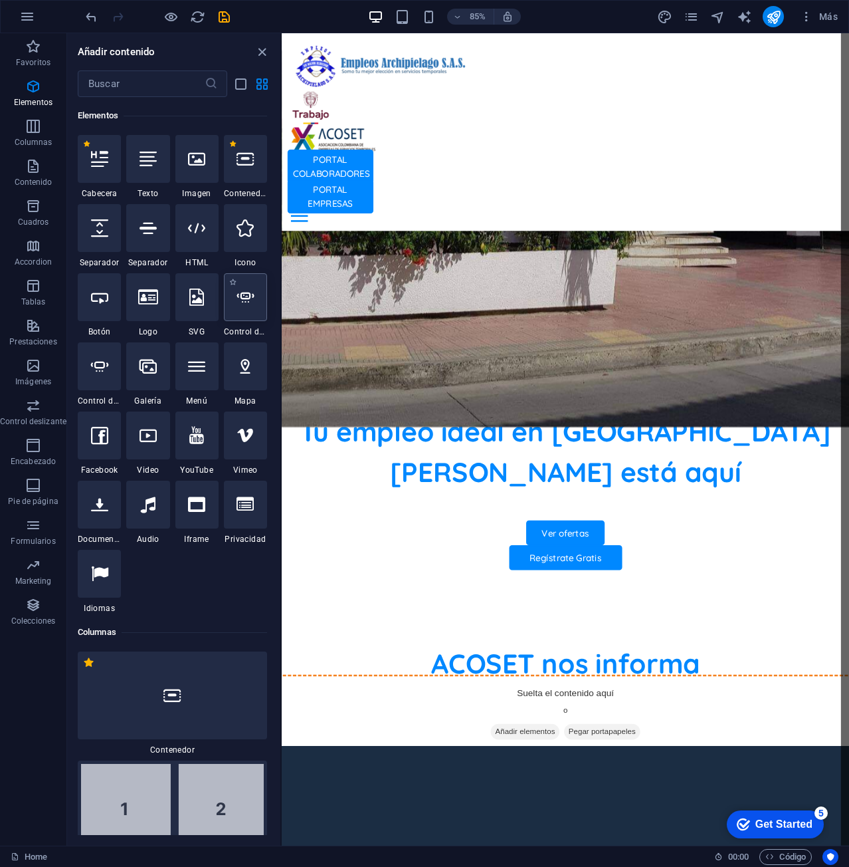
select select "ms"
select select "s"
select select "progressive"
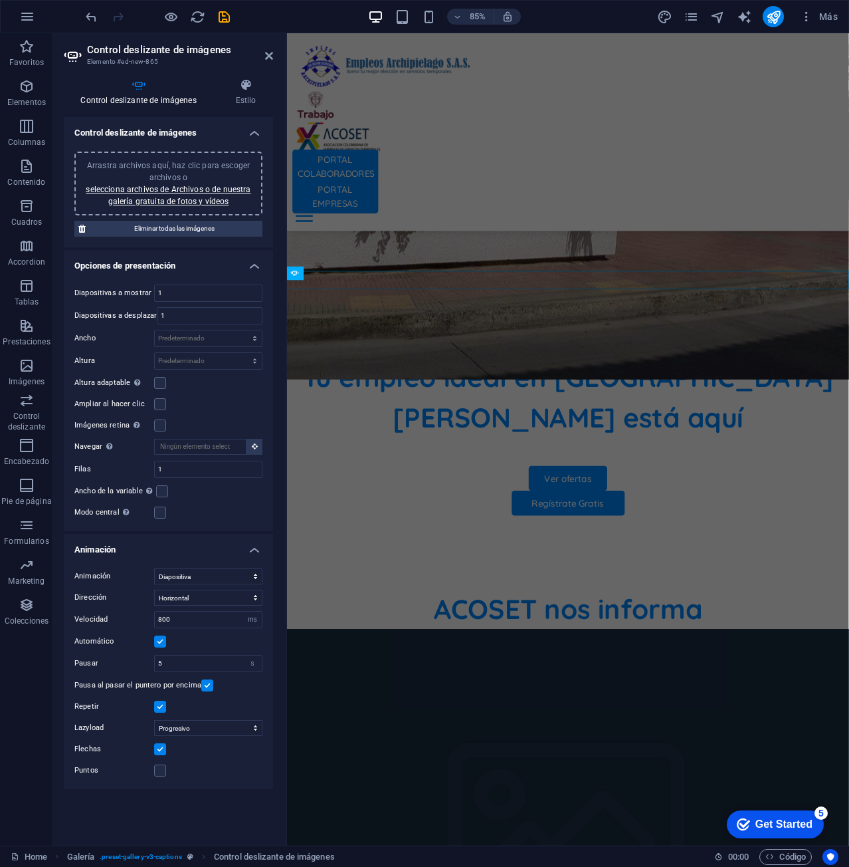
scroll to position [594, 0]
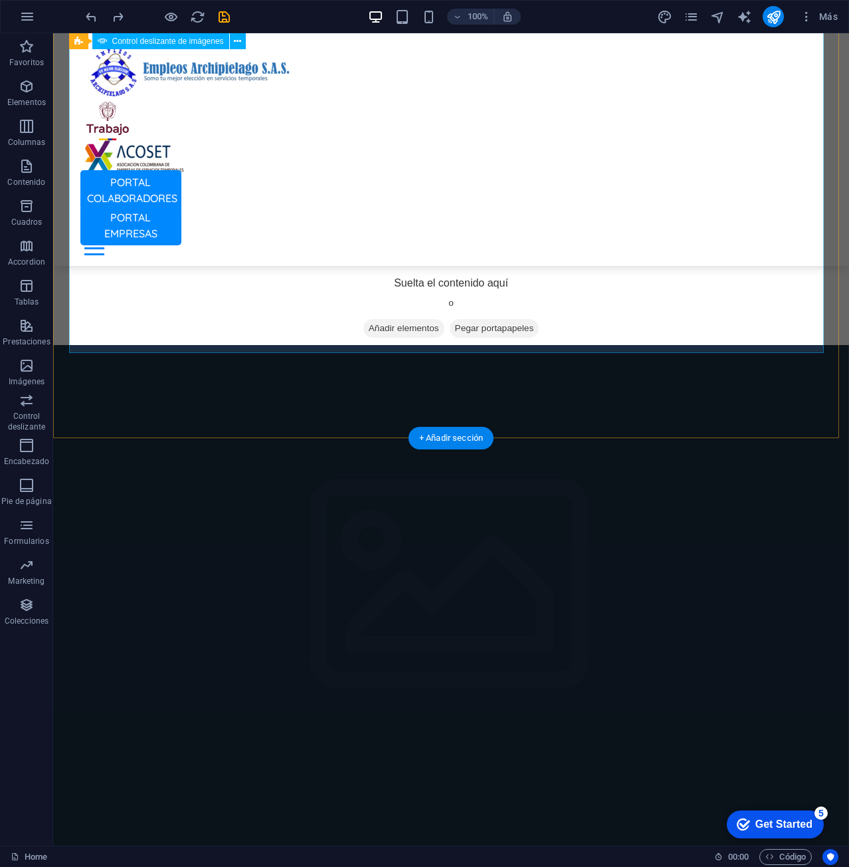
scroll to position [793, 0]
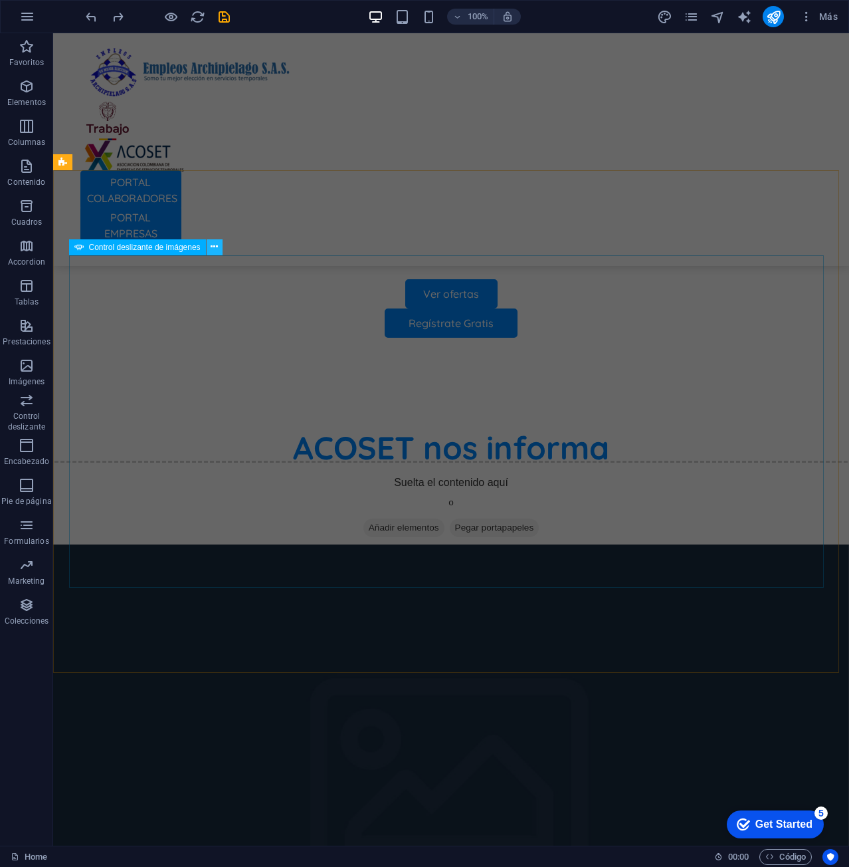
click at [210, 245] on button at bounding box center [215, 247] width 16 height 16
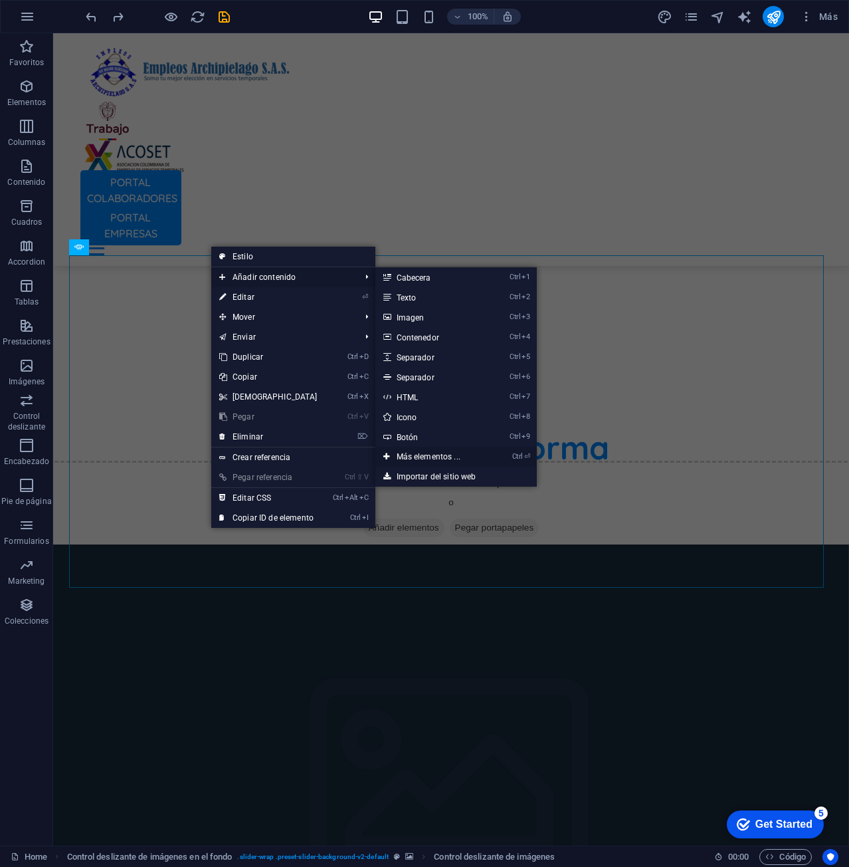
click at [445, 455] on link "Ctrl ⏎ Más elementos ..." at bounding box center [431, 457] width 112 height 20
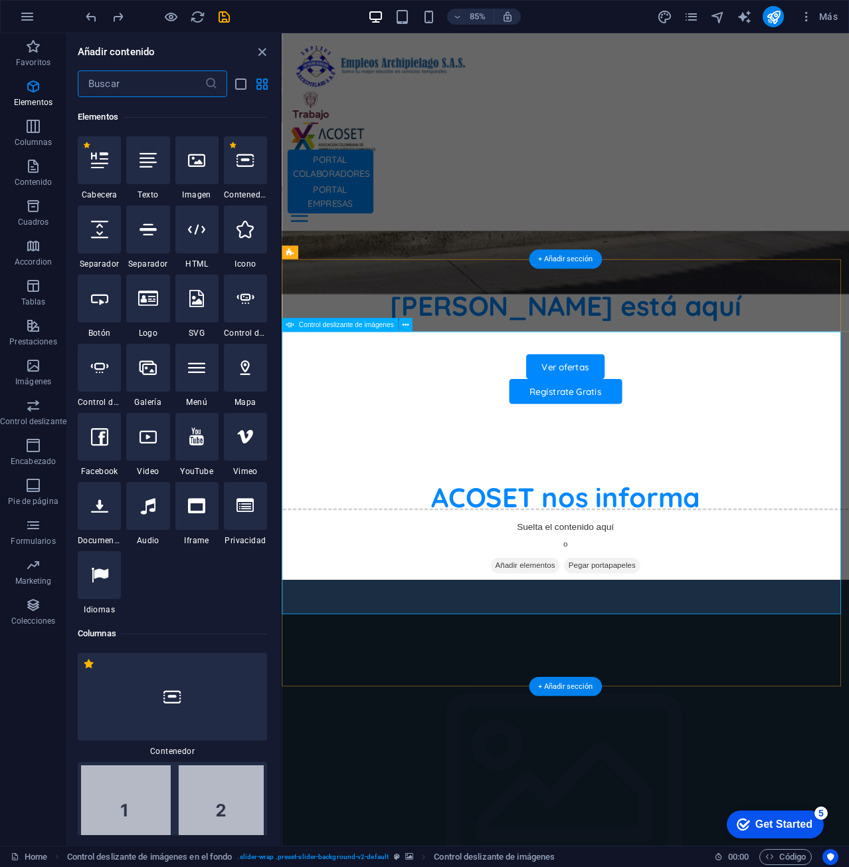
scroll to position [251, 0]
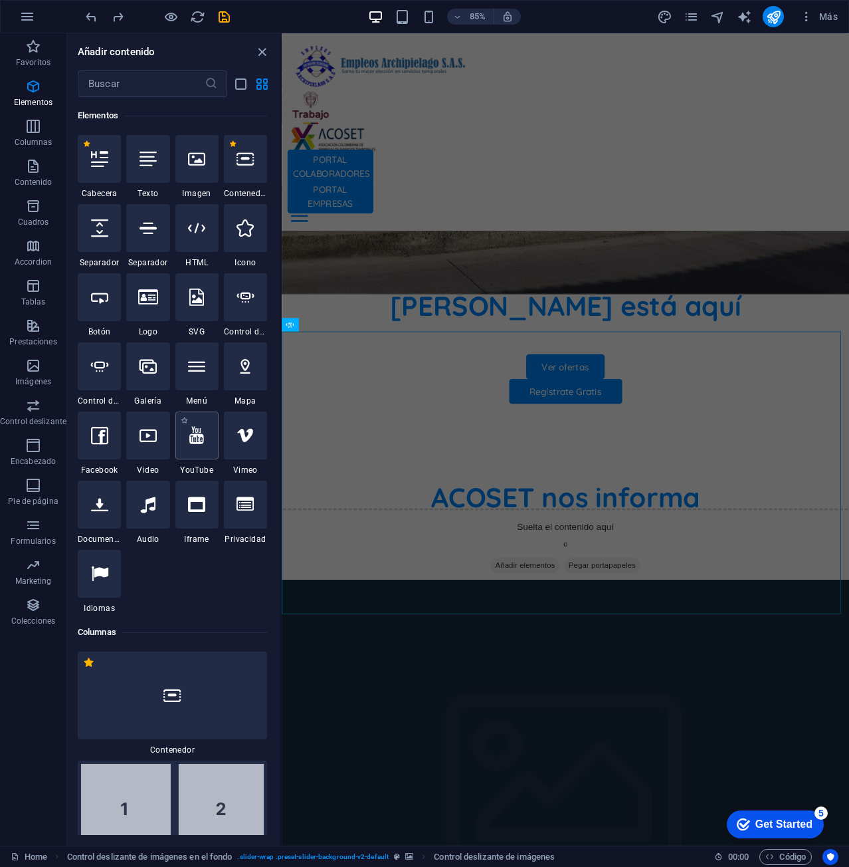
click at [193, 440] on icon at bounding box center [196, 435] width 15 height 17
select select "ar16_9"
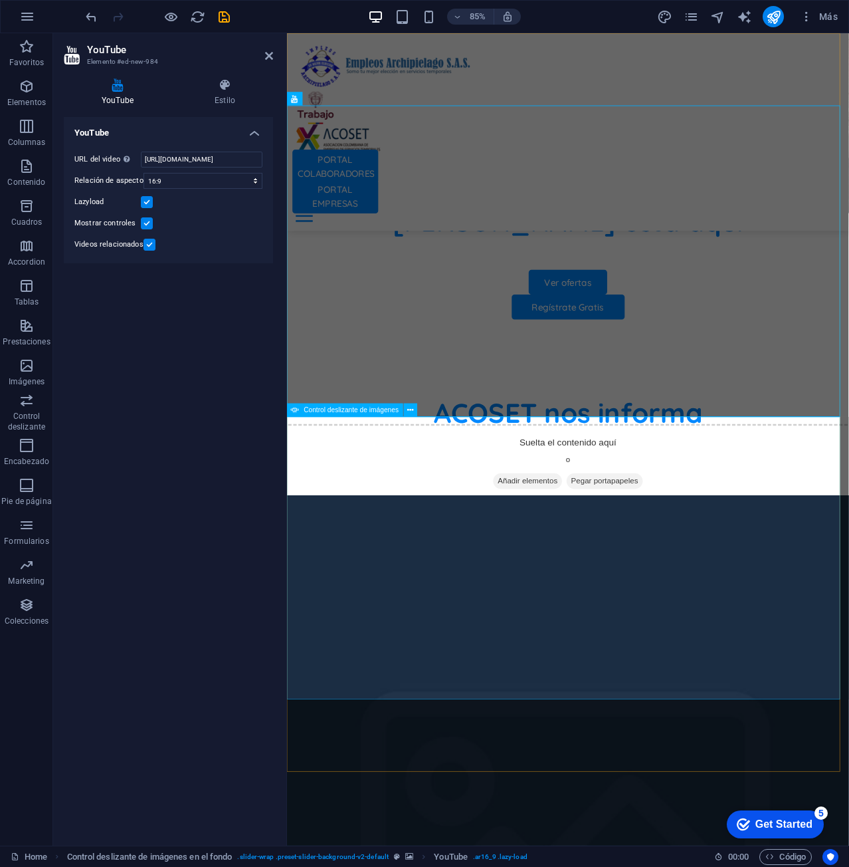
scroll to position [793, 0]
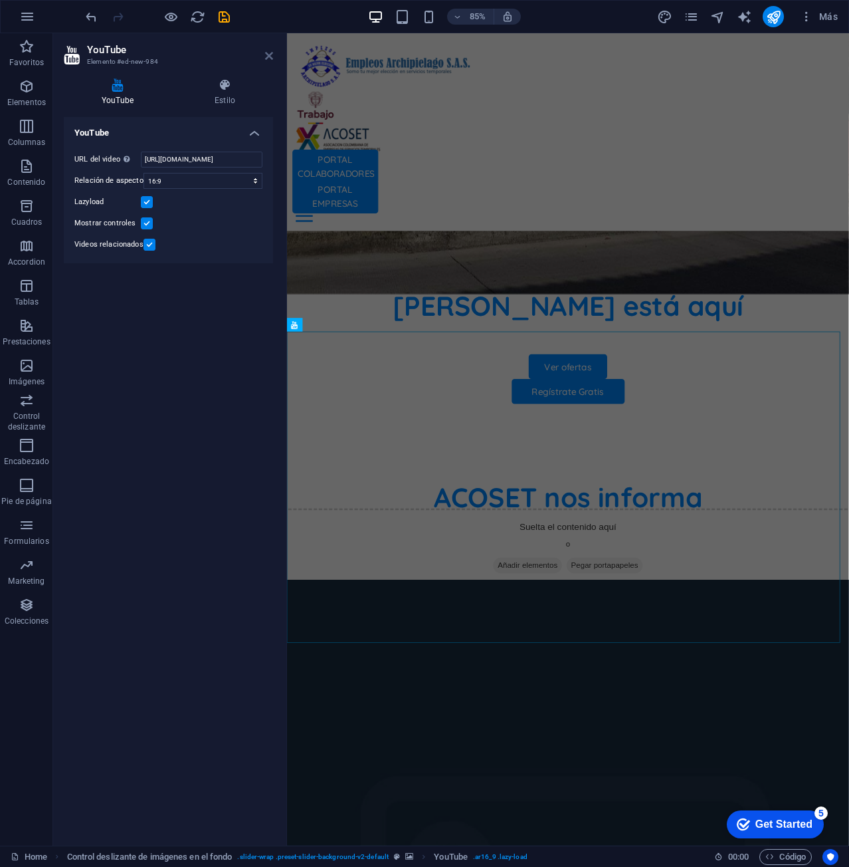
click at [269, 51] on icon at bounding box center [269, 56] width 8 height 11
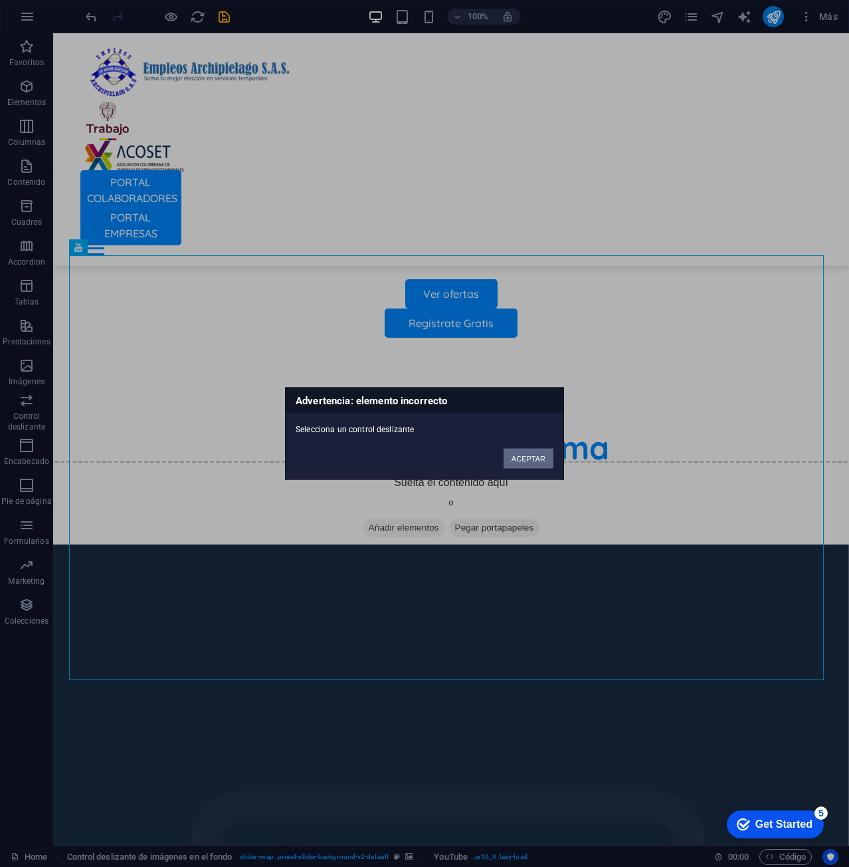
click at [522, 461] on button "ACEPTAR" at bounding box center [529, 459] width 50 height 20
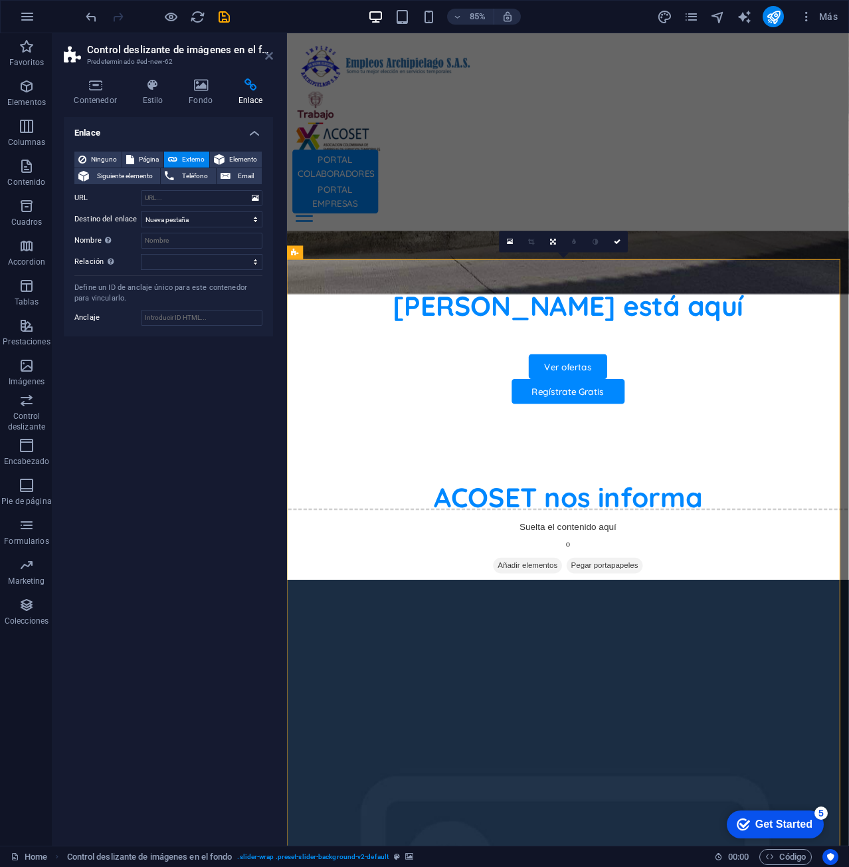
click at [267, 56] on icon at bounding box center [269, 56] width 8 height 11
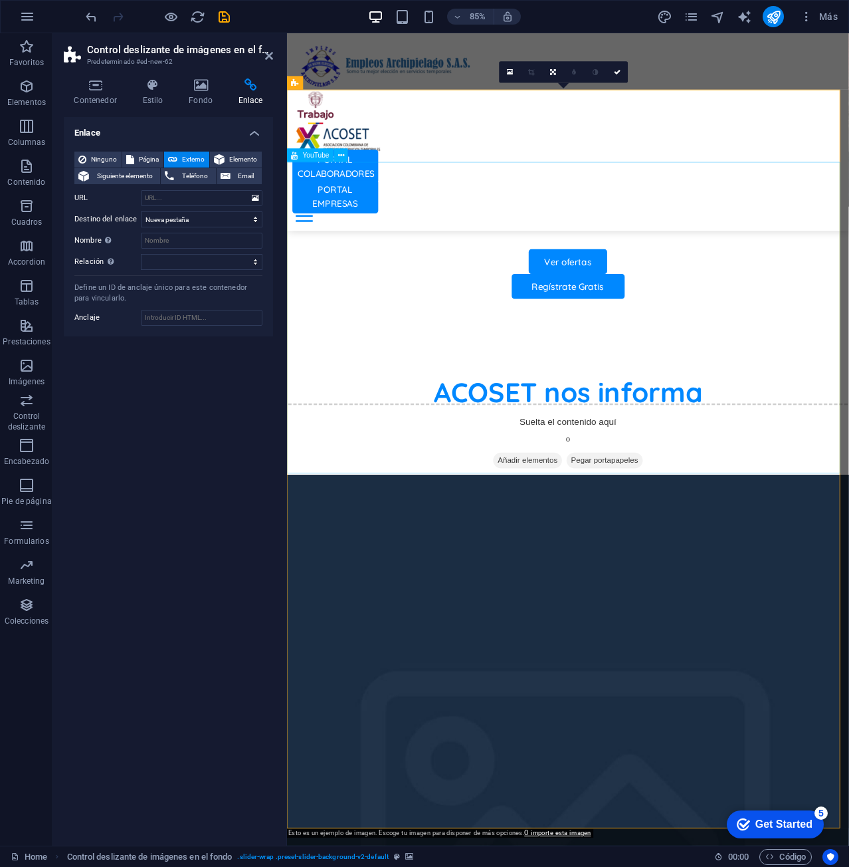
scroll to position [860, 0]
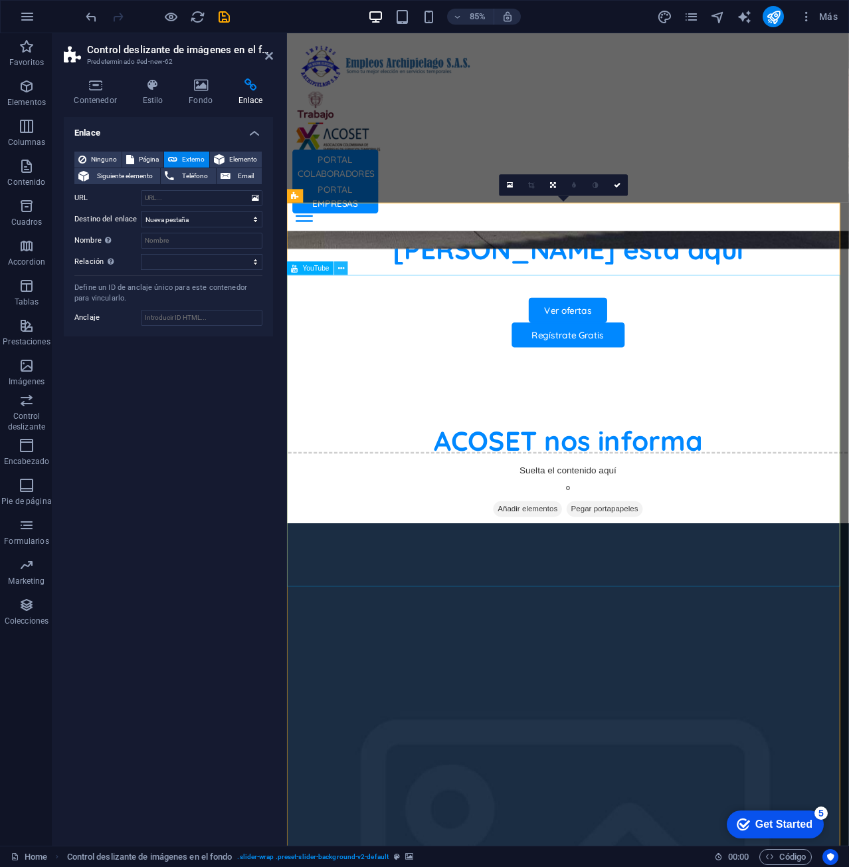
click at [340, 267] on icon at bounding box center [341, 268] width 6 height 12
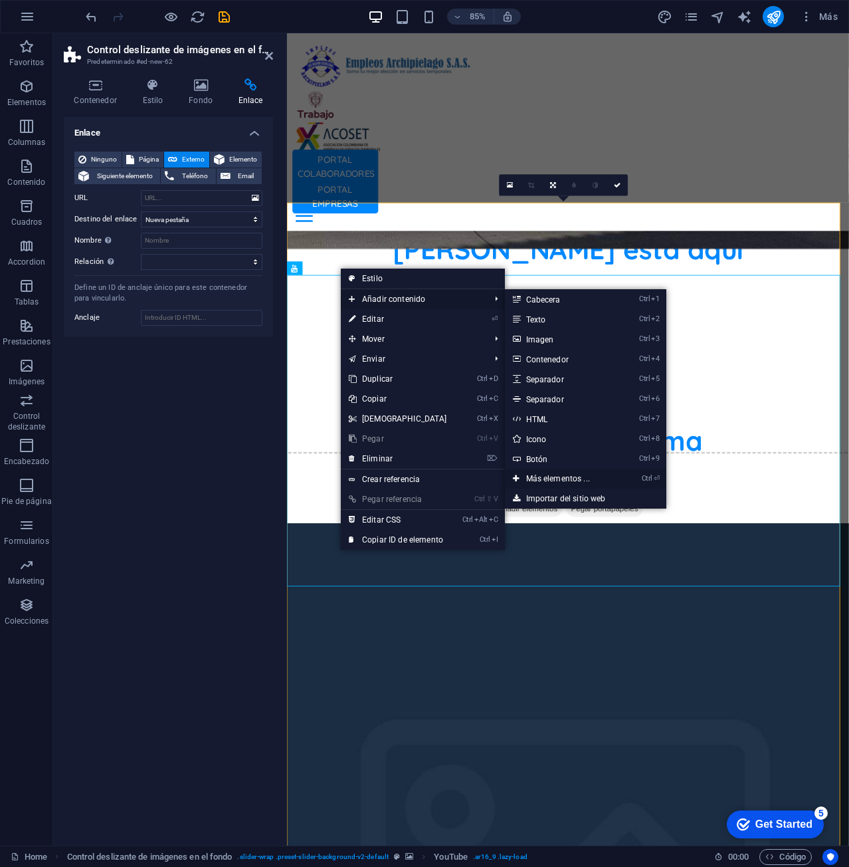
click at [579, 468] on link "Ctrl ⏎ Más elementos ..." at bounding box center [561, 478] width 112 height 20
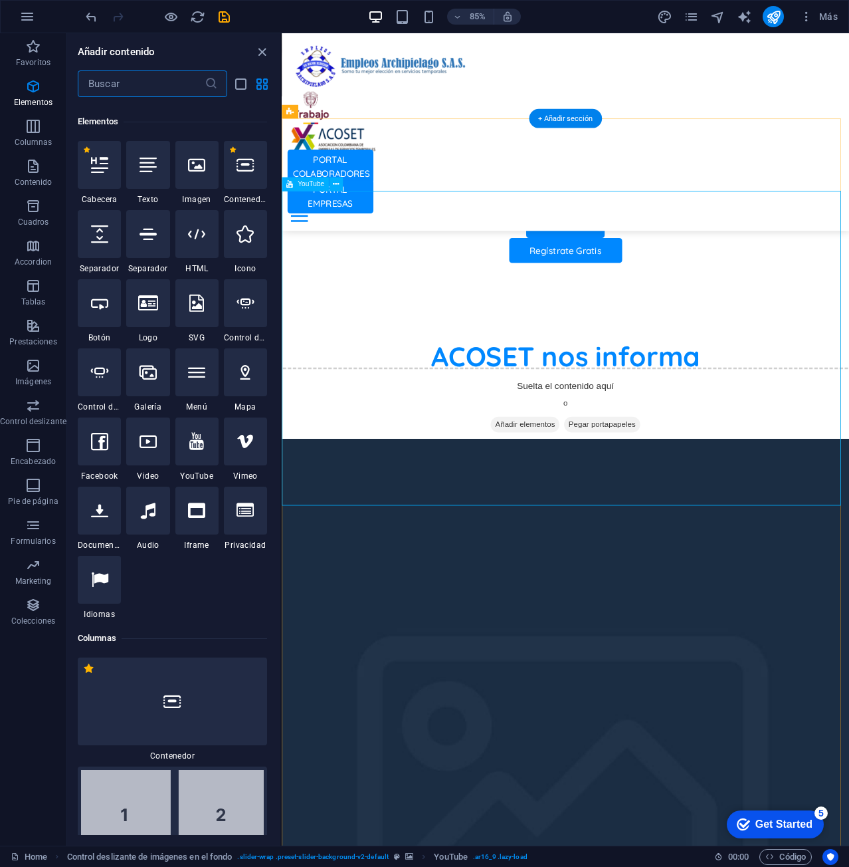
scroll to position [251, 0]
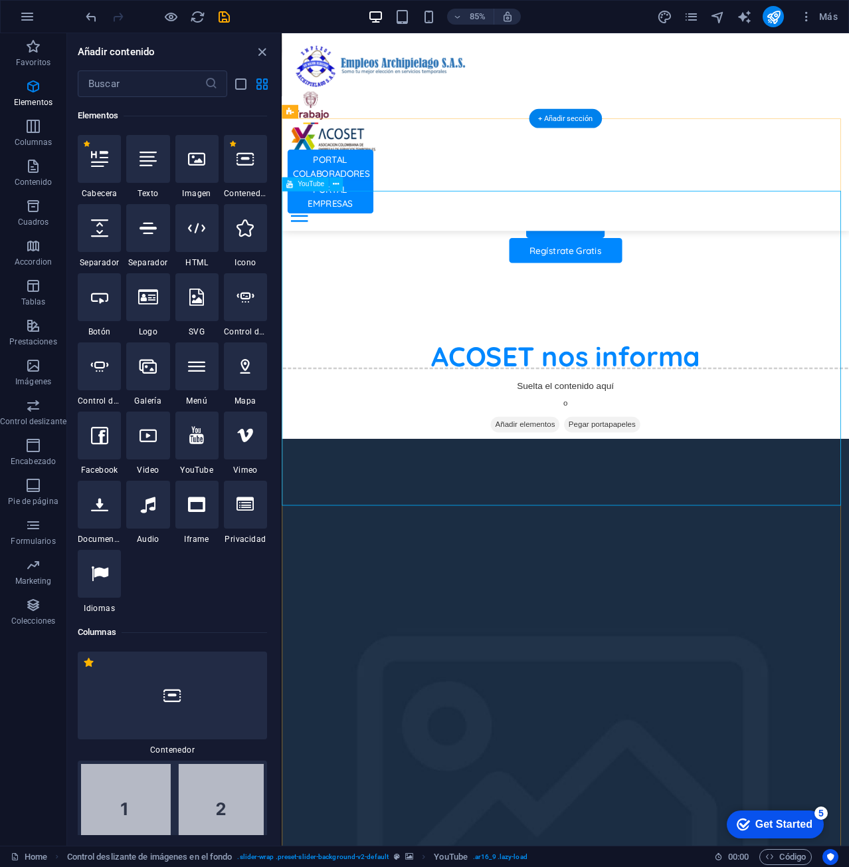
select select "ar16_9"
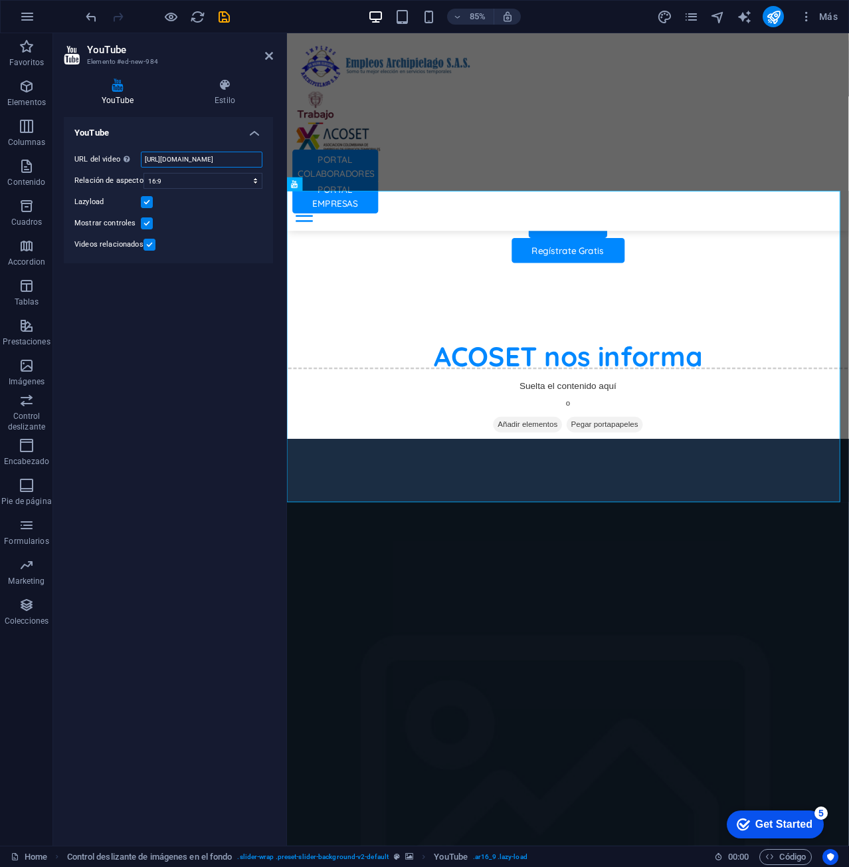
click at [199, 161] on input "https://www.youtube.com/watch?v=hnoviHgPHkY" at bounding box center [202, 160] width 122 height 16
paste input "instagram.com/p/DNin2ccx-OT/"
type input "https://www.instagram.com/p/DNin2ccx-OT/"
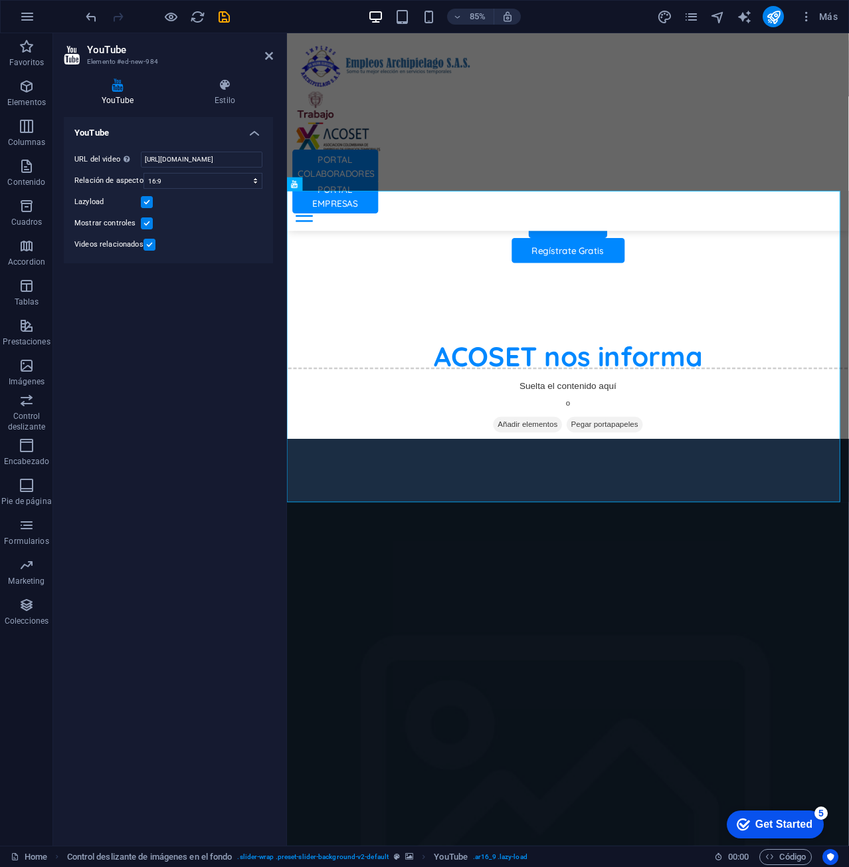
click at [231, 346] on div "YouTube URL del video Inserta (o pega) la URL de un vídeo. https://www.instagra…" at bounding box center [168, 476] width 209 height 718
click at [257, 134] on h4 "YouTube" at bounding box center [168, 129] width 209 height 24
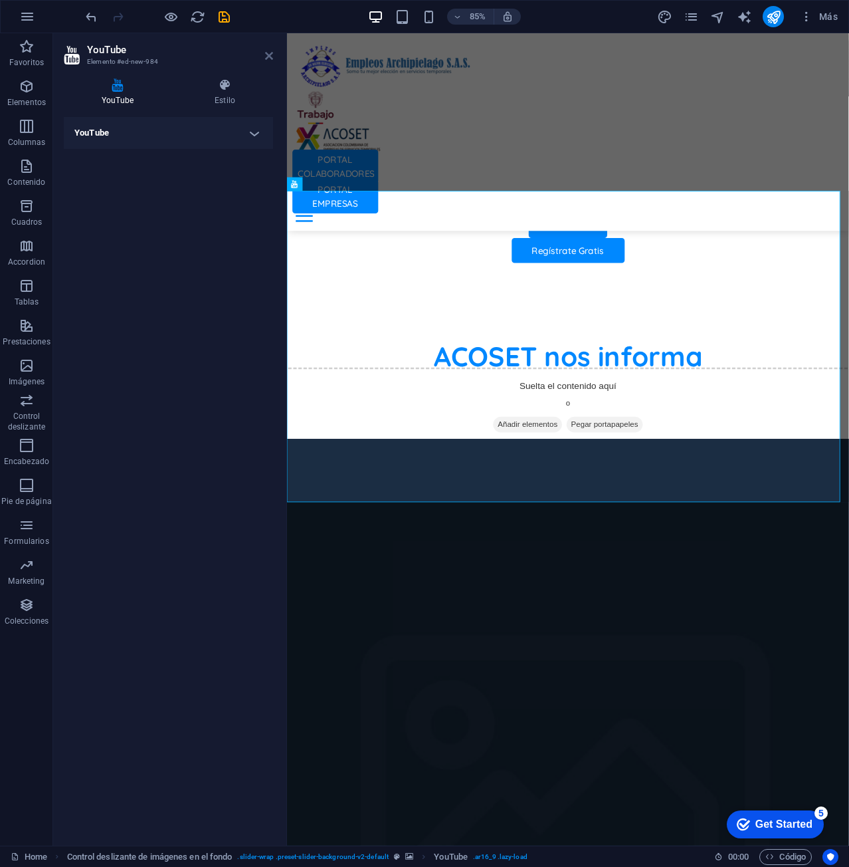
click at [268, 55] on icon at bounding box center [269, 56] width 8 height 11
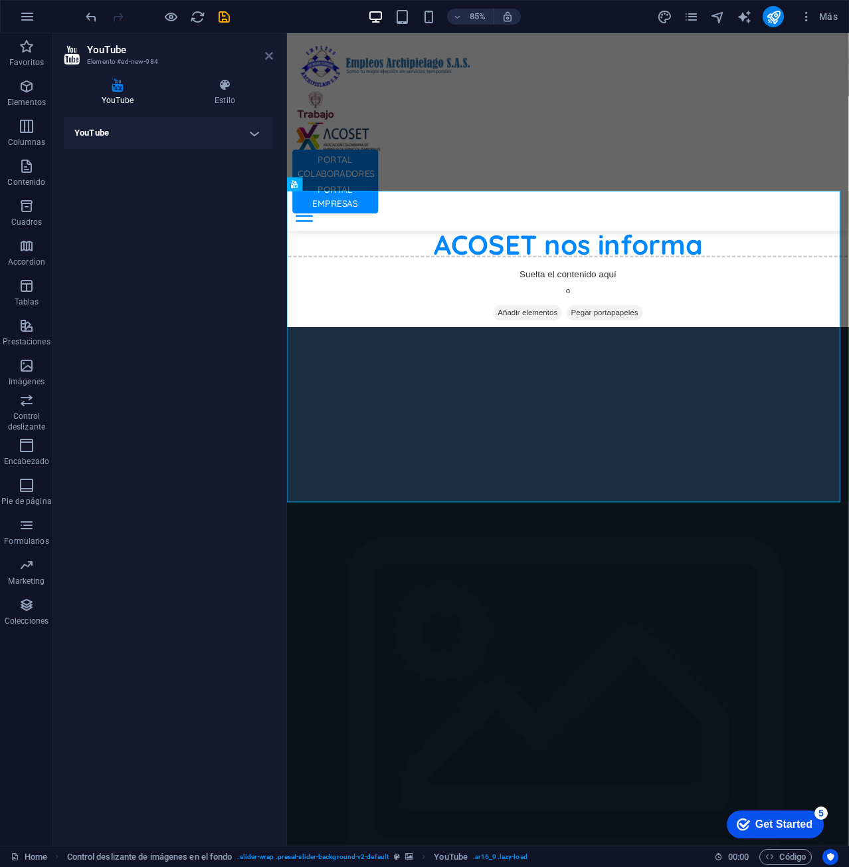
scroll to position [830, 0]
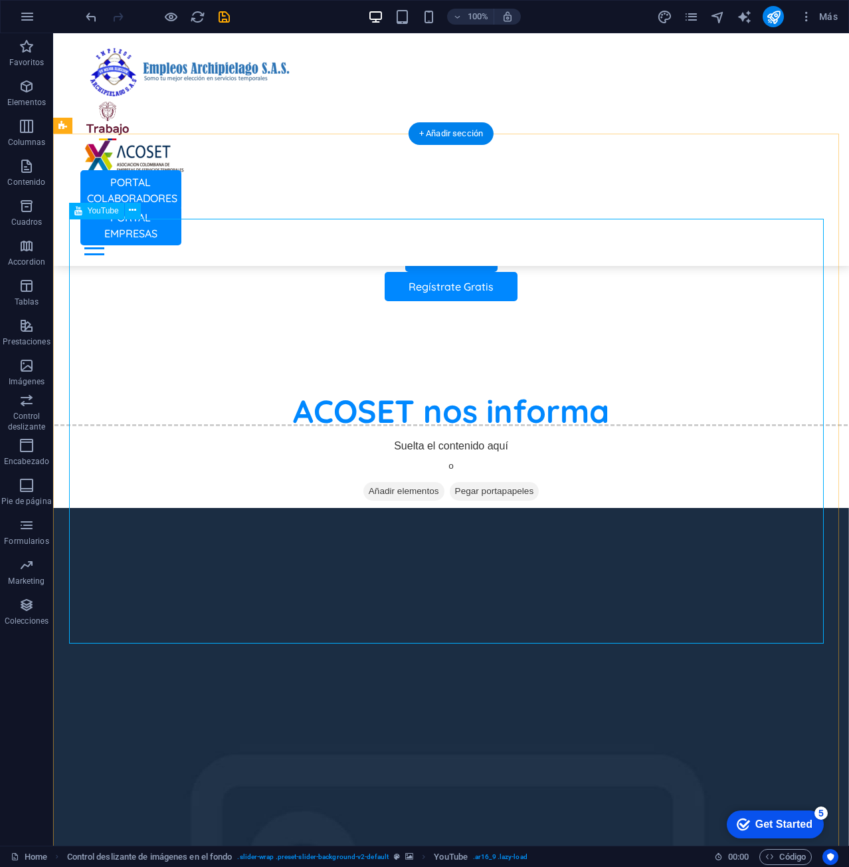
select select "ar16_9"
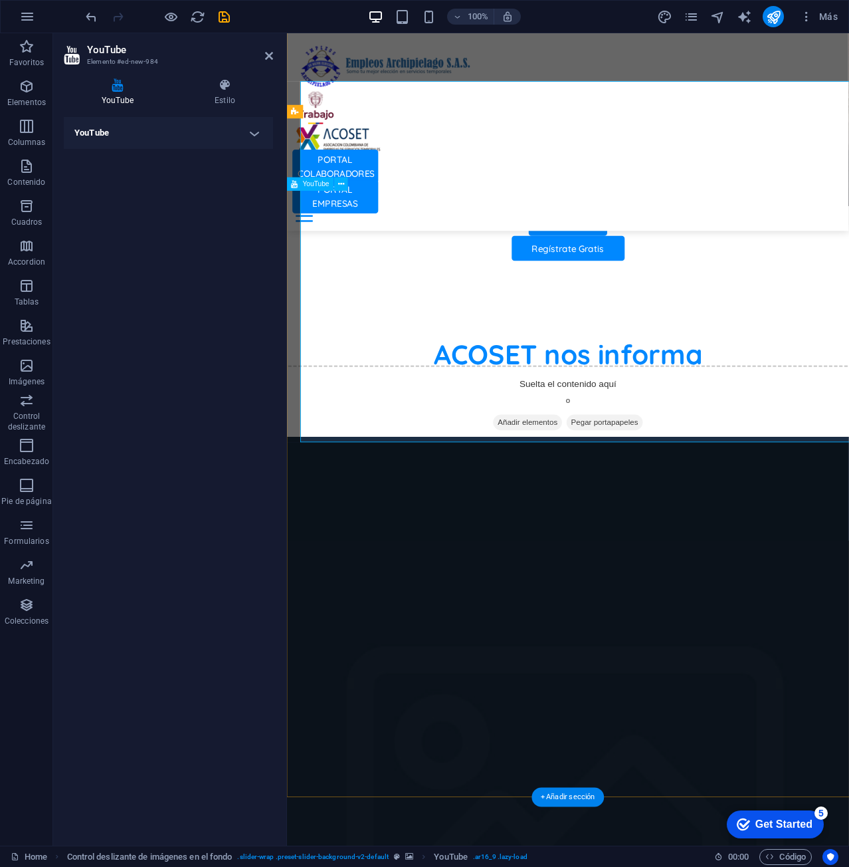
scroll to position [959, 0]
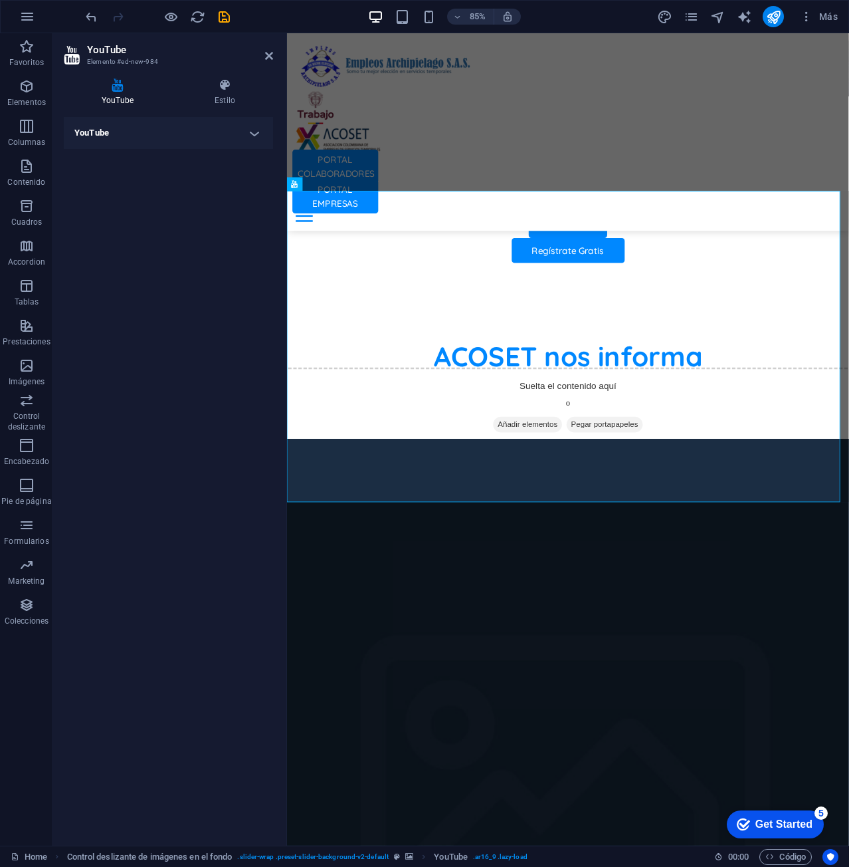
click at [255, 136] on h4 "YouTube" at bounding box center [168, 133] width 209 height 32
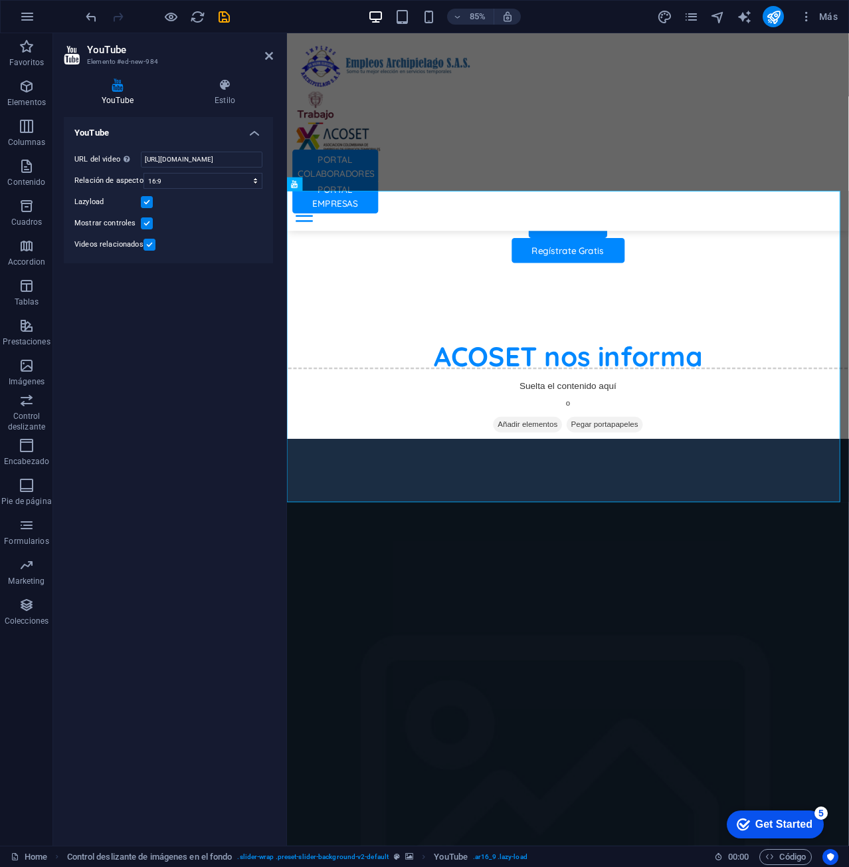
click at [255, 136] on h4 "YouTube" at bounding box center [168, 129] width 209 height 24
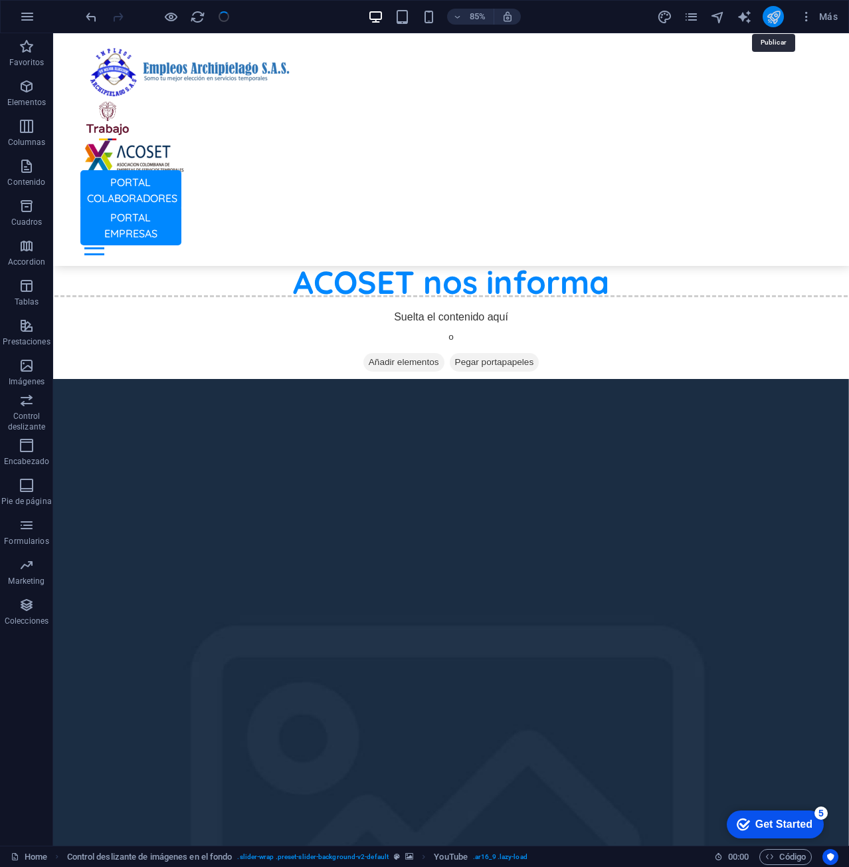
scroll to position [830, 0]
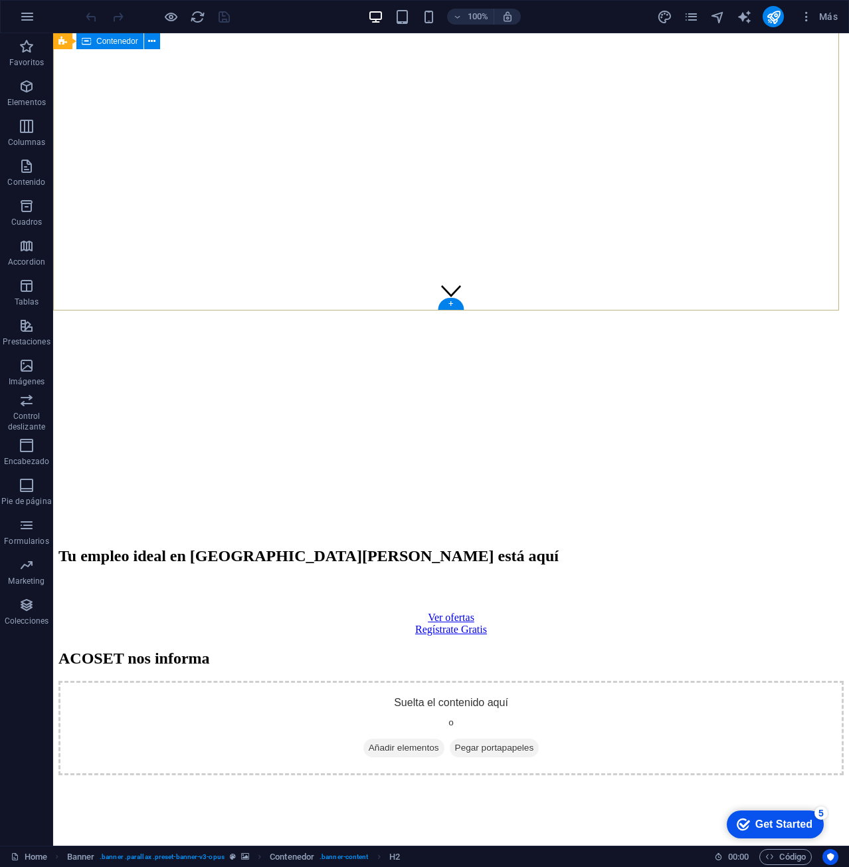
scroll to position [797, 0]
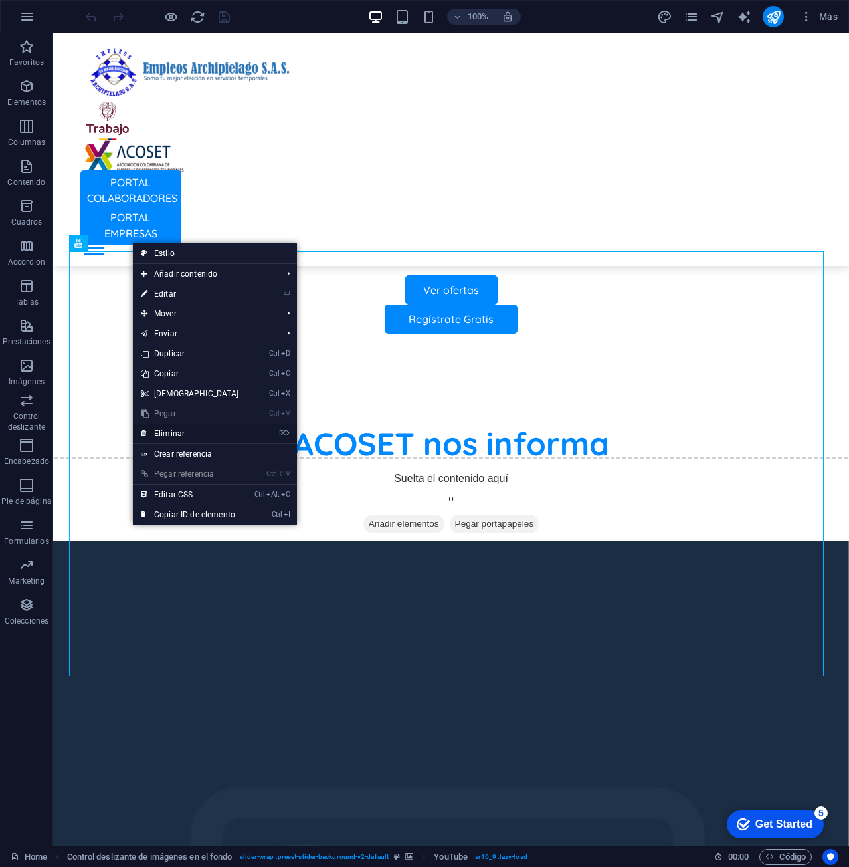
click at [223, 434] on link "⌦ Eliminar" at bounding box center [190, 433] width 114 height 20
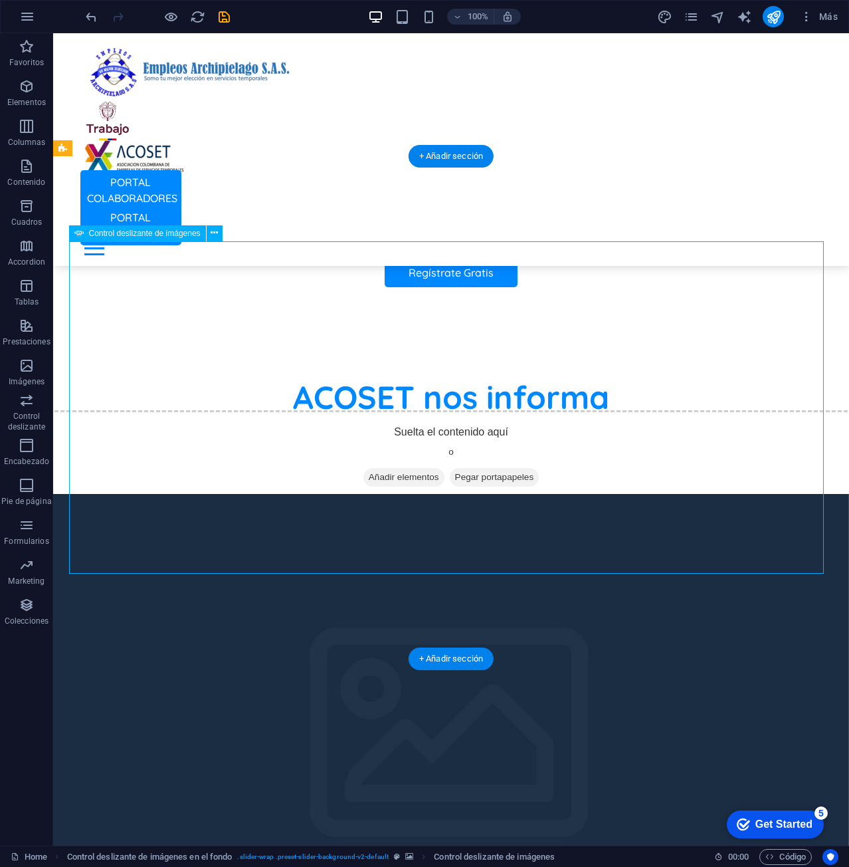
scroll to position [864, 0]
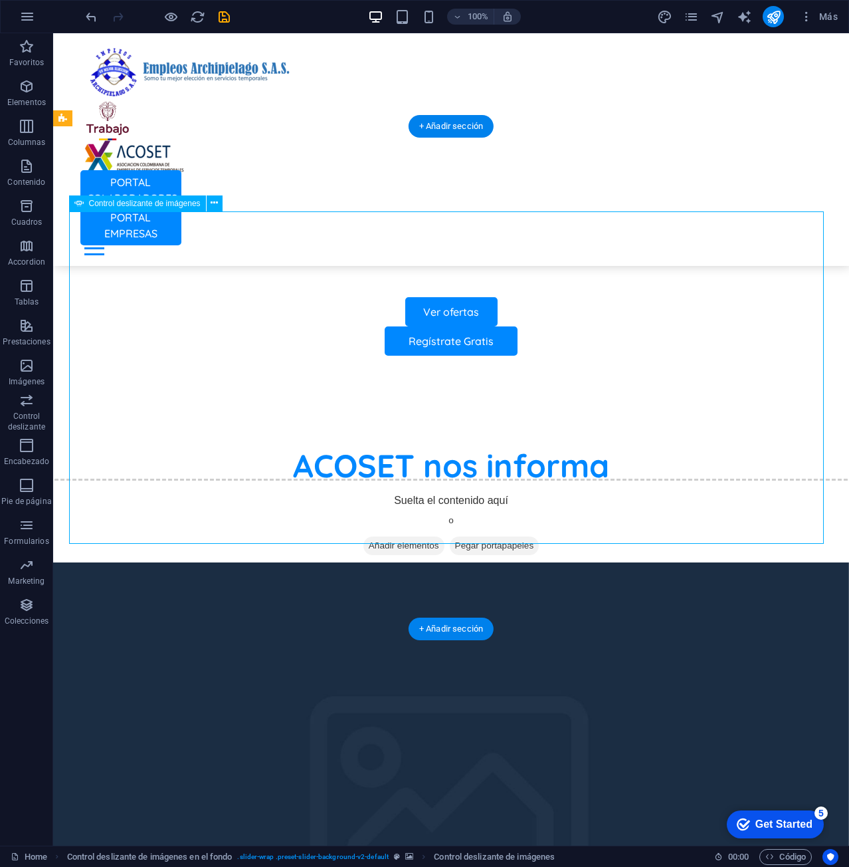
scroll to position [665, 0]
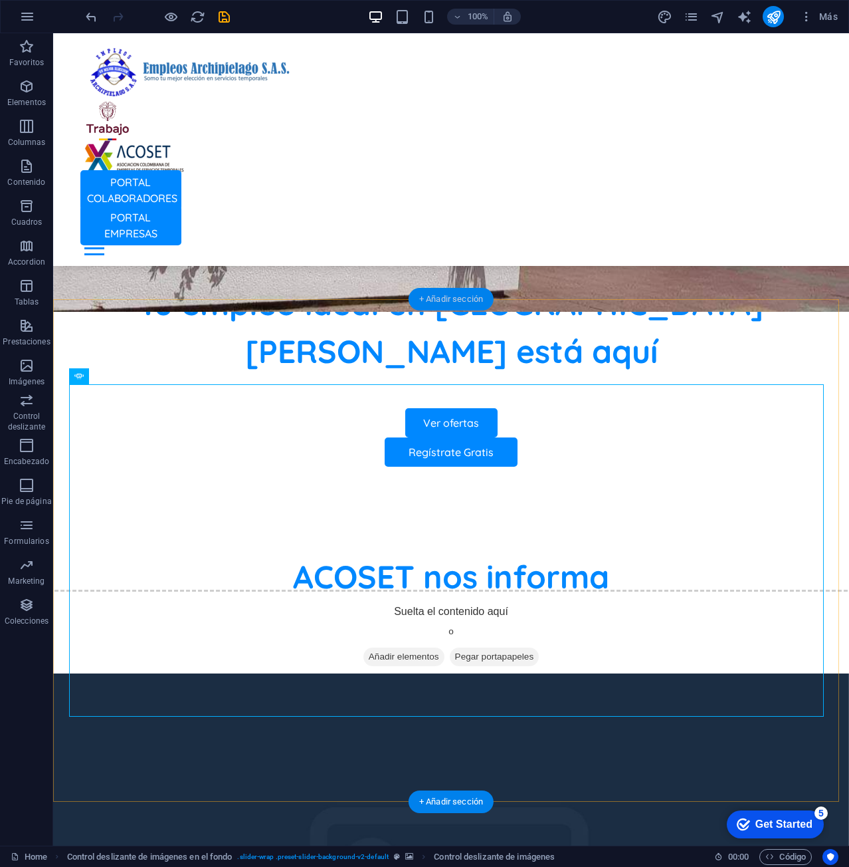
click at [453, 304] on div "+ Añadir sección" at bounding box center [451, 299] width 85 height 23
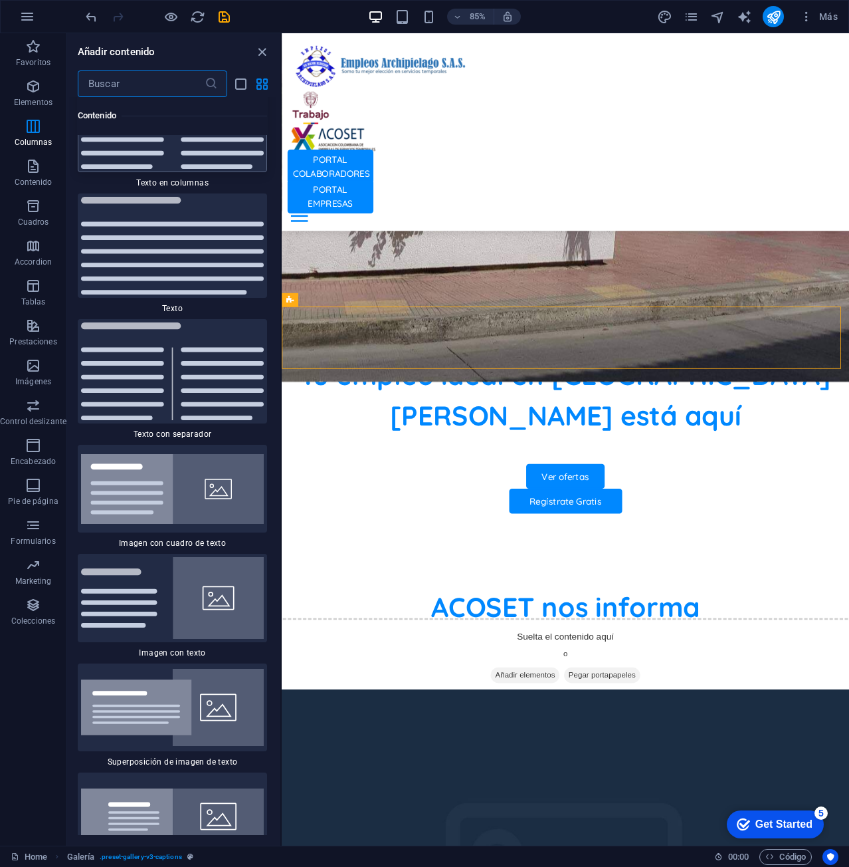
scroll to position [4379, 0]
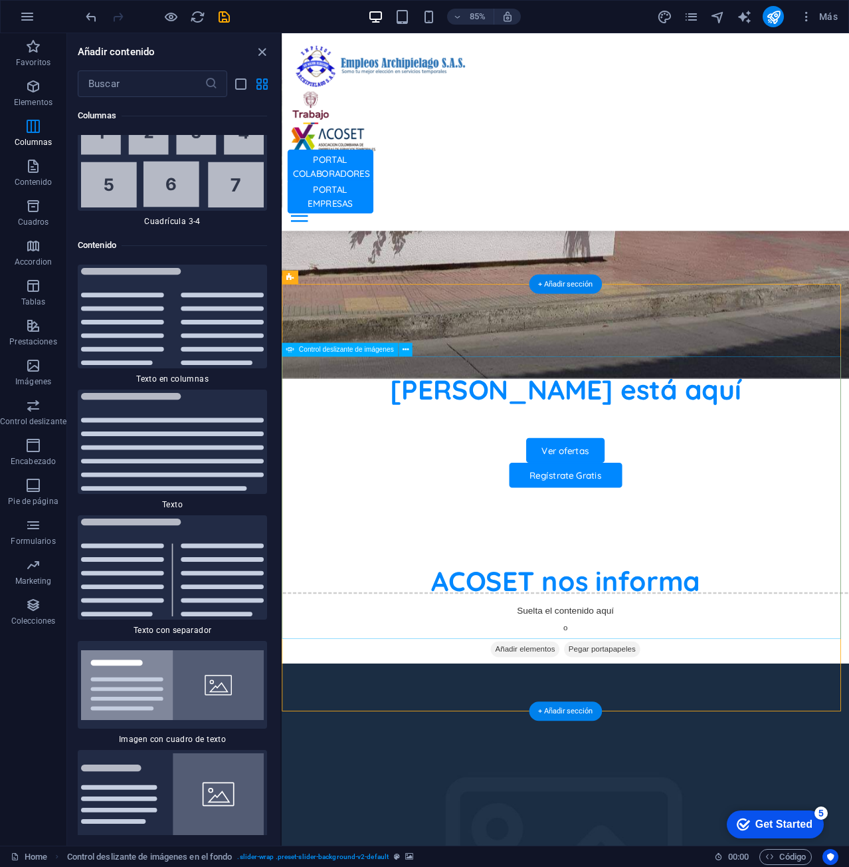
scroll to position [797, 0]
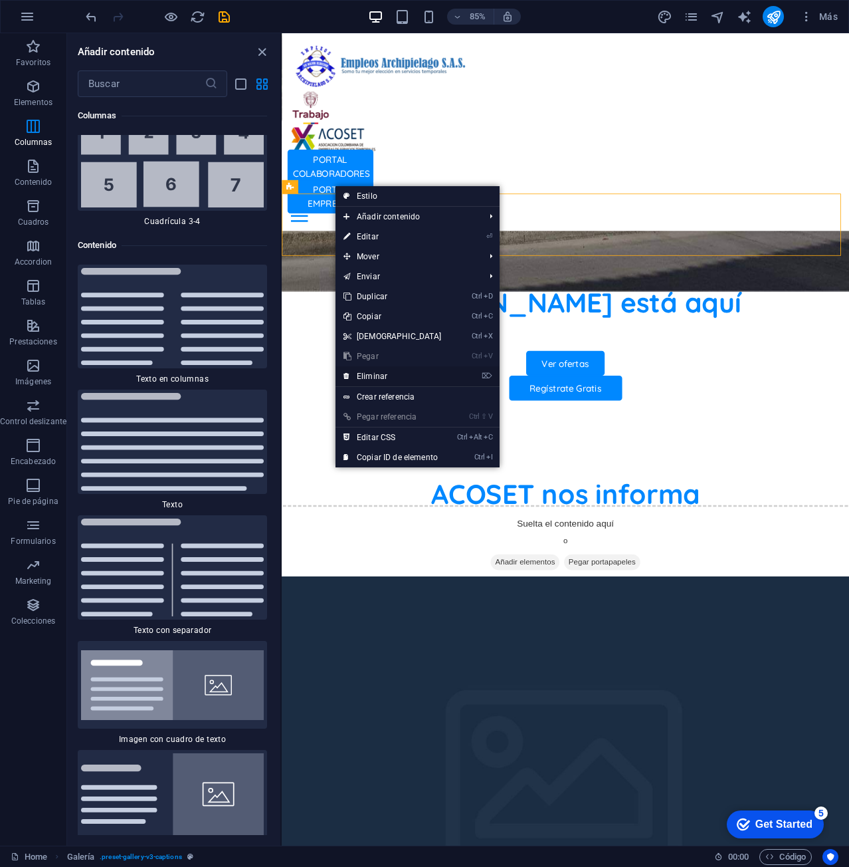
click at [413, 372] on link "⌦ Eliminar" at bounding box center [393, 376] width 114 height 20
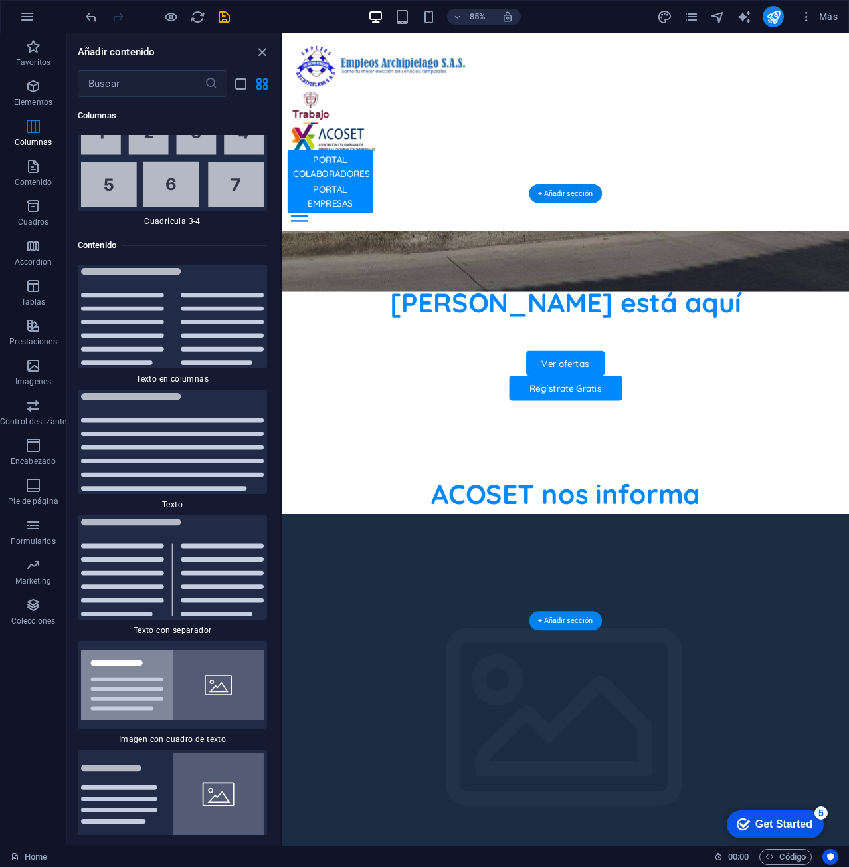
click at [567, 599] on figure at bounding box center [616, 850] width 668 height 502
click at [409, 260] on icon at bounding box center [406, 259] width 6 height 12
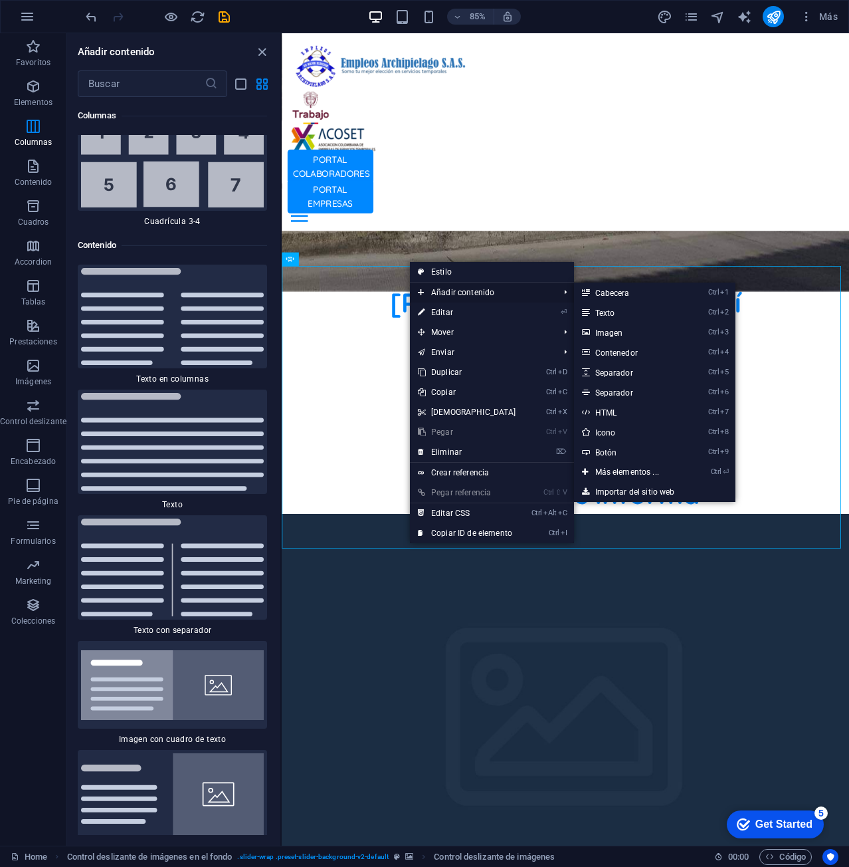
drag, startPoint x: 466, startPoint y: 296, endPoint x: 474, endPoint y: 294, distance: 8.1
click at [467, 296] on span "Añadir contenido" at bounding box center [482, 292] width 144 height 20
drag, startPoint x: 622, startPoint y: 472, endPoint x: 401, endPoint y: 514, distance: 225.3
click at [622, 472] on link "Ctrl ⏎ Más elementos ..." at bounding box center [630, 472] width 112 height 20
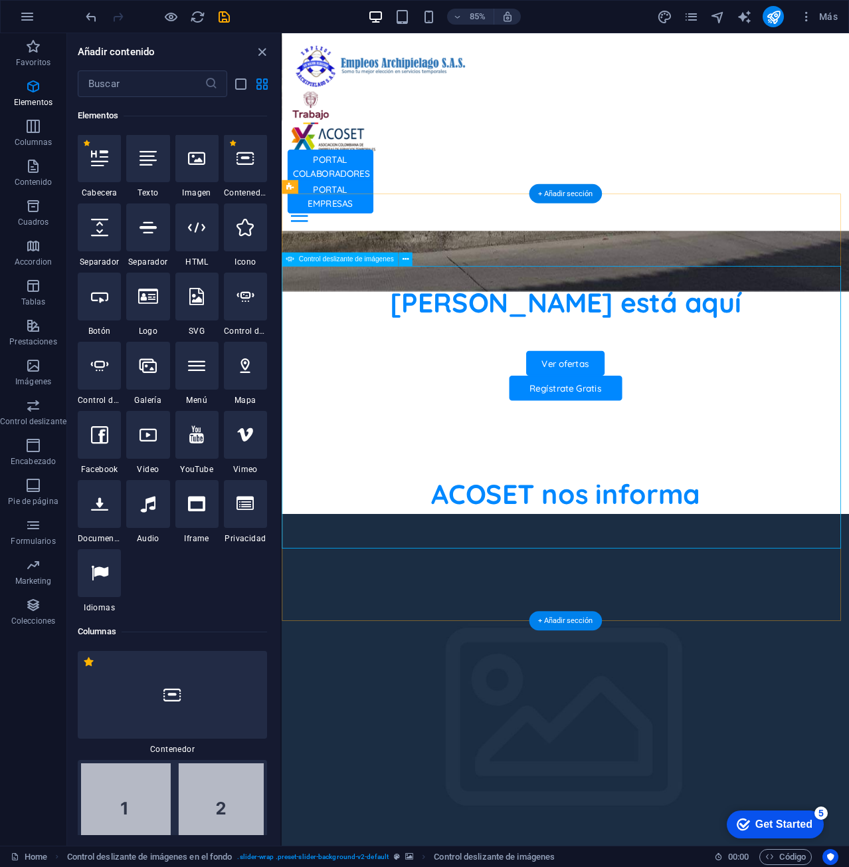
scroll to position [251, 0]
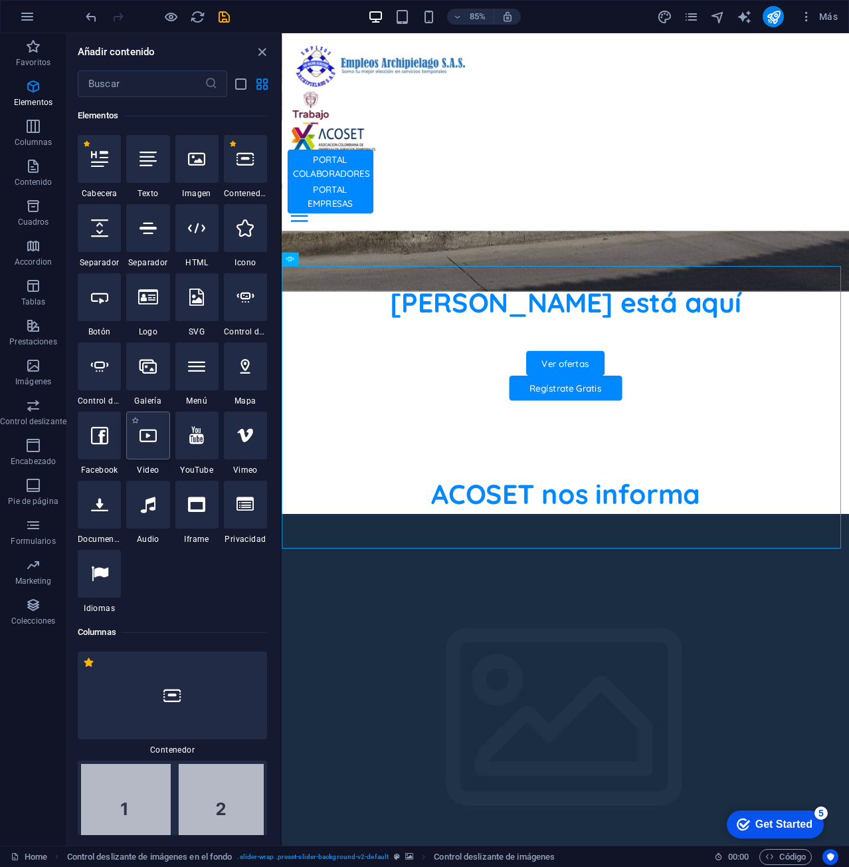
click at [147, 437] on icon at bounding box center [148, 435] width 17 height 17
select select "%"
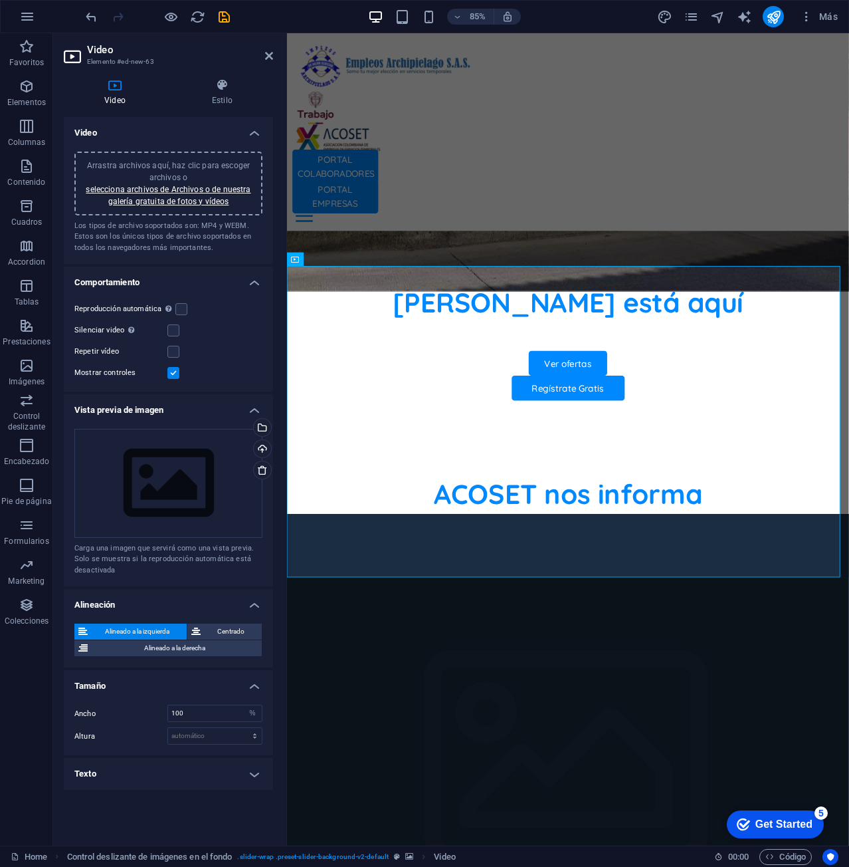
click at [187, 195] on div "Arrastra archivos aquí, haz clic para escoger archivos o selecciona archivos de…" at bounding box center [168, 183] width 172 height 48
click at [185, 189] on link "selecciona archivos de Archivos o de nuestra galería gratuita de fotos y vídeos" at bounding box center [168, 195] width 165 height 21
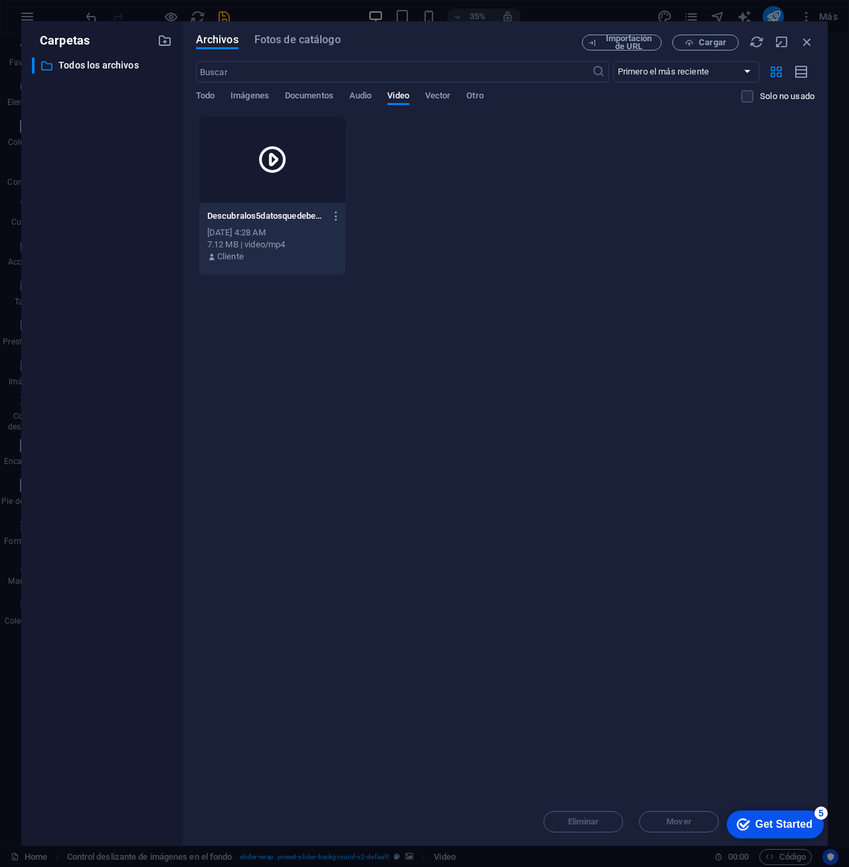
click at [264, 161] on icon at bounding box center [273, 160] width 32 height 32
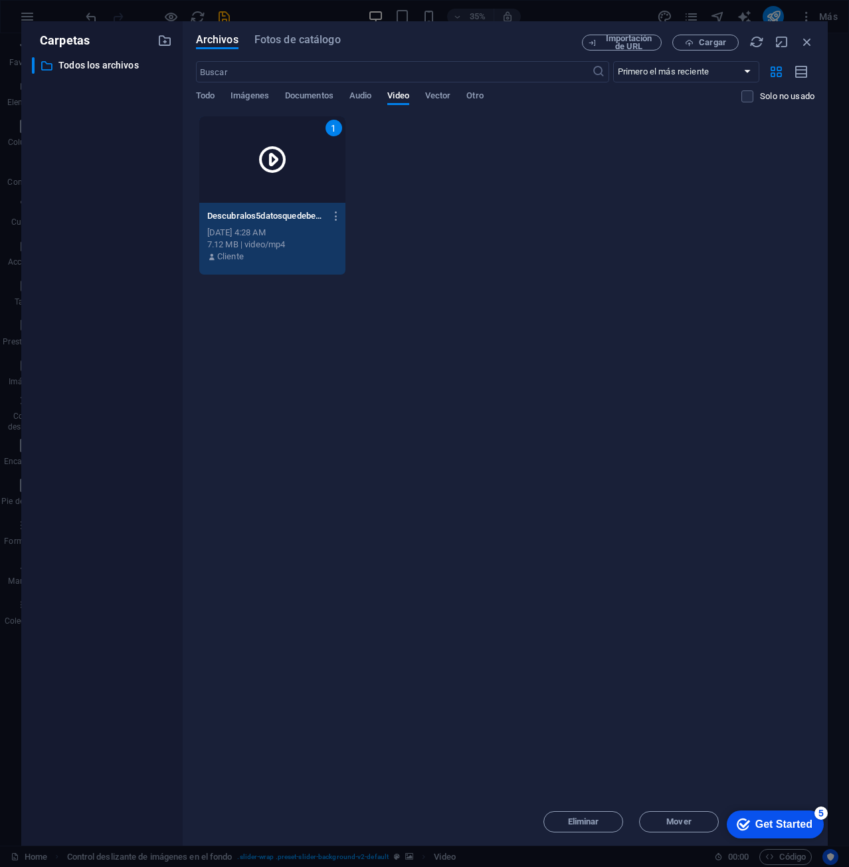
click at [272, 154] on icon at bounding box center [273, 160] width 32 height 32
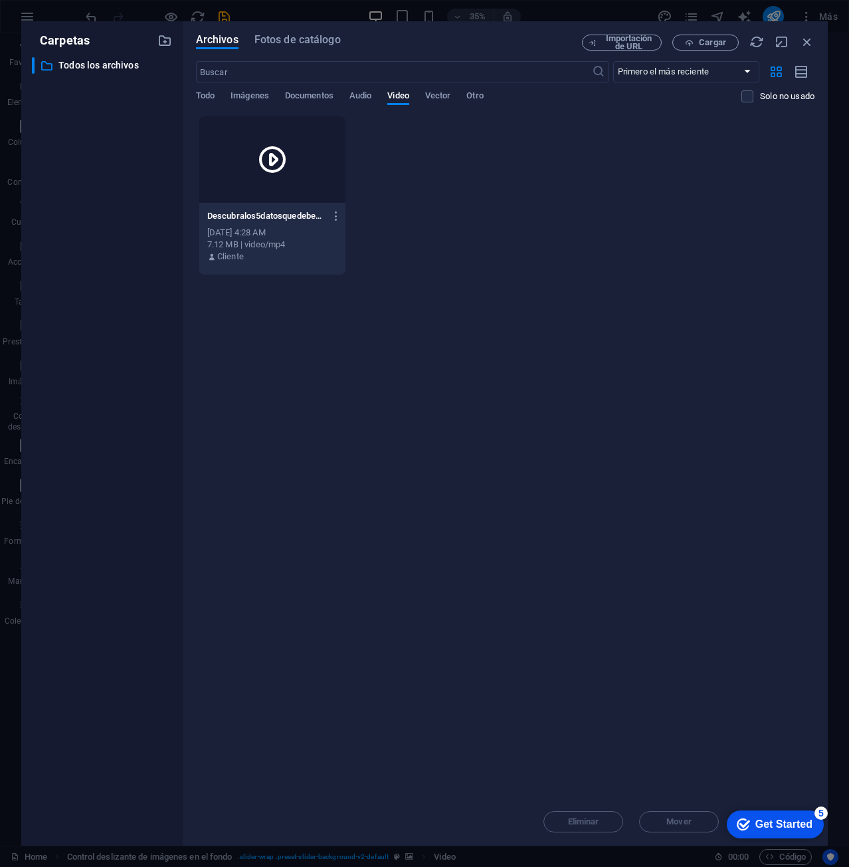
click at [272, 154] on icon at bounding box center [273, 160] width 32 height 32
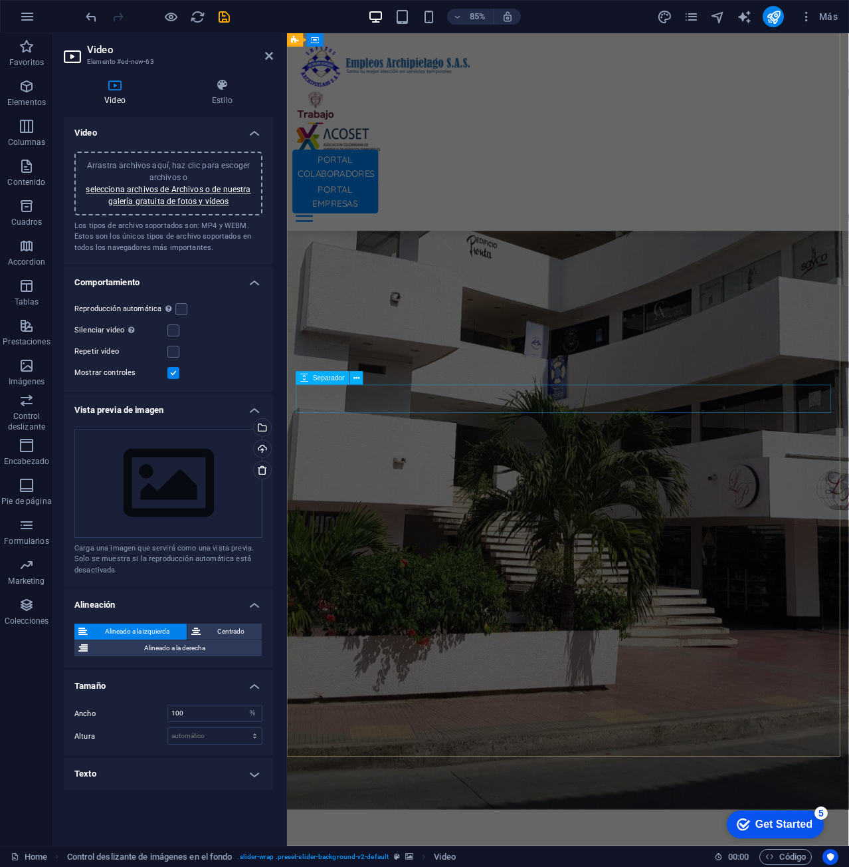
scroll to position [133, 0]
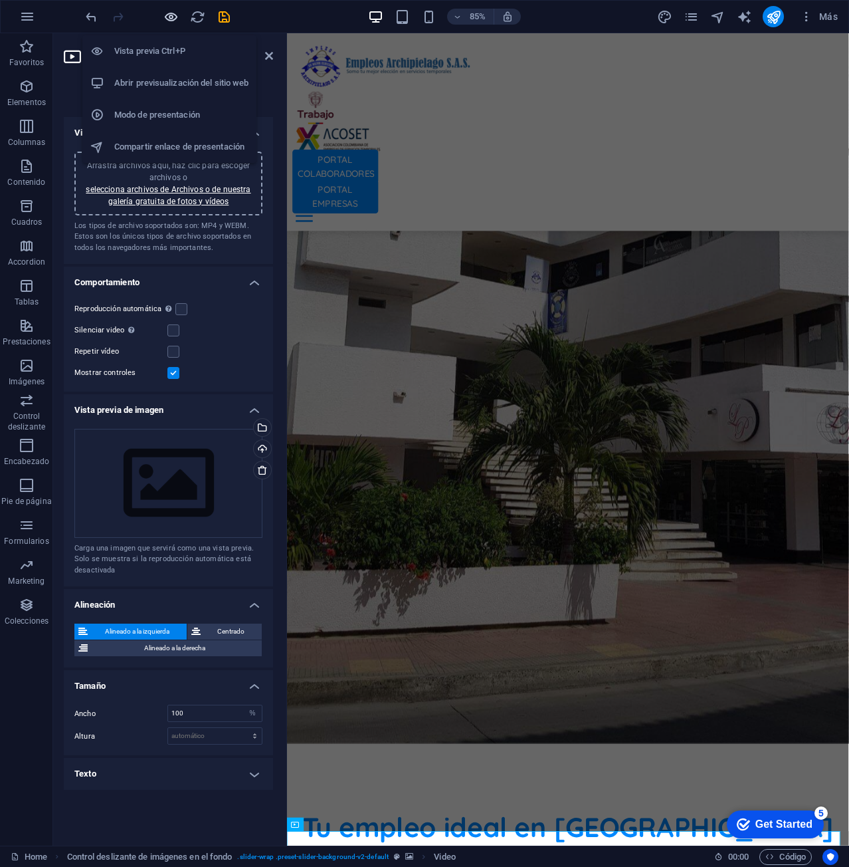
click at [168, 18] on icon "button" at bounding box center [170, 16] width 15 height 15
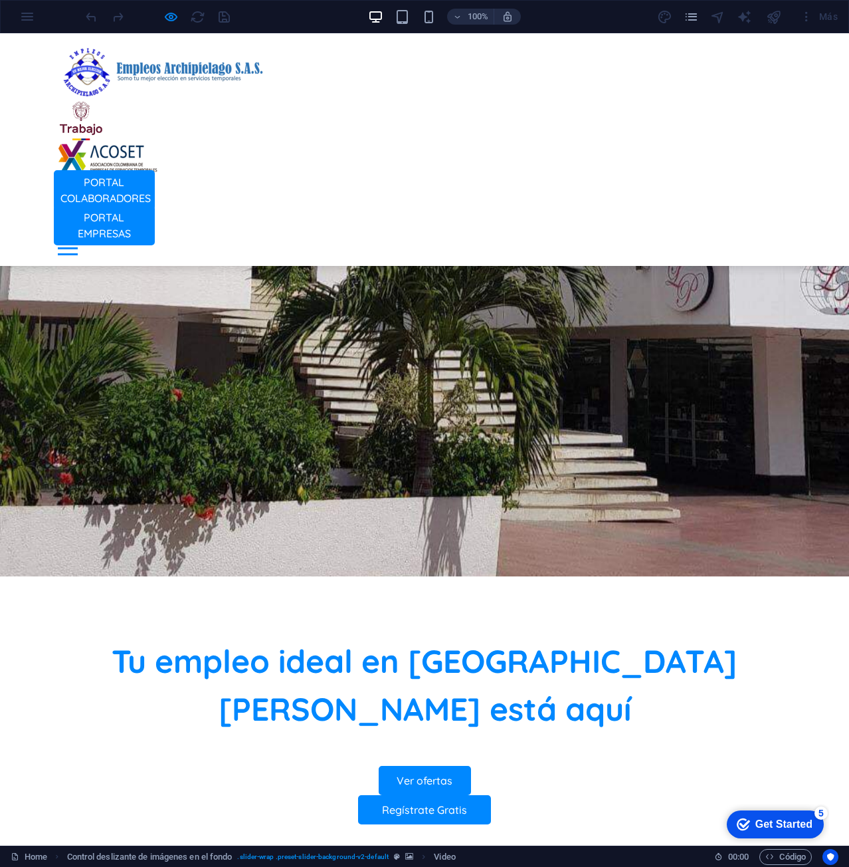
scroll to position [199, 0]
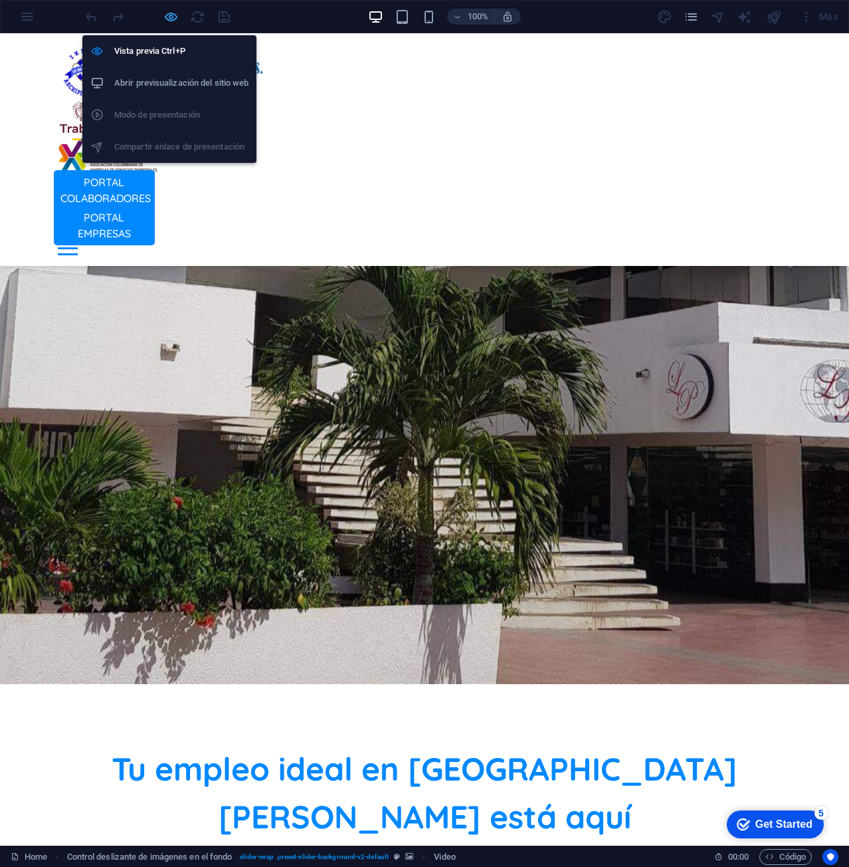
click at [170, 14] on icon "button" at bounding box center [170, 16] width 15 height 15
select select "%"
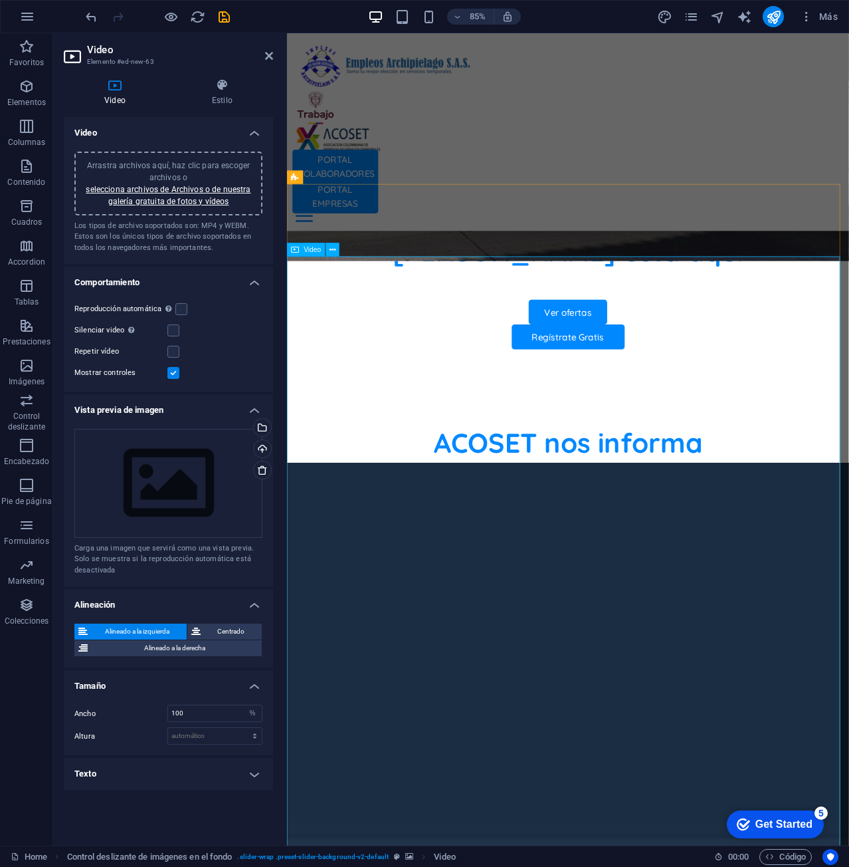
scroll to position [930, 0]
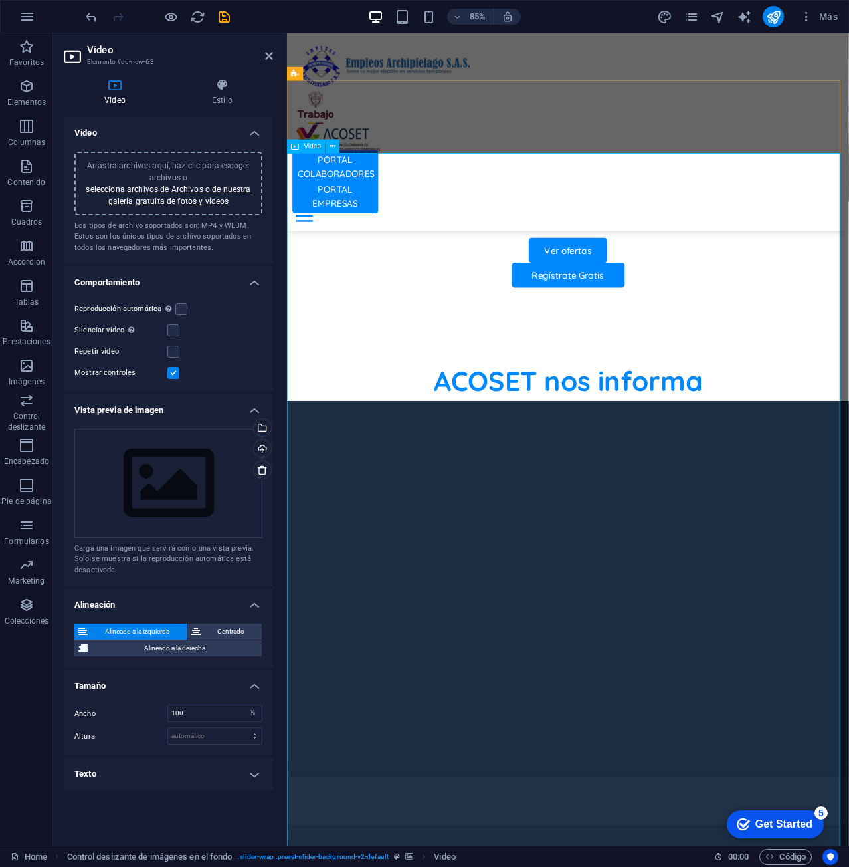
click at [201, 706] on input "100" at bounding box center [215, 713] width 94 height 16
click at [202, 740] on select "automático px" at bounding box center [215, 736] width 94 height 16
select select "px"
click at [243, 728] on select "automático px" at bounding box center [215, 736] width 94 height 16
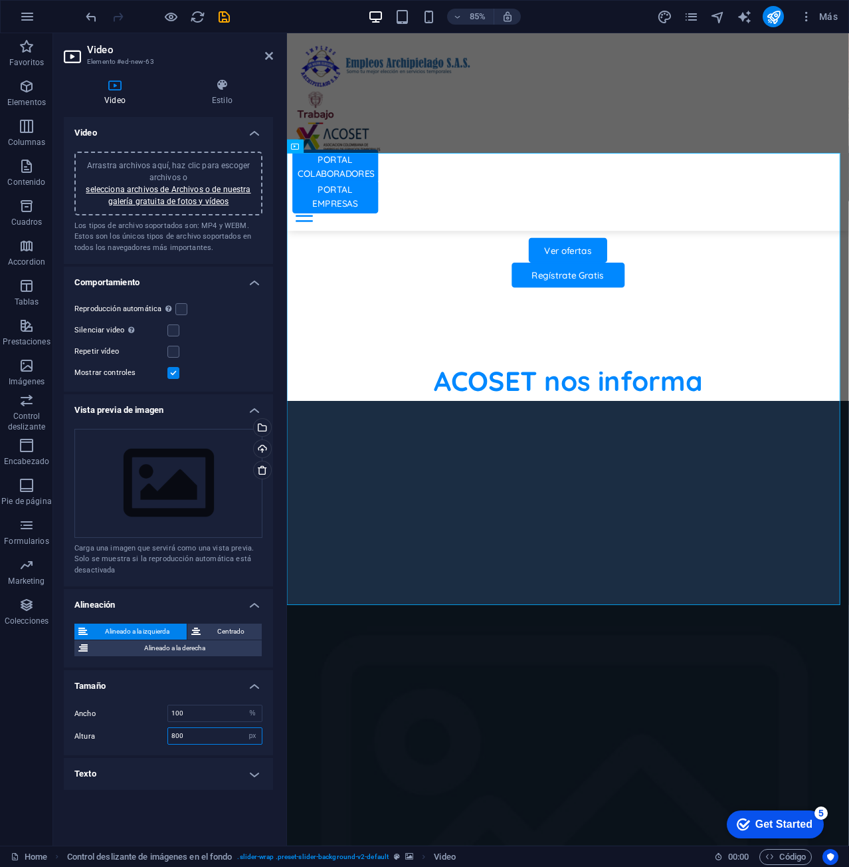
drag, startPoint x: 195, startPoint y: 739, endPoint x: 104, endPoint y: 738, distance: 91.0
click at [104, 738] on div "Altura 800 automático px" at bounding box center [168, 735] width 188 height 17
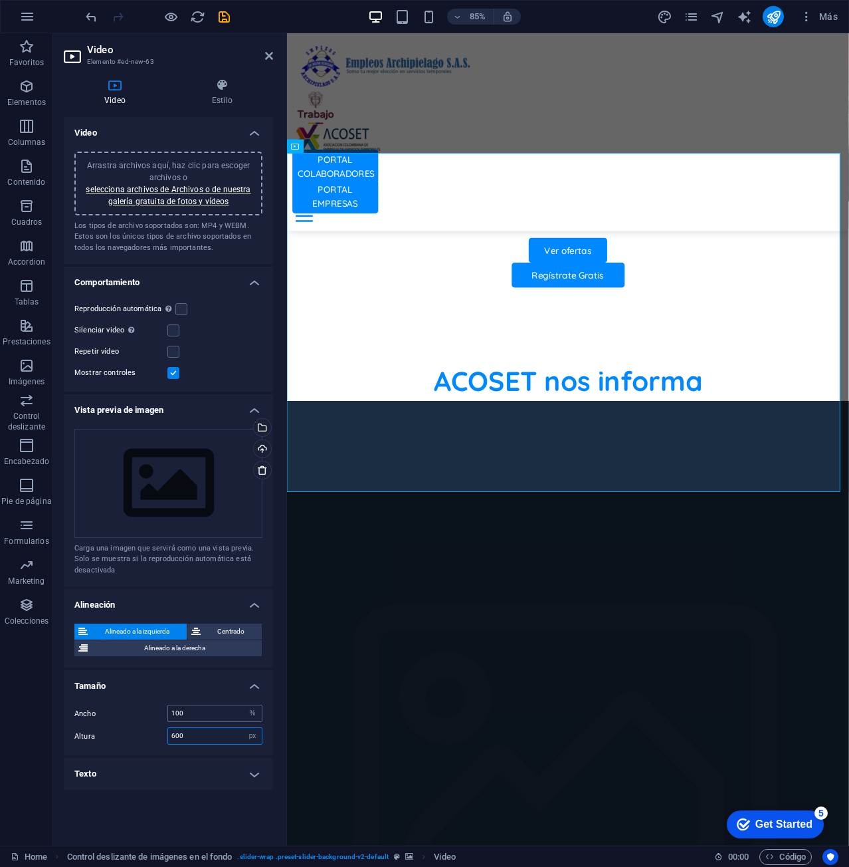
type input "600"
click at [189, 710] on input "100" at bounding box center [215, 713] width 94 height 16
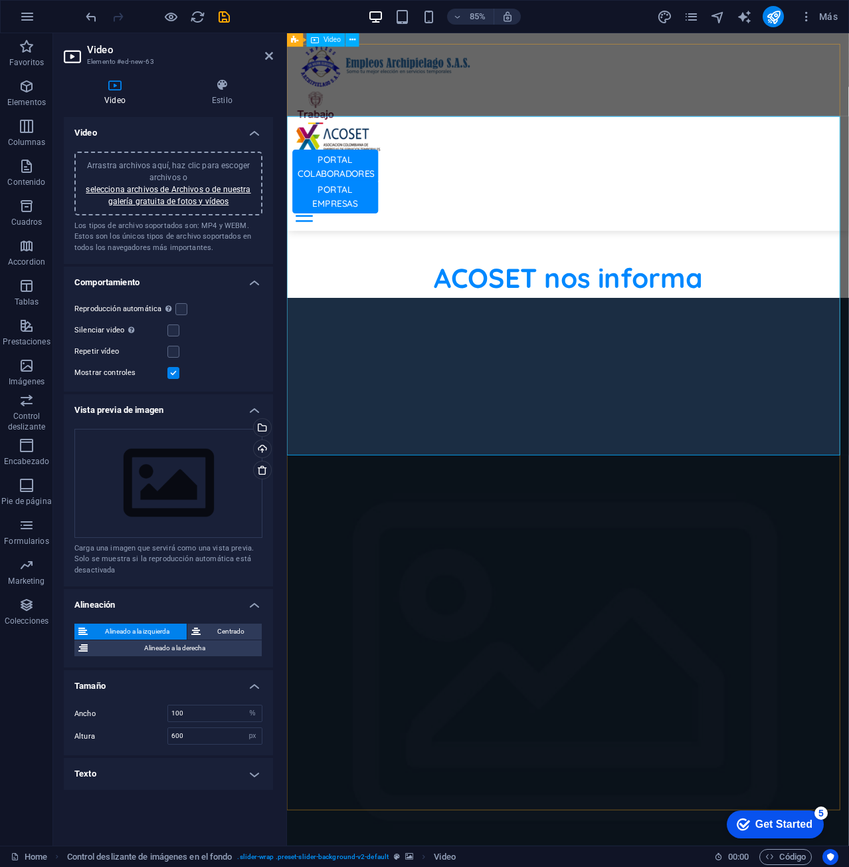
scroll to position [864, 0]
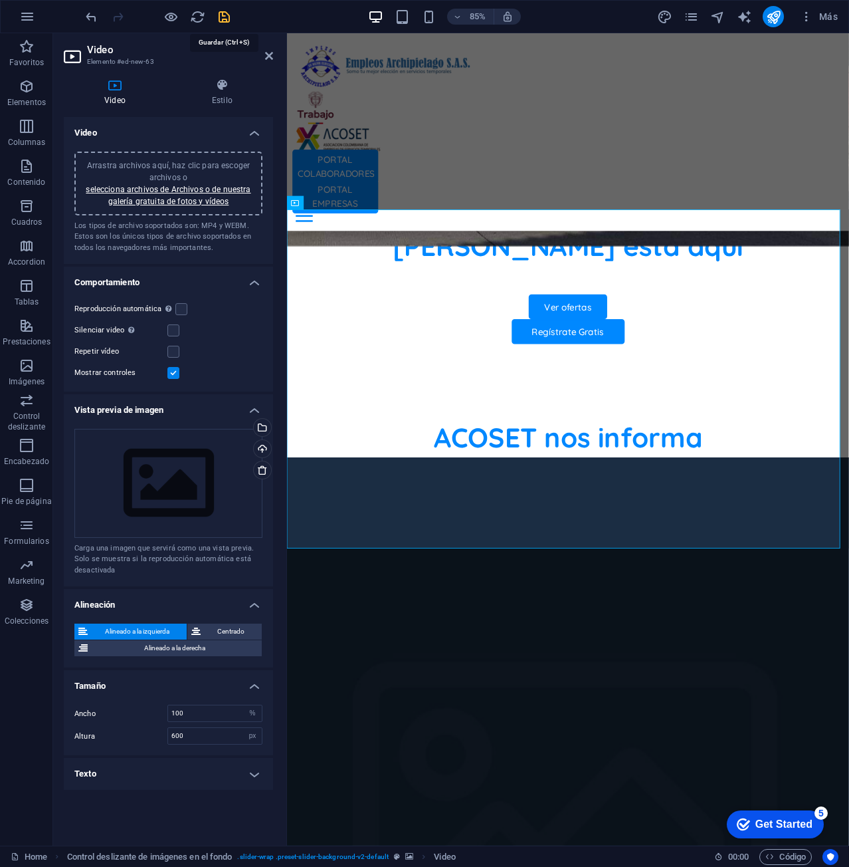
click at [227, 16] on icon "save" at bounding box center [224, 16] width 15 height 15
select select "%"
select select "px"
click at [174, 23] on icon "button" at bounding box center [170, 16] width 15 height 15
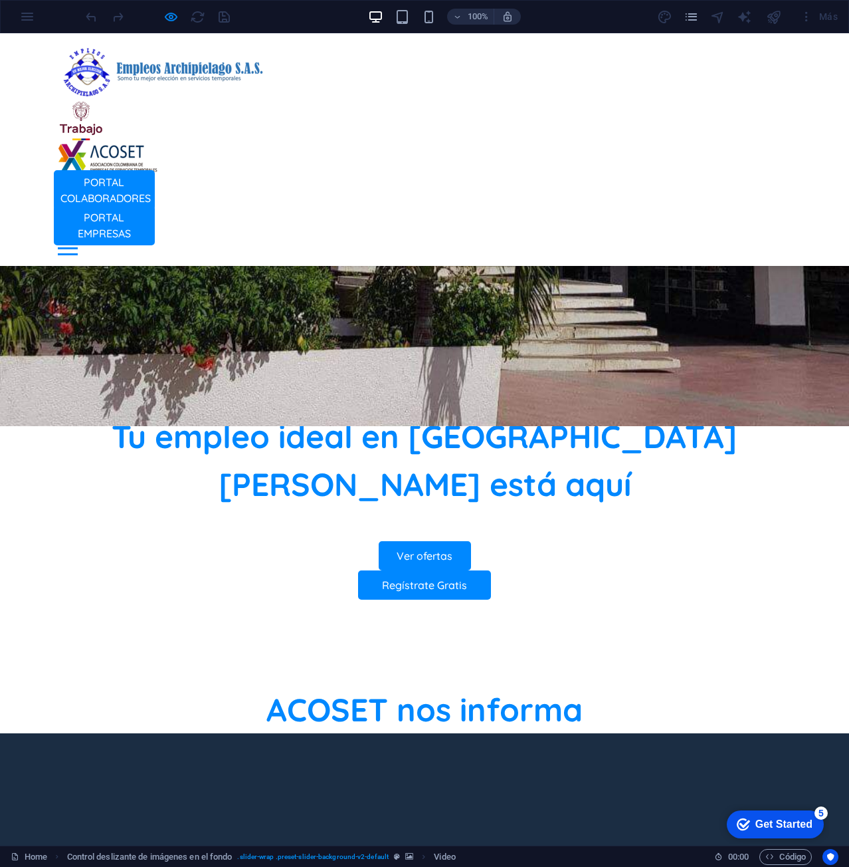
scroll to position [665, 0]
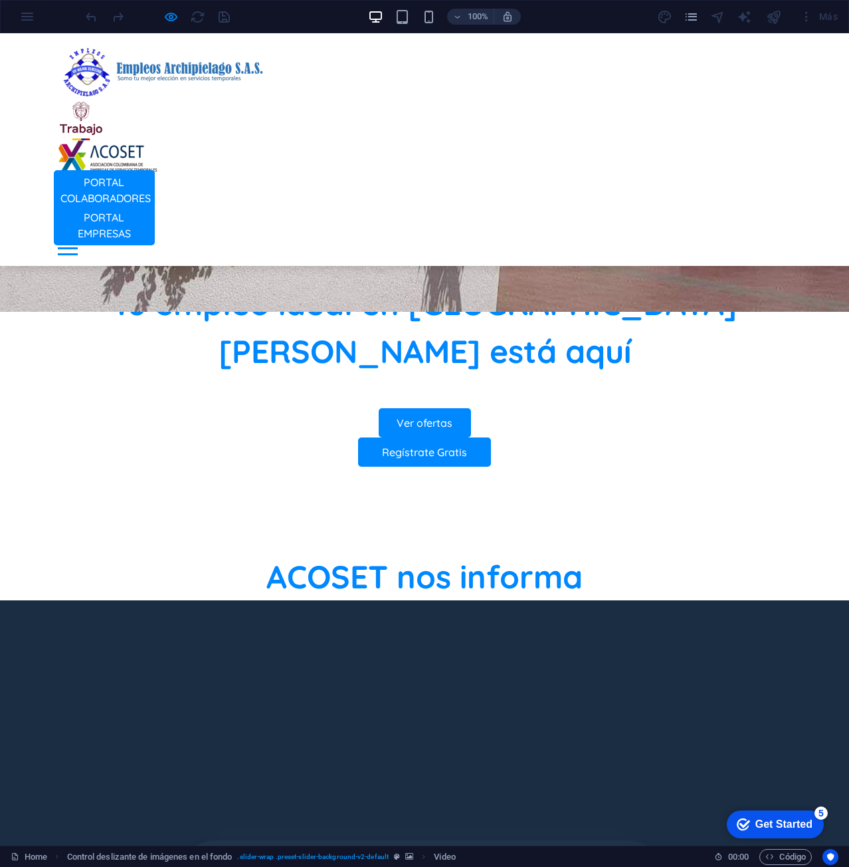
click at [162, 24] on div at bounding box center [157, 16] width 149 height 21
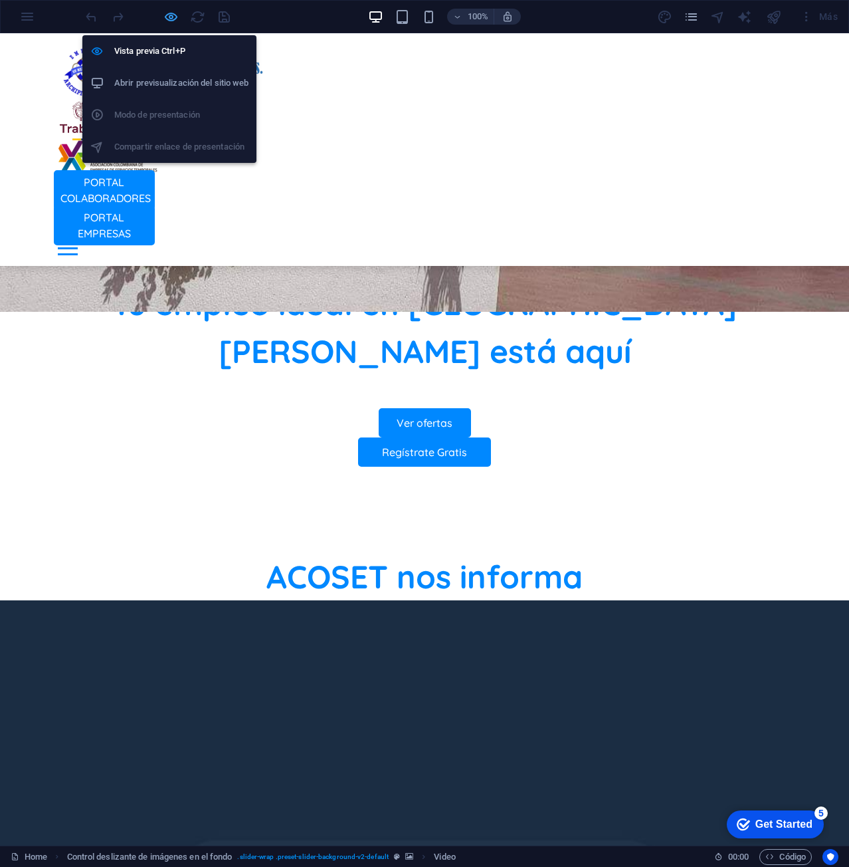
click at [176, 13] on icon "button" at bounding box center [170, 16] width 15 height 15
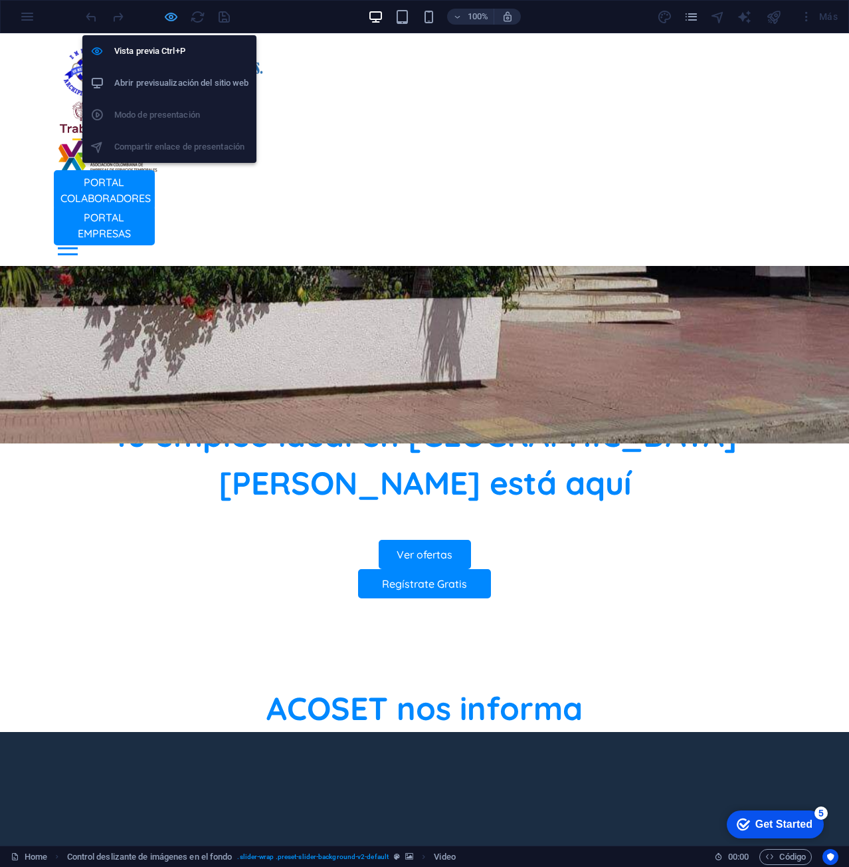
select select "%"
select select "px"
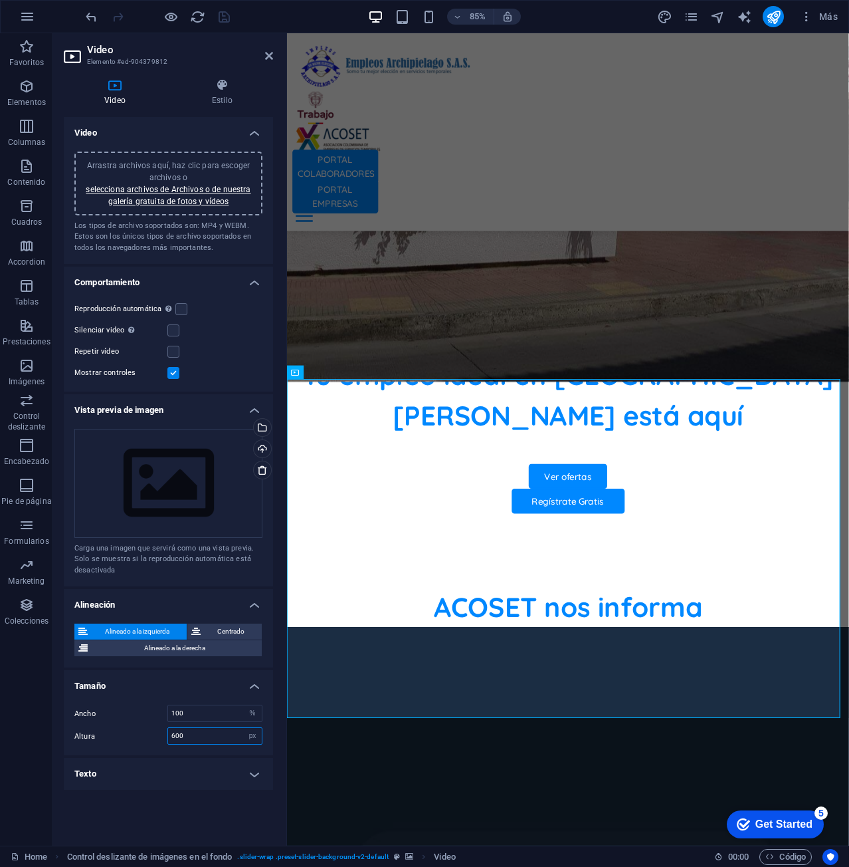
drag, startPoint x: 206, startPoint y: 741, endPoint x: 97, endPoint y: 742, distance: 109.0
click at [102, 744] on div "Altura 600 automático px" at bounding box center [168, 735] width 188 height 17
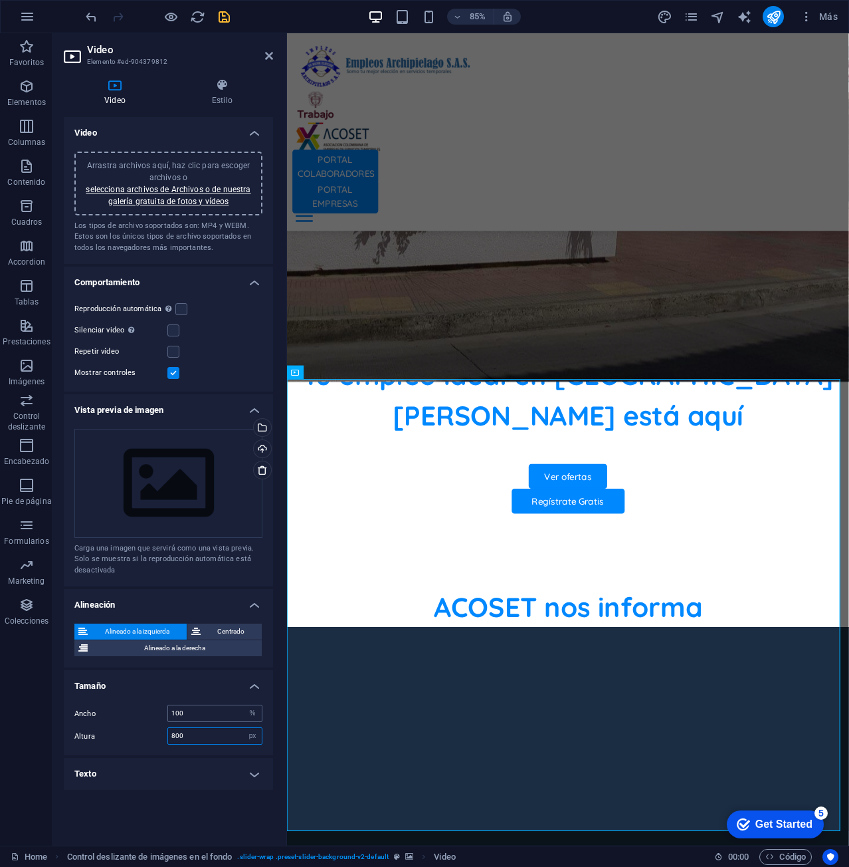
type input "800"
click at [202, 714] on input "100" at bounding box center [215, 713] width 94 height 16
click at [165, 19] on icon "button" at bounding box center [170, 16] width 15 height 15
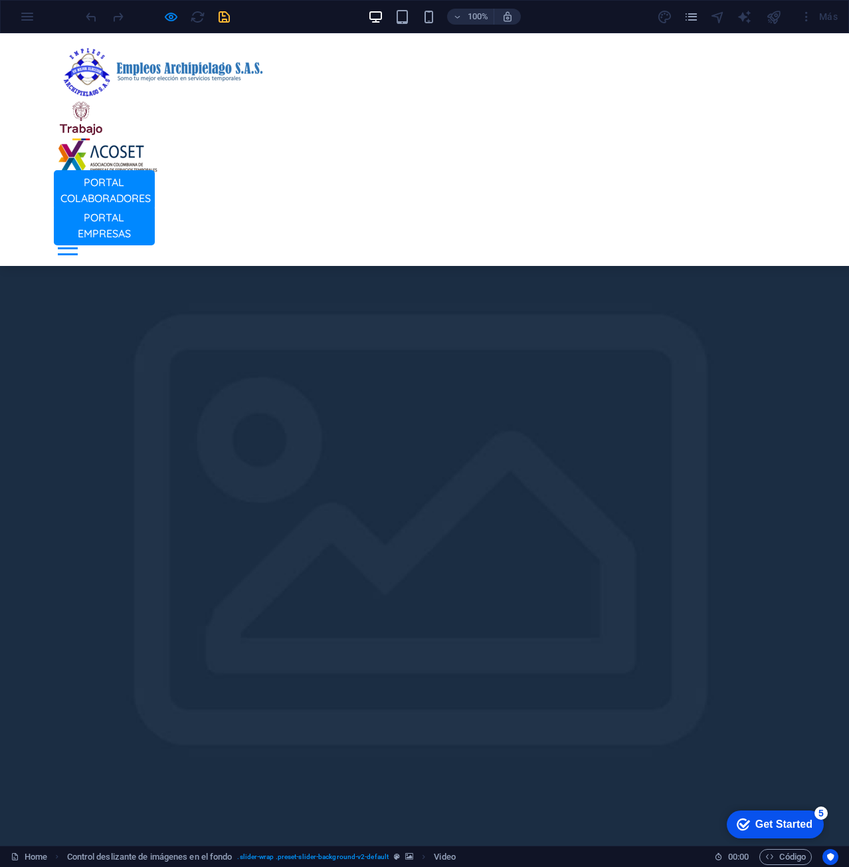
scroll to position [1329, 0]
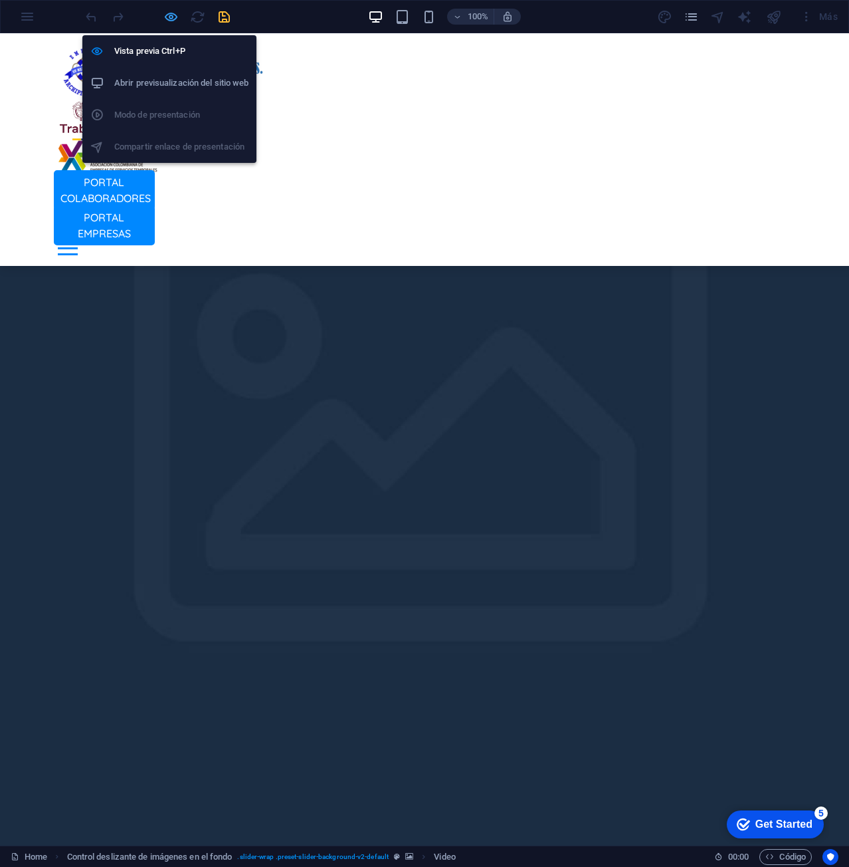
click at [168, 15] on icon "button" at bounding box center [170, 16] width 15 height 15
select select "%"
select select "px"
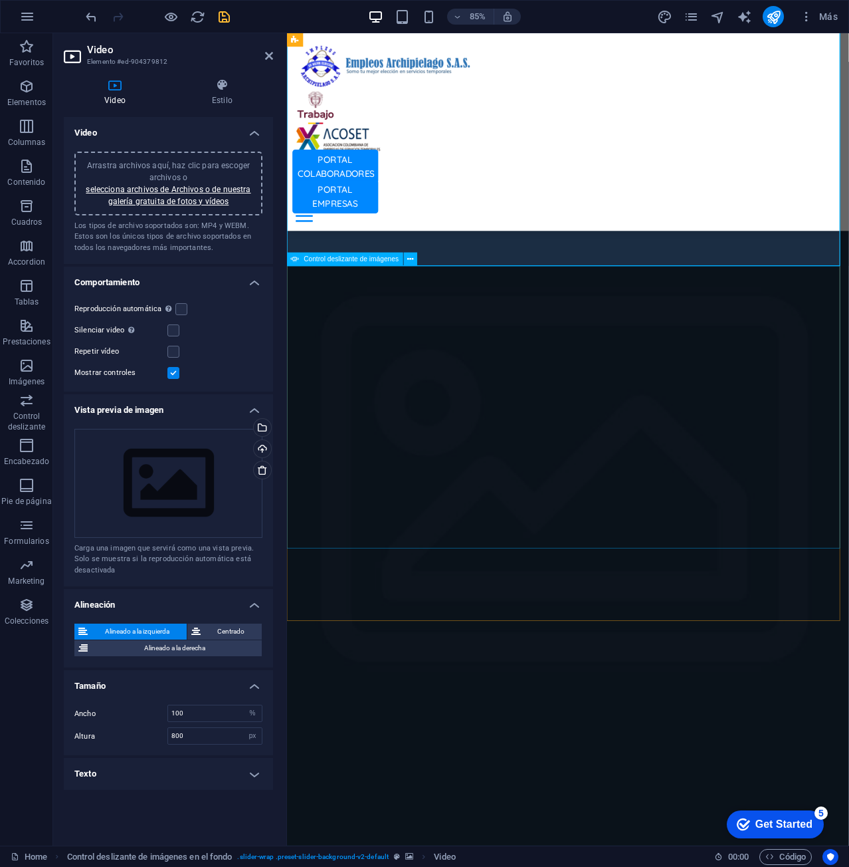
scroll to position [1528, 0]
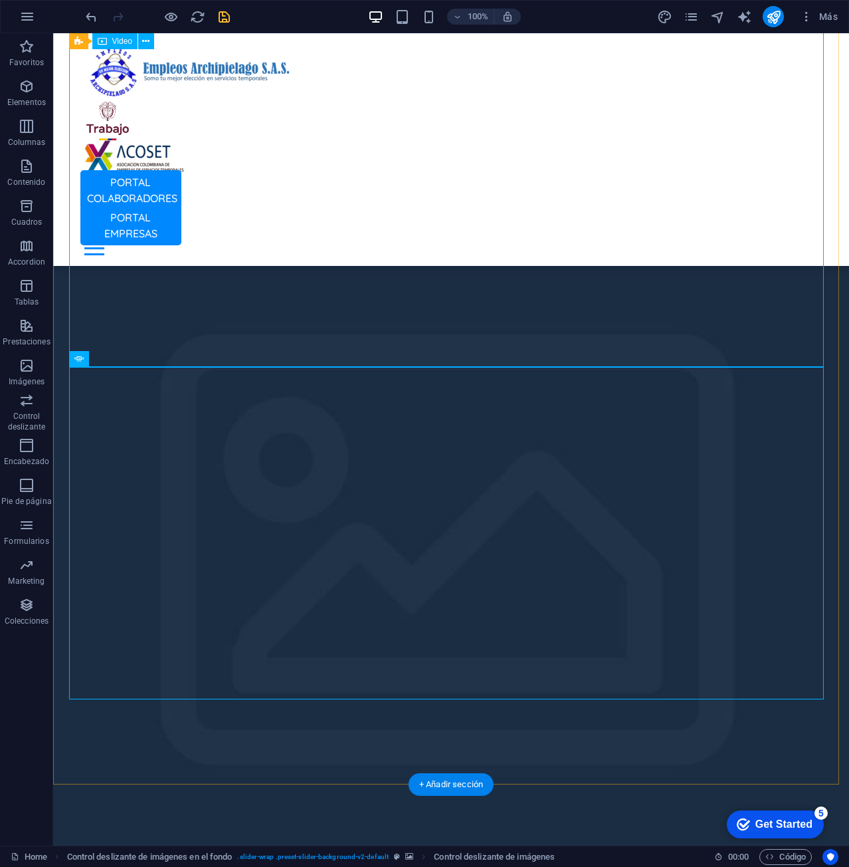
scroll to position [1130, 0]
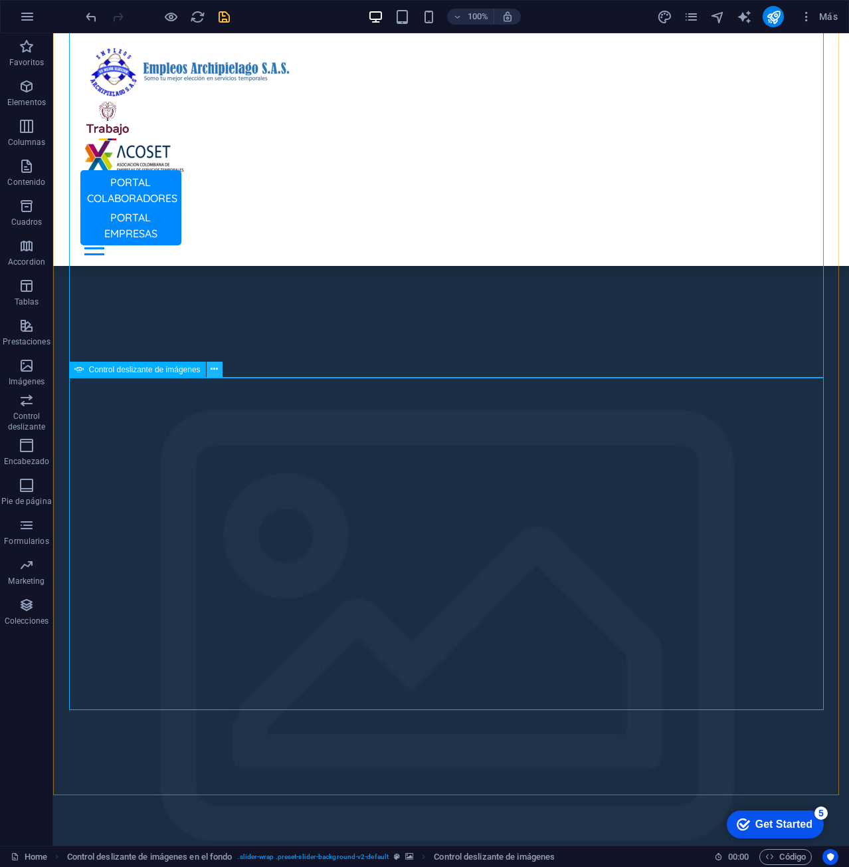
click at [213, 372] on icon at bounding box center [214, 369] width 7 height 14
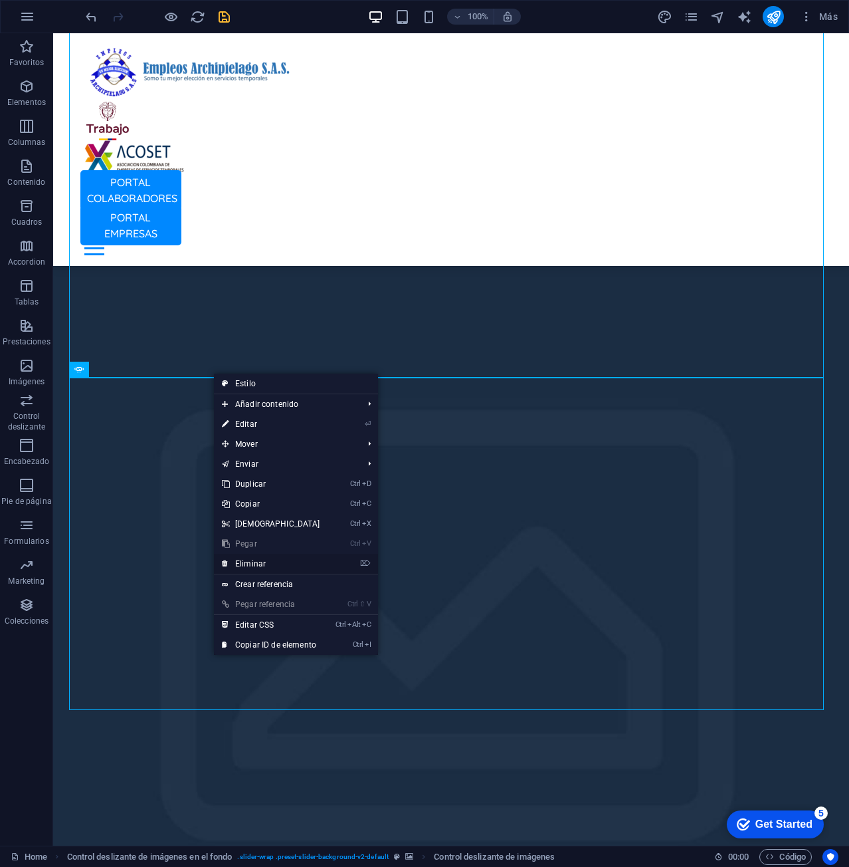
click at [289, 562] on link "⌦ Eliminar" at bounding box center [271, 564] width 114 height 20
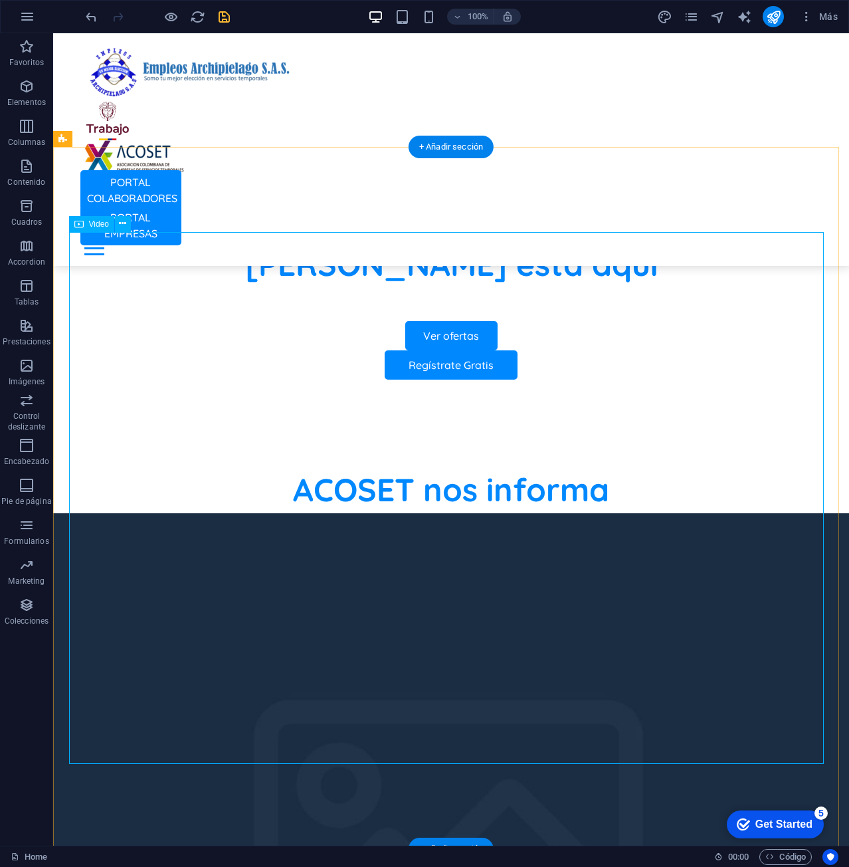
scroll to position [731, 0]
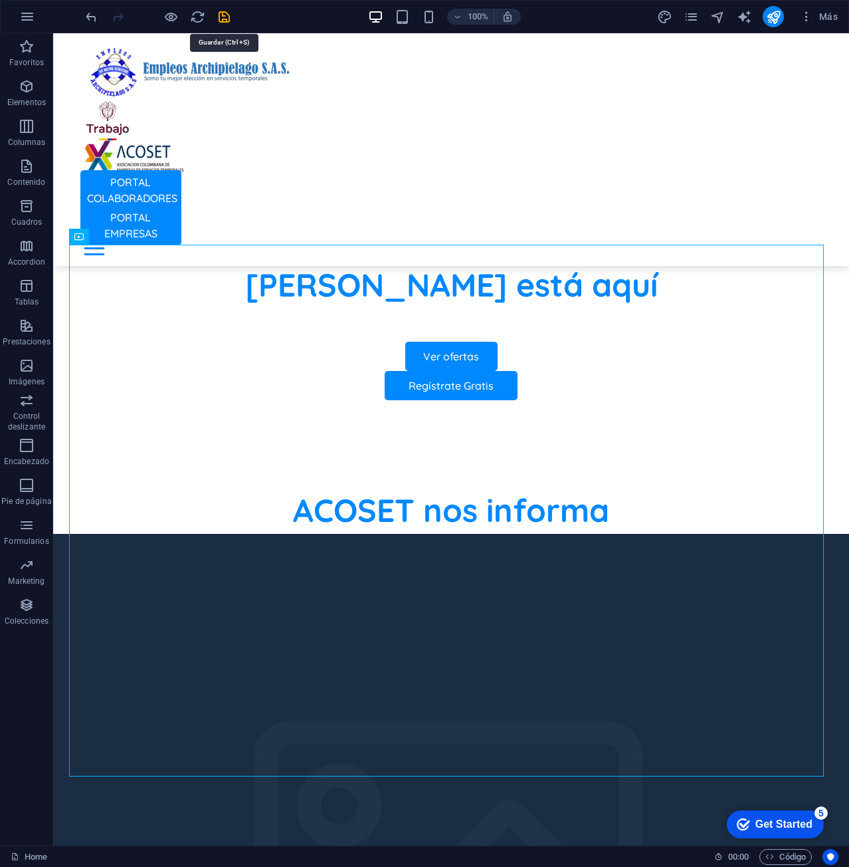
click at [225, 17] on icon "save" at bounding box center [224, 16] width 15 height 15
select select "%"
select select "px"
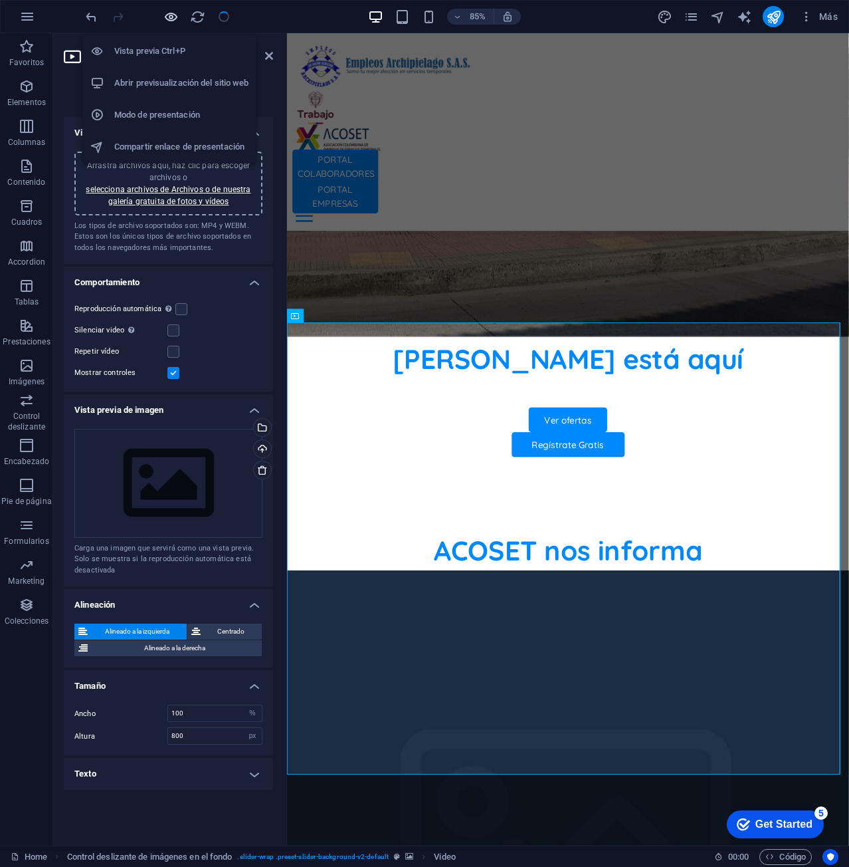
click at [175, 16] on icon "button" at bounding box center [170, 16] width 15 height 15
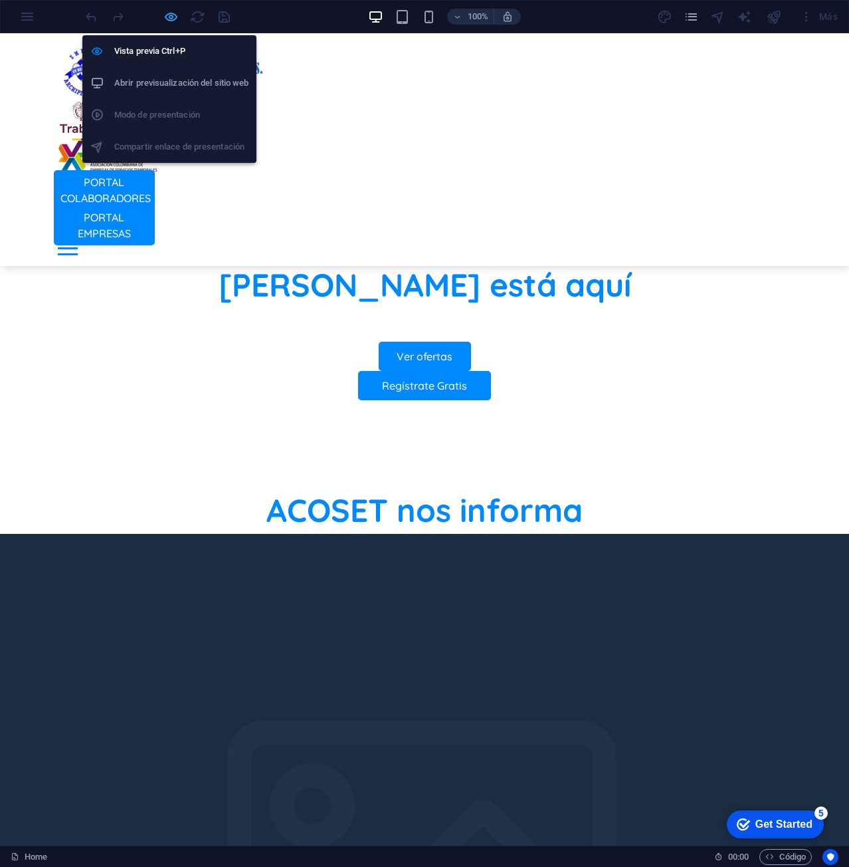
click at [170, 17] on icon "button" at bounding box center [170, 16] width 15 height 15
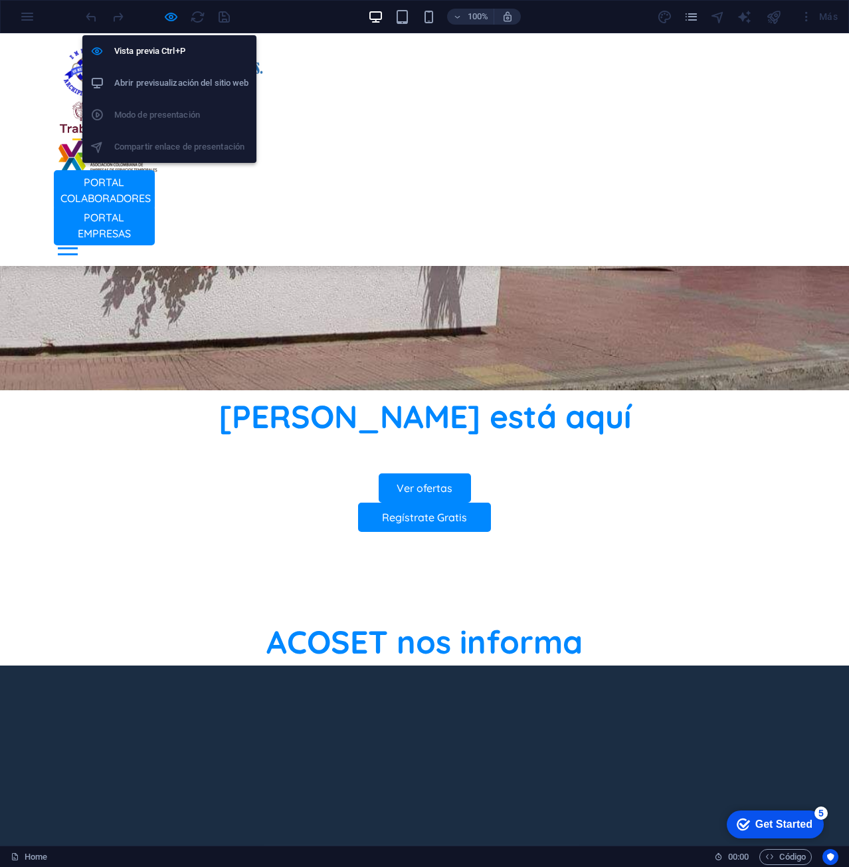
select select "%"
select select "px"
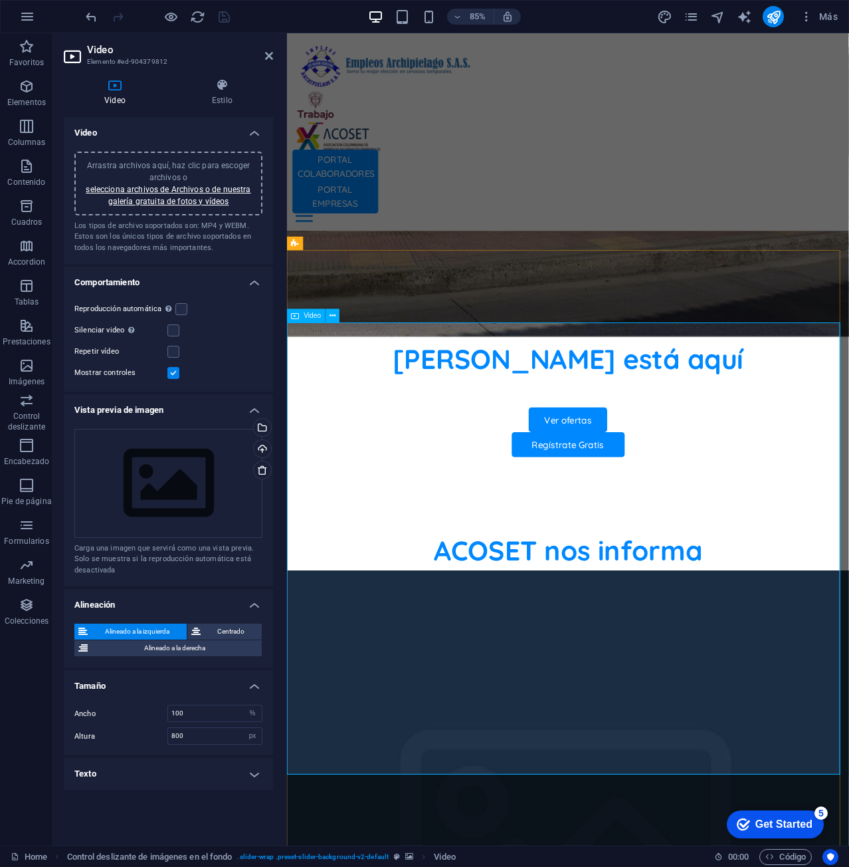
click at [177, 350] on label at bounding box center [173, 352] width 12 height 12
click at [0, 0] on input "Repetir vídeo" at bounding box center [0, 0] width 0 height 0
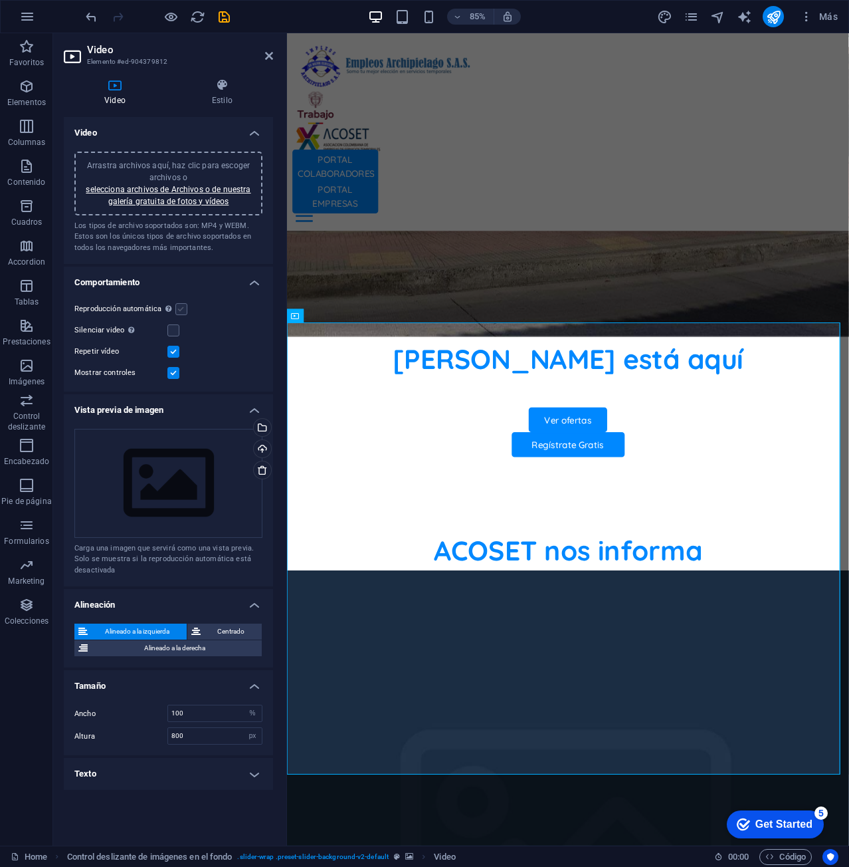
click at [179, 309] on label at bounding box center [181, 309] width 12 height 12
click at [0, 0] on input "Reproducción automática La reproducción automática solo está disponible si sile…" at bounding box center [0, 0] width 0 height 0
click at [177, 354] on label at bounding box center [173, 352] width 12 height 12
click at [0, 0] on input "Repetir vídeo" at bounding box center [0, 0] width 0 height 0
click at [178, 309] on label at bounding box center [181, 309] width 12 height 12
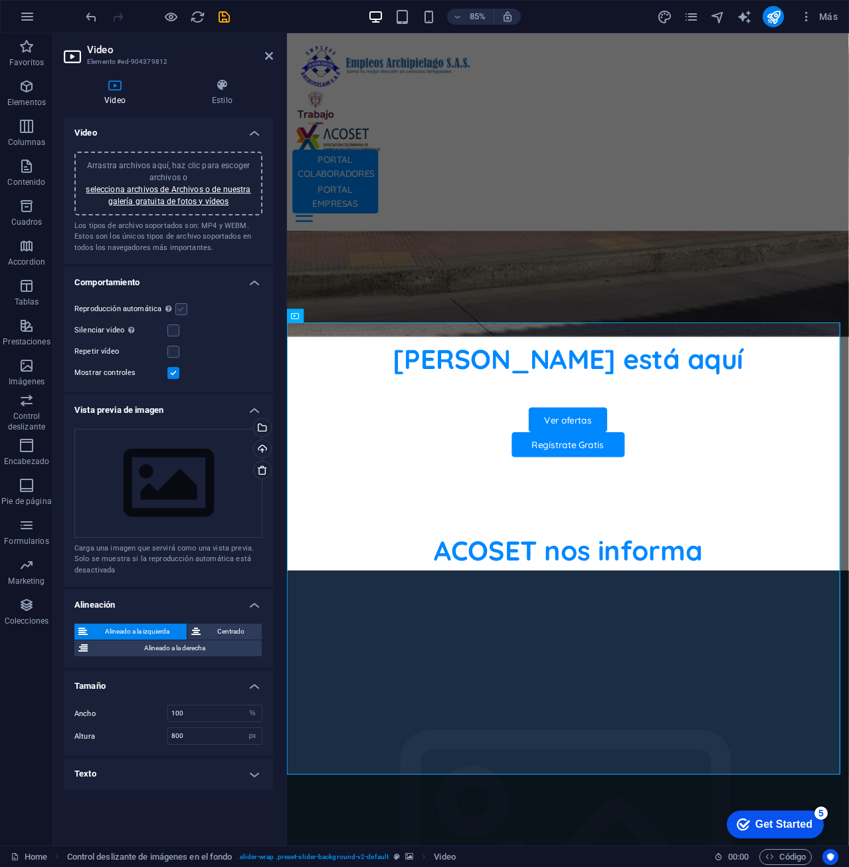
click at [0, 0] on input "Reproducción automática La reproducción automática solo está disponible si sile…" at bounding box center [0, 0] width 0 height 0
click at [178, 312] on label at bounding box center [181, 309] width 12 height 12
click at [0, 0] on input "Reproducción automática La reproducción automática solo está disponible si sile…" at bounding box center [0, 0] width 0 height 0
click at [178, 313] on label at bounding box center [181, 309] width 12 height 12
click at [0, 0] on input "Reproducción automática La reproducción automática solo está disponible si sile…" at bounding box center [0, 0] width 0 height 0
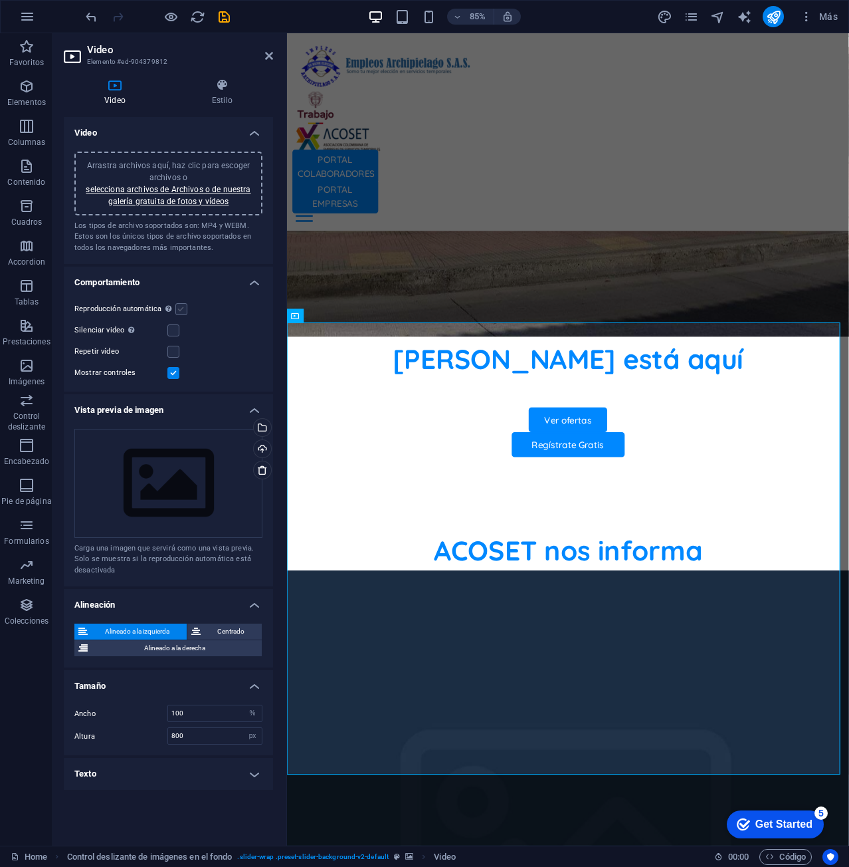
click at [181, 310] on label at bounding box center [181, 309] width 12 height 12
click at [0, 0] on input "Reproducción automática La reproducción automática solo está disponible si sile…" at bounding box center [0, 0] width 0 height 0
click at [181, 308] on label at bounding box center [181, 309] width 12 height 12
click at [0, 0] on input "Reproducción automática La reproducción automática solo está disponible si sile…" at bounding box center [0, 0] width 0 height 0
click at [179, 345] on div "Repetir vídeo" at bounding box center [168, 352] width 188 height 16
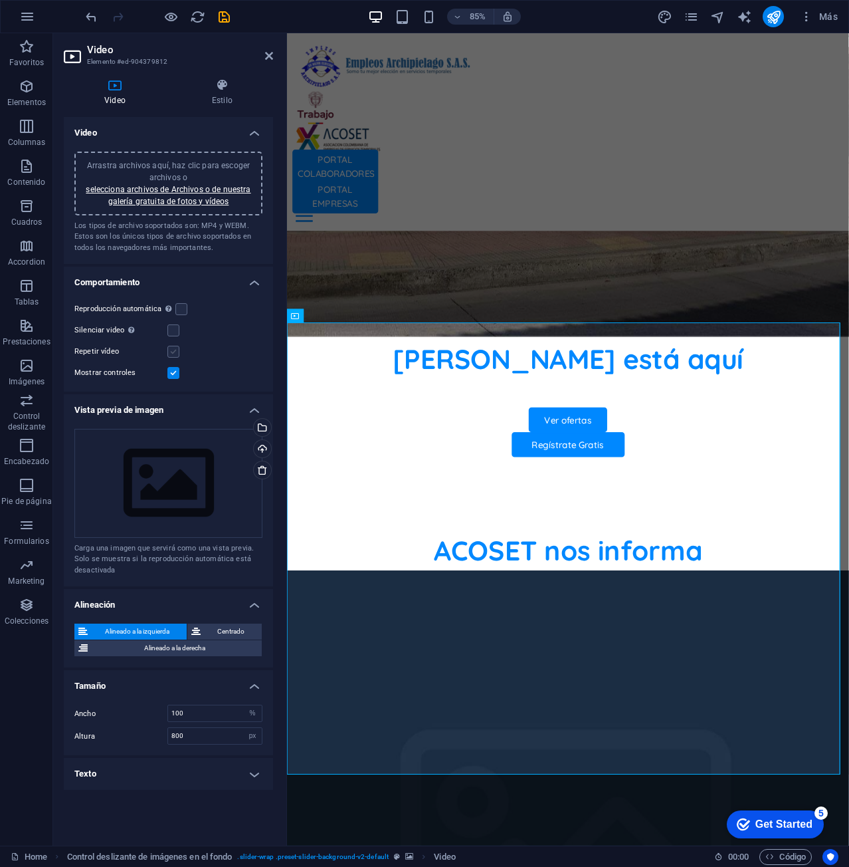
click at [175, 351] on label at bounding box center [173, 352] width 12 height 12
click at [0, 0] on input "Repetir vídeo" at bounding box center [0, 0] width 0 height 0
click at [181, 308] on label at bounding box center [181, 309] width 12 height 12
click at [0, 0] on input "Reproducción automática La reproducción automática solo está disponible si sile…" at bounding box center [0, 0] width 0 height 0
click at [175, 18] on icon "button" at bounding box center [170, 16] width 15 height 15
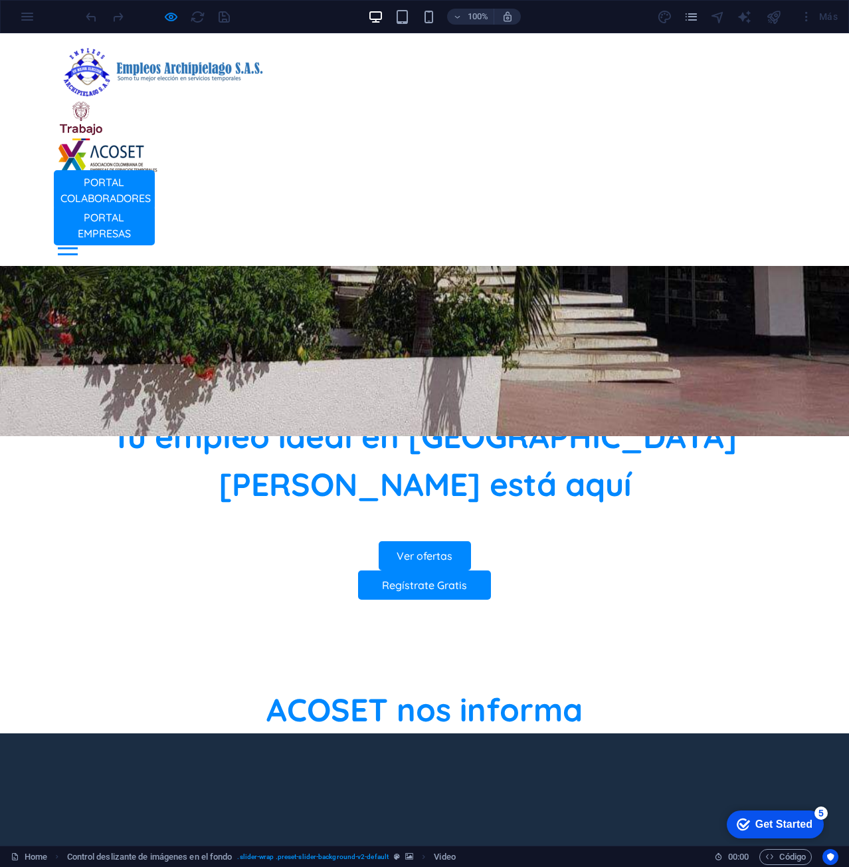
scroll to position [797, 0]
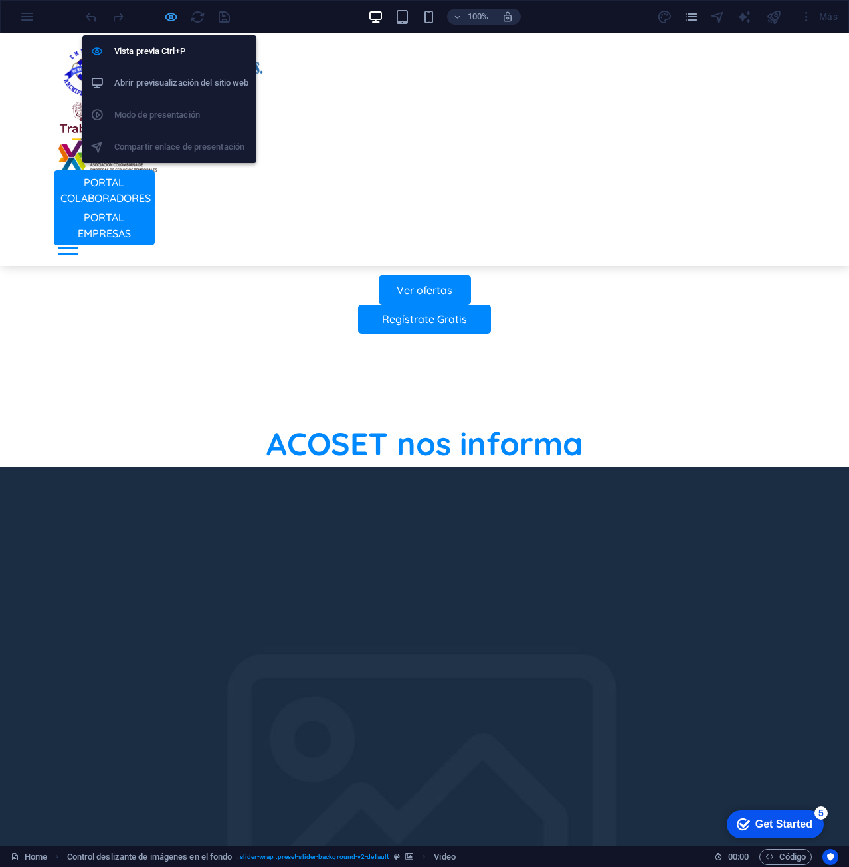
click at [169, 16] on icon "button" at bounding box center [170, 16] width 15 height 15
select select "%"
select select "px"
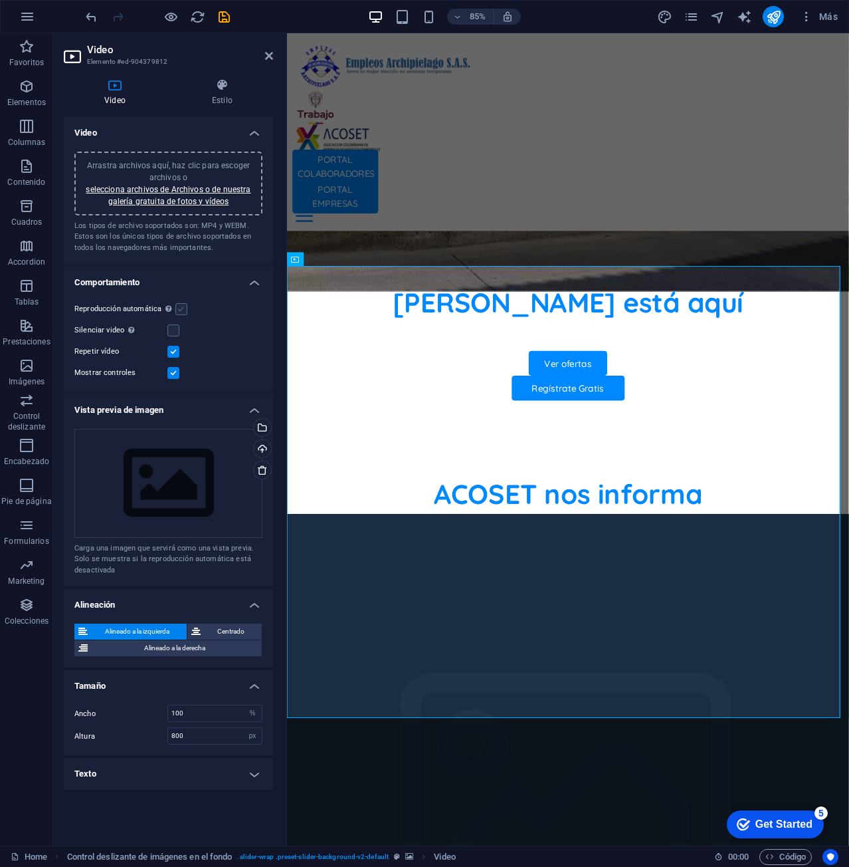
click at [183, 306] on label at bounding box center [181, 309] width 12 height 12
click at [0, 0] on input "Reproducción automática La reproducción automática solo está disponible si sile…" at bounding box center [0, 0] width 0 height 0
click at [178, 326] on label at bounding box center [173, 330] width 12 height 12
click at [0, 0] on input "Silenciar video La reproducción automática estará disponible si silenciado está…" at bounding box center [0, 0] width 0 height 0
click at [185, 311] on label at bounding box center [181, 309] width 12 height 12
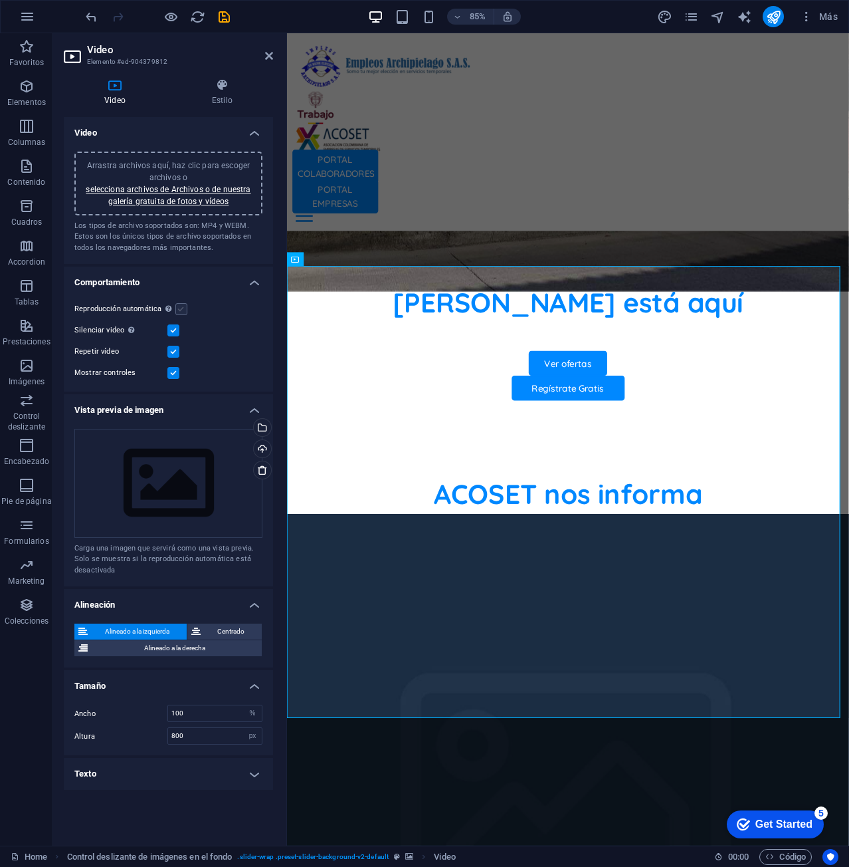
click at [0, 0] on input "Reproducción automática La reproducción automática solo está disponible si sile…" at bounding box center [0, 0] width 0 height 0
click at [179, 325] on label at bounding box center [173, 330] width 12 height 12
click at [0, 0] on input "Silenciar video La reproducción automática estará disponible si silenciado está…" at bounding box center [0, 0] width 0 height 0
click at [223, 81] on icon at bounding box center [222, 84] width 102 height 13
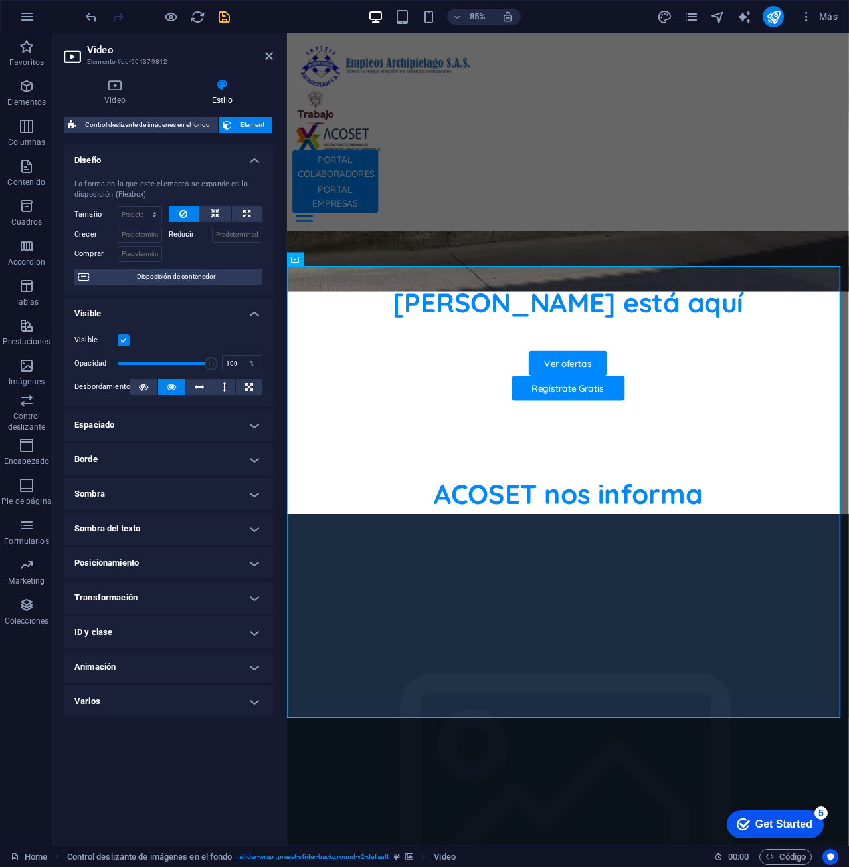
click at [223, 23] on icon "save" at bounding box center [224, 16] width 15 height 15
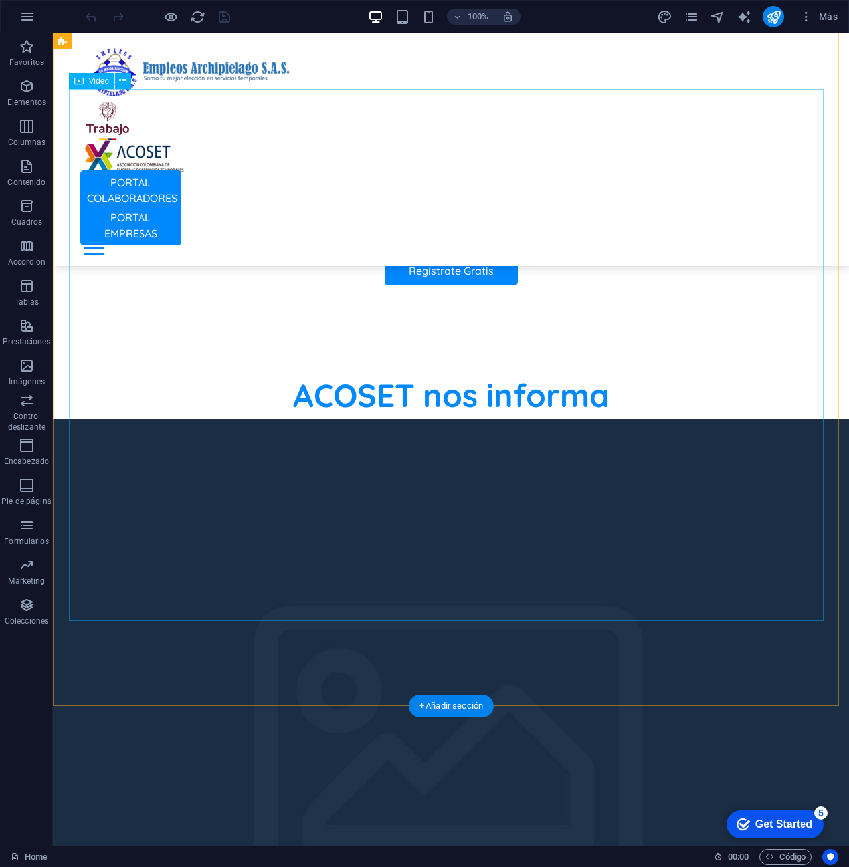
scroll to position [797, 0]
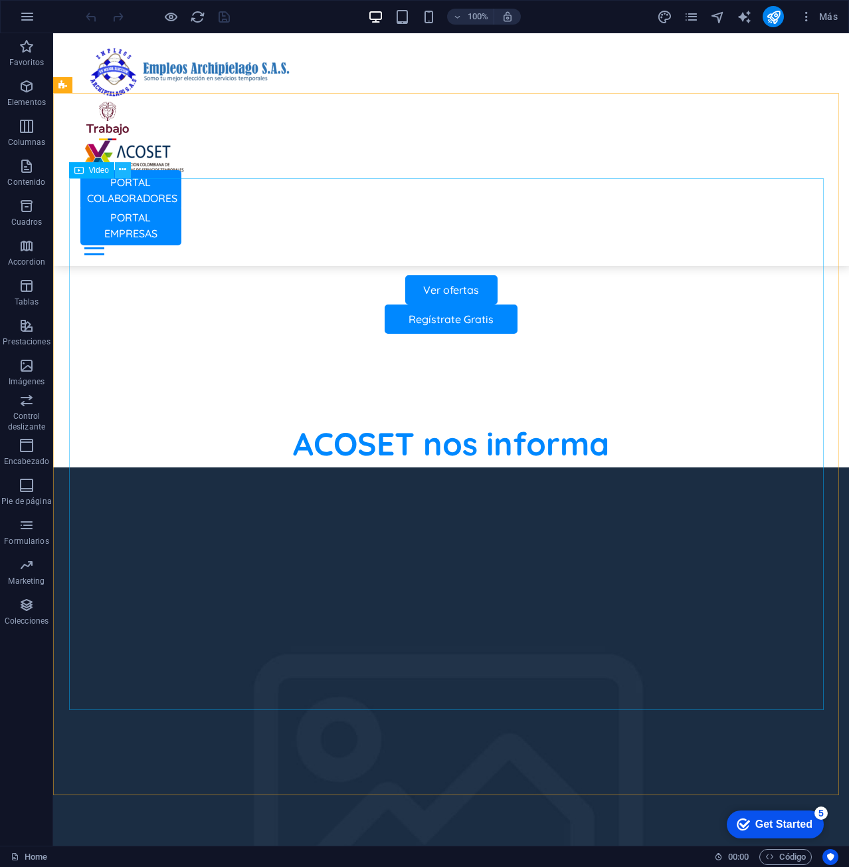
click at [122, 165] on icon at bounding box center [122, 170] width 7 height 14
click at [124, 167] on icon at bounding box center [122, 170] width 7 height 14
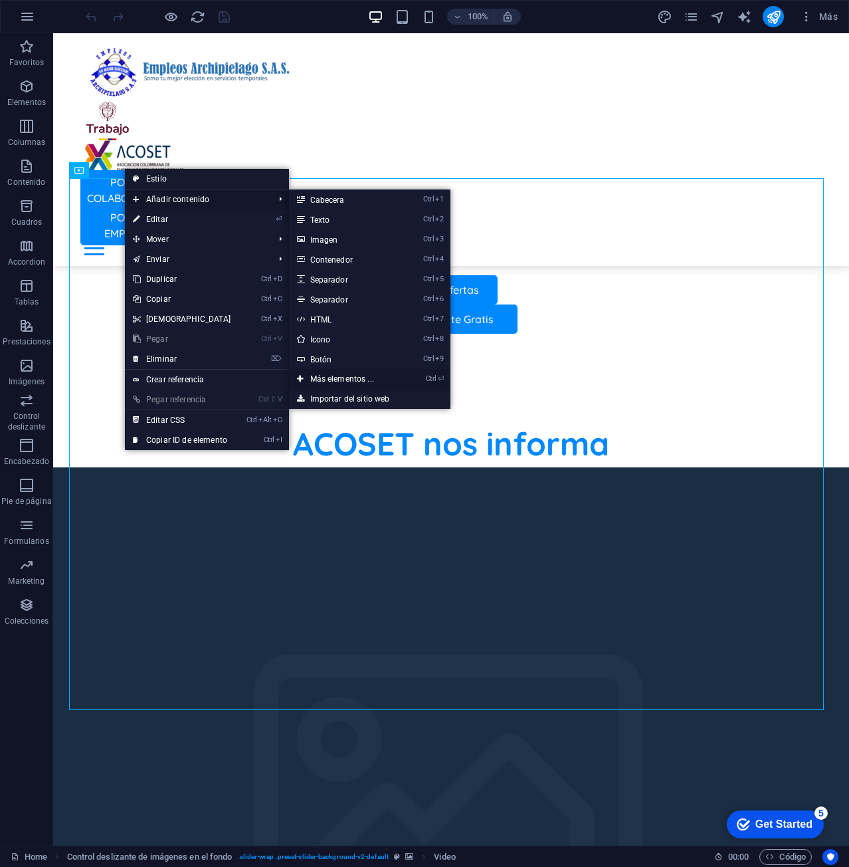
drag, startPoint x: 346, startPoint y: 381, endPoint x: 60, endPoint y: 344, distance: 287.4
click at [345, 381] on link "Ctrl ⏎ Más elementos ..." at bounding box center [345, 379] width 112 height 20
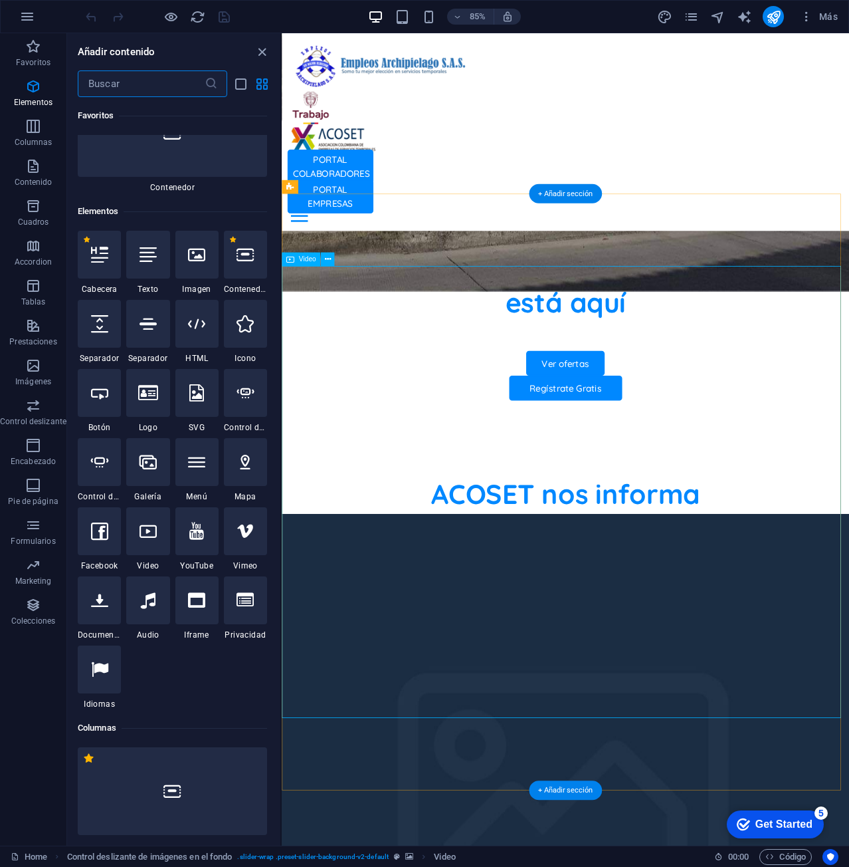
scroll to position [251, 0]
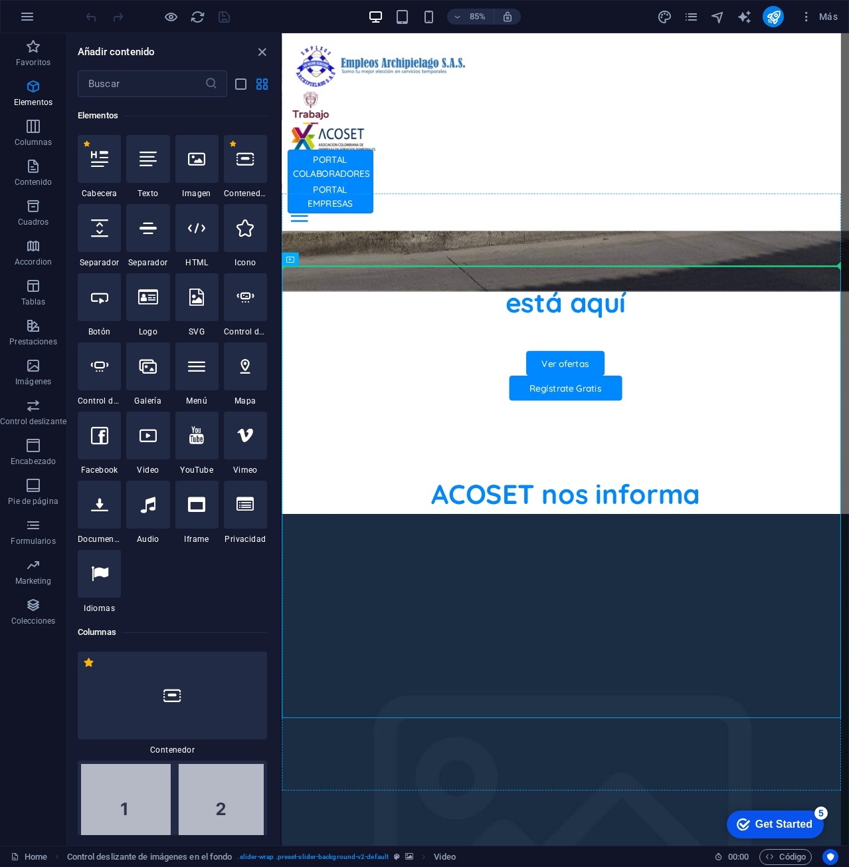
select select "%"
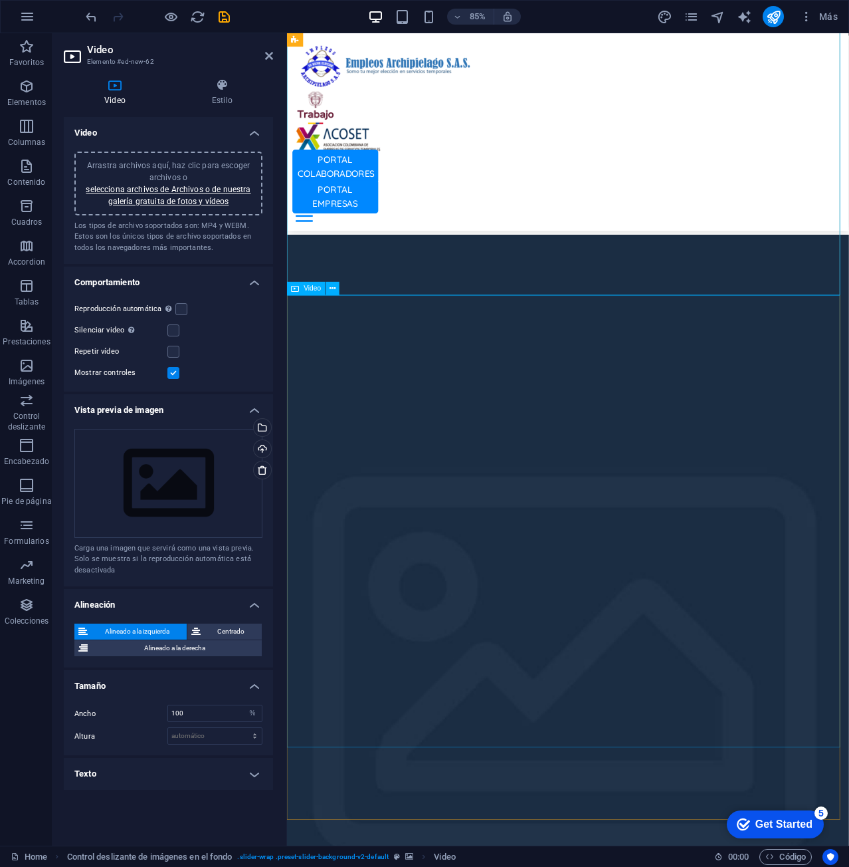
scroll to position [1130, 0]
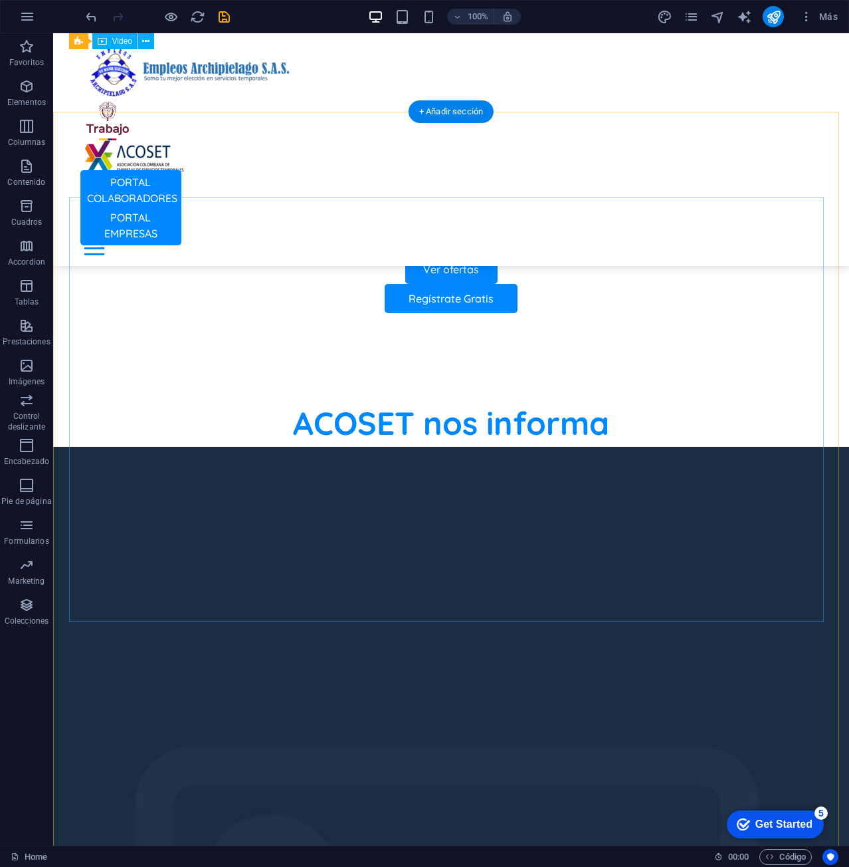
scroll to position [731, 0]
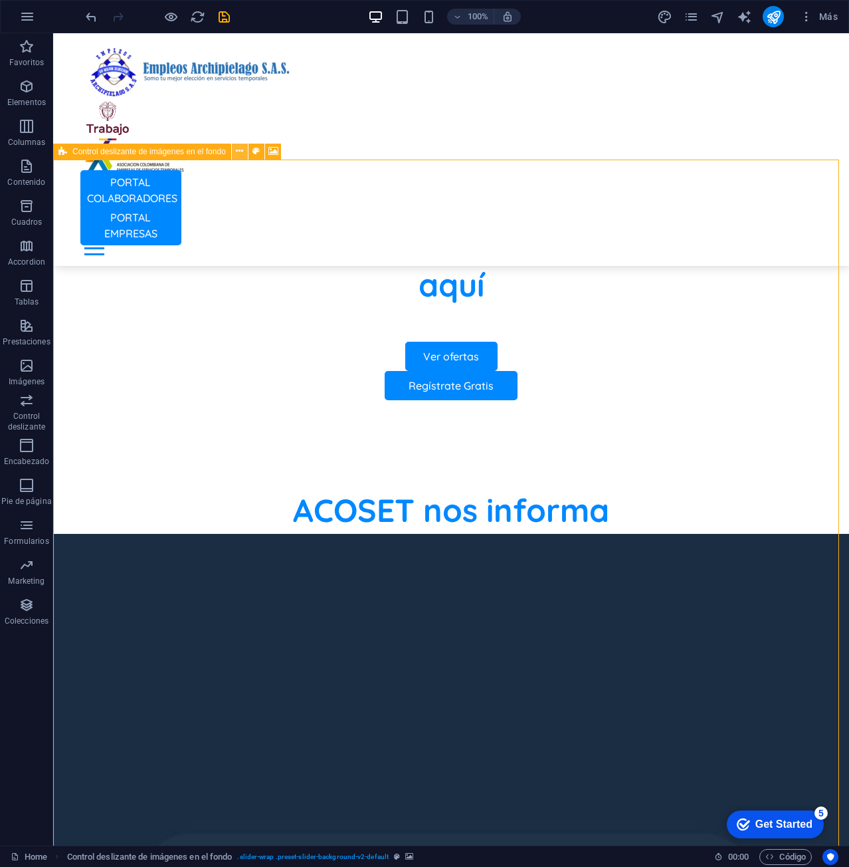
click at [237, 149] on icon at bounding box center [239, 151] width 7 height 14
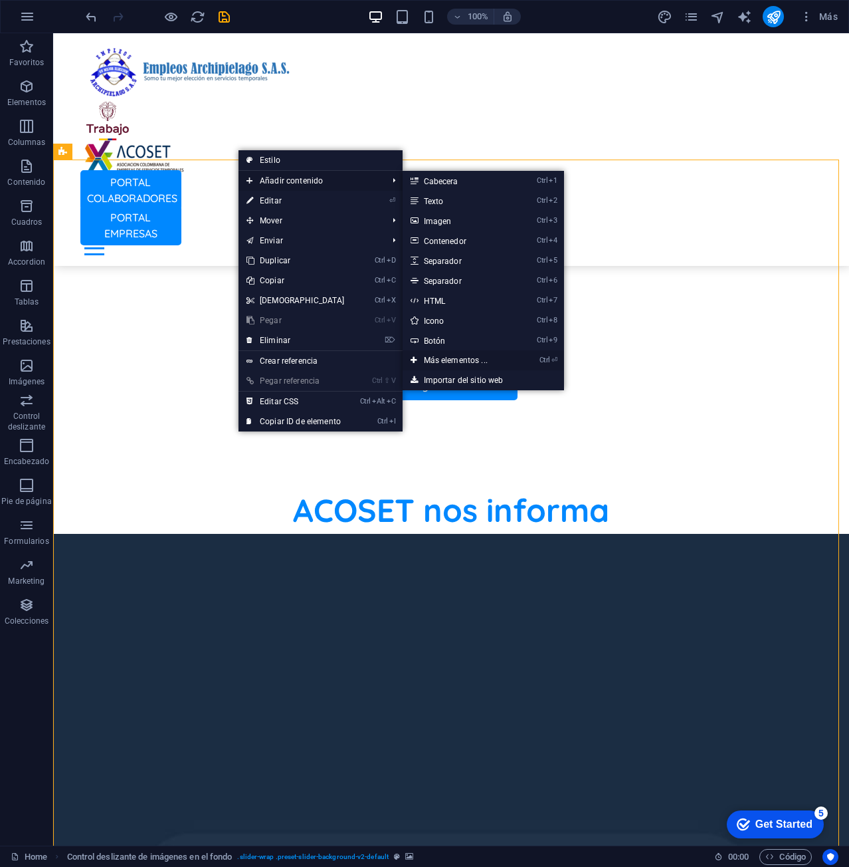
drag, startPoint x: 436, startPoint y: 362, endPoint x: 155, endPoint y: 329, distance: 283.1
click at [437, 362] on link "Ctrl ⏎ Más elementos ..." at bounding box center [459, 360] width 112 height 20
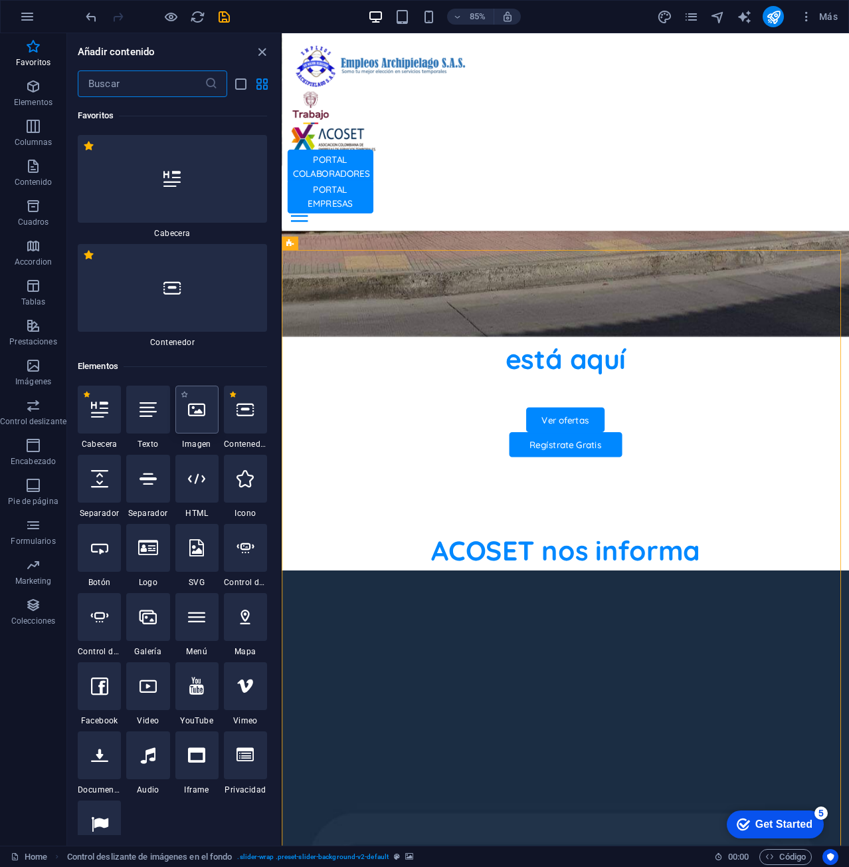
scroll to position [199, 0]
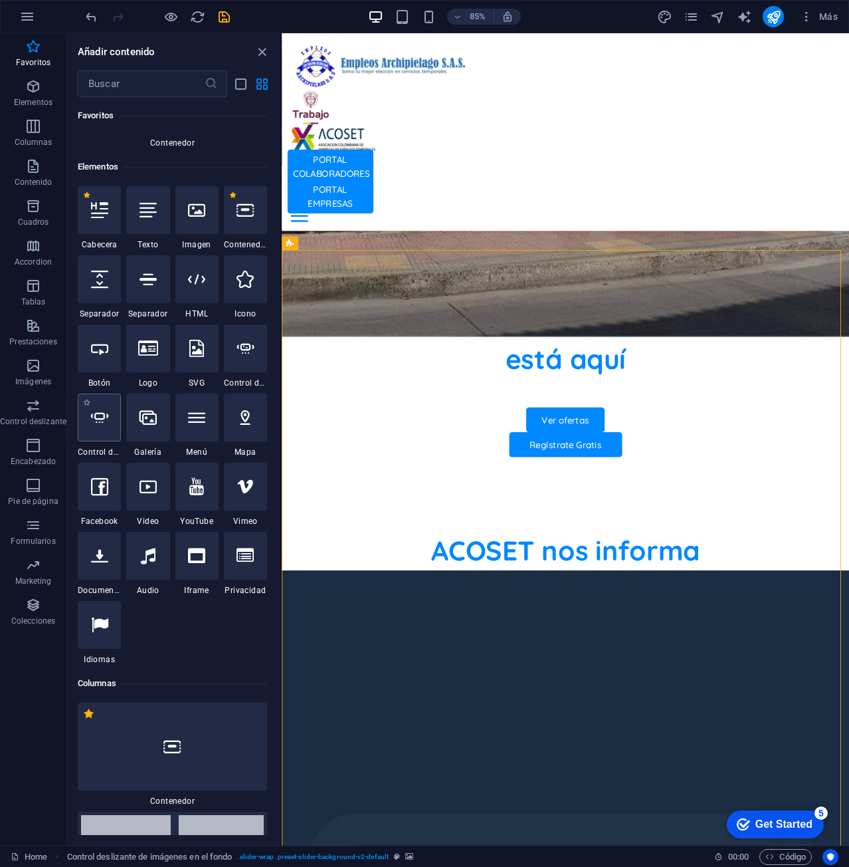
click at [107, 433] on div at bounding box center [99, 417] width 43 height 48
select select "ms"
select select "s"
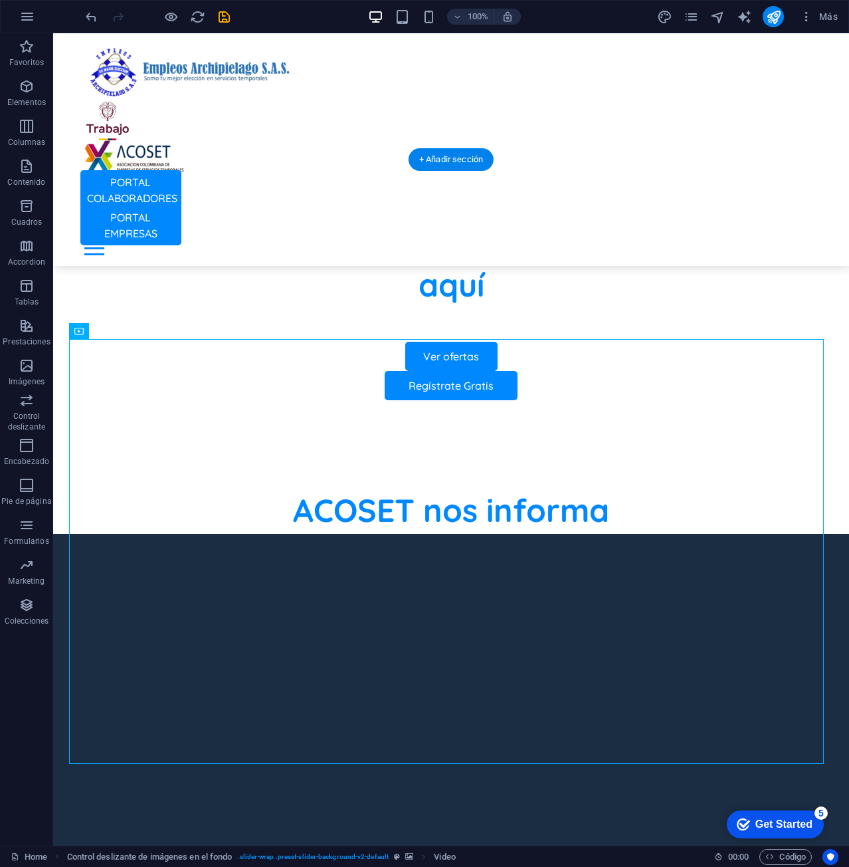
drag, startPoint x: 258, startPoint y: 591, endPoint x: 427, endPoint y: 280, distance: 353.6
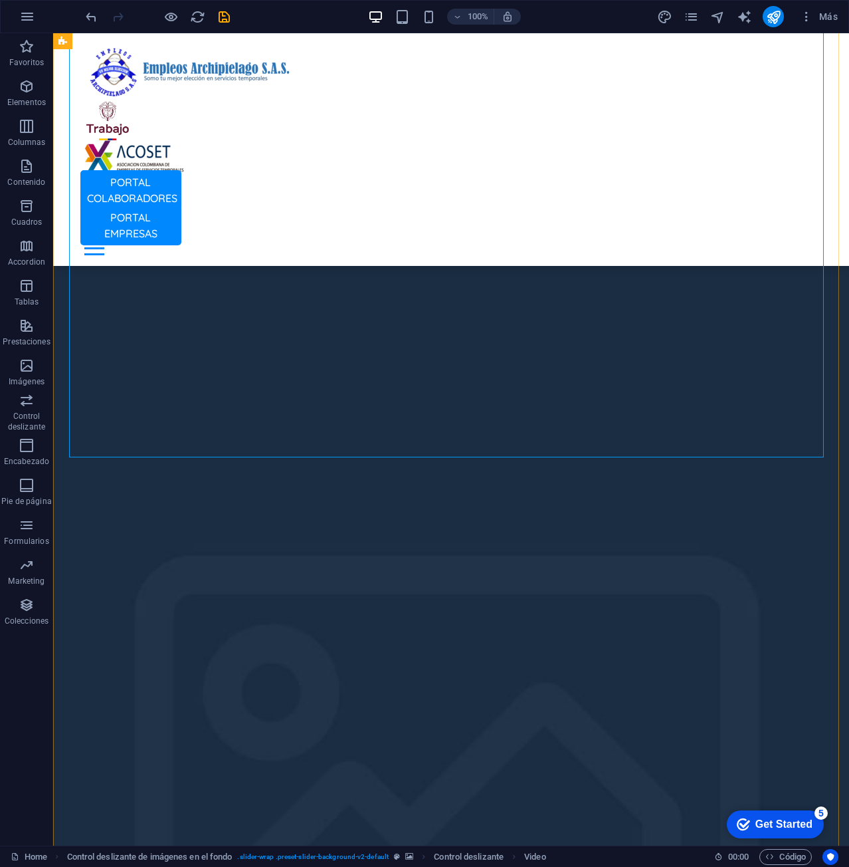
scroll to position [1063, 0]
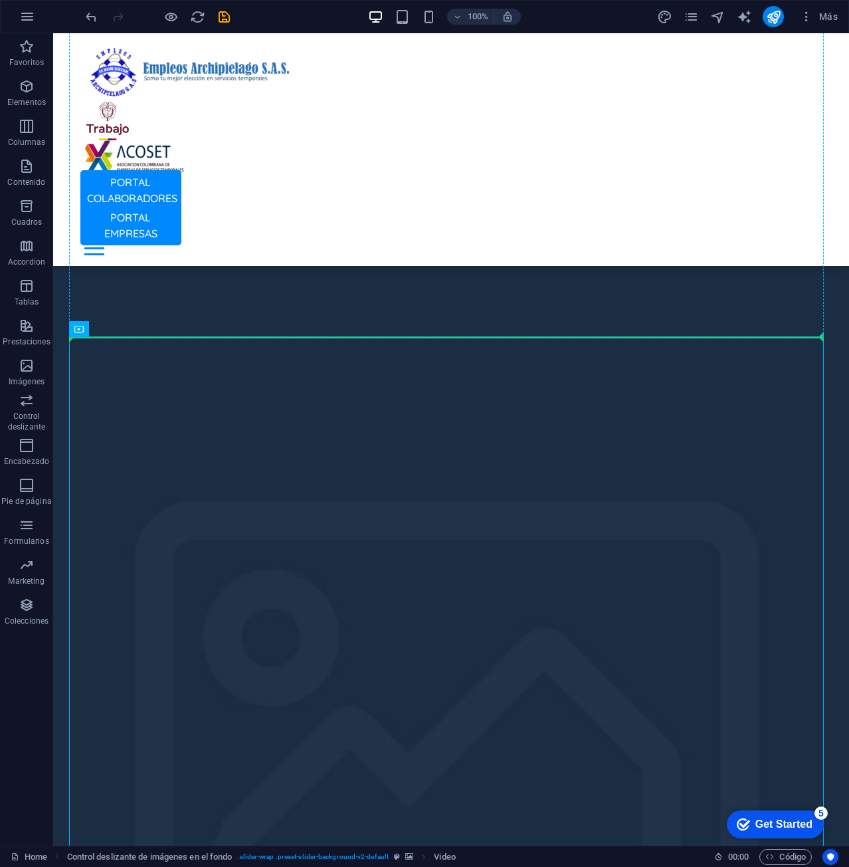
drag, startPoint x: 258, startPoint y: 536, endPoint x: 231, endPoint y: 223, distance: 314.8
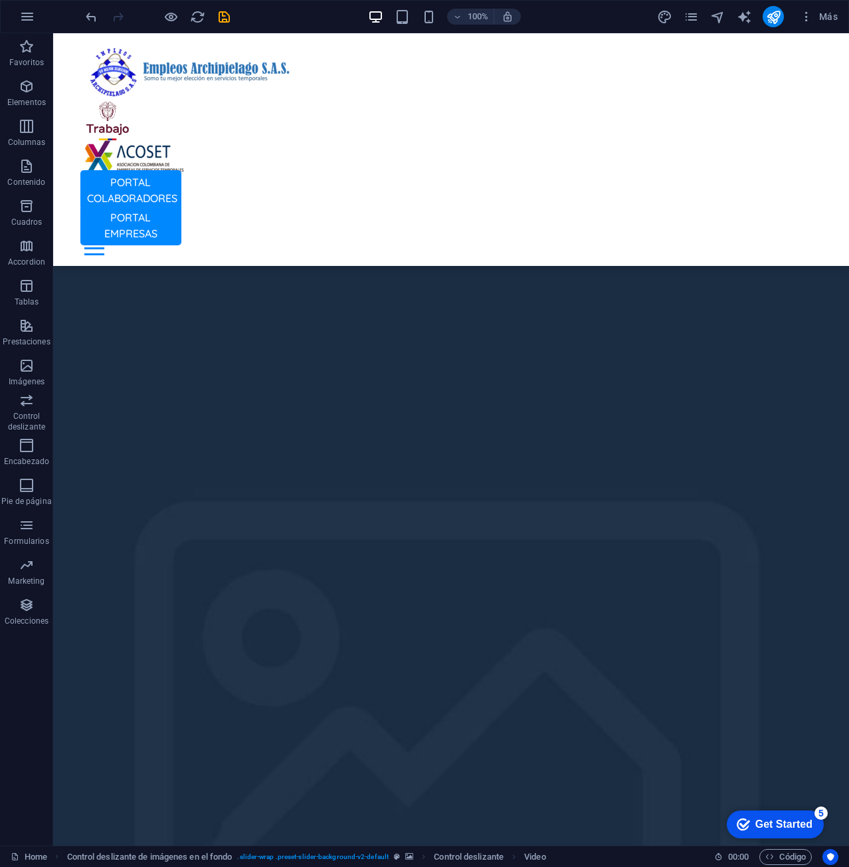
drag, startPoint x: 205, startPoint y: 375, endPoint x: 253, endPoint y: 450, distance: 88.8
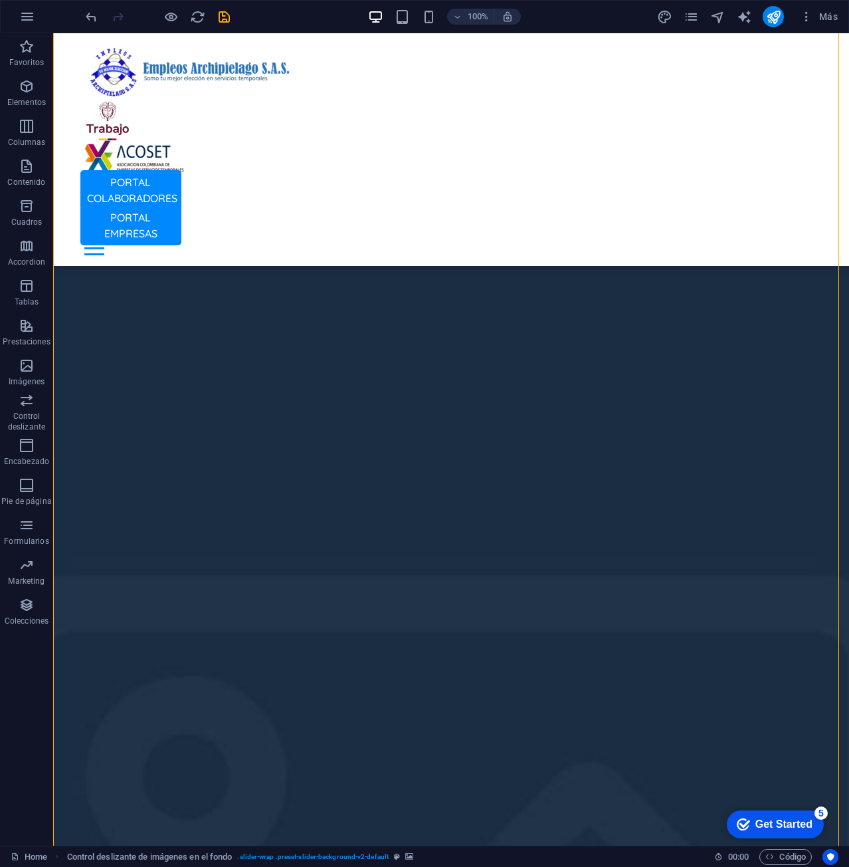
scroll to position [1158, 0]
drag, startPoint x: 136, startPoint y: 293, endPoint x: 135, endPoint y: 391, distance: 98.4
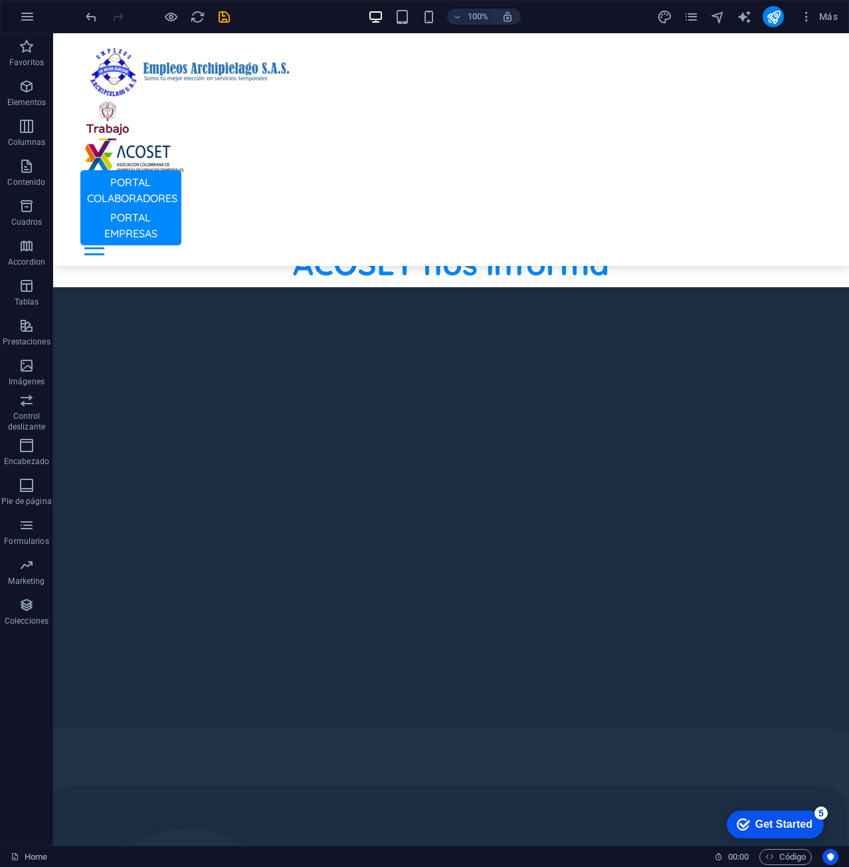
scroll to position [954, 0]
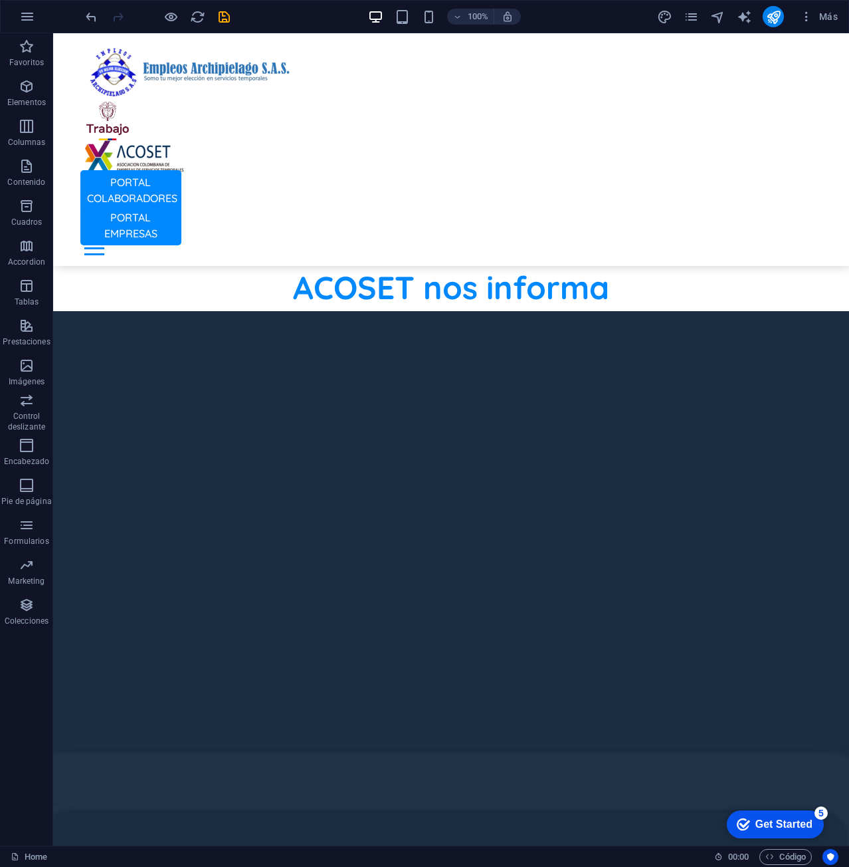
drag, startPoint x: 222, startPoint y: 146, endPoint x: 395, endPoint y: 546, distance: 435.8
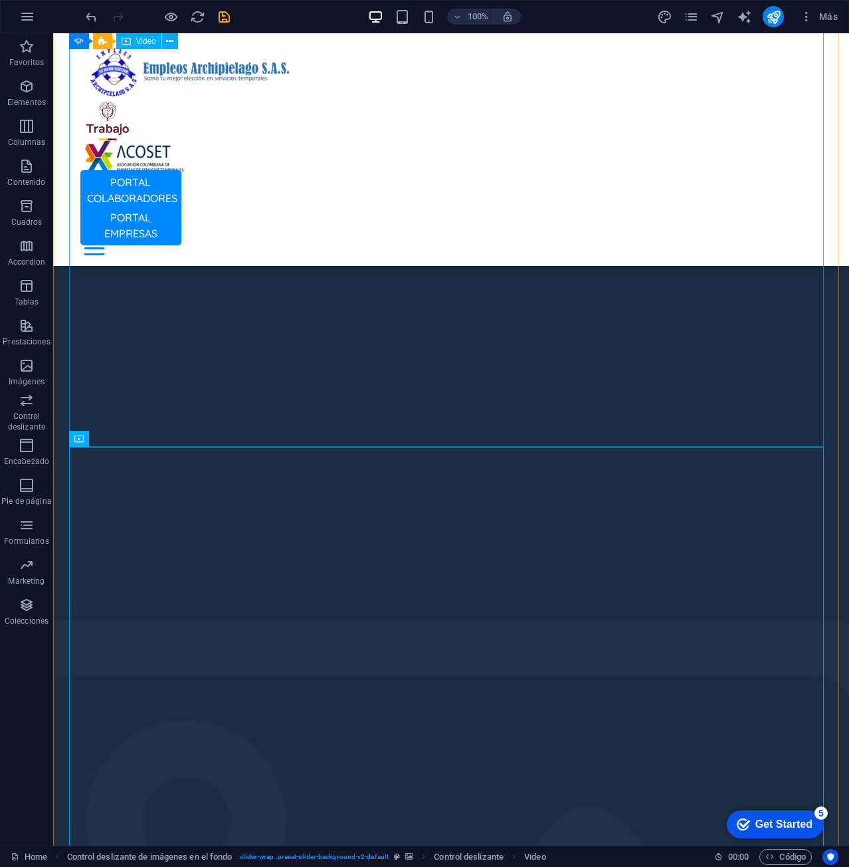
scroll to position [1153, 0]
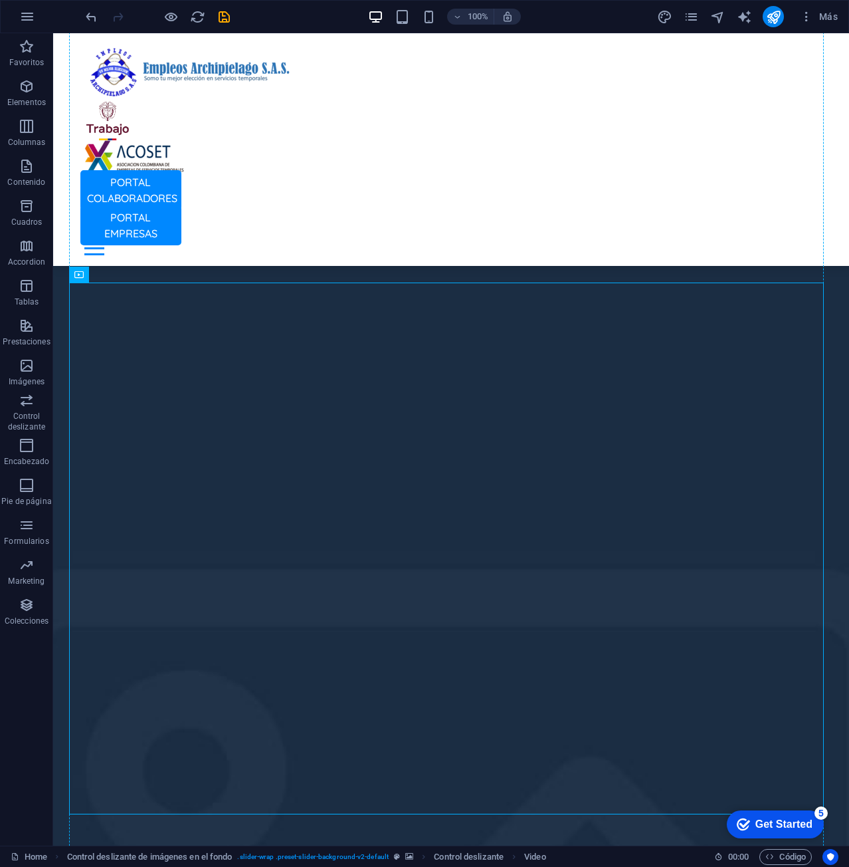
scroll to position [1453, 0]
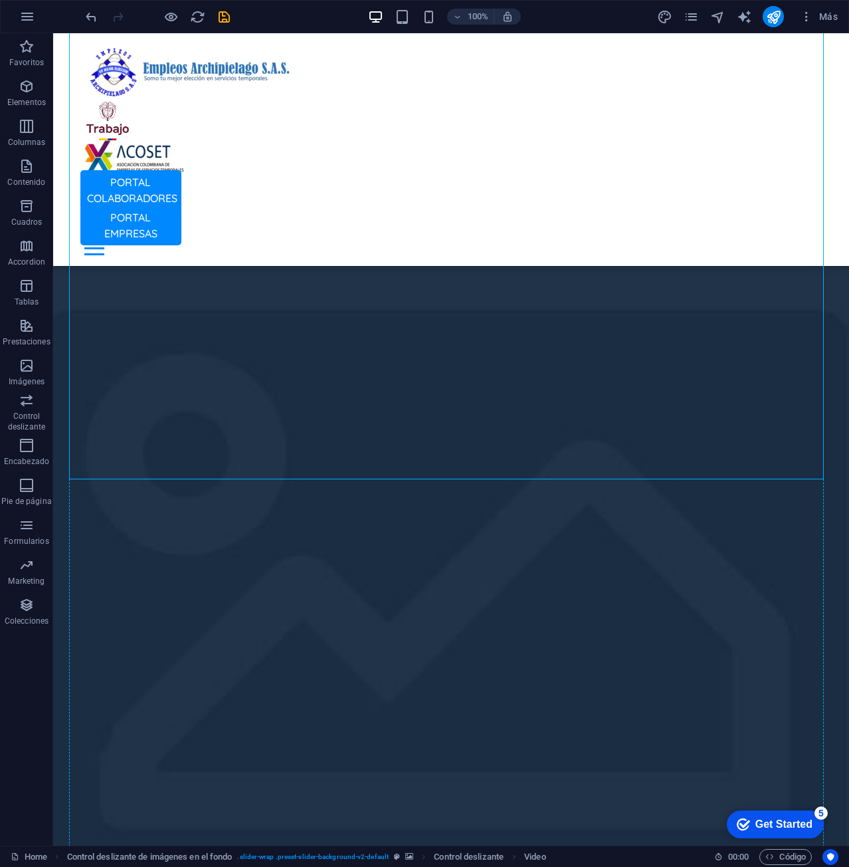
drag, startPoint x: 667, startPoint y: 533, endPoint x: 564, endPoint y: 572, distance: 110.8
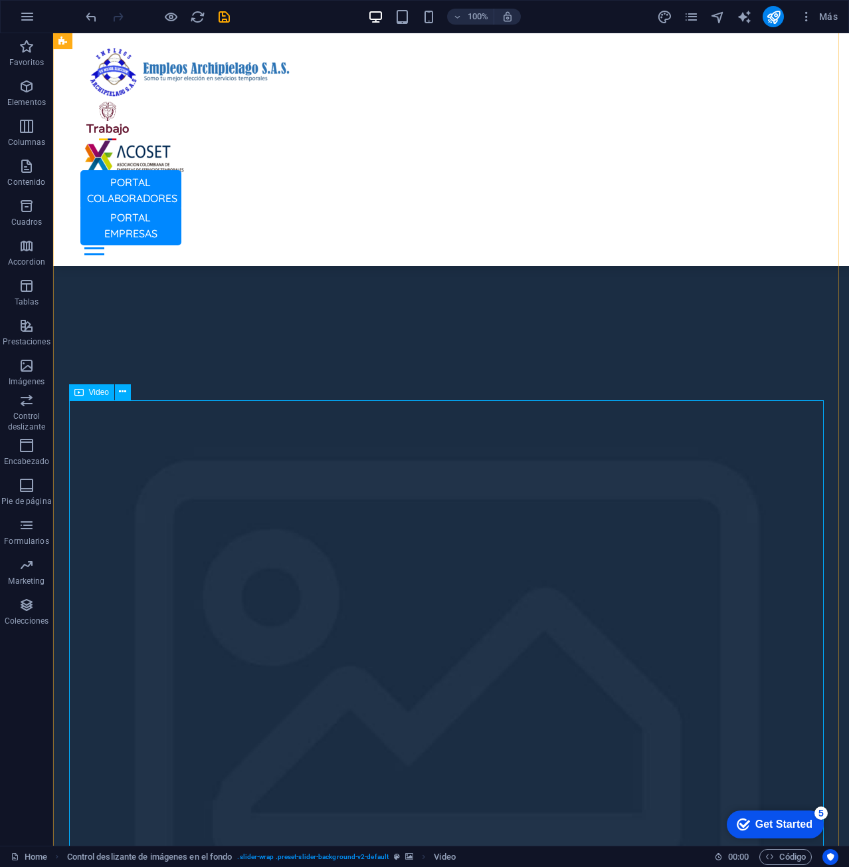
scroll to position [1187, 0]
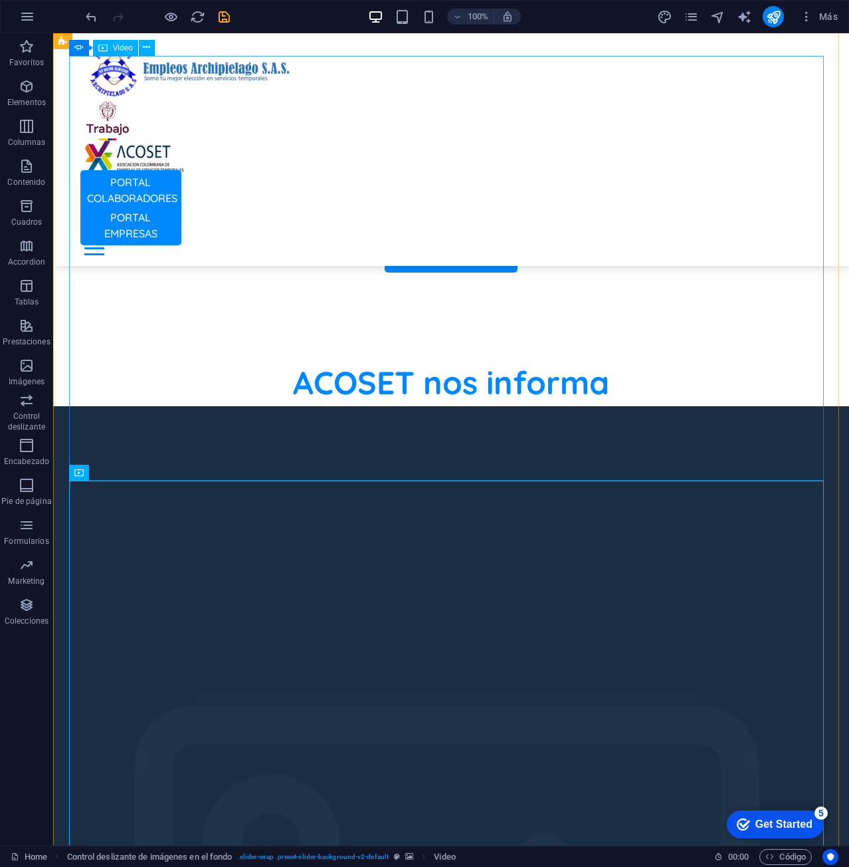
scroll to position [855, 0]
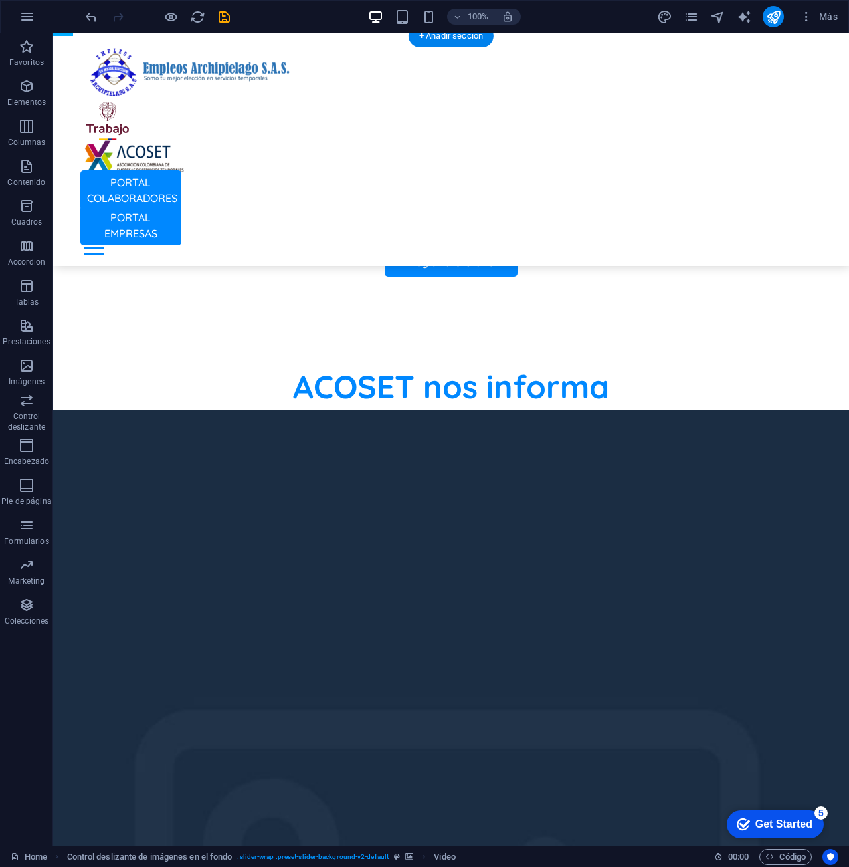
drag, startPoint x: 429, startPoint y: 635, endPoint x: 417, endPoint y: 257, distance: 378.3
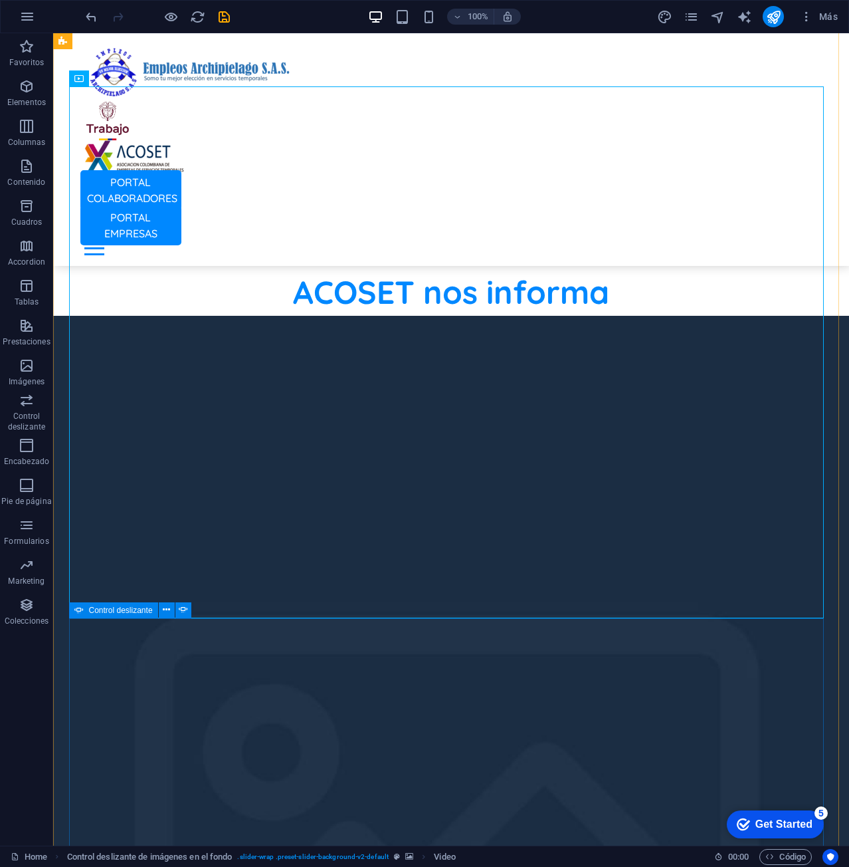
scroll to position [1054, 0]
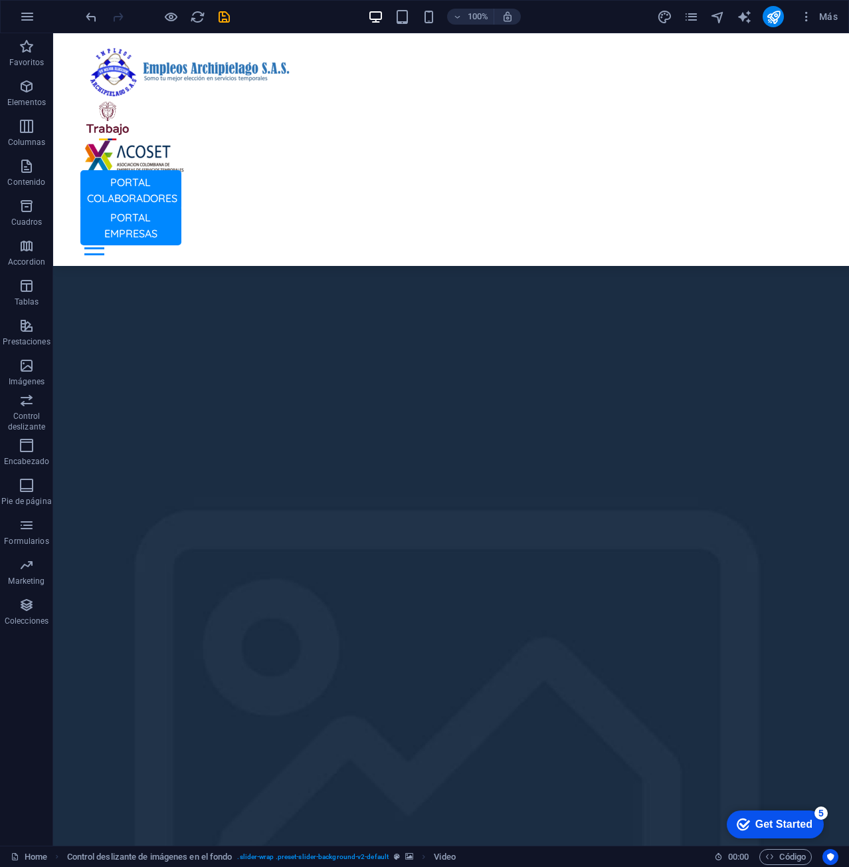
drag, startPoint x: 508, startPoint y: 266, endPoint x: 440, endPoint y: 612, distance: 352.3
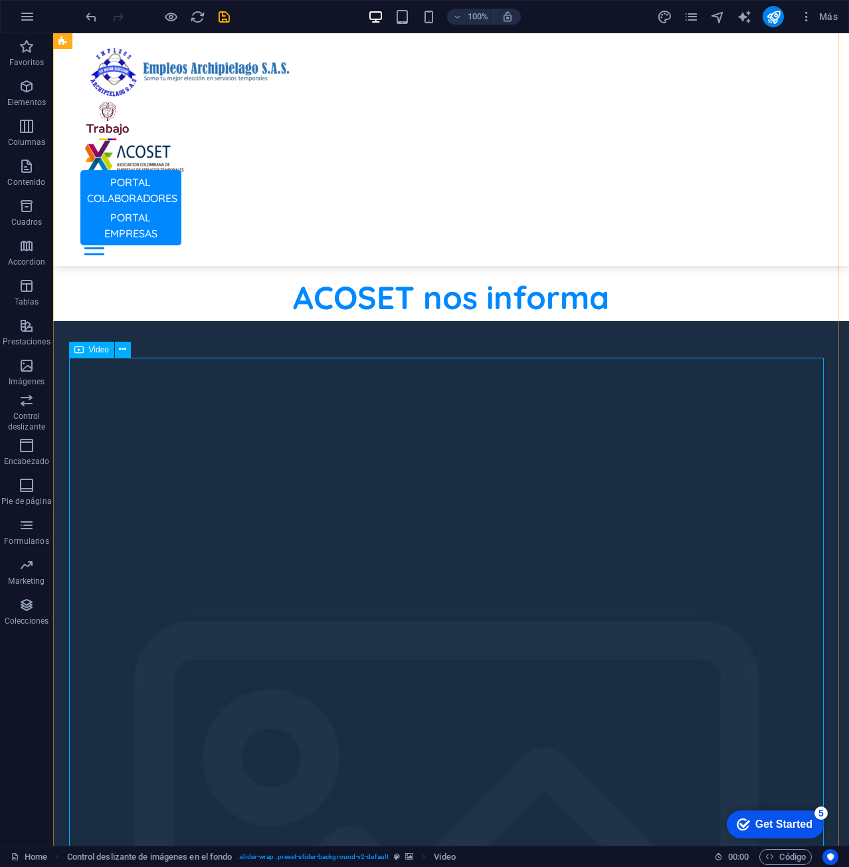
scroll to position [855, 0]
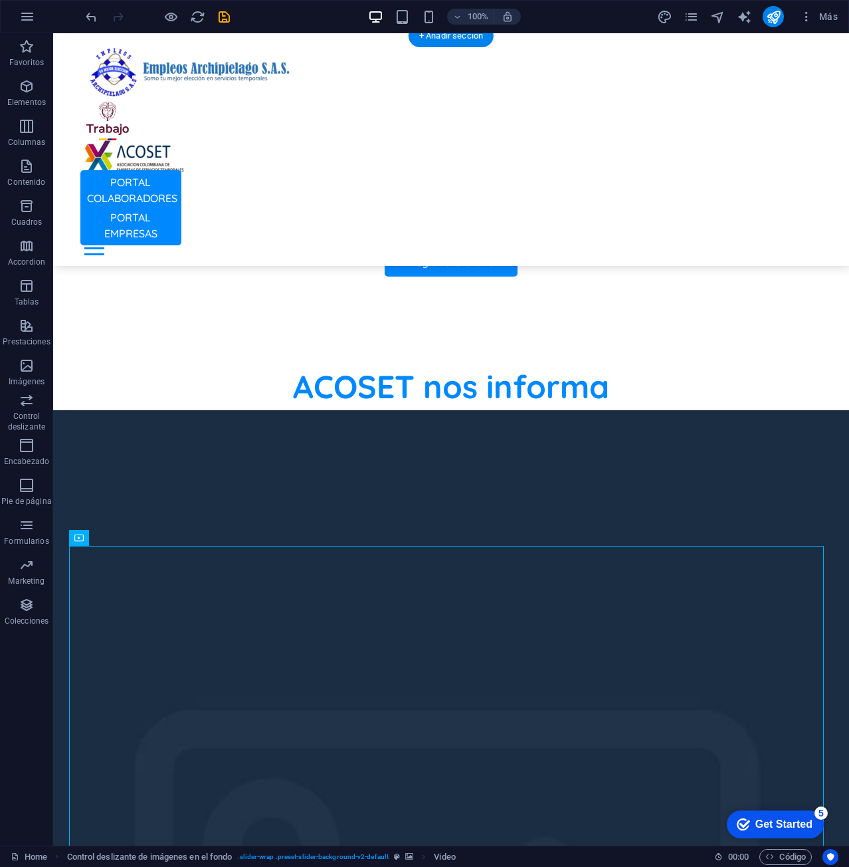
drag, startPoint x: 352, startPoint y: 603, endPoint x: 328, endPoint y: 648, distance: 50.8
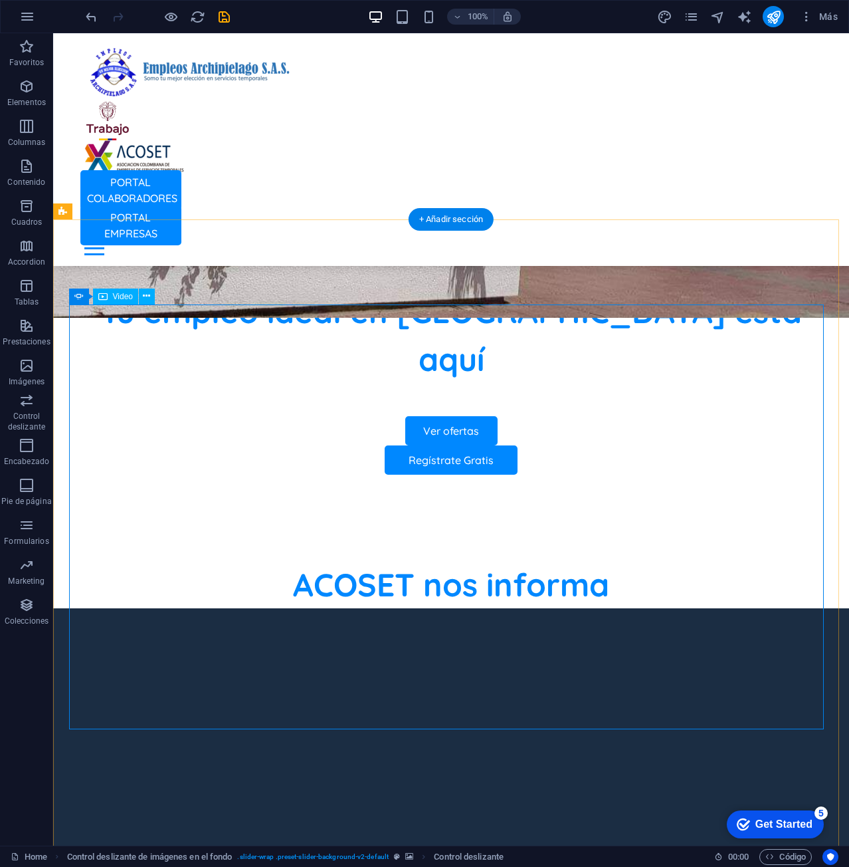
scroll to position [655, 0]
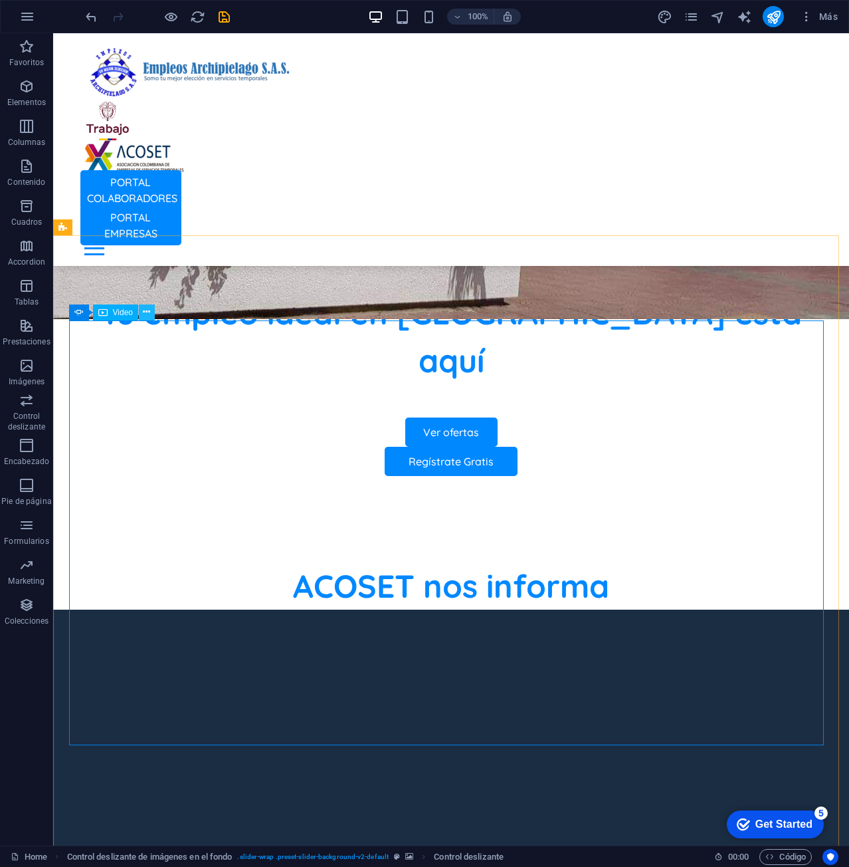
click at [144, 314] on icon at bounding box center [146, 312] width 7 height 14
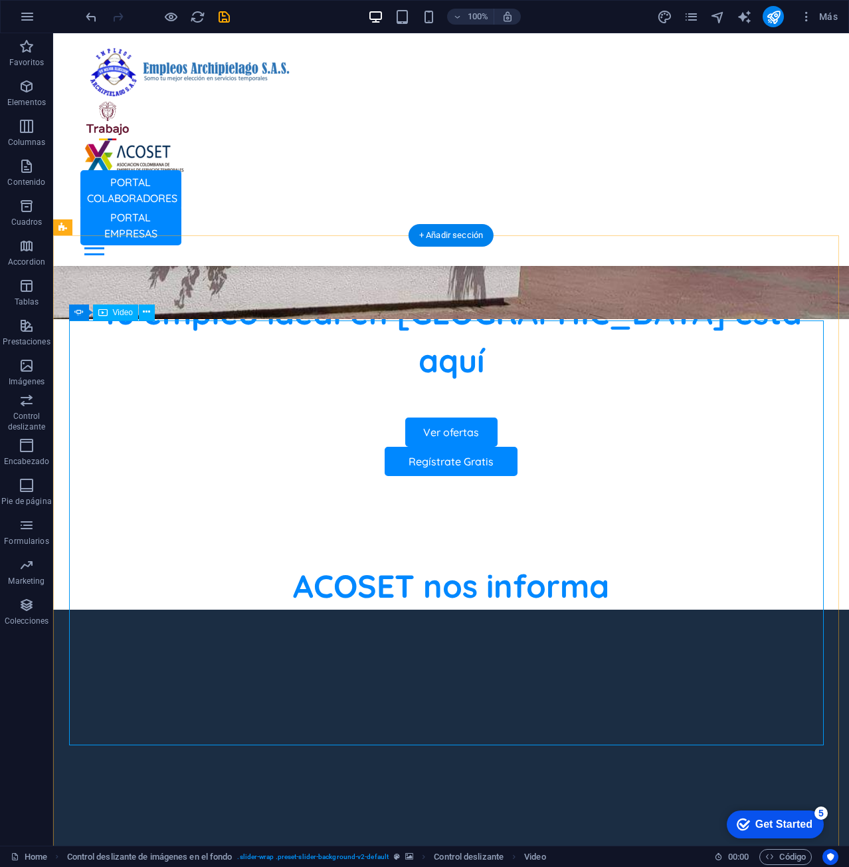
select select "%"
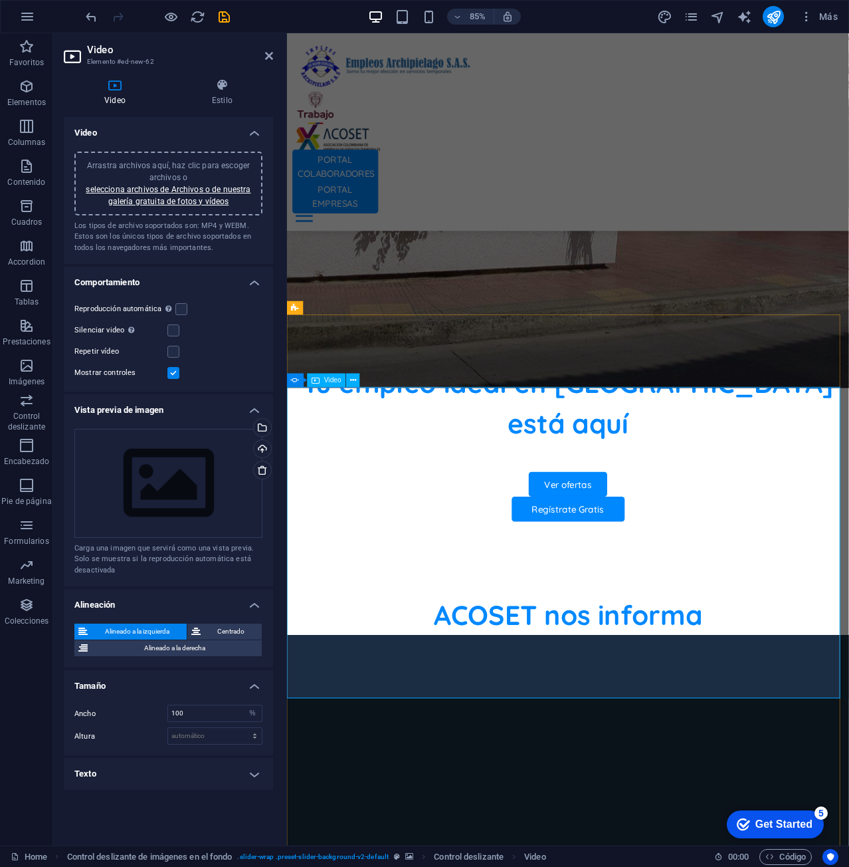
click at [214, 197] on link "selecciona archivos de Archivos o de nuestra galería gratuita de fotos y vídeos" at bounding box center [168, 195] width 165 height 21
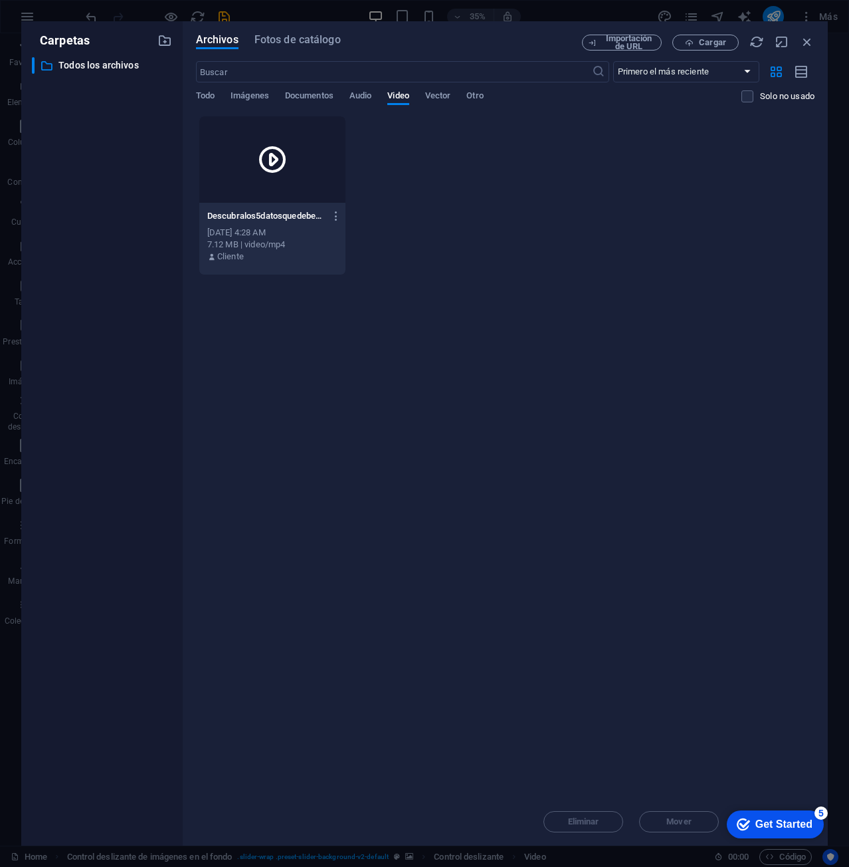
click at [279, 181] on div at bounding box center [272, 159] width 146 height 86
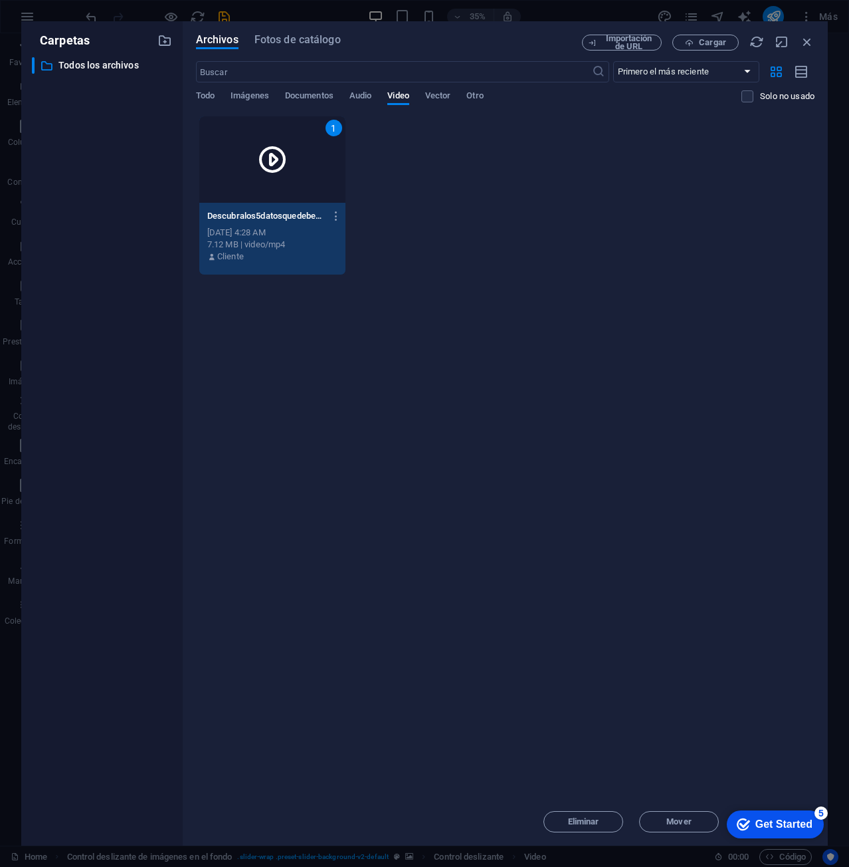
click at [322, 171] on div "1" at bounding box center [272, 159] width 146 height 86
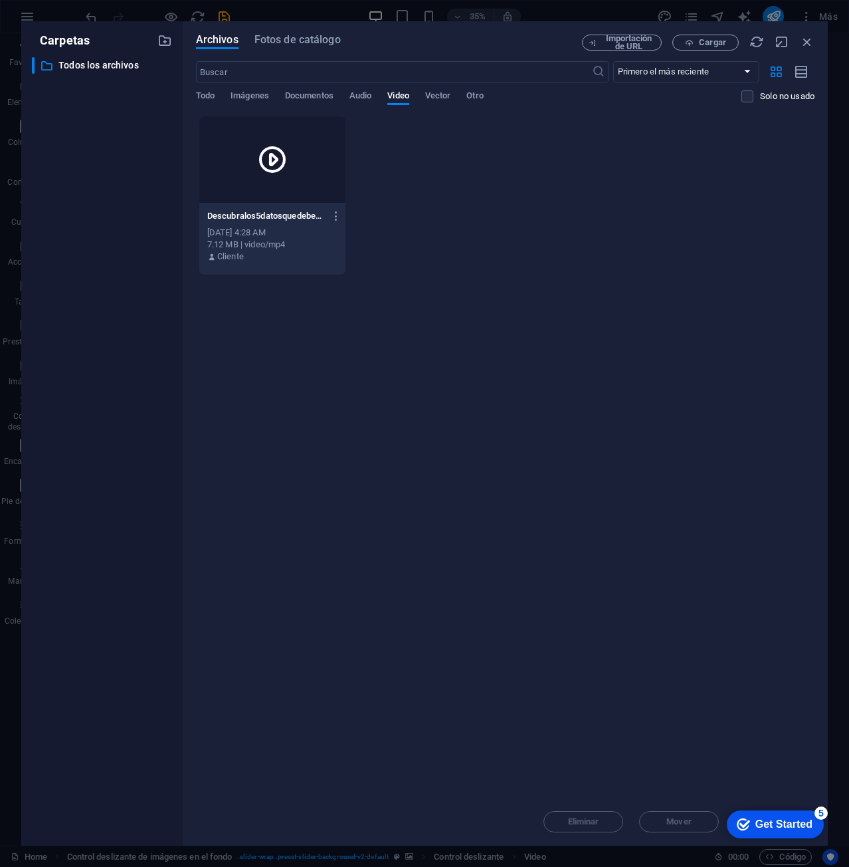
click at [322, 171] on div at bounding box center [272, 159] width 146 height 86
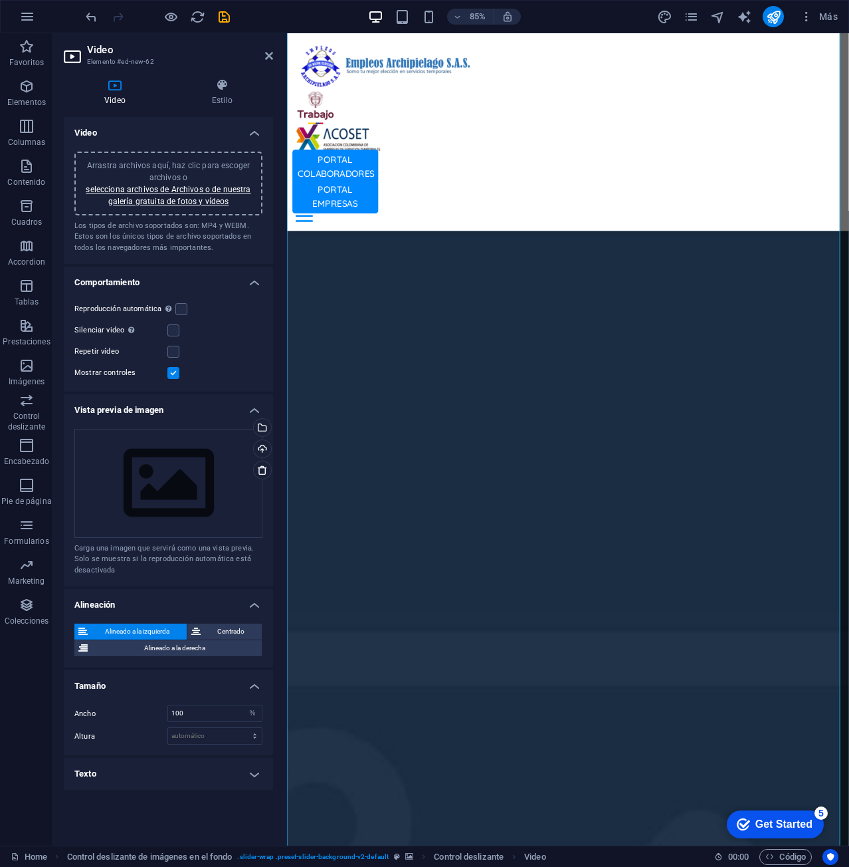
scroll to position [1187, 0]
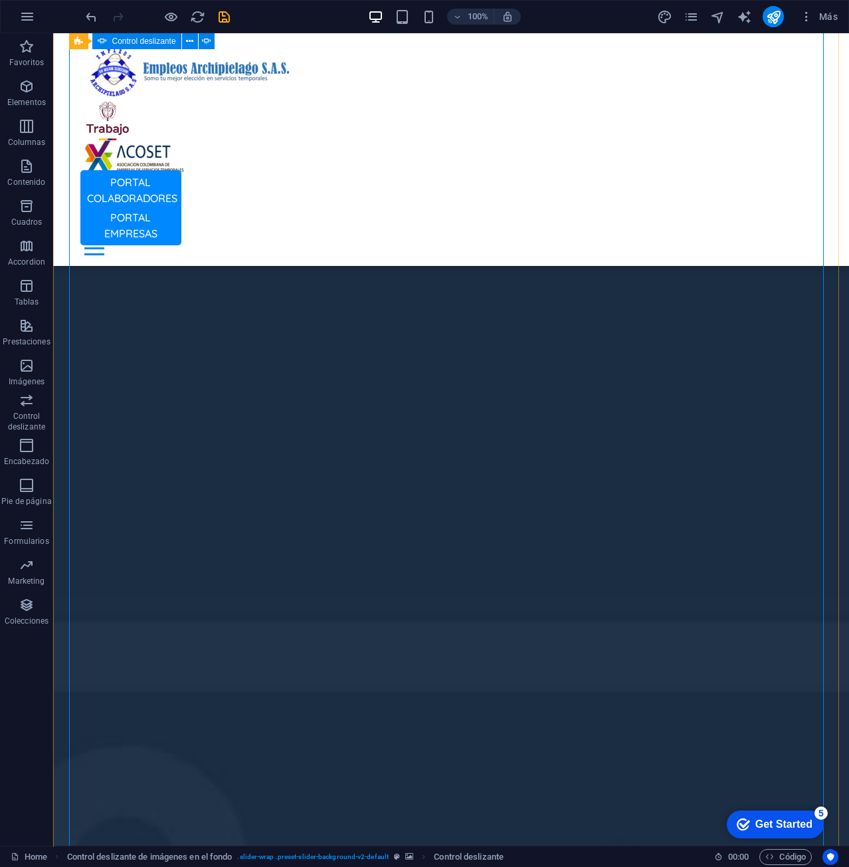
select select "%"
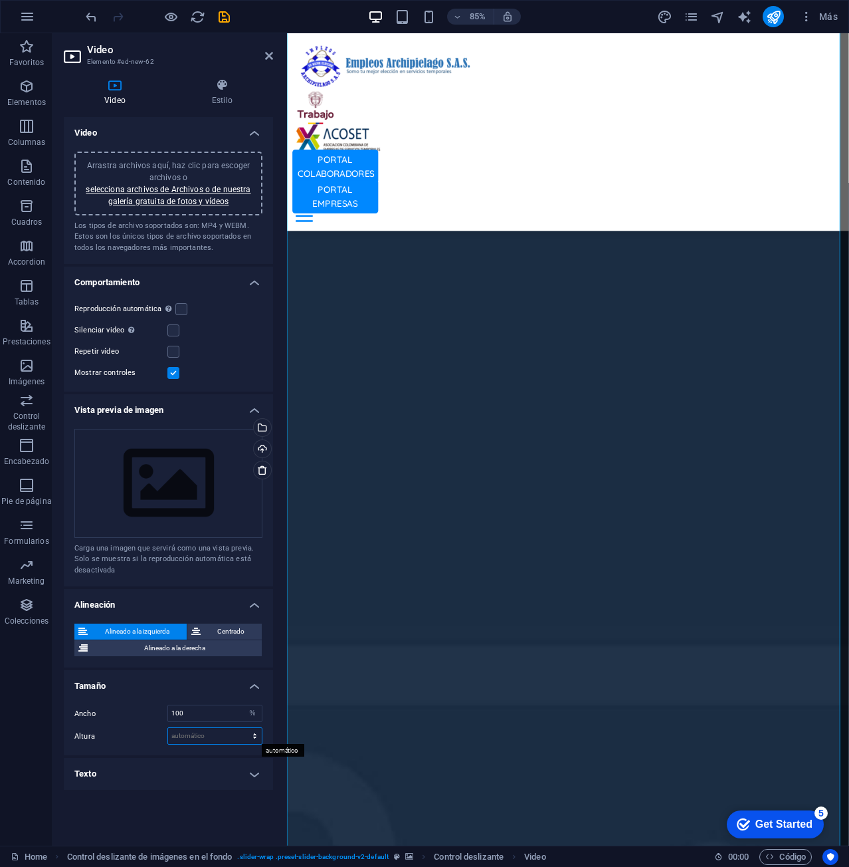
click at [195, 733] on select "automático px" at bounding box center [215, 736] width 94 height 16
select select "px"
click at [243, 728] on select "automático px" at bounding box center [215, 736] width 94 height 16
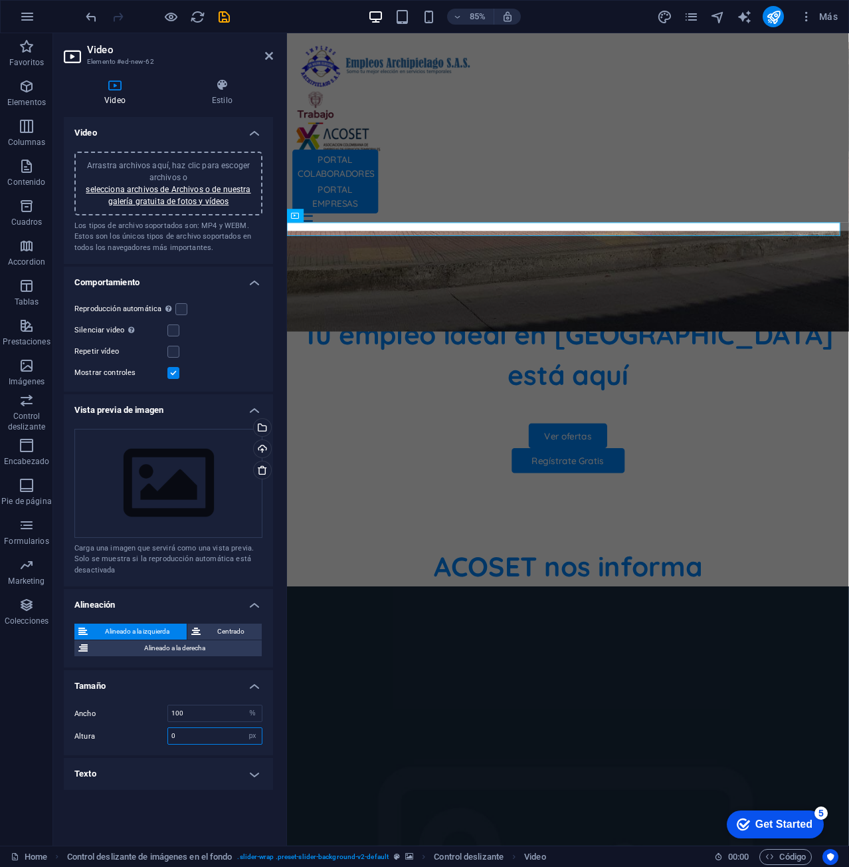
scroll to position [601, 0]
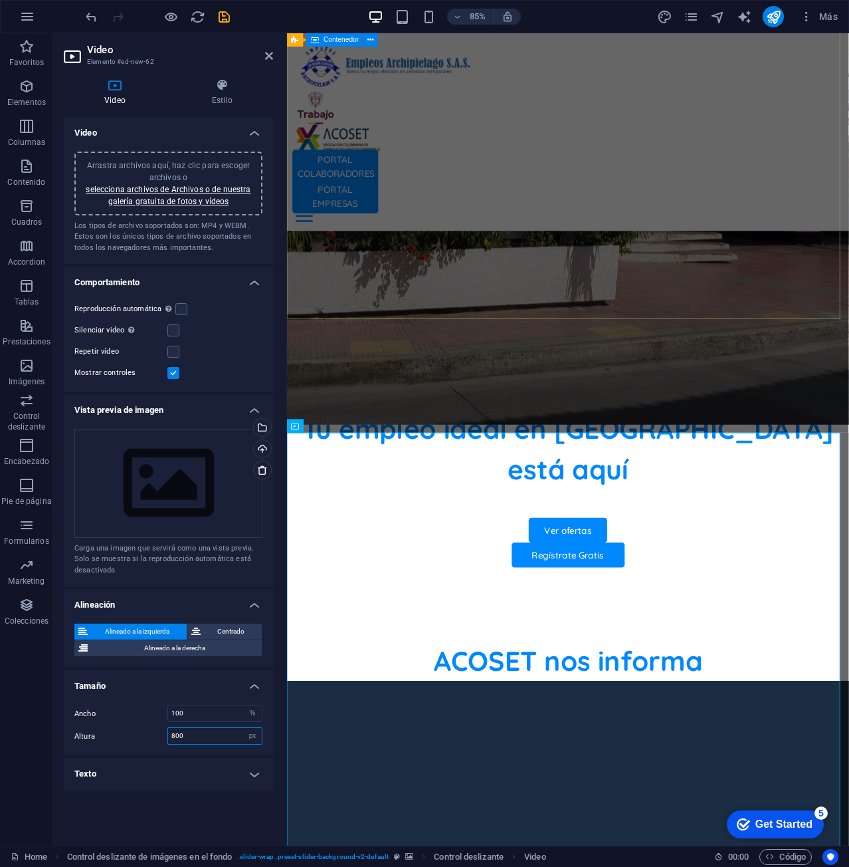
type input "800"
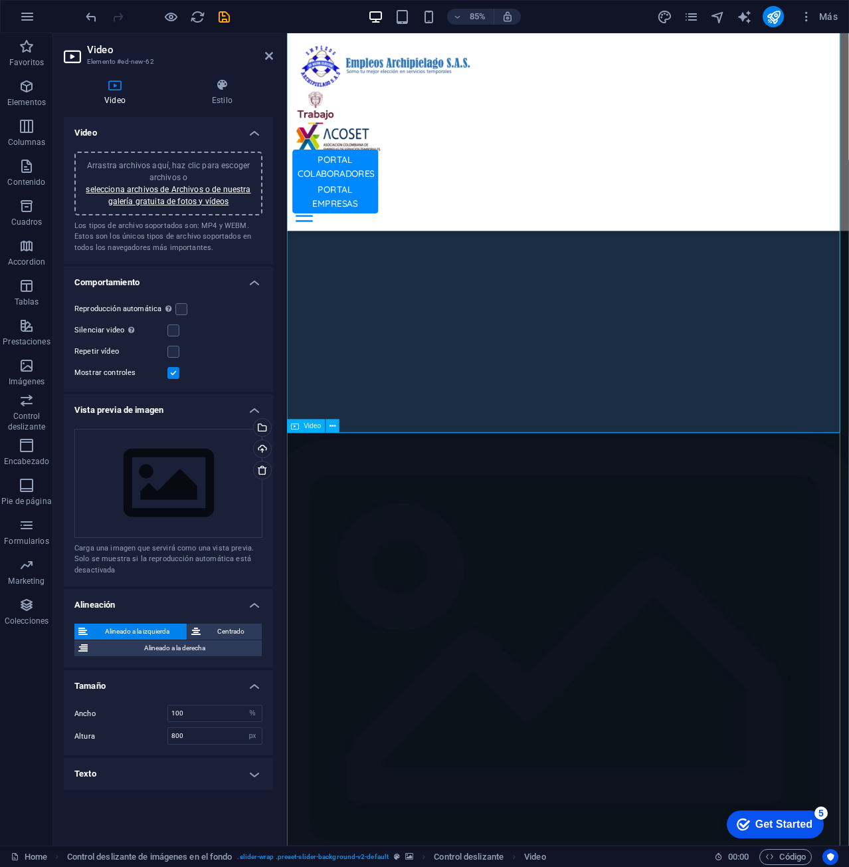
scroll to position [1266, 0]
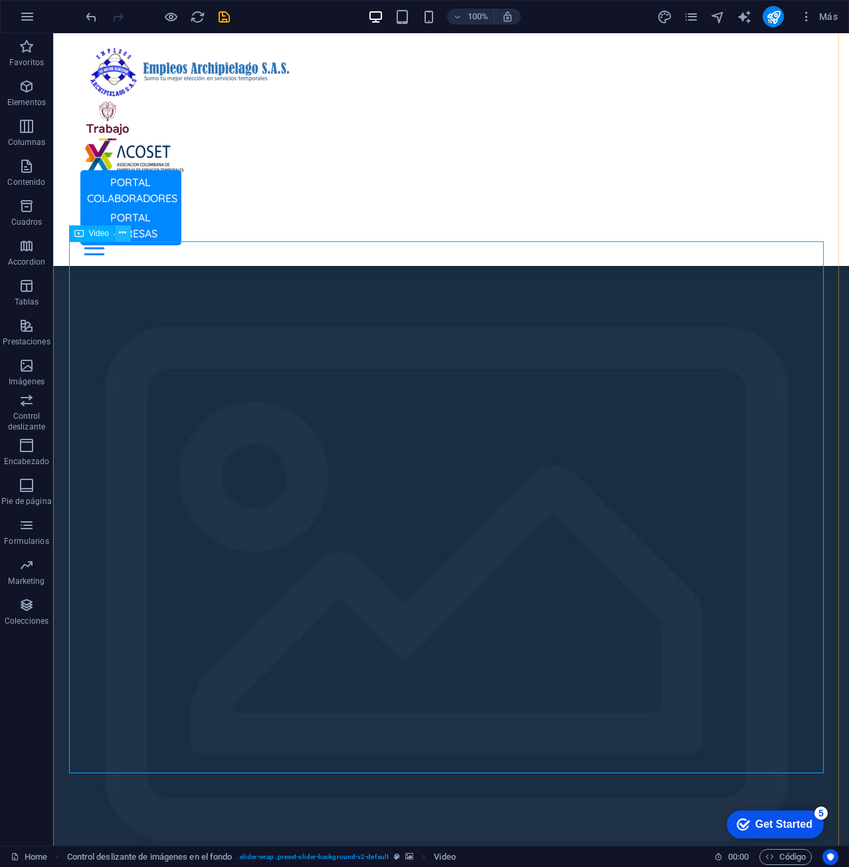
click at [120, 235] on icon at bounding box center [122, 233] width 7 height 14
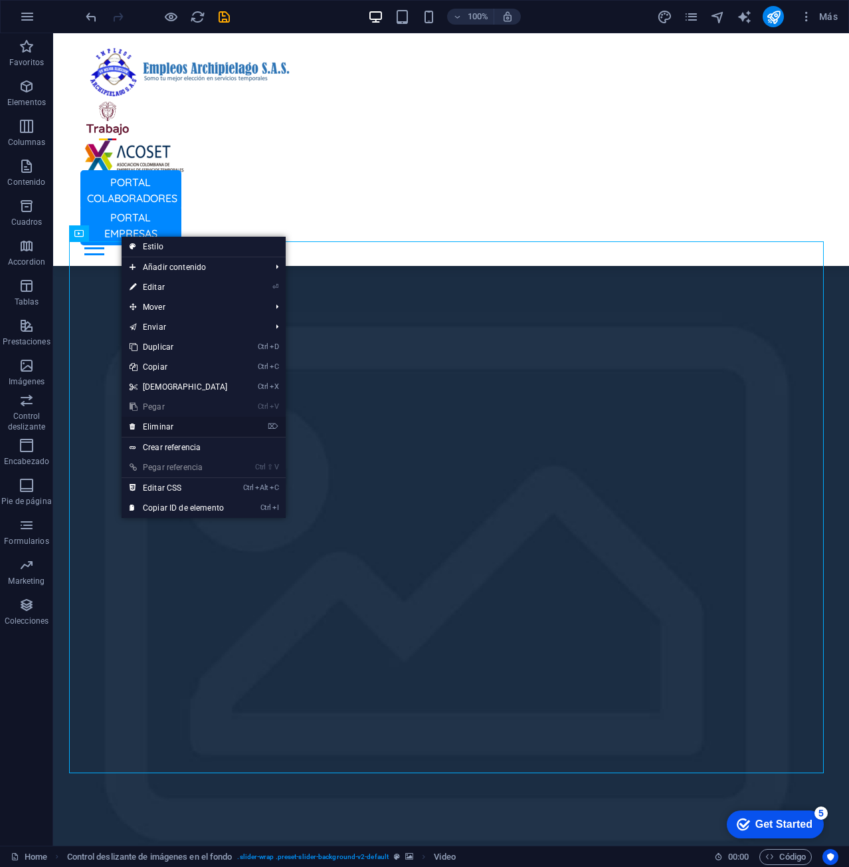
click at [207, 429] on link "⌦ Eliminar" at bounding box center [179, 427] width 114 height 20
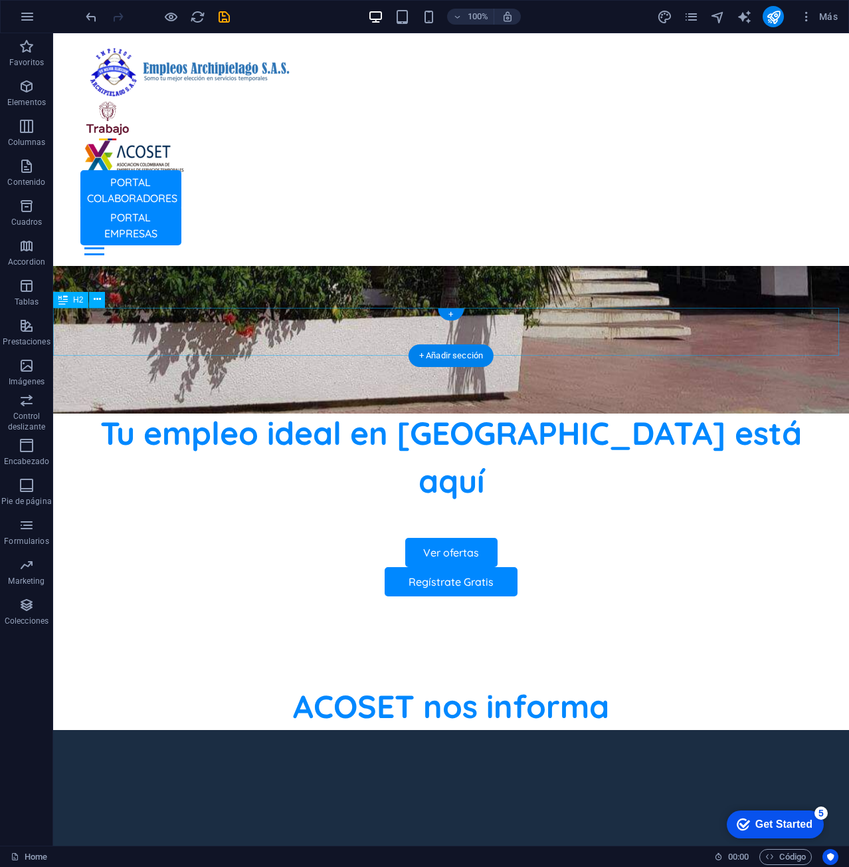
scroll to position [402, 0]
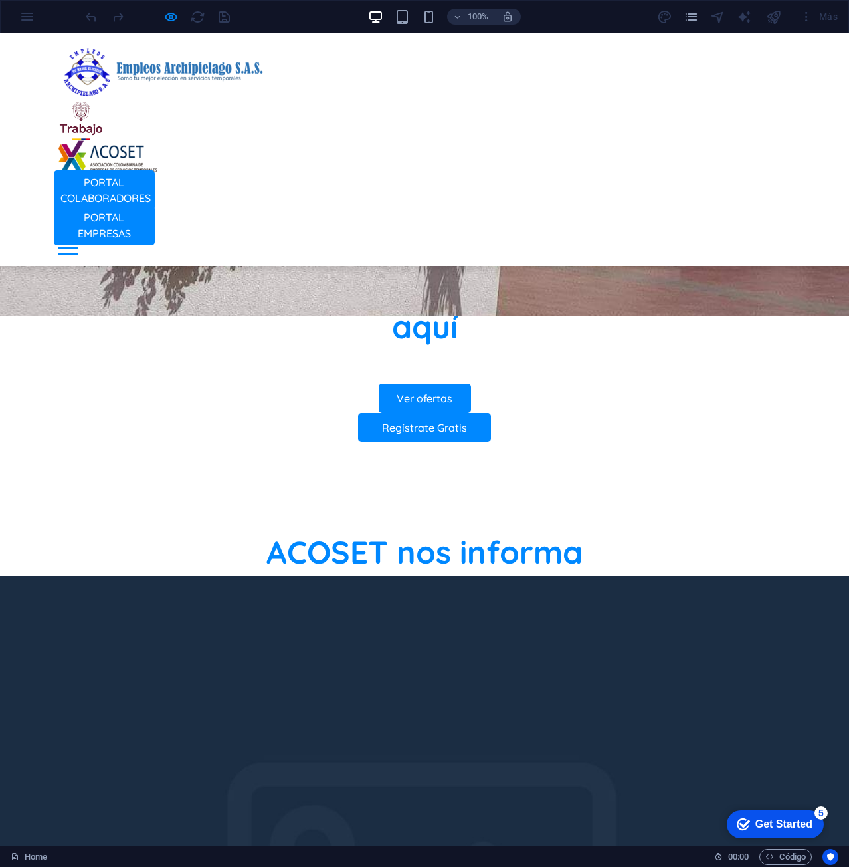
scroll to position [864, 0]
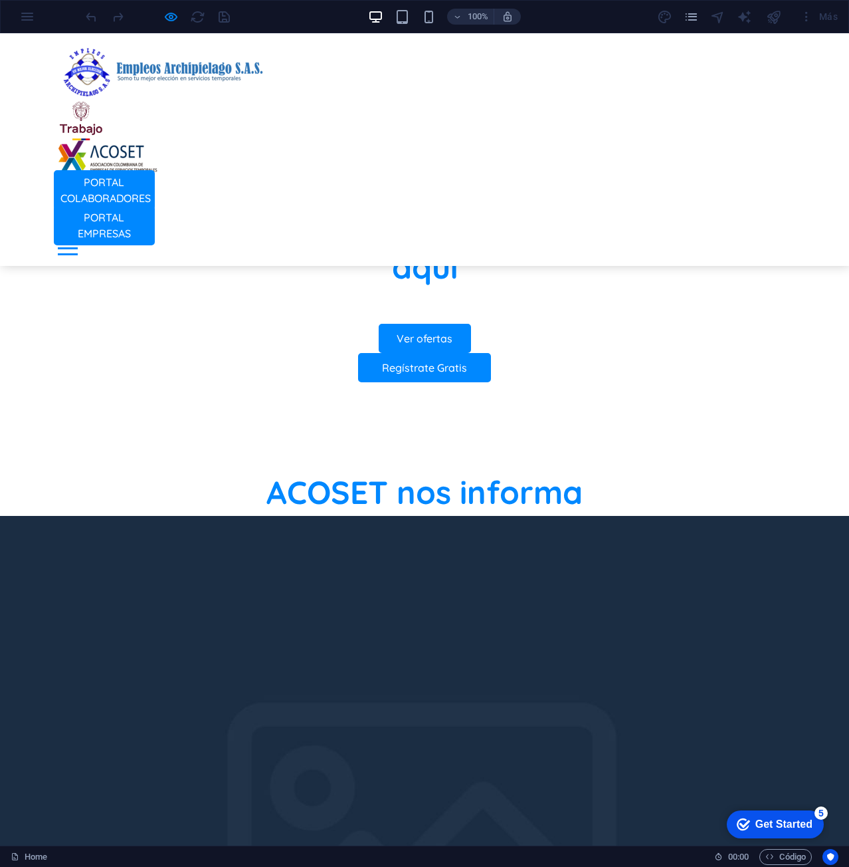
scroll to position [731, 0]
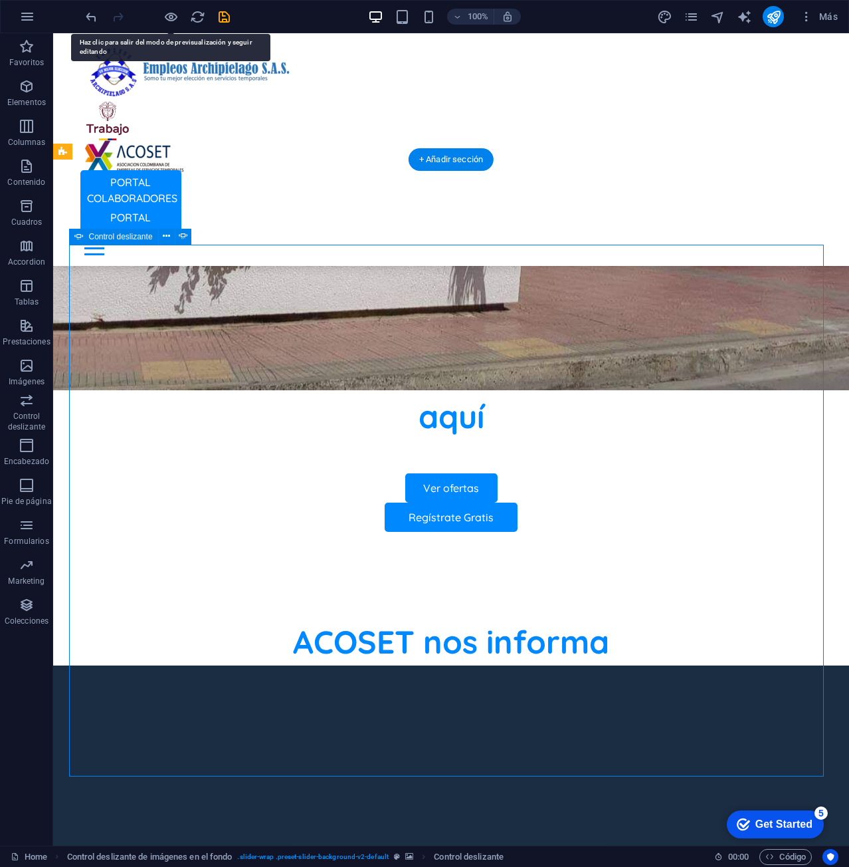
select select "ms"
select select "s"
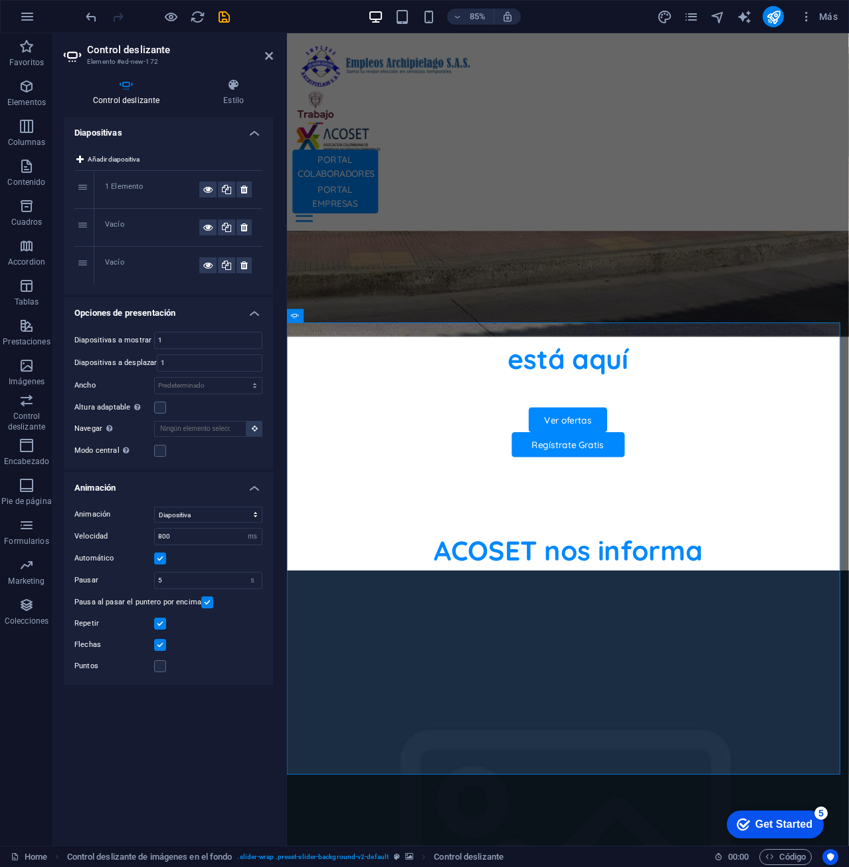
click at [133, 222] on div "Vacío" at bounding box center [152, 227] width 94 height 16
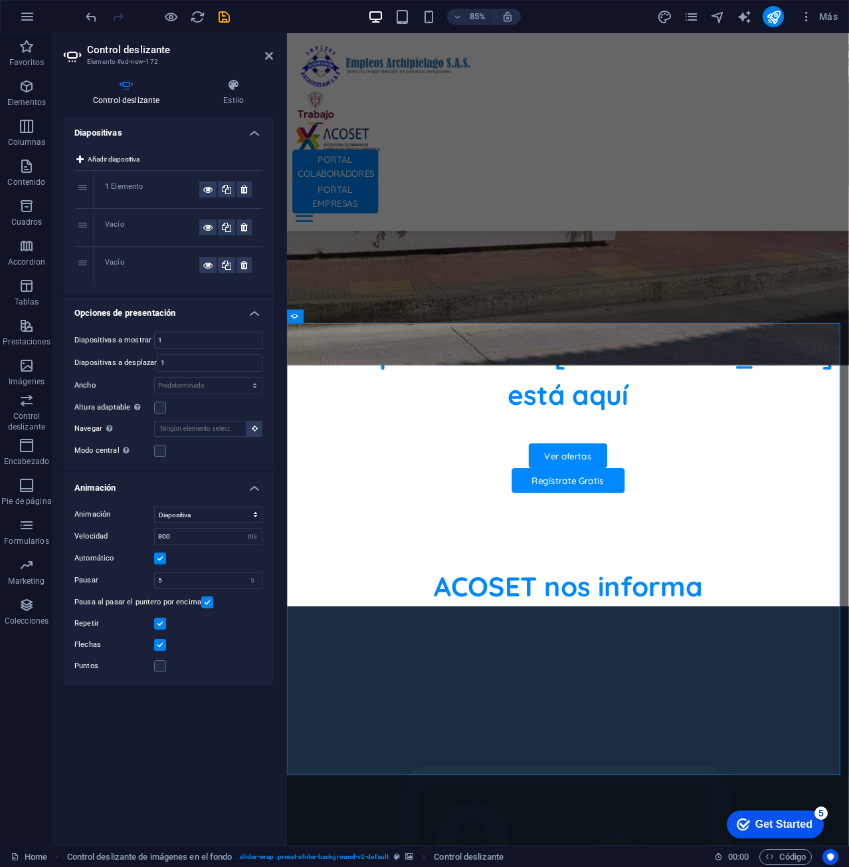
scroll to position [653, 0]
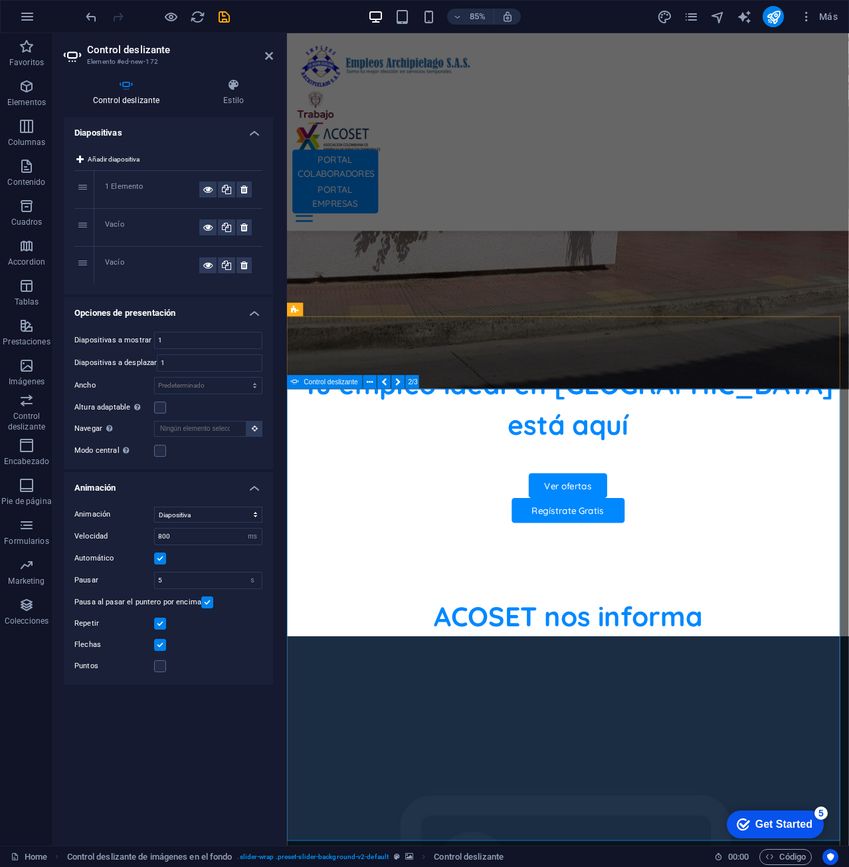
click at [249, 70] on div "Control deslizante Estilo Diapositivas Añadir diapositiva 1 1 Elemento 2 Vacío …" at bounding box center [168, 456] width 231 height 777
click at [249, 69] on div "Control deslizante Estilo Diapositivas Añadir diapositiva 1 1 Elemento 2 Vacío …" at bounding box center [168, 456] width 231 height 777
click at [235, 86] on icon at bounding box center [233, 84] width 79 height 13
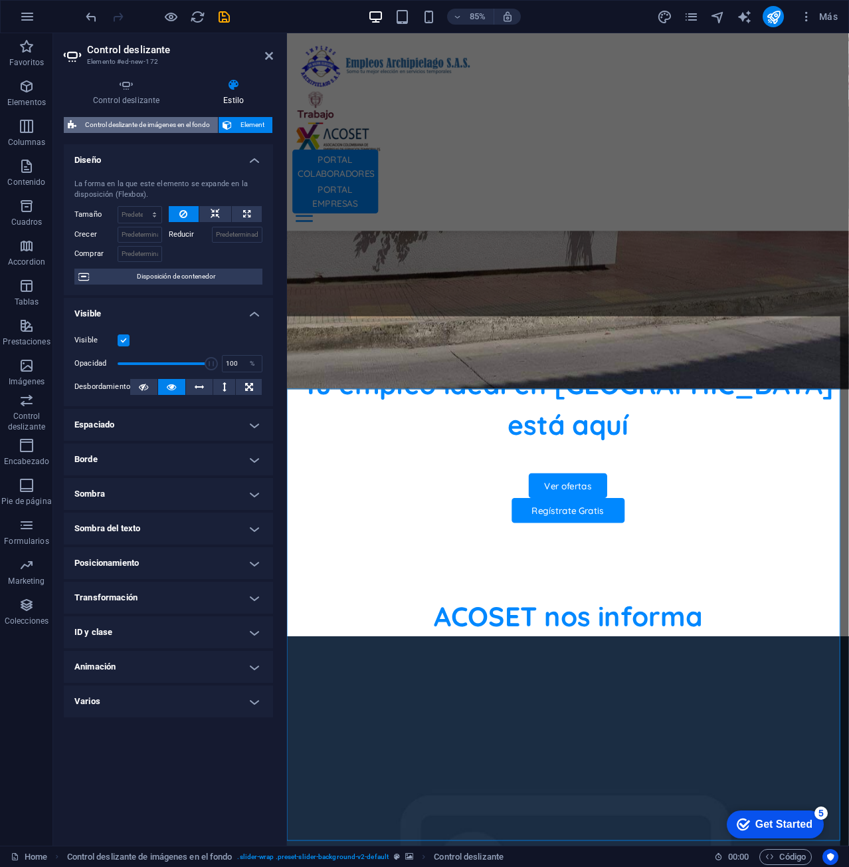
click at [191, 122] on span "Control deslizante de imágenes en el fondo" at bounding box center [147, 125] width 134 height 16
select select "rem"
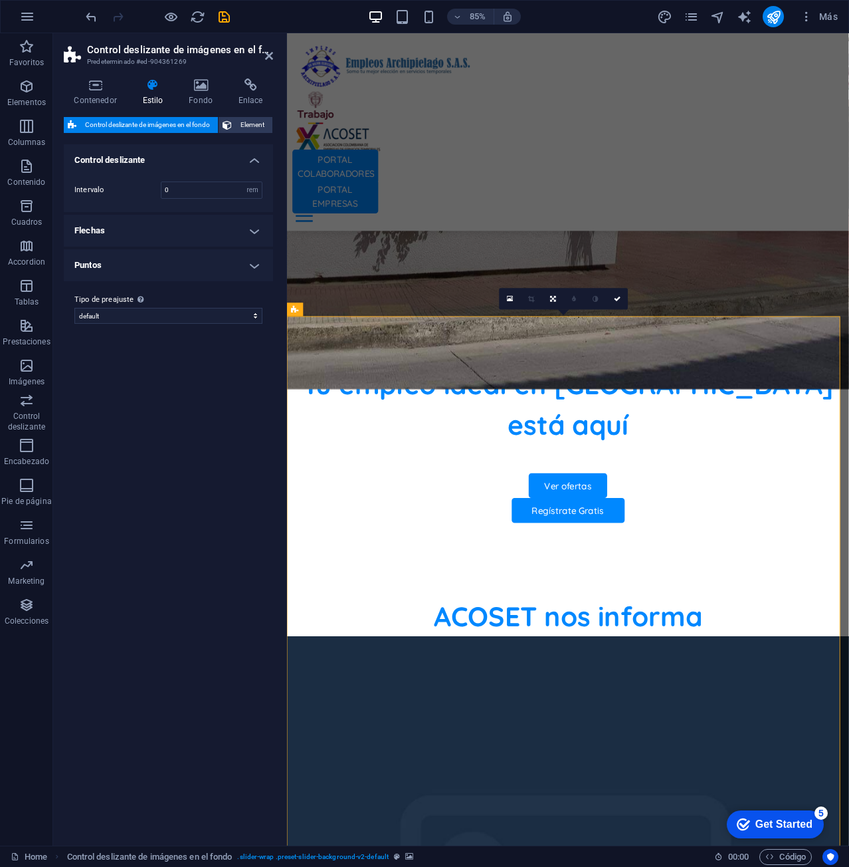
click at [215, 226] on h4 "Flechas" at bounding box center [168, 231] width 209 height 32
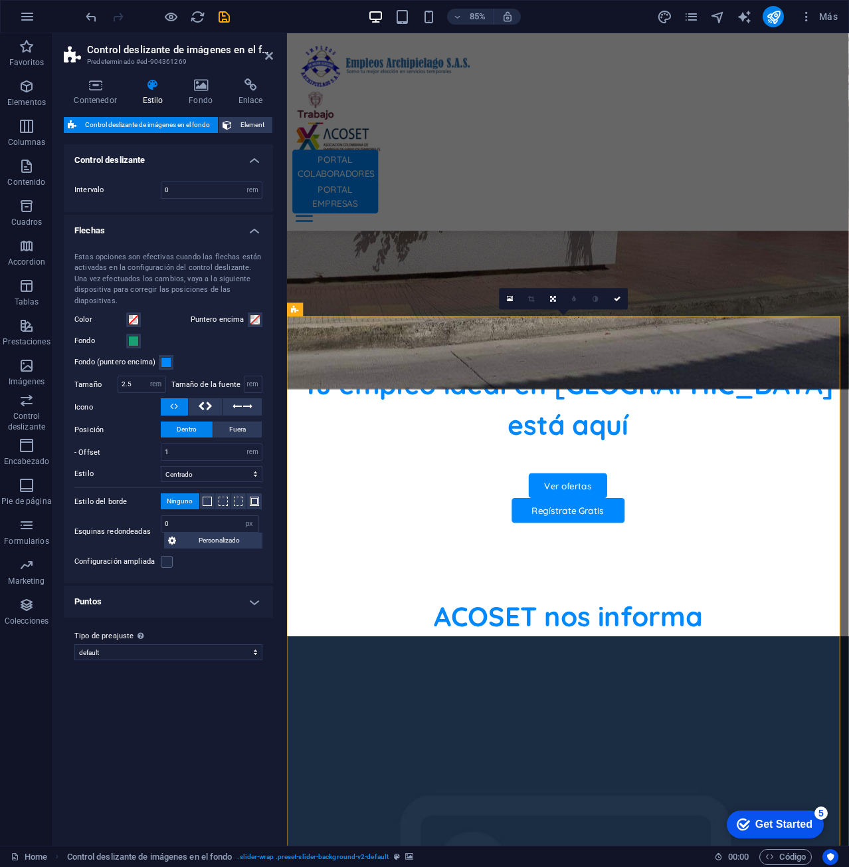
click at [215, 226] on h4 "Flechas" at bounding box center [168, 227] width 209 height 24
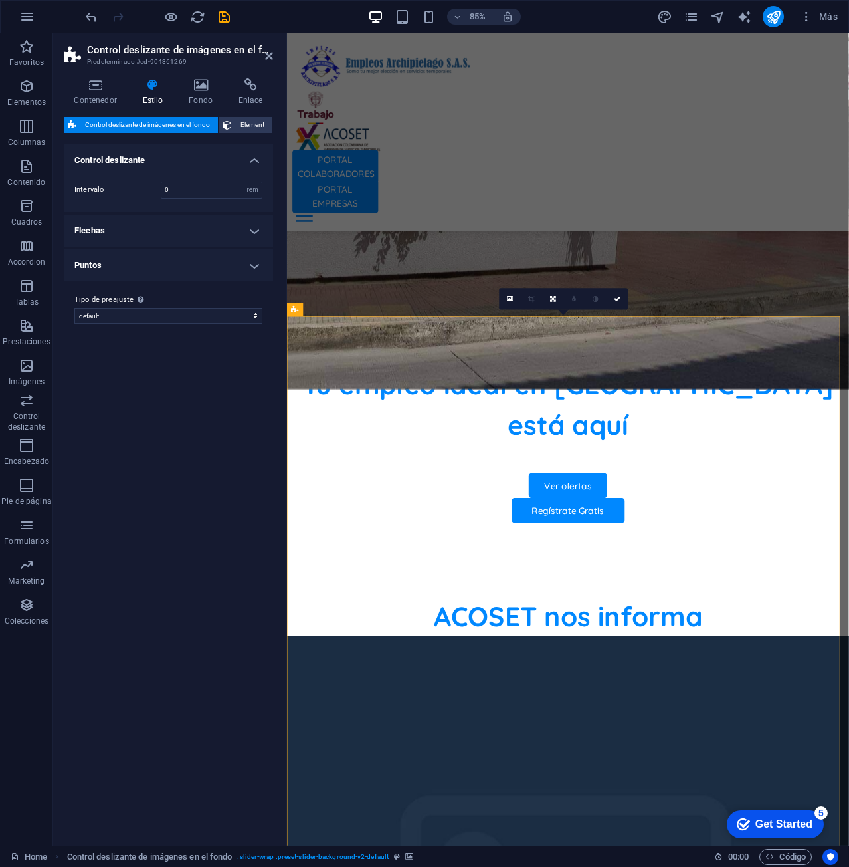
click at [215, 226] on h4 "Flechas" at bounding box center [168, 231] width 209 height 32
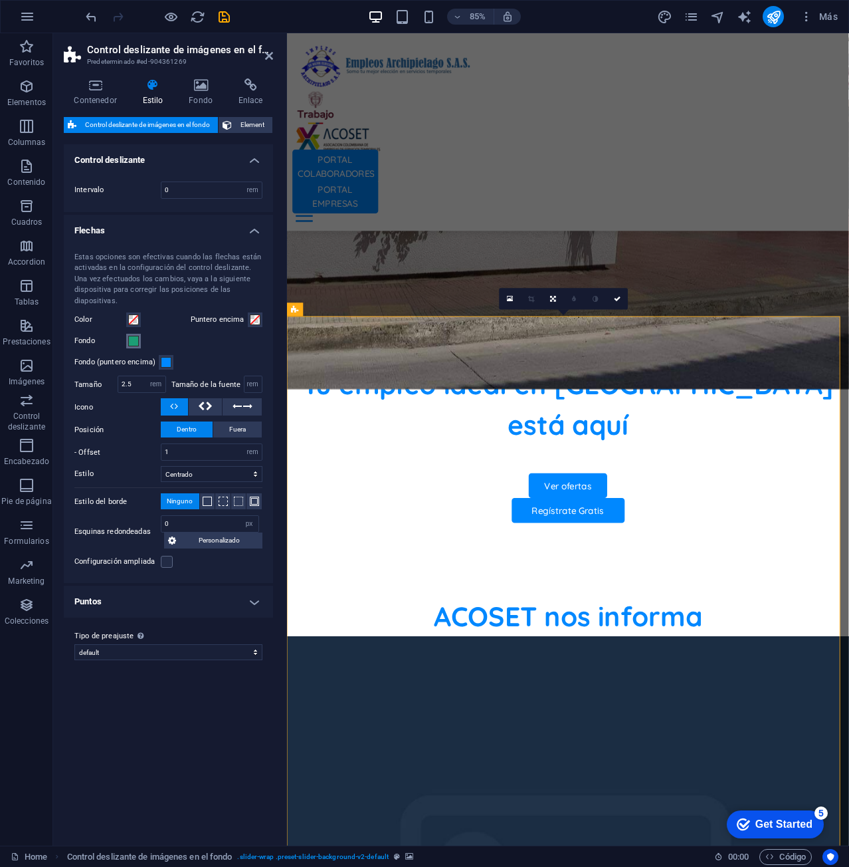
click at [131, 344] on span at bounding box center [133, 341] width 11 height 11
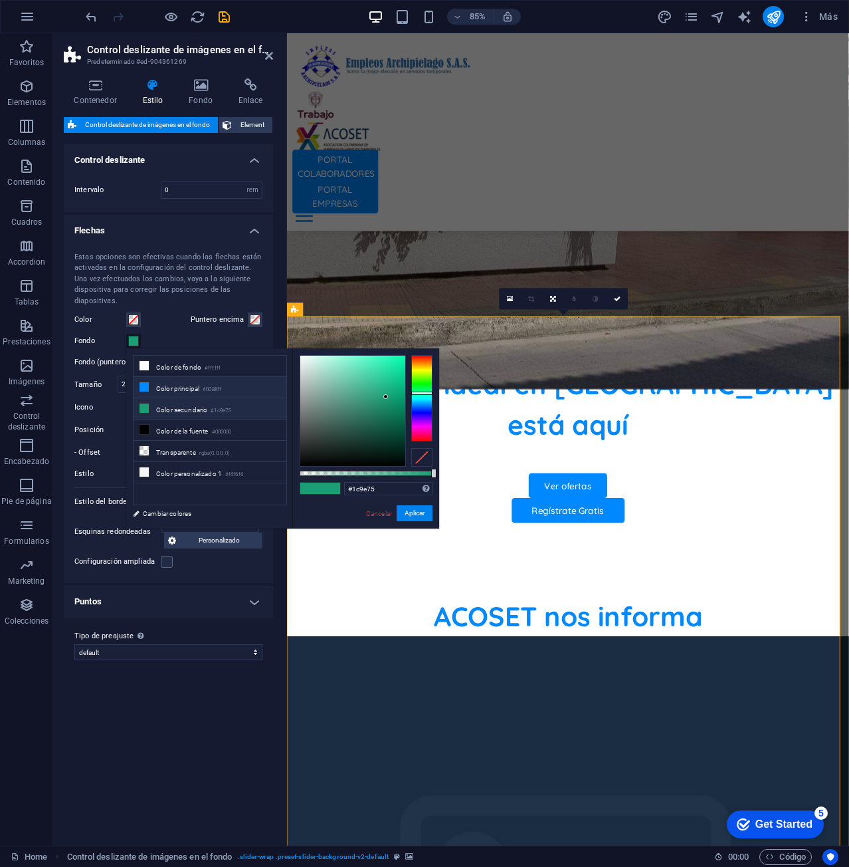
click at [181, 389] on li "Color principal #0088ff" at bounding box center [210, 387] width 153 height 21
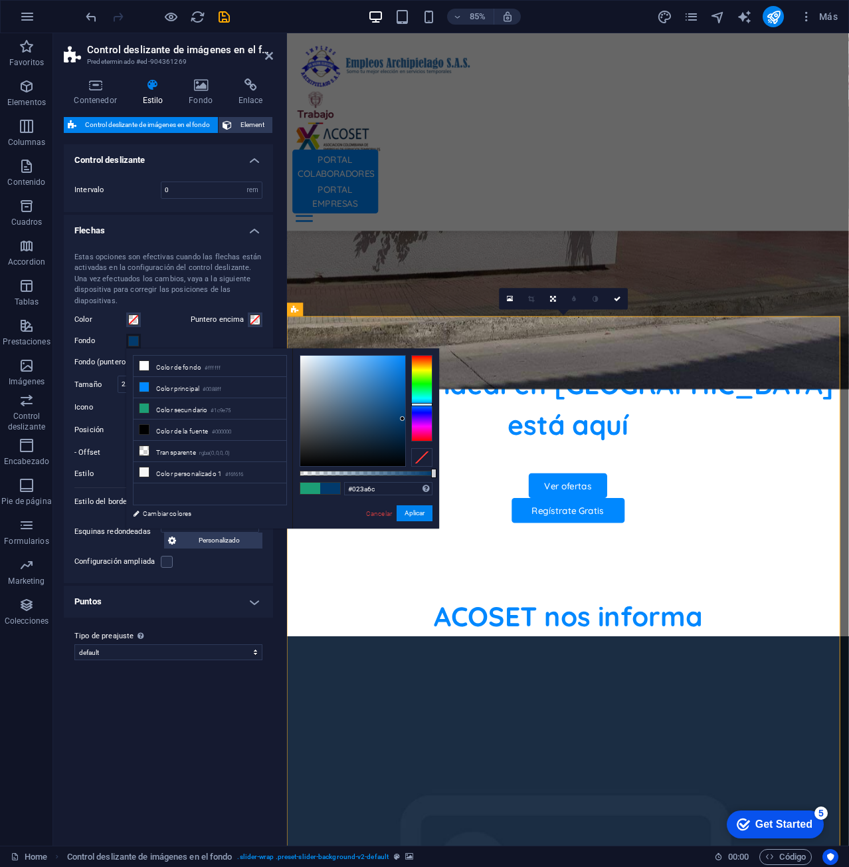
drag, startPoint x: 383, startPoint y: 399, endPoint x: 403, endPoint y: 419, distance: 27.7
click at [403, 419] on div at bounding box center [352, 411] width 105 height 110
click at [216, 385] on small "#0088ff" at bounding box center [212, 389] width 19 height 9
type input "#0088ff"
click at [216, 385] on small "#0088ff" at bounding box center [212, 389] width 19 height 9
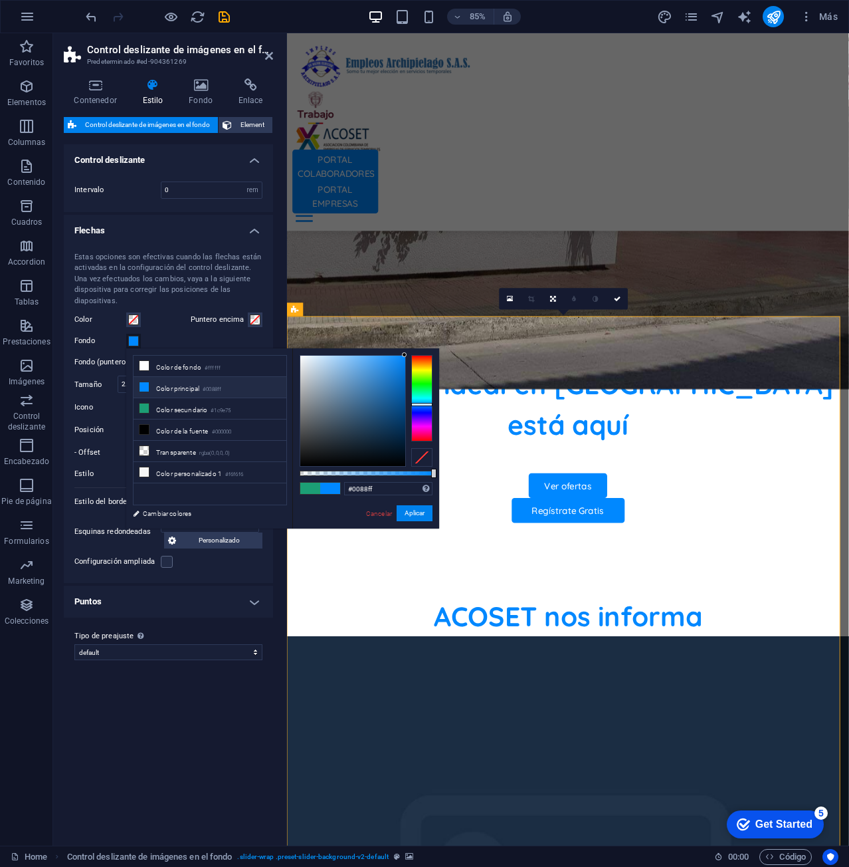
click at [219, 387] on small "#0088ff" at bounding box center [212, 389] width 19 height 9
click at [228, 342] on div "Fondo" at bounding box center [168, 341] width 188 height 16
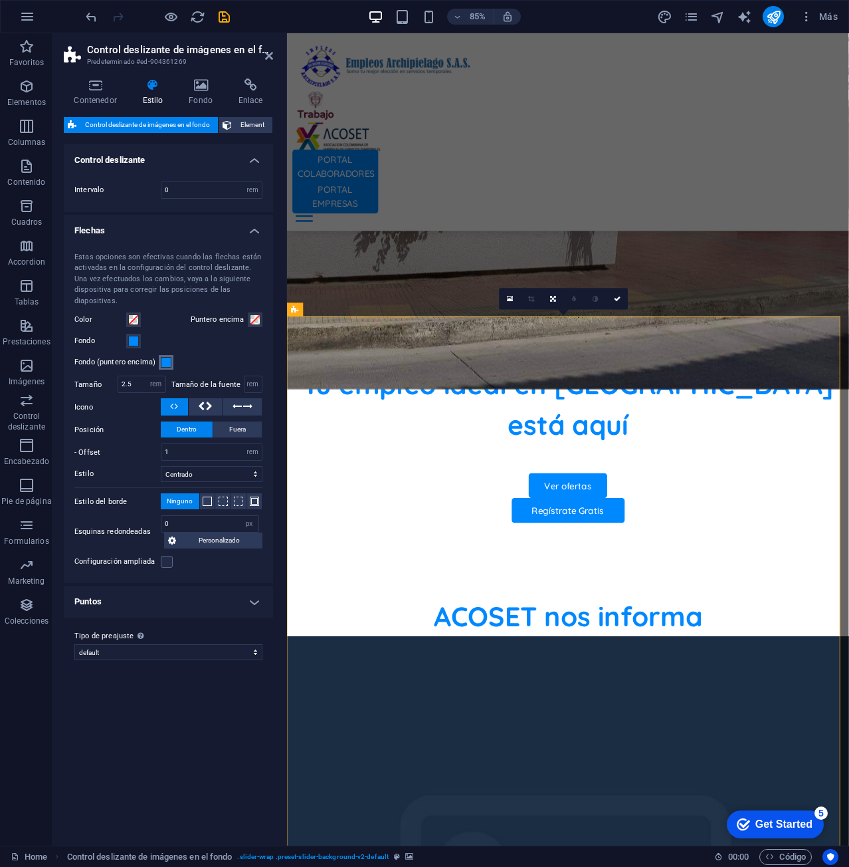
click at [168, 362] on span at bounding box center [166, 362] width 11 height 11
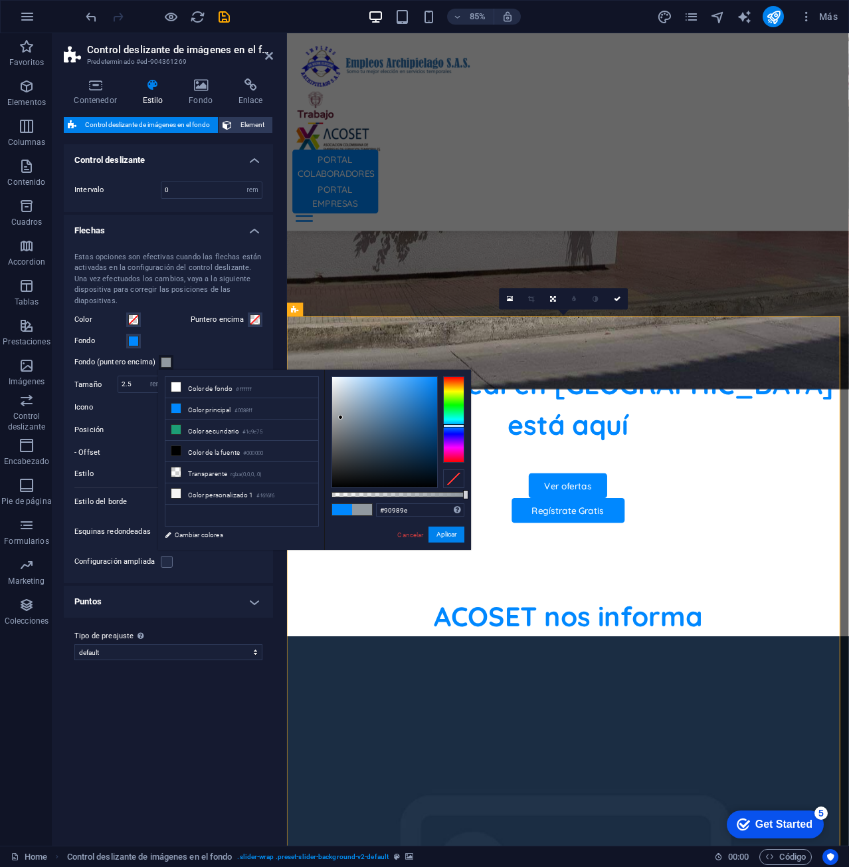
drag, startPoint x: 415, startPoint y: 393, endPoint x: 341, endPoint y: 418, distance: 77.8
click at [341, 418] on div at bounding box center [384, 432] width 105 height 110
click at [346, 421] on div at bounding box center [344, 421] width 5 height 5
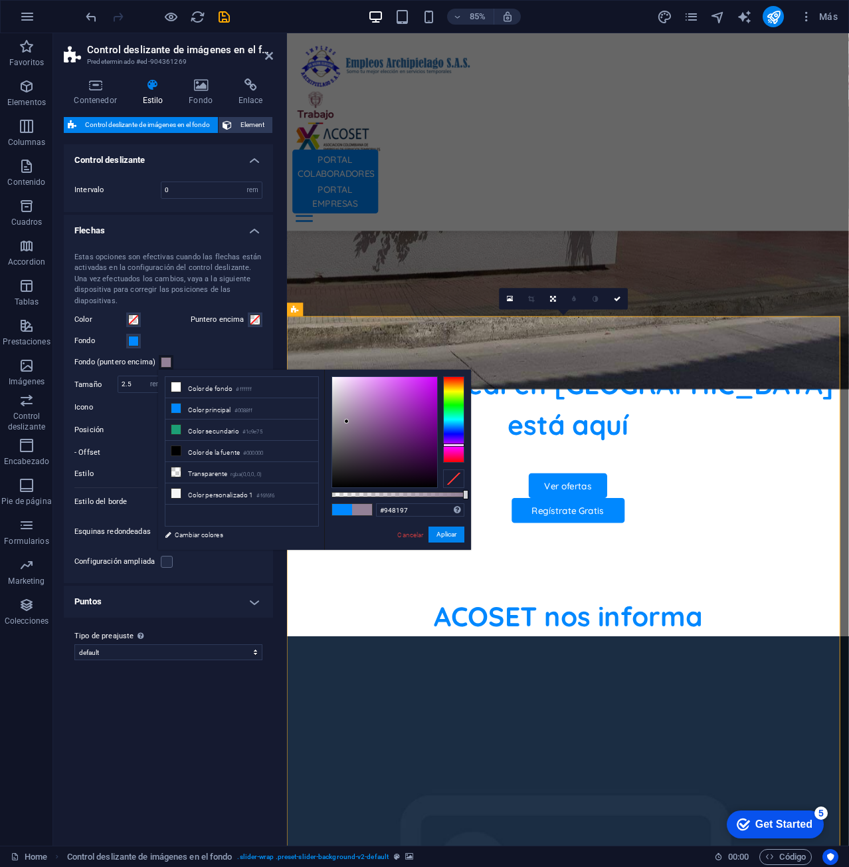
type input "#968197"
drag, startPoint x: 463, startPoint y: 427, endPoint x: 455, endPoint y: 447, distance: 20.9
click at [455, 447] on div at bounding box center [453, 446] width 21 height 3
click at [192, 536] on link "Cambiar colores" at bounding box center [235, 534] width 154 height 17
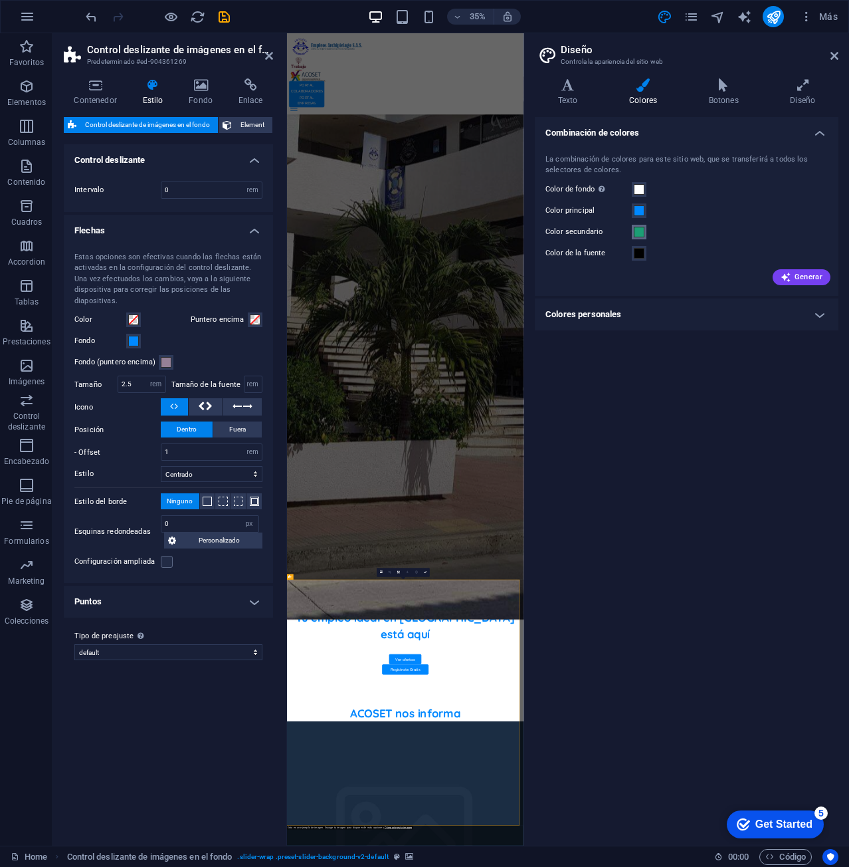
click at [641, 235] on span at bounding box center [639, 232] width 11 height 11
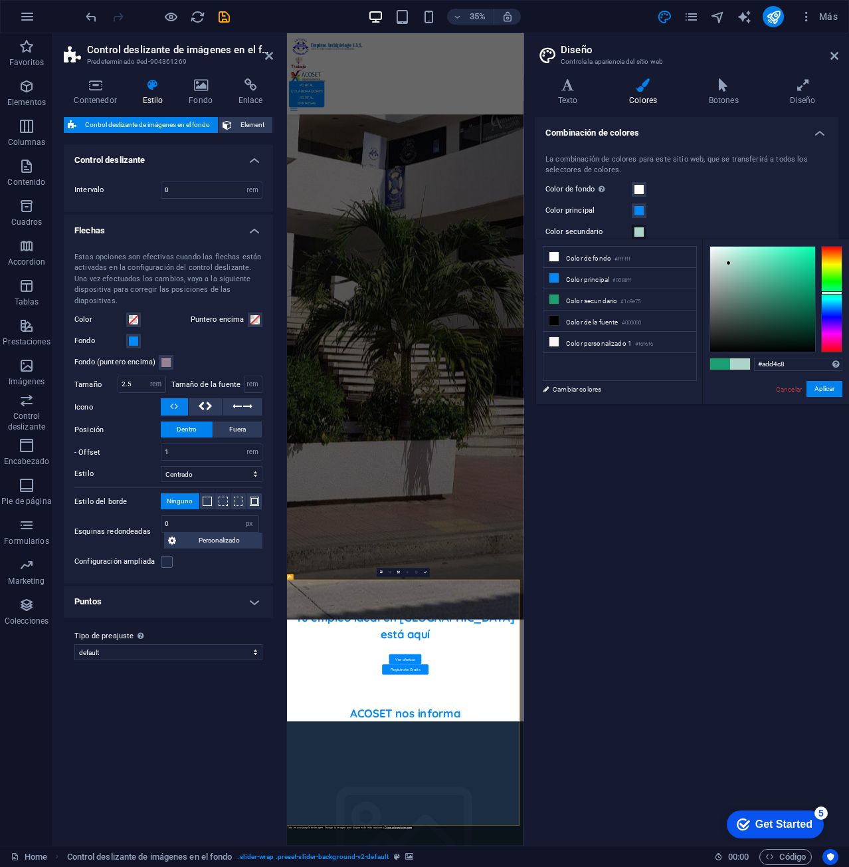
drag, startPoint x: 748, startPoint y: 308, endPoint x: 729, endPoint y: 263, distance: 49.1
click at [729, 263] on div at bounding box center [762, 299] width 105 height 105
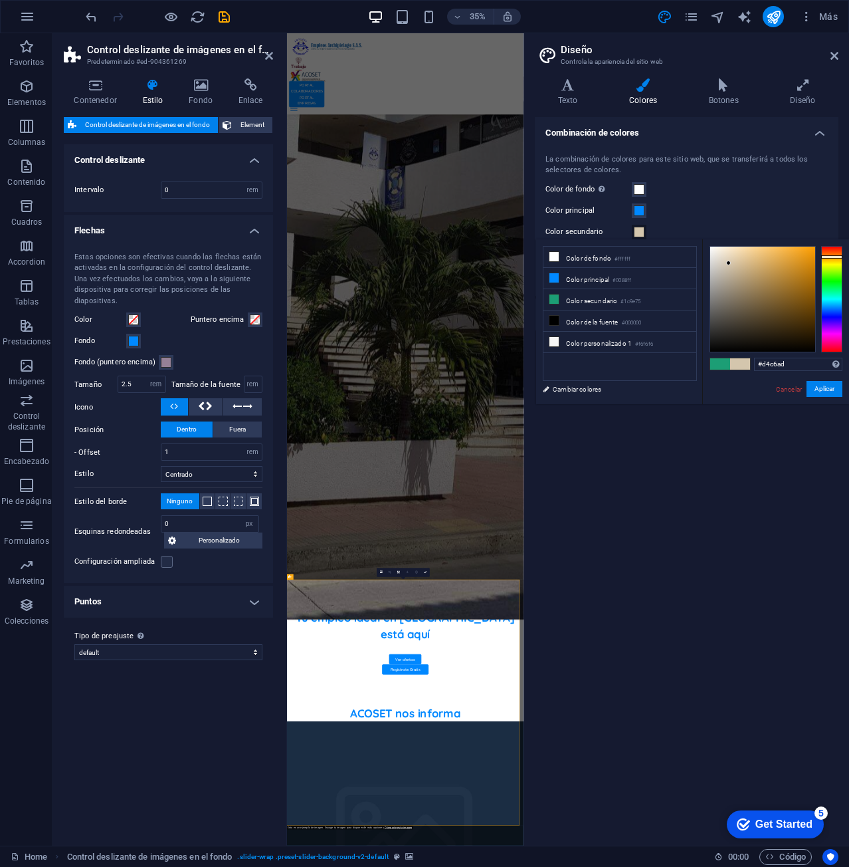
drag, startPoint x: 837, startPoint y: 268, endPoint x: 834, endPoint y: 257, distance: 11.6
click at [834, 257] on div at bounding box center [831, 299] width 21 height 106
type input "#8c754f"
drag, startPoint x: 753, startPoint y: 286, endPoint x: 756, endPoint y: 293, distance: 7.8
click at [756, 293] on div at bounding box center [762, 299] width 105 height 105
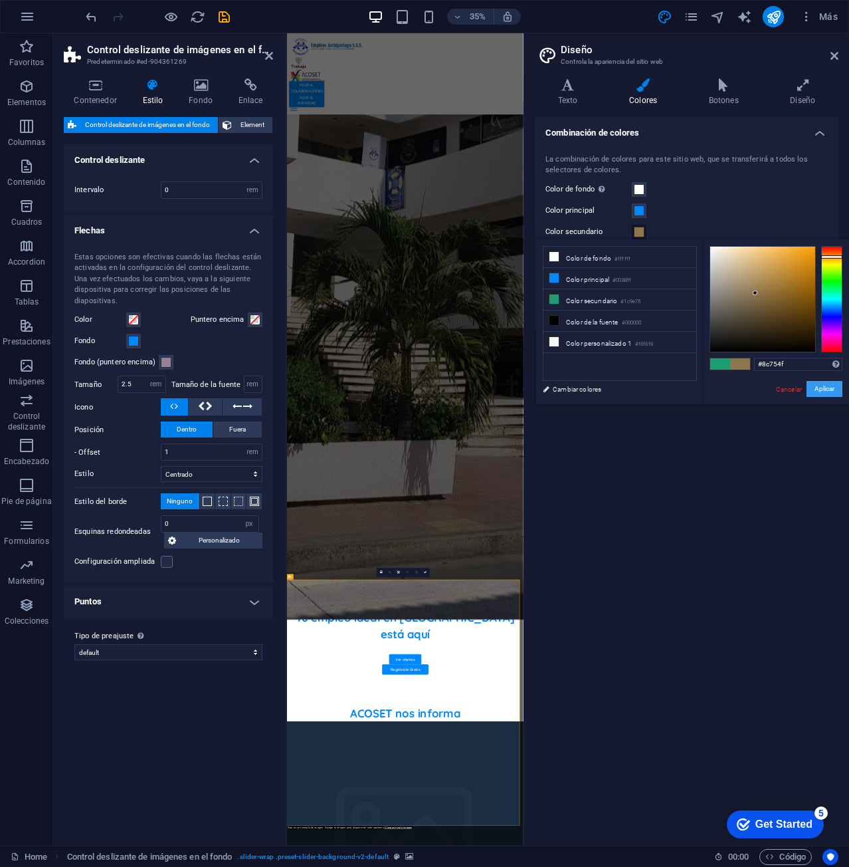
click at [829, 394] on button "Aplicar" at bounding box center [825, 389] width 36 height 16
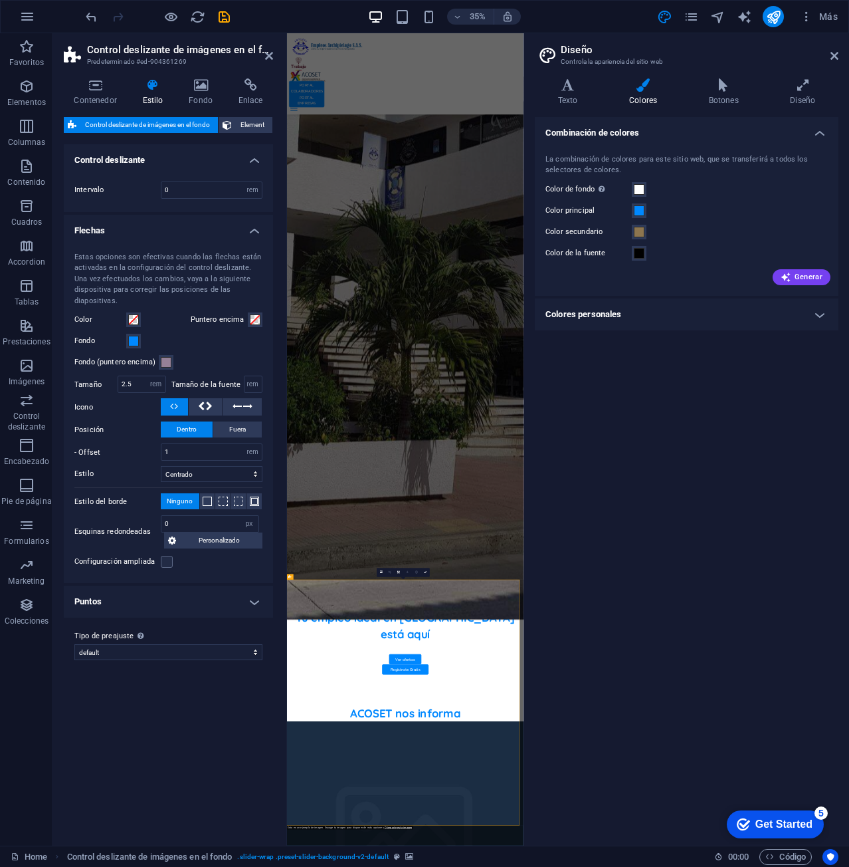
click at [171, 291] on div "Estas opciones son efectivas cuando las flechas están activadas en la configura…" at bounding box center [168, 279] width 188 height 55
click at [167, 301] on div "Estas opciones son efectivas cuando las flechas están activadas en la configura…" at bounding box center [168, 279] width 188 height 55
click at [833, 58] on icon at bounding box center [835, 56] width 8 height 11
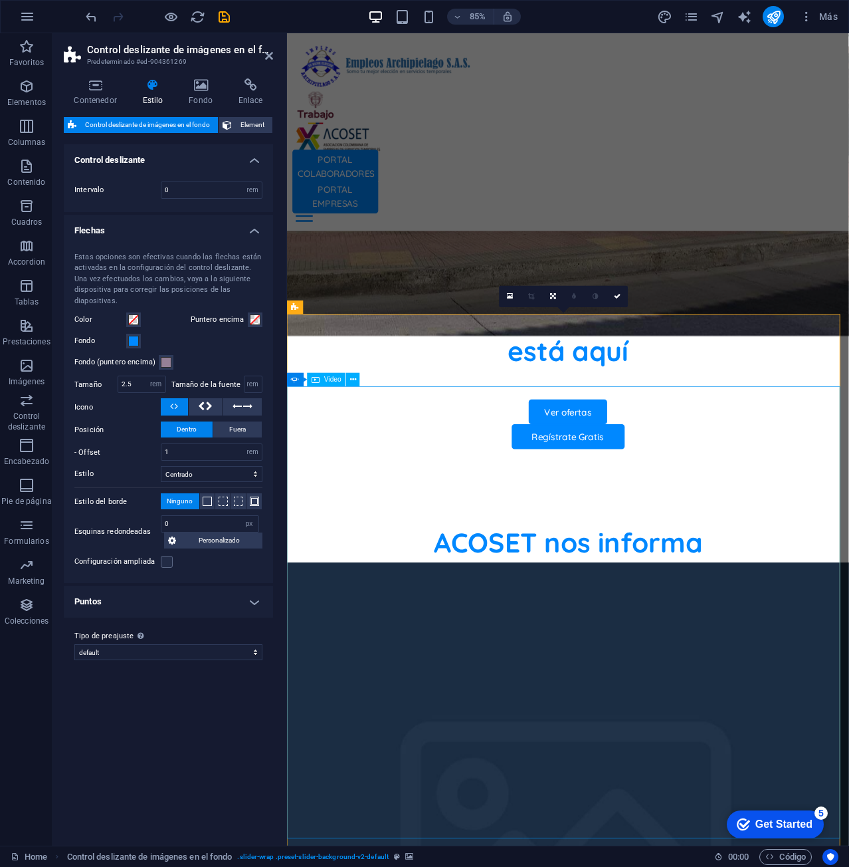
scroll to position [786, 0]
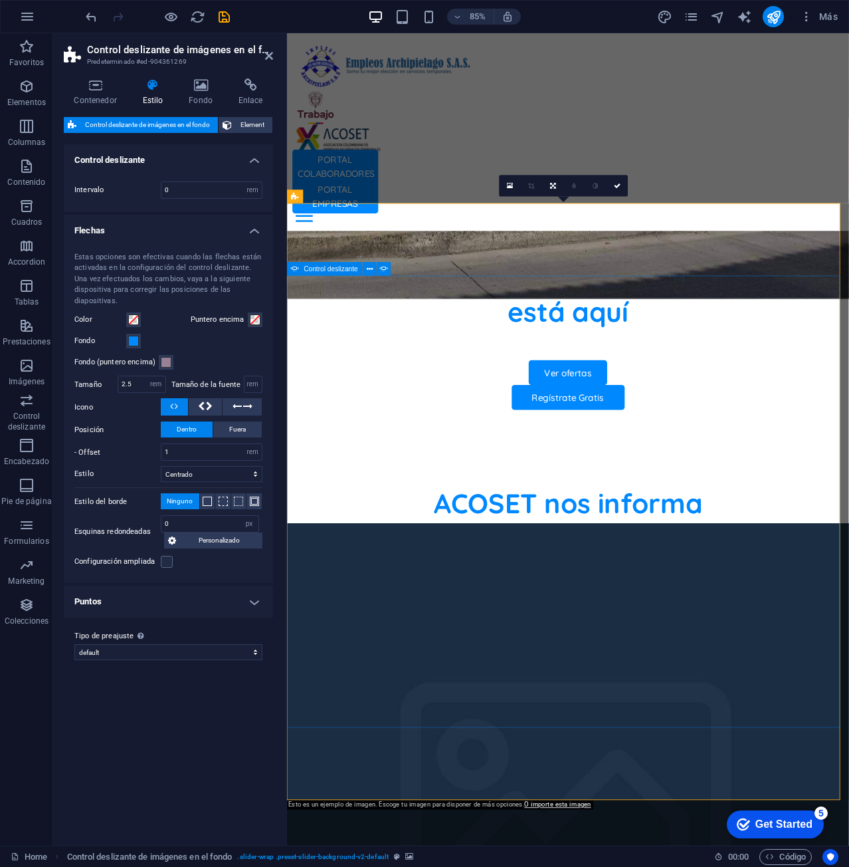
drag, startPoint x: 922, startPoint y: 568, endPoint x: 1062, endPoint y: 488, distance: 161.3
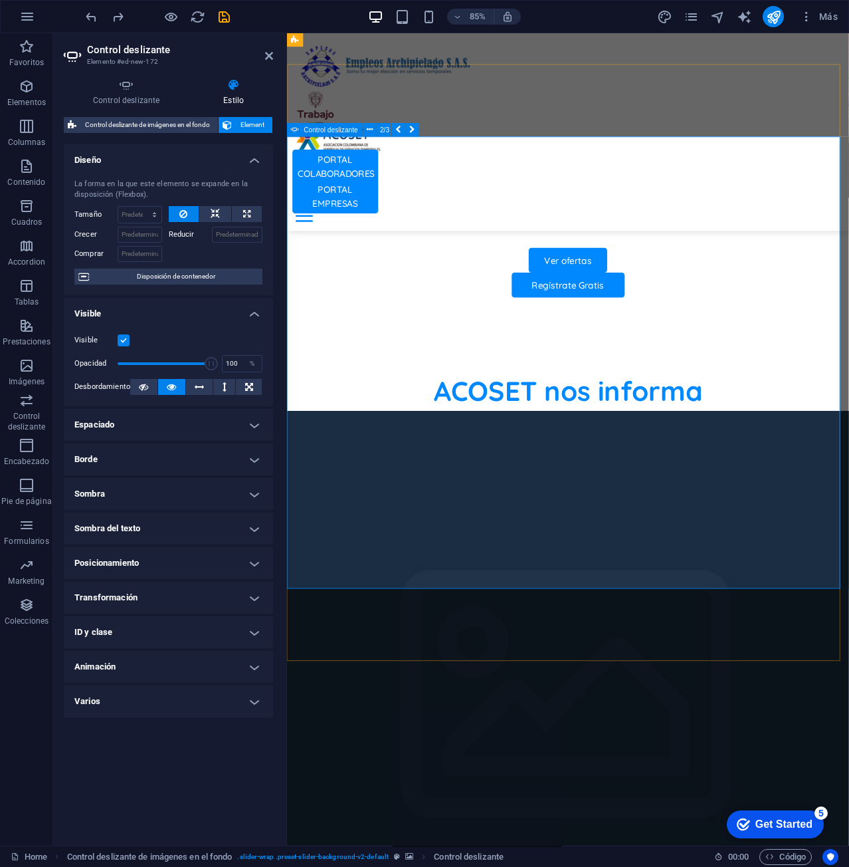
scroll to position [853, 0]
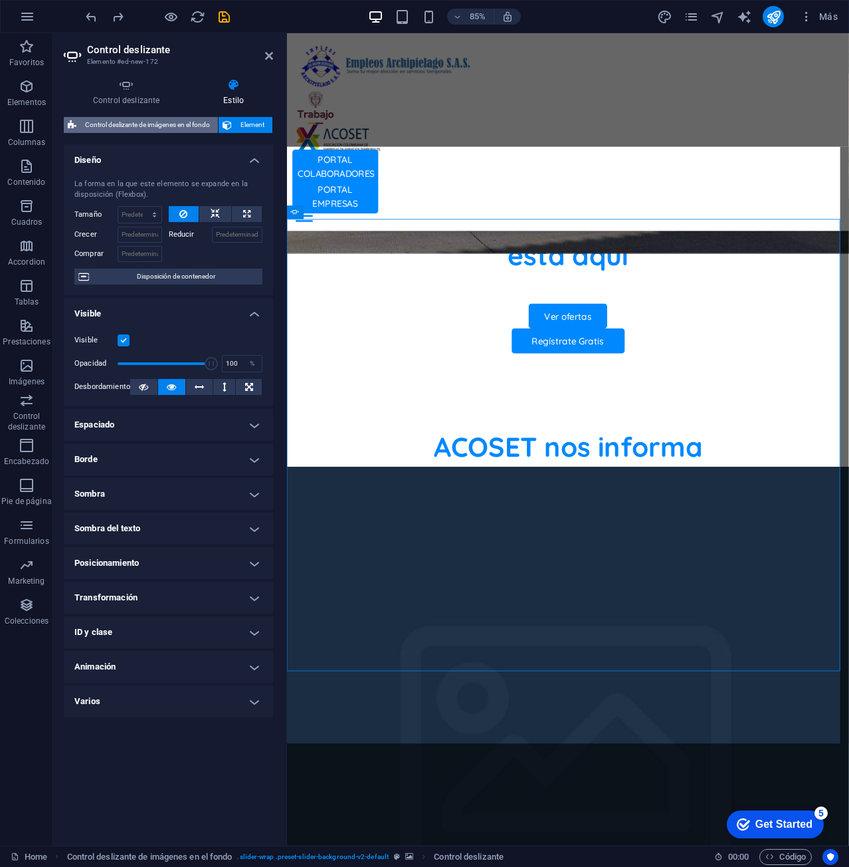
click at [132, 120] on span "Control deslizante de imágenes en el fondo" at bounding box center [147, 125] width 134 height 16
select select "rem"
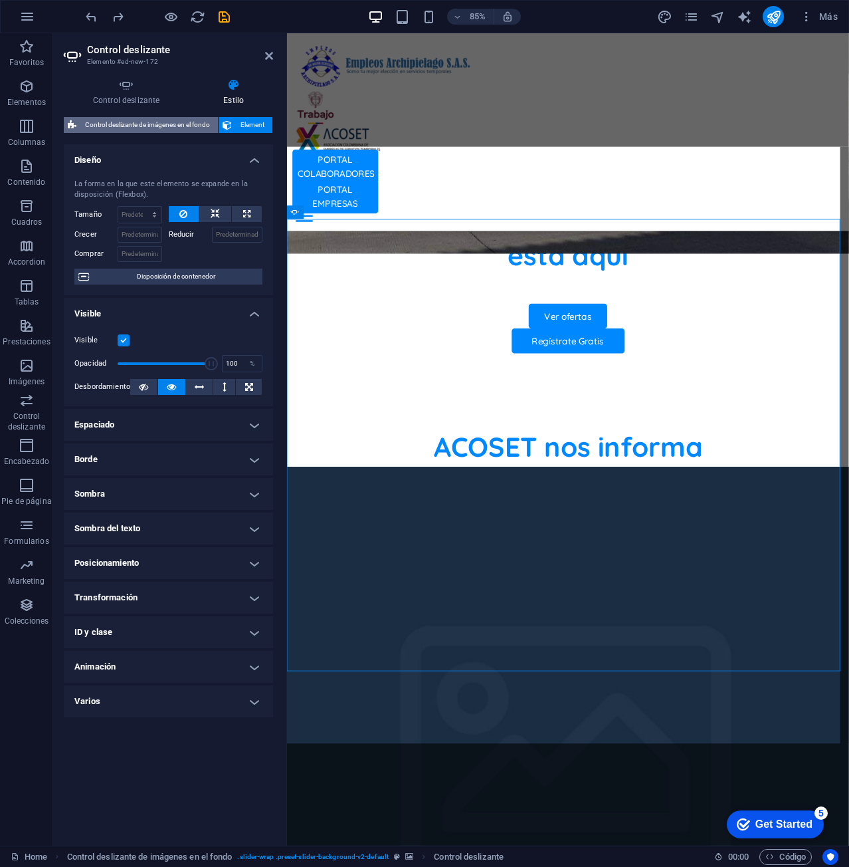
select select "px"
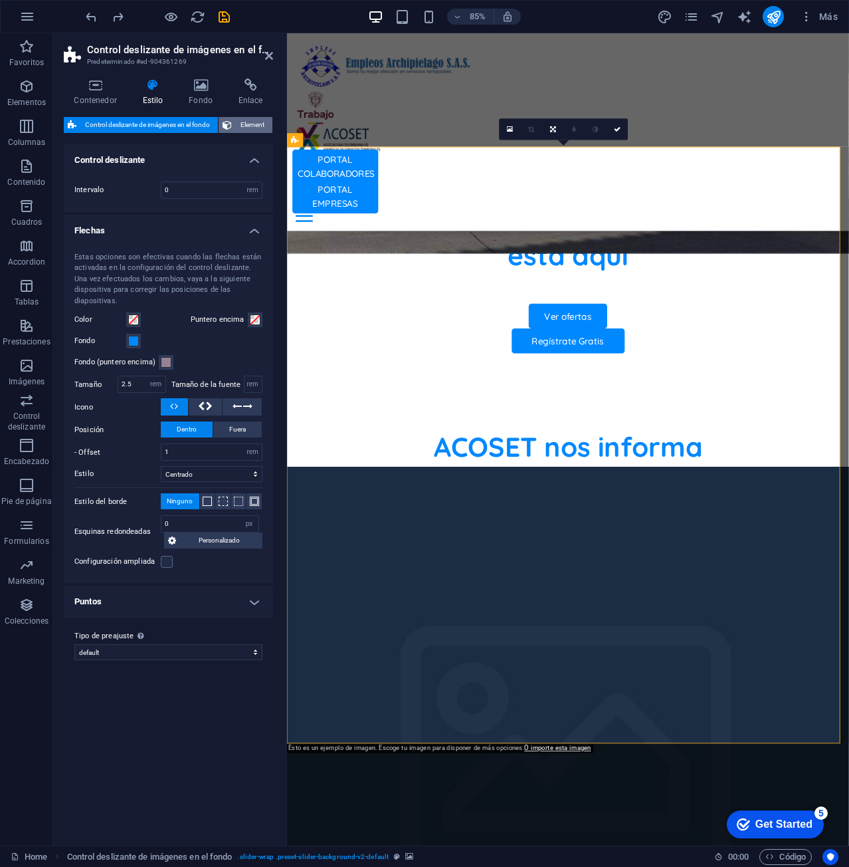
click at [255, 122] on span "Element" at bounding box center [252, 125] width 33 height 16
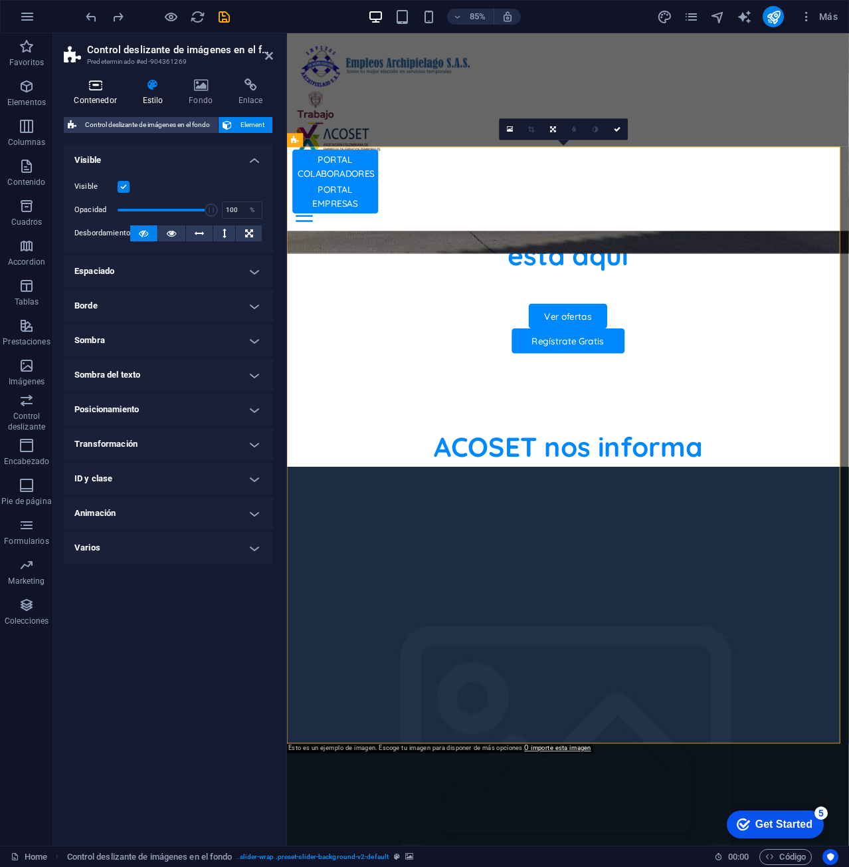
click at [99, 91] on icon at bounding box center [95, 84] width 63 height 13
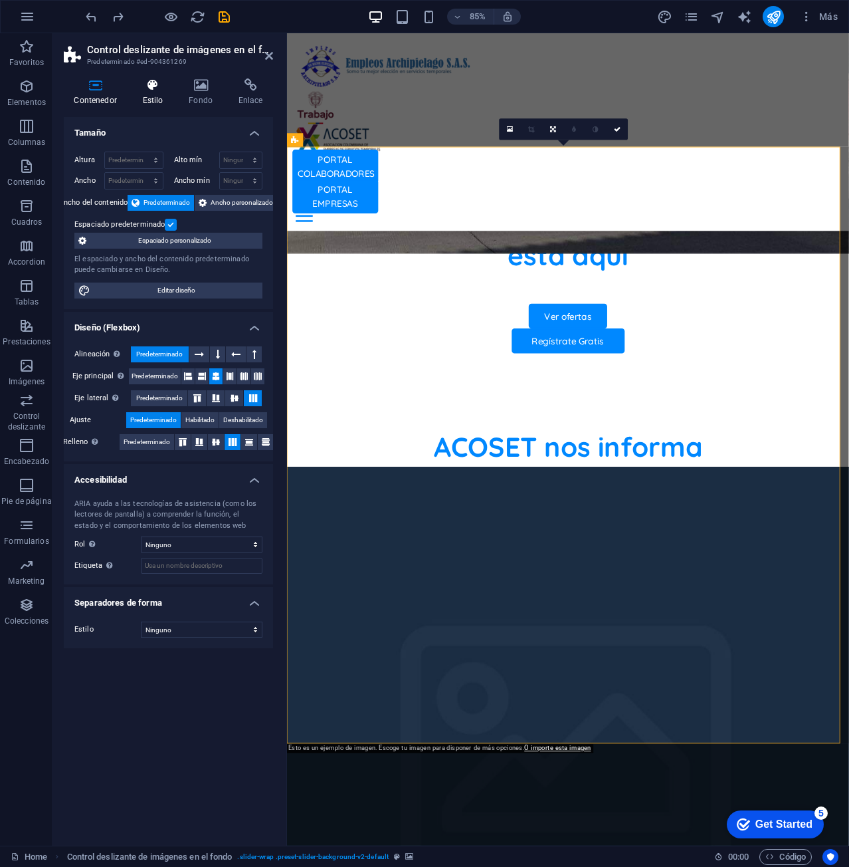
click at [169, 84] on icon at bounding box center [152, 84] width 41 height 13
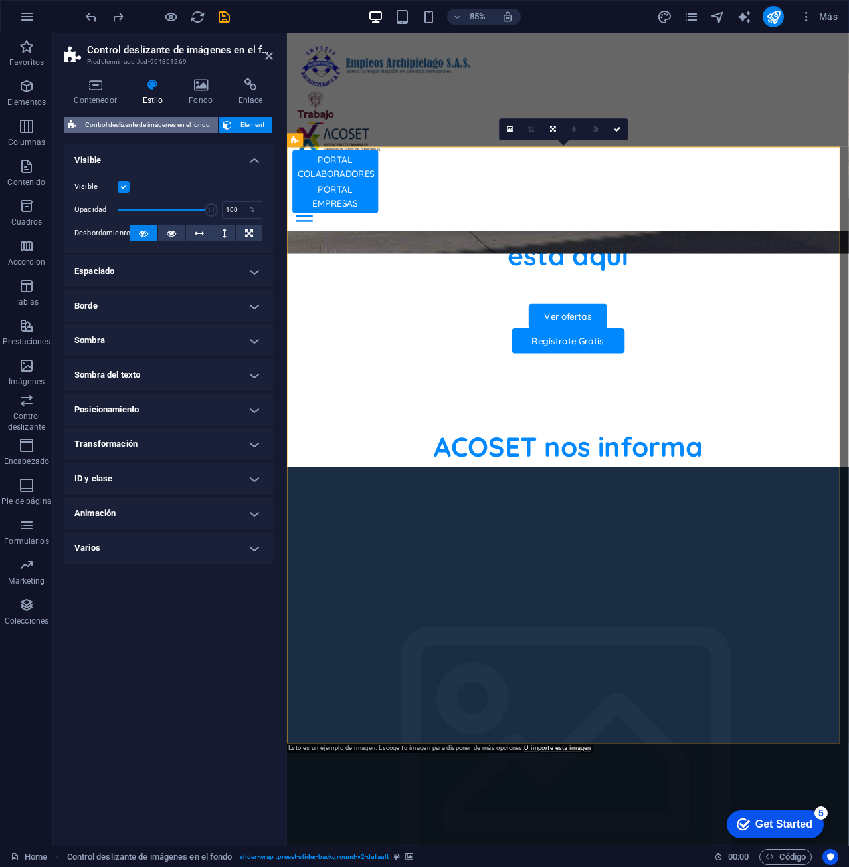
click at [189, 121] on span "Control deslizante de imágenes en el fondo" at bounding box center [147, 125] width 134 height 16
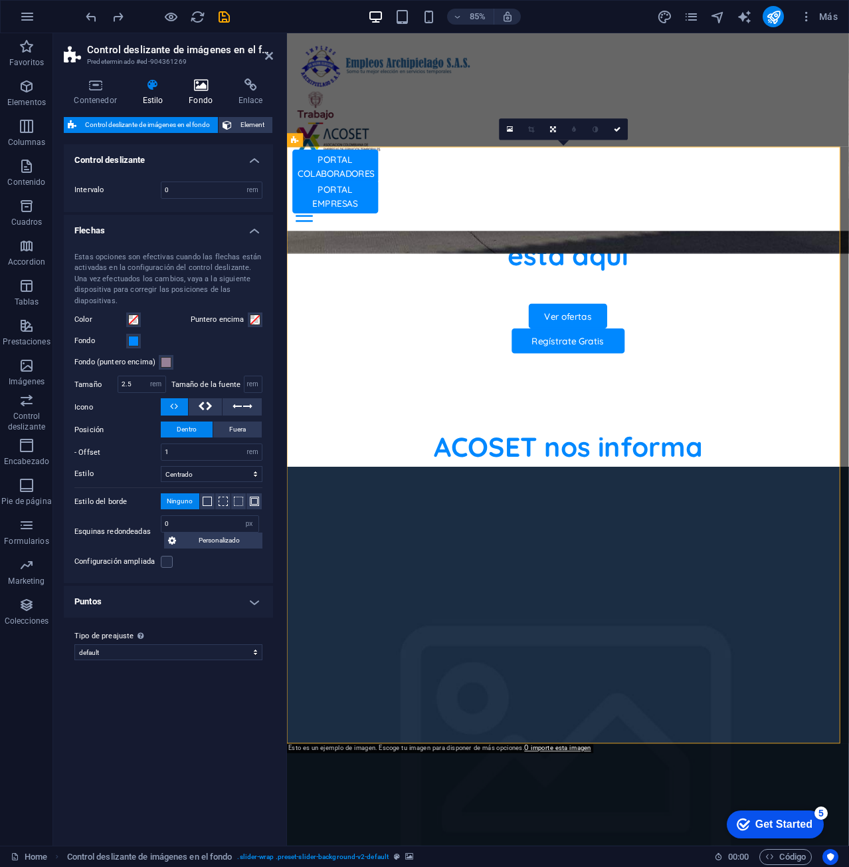
click at [205, 92] on h4 "Fondo" at bounding box center [204, 92] width 50 height 28
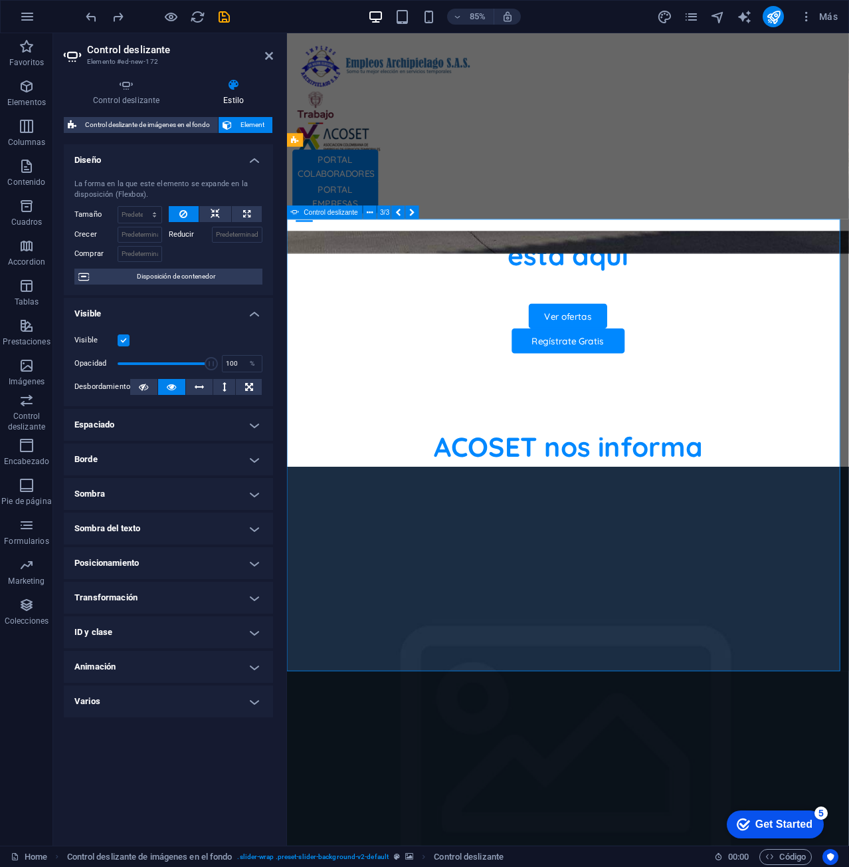
click at [123, 96] on h4 "Control deslizante" at bounding box center [129, 92] width 130 height 28
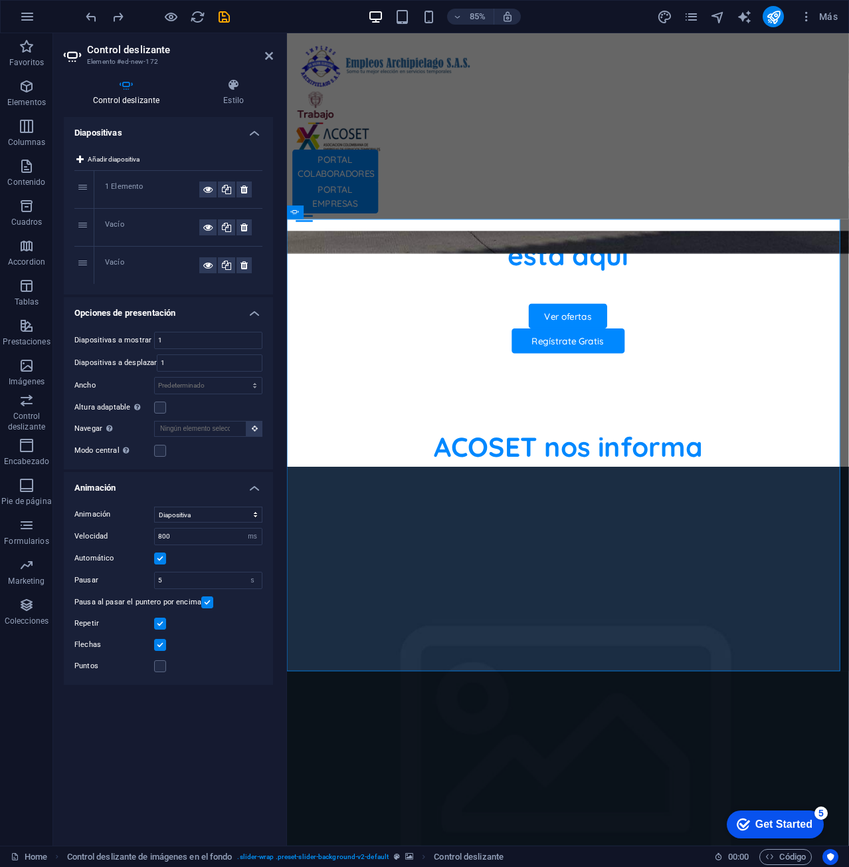
click at [116, 225] on div "Vacío" at bounding box center [152, 227] width 94 height 16
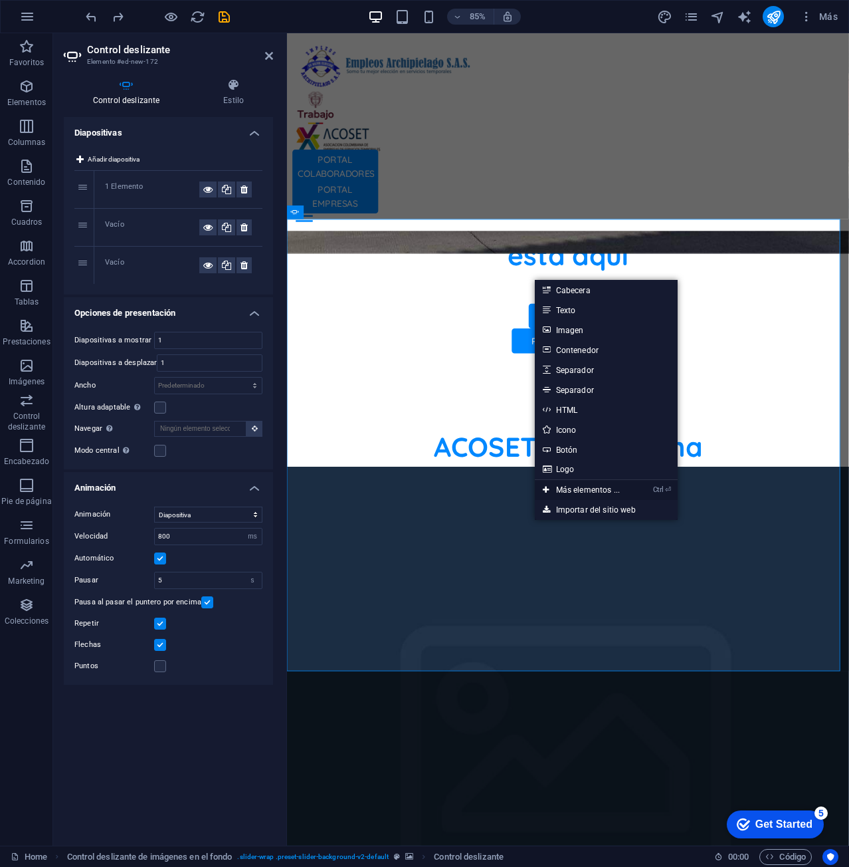
click at [628, 488] on link "Ctrl ⏎ Más elementos ..." at bounding box center [581, 490] width 93 height 20
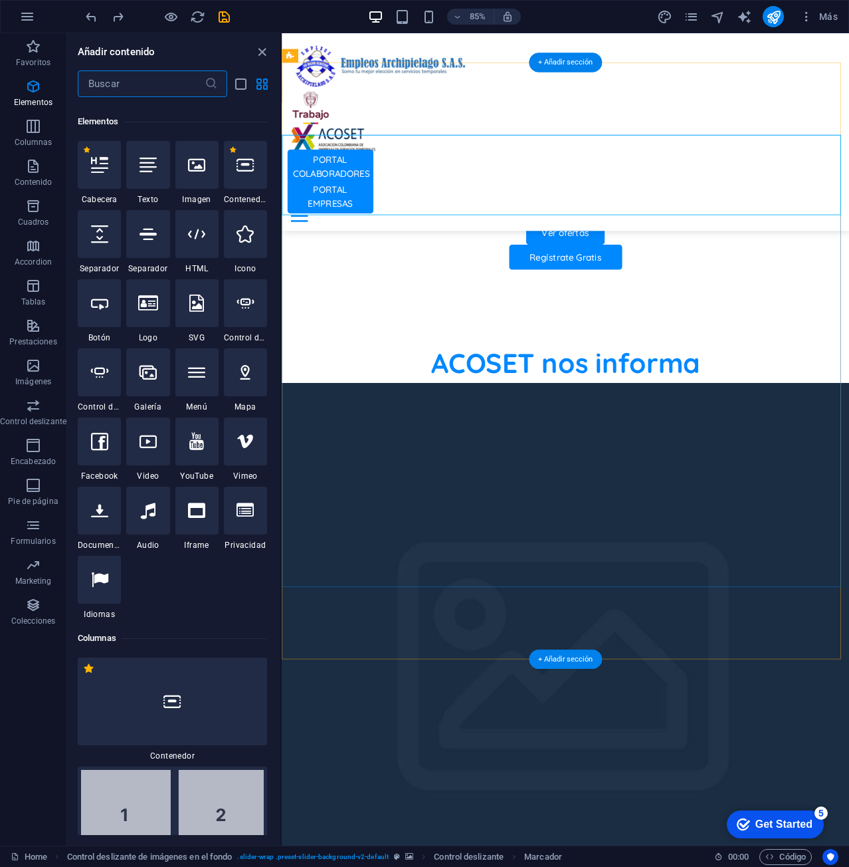
scroll to position [251, 0]
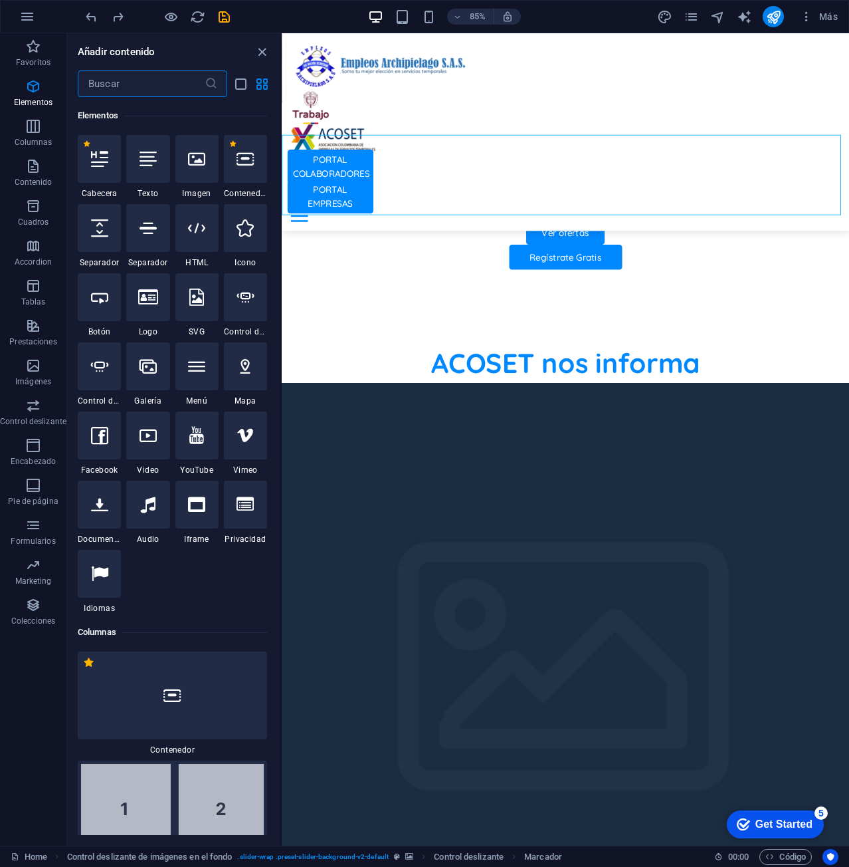
click at [149, 435] on icon at bounding box center [148, 435] width 17 height 17
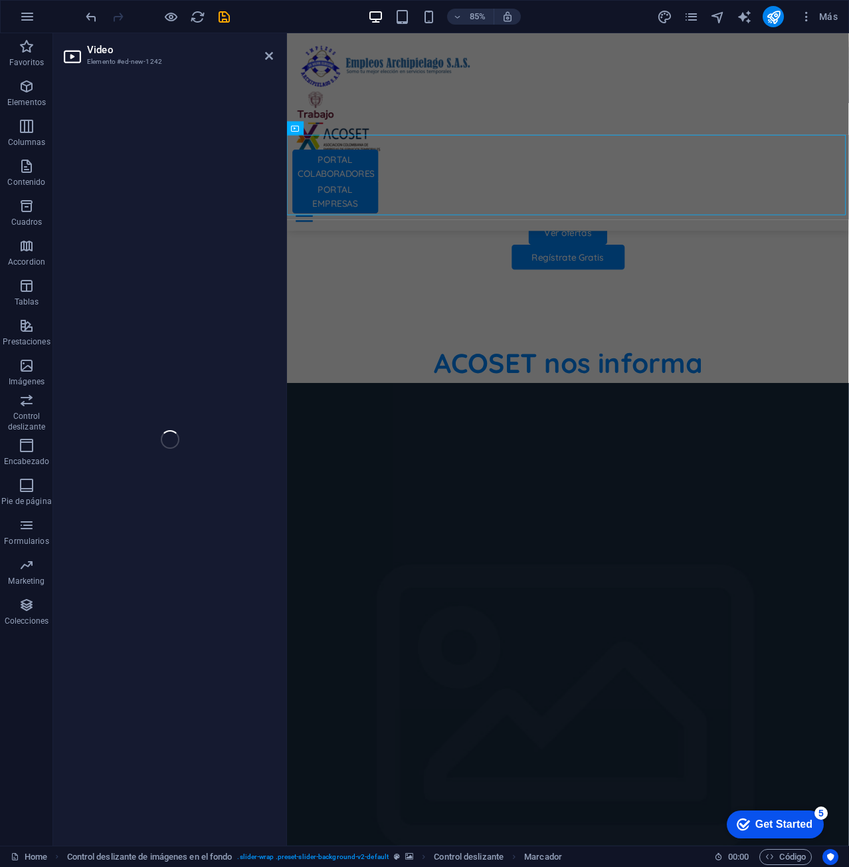
select select "%"
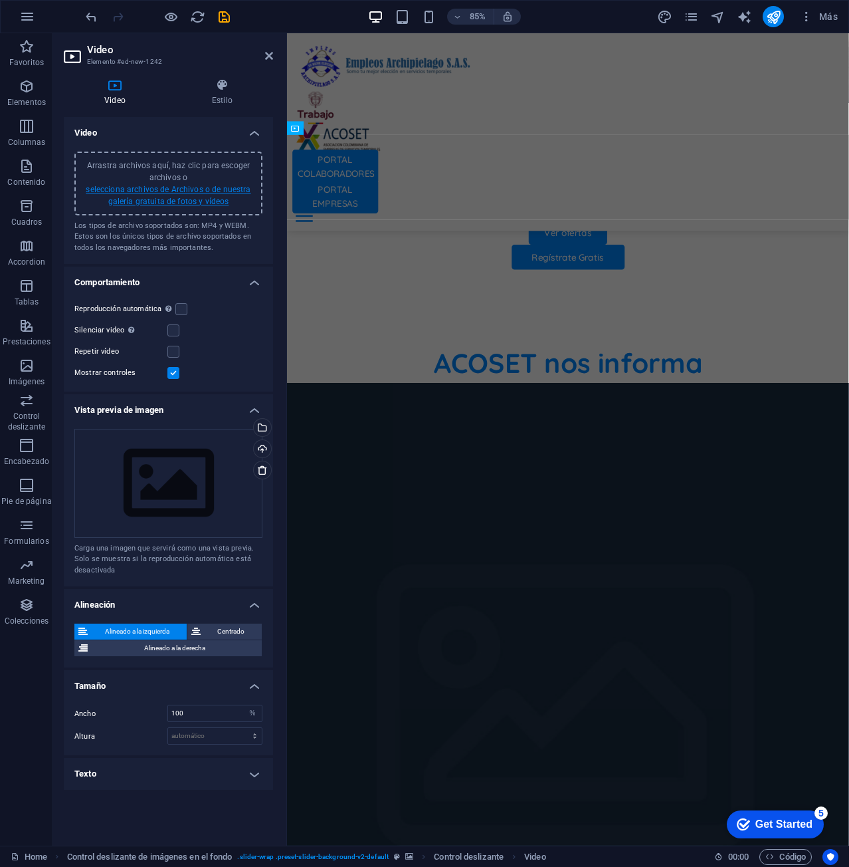
click at [177, 190] on link "selecciona archivos de Archivos o de nuestra galería gratuita de fotos y vídeos" at bounding box center [168, 195] width 165 height 21
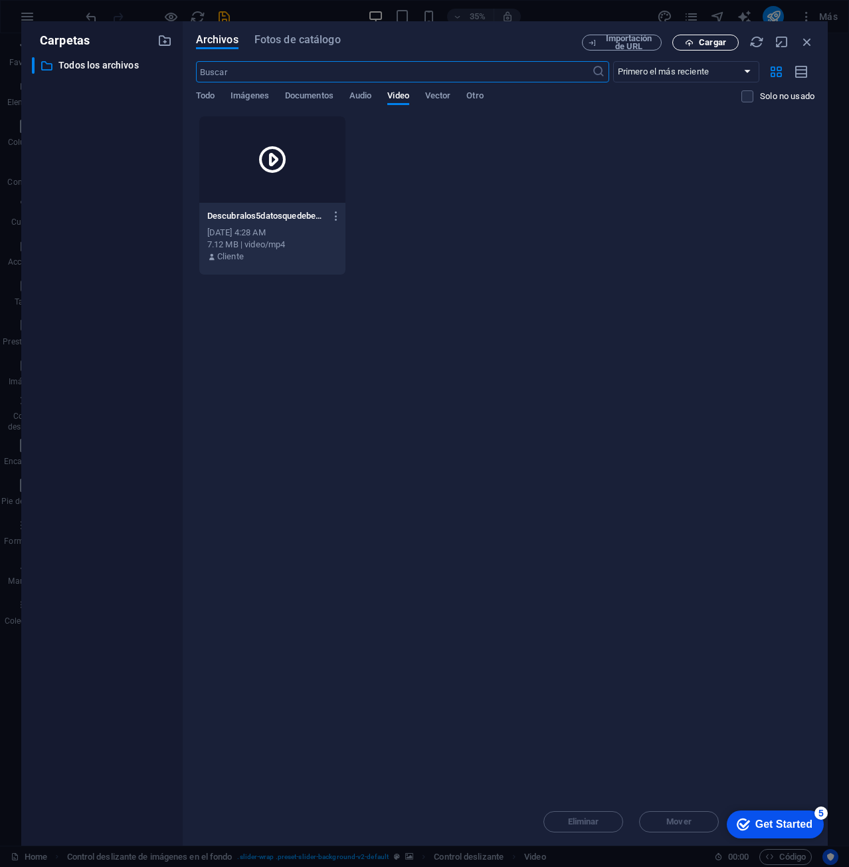
click at [713, 44] on span "Cargar" at bounding box center [712, 43] width 27 height 8
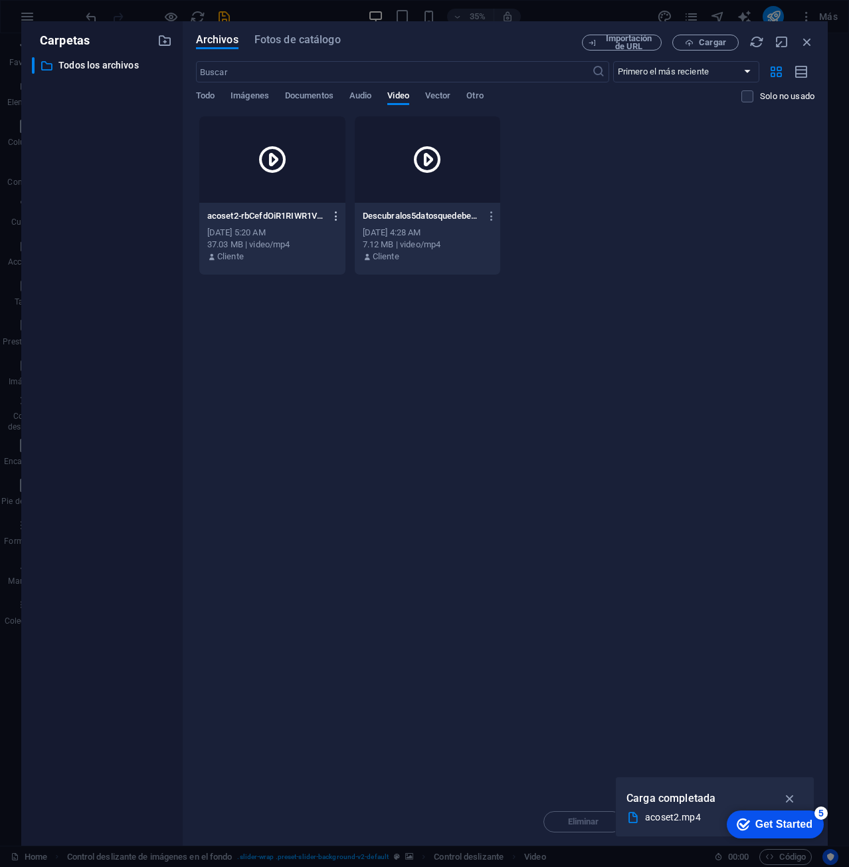
click at [333, 217] on icon "button" at bounding box center [336, 216] width 13 height 12
click at [284, 183] on div at bounding box center [424, 433] width 849 height 867
click at [284, 183] on div "Vista previa Obtener enlace Cambiar nombre Duplicar Descargar Mover a carpeta E…" at bounding box center [424, 437] width 849 height 859
click at [303, 148] on div at bounding box center [272, 159] width 146 height 86
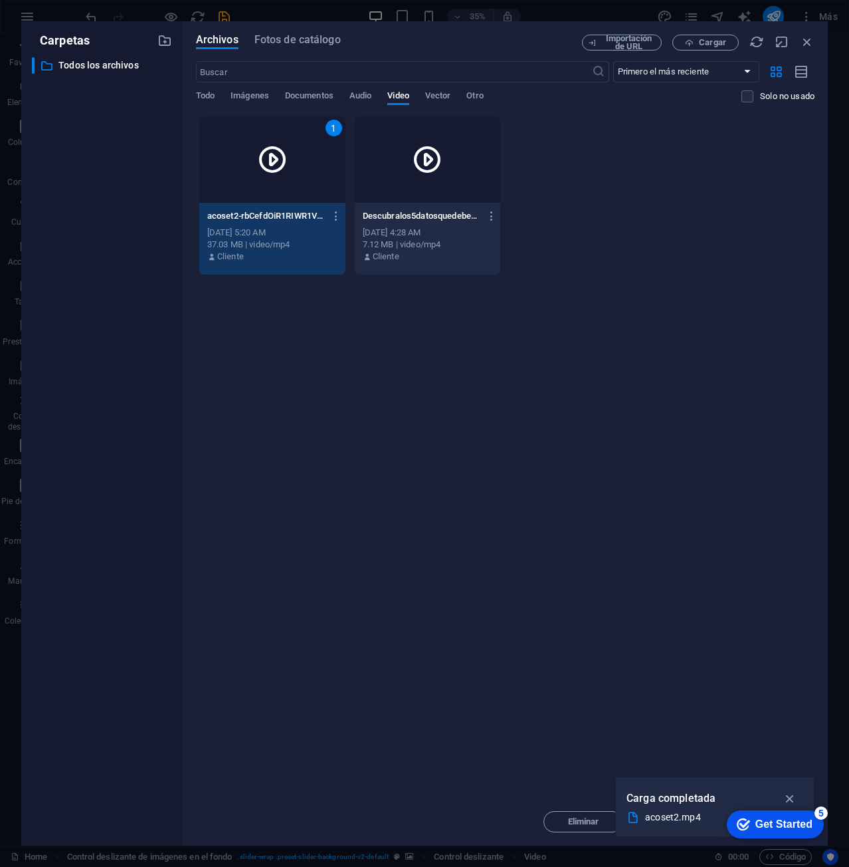
click at [303, 148] on div "1" at bounding box center [272, 159] width 146 height 86
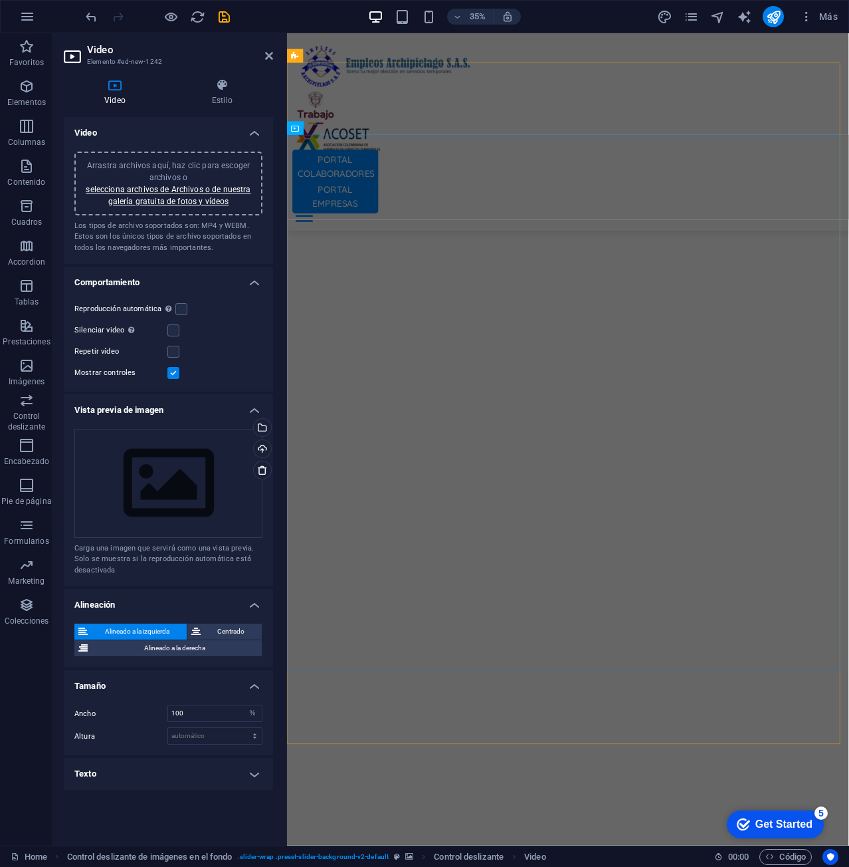
scroll to position [952, 0]
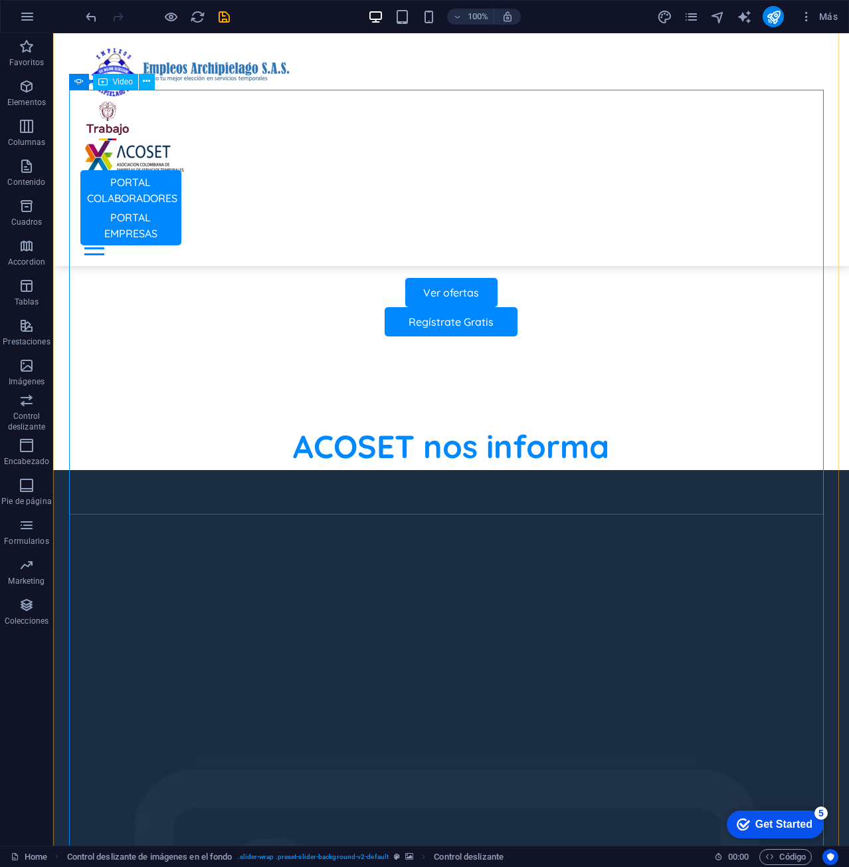
scroll to position [889, 0]
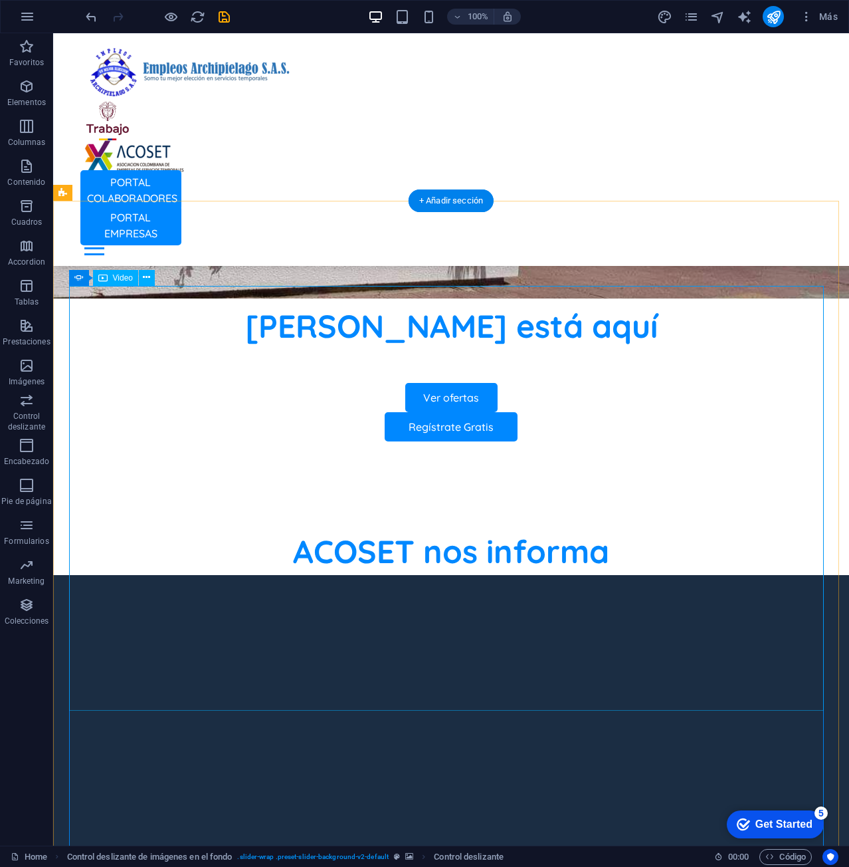
scroll to position [823, 0]
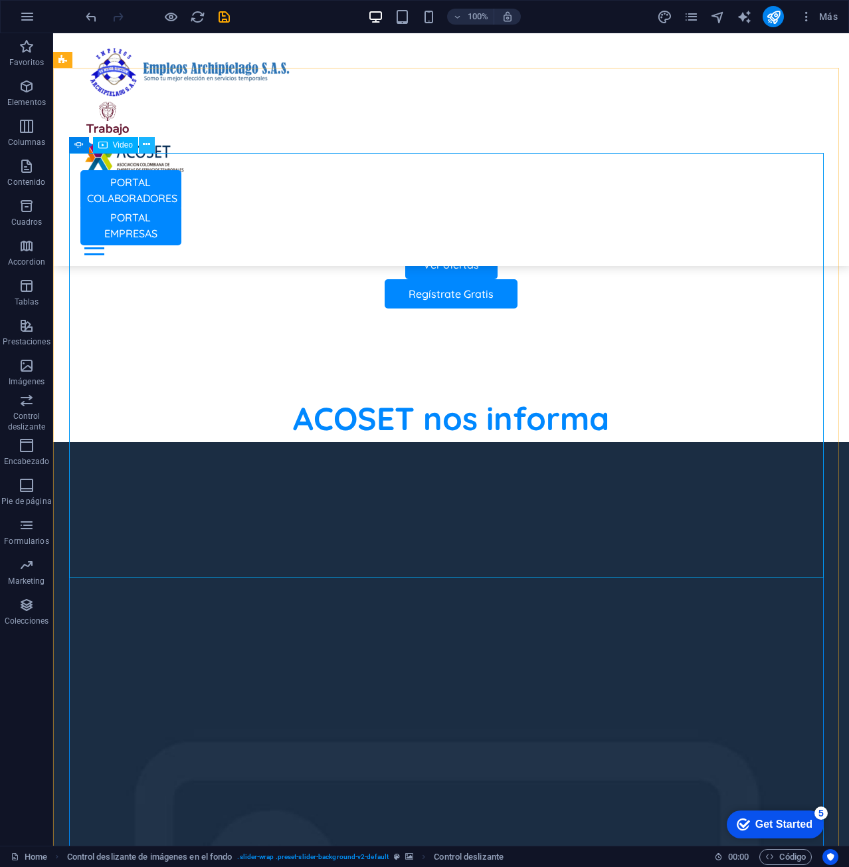
click at [148, 144] on icon at bounding box center [146, 145] width 7 height 14
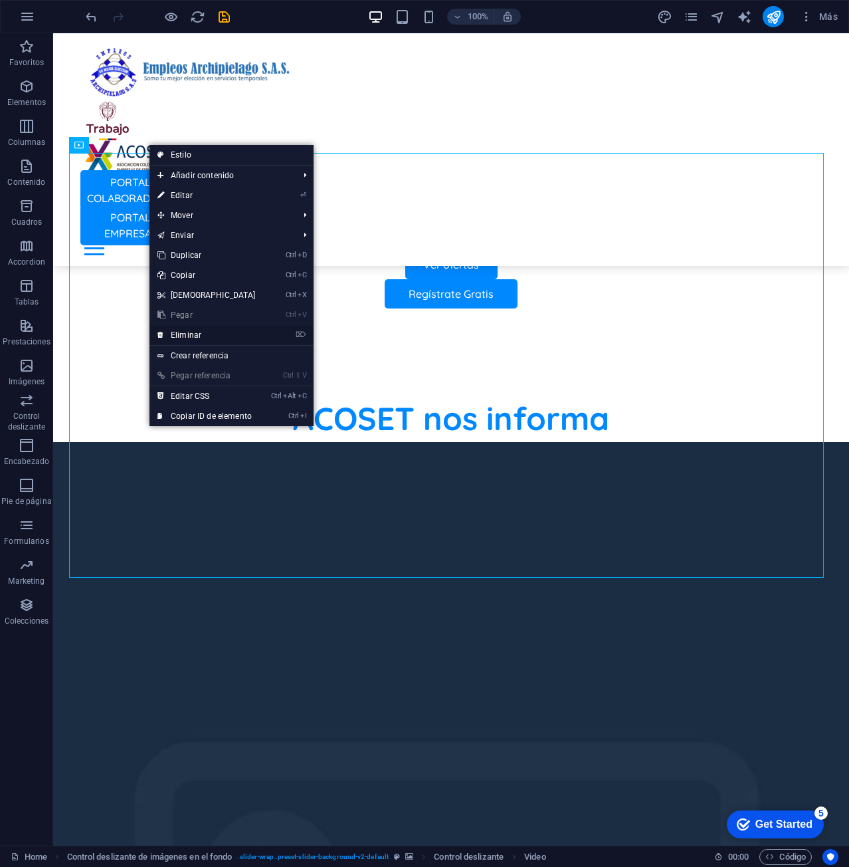
click at [213, 337] on link "⌦ Eliminar" at bounding box center [207, 335] width 114 height 20
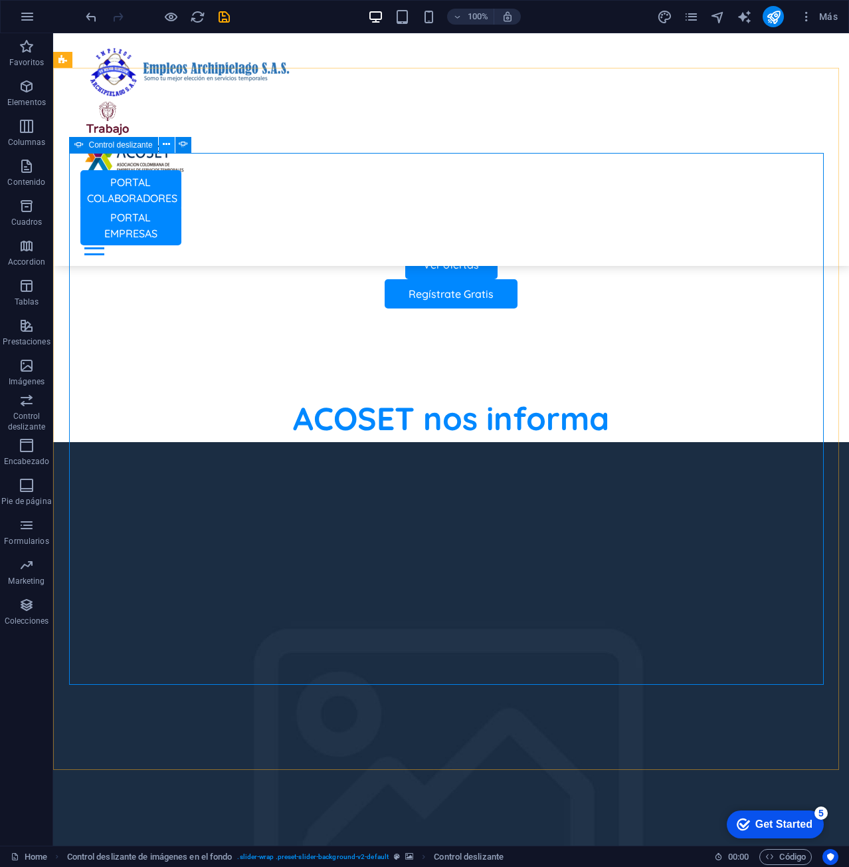
click at [164, 144] on icon at bounding box center [166, 145] width 7 height 14
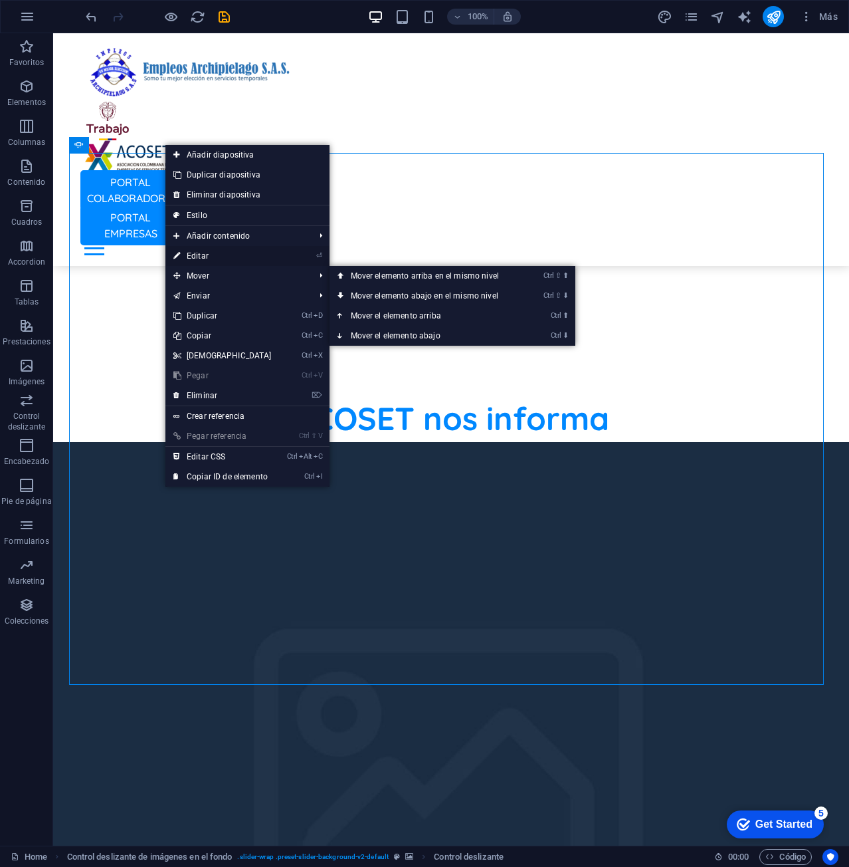
click at [243, 253] on link "⏎ Editar" at bounding box center [222, 256] width 114 height 20
select select "ms"
select select "s"
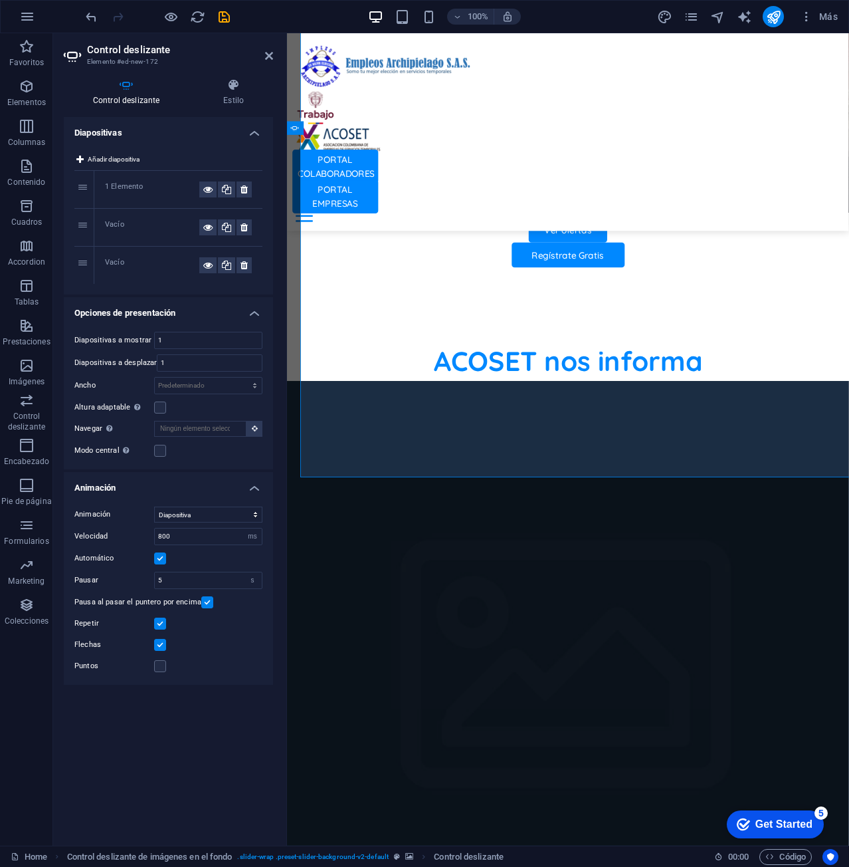
scroll to position [952, 0]
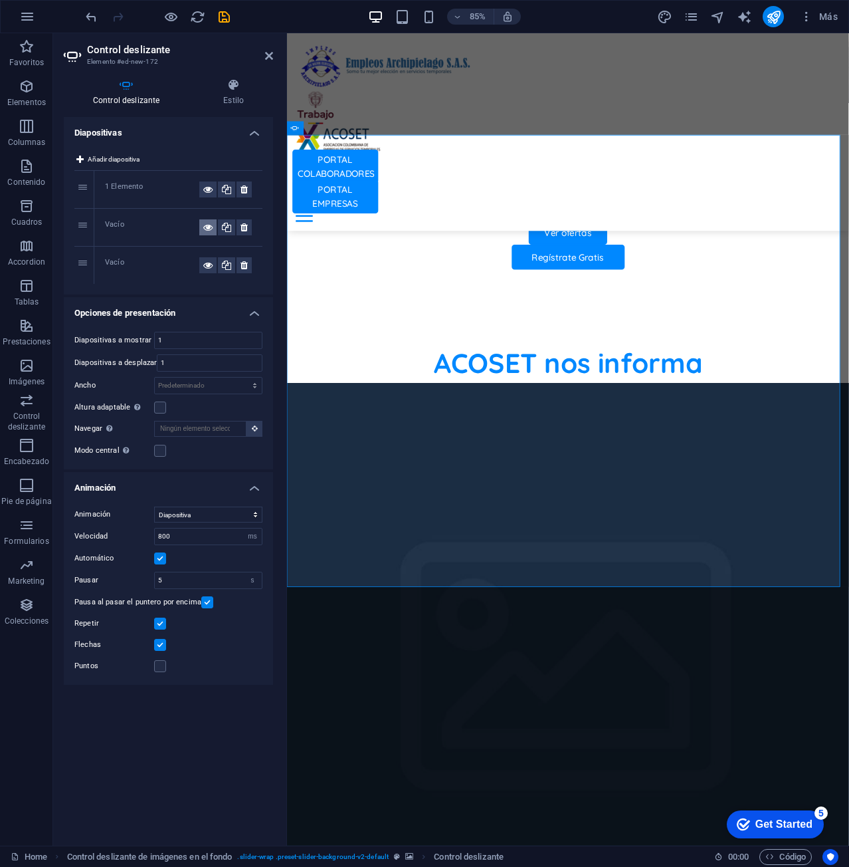
click at [204, 228] on icon at bounding box center [207, 227] width 9 height 16
click at [108, 229] on div "Vacío" at bounding box center [152, 227] width 94 height 16
click at [133, 185] on div "1 Elemento" at bounding box center [152, 189] width 94 height 16
click at [117, 224] on div "Vacío" at bounding box center [152, 227] width 94 height 16
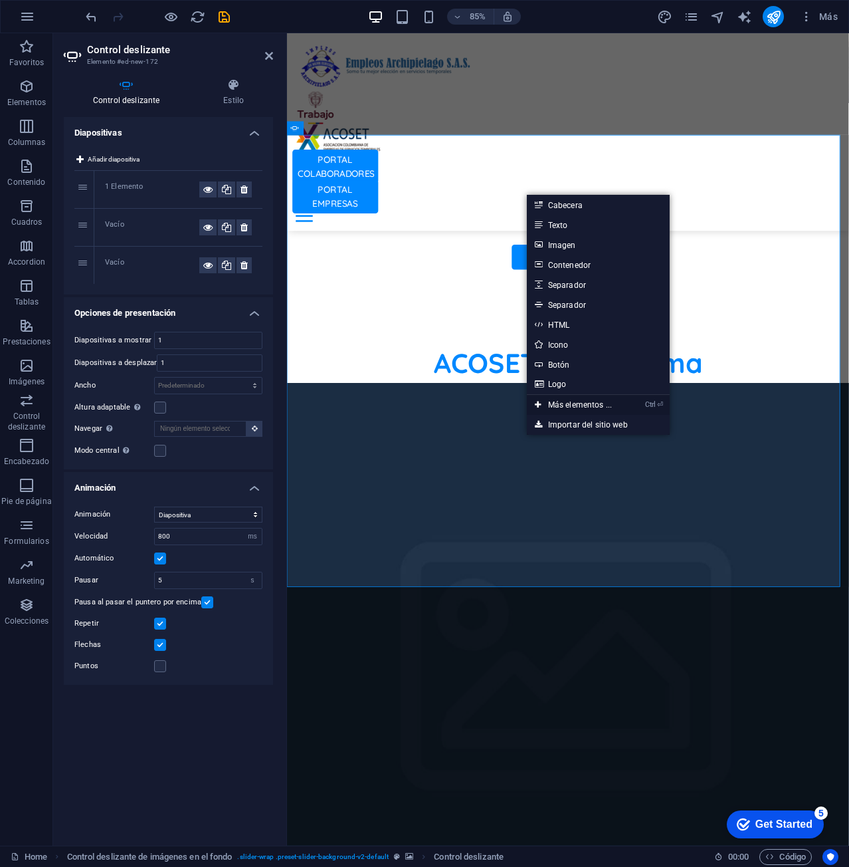
click at [634, 403] on li "Ctrl ⏎ Más elementos ..." at bounding box center [598, 405] width 143 height 20
click at [585, 404] on link "Ctrl ⏎ Más elementos ..." at bounding box center [573, 405] width 93 height 20
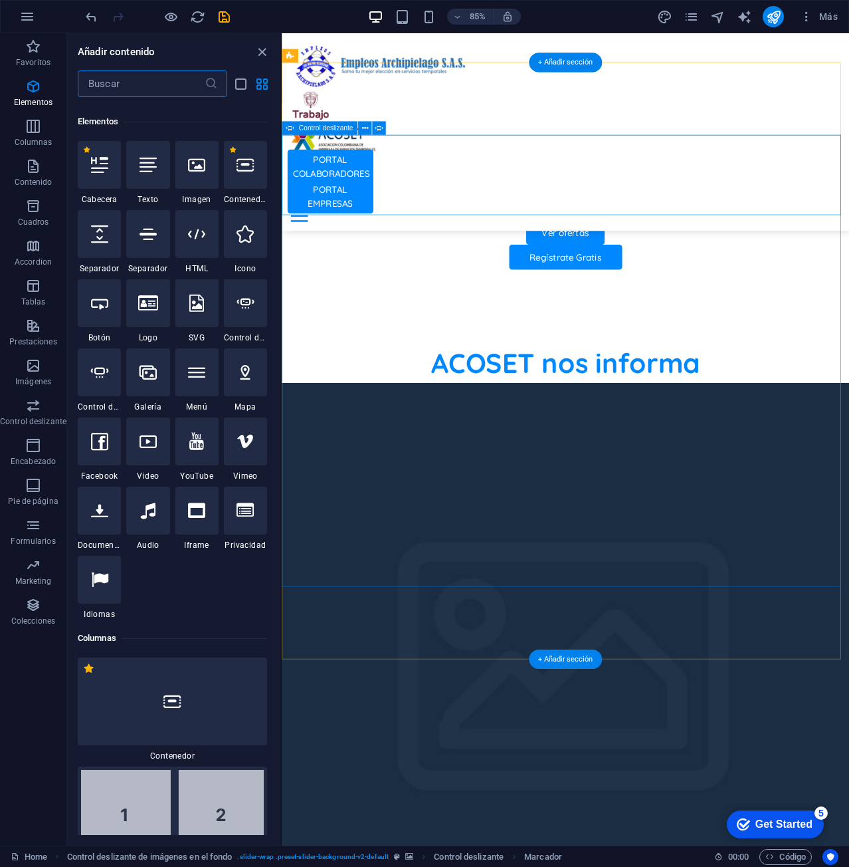
scroll to position [251, 0]
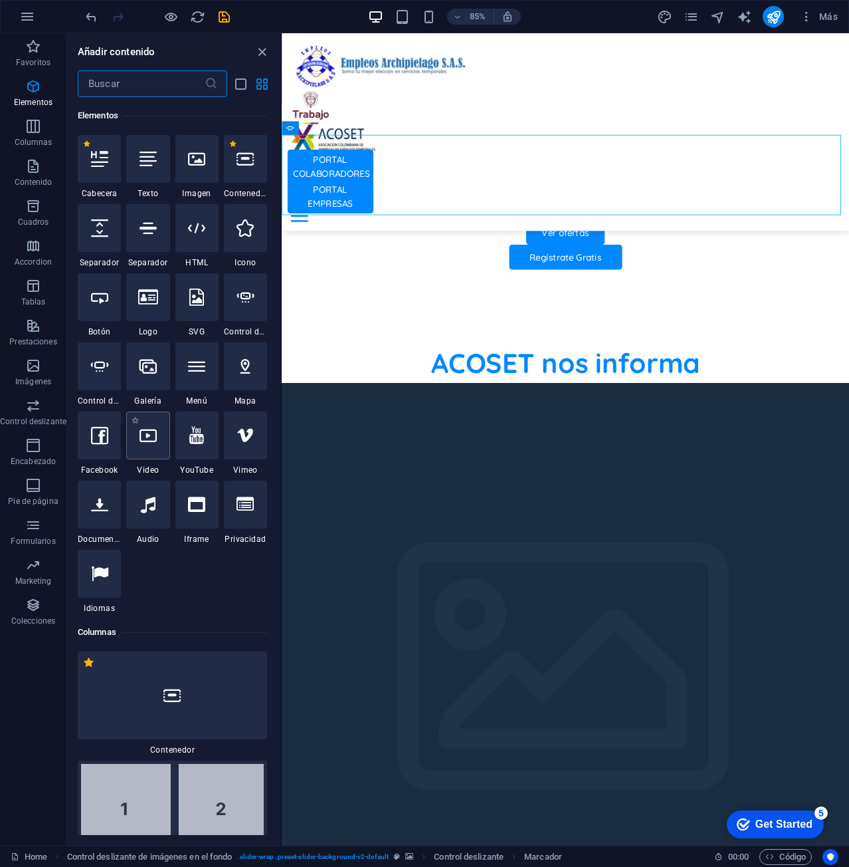
click at [152, 448] on div at bounding box center [147, 435] width 43 height 48
select select "%"
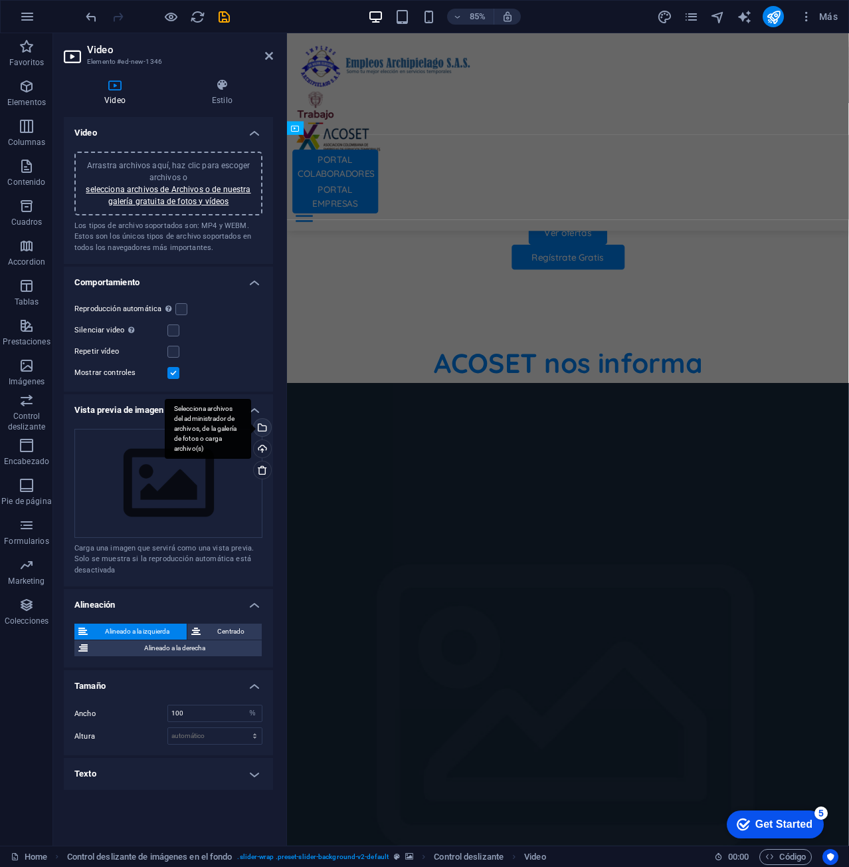
click at [266, 425] on div "Selecciona archivos del administrador de archivos, de la galería de fotos o car…" at bounding box center [261, 429] width 20 height 20
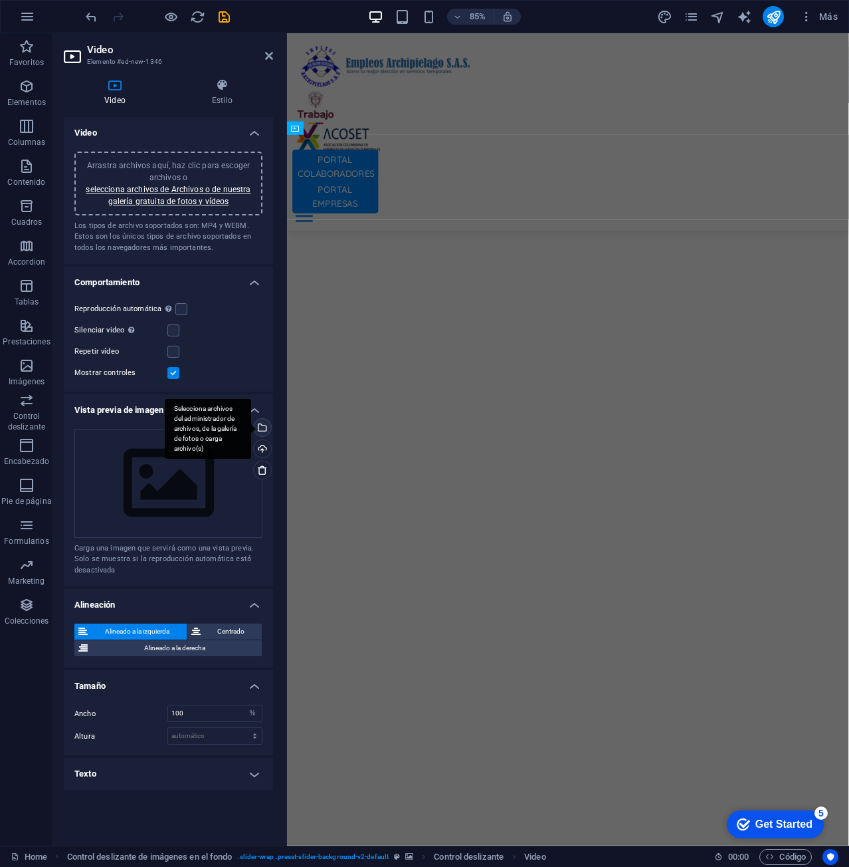
scroll to position [2180, 0]
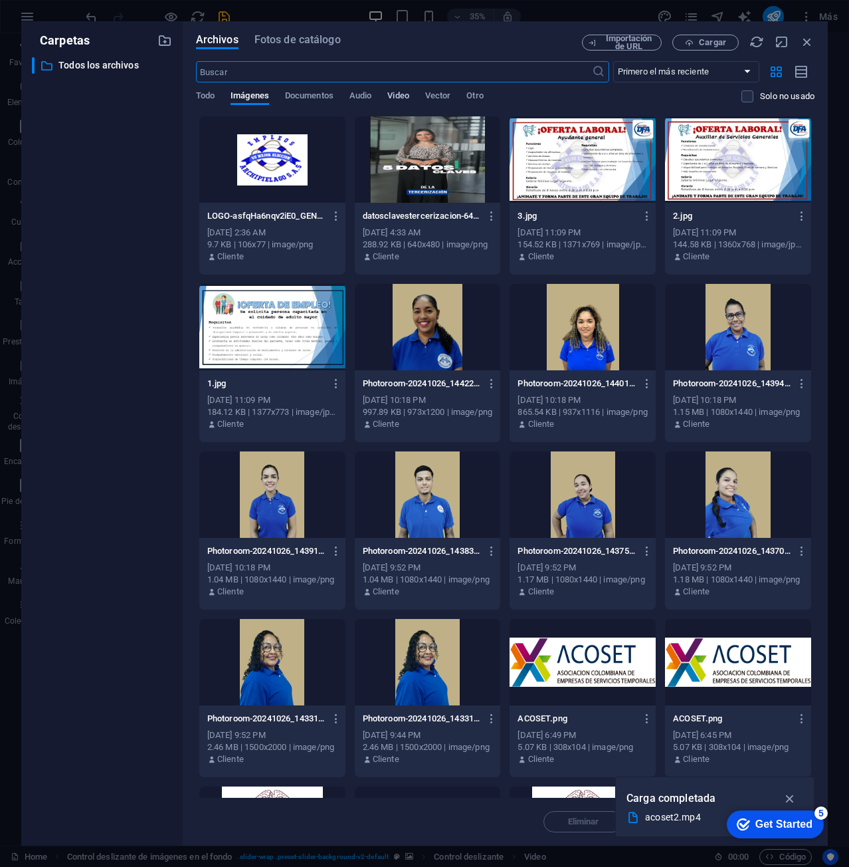
click at [407, 96] on span "Video" at bounding box center [397, 97] width 21 height 19
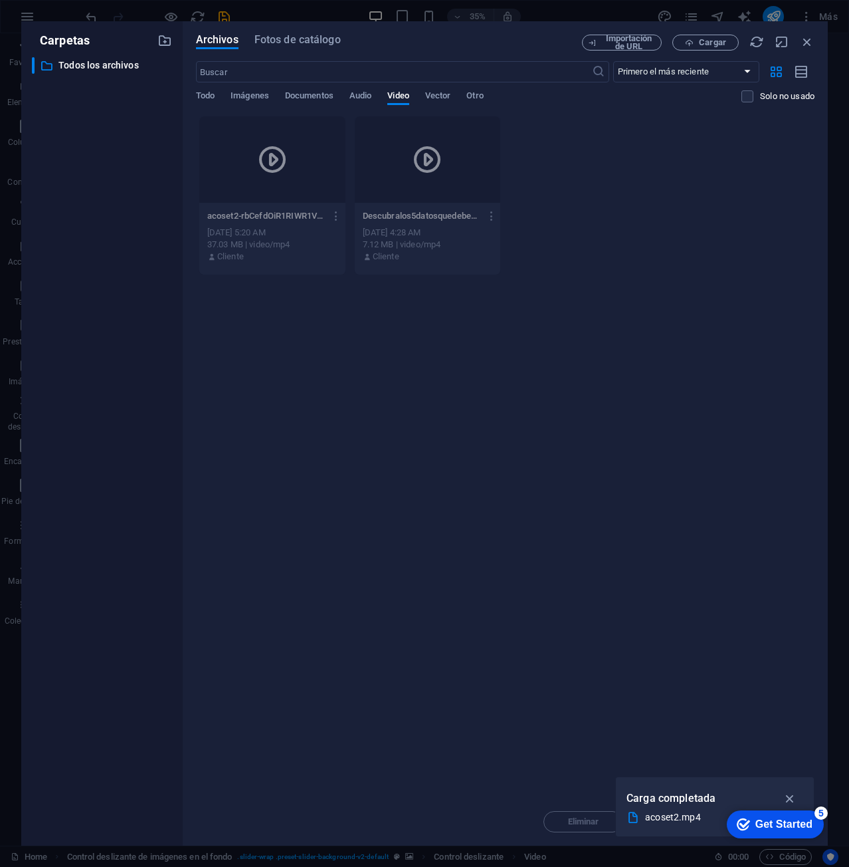
click at [435, 167] on icon at bounding box center [427, 160] width 32 height 32
click at [803, 44] on icon "button" at bounding box center [807, 42] width 15 height 15
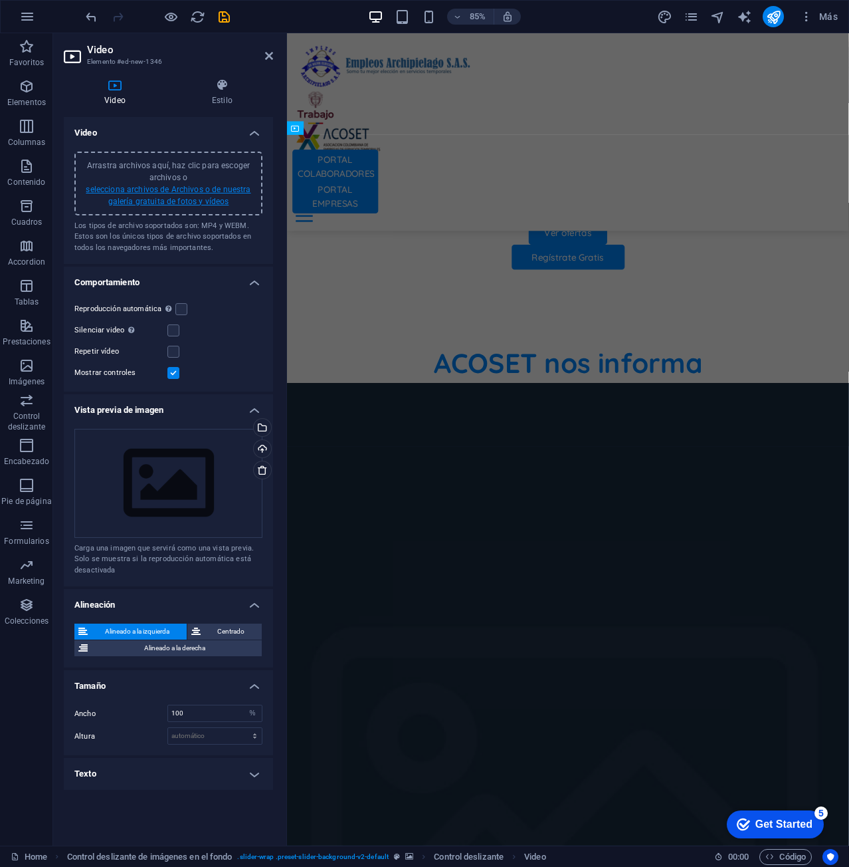
click at [190, 190] on link "selecciona archivos de Archivos o de nuestra galería gratuita de fotos y vídeos" at bounding box center [168, 195] width 165 height 21
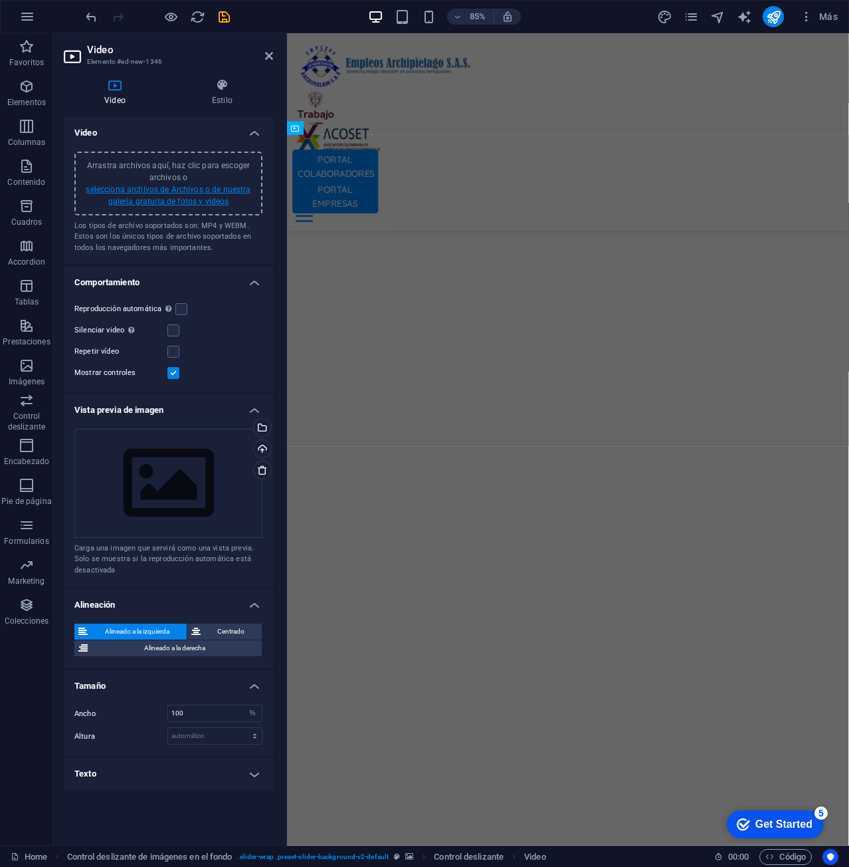
scroll to position [2180, 0]
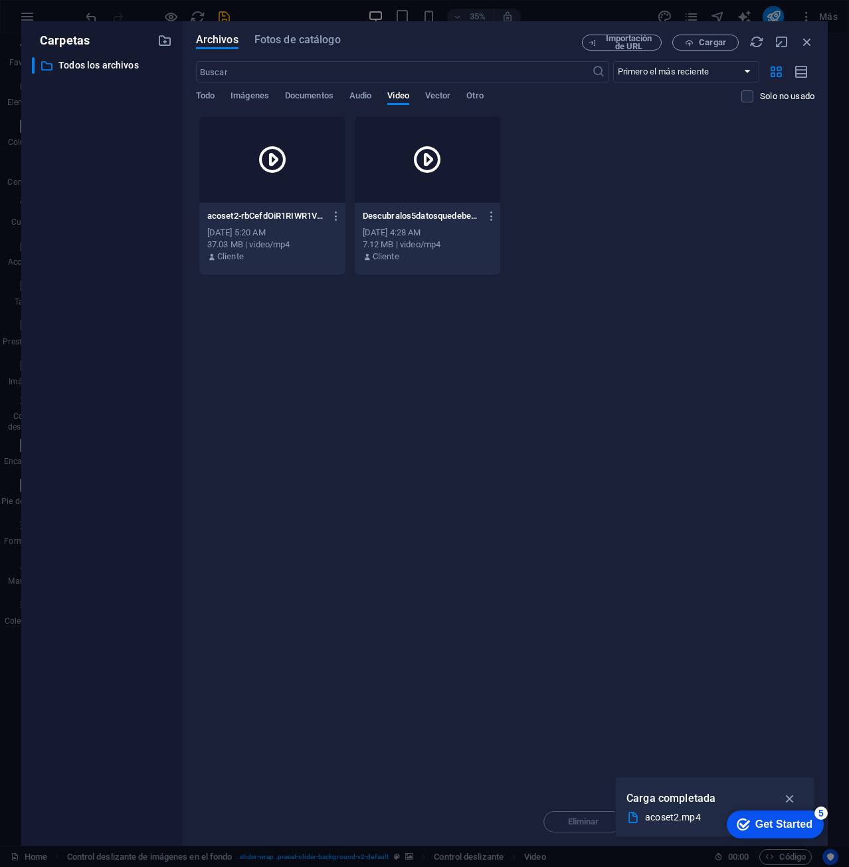
click at [264, 174] on icon at bounding box center [273, 160] width 32 height 32
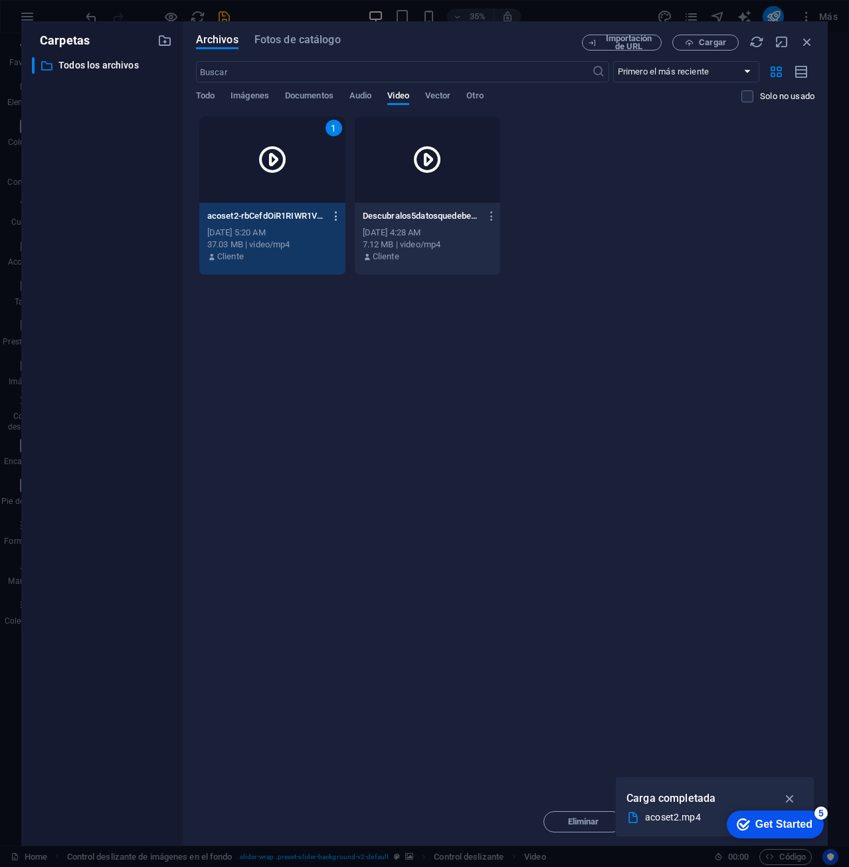
click at [332, 209] on button "button" at bounding box center [334, 215] width 18 height 21
click at [321, 182] on div at bounding box center [424, 433] width 849 height 867
click at [321, 182] on div "Vista previa Obtener enlace Cambiar nombre Duplicar Descargar Mover a carpeta E…" at bounding box center [424, 437] width 849 height 859
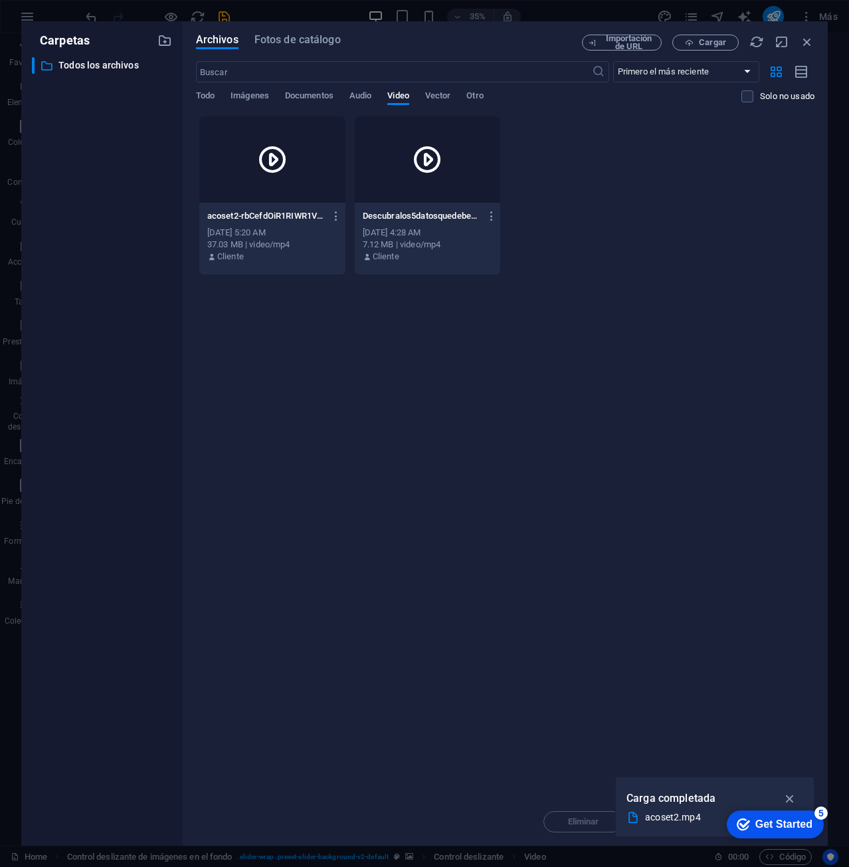
click at [321, 182] on div at bounding box center [272, 159] width 146 height 86
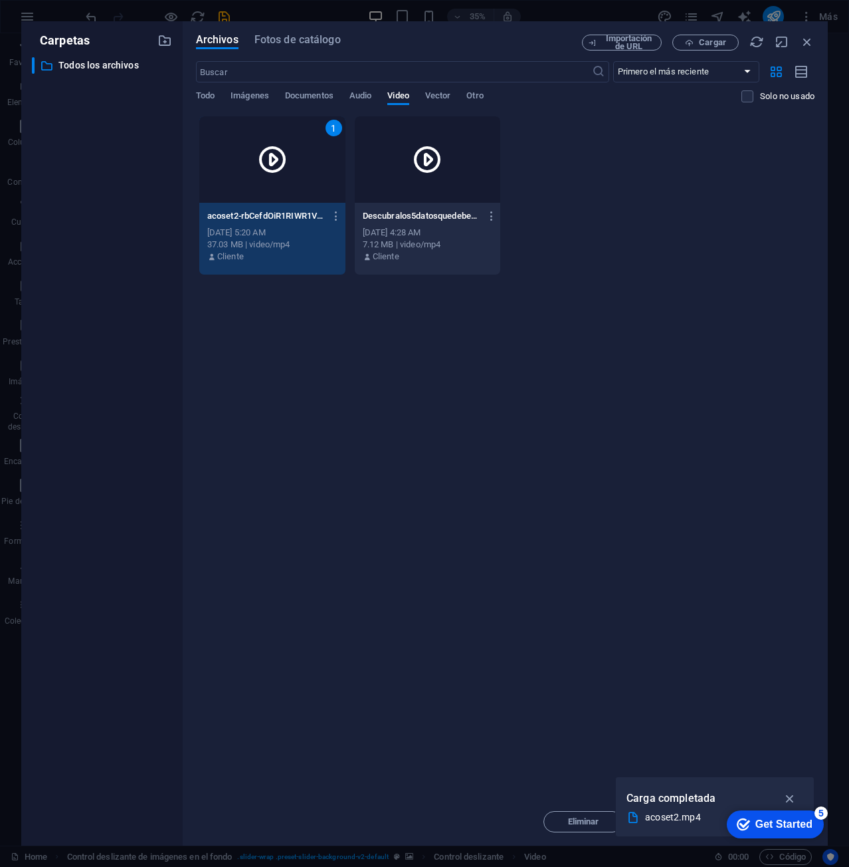
click at [321, 182] on div "1" at bounding box center [272, 159] width 146 height 86
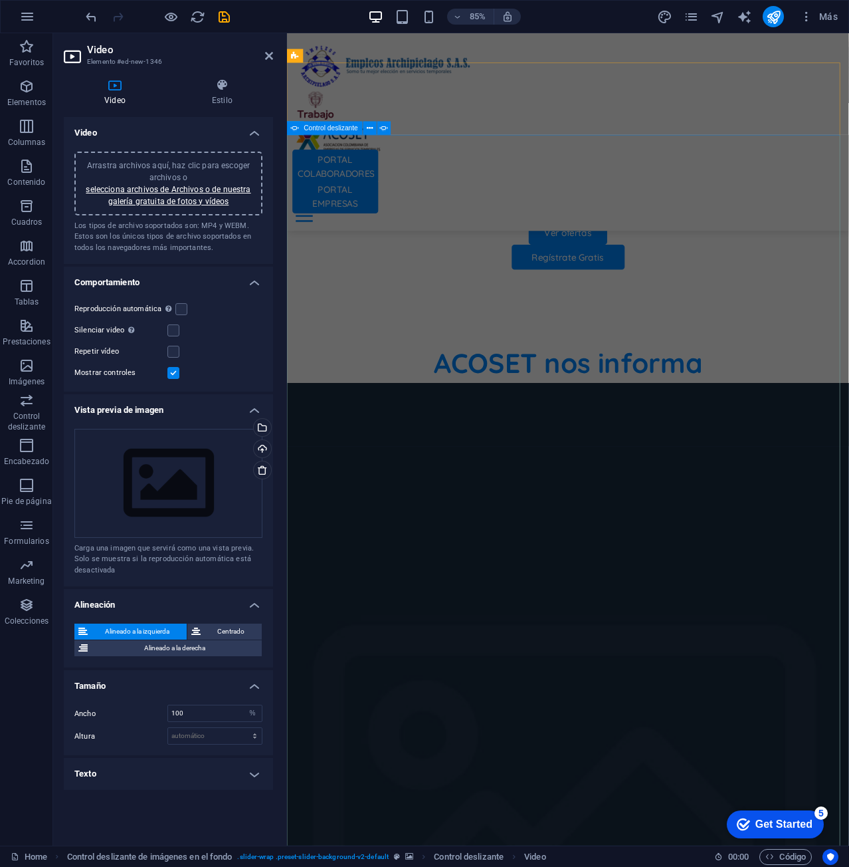
drag, startPoint x: 909, startPoint y: 603, endPoint x: 1050, endPoint y: 517, distance: 165.3
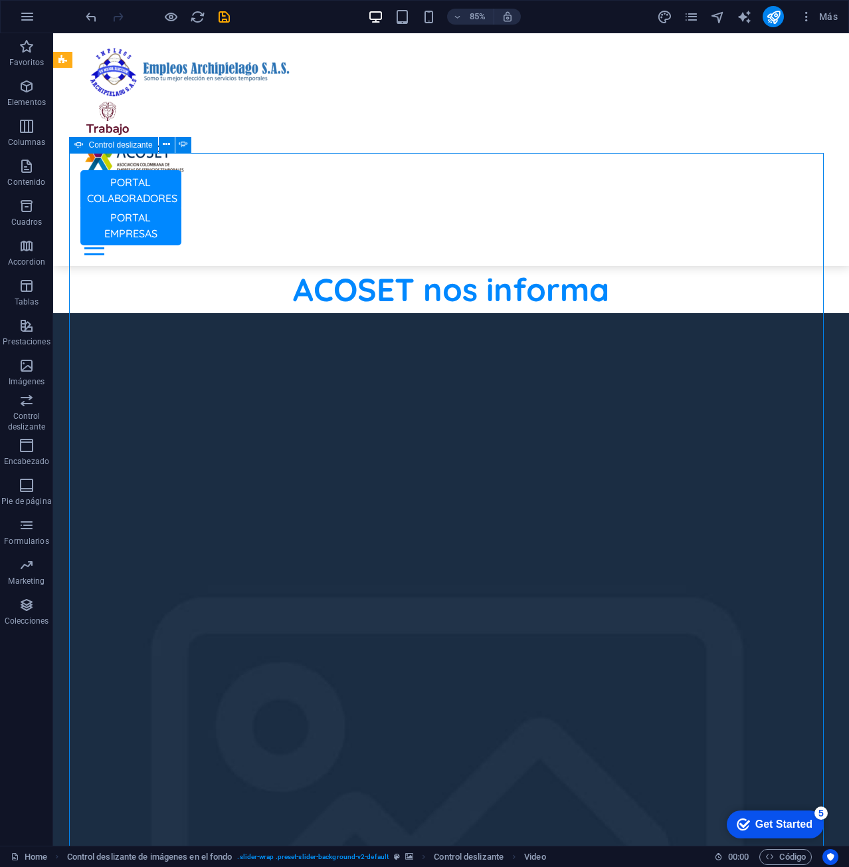
scroll to position [823, 0]
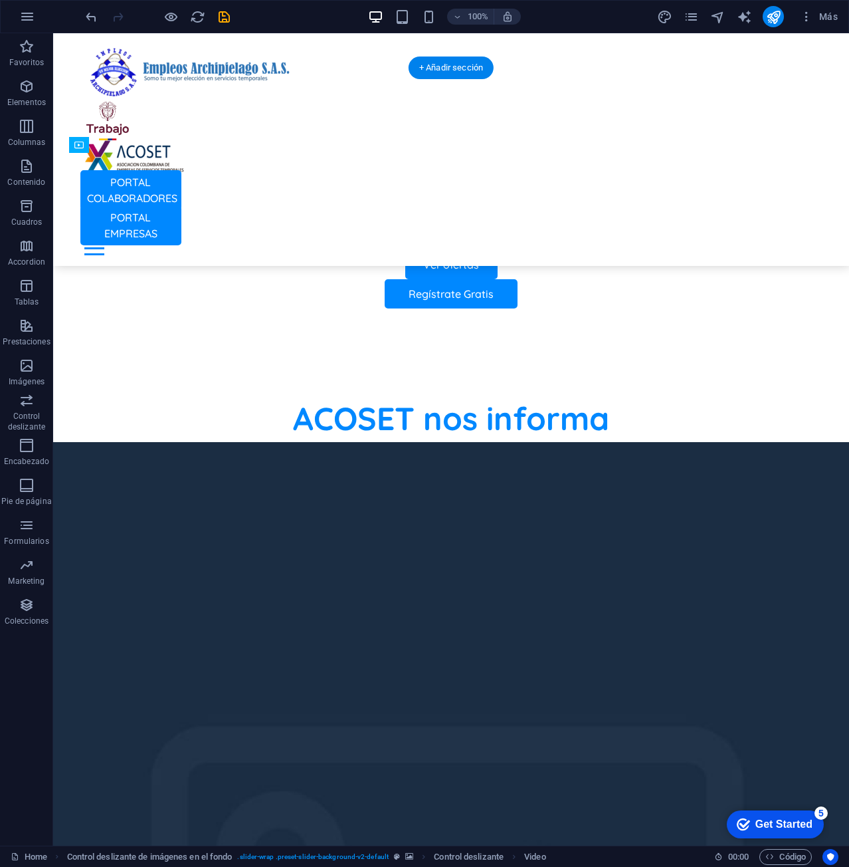
drag, startPoint x: 150, startPoint y: 210, endPoint x: 200, endPoint y: 462, distance: 256.7
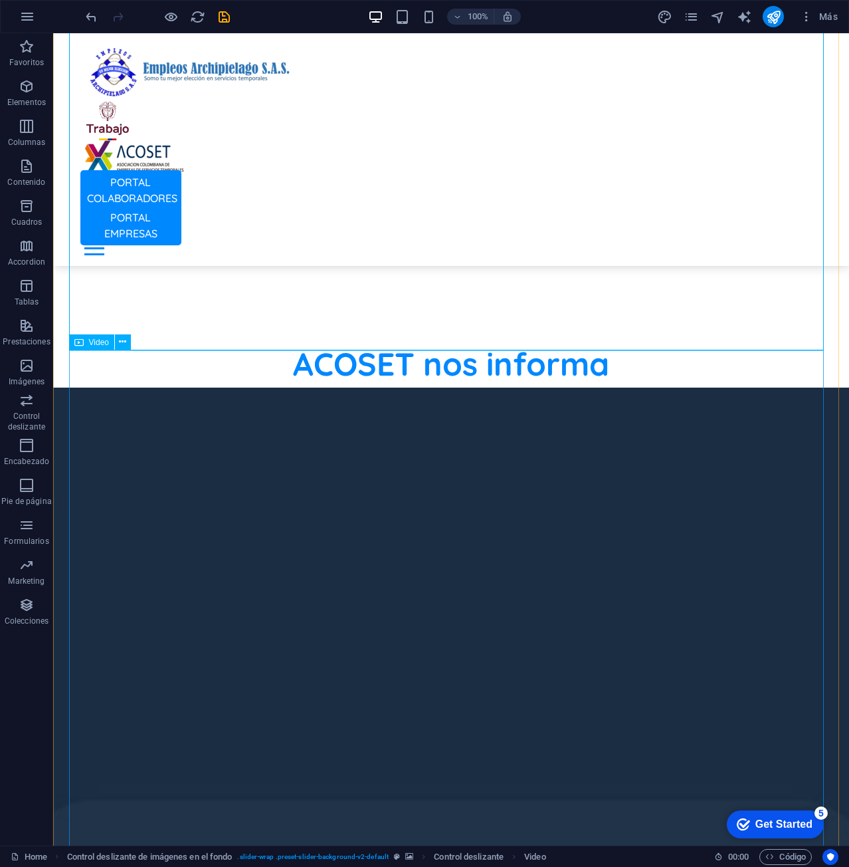
scroll to position [1088, 0]
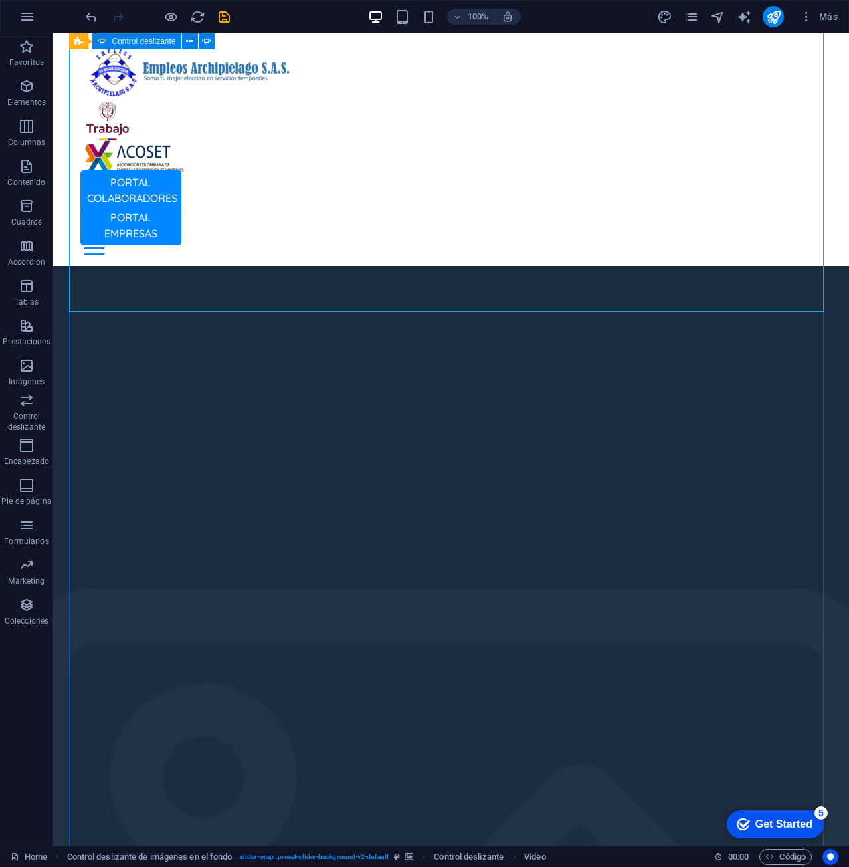
select select "ms"
select select "s"
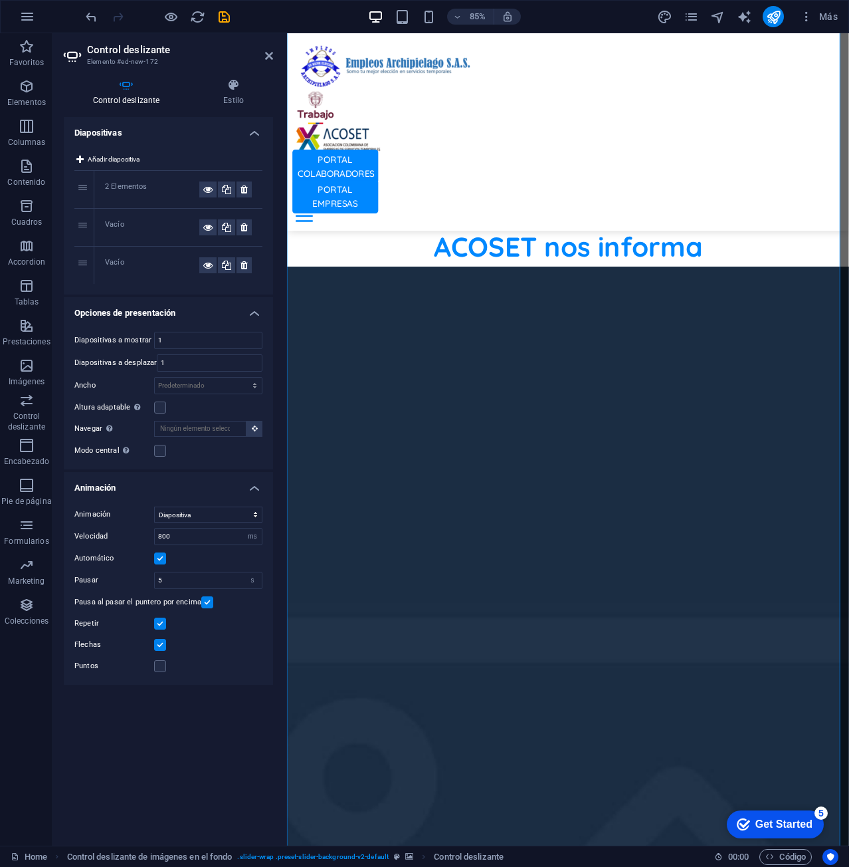
click at [122, 185] on div "2 Elementos" at bounding box center [152, 189] width 94 height 16
click at [82, 191] on div "1" at bounding box center [84, 189] width 20 height 37
drag, startPoint x: 115, startPoint y: 188, endPoint x: 118, endPoint y: 221, distance: 32.7
click at [118, 221] on div "1 2 Elementos 2 Vacío 3 Vacío" at bounding box center [168, 227] width 188 height 113
click at [225, 188] on icon at bounding box center [226, 189] width 9 height 16
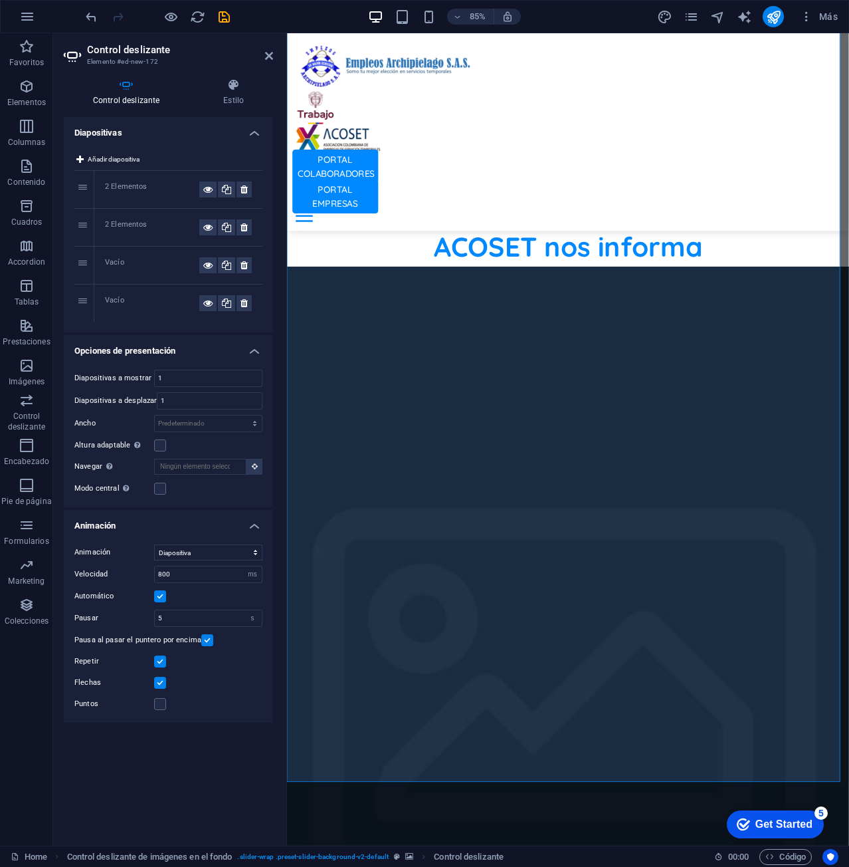
click at [125, 268] on div "Vacío" at bounding box center [152, 265] width 94 height 16
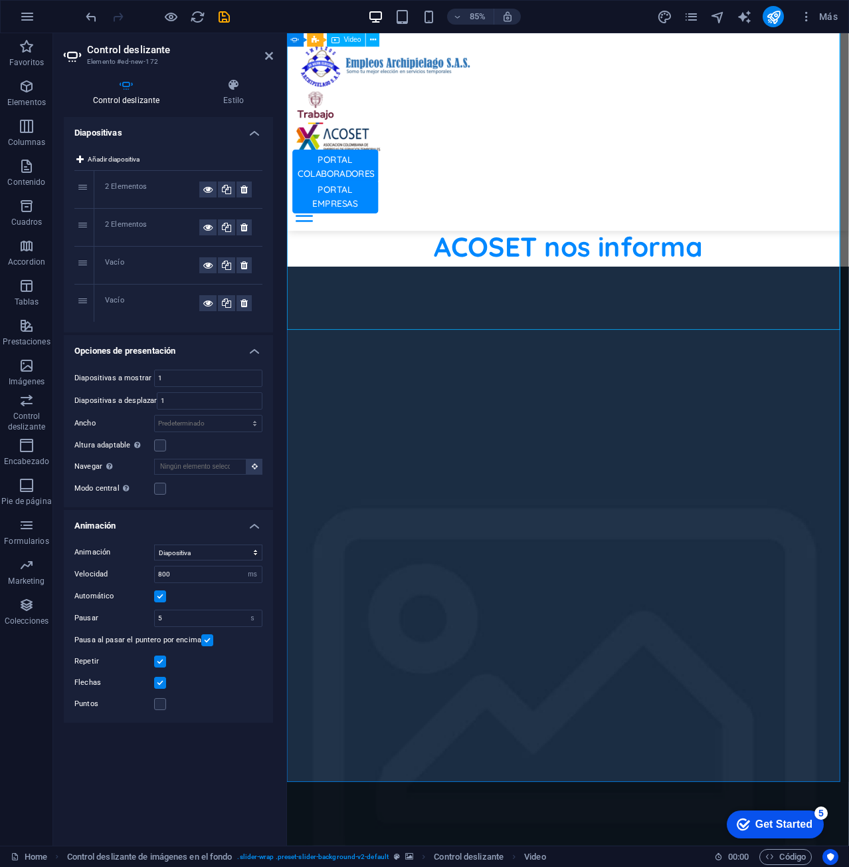
drag, startPoint x: 920, startPoint y: 353, endPoint x: 1061, endPoint y: 303, distance: 149.4
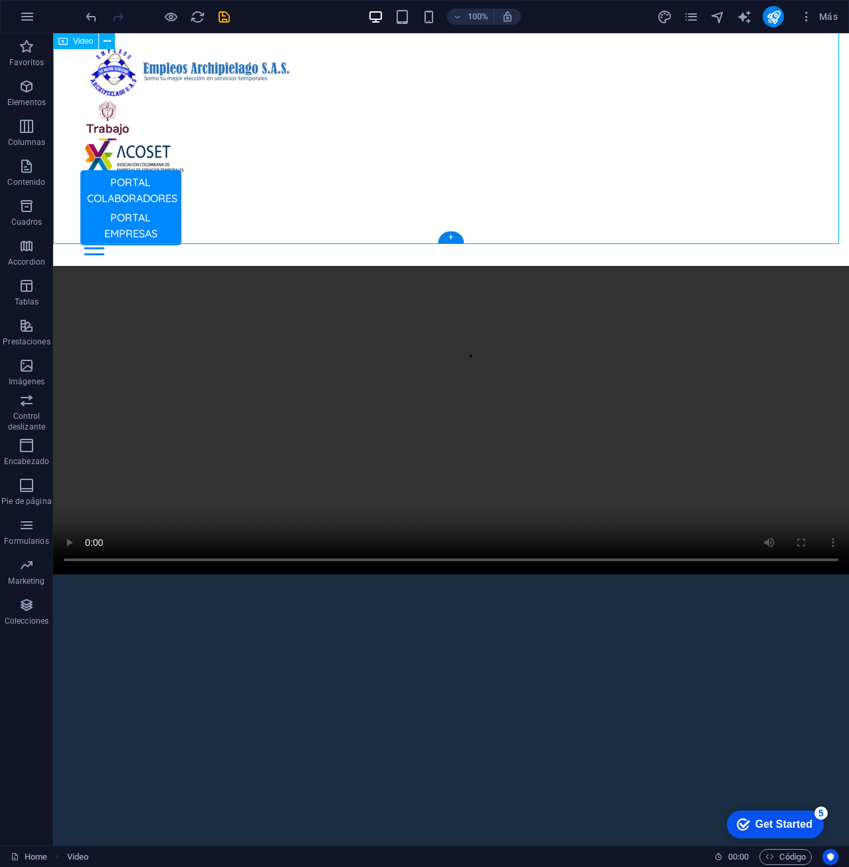
click at [787, 176] on figure at bounding box center [451, 375] width 796 height 398
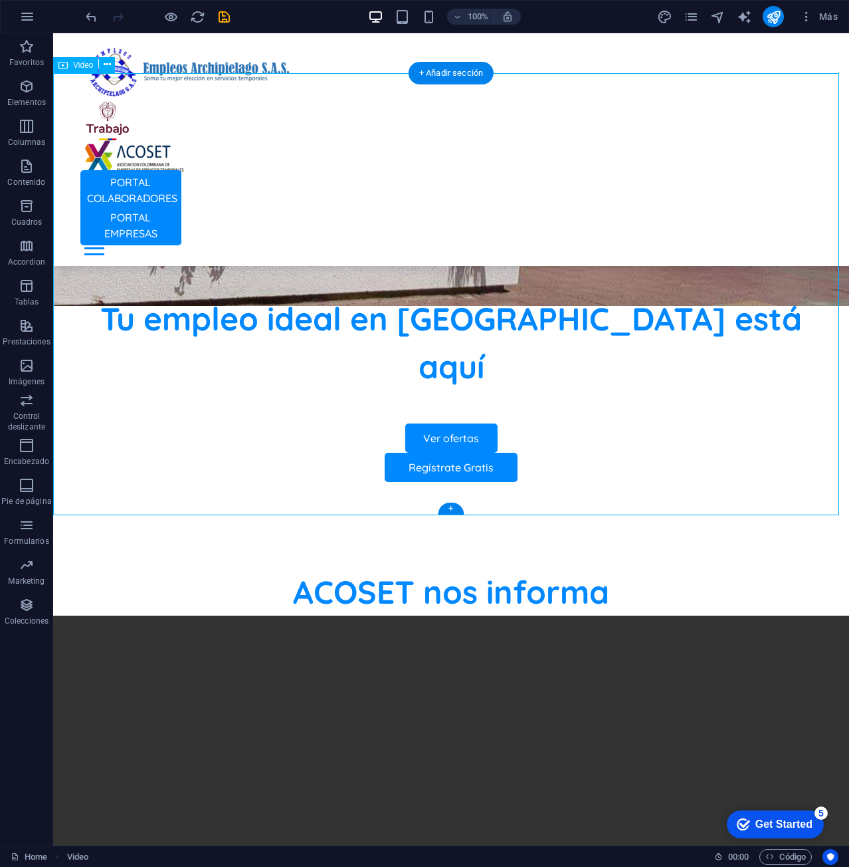
scroll to position [557, 0]
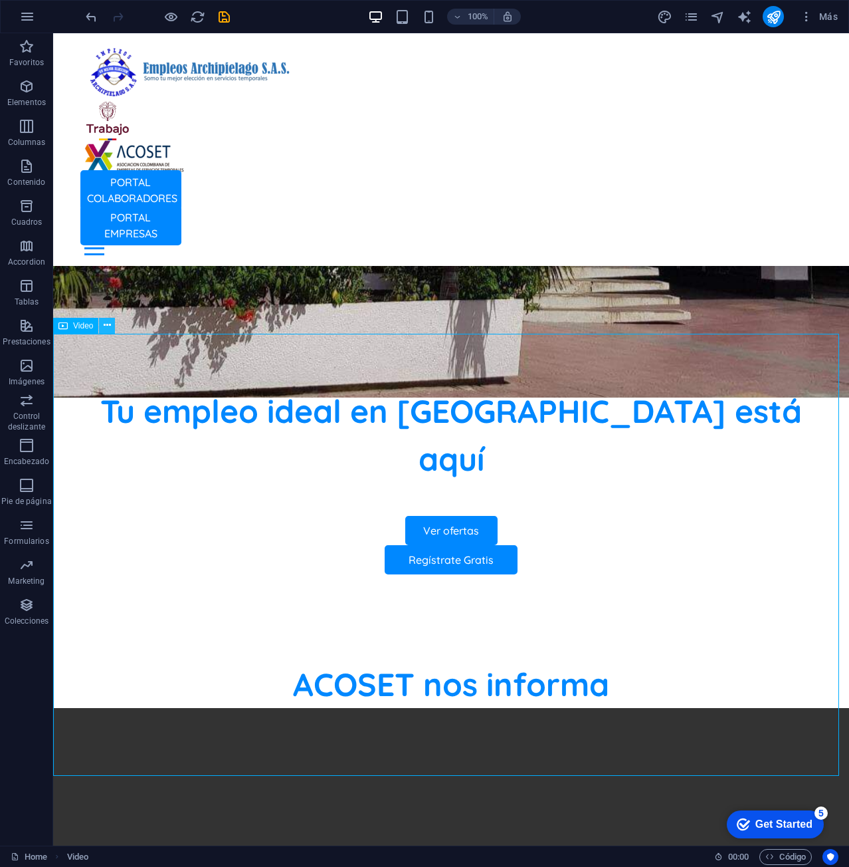
click at [101, 327] on button at bounding box center [107, 326] width 16 height 16
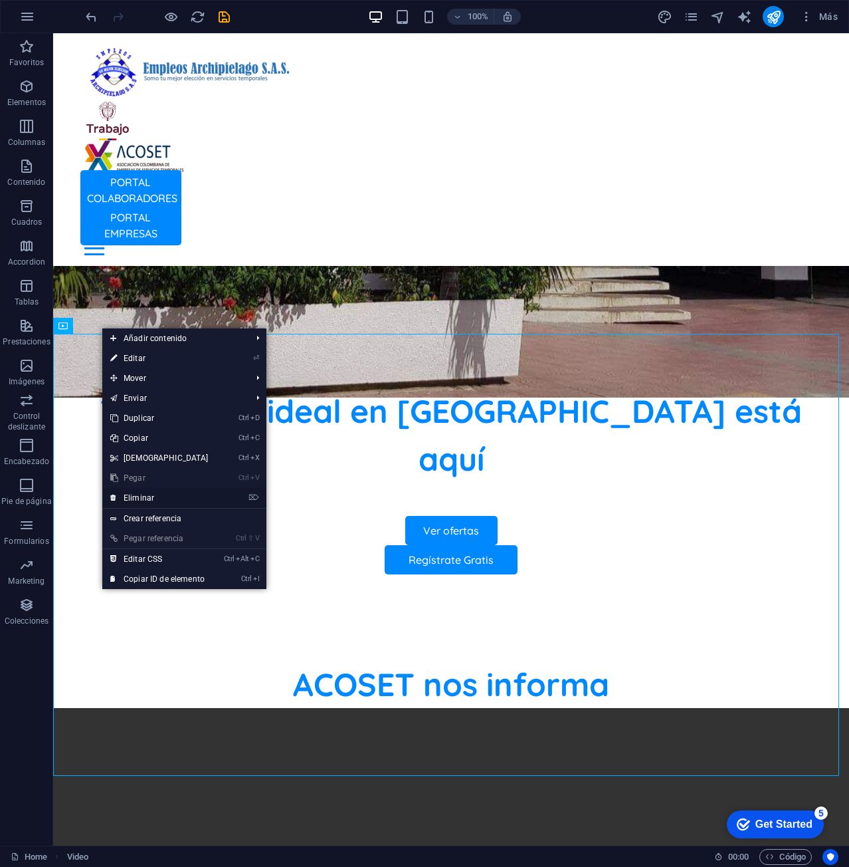
click at [157, 491] on link "⌦ Eliminar" at bounding box center [159, 498] width 114 height 20
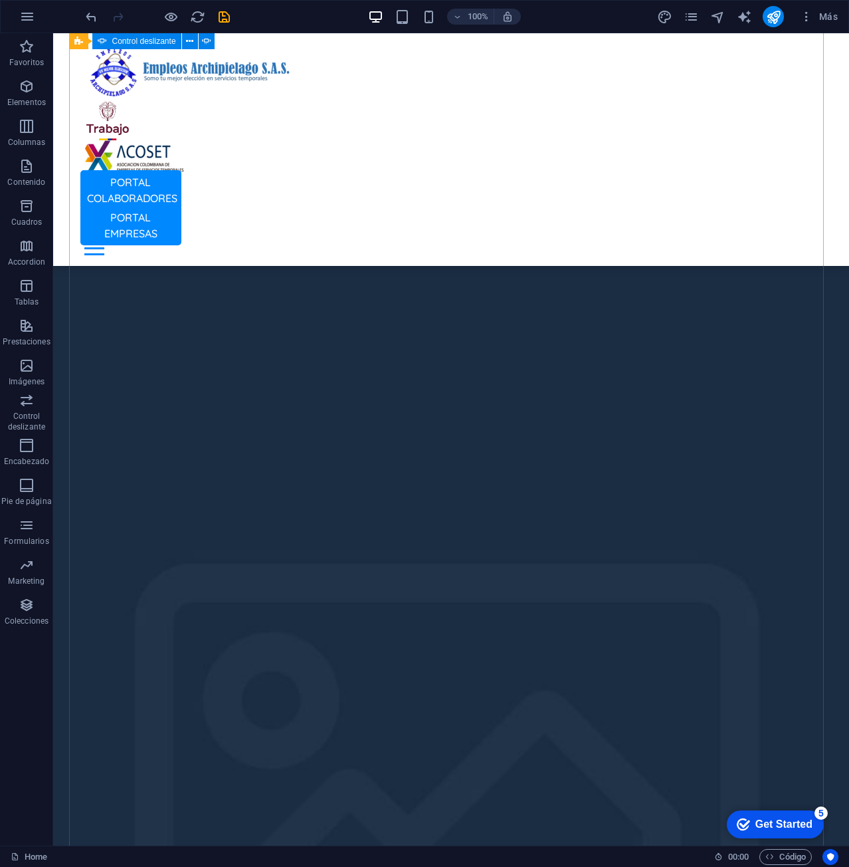
scroll to position [1088, 0]
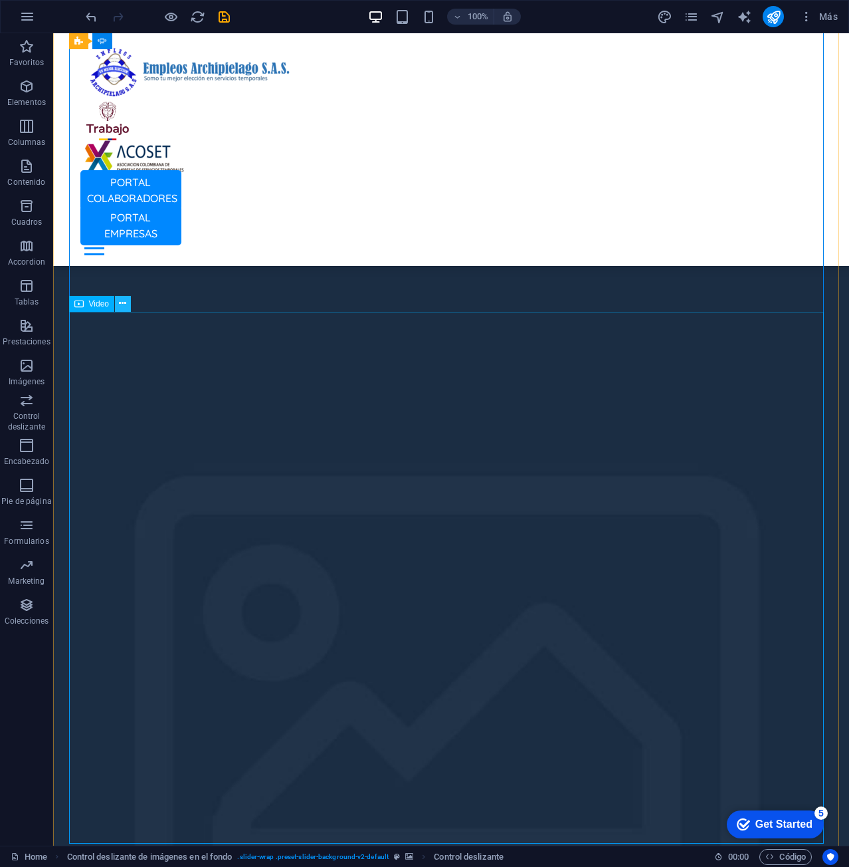
click at [121, 304] on icon at bounding box center [122, 303] width 7 height 14
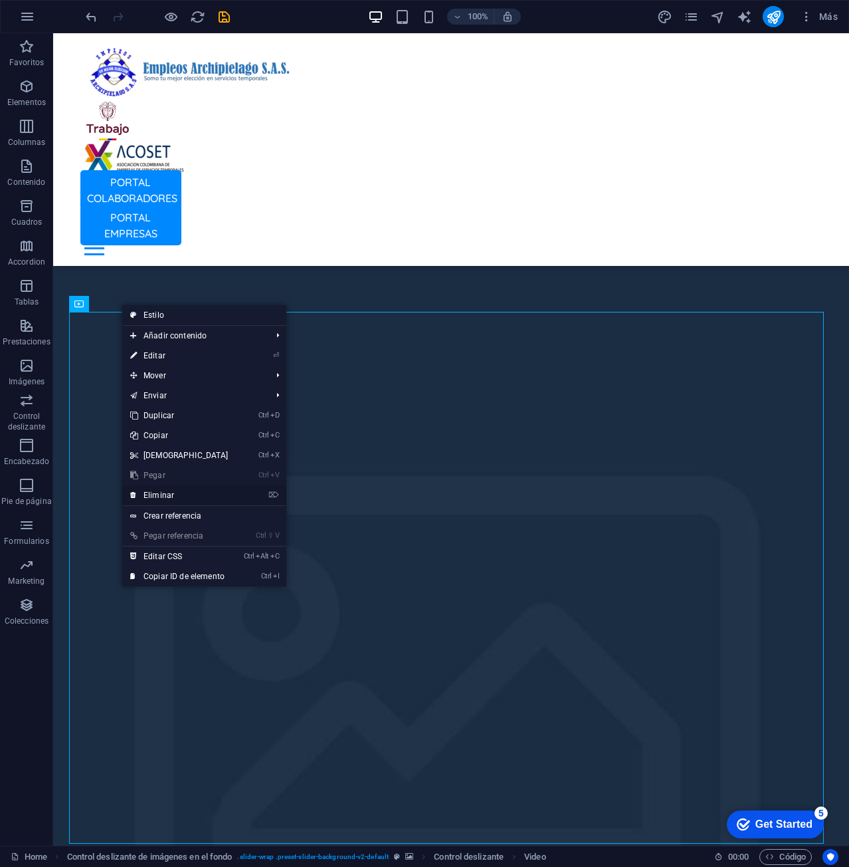
click at [179, 494] on link "⌦ Eliminar" at bounding box center [179, 495] width 114 height 20
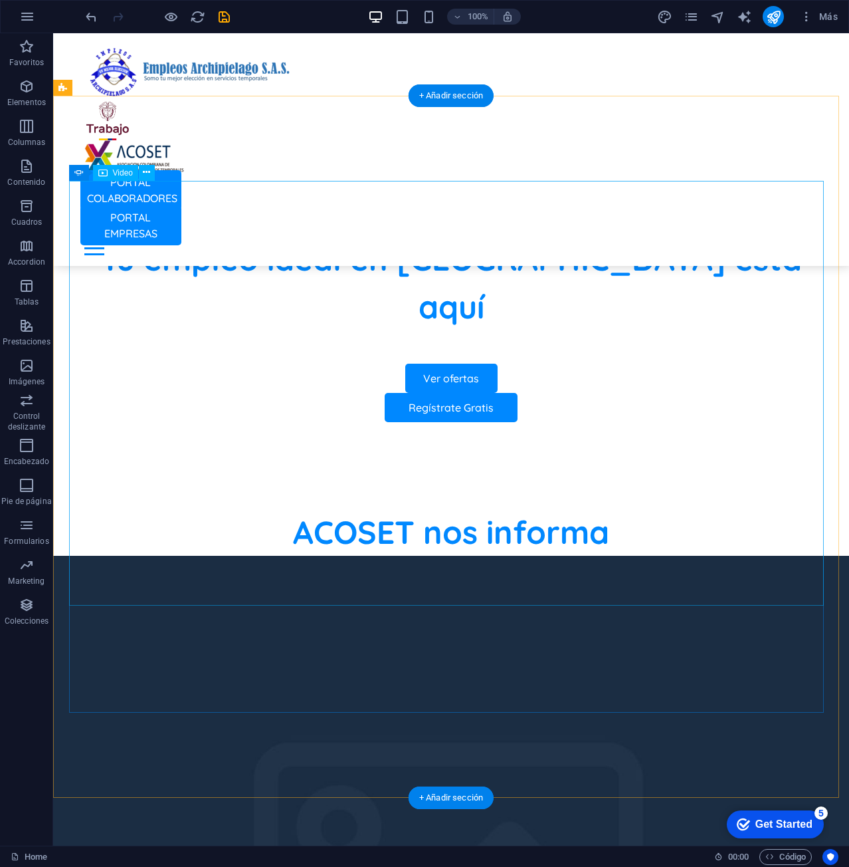
scroll to position [557, 0]
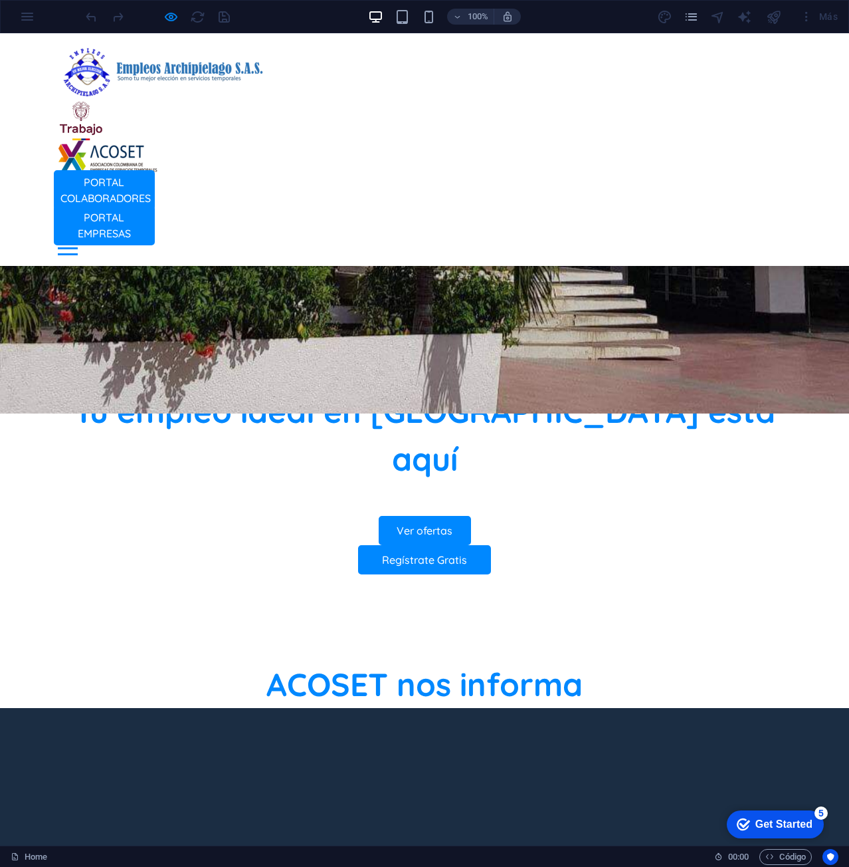
scroll to position [756, 0]
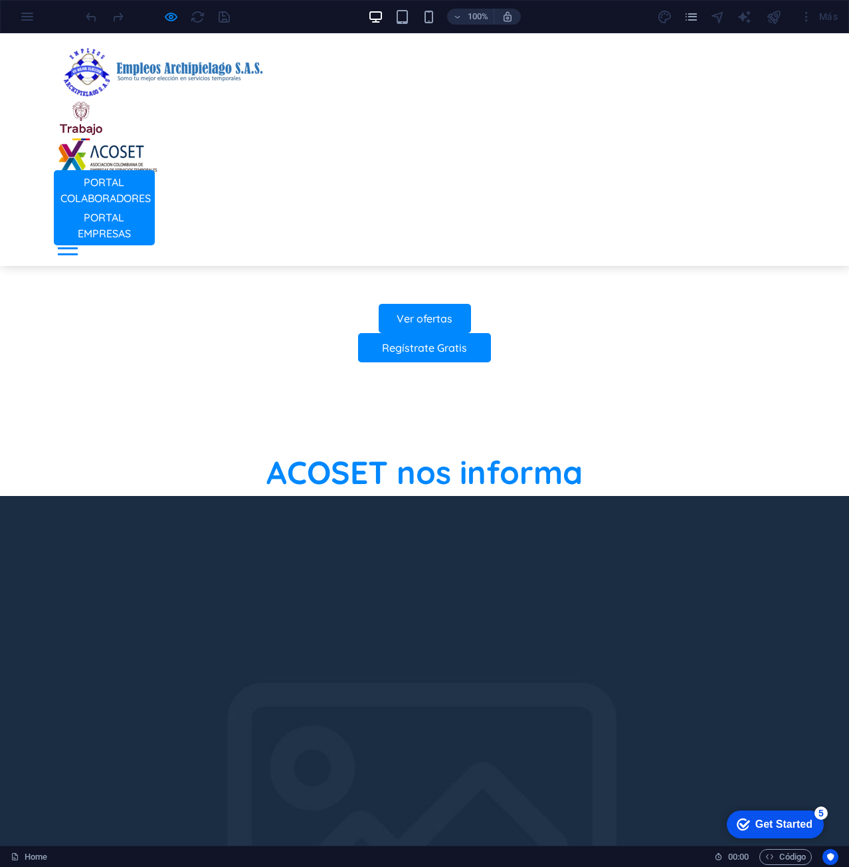
scroll to position [823, 0]
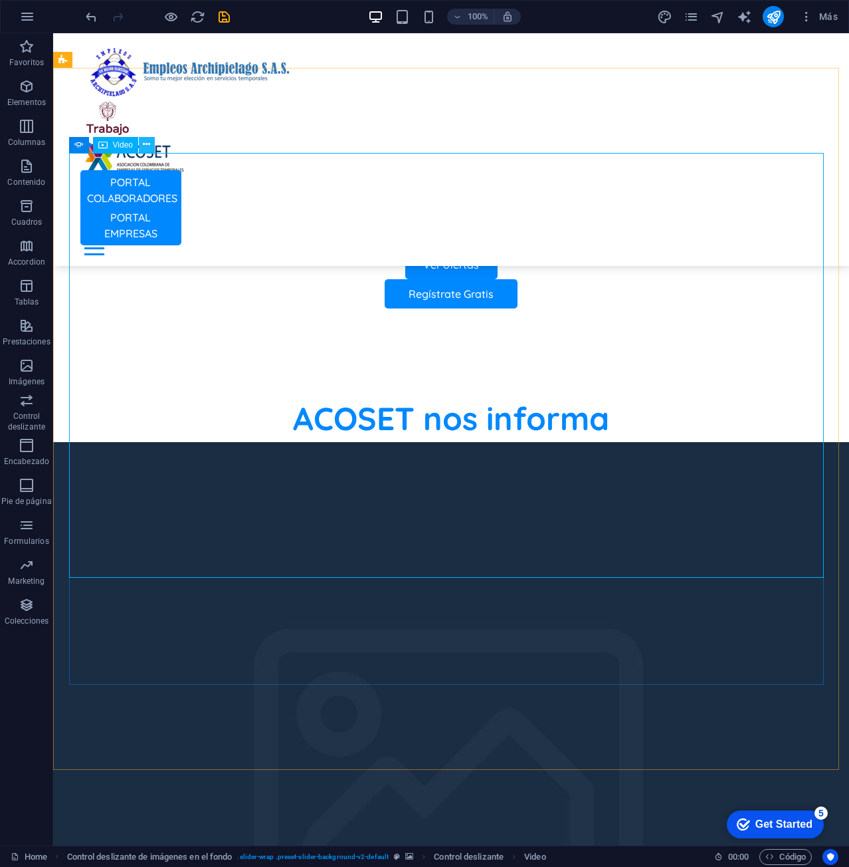
click at [146, 140] on icon at bounding box center [146, 145] width 7 height 14
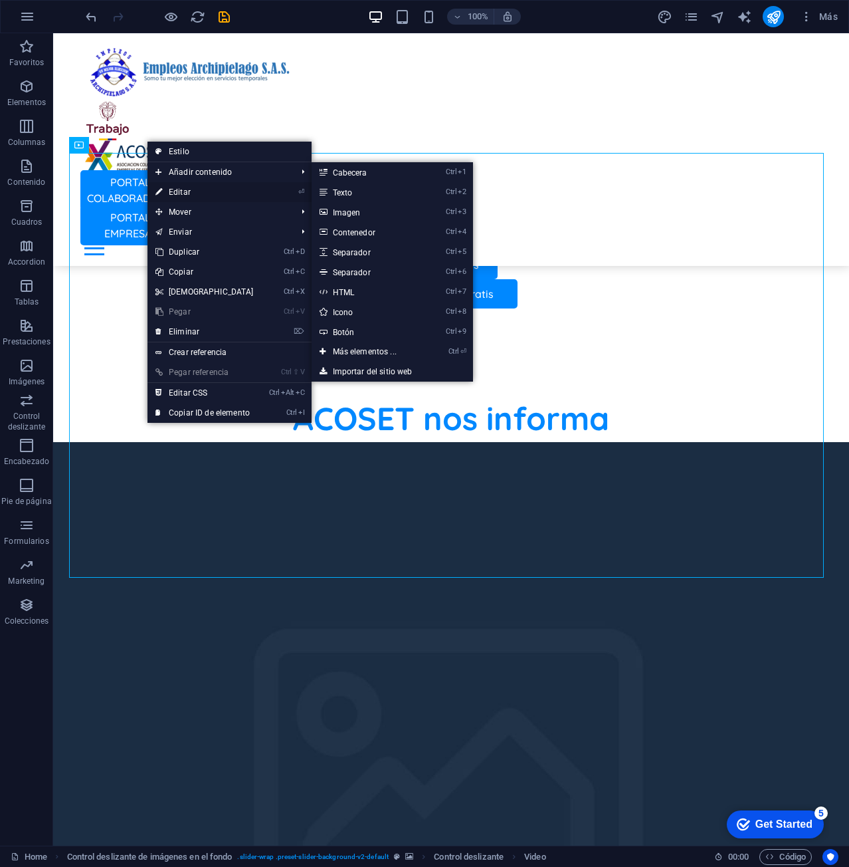
click at [217, 187] on link "⏎ Editar" at bounding box center [205, 192] width 114 height 20
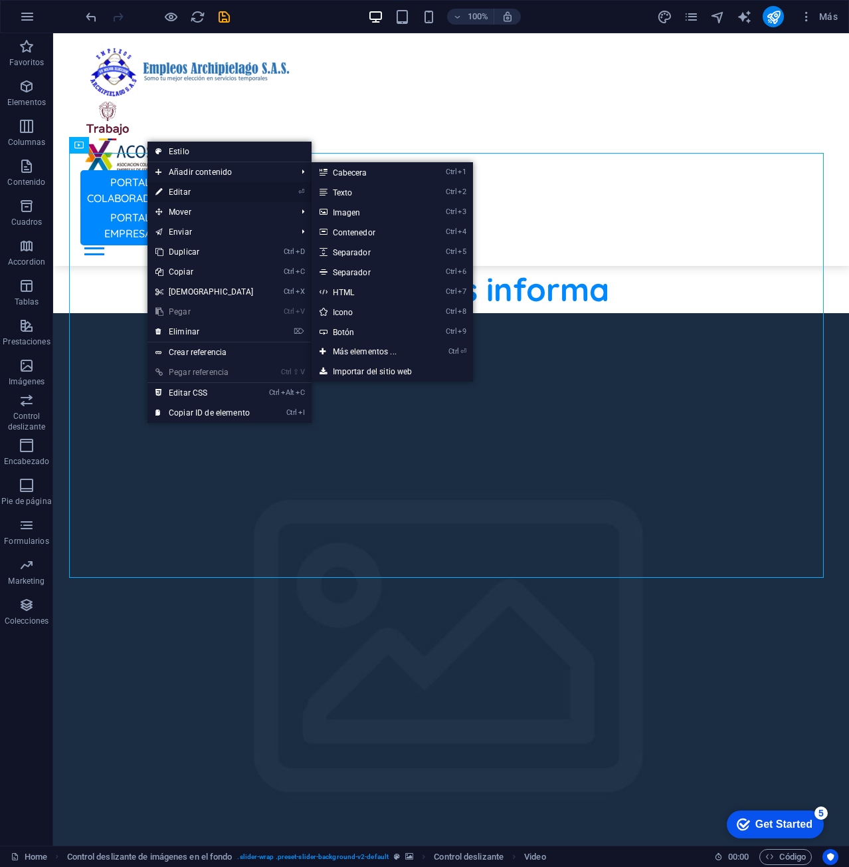
select select "%"
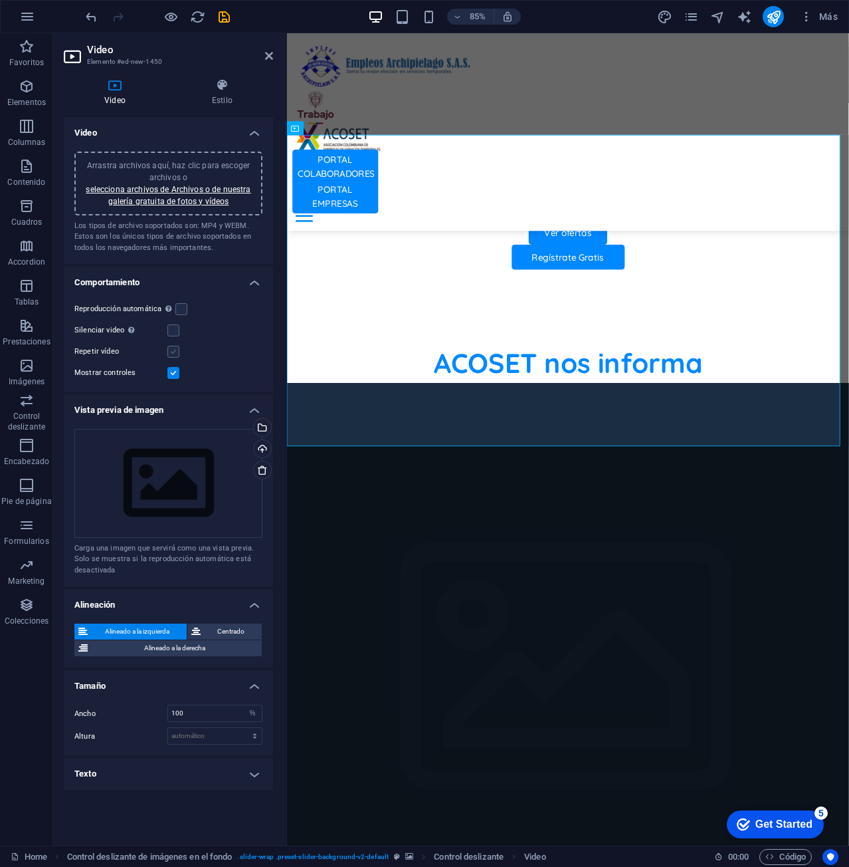
click at [173, 350] on label at bounding box center [173, 352] width 12 height 12
click at [0, 0] on input "Repetir vídeo" at bounding box center [0, 0] width 0 height 0
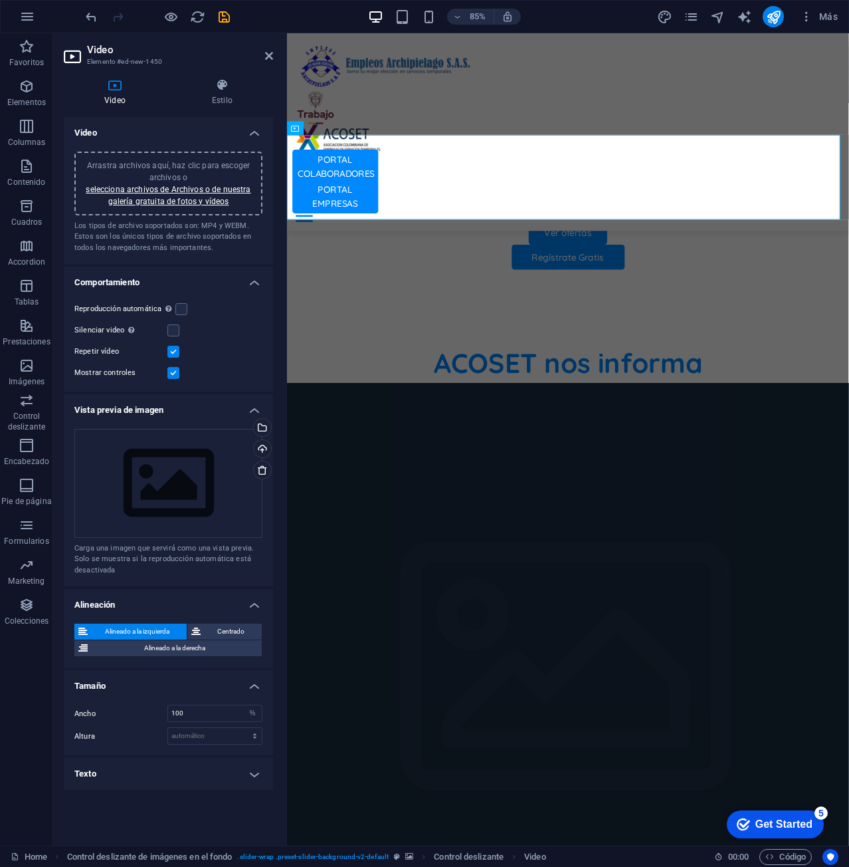
click at [243, 369] on div "Mostrar controles" at bounding box center [168, 373] width 188 height 16
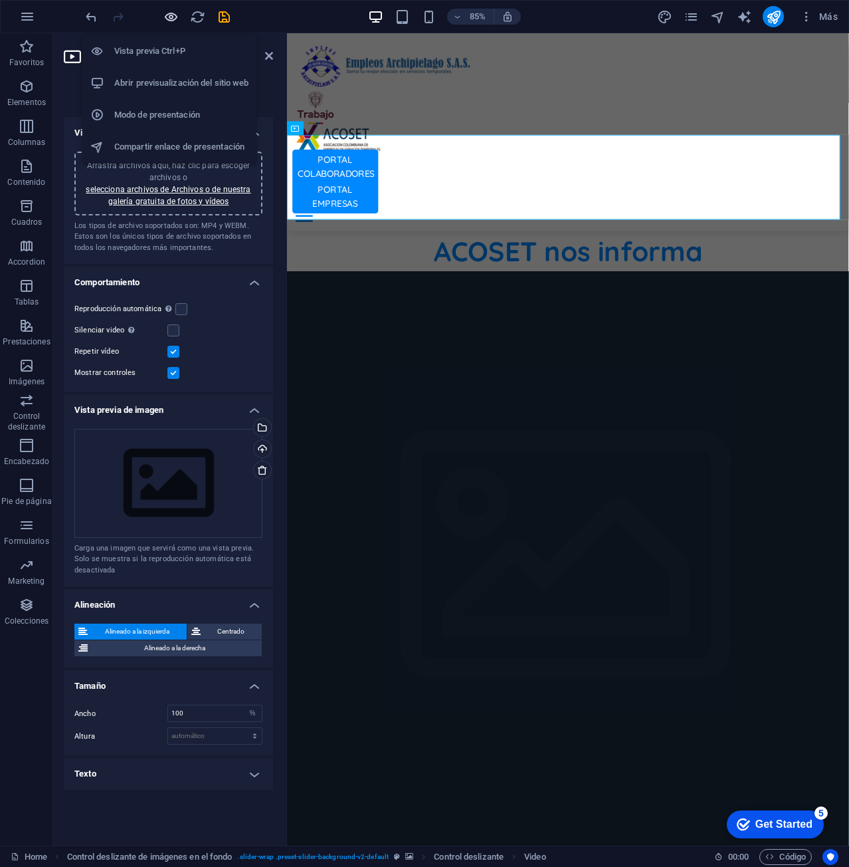
scroll to position [823, 0]
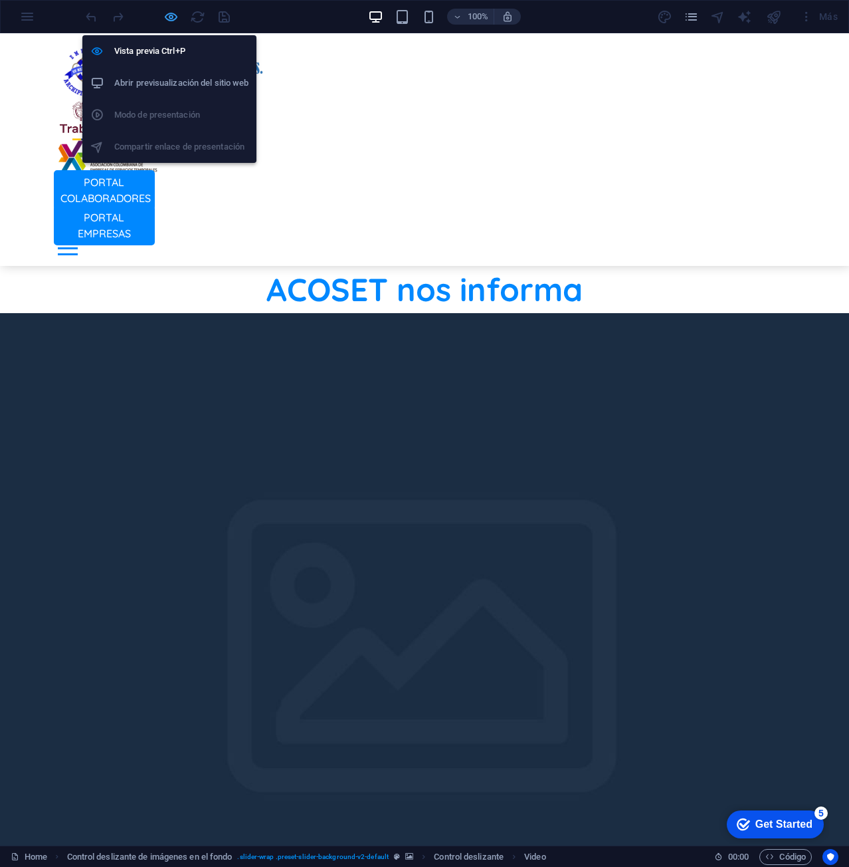
select select "%"
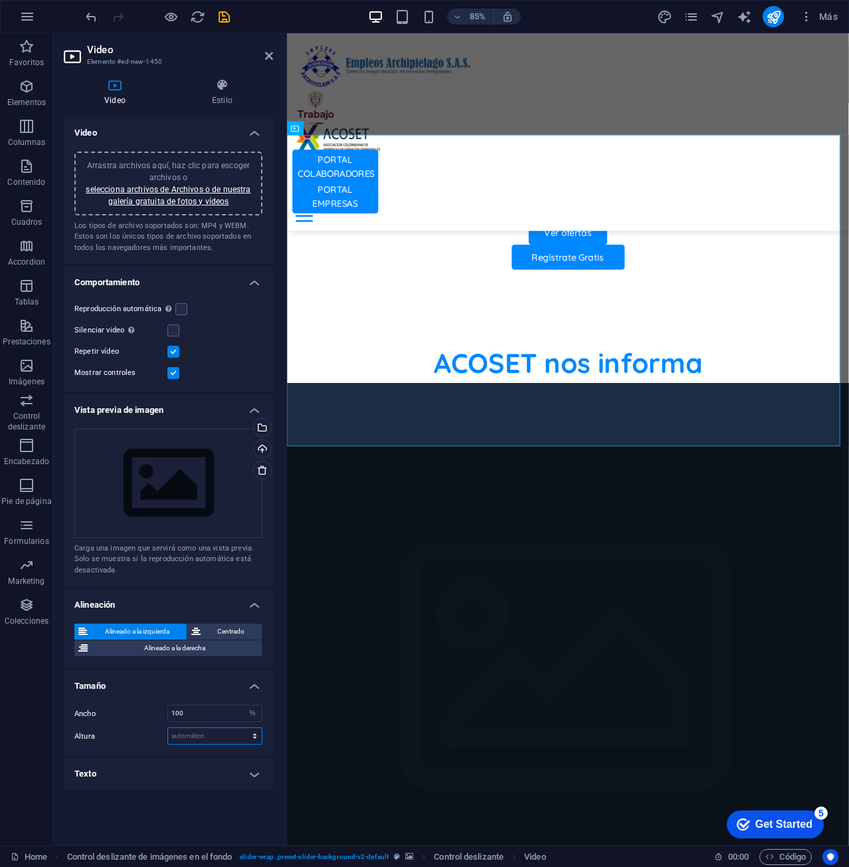
click at [185, 739] on select "automático px" at bounding box center [215, 736] width 94 height 16
select select "px"
click at [243, 728] on select "automático px" at bounding box center [215, 736] width 94 height 16
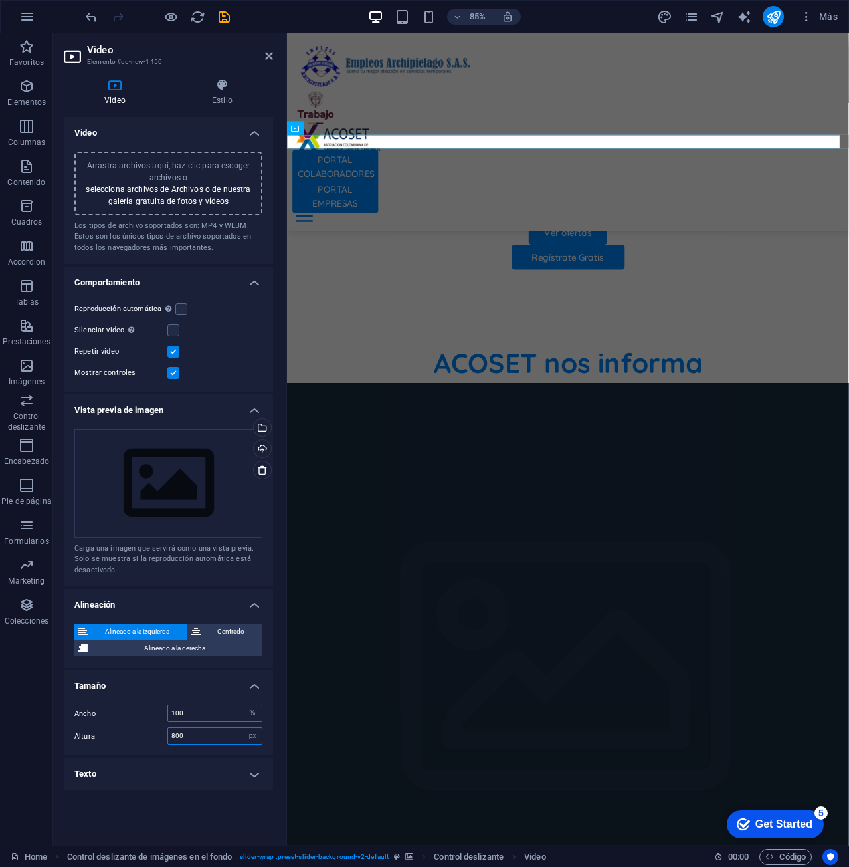
type input "800"
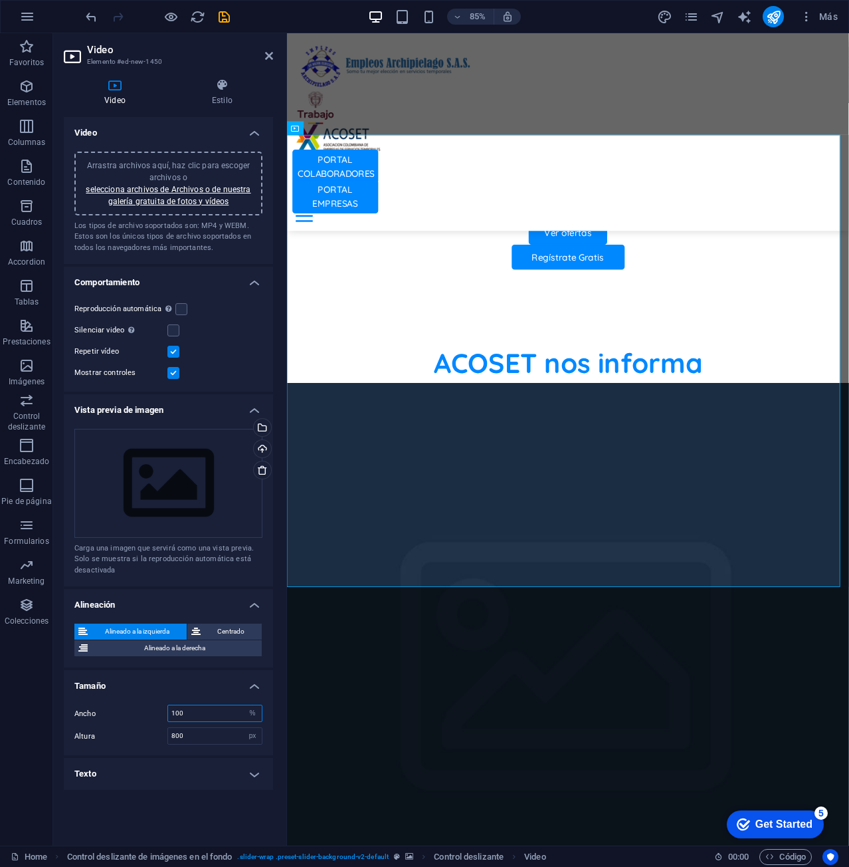
click at [195, 709] on input "100" at bounding box center [215, 713] width 94 height 16
select select "%"
select select "px"
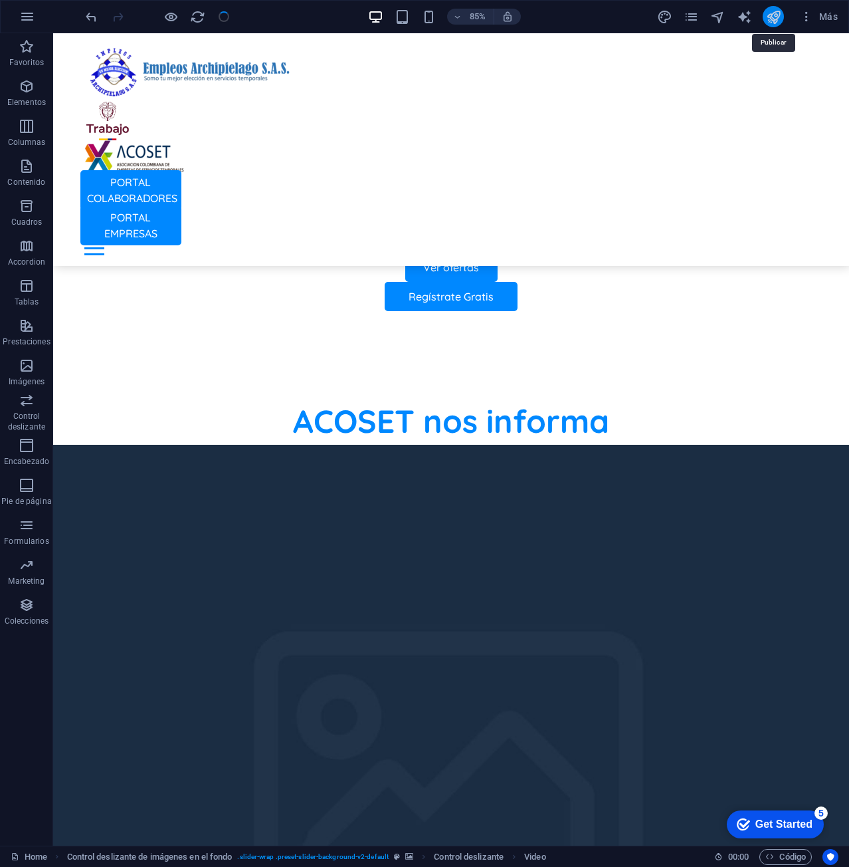
select select "%"
select select "px"
